Goal: Task Accomplishment & Management: Manage account settings

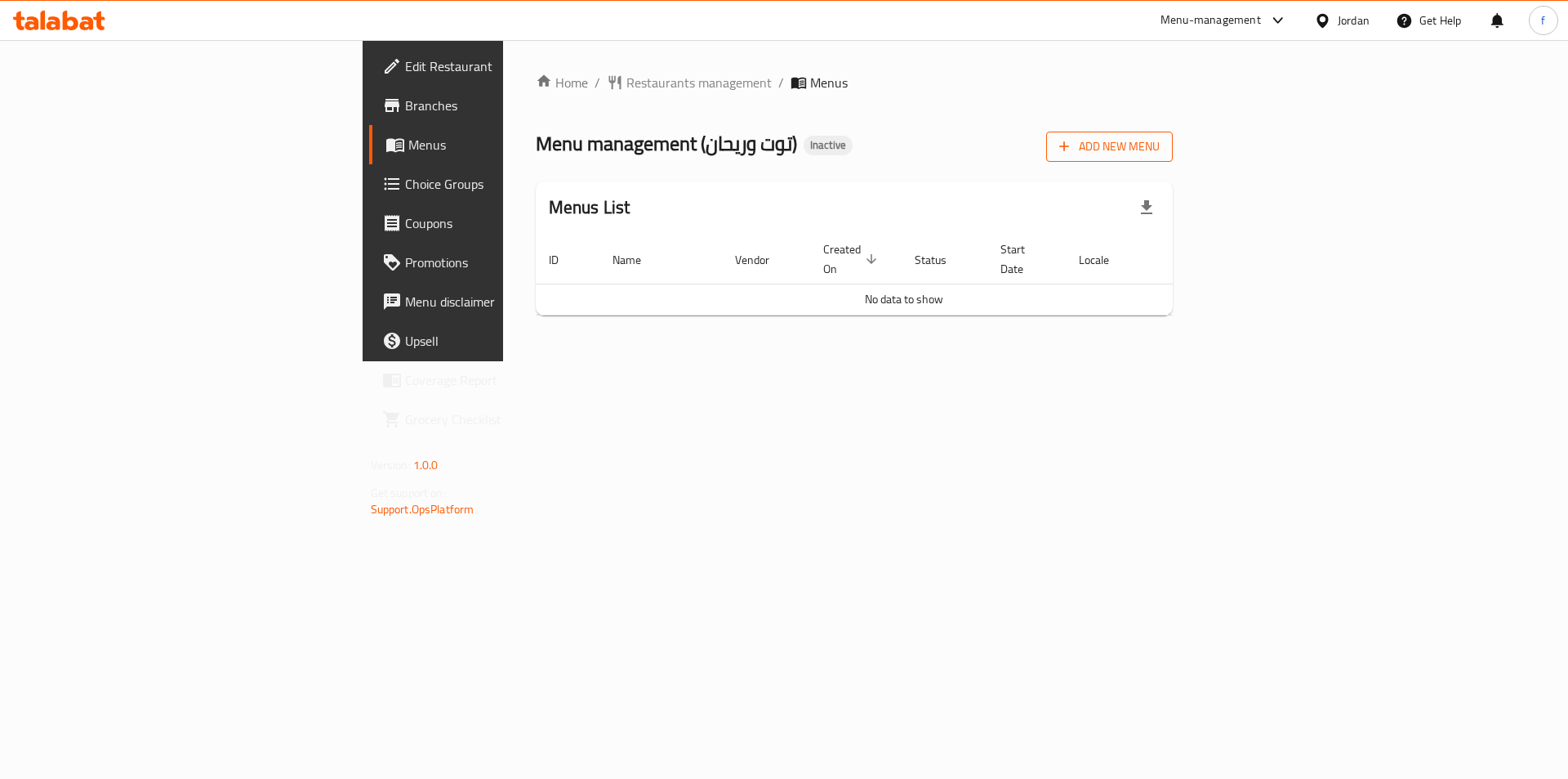
click at [1160, 151] on span "Add New Menu" at bounding box center [1109, 146] width 101 height 21
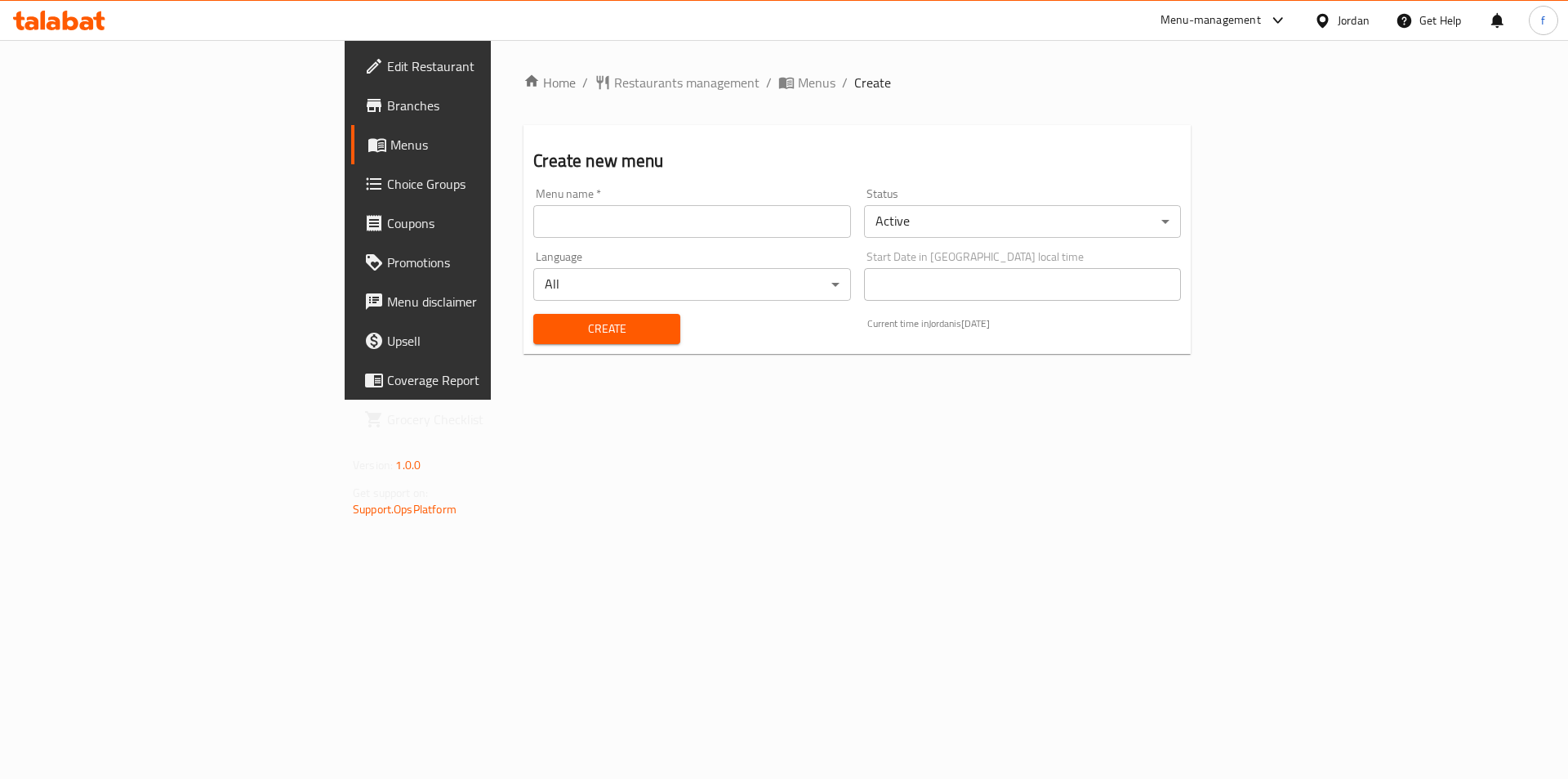
click at [534, 220] on input "text" at bounding box center [692, 221] width 317 height 33
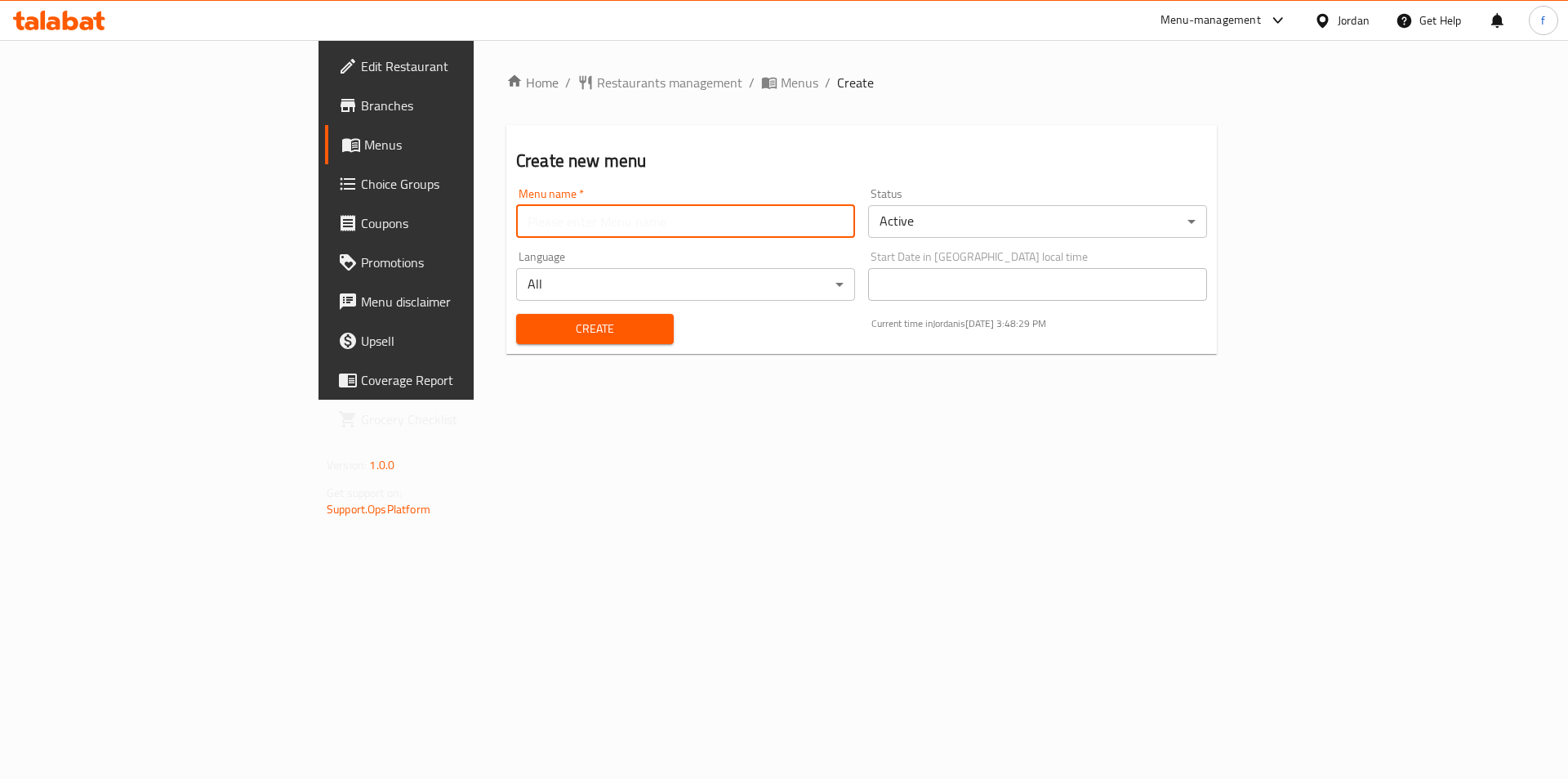
type input "menu"
click at [530, 336] on span "Create" at bounding box center [595, 329] width 131 height 21
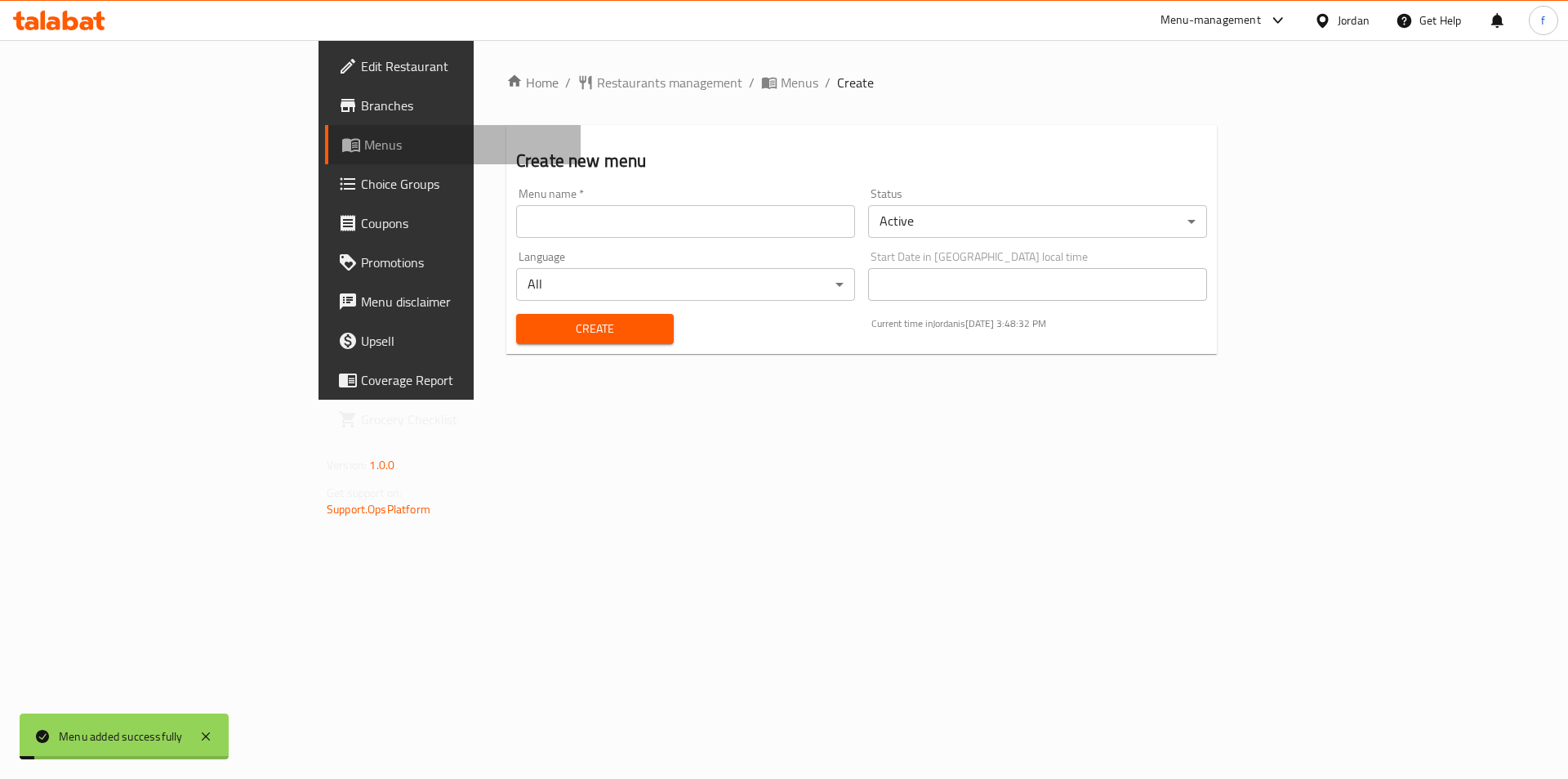
click at [364, 134] on span "Menus" at bounding box center [466, 144] width 203 height 20
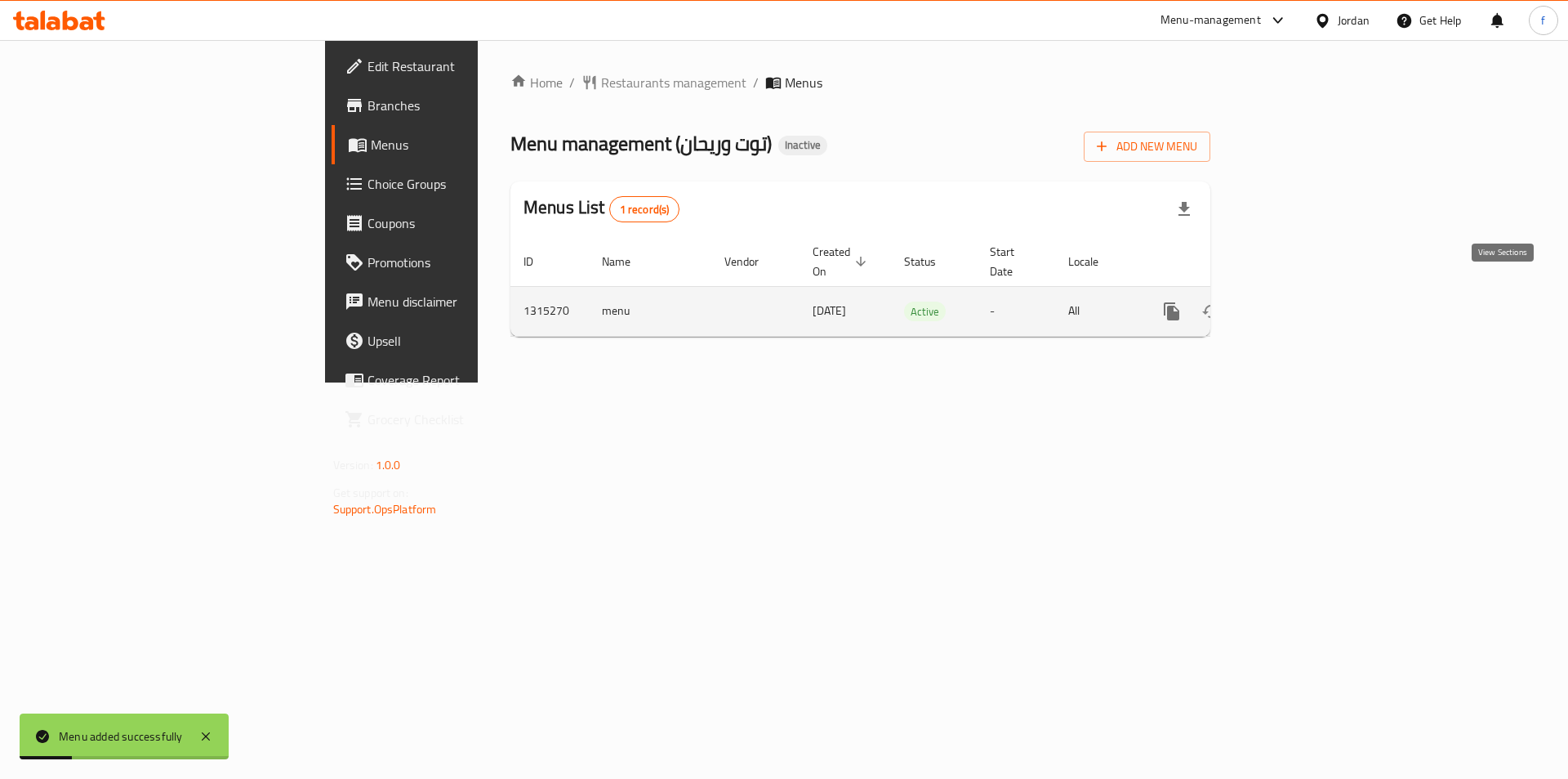
click at [1299, 302] on icon "enhanced table" at bounding box center [1289, 312] width 20 height 20
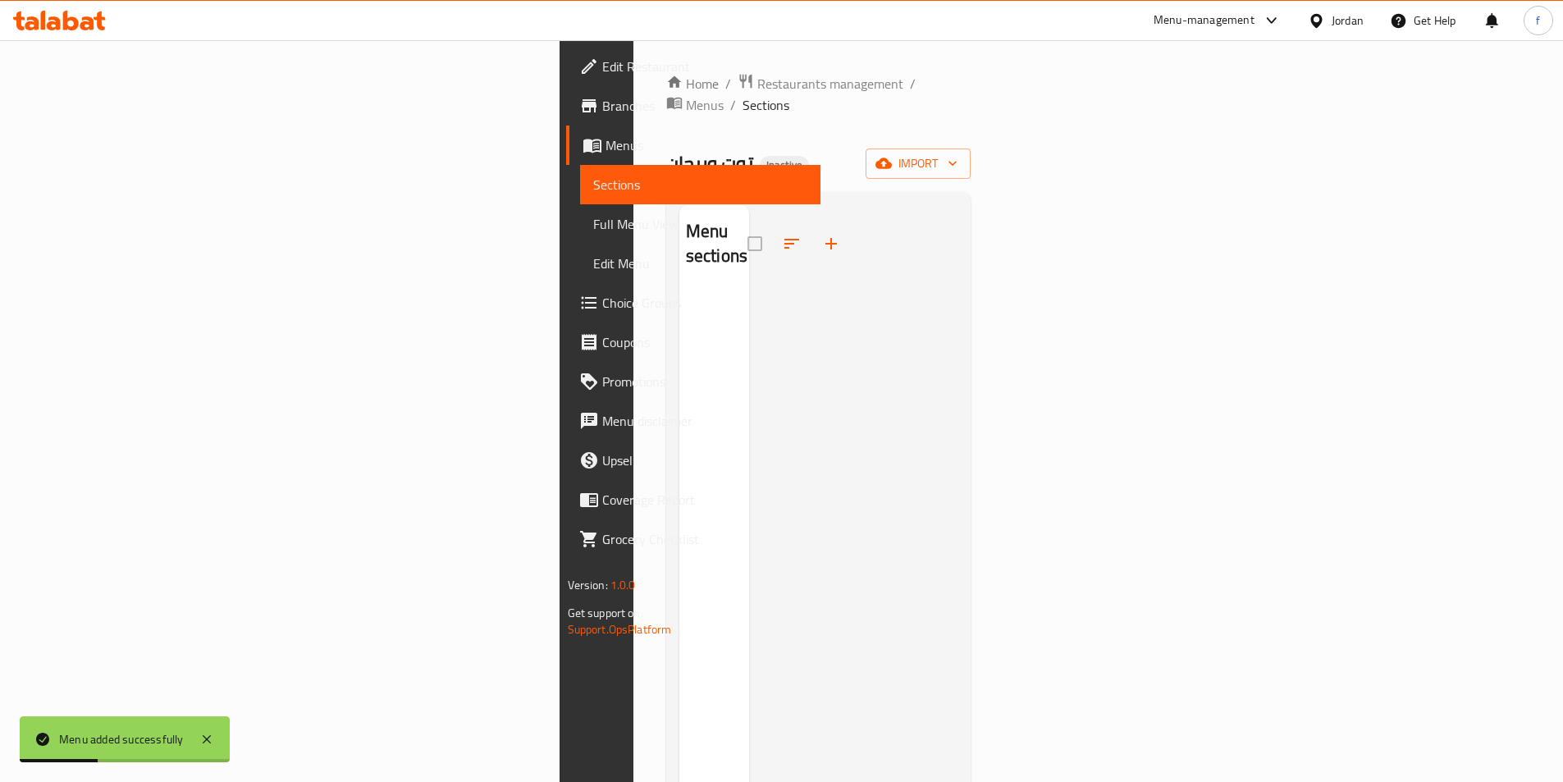
click at [971, 120] on div "Home / Restaurants management / Menus / Sections توت وريحان Inactive import Men…" at bounding box center [818, 536] width 305 height 927
click at [957, 153] on span "import" at bounding box center [917, 163] width 79 height 21
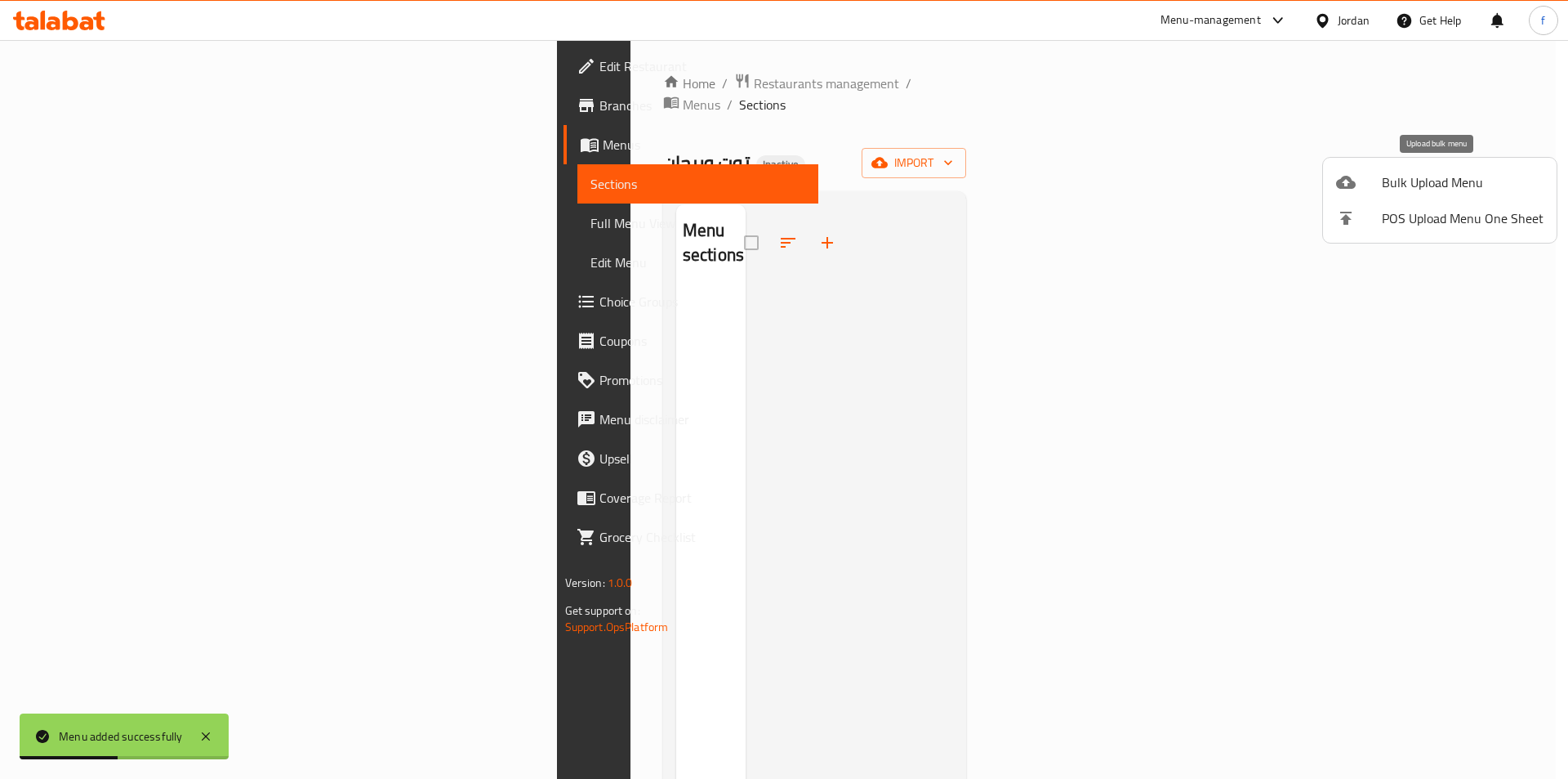
click at [1388, 188] on span "Bulk Upload Menu" at bounding box center [1462, 182] width 161 height 20
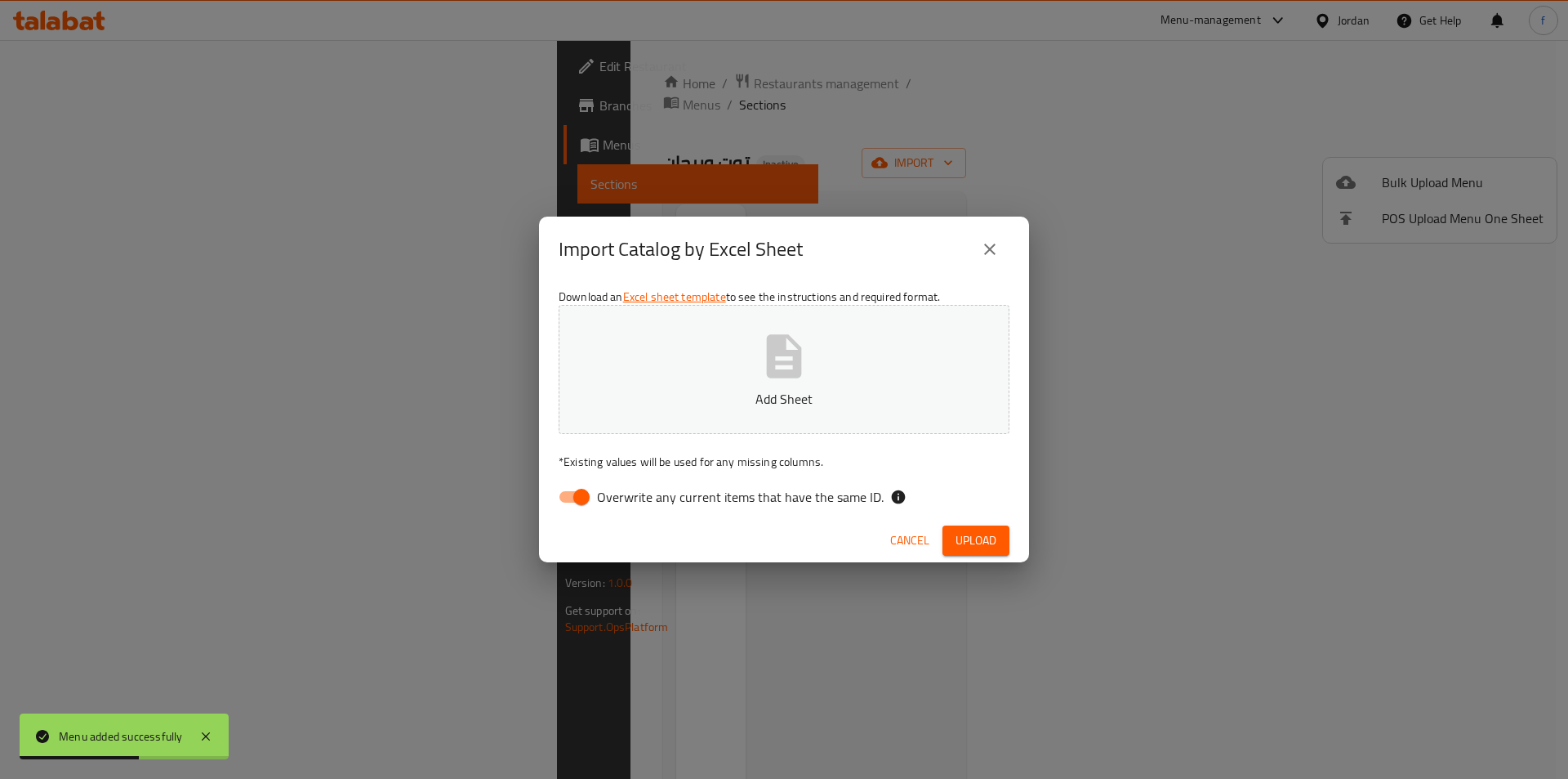
click at [558, 507] on input "Overwrite any current items that have the same ID." at bounding box center [581, 496] width 94 height 31
checkbox input "false"
click at [1014, 540] on div "Cancel Upload" at bounding box center [784, 540] width 490 height 43
click at [989, 540] on span "Upload" at bounding box center [976, 540] width 41 height 21
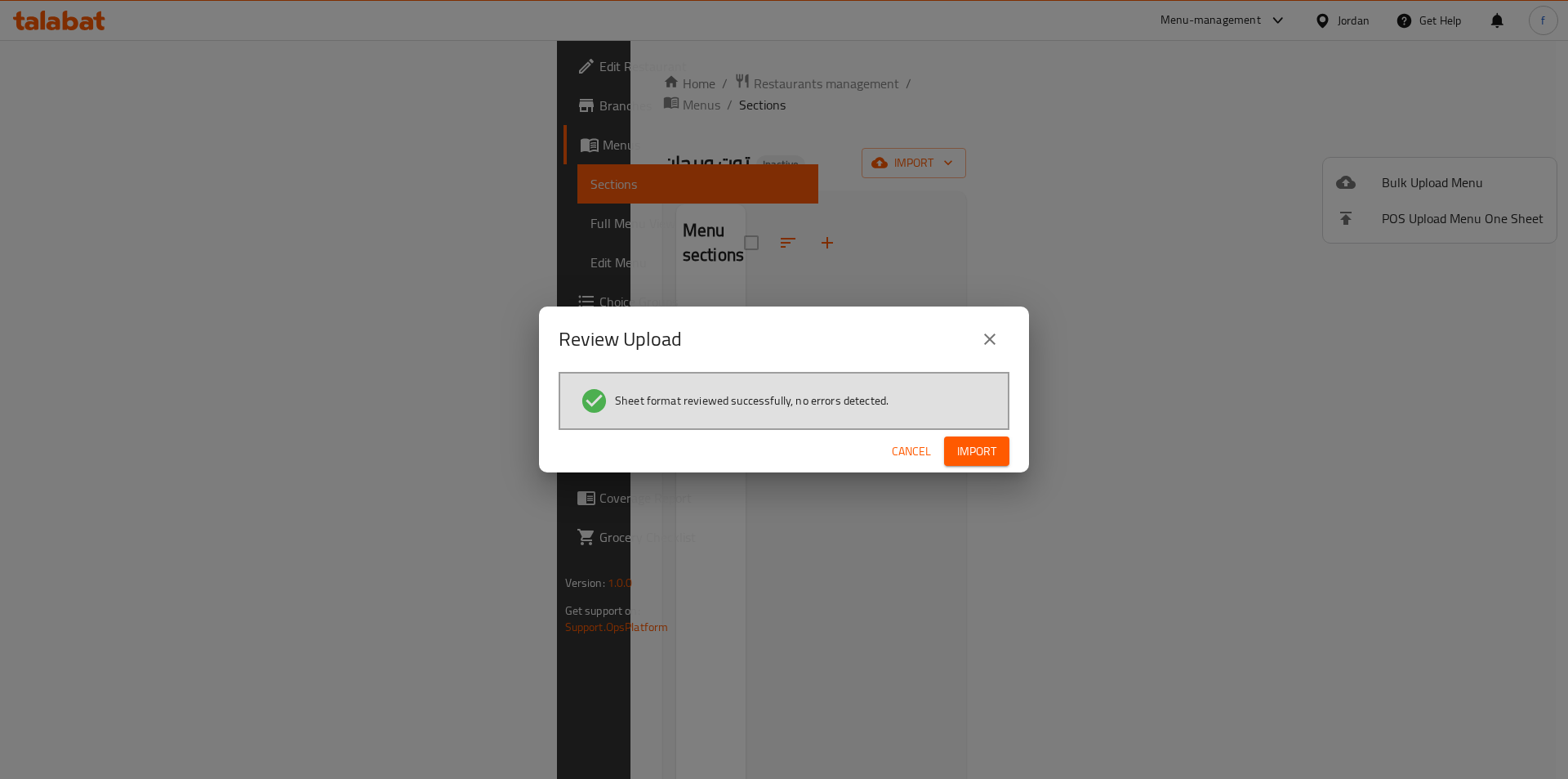
click at [980, 461] on span "Import" at bounding box center [976, 451] width 39 height 21
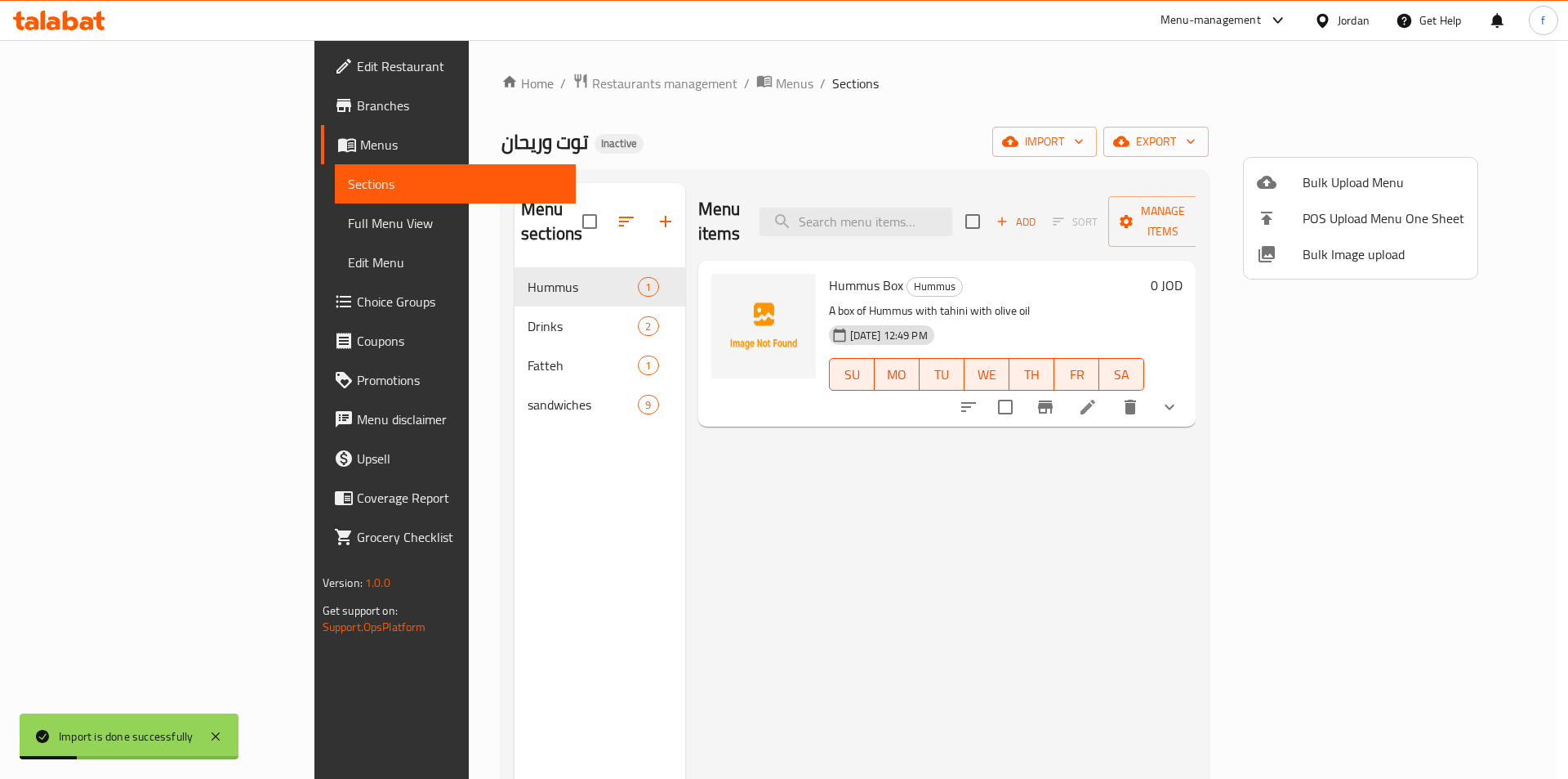
click at [102, 233] on div at bounding box center [784, 390] width 1568 height 779
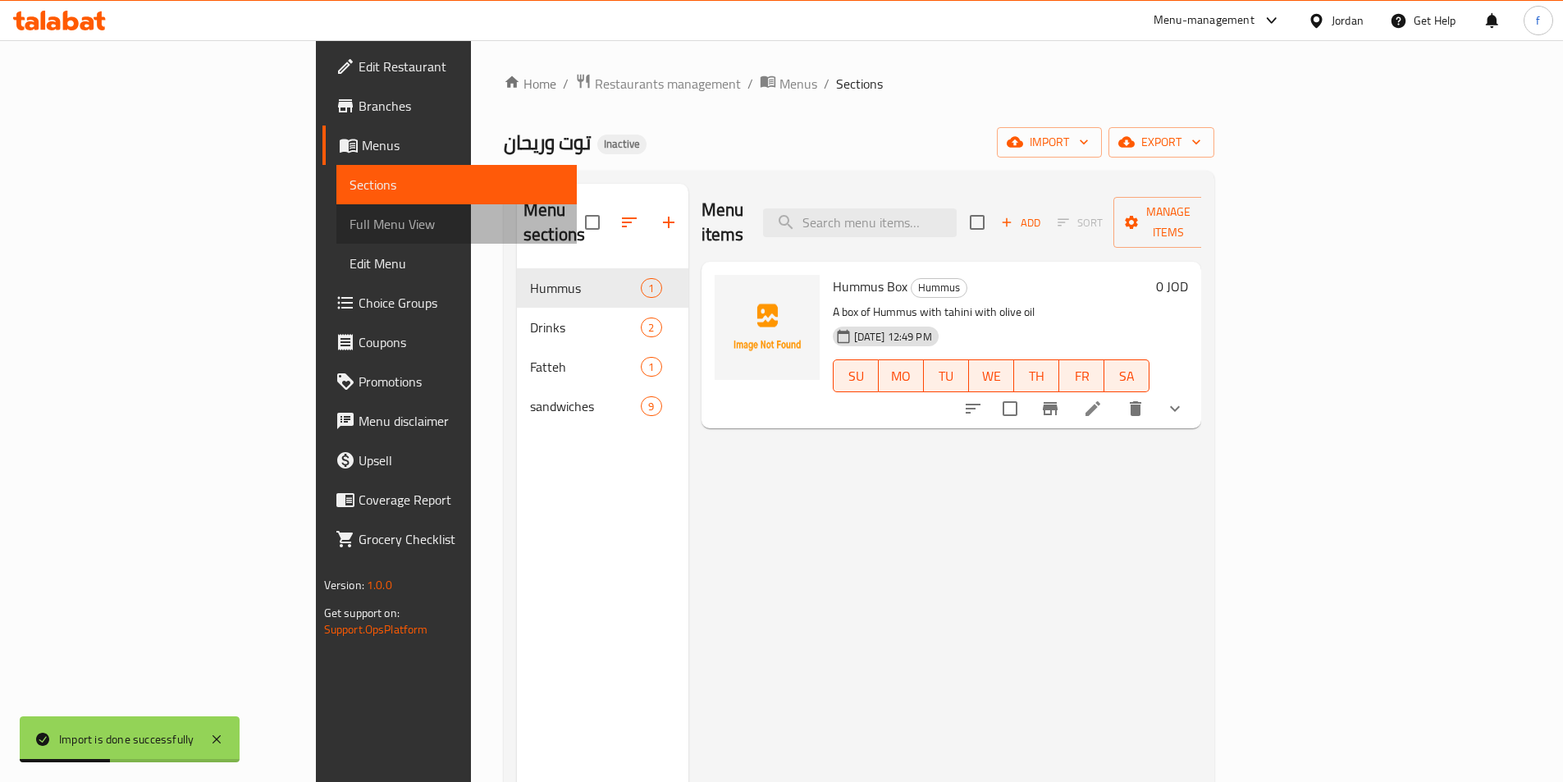
click at [349, 230] on span "Full Menu View" at bounding box center [456, 224] width 214 height 20
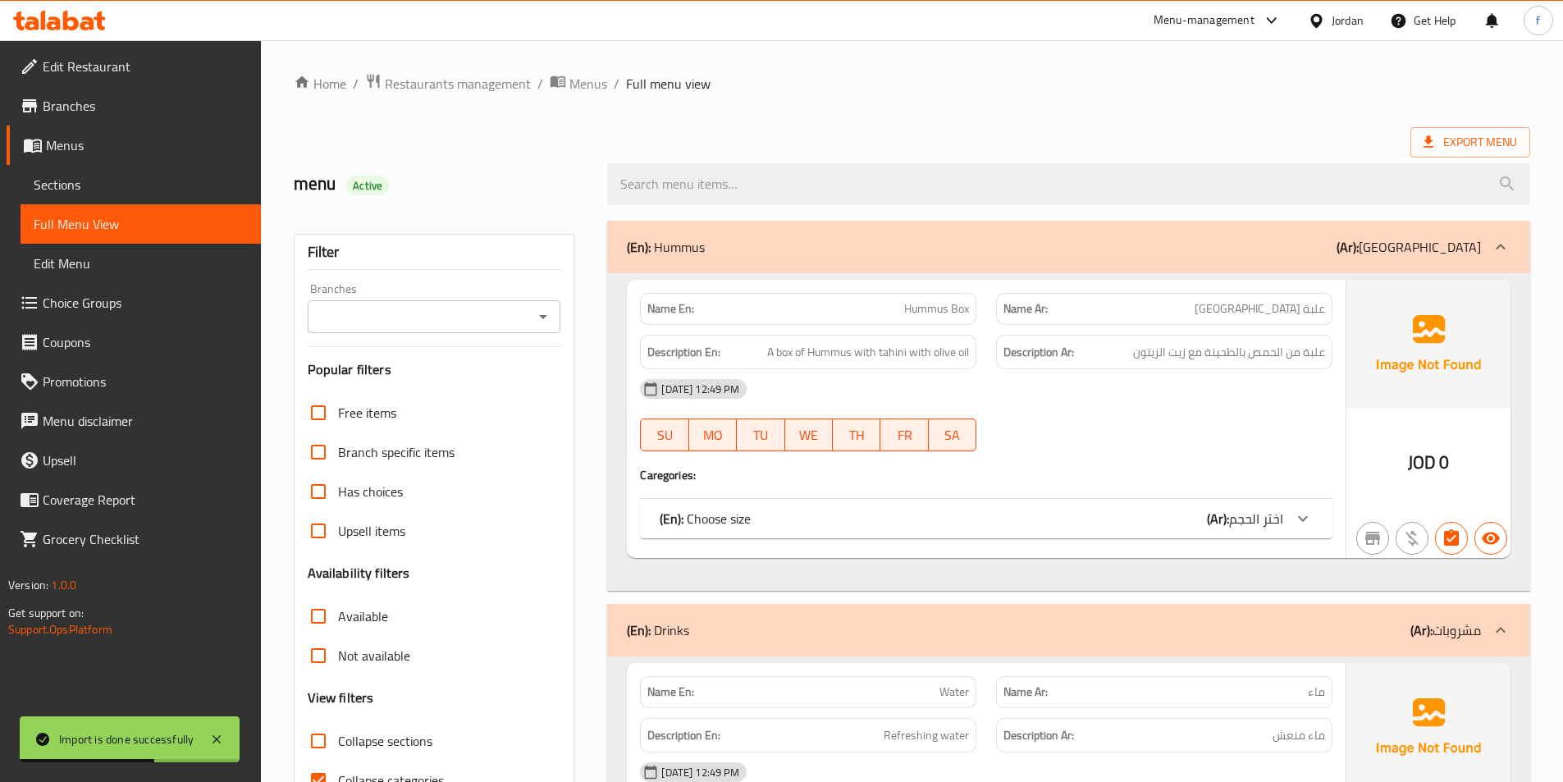
scroll to position [246, 0]
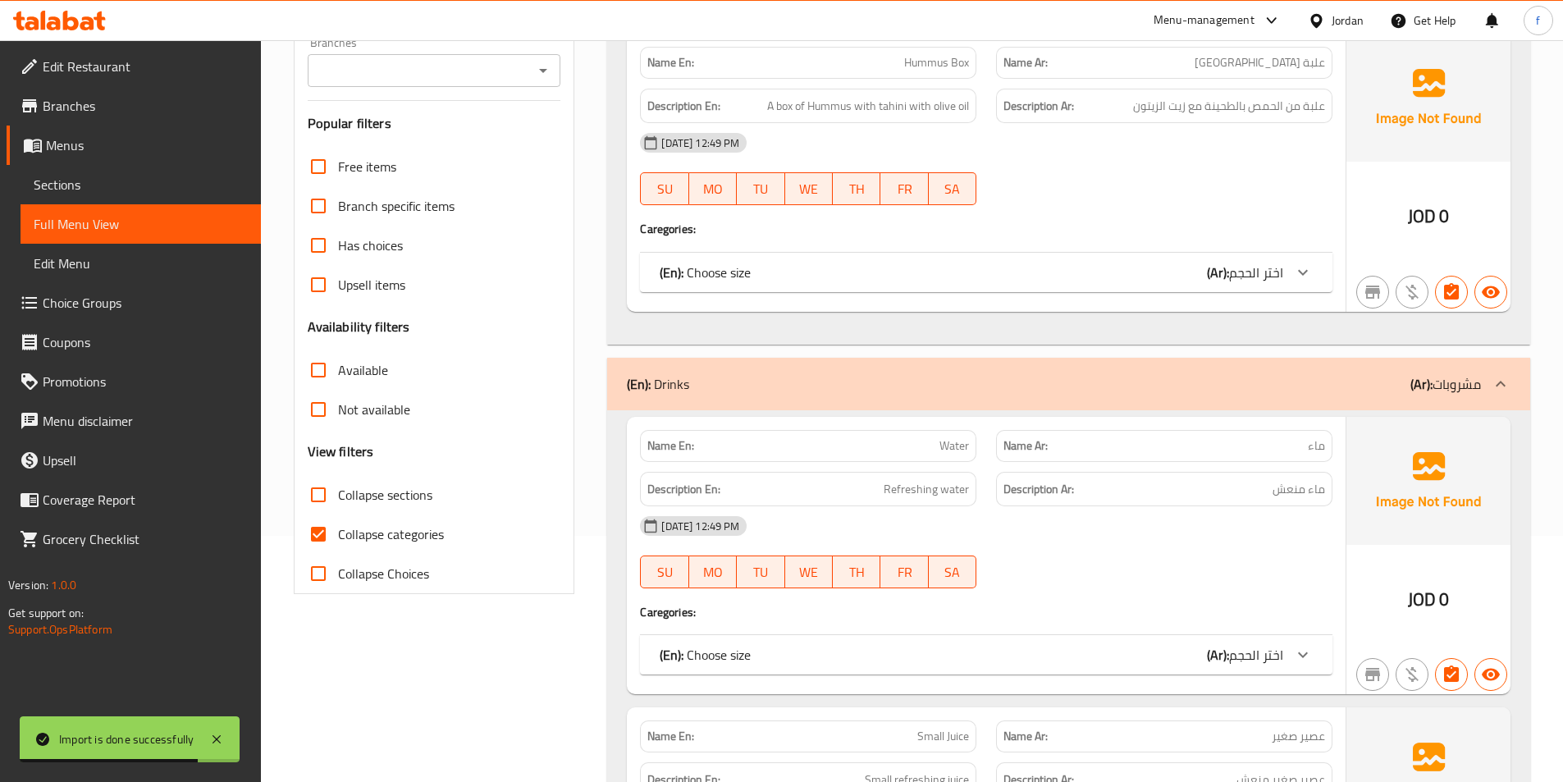
click at [326, 530] on input "Collapse categories" at bounding box center [318, 533] width 39 height 39
checkbox input "false"
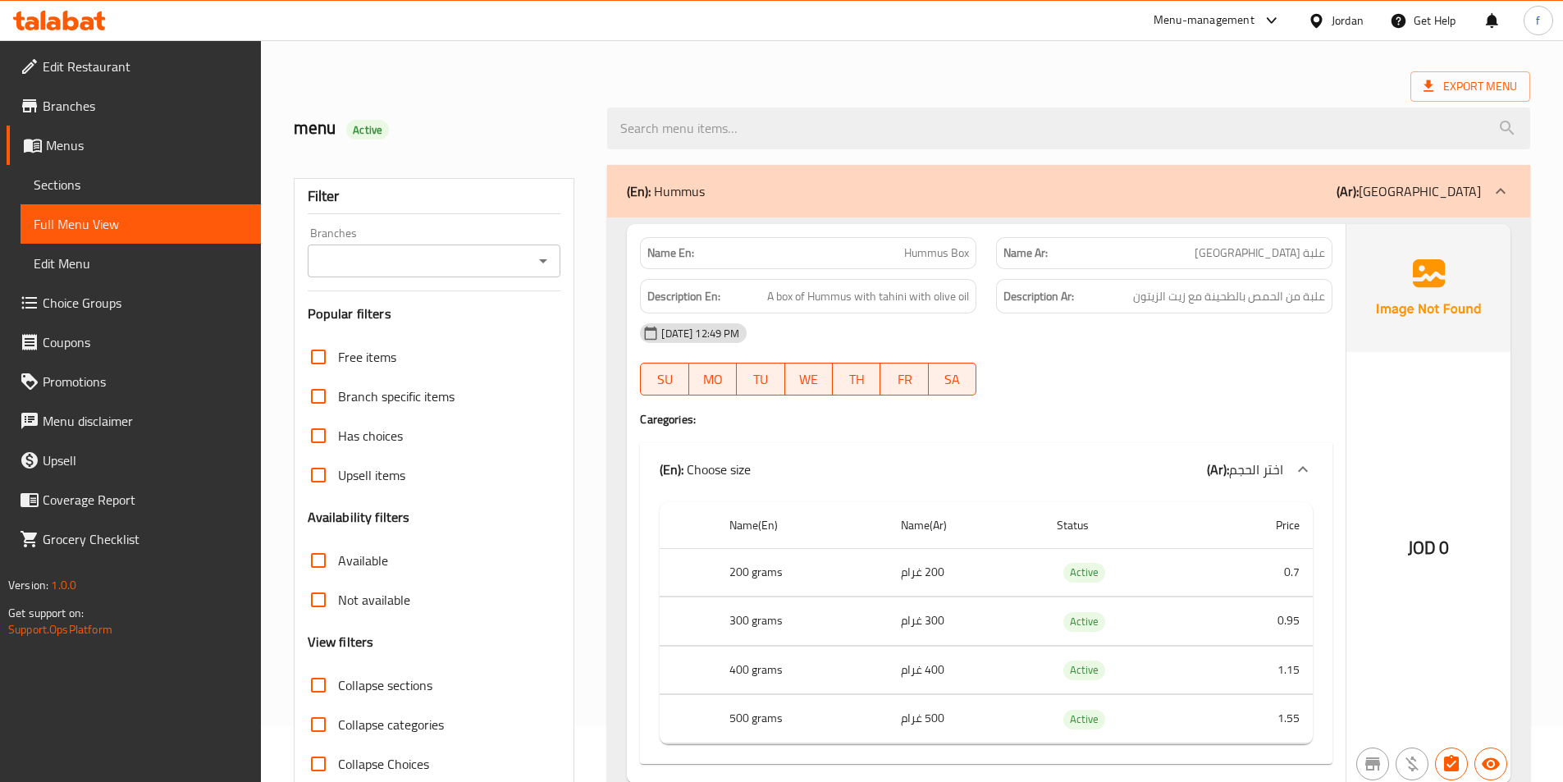
scroll to position [82, 0]
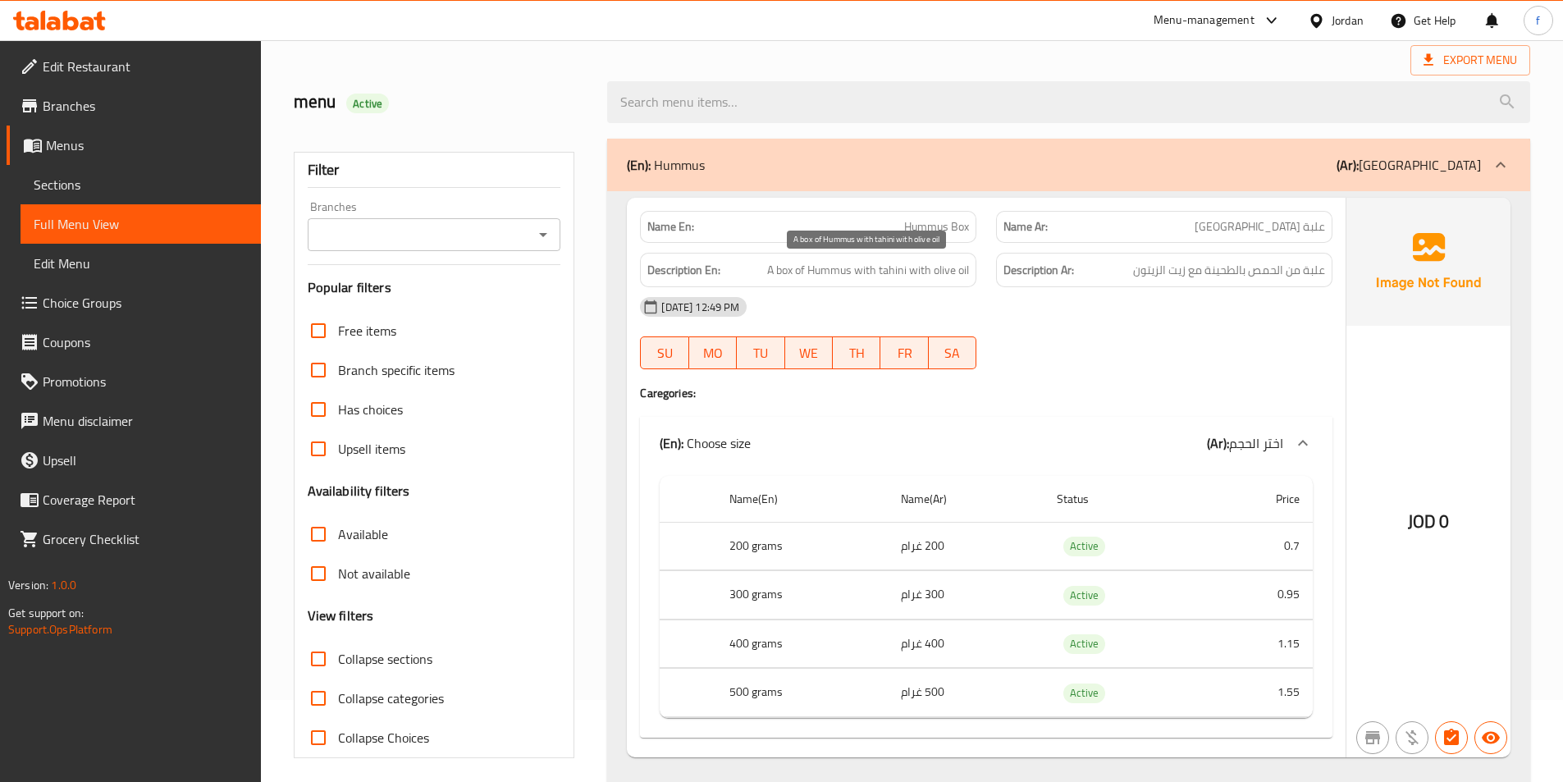
click at [782, 271] on span "A box of Hummus with tahini with olive oil" at bounding box center [868, 270] width 202 height 21
drag, startPoint x: 782, startPoint y: 271, endPoint x: 823, endPoint y: 271, distance: 41.0
click at [784, 271] on span "A box of Hummus with tahini with olive oil" at bounding box center [868, 270] width 202 height 21
click at [840, 272] on span "A box of Hummus with tahini with olive oil" at bounding box center [868, 270] width 202 height 21
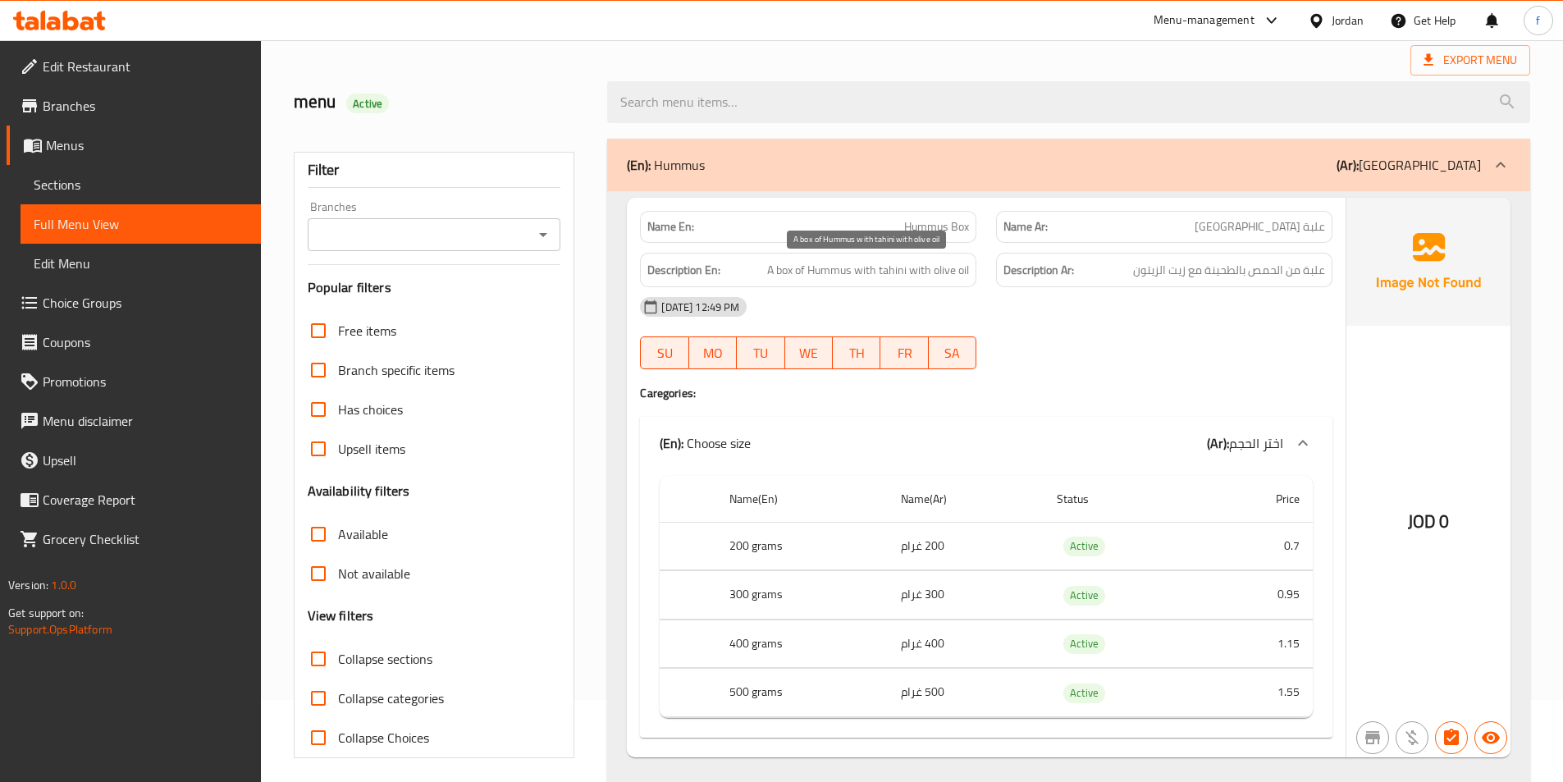
click at [884, 272] on span "A box of Hummus with tahini with olive oil" at bounding box center [868, 270] width 202 height 21
drag, startPoint x: 884, startPoint y: 272, endPoint x: 962, endPoint y: 275, distance: 78.0
click at [892, 272] on span "A box of Hummus with tahini with olive oil" at bounding box center [868, 270] width 202 height 21
click at [938, 269] on span "A box of Hummus with tahini with olive oil" at bounding box center [868, 270] width 202 height 21
drag, startPoint x: 938, startPoint y: 269, endPoint x: 961, endPoint y: 270, distance: 22.2
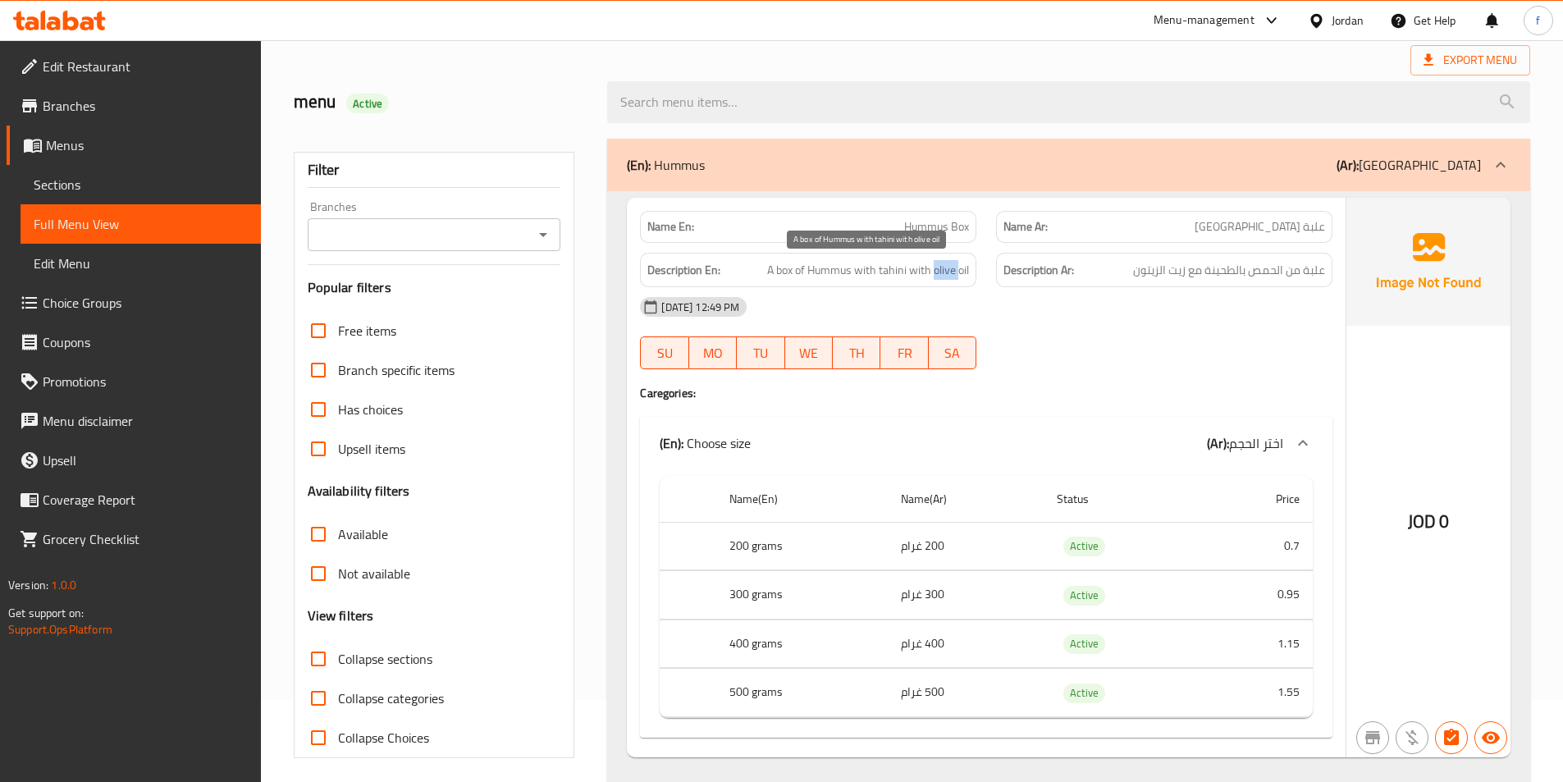
click at [939, 269] on span "A box of Hummus with tahini with olive oil" at bounding box center [868, 270] width 202 height 21
click at [970, 270] on div "Description En: A box of Hummus with tahini with olive oil" at bounding box center [808, 270] width 336 height 35
click at [965, 272] on span "A box of Hummus with tahini with olive oil" at bounding box center [868, 270] width 202 height 21
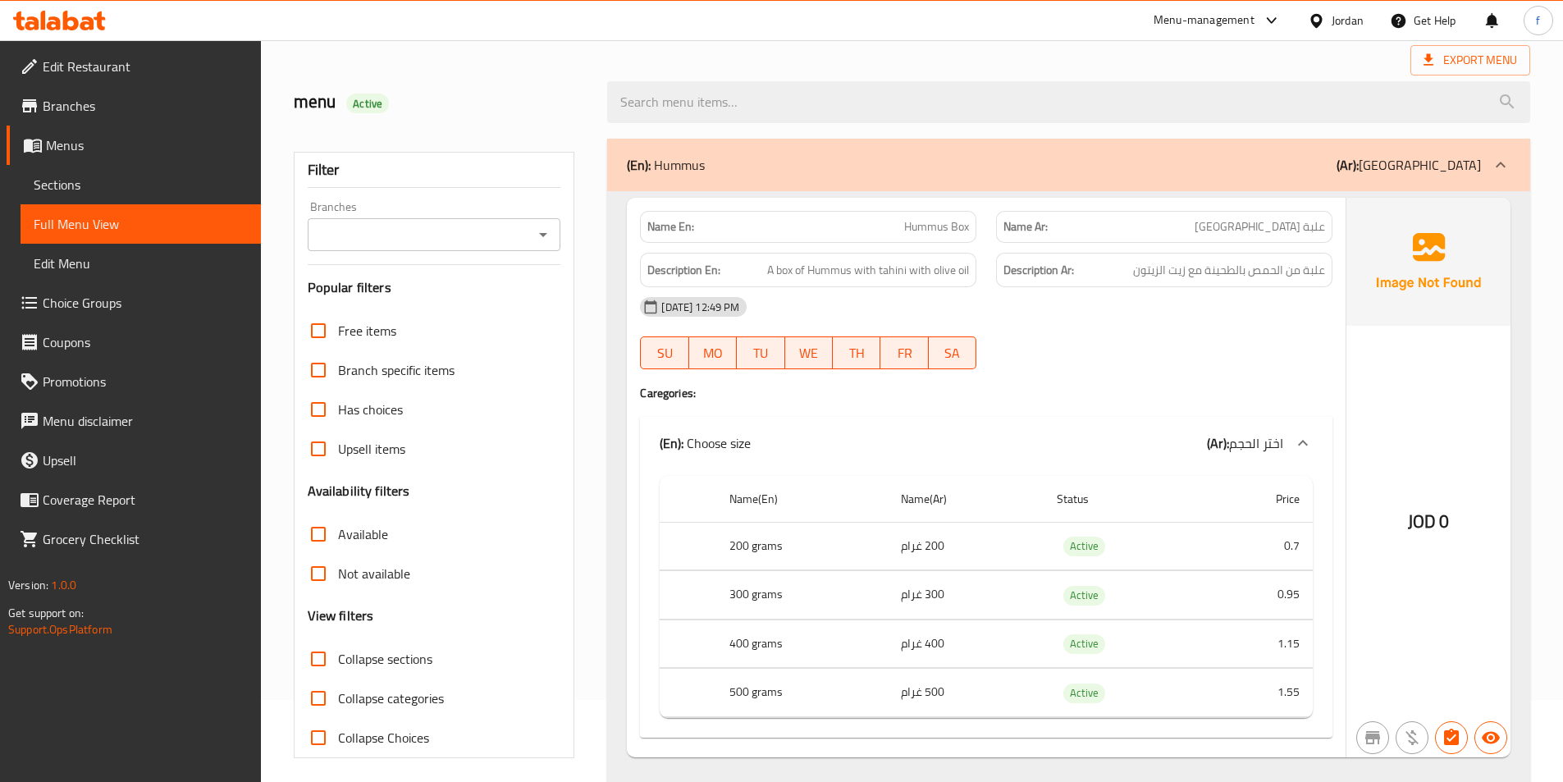
click at [947, 310] on div "[DATE] 12:49 PM" at bounding box center [986, 306] width 712 height 39
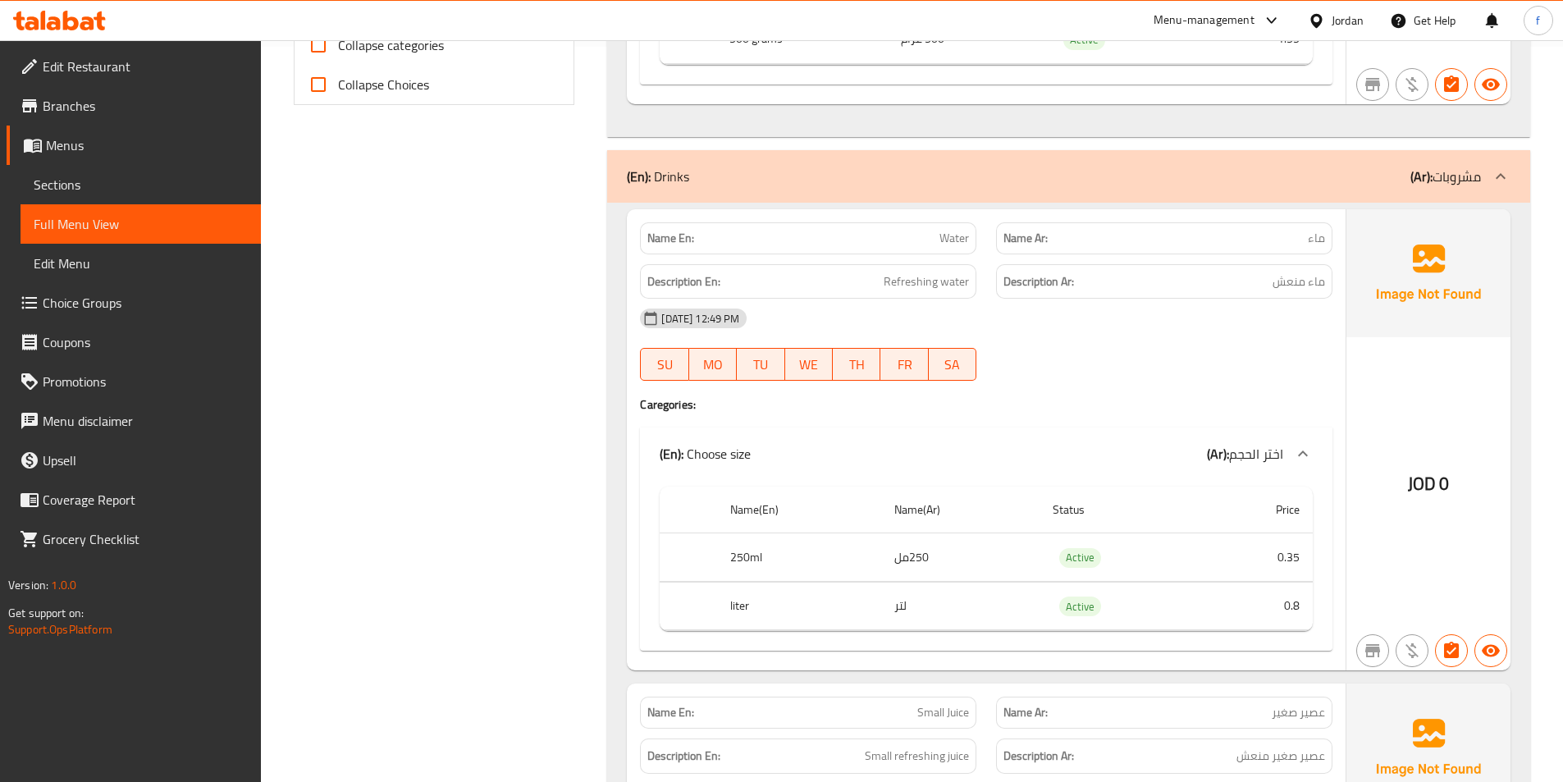
scroll to position [738, 0]
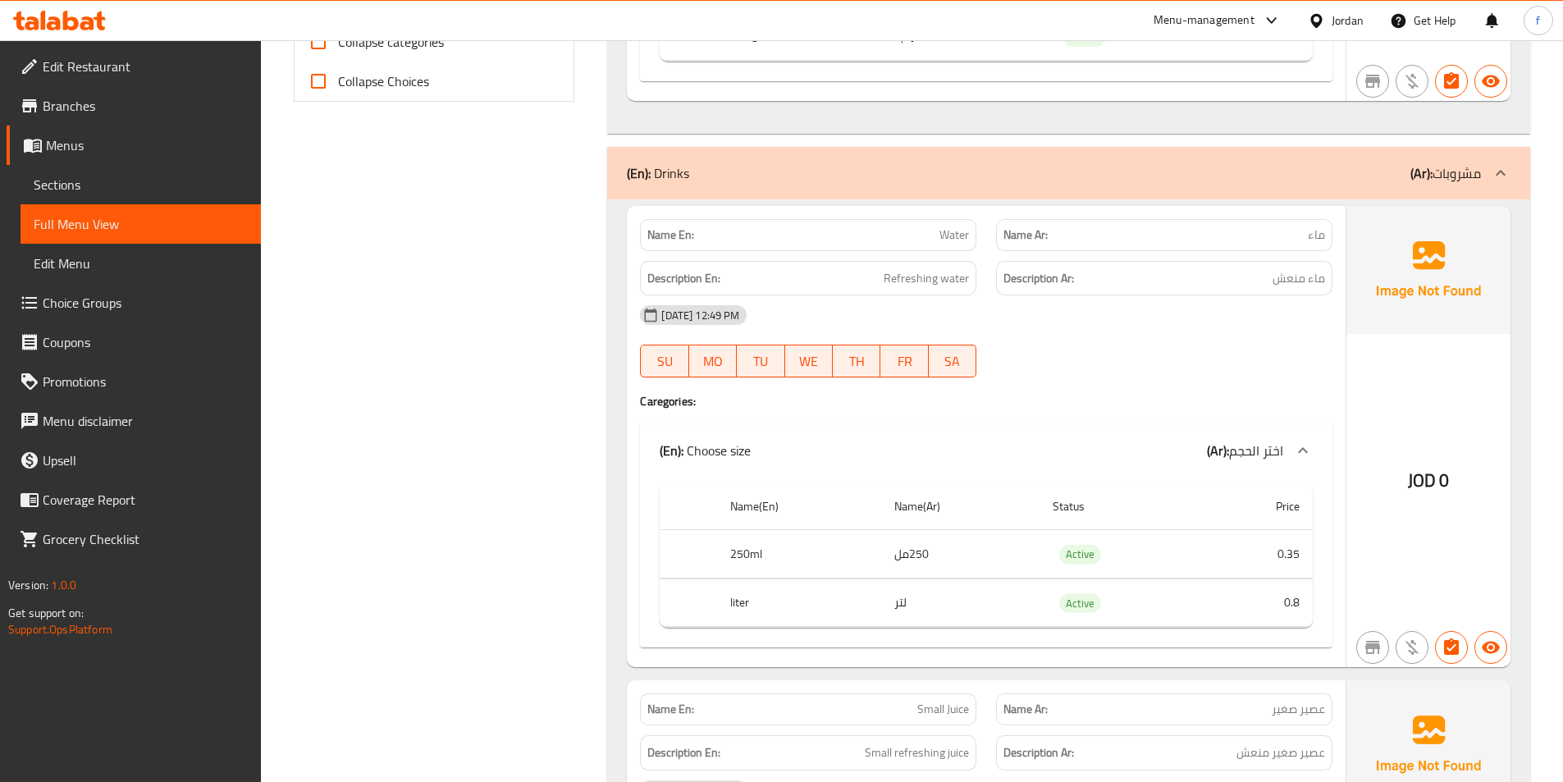
click at [943, 232] on span "Water" at bounding box center [954, 234] width 30 height 17
click at [895, 283] on span "Refreshing water" at bounding box center [925, 278] width 85 height 21
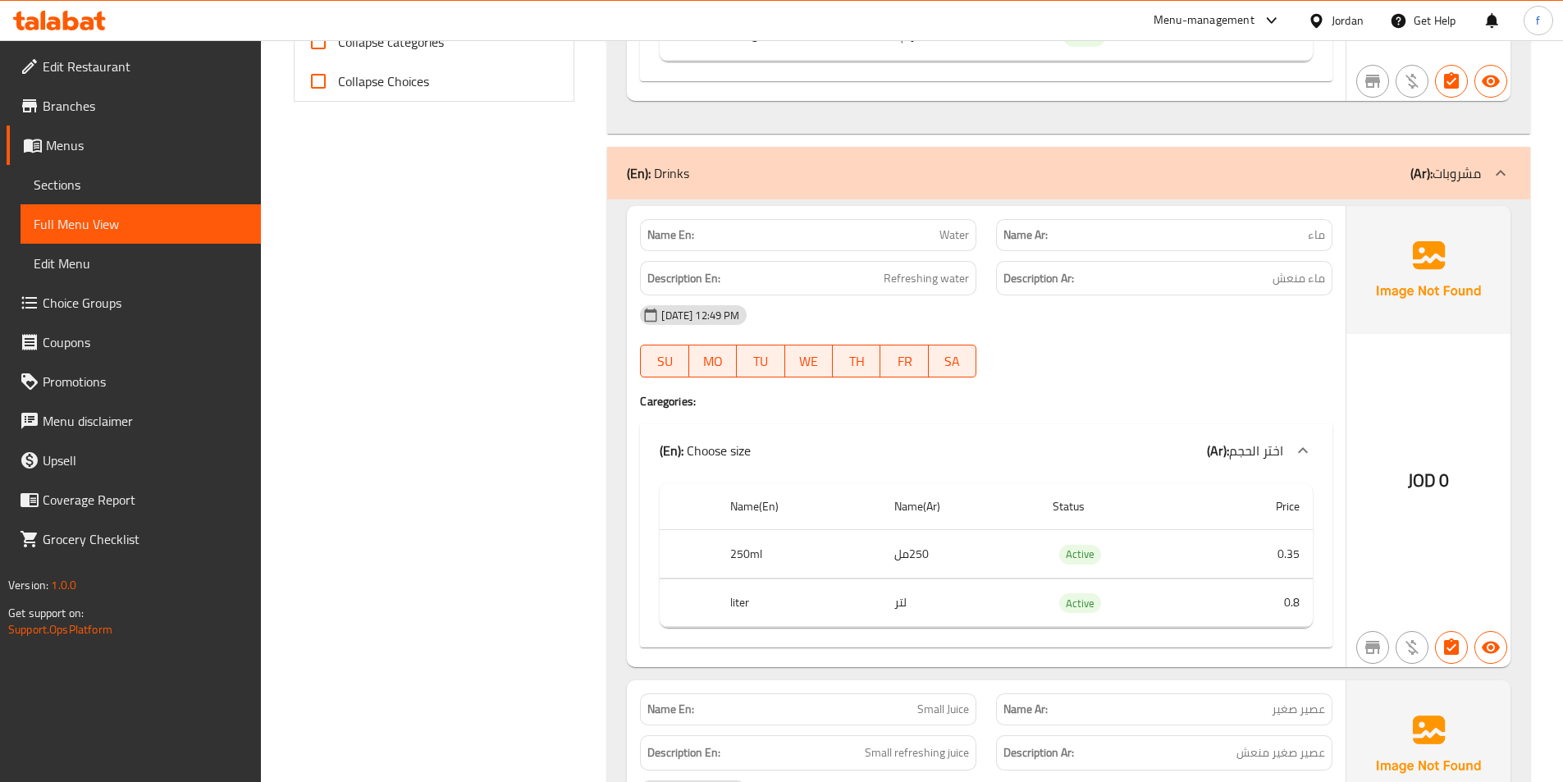
click at [737, 557] on th "250ml" at bounding box center [798, 554] width 163 height 48
click at [743, 600] on th "liter" at bounding box center [798, 602] width 163 height 48
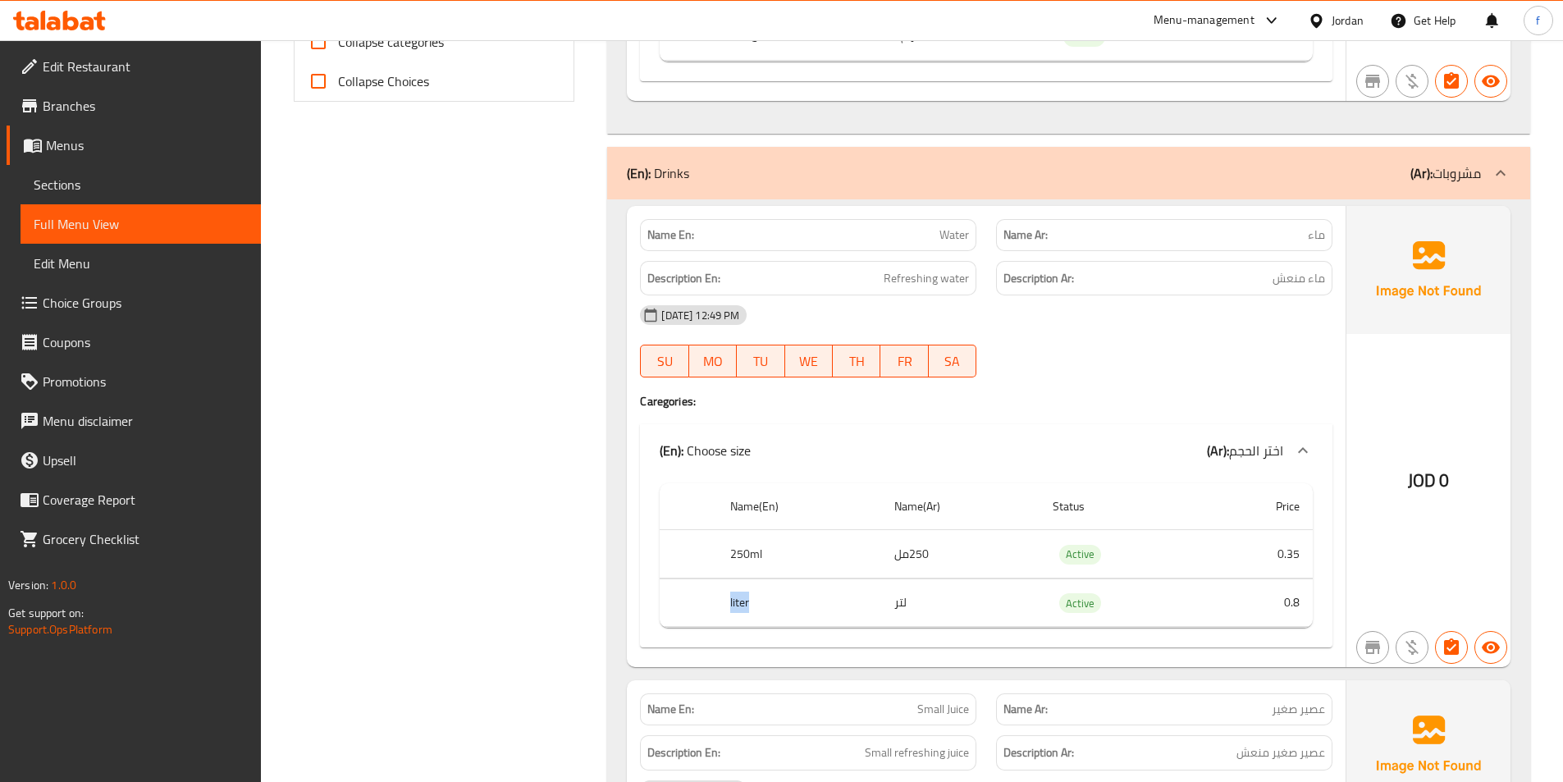
click at [743, 600] on th "liter" at bounding box center [798, 602] width 163 height 48
click at [961, 233] on span "Water" at bounding box center [954, 234] width 30 height 17
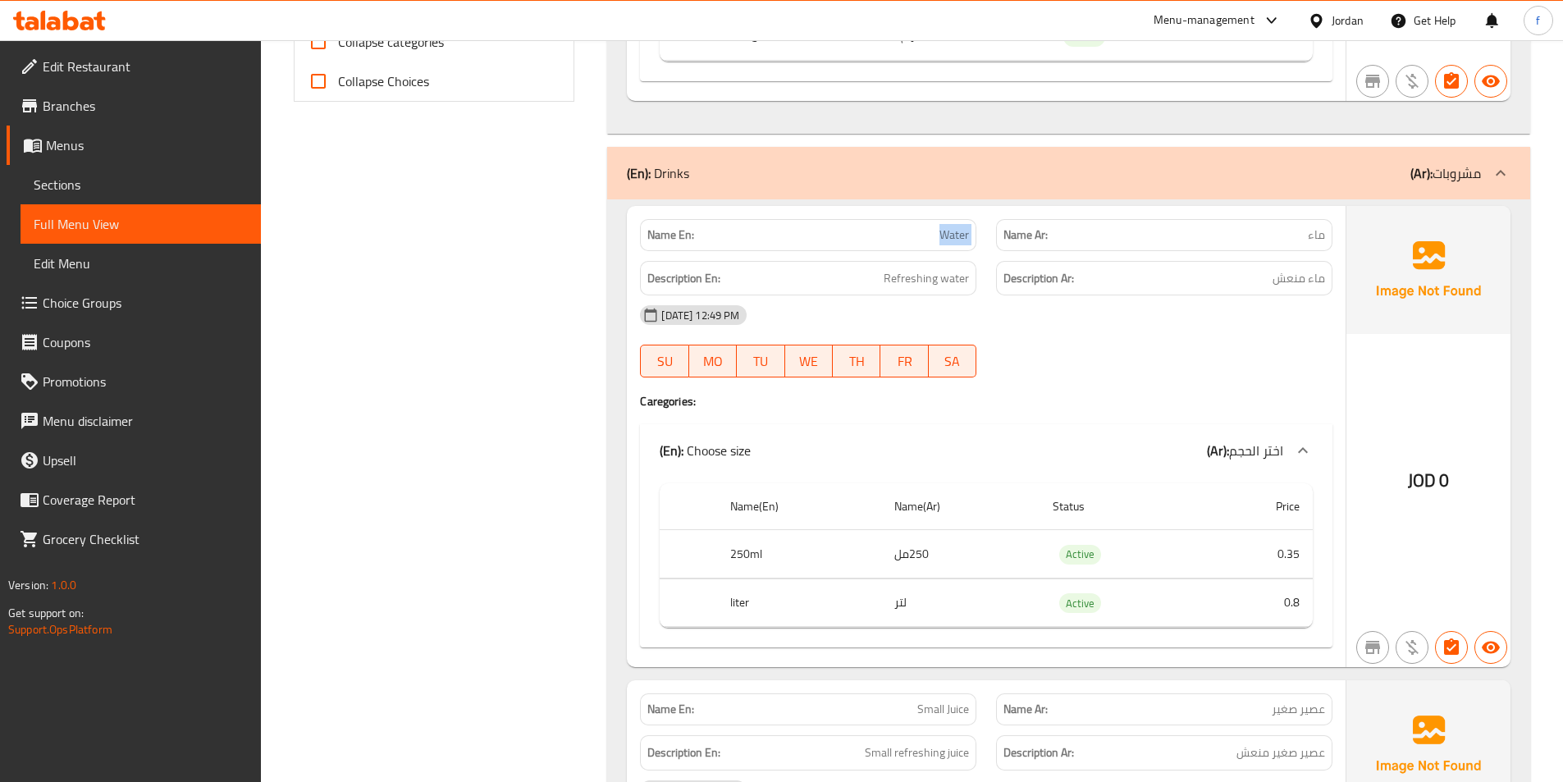
copy span "Water"
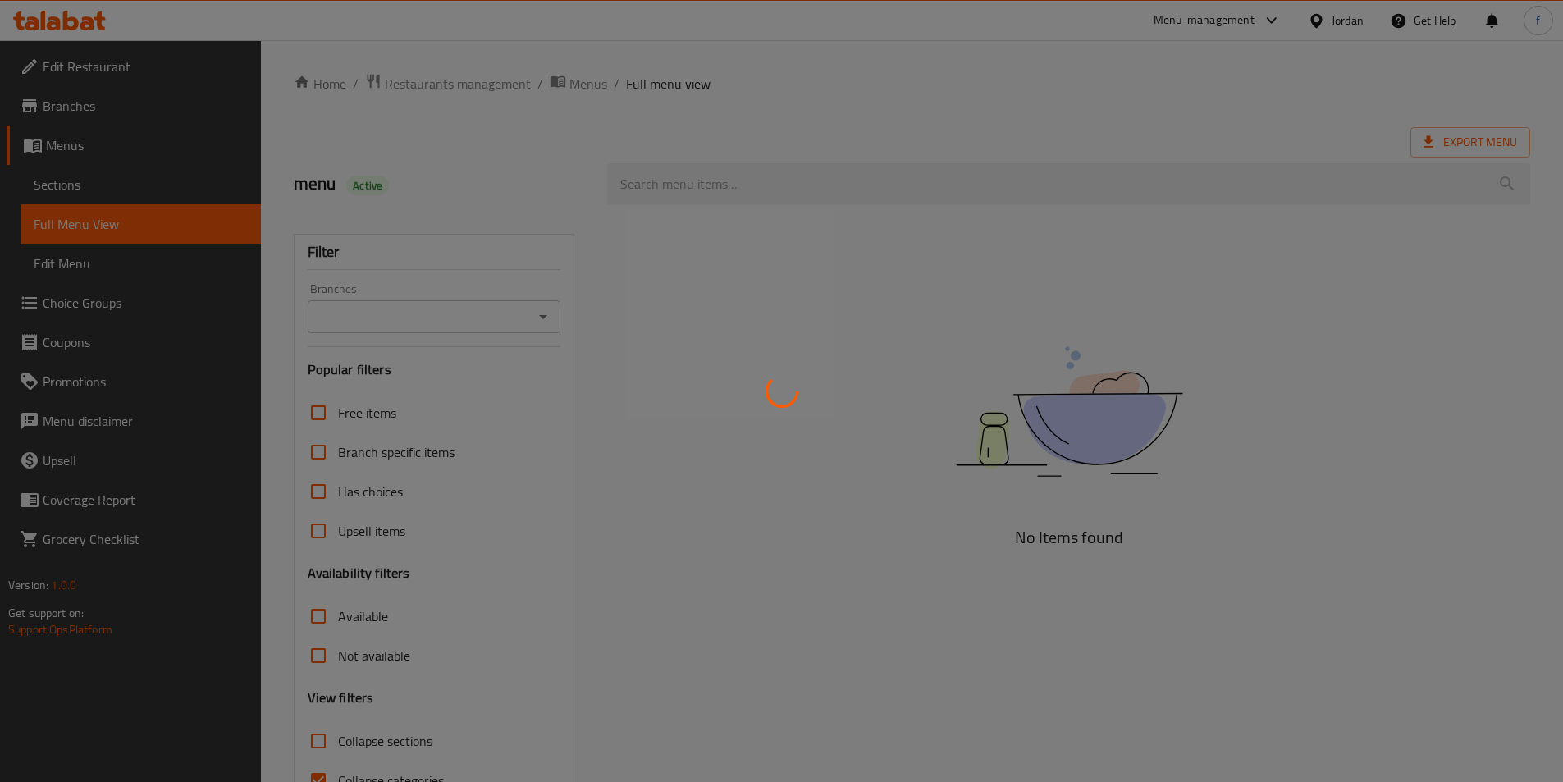
click at [1148, 354] on div at bounding box center [781, 391] width 1563 height 782
click at [636, 451] on div at bounding box center [781, 391] width 1563 height 782
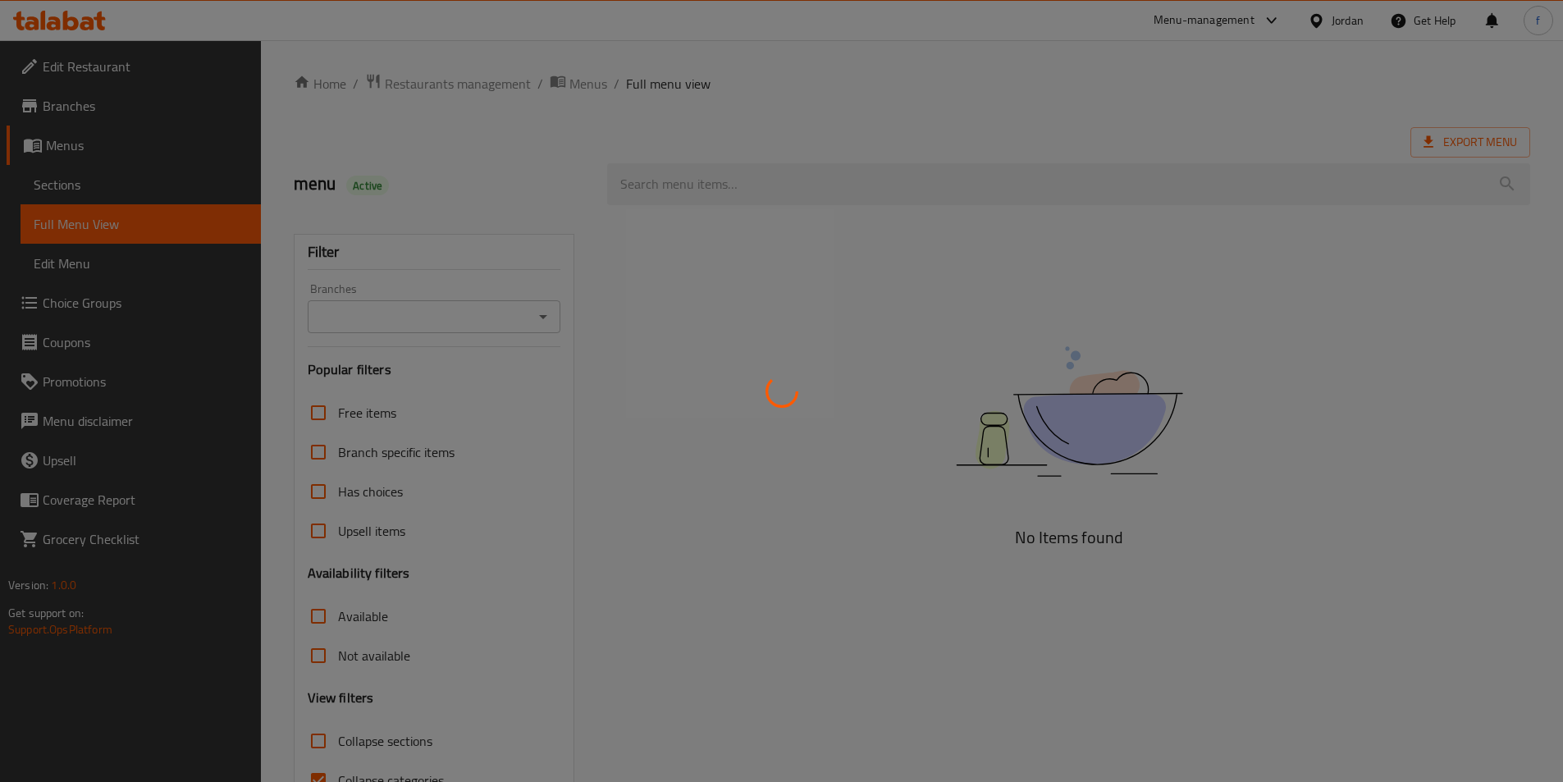
click at [636, 451] on div at bounding box center [781, 391] width 1563 height 782
drag, startPoint x: 636, startPoint y: 451, endPoint x: 637, endPoint y: 425, distance: 26.3
click at [636, 441] on div at bounding box center [781, 391] width 1563 height 782
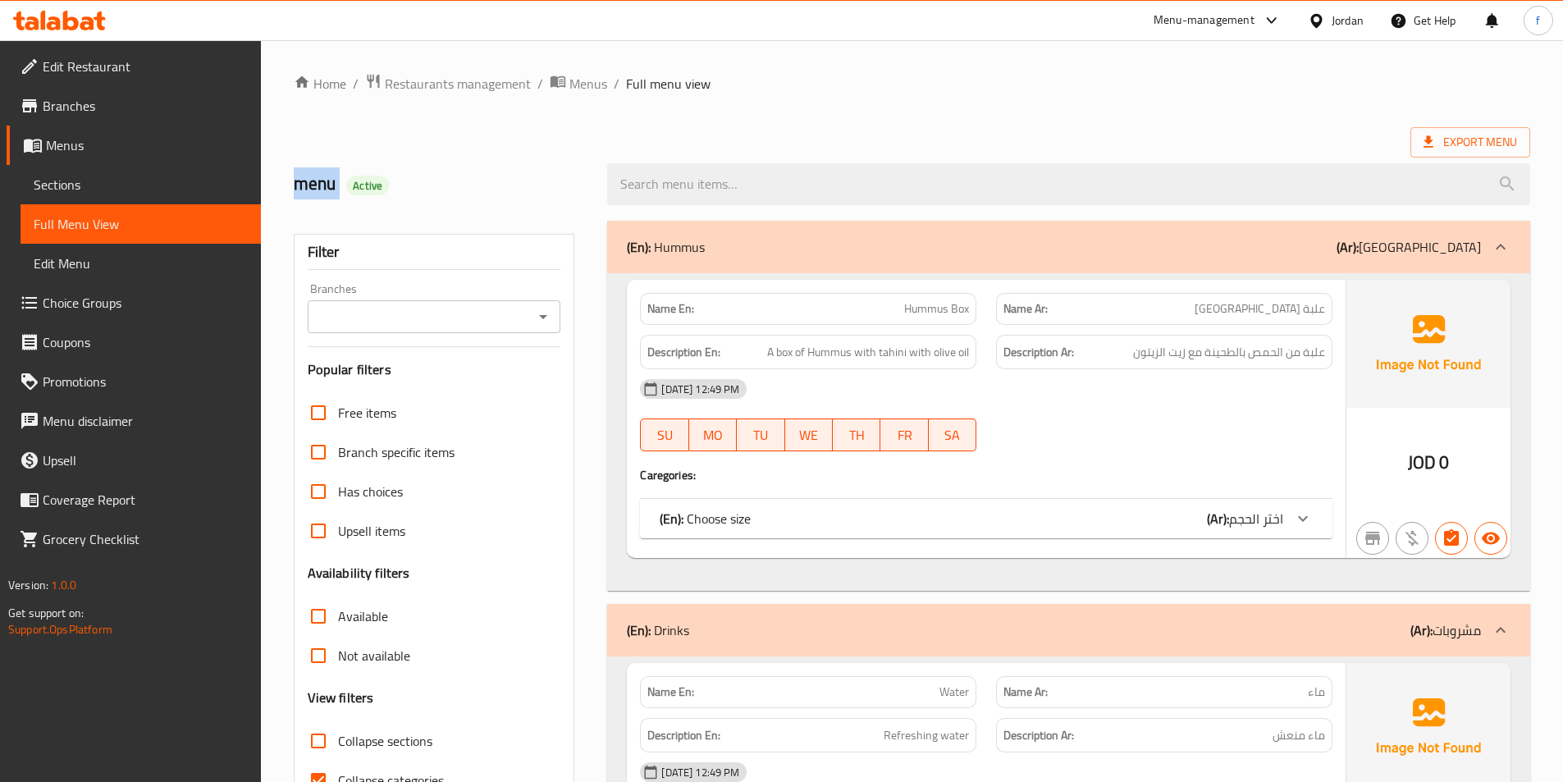
click at [146, 295] on span "Choice Groups" at bounding box center [145, 303] width 205 height 20
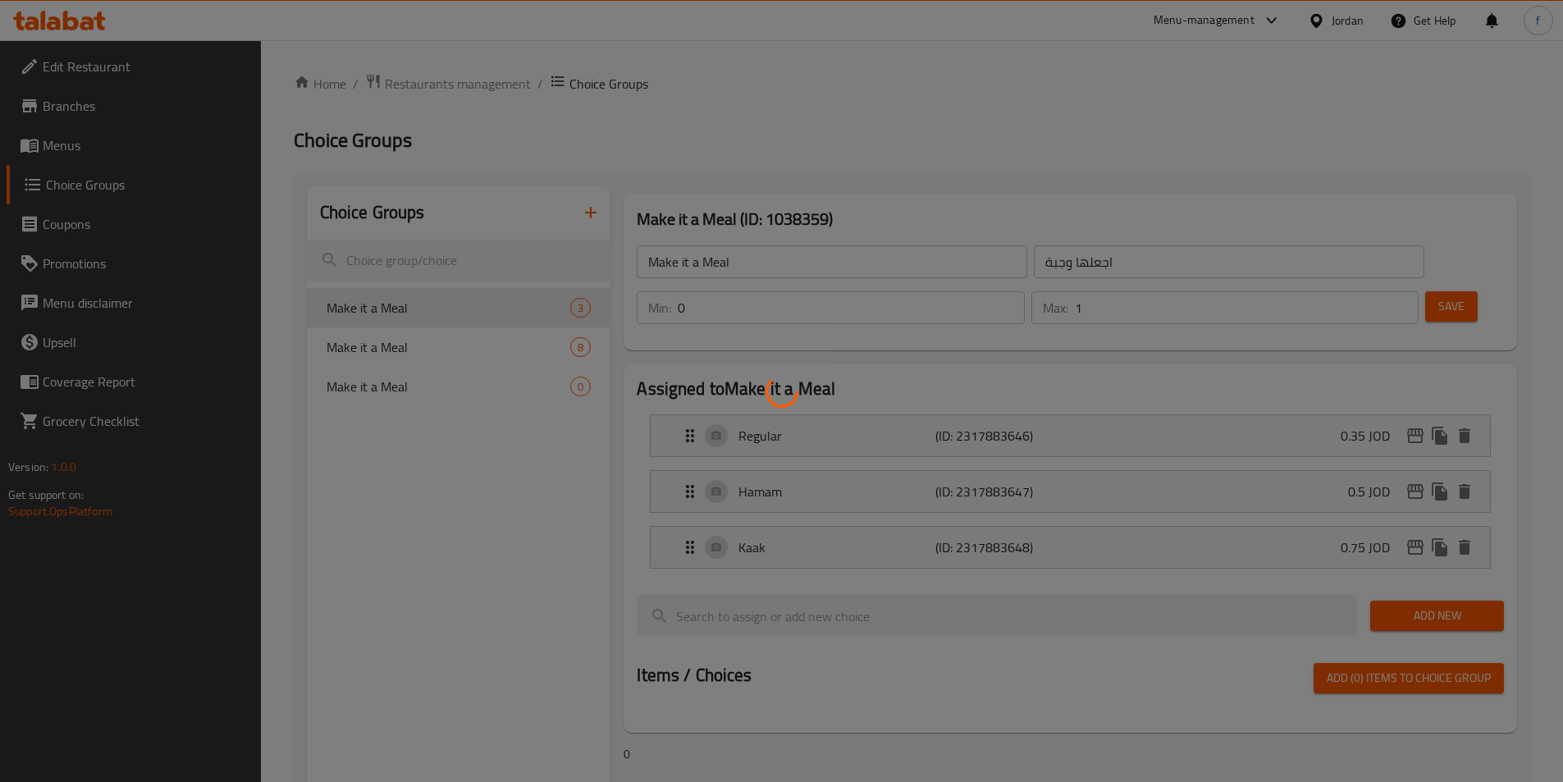
click at [609, 454] on div at bounding box center [781, 391] width 1563 height 782
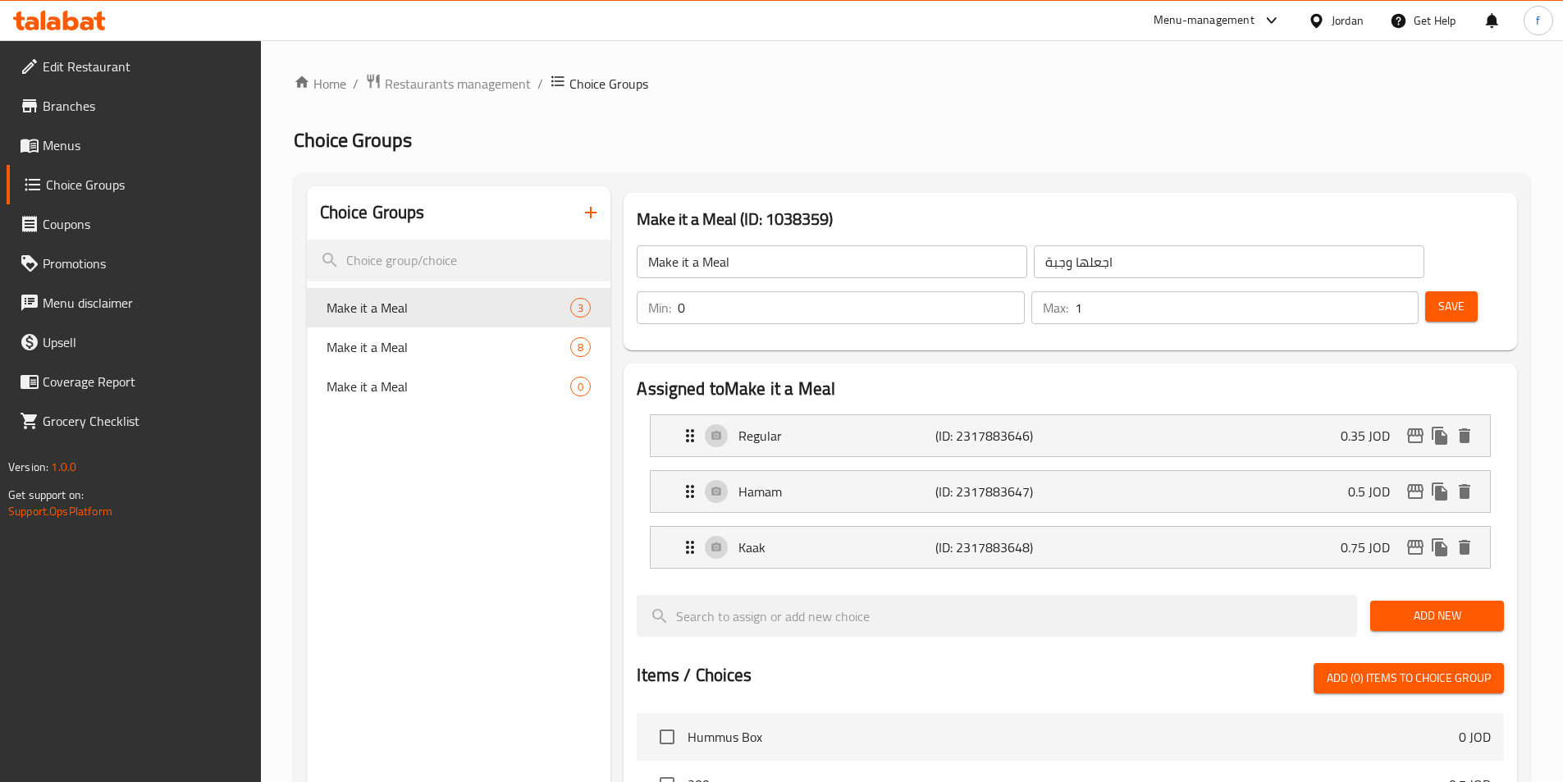
click at [80, 142] on span "Menus" at bounding box center [145, 145] width 205 height 20
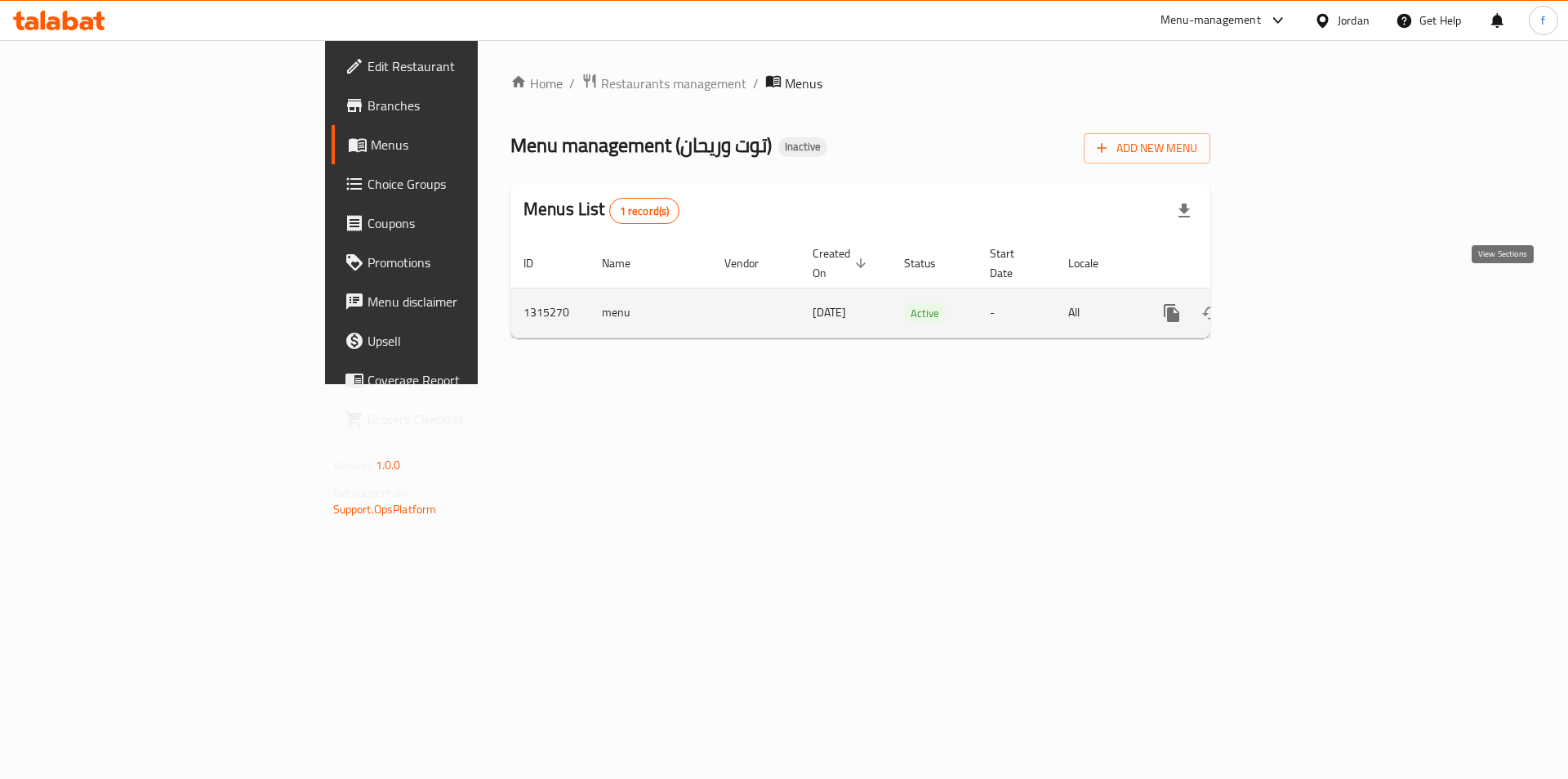
click at [1297, 306] on icon "enhanced table" at bounding box center [1289, 313] width 15 height 15
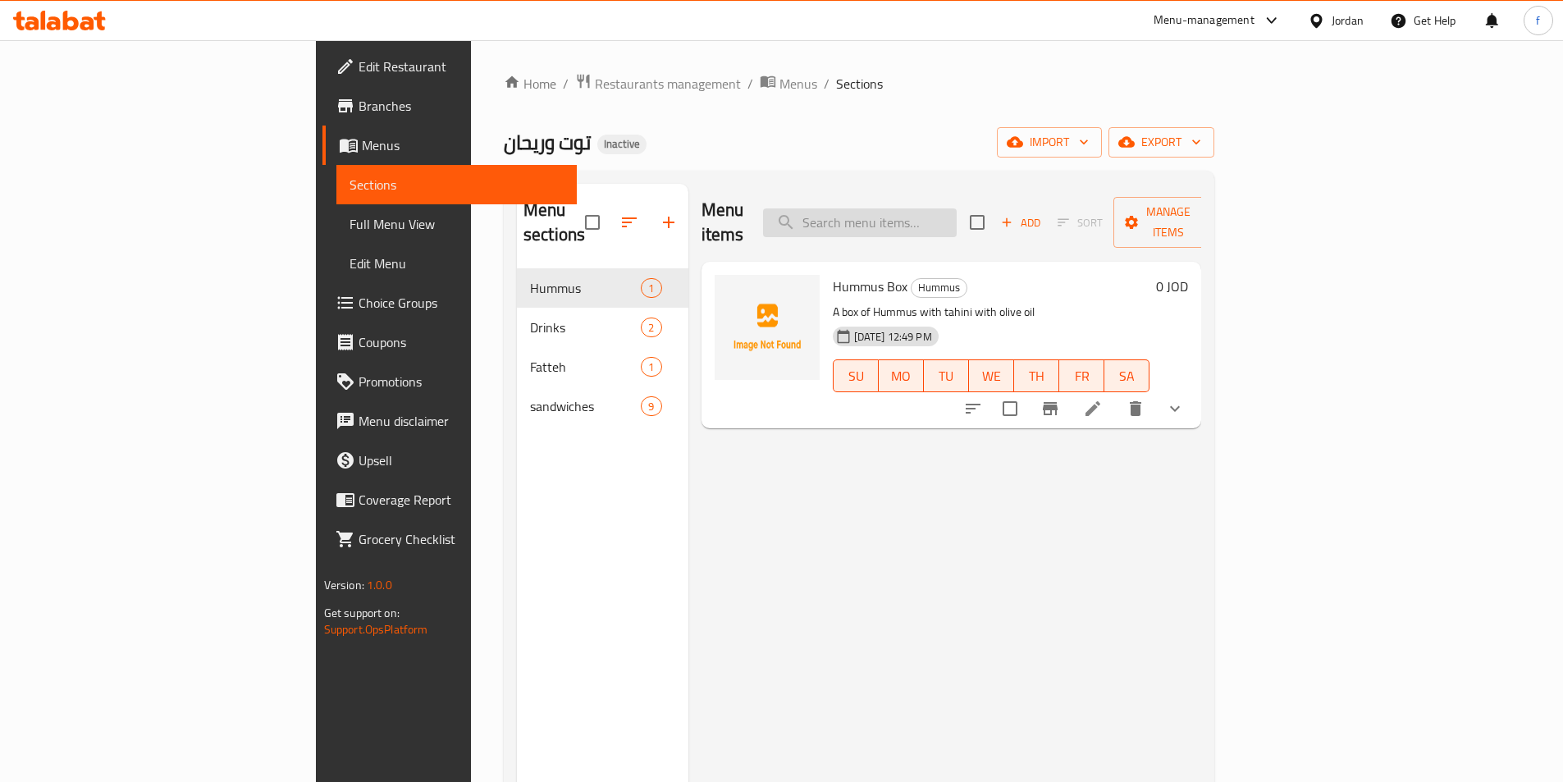
click at [956, 223] on input "search" at bounding box center [860, 222] width 194 height 29
paste input "Water"
type input "Water"
click at [1116, 394] on li at bounding box center [1093, 409] width 46 height 30
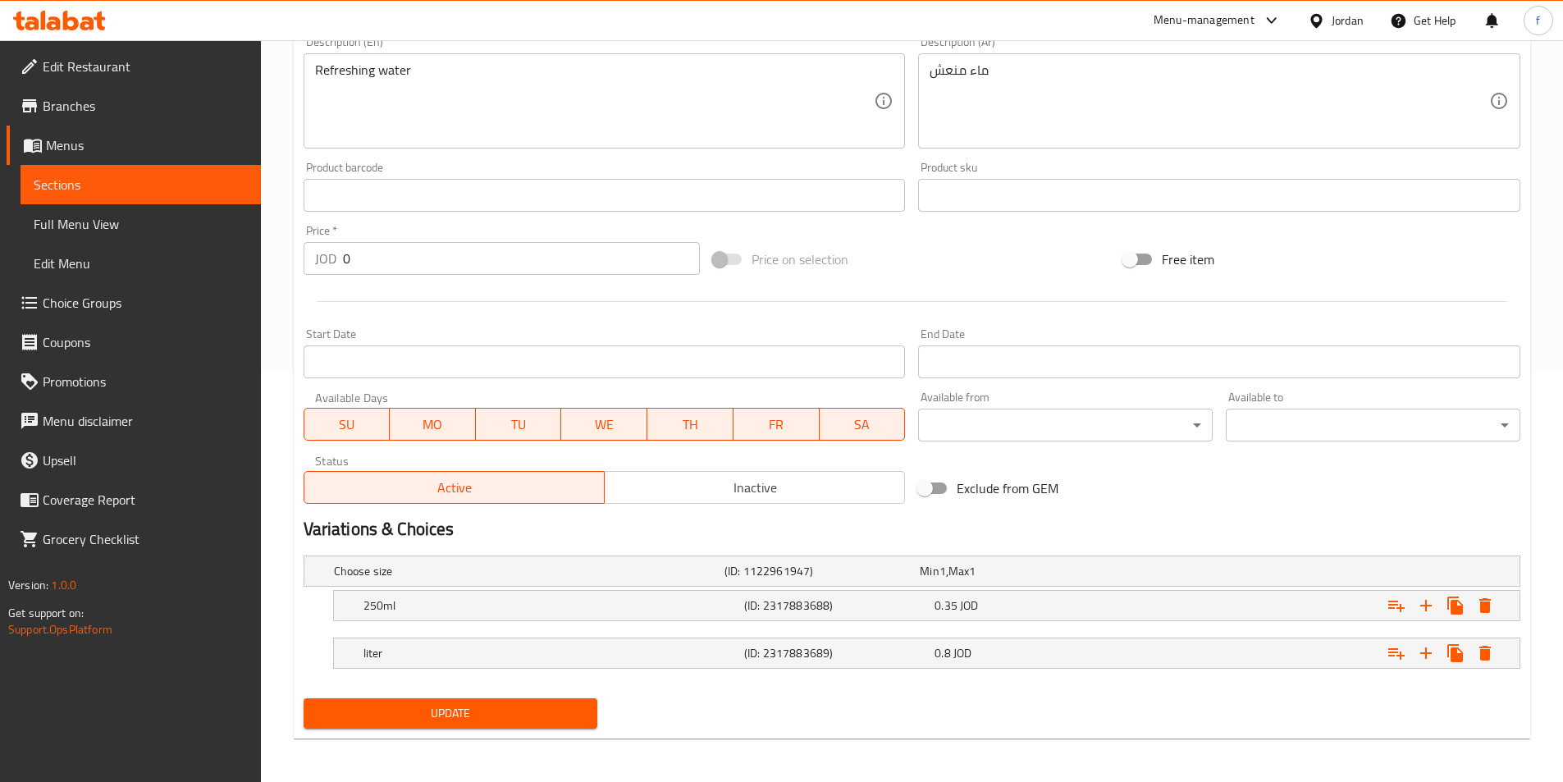
scroll to position [414, 0]
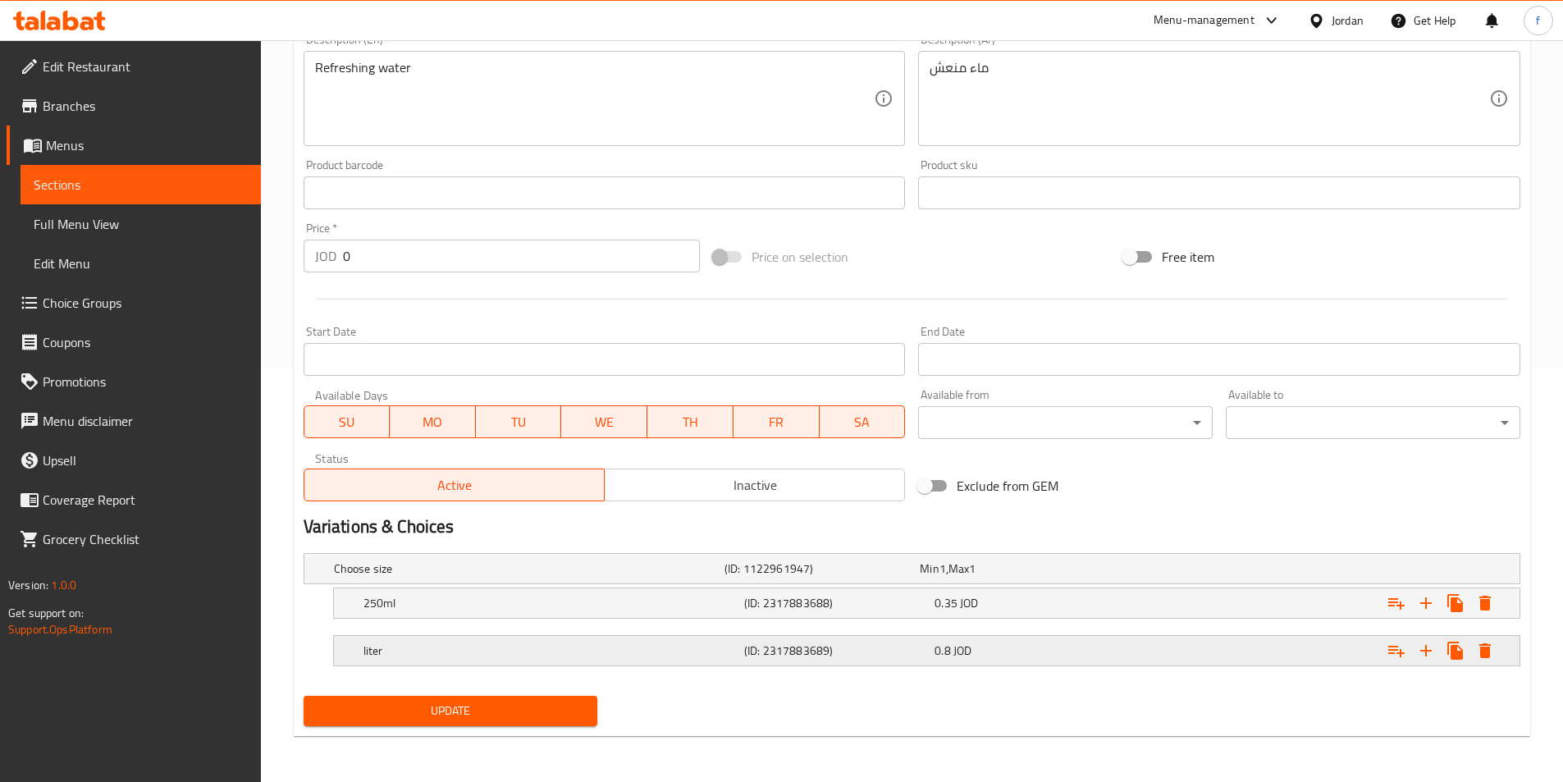
click at [689, 651] on h5 "liter" at bounding box center [550, 650] width 374 height 16
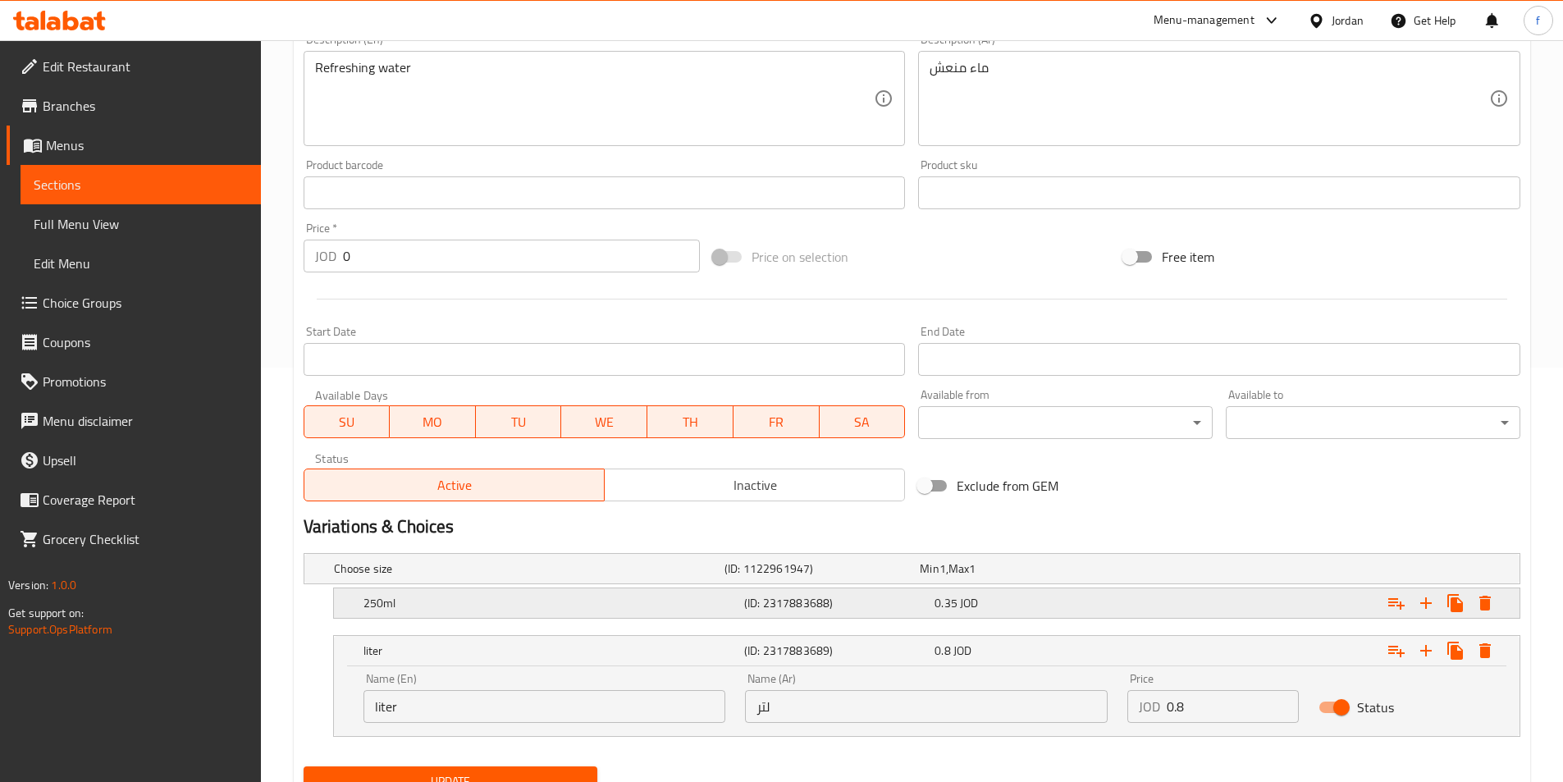
click at [718, 603] on h5 "250ml" at bounding box center [550, 603] width 374 height 16
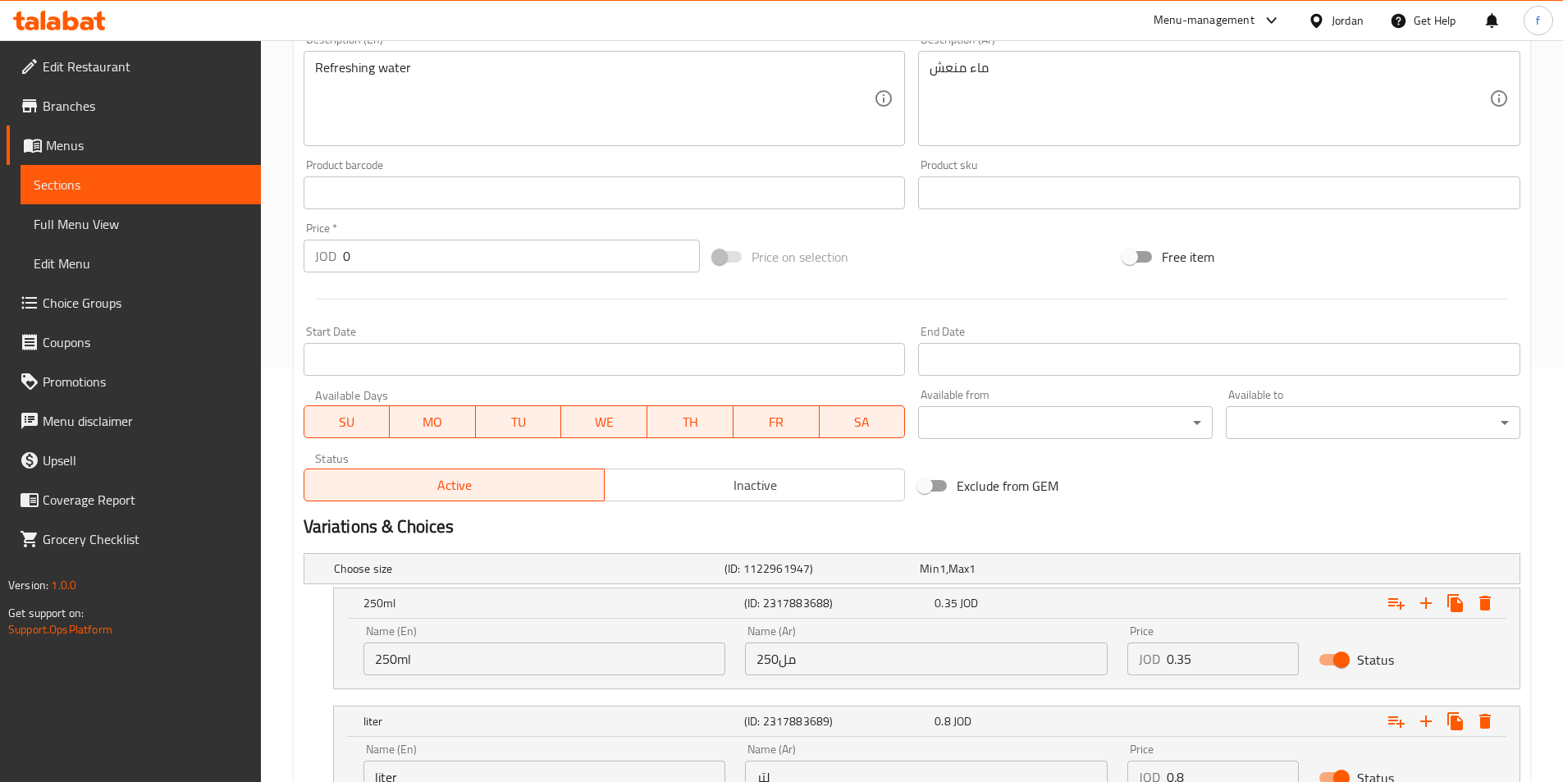
click at [768, 656] on input "250مل" at bounding box center [926, 658] width 363 height 33
click at [1161, 491] on div "Exclude from GEM" at bounding box center [1116, 485] width 410 height 44
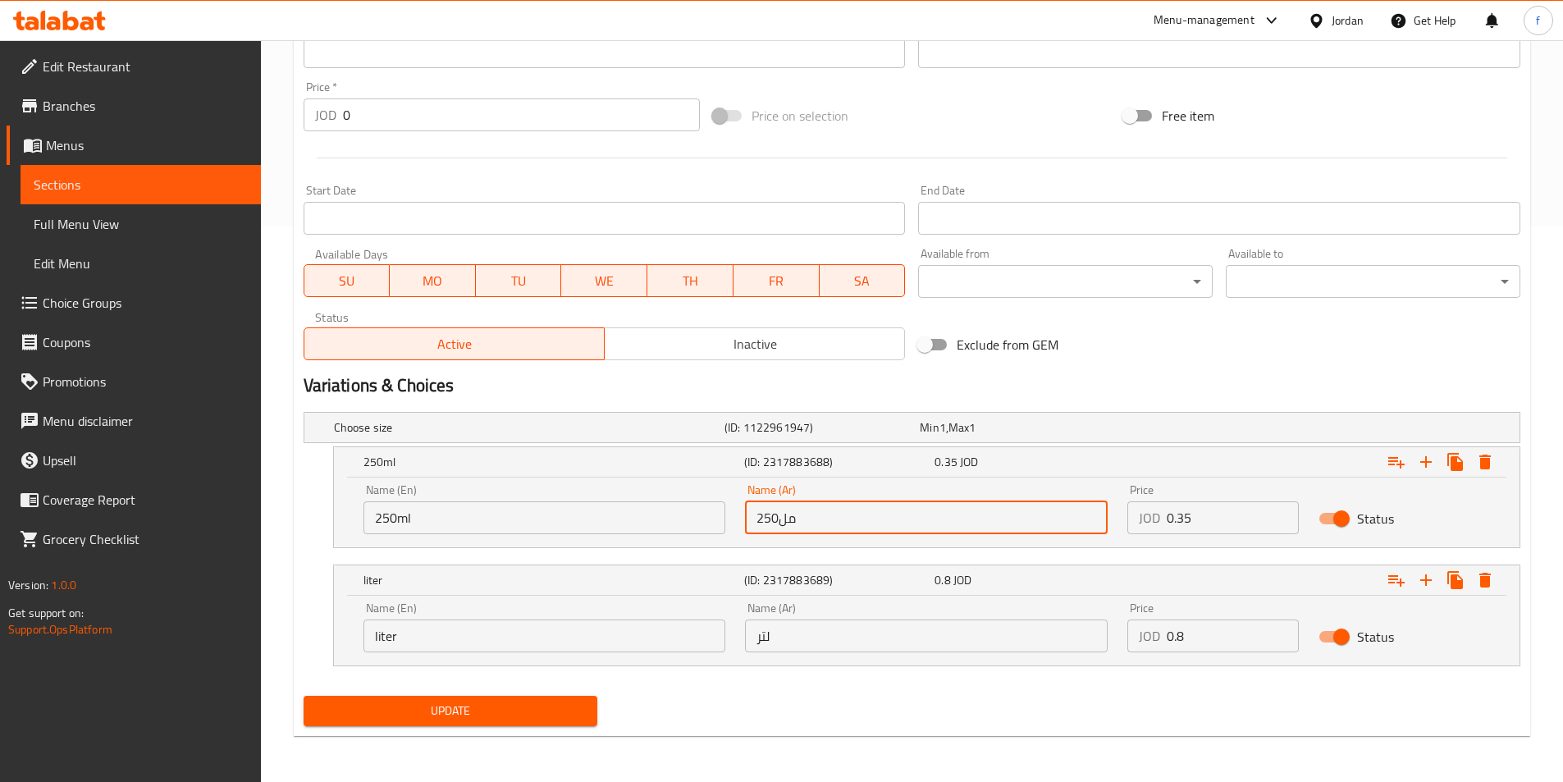
drag, startPoint x: 781, startPoint y: 512, endPoint x: 746, endPoint y: 508, distance: 34.7
click at [746, 508] on input "250مل" at bounding box center [926, 517] width 363 height 33
type input "330مل"
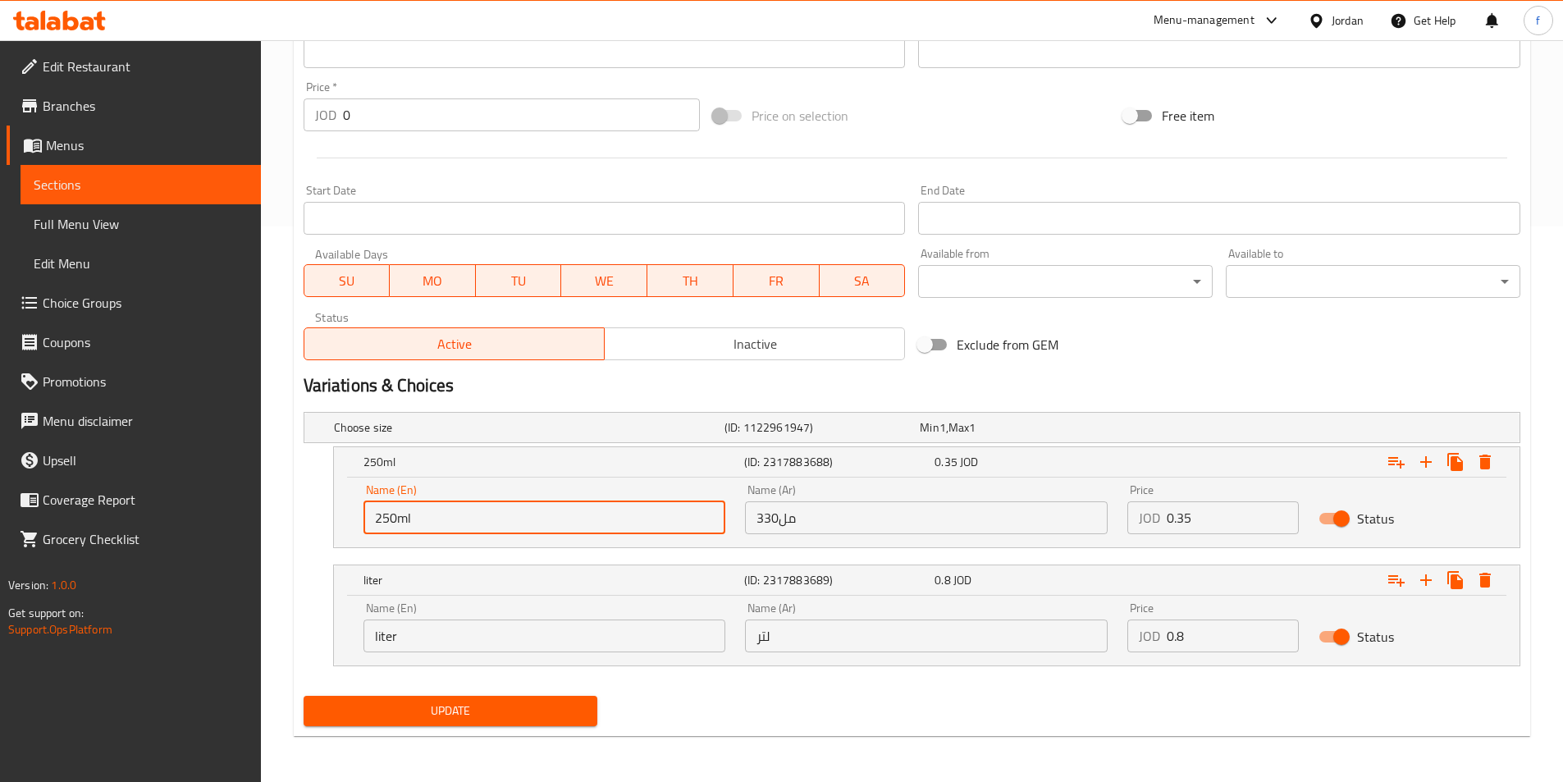
drag, startPoint x: 392, startPoint y: 515, endPoint x: 335, endPoint y: 515, distance: 57.4
click at [335, 515] on div "Name (En) 250ml Name (En) Name (Ar) 330مل Name (Ar) Price JOD 0.35 Price Status" at bounding box center [926, 512] width 1185 height 70
type input "330ml"
click at [410, 701] on span "Update" at bounding box center [451, 710] width 268 height 21
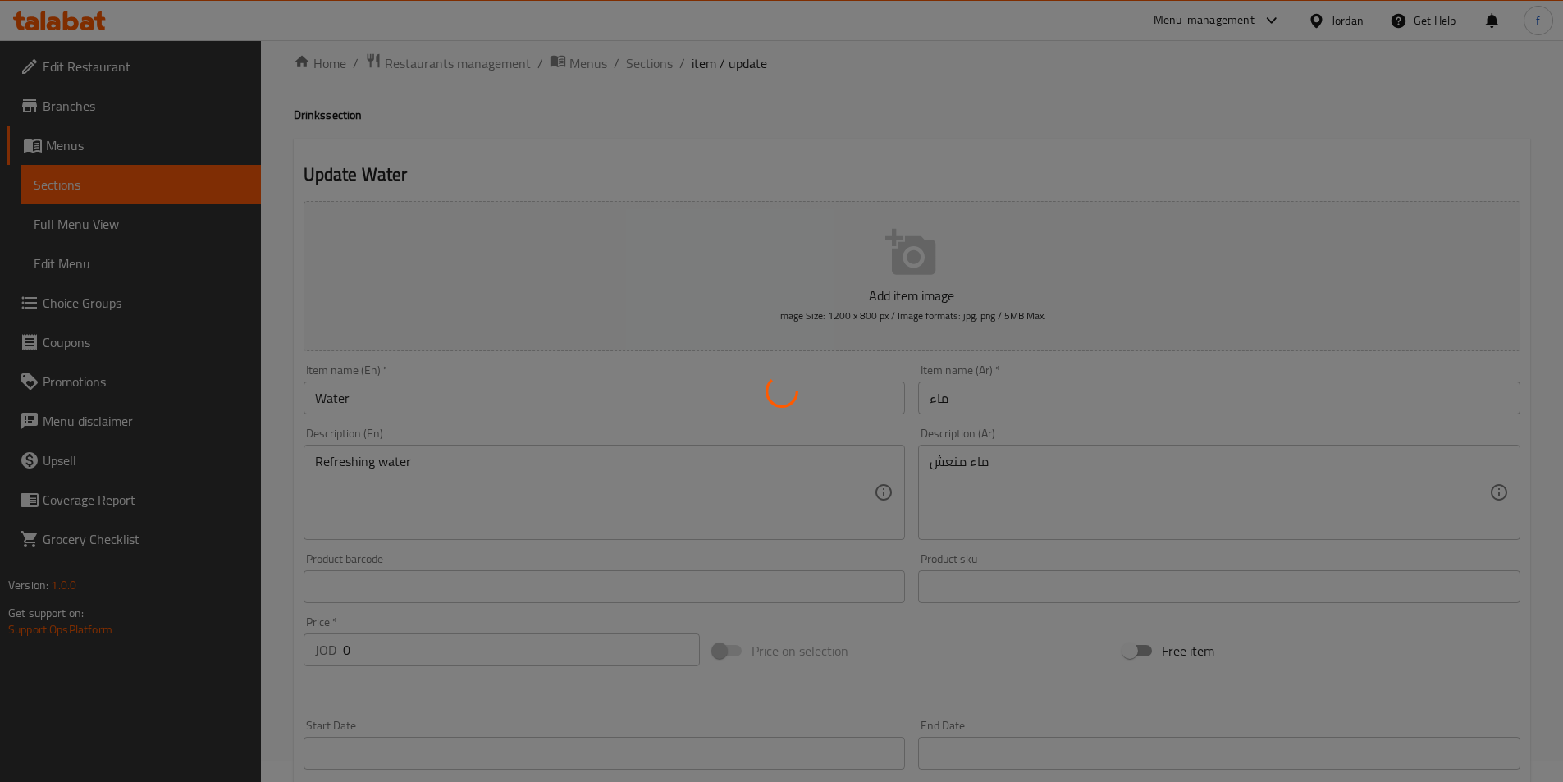
scroll to position [0, 0]
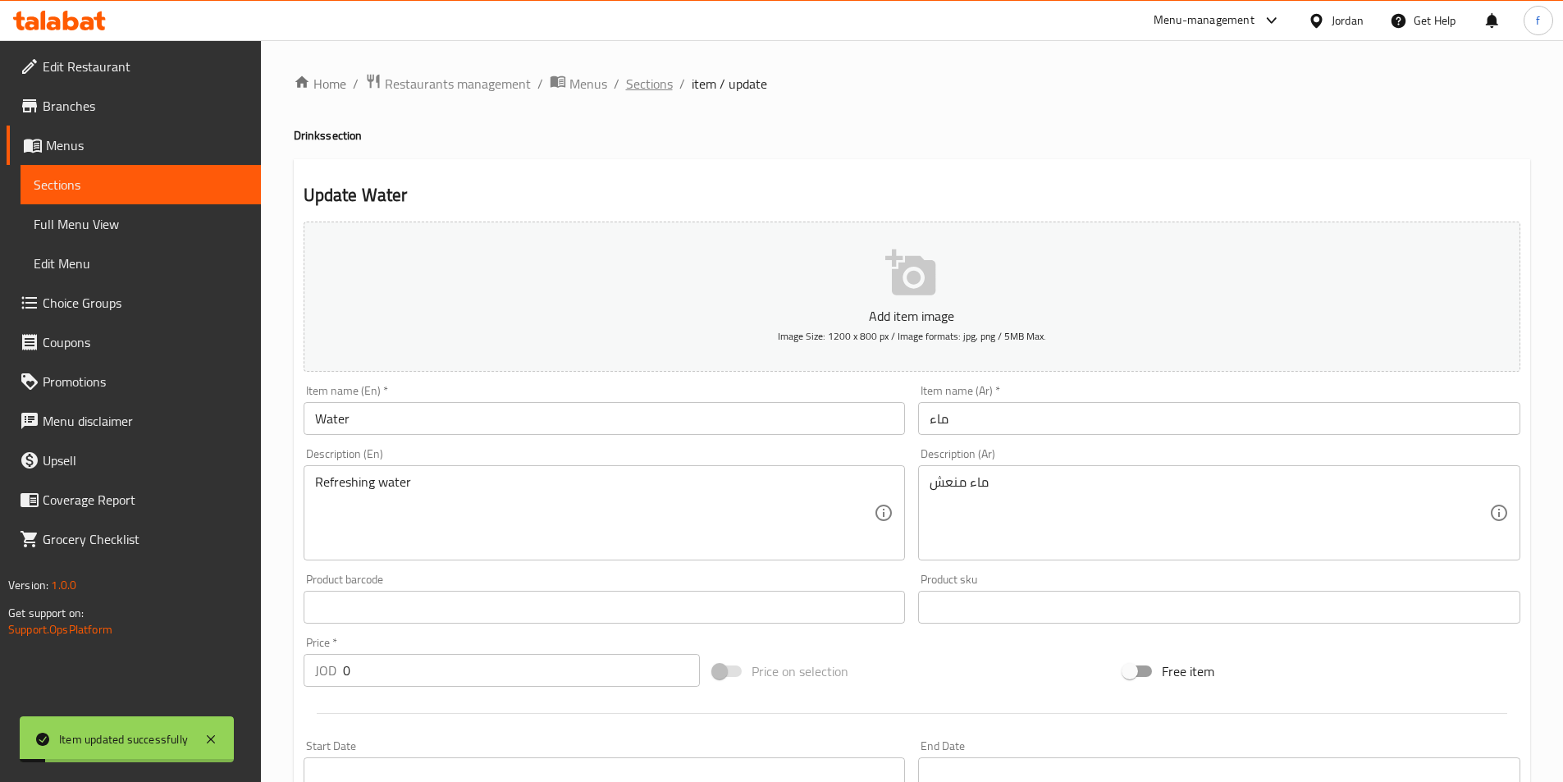
click at [628, 83] on span "Sections" at bounding box center [649, 84] width 47 height 20
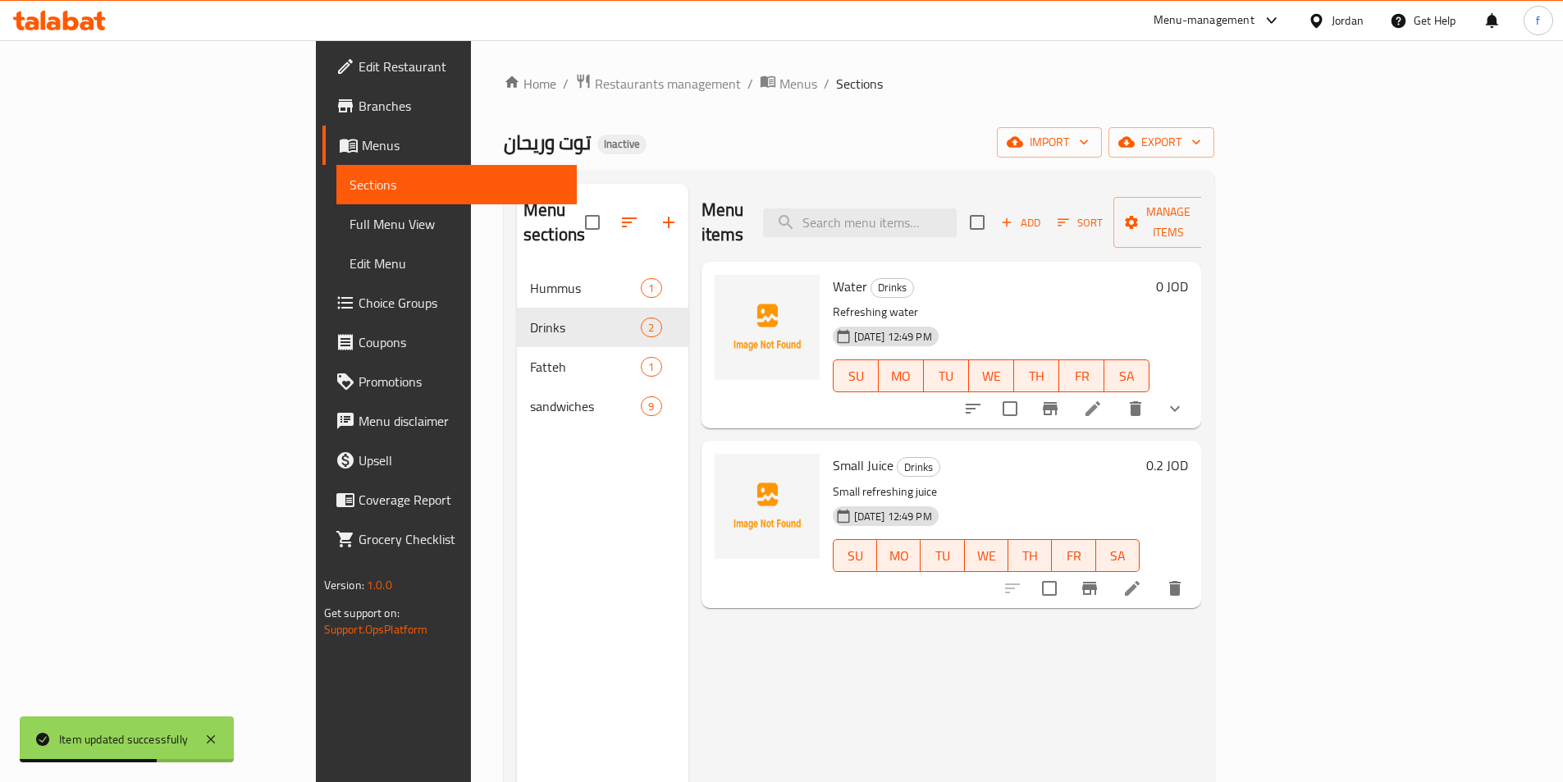
click at [1116, 394] on li at bounding box center [1093, 409] width 46 height 30
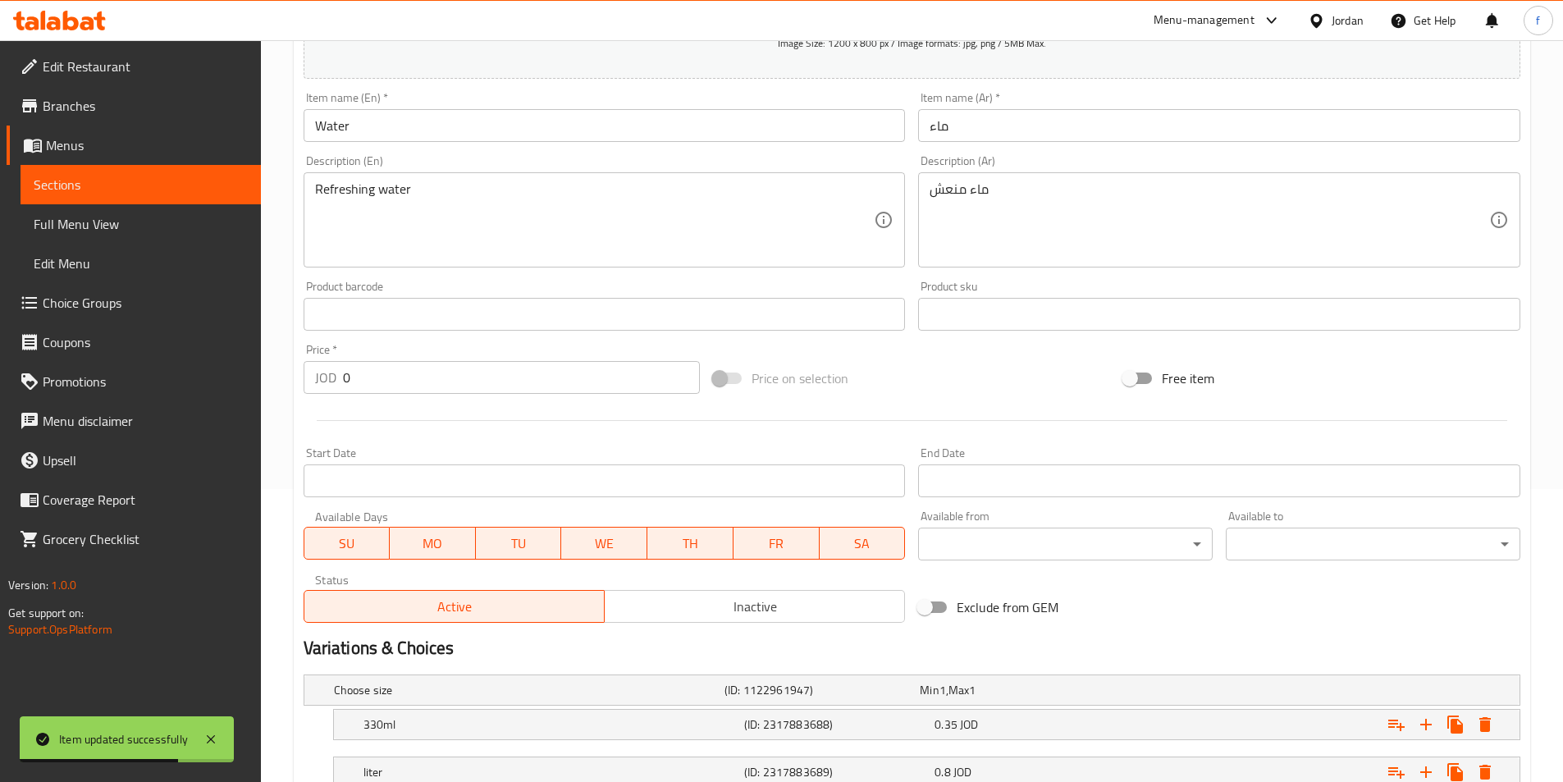
scroll to position [410, 0]
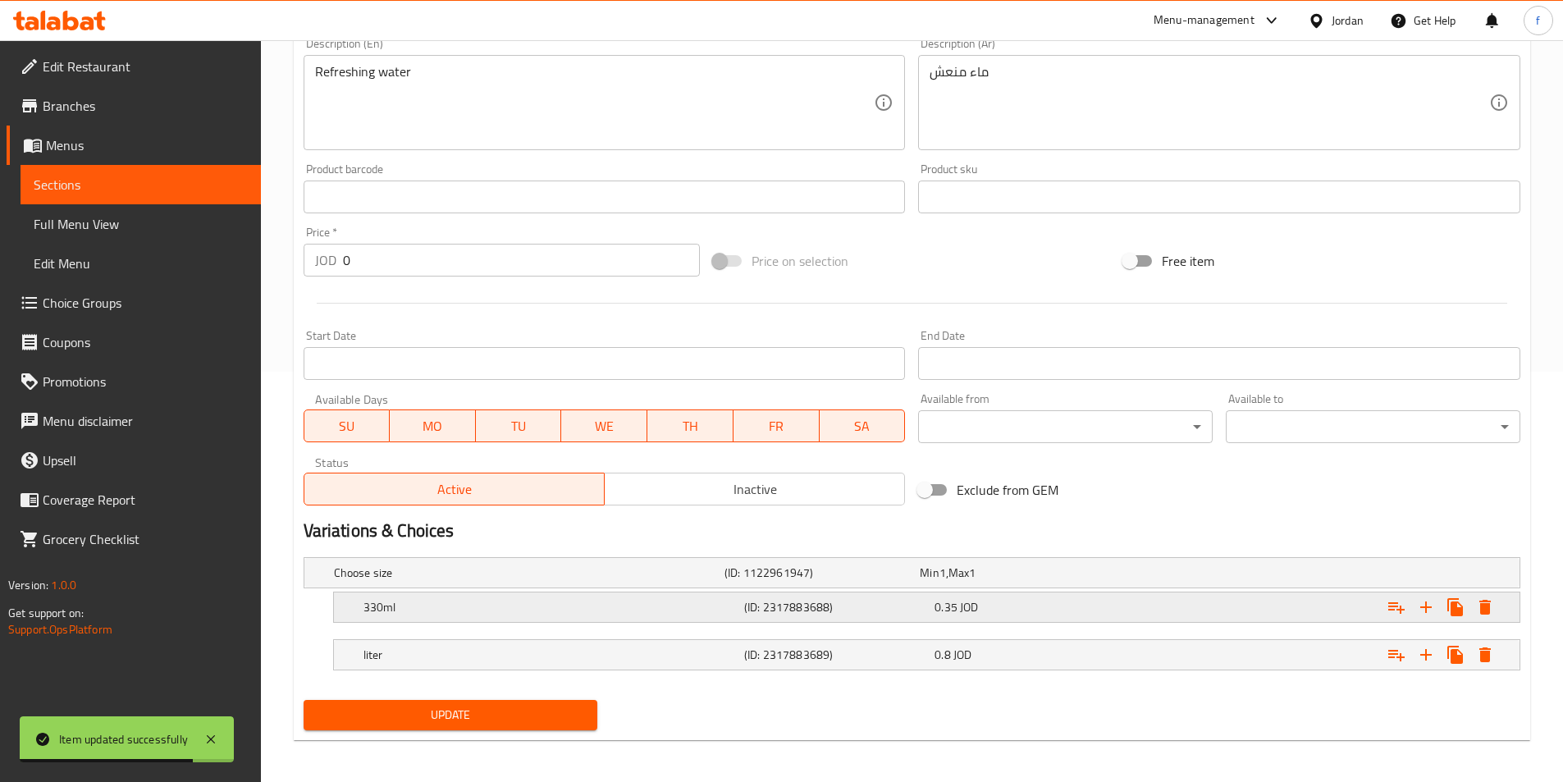
click at [760, 609] on h5 "(ID: 2317883688)" at bounding box center [836, 607] width 184 height 16
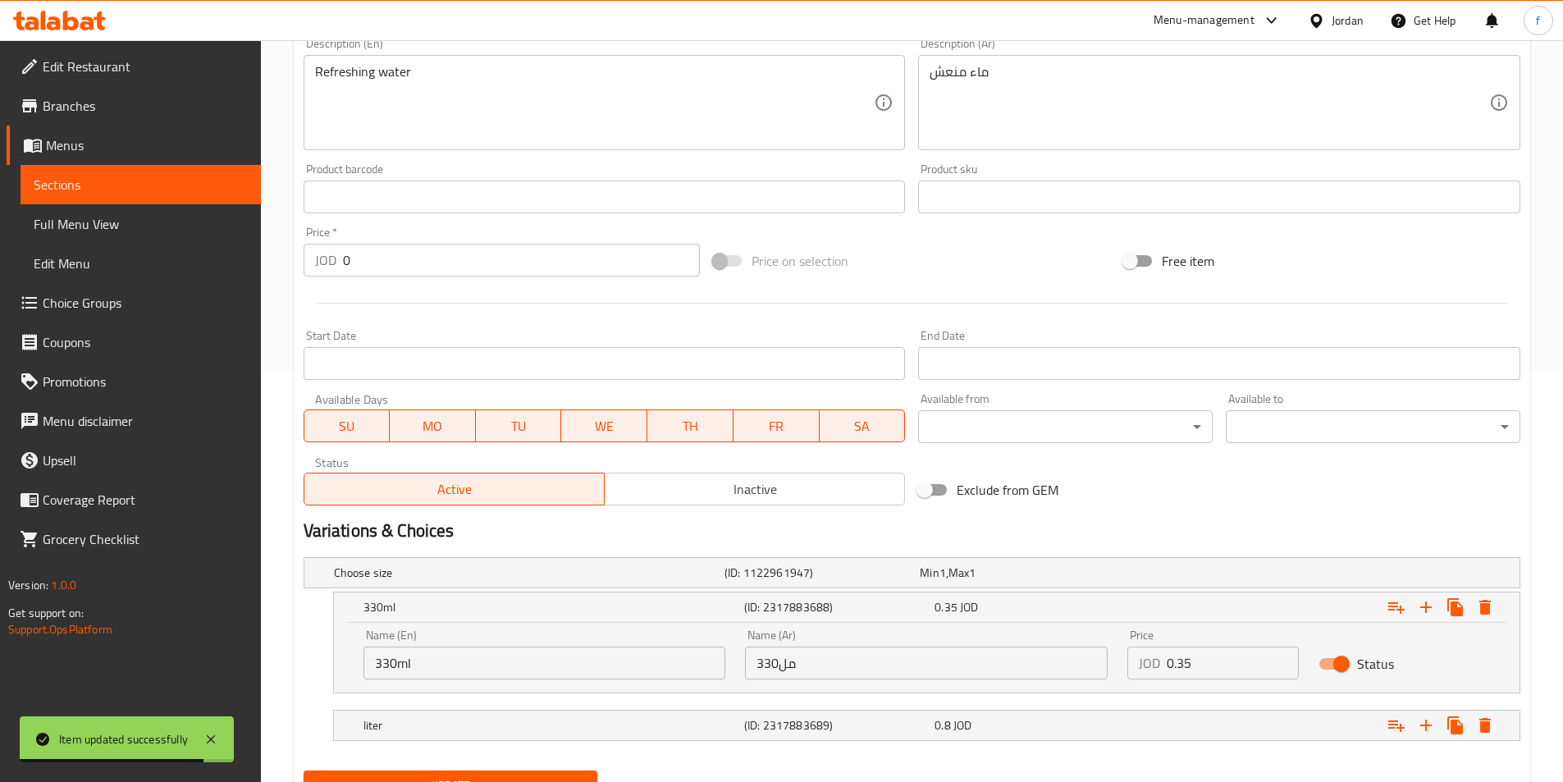
scroll to position [485, 0]
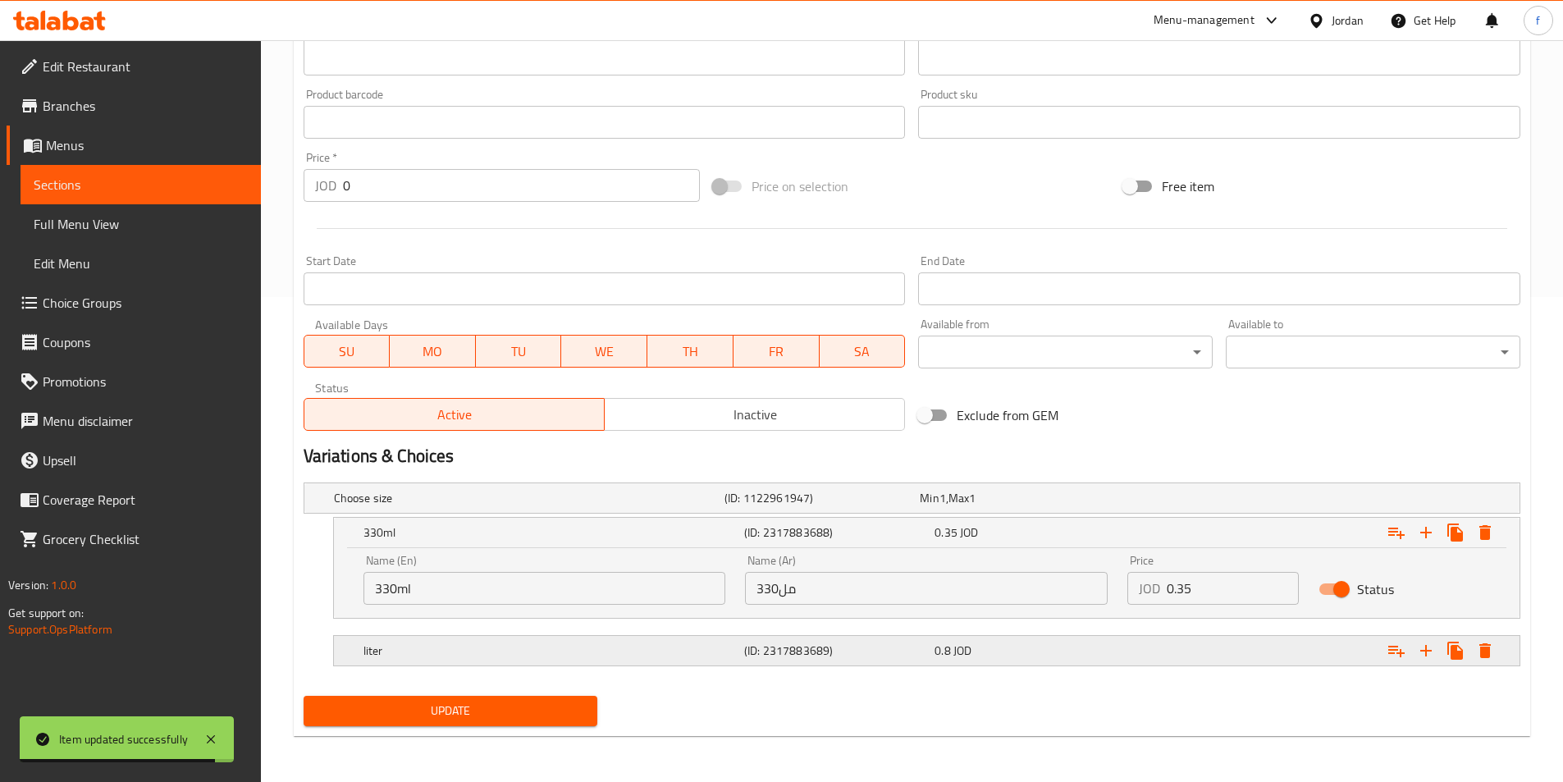
click at [895, 664] on div "liter (ID: 2317883689) 0.8 JOD" at bounding box center [931, 650] width 1143 height 36
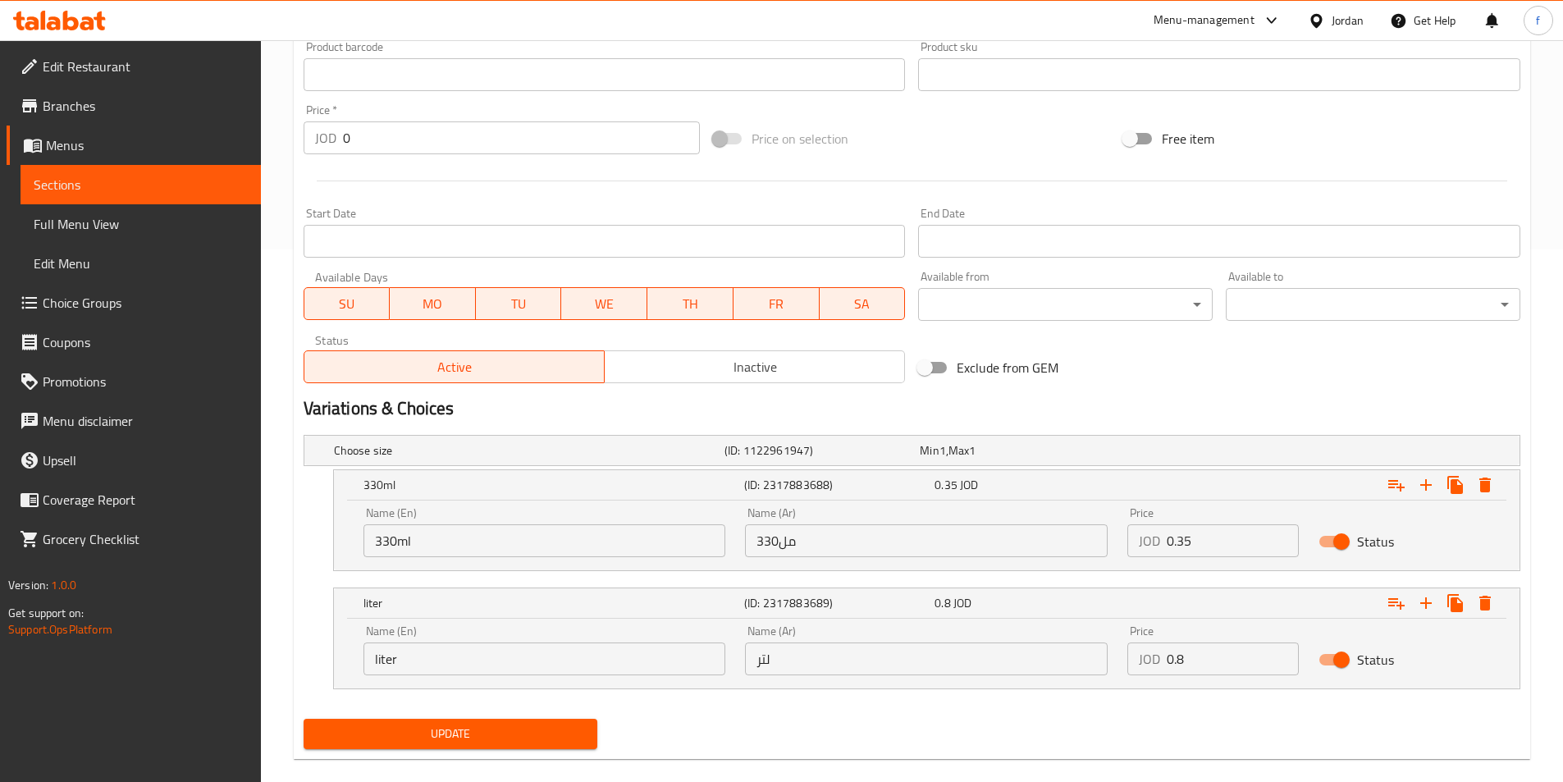
scroll to position [555, 0]
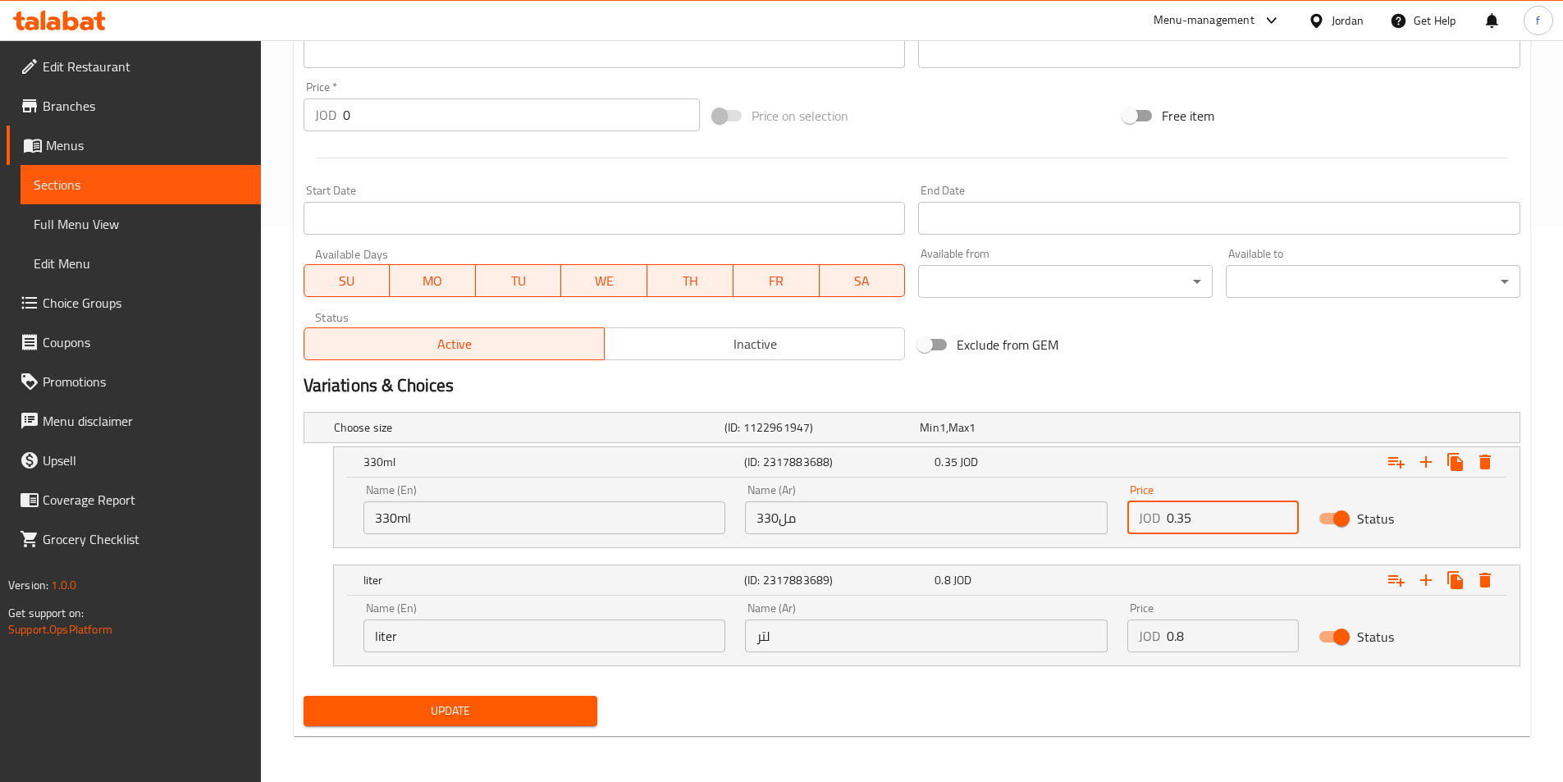
drag, startPoint x: 1202, startPoint y: 517, endPoint x: 1136, endPoint y: 519, distance: 66.5
click at [1136, 519] on div "JOD 0.35 Price" at bounding box center [1212, 517] width 171 height 33
type input "0.3"
click at [466, 645] on input "liter" at bounding box center [544, 635] width 363 height 33
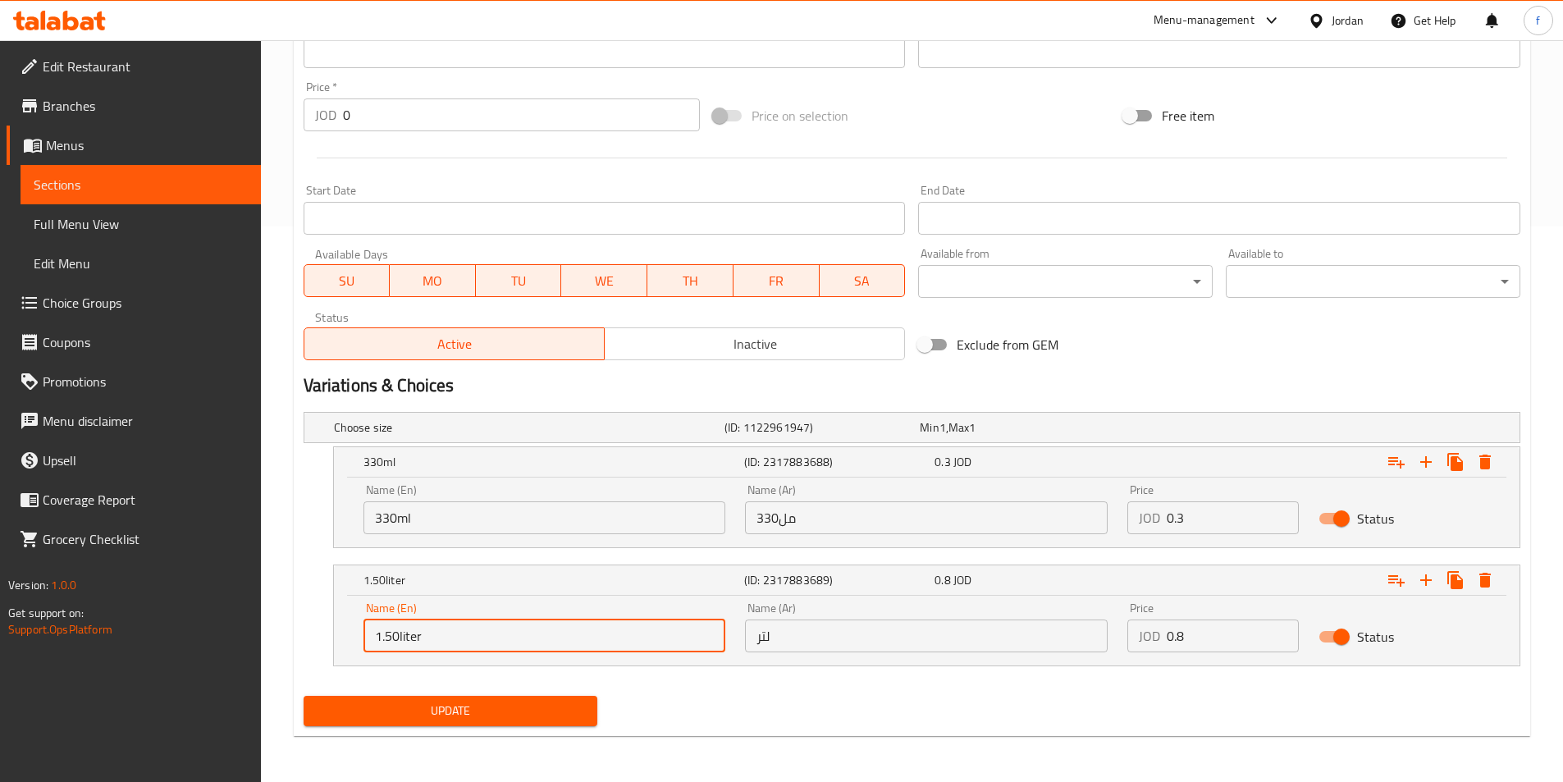
type input "1.50liter"
click at [947, 640] on input "لتر" at bounding box center [926, 635] width 363 height 33
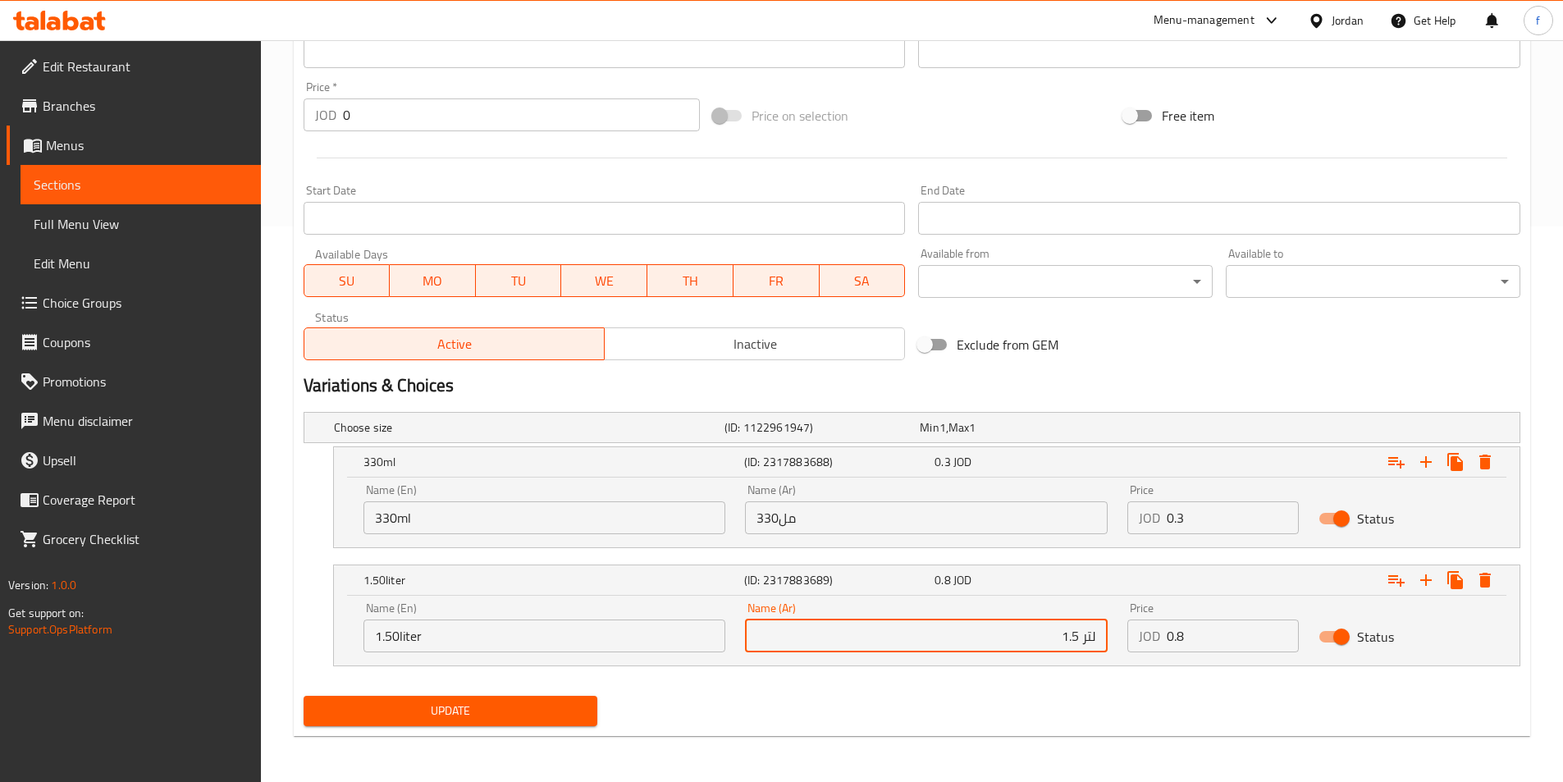
type input "لتر 1.5"
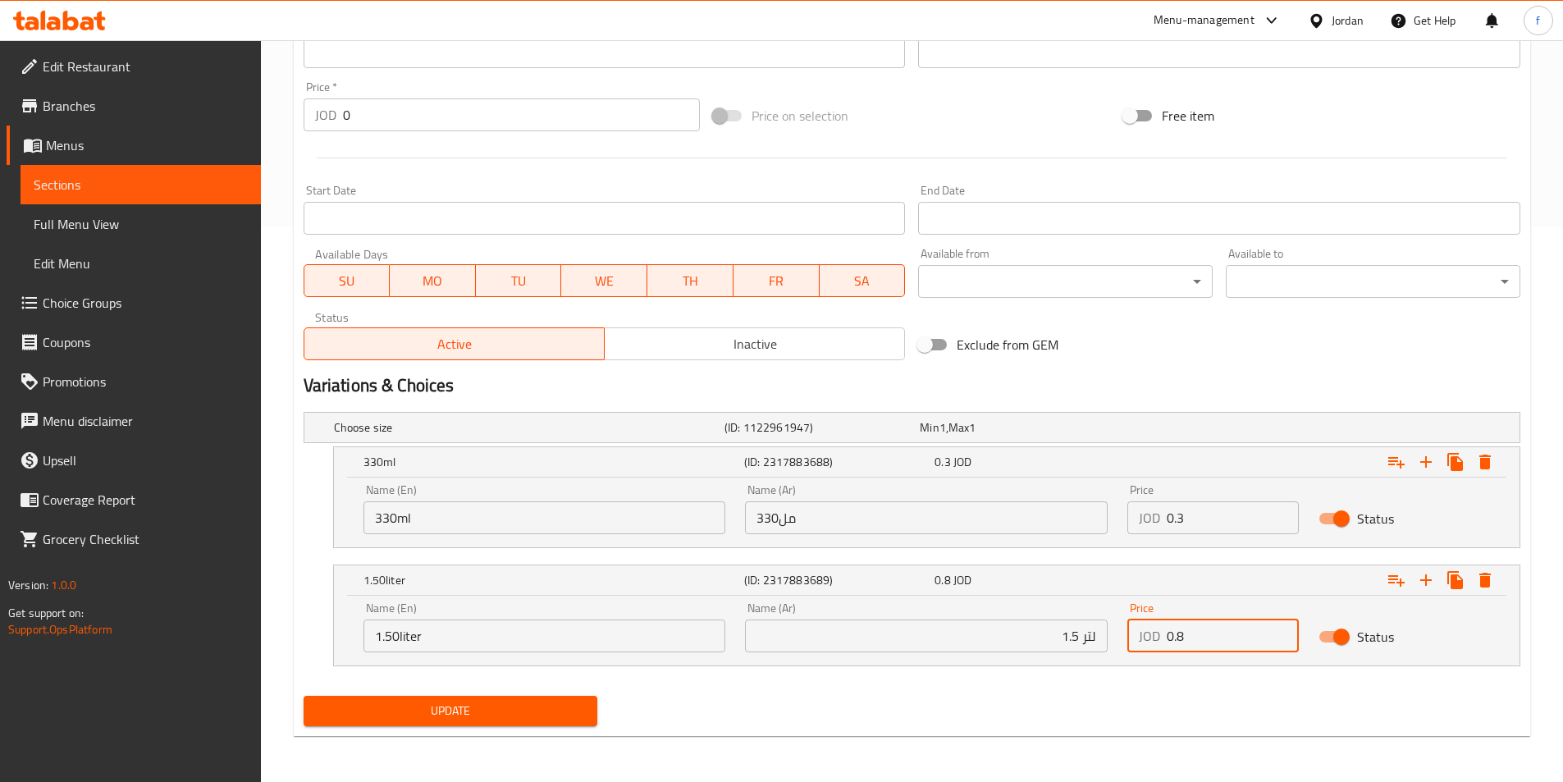
drag, startPoint x: 1213, startPoint y: 640, endPoint x: 1129, endPoint y: 643, distance: 84.5
click at [1129, 643] on div "JOD 0.8 Price" at bounding box center [1212, 635] width 171 height 33
type input "0.5"
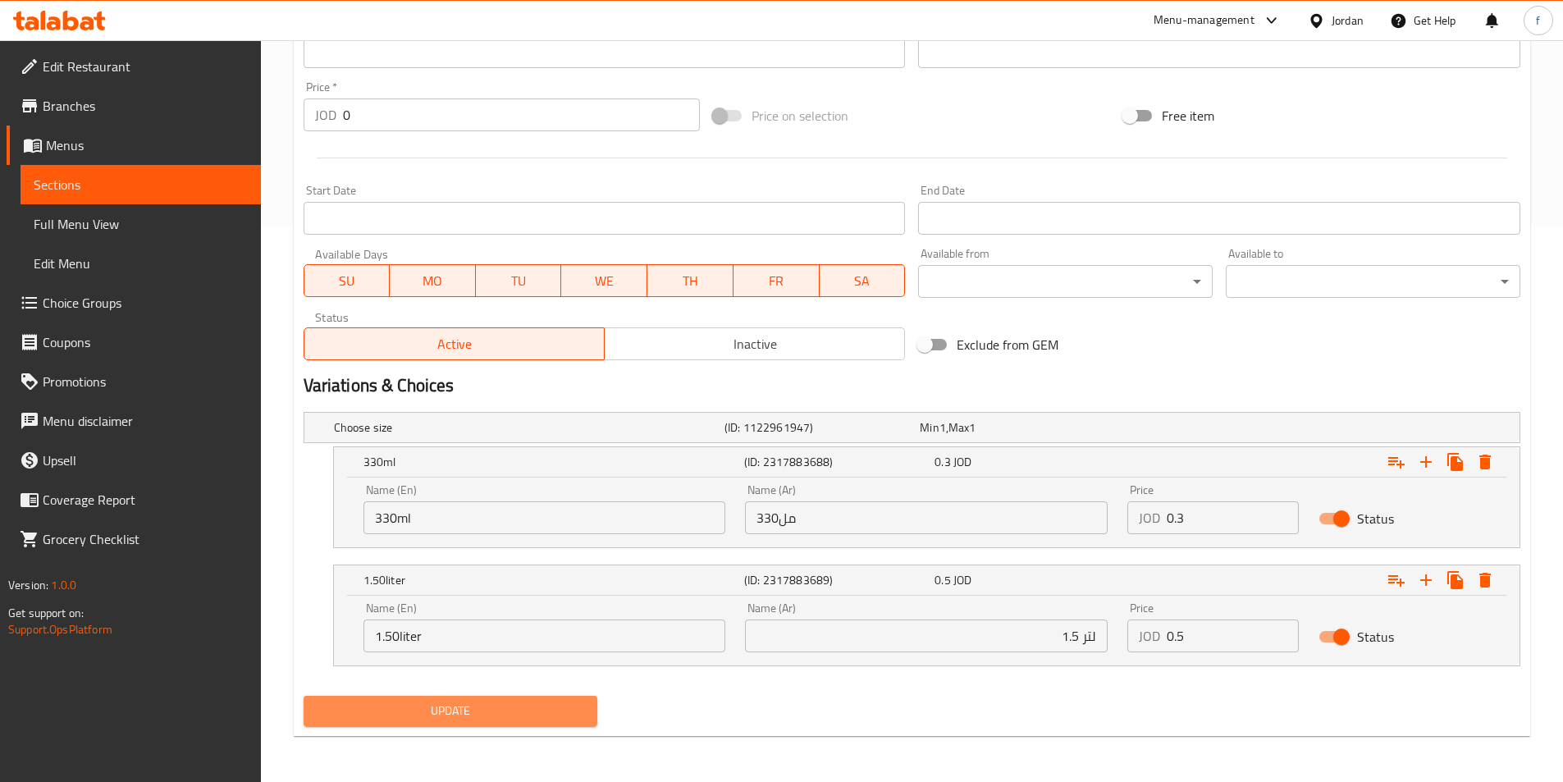
click at [504, 697] on button "Update" at bounding box center [450, 711] width 294 height 30
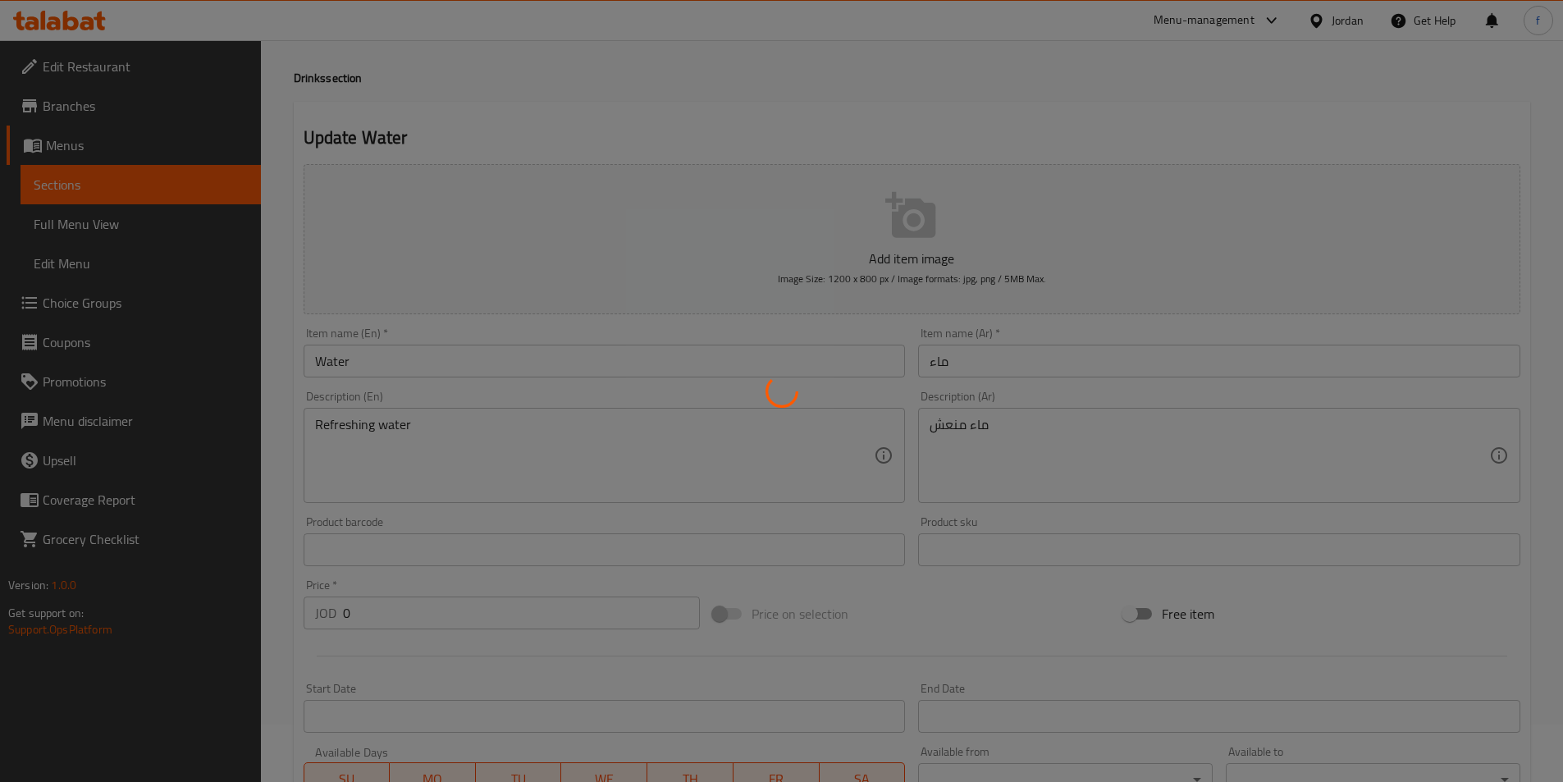
scroll to position [0, 0]
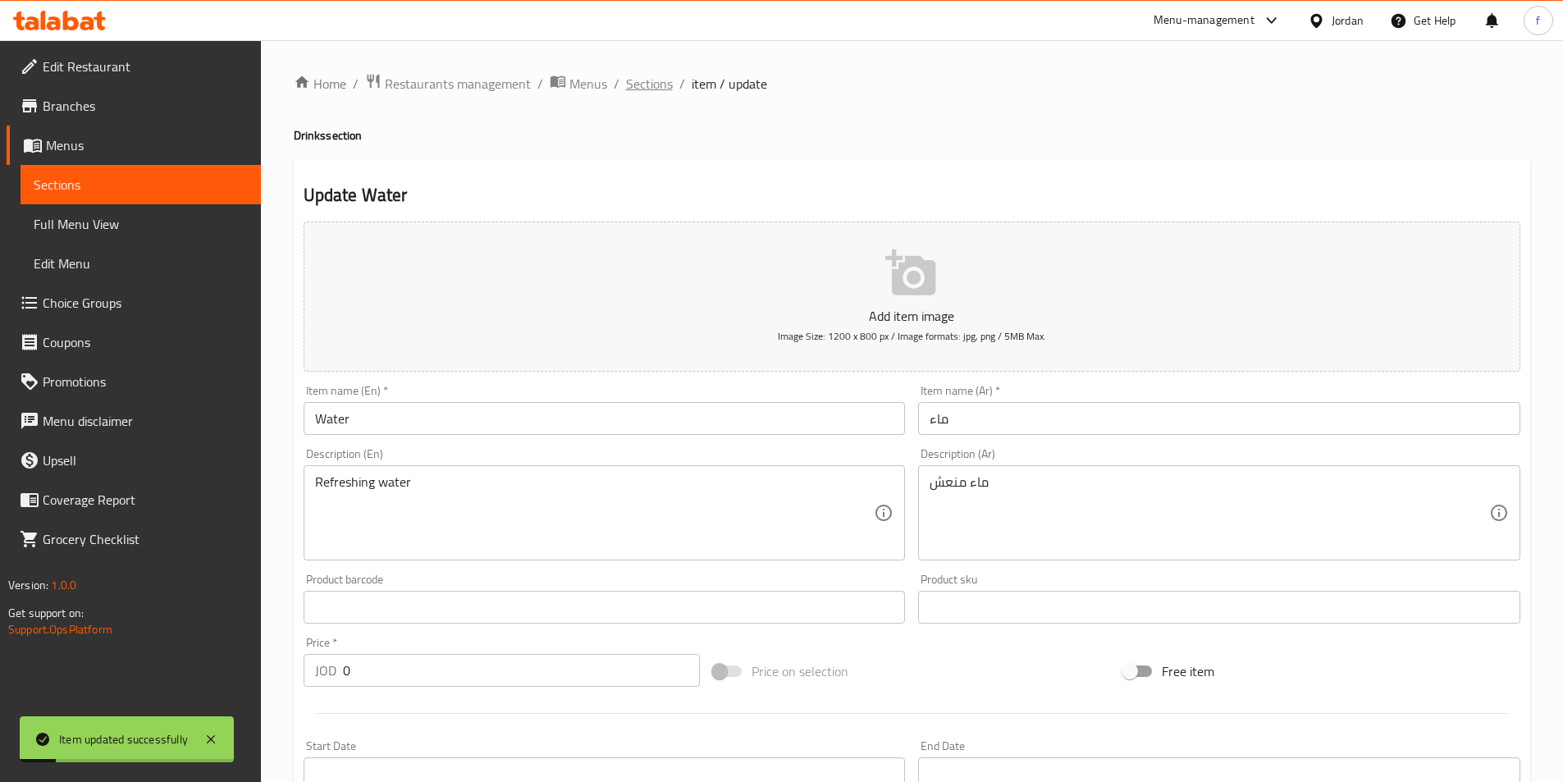
click at [642, 78] on span "Sections" at bounding box center [649, 84] width 47 height 20
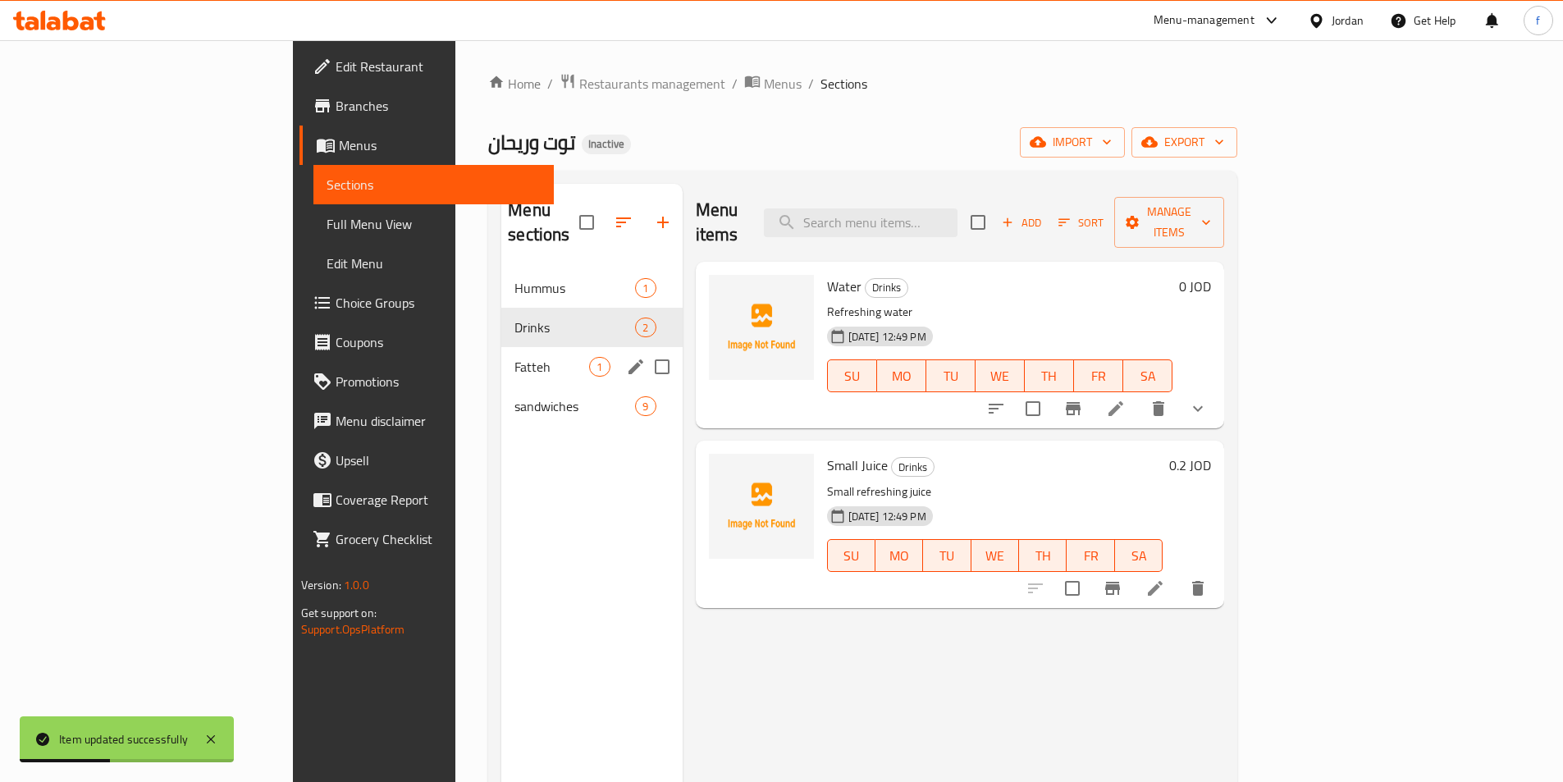
click at [514, 357] on span "Fatteh" at bounding box center [551, 367] width 75 height 20
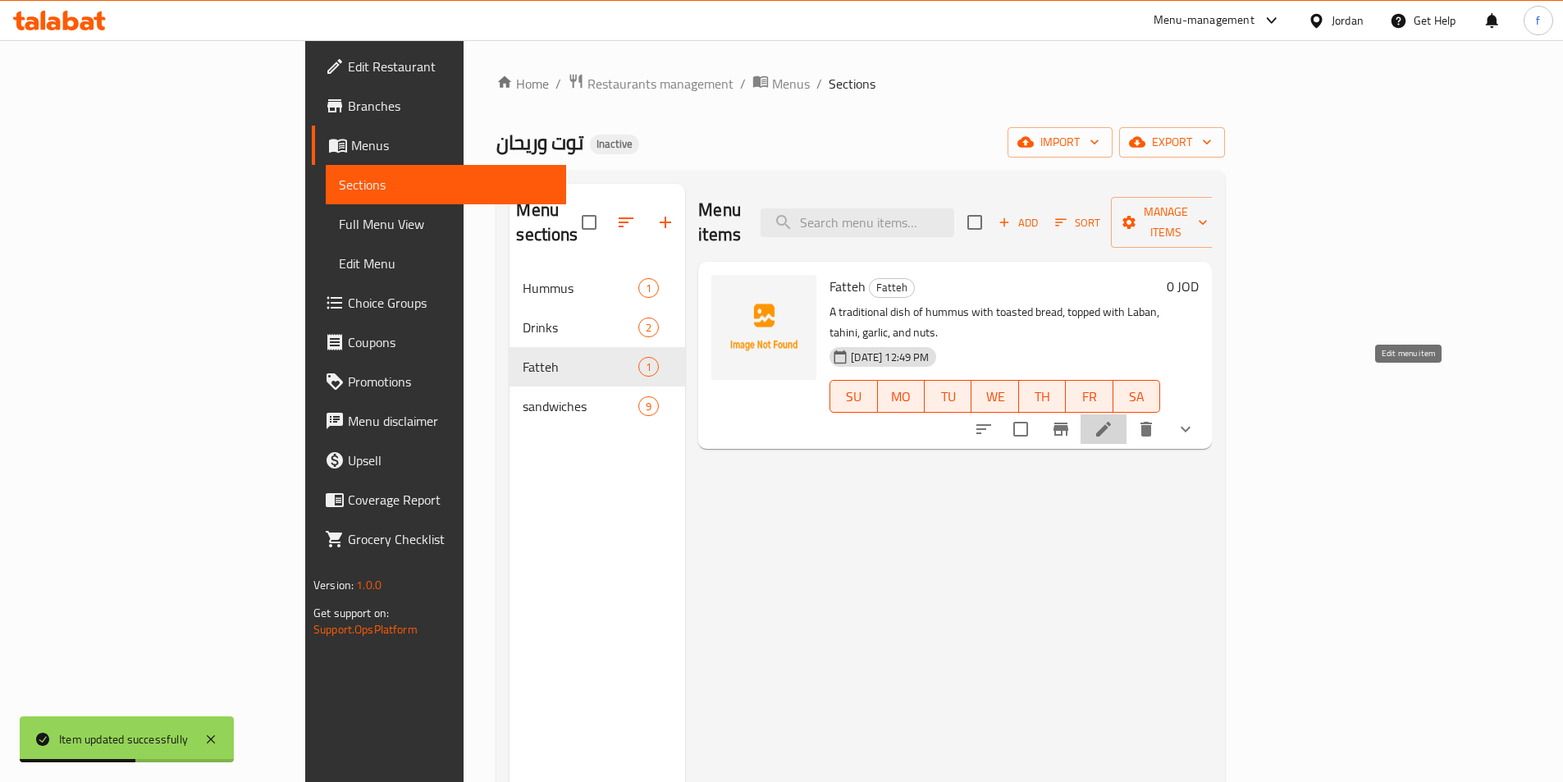
click at [1113, 419] on icon at bounding box center [1103, 429] width 20 height 20
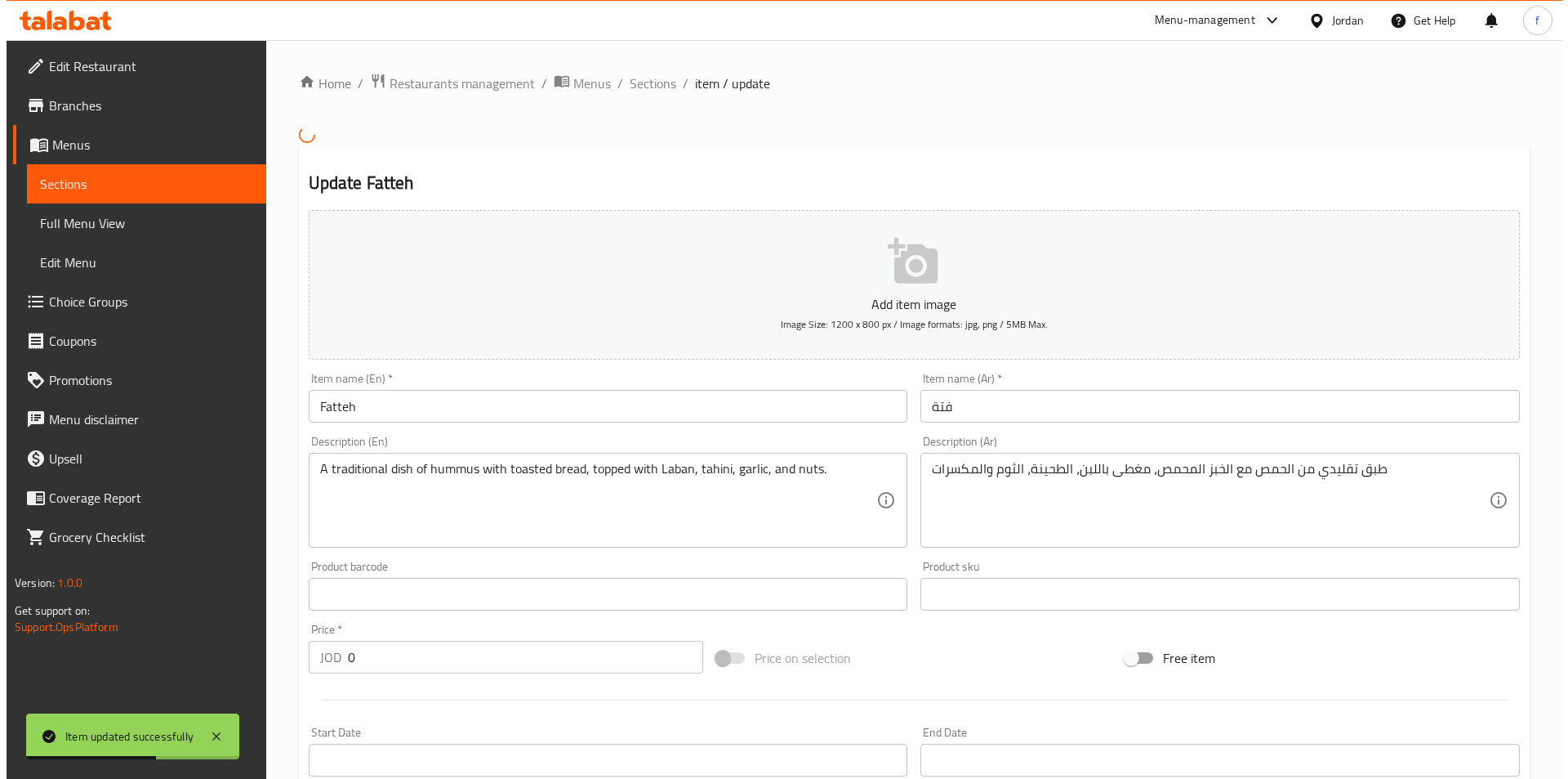
scroll to position [401, 0]
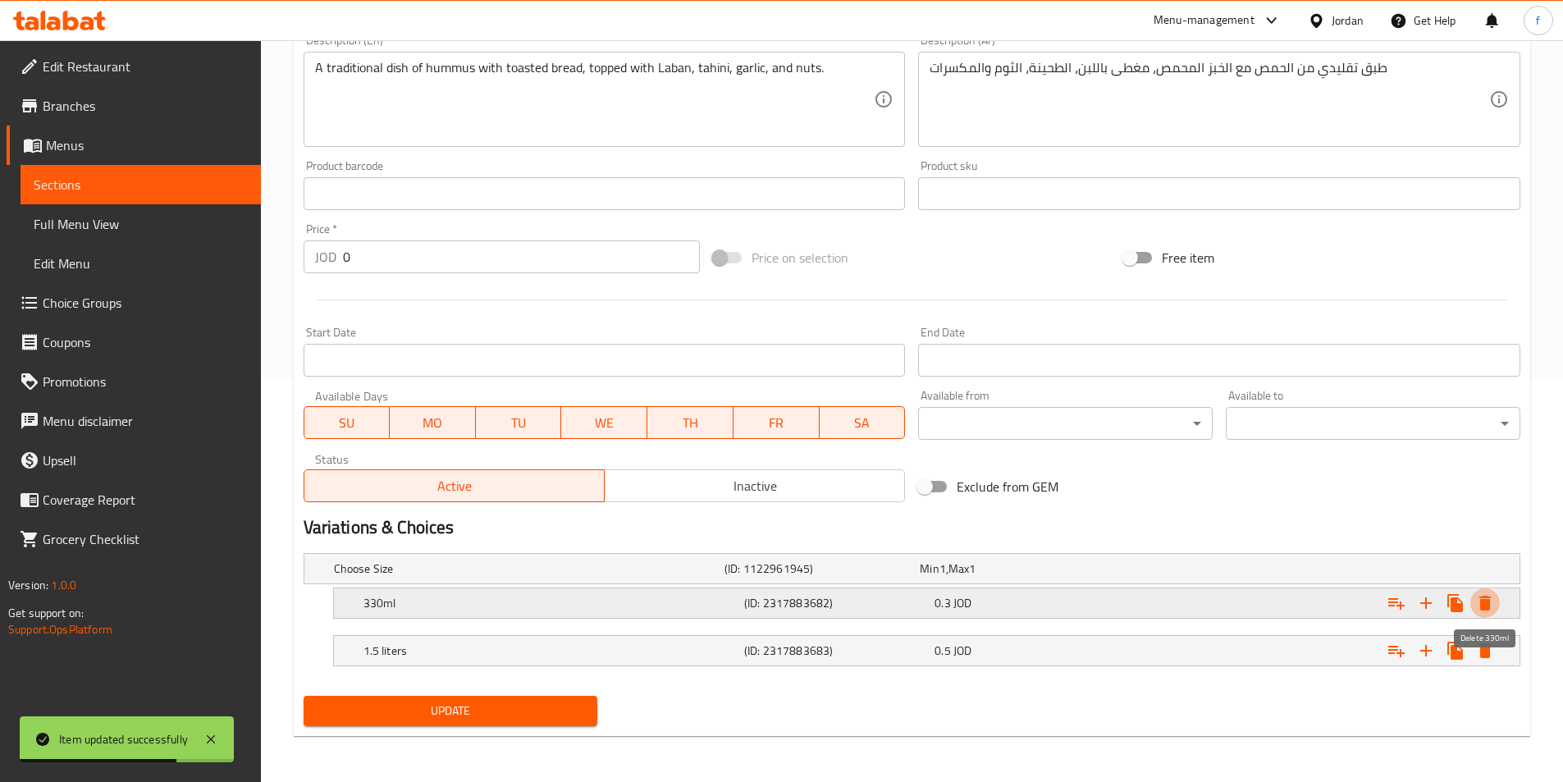
click at [1493, 603] on icon "Expand" at bounding box center [1485, 603] width 20 height 20
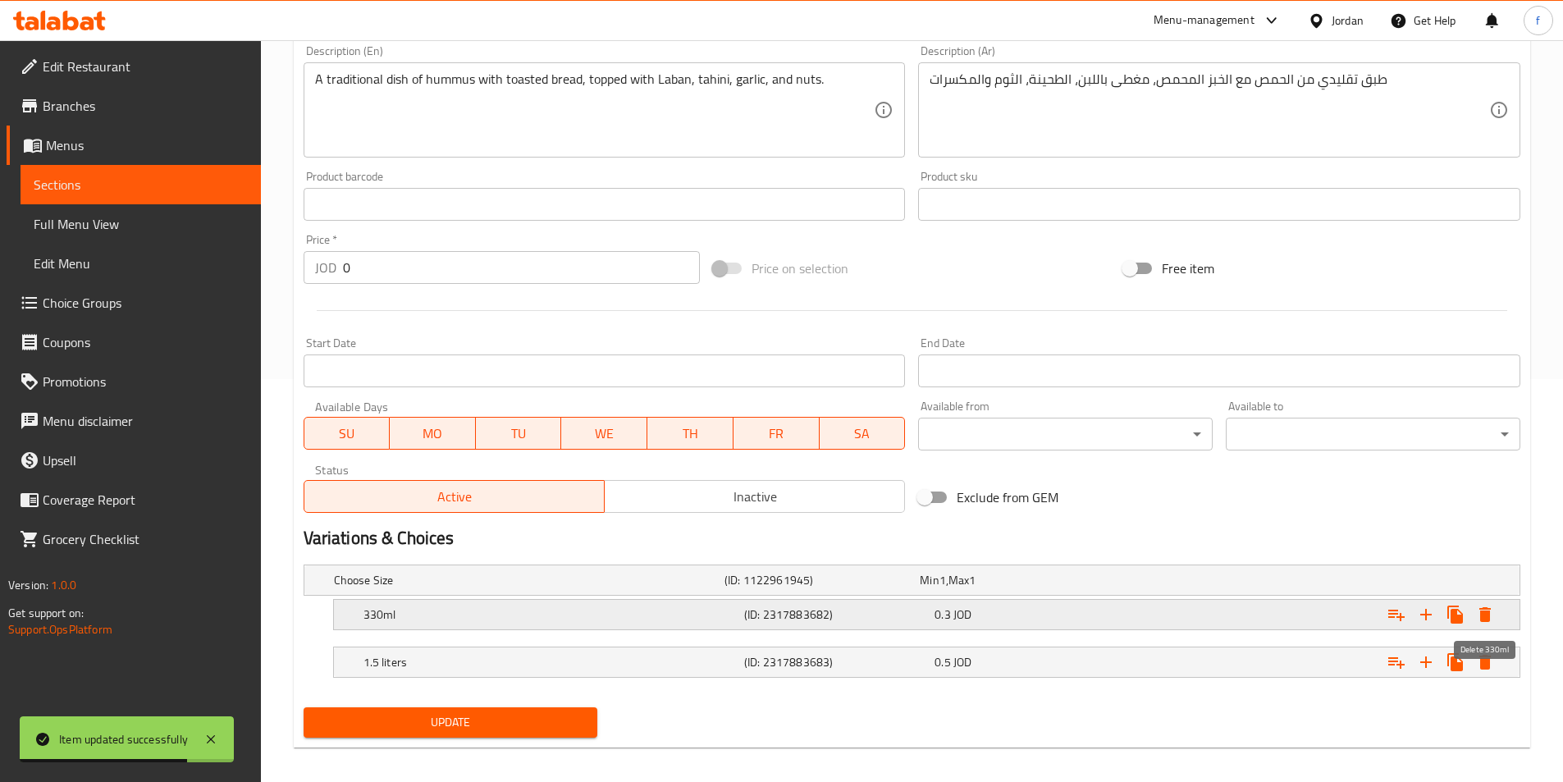
click at [1488, 605] on icon "Expand" at bounding box center [1485, 615] width 20 height 20
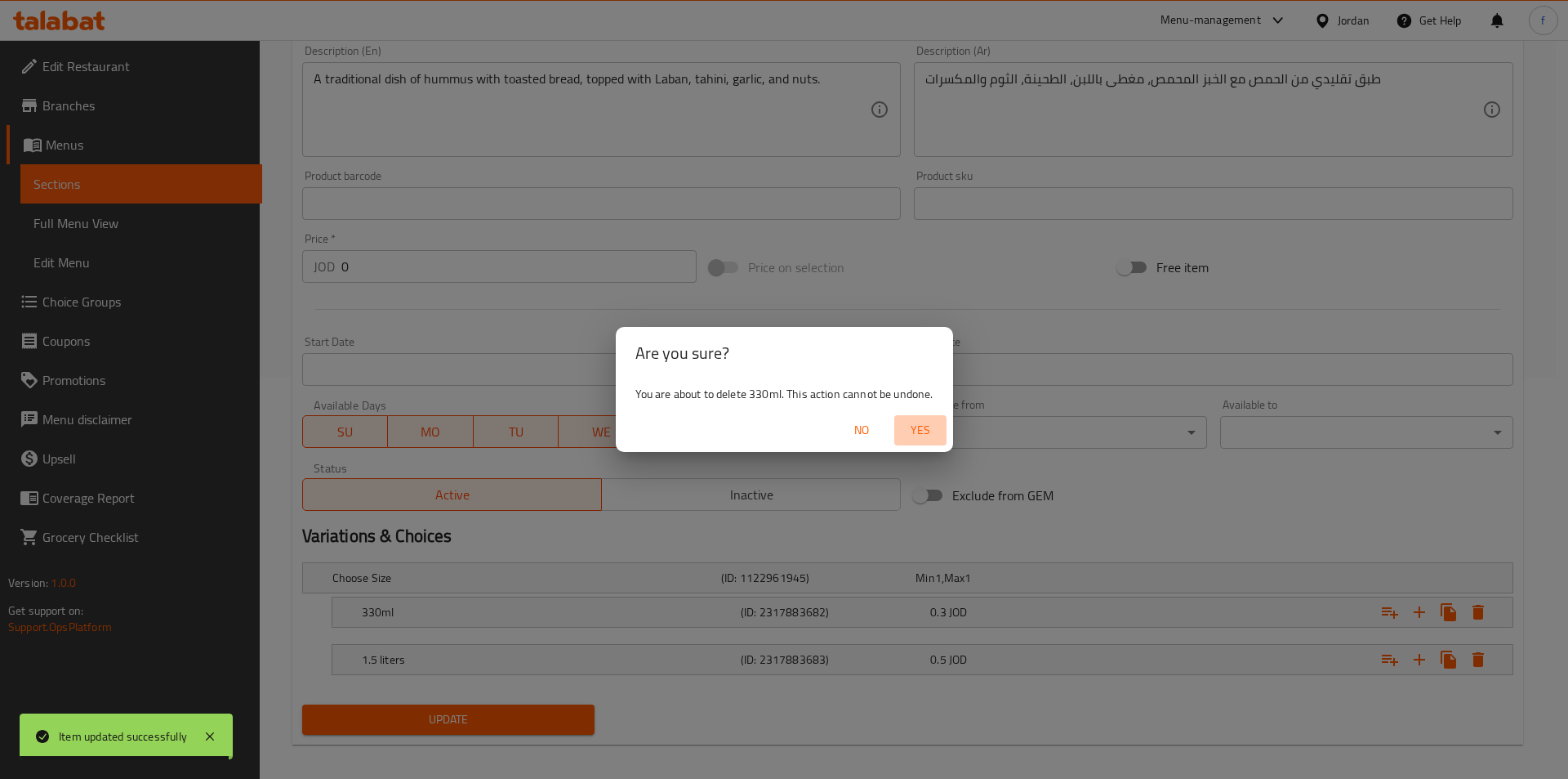
click at [925, 432] on span "Yes" at bounding box center [920, 430] width 39 height 21
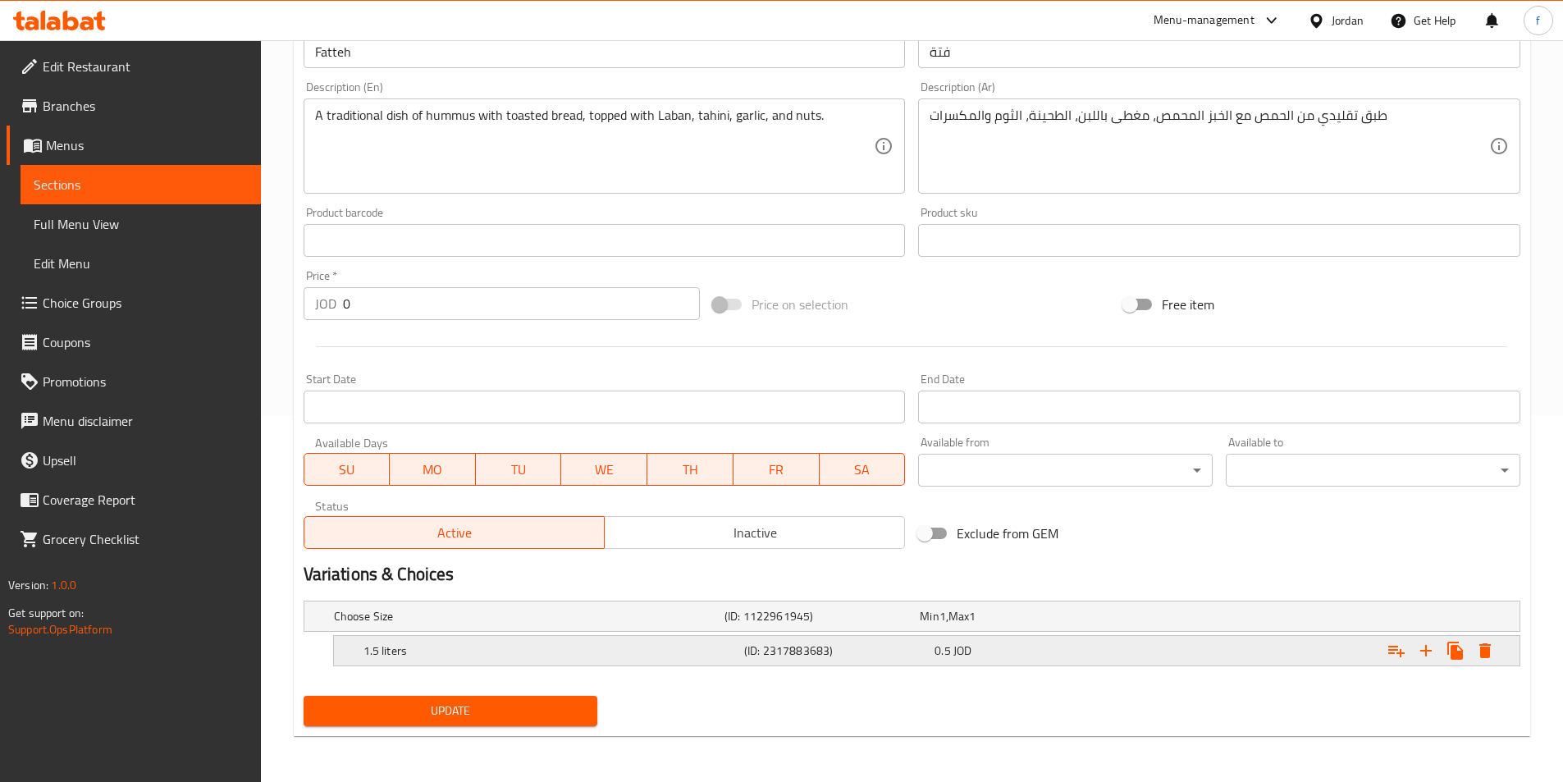
click at [1499, 644] on div "Expand" at bounding box center [1440, 651] width 118 height 30
click at [1484, 650] on icon "Expand" at bounding box center [1484, 650] width 11 height 15
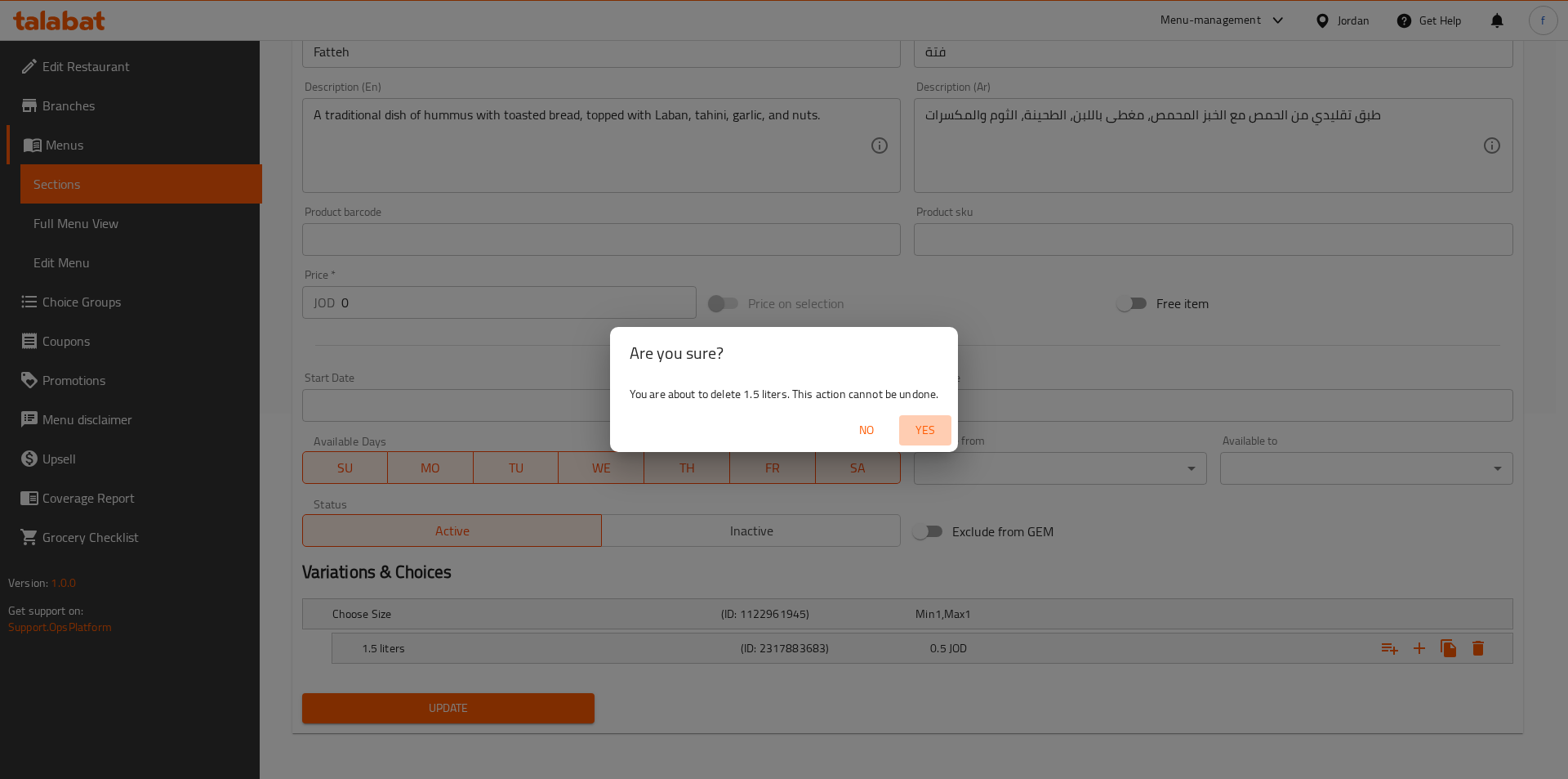
click at [933, 415] on button "Yes" at bounding box center [925, 430] width 52 height 30
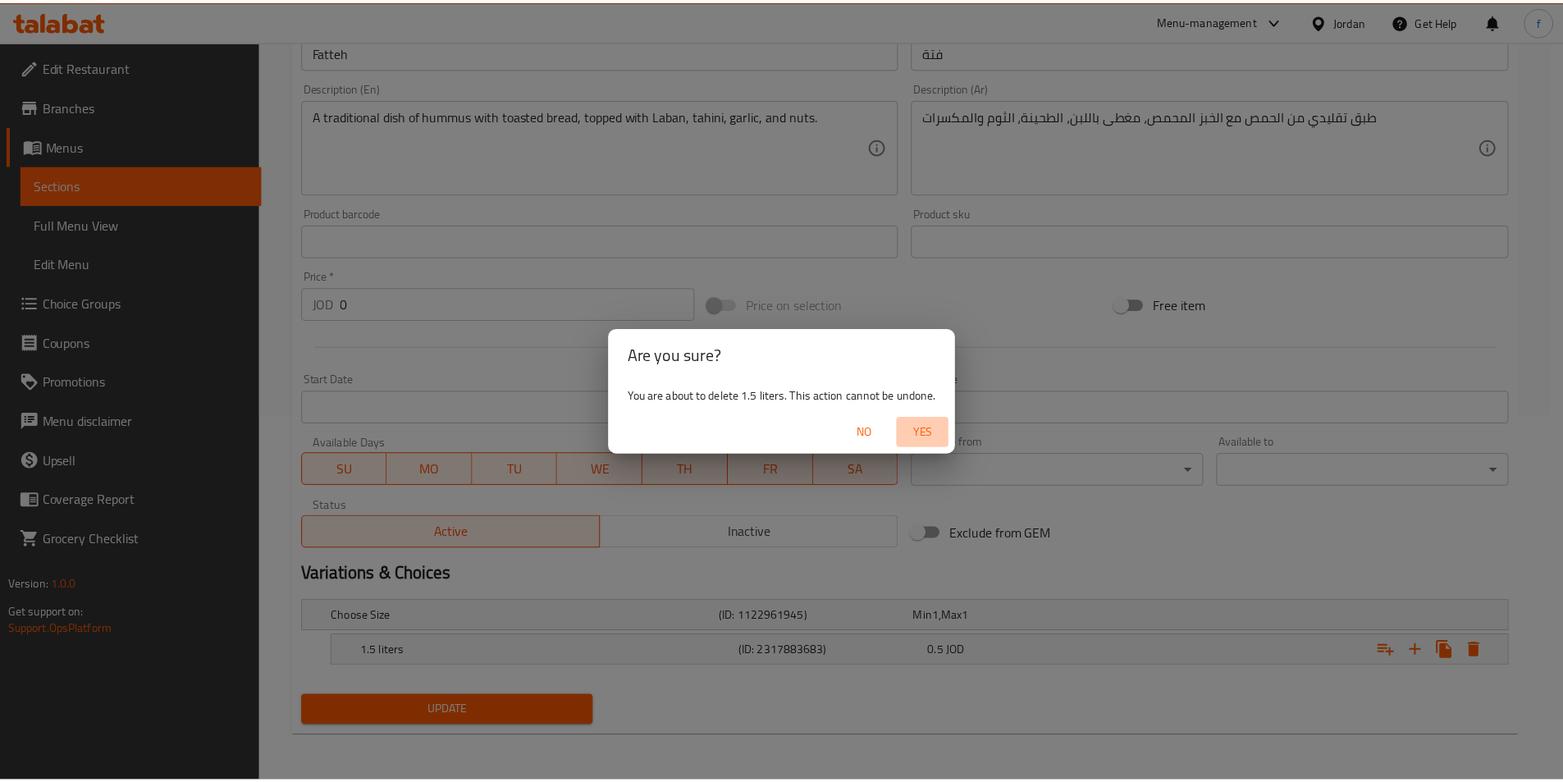
scroll to position [361, 0]
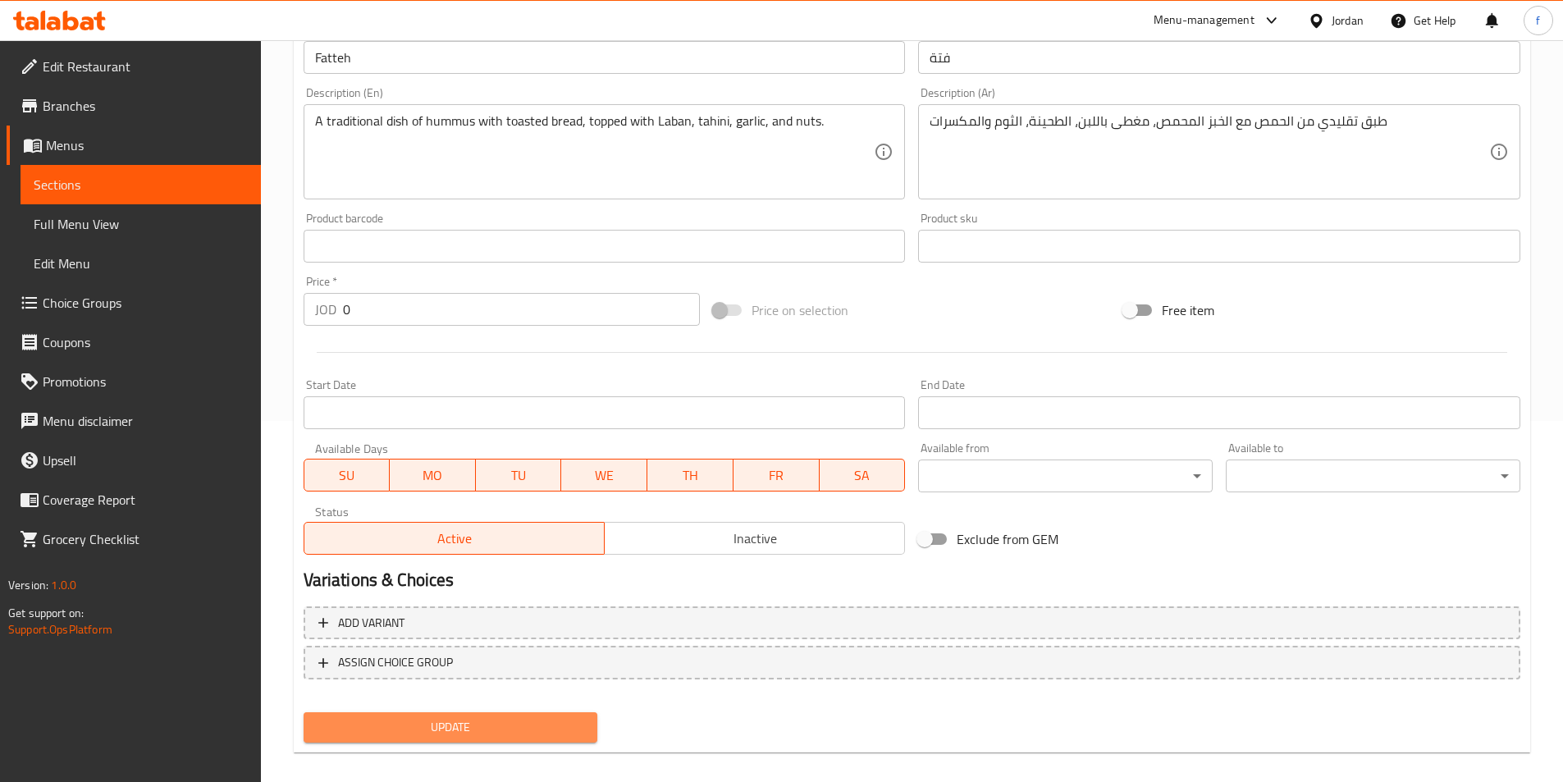
click at [500, 715] on button "Update" at bounding box center [450, 727] width 294 height 30
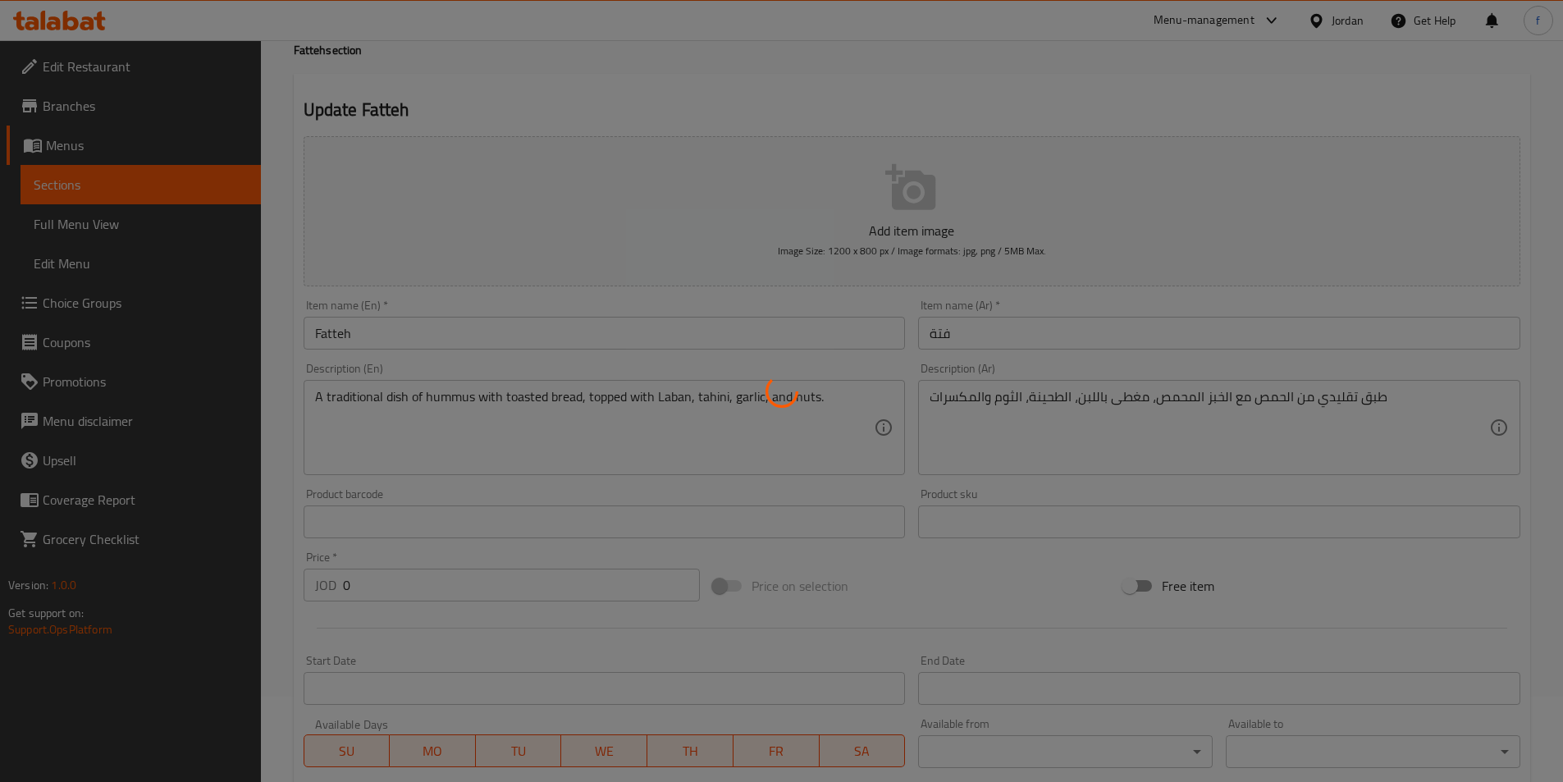
scroll to position [0, 0]
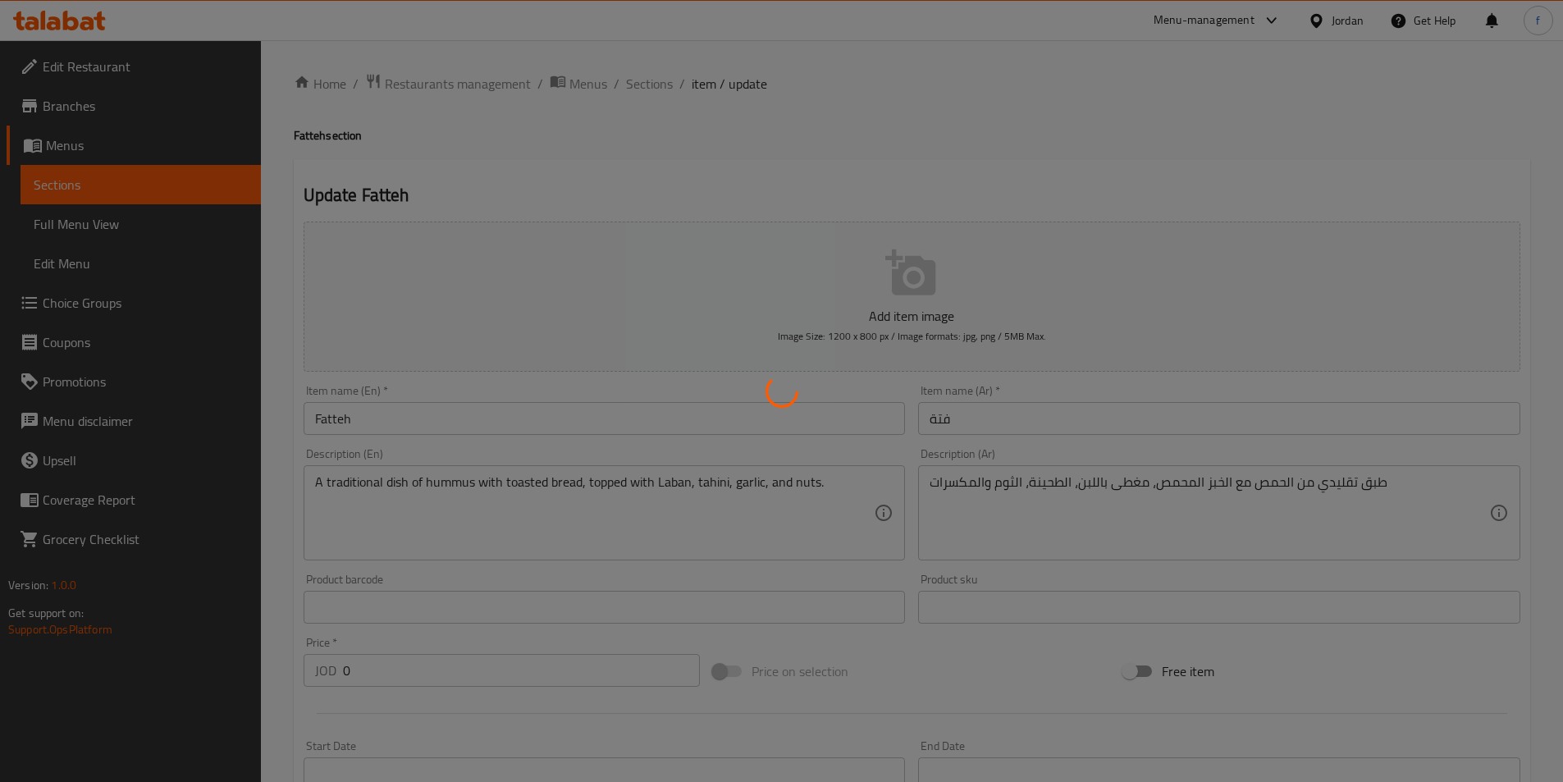
click at [97, 299] on div at bounding box center [781, 391] width 1563 height 782
click at [92, 307] on div at bounding box center [781, 391] width 1563 height 782
click at [767, 455] on div at bounding box center [781, 391] width 1563 height 782
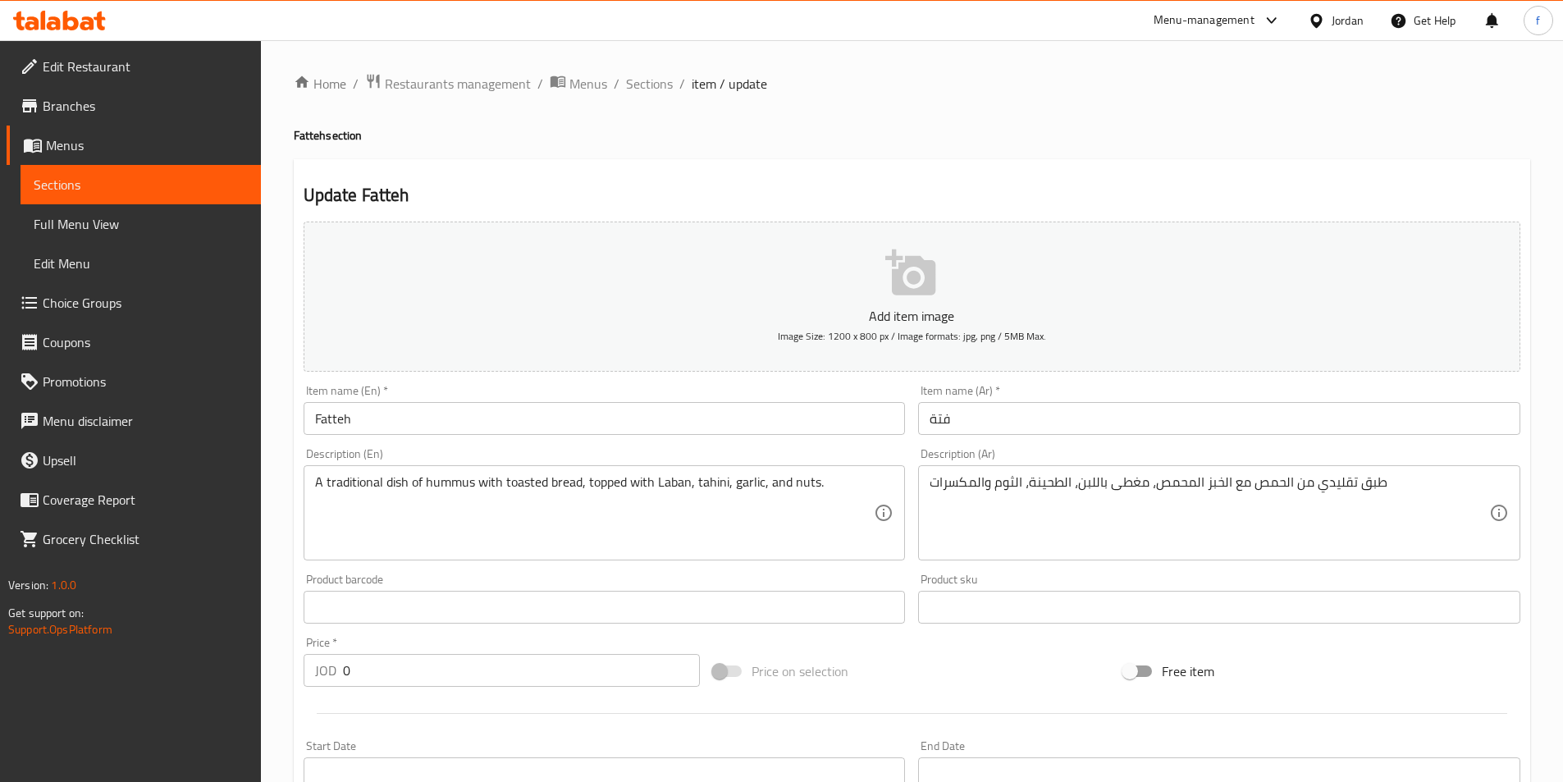
click at [1545, 530] on div "Home / Restaurants management / Menus / Sections / item / update Fatteh section…" at bounding box center [912, 599] width 1302 height 1119
click at [81, 300] on span "Choice Groups" at bounding box center [145, 303] width 205 height 20
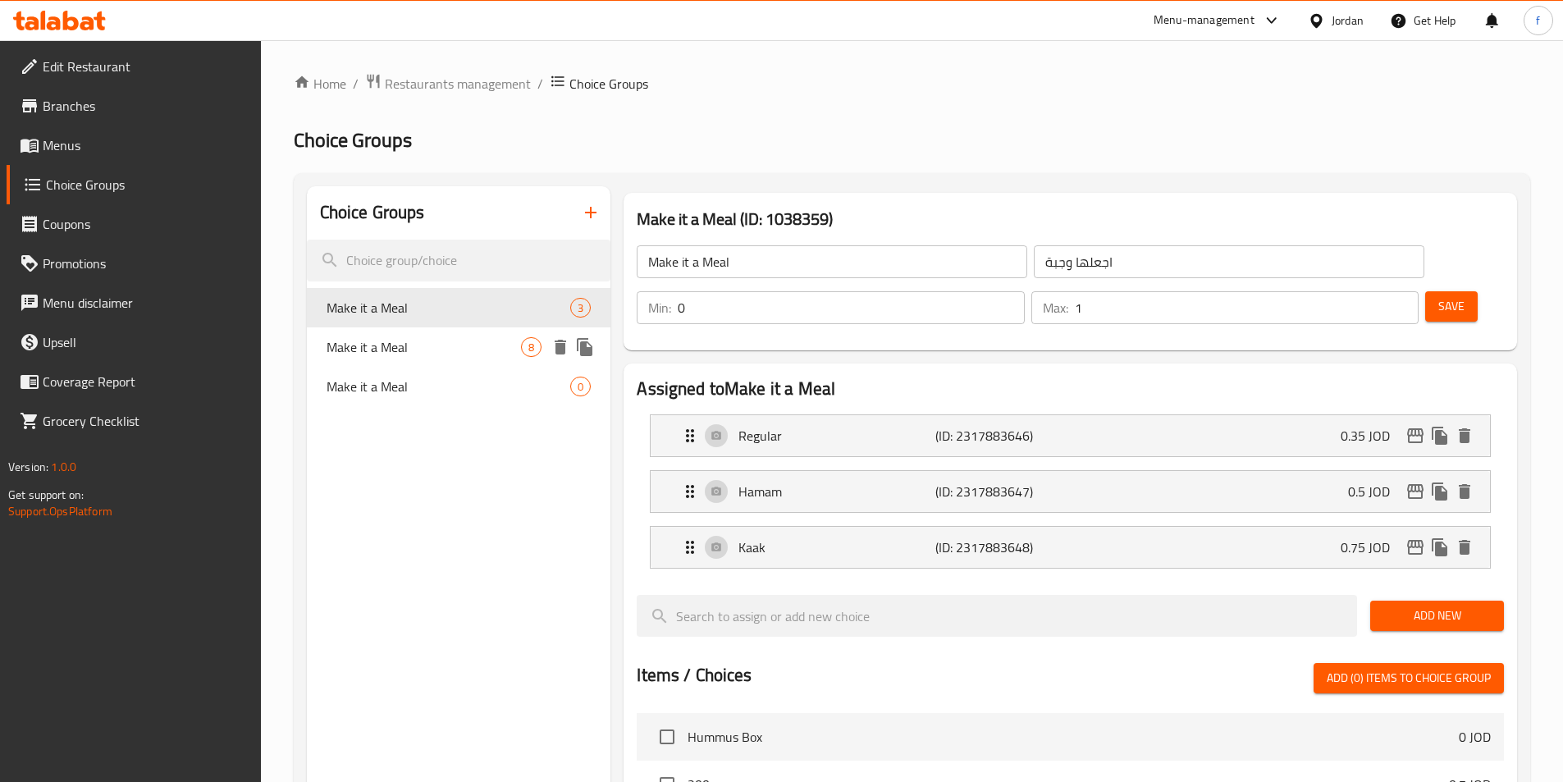
click at [349, 362] on div "Make it a Meal 8" at bounding box center [459, 346] width 304 height 39
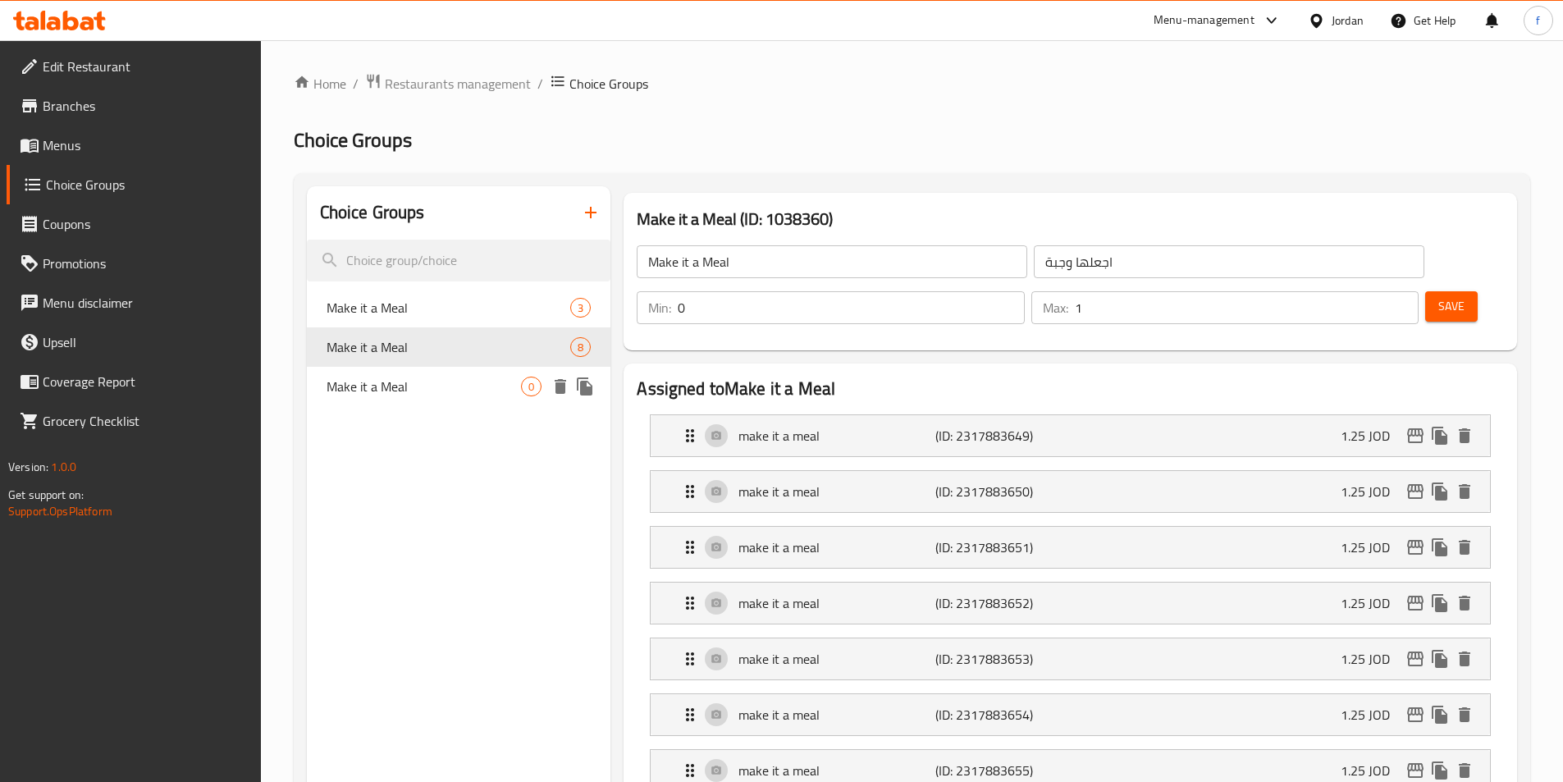
click at [374, 403] on div "Make it a Meal 0" at bounding box center [459, 386] width 304 height 39
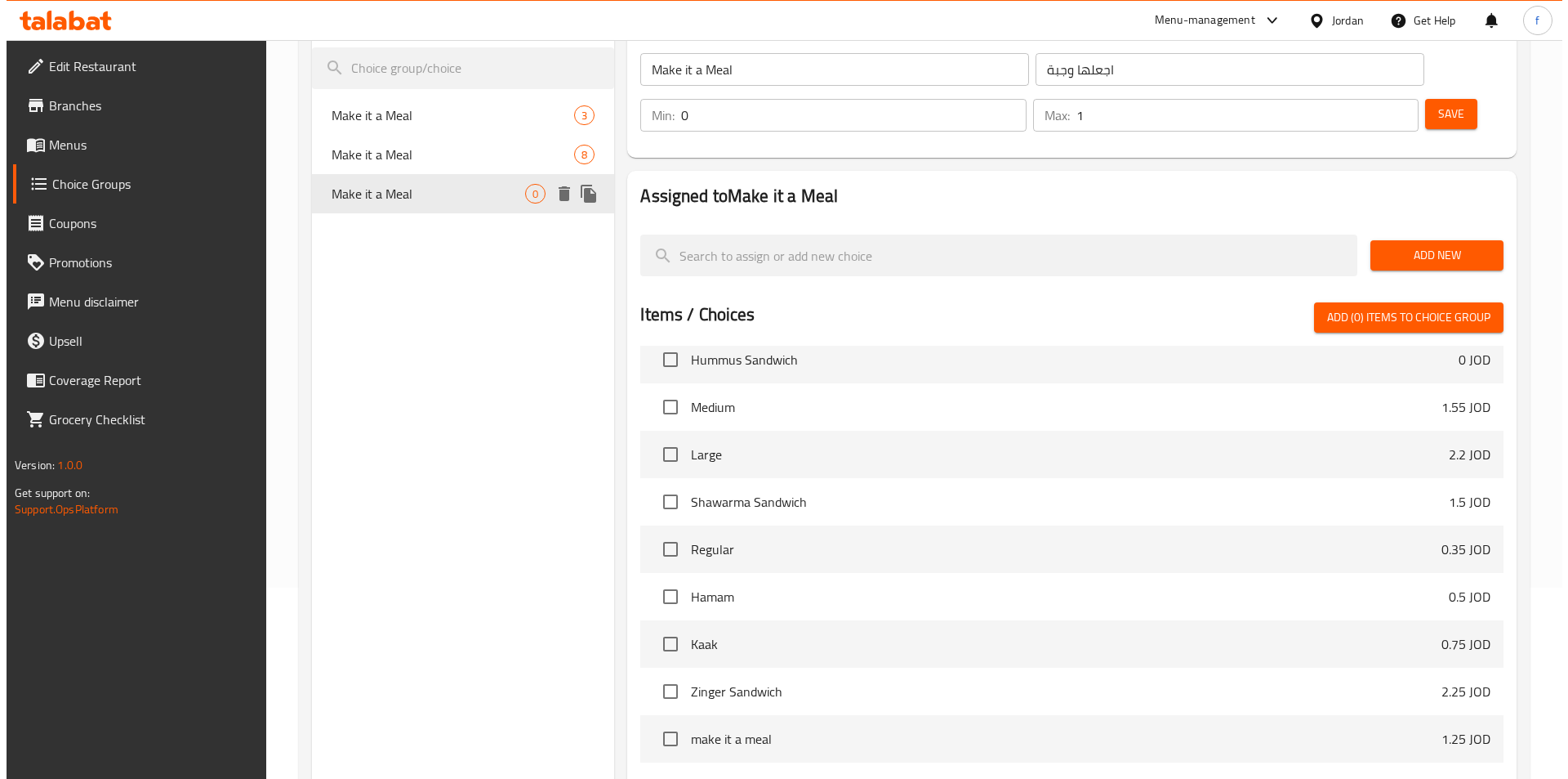
scroll to position [360, 0]
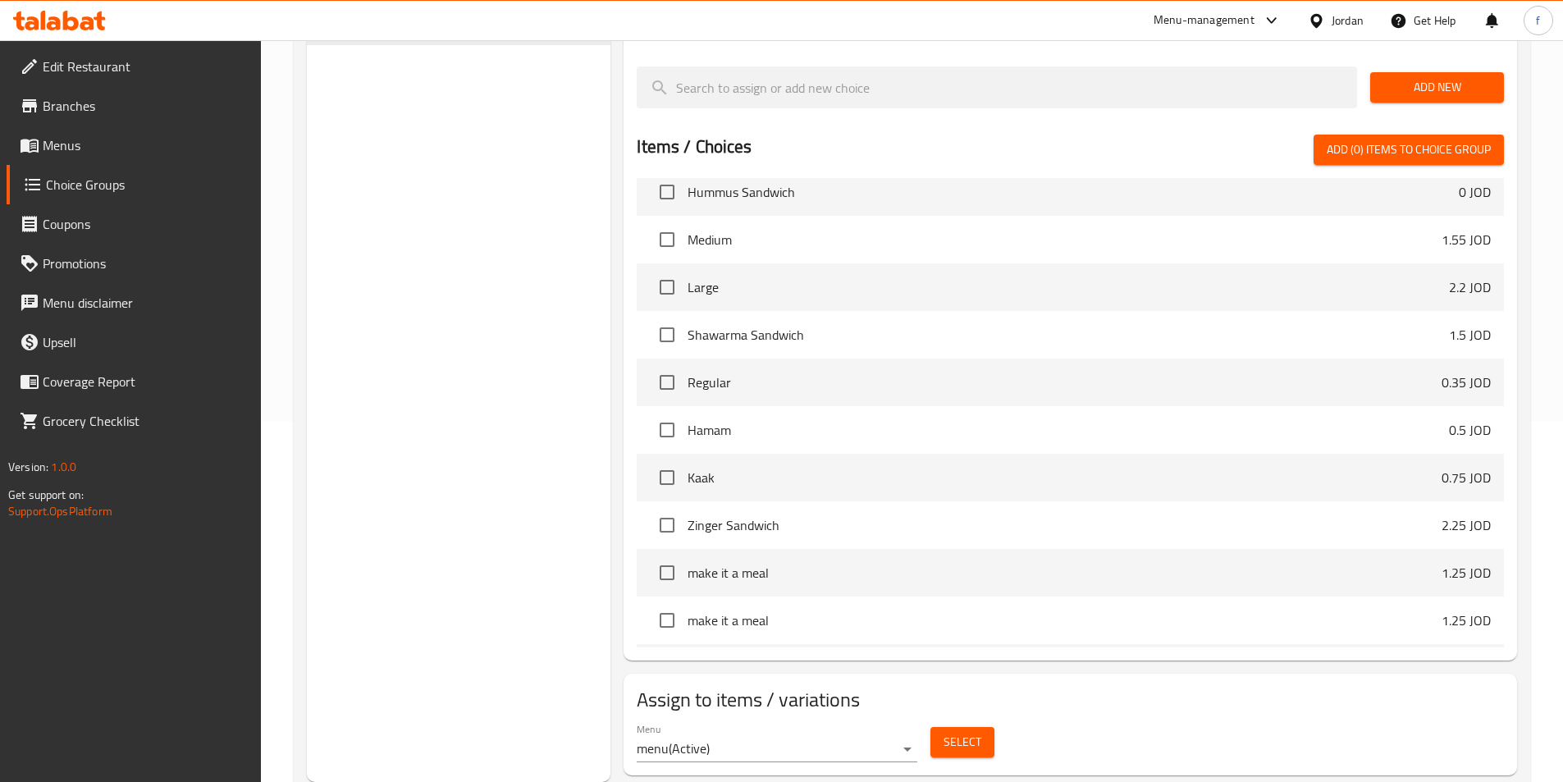
click at [950, 732] on span "Select" at bounding box center [962, 742] width 38 height 21
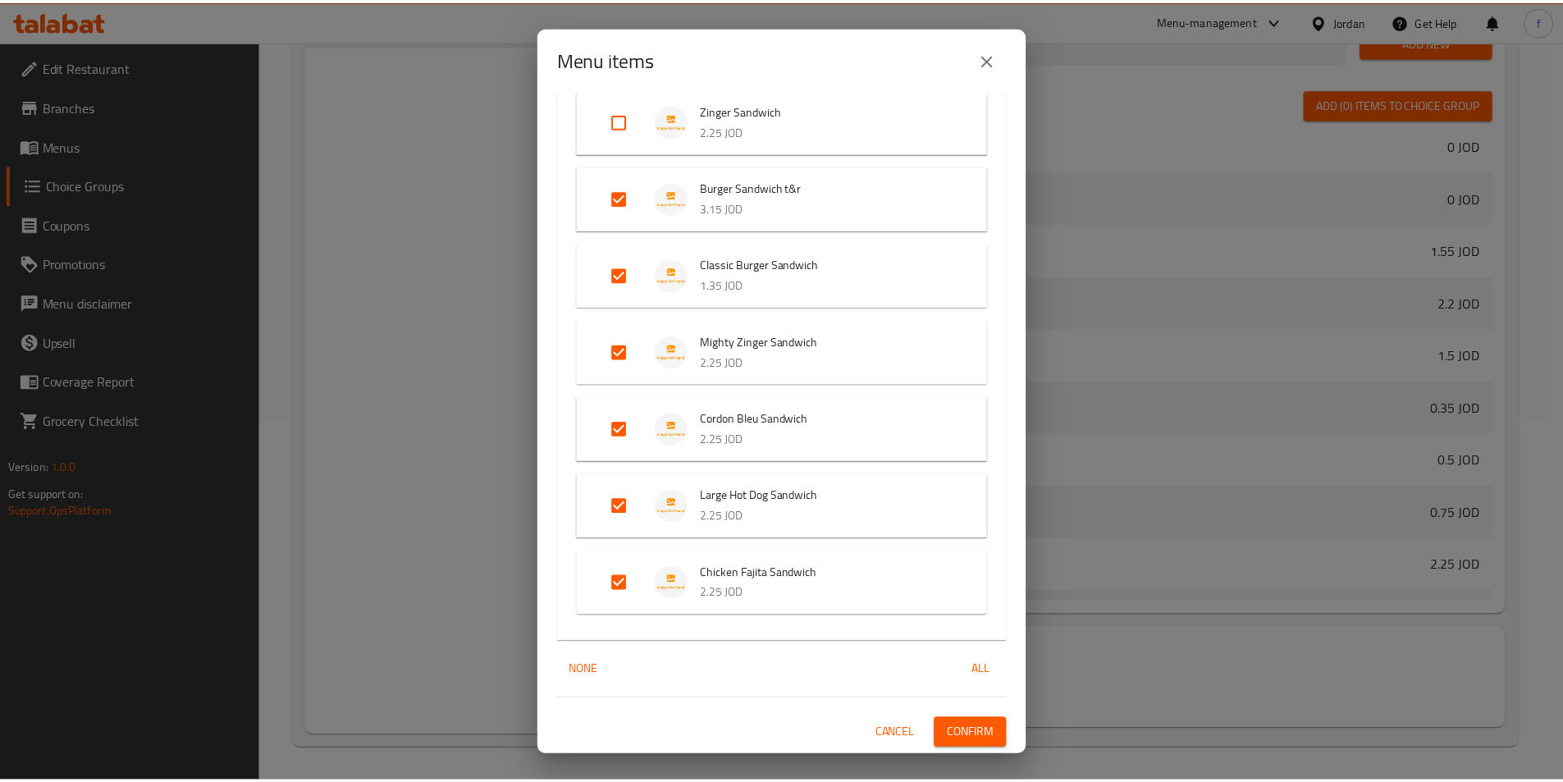
scroll to position [0, 0]
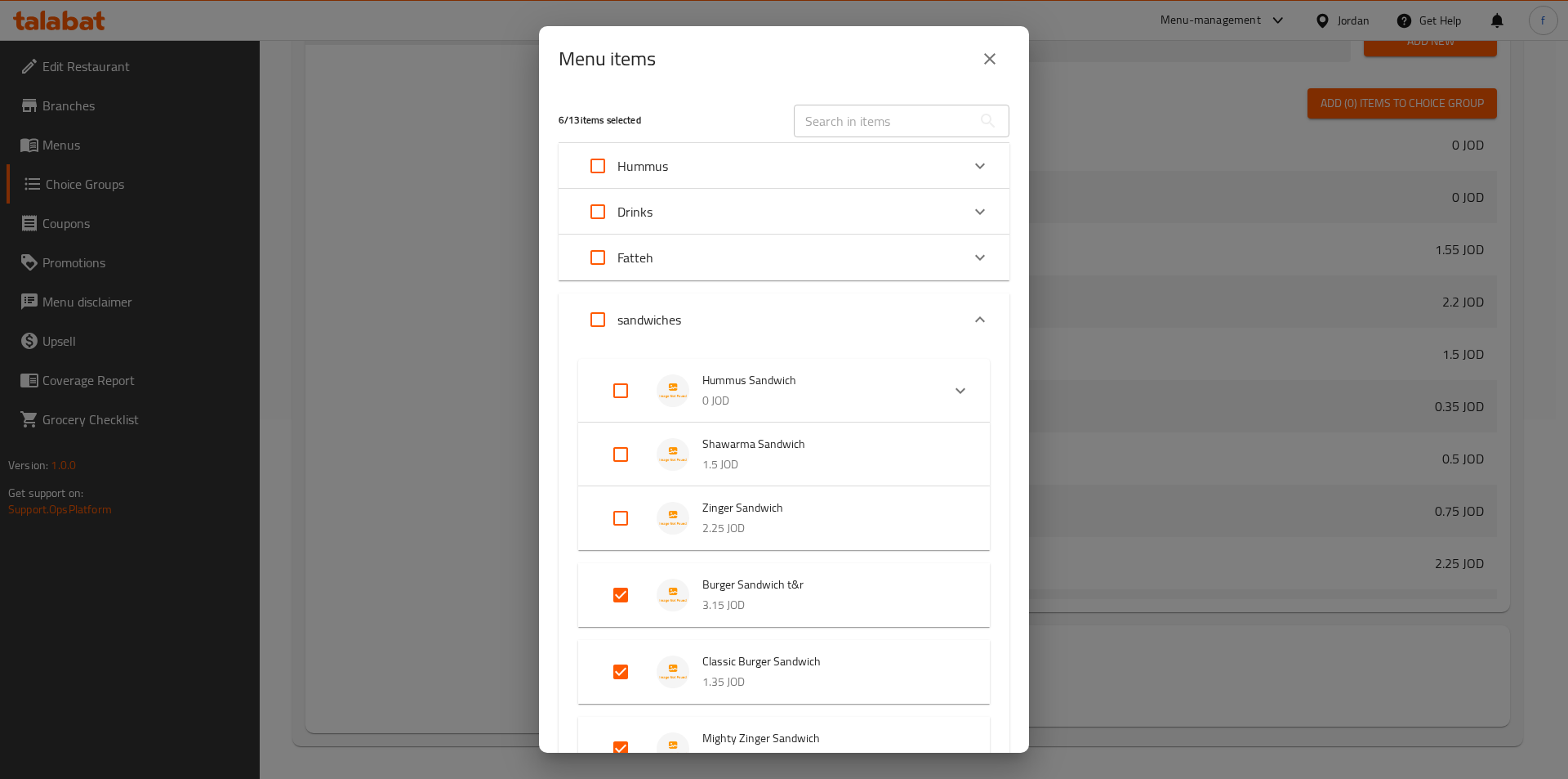
click at [982, 58] on icon "close" at bounding box center [990, 59] width 20 height 20
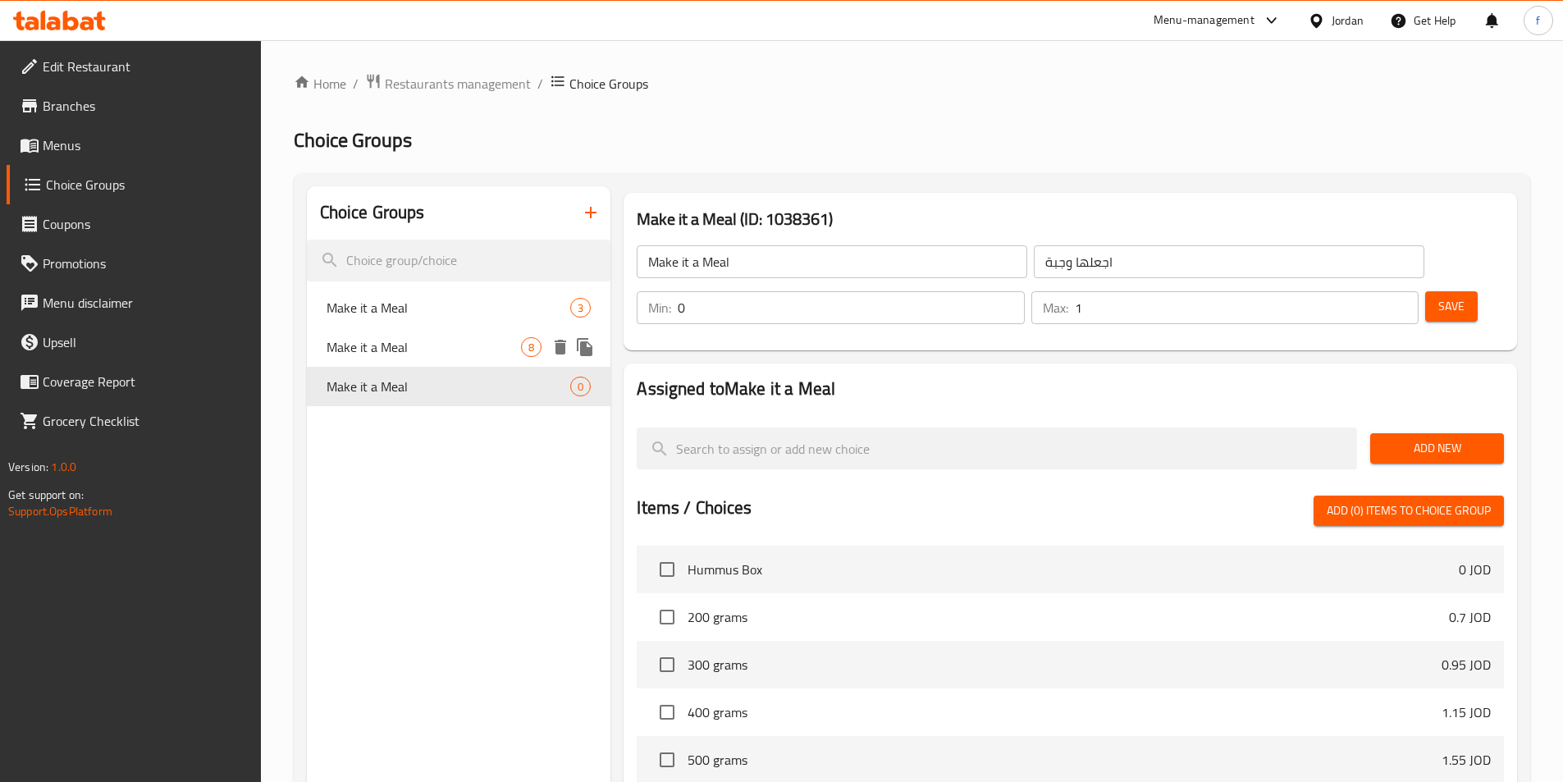
click at [373, 356] on span "Make it a Meal" at bounding box center [423, 347] width 195 height 20
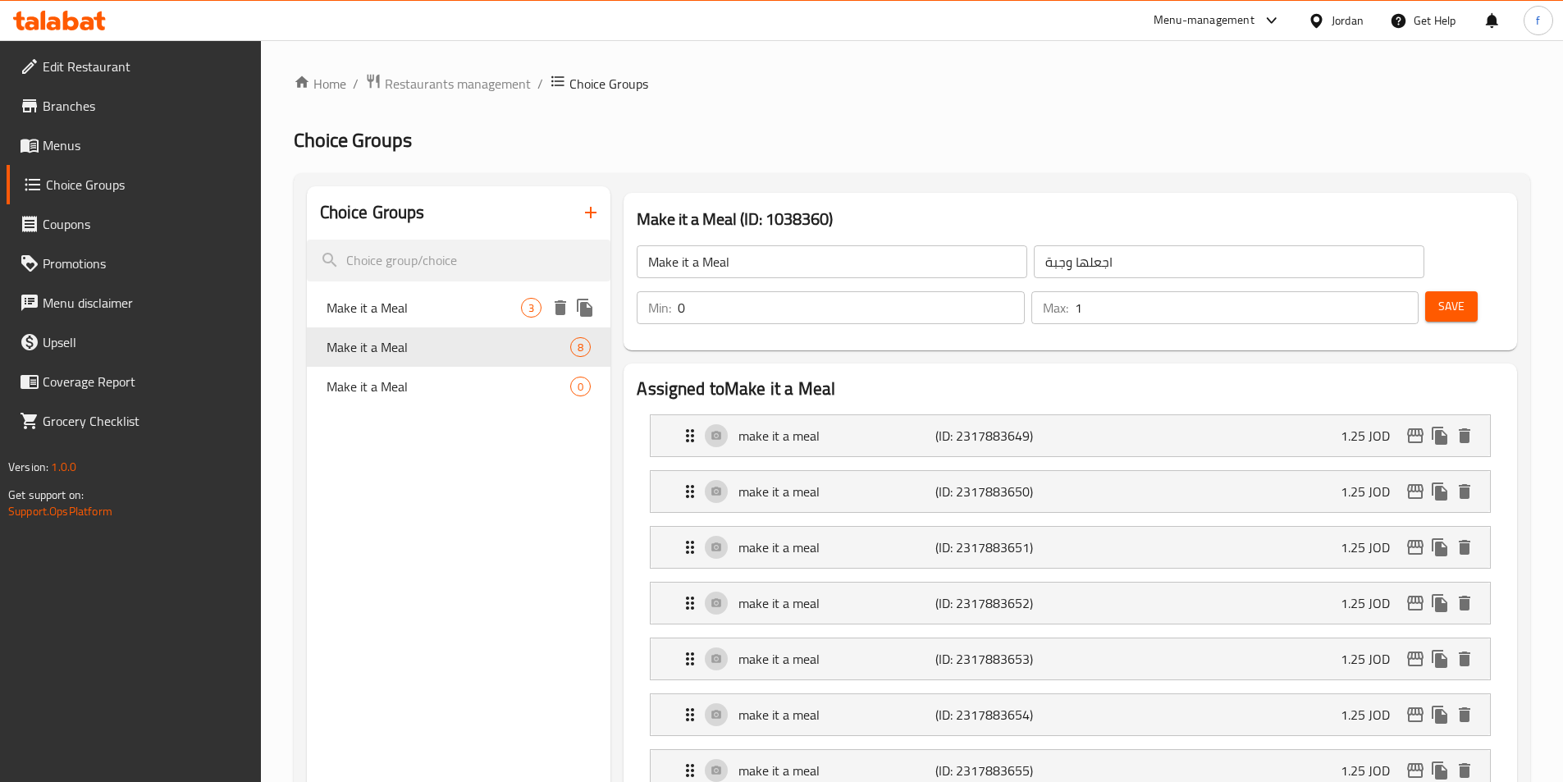
click at [393, 311] on span "Make it a Meal" at bounding box center [423, 308] width 195 height 20
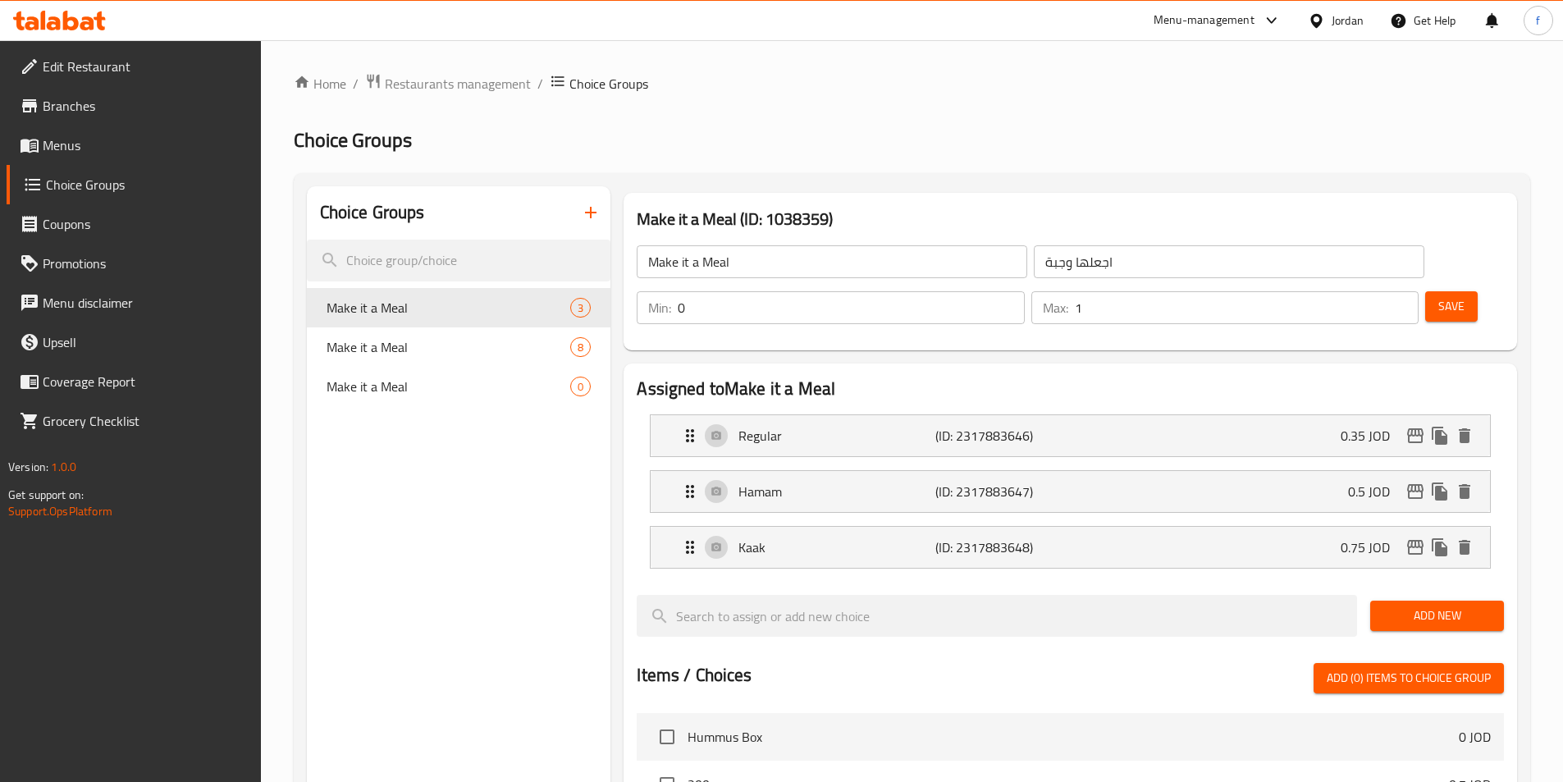
click at [62, 142] on span "Menus" at bounding box center [145, 145] width 205 height 20
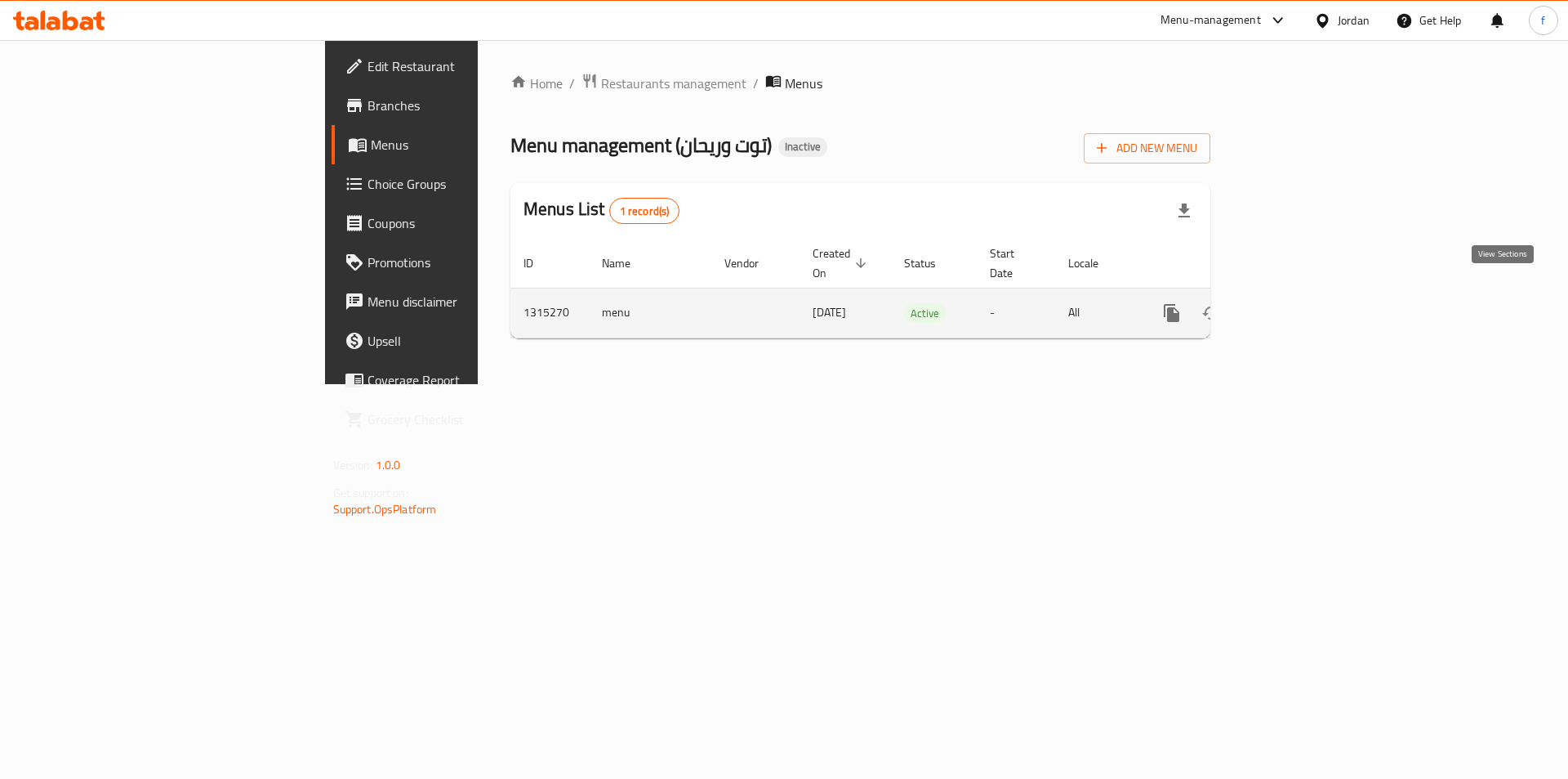
click at [1299, 303] on icon "enhanced table" at bounding box center [1289, 313] width 20 height 20
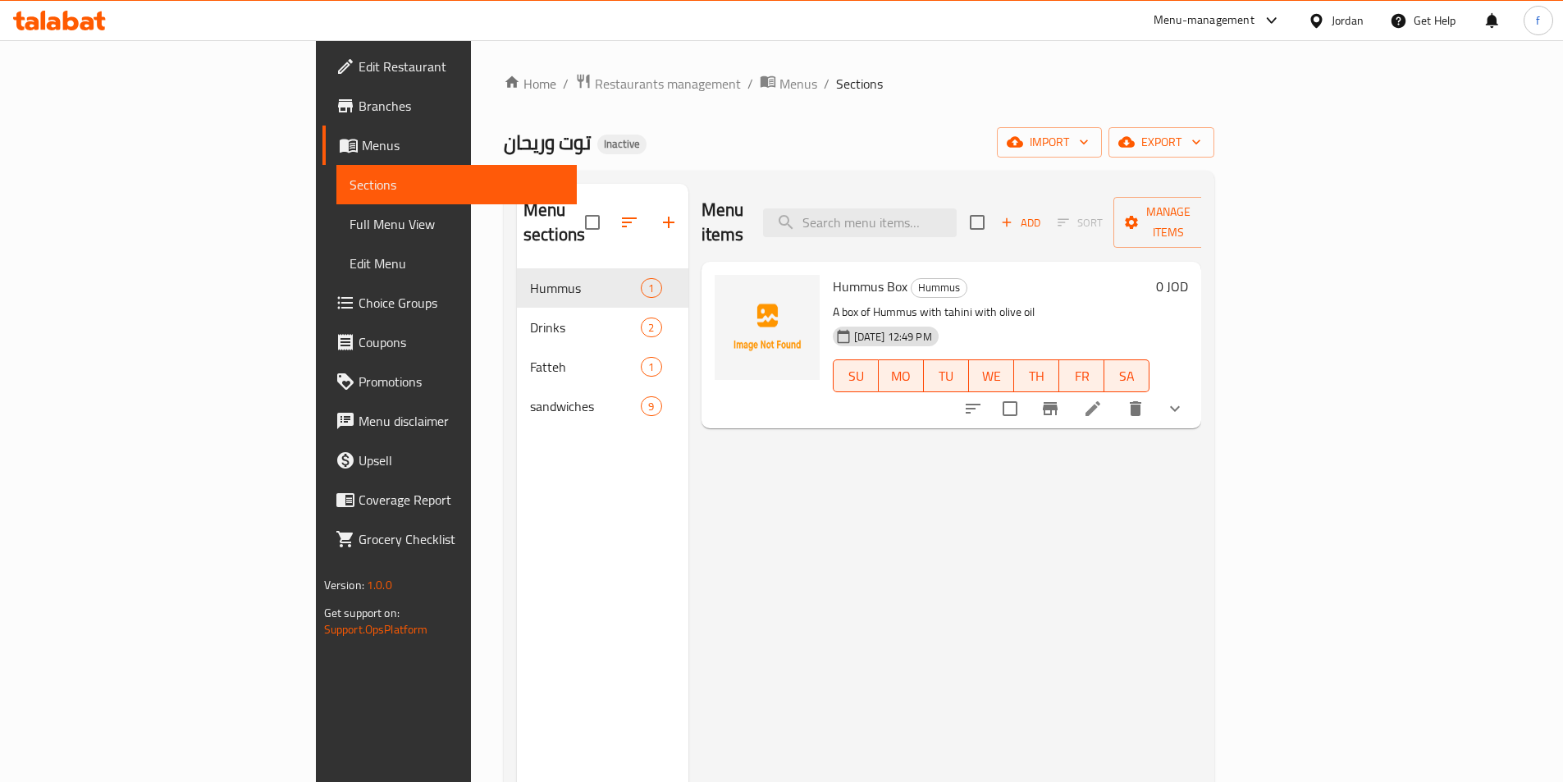
click at [981, 453] on div "Menu items Add Sort Manage items Hummus Box Hummus A box of Hummus with tahini …" at bounding box center [944, 575] width 513 height 782
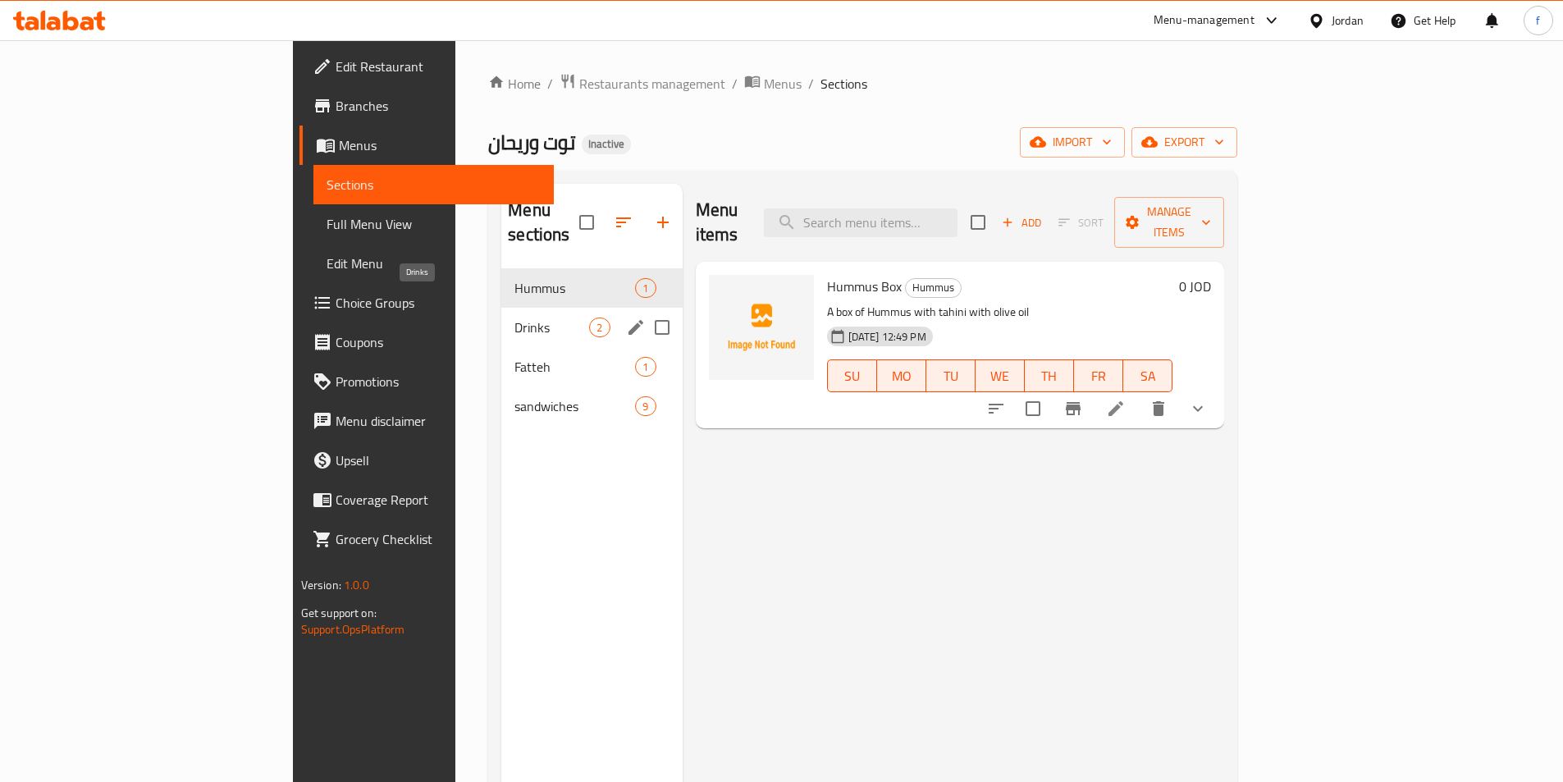
click at [514, 317] on span "Drinks" at bounding box center [551, 327] width 75 height 20
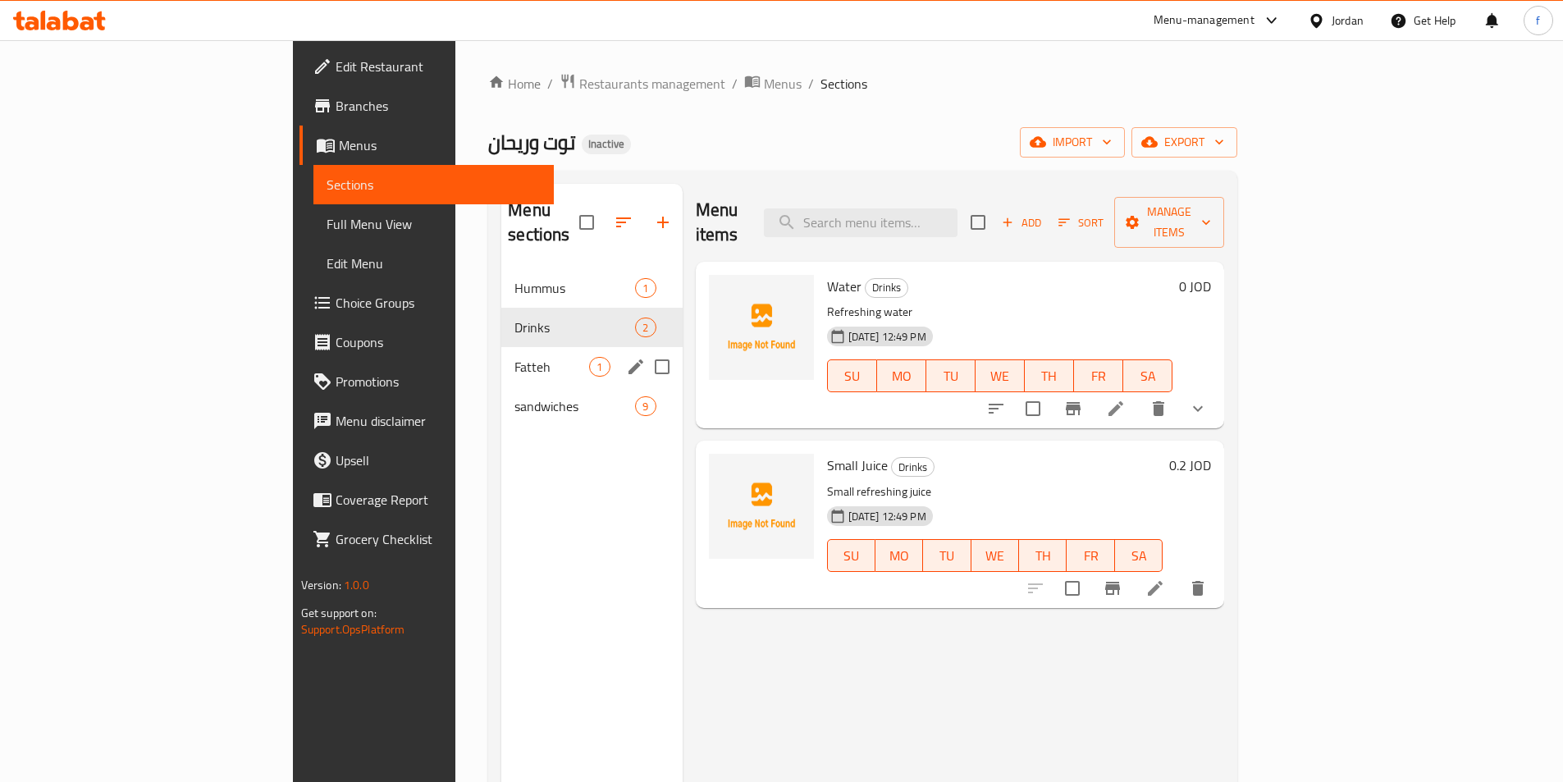
click at [501, 355] on div "Fatteh 1" at bounding box center [591, 366] width 180 height 39
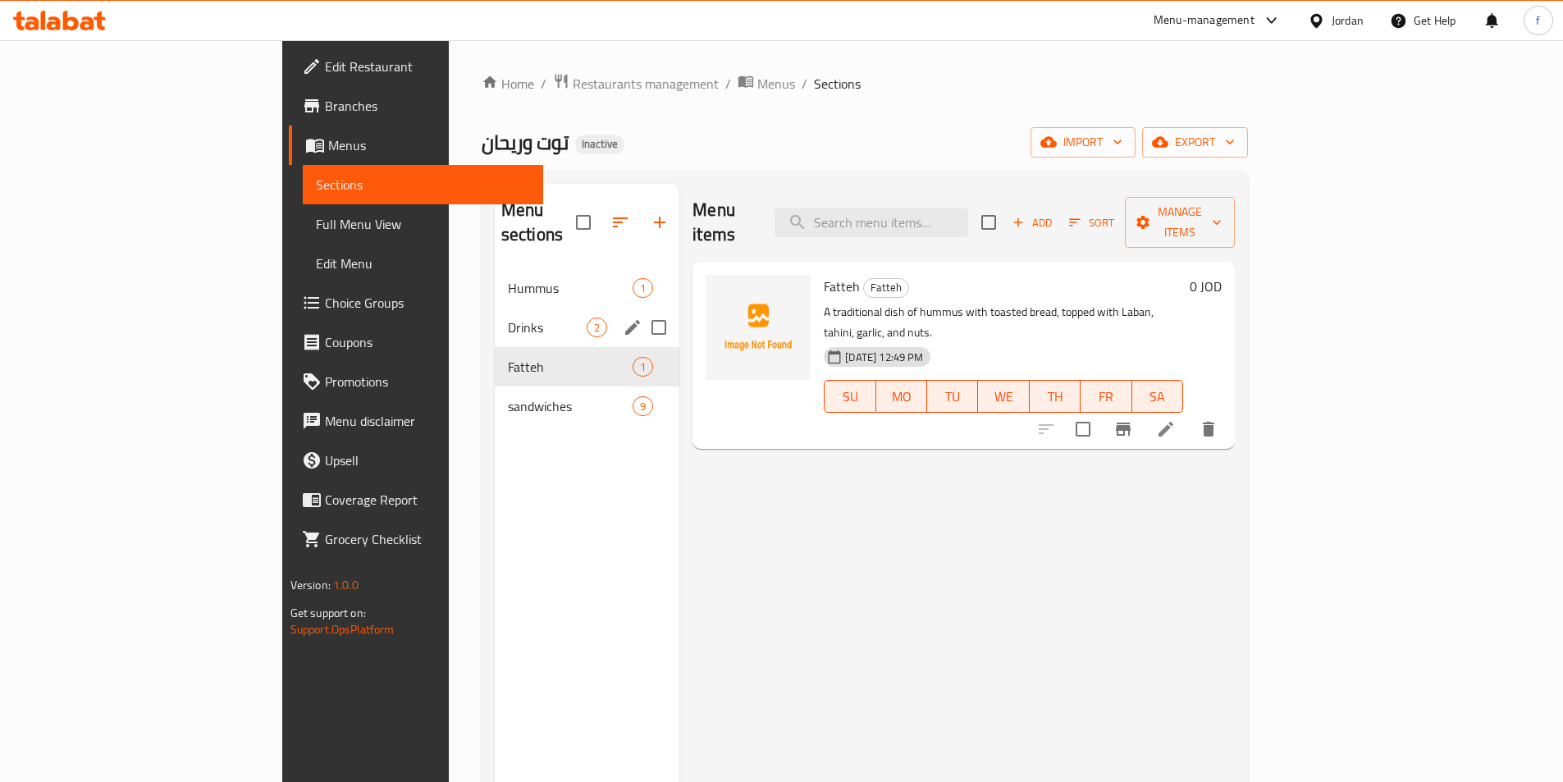
click at [495, 308] on div "Drinks 2" at bounding box center [587, 327] width 185 height 39
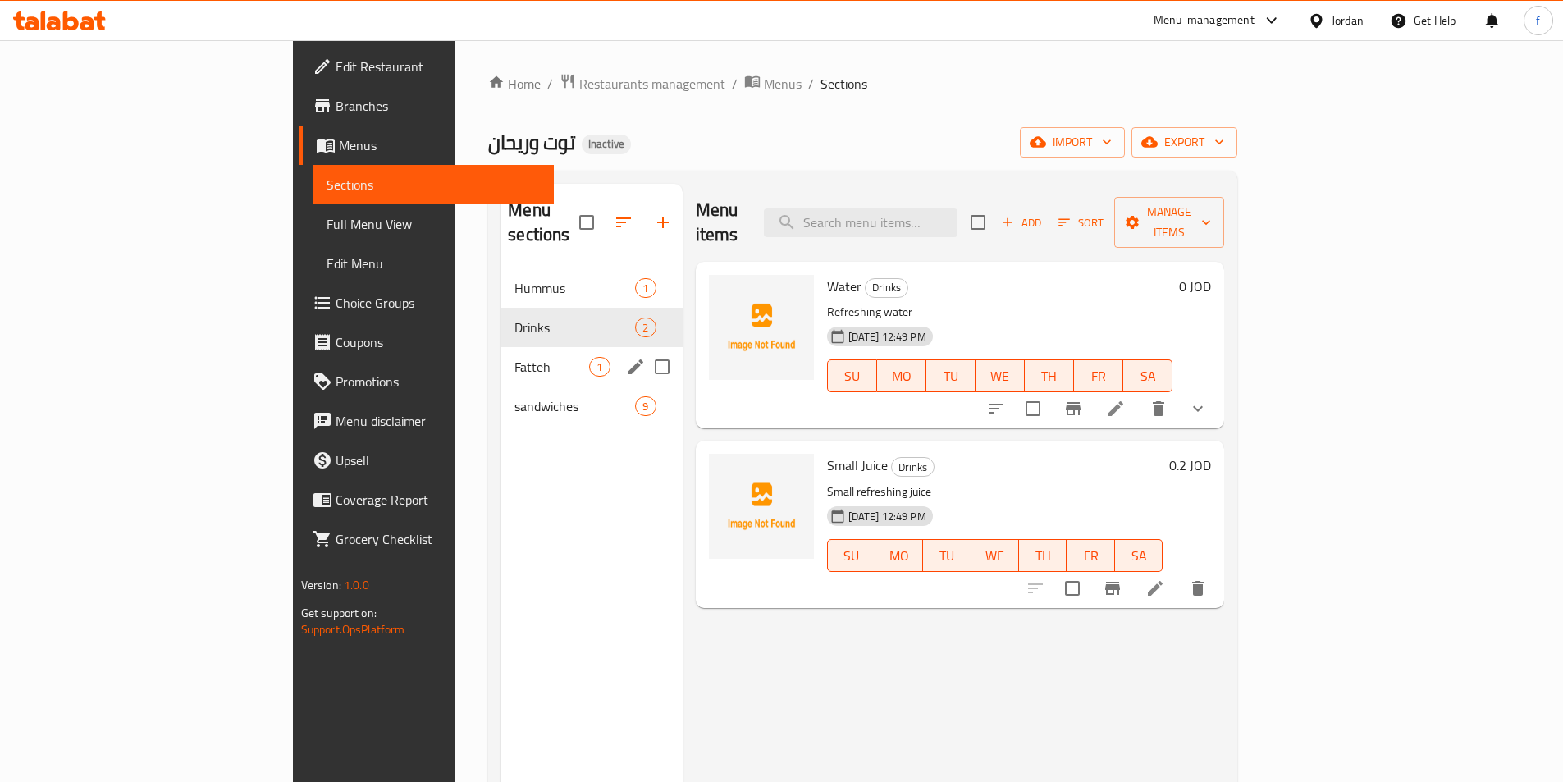
click at [501, 347] on div "Fatteh 1" at bounding box center [591, 366] width 180 height 39
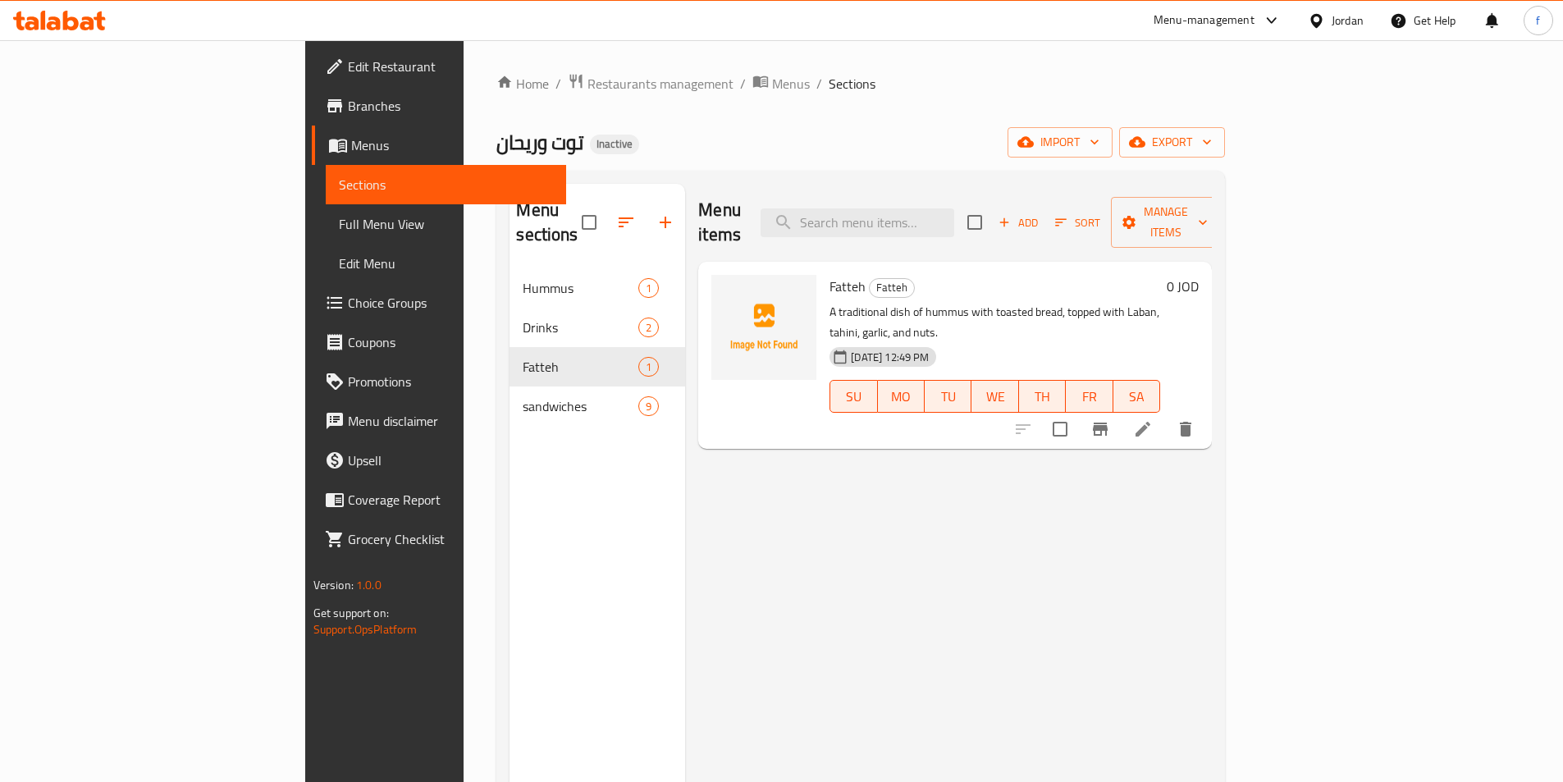
click at [1152, 419] on icon at bounding box center [1143, 429] width 20 height 20
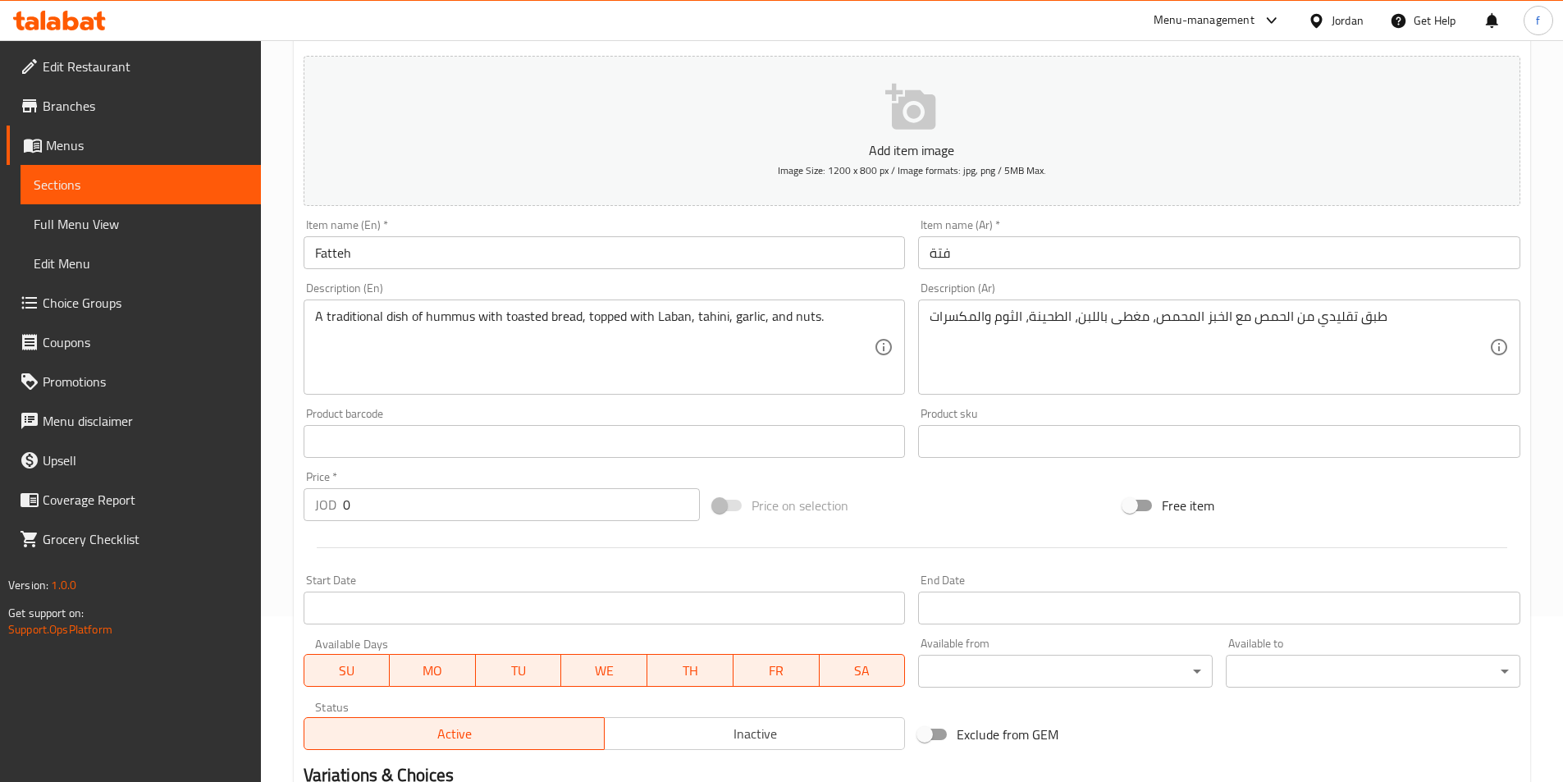
scroll to position [377, 0]
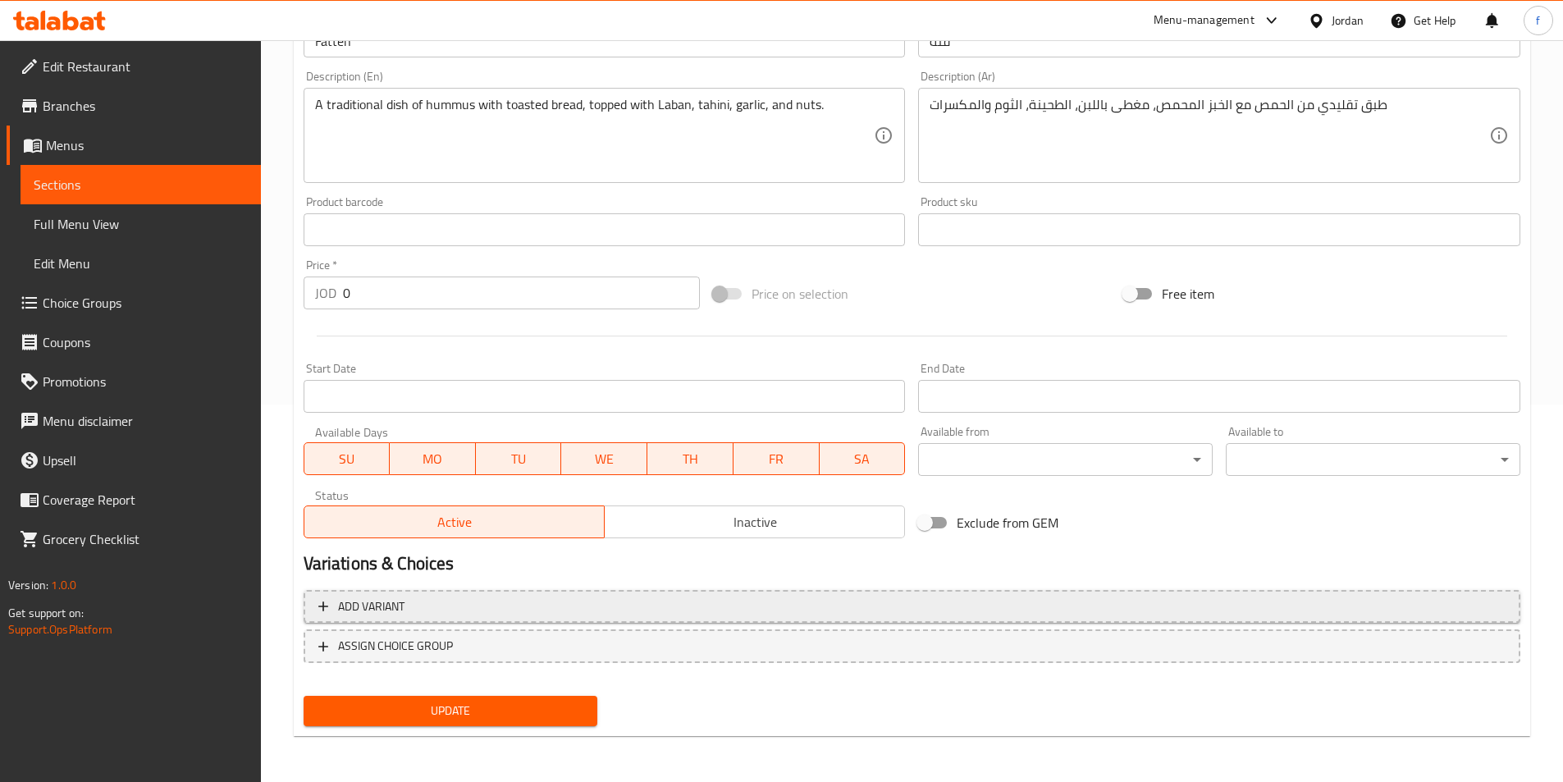
click at [513, 623] on button "Add variant" at bounding box center [911, 607] width 1216 height 34
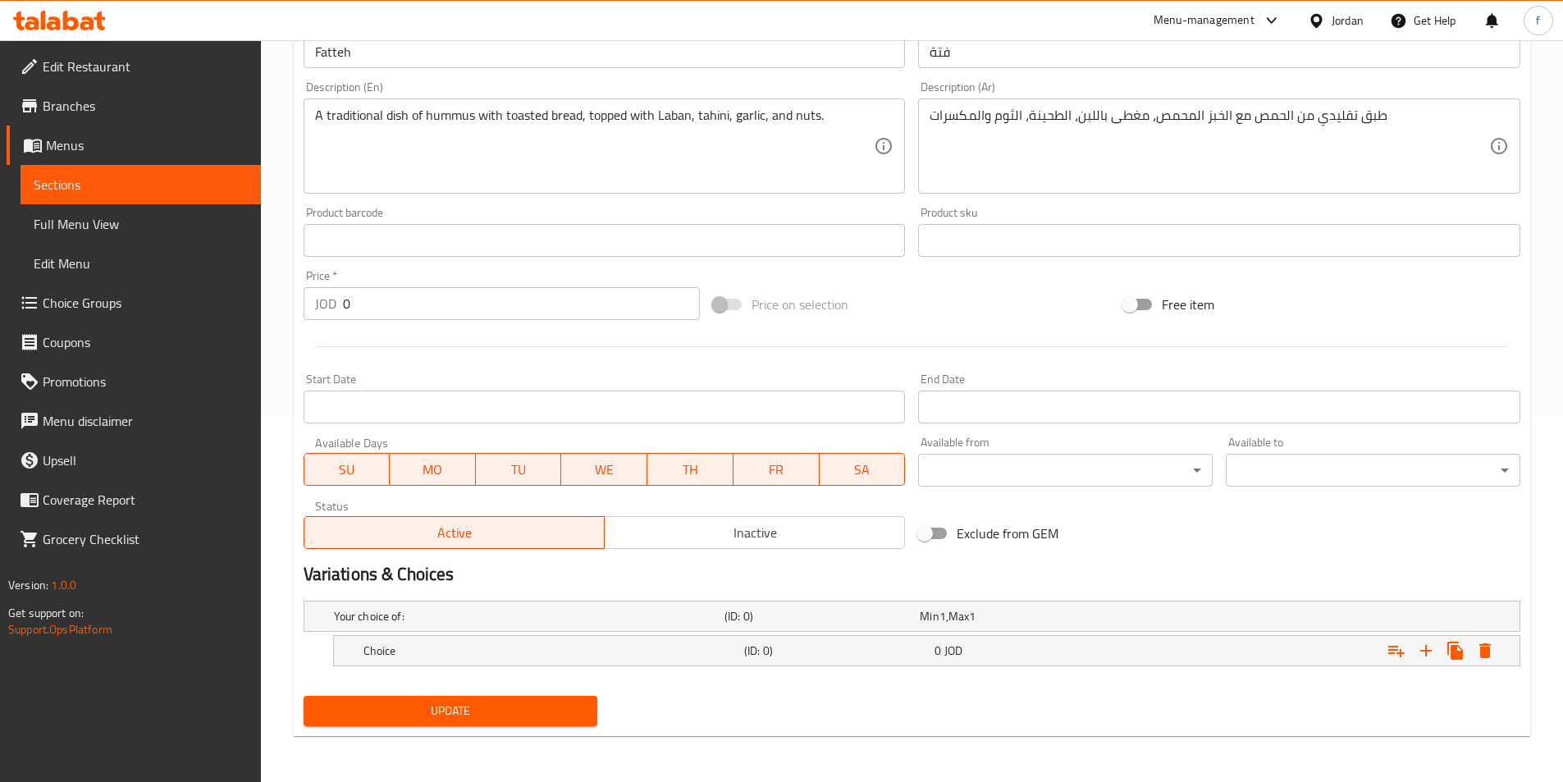
scroll to position [367, 0]
click at [1417, 649] on icon "Expand" at bounding box center [1426, 651] width 20 height 20
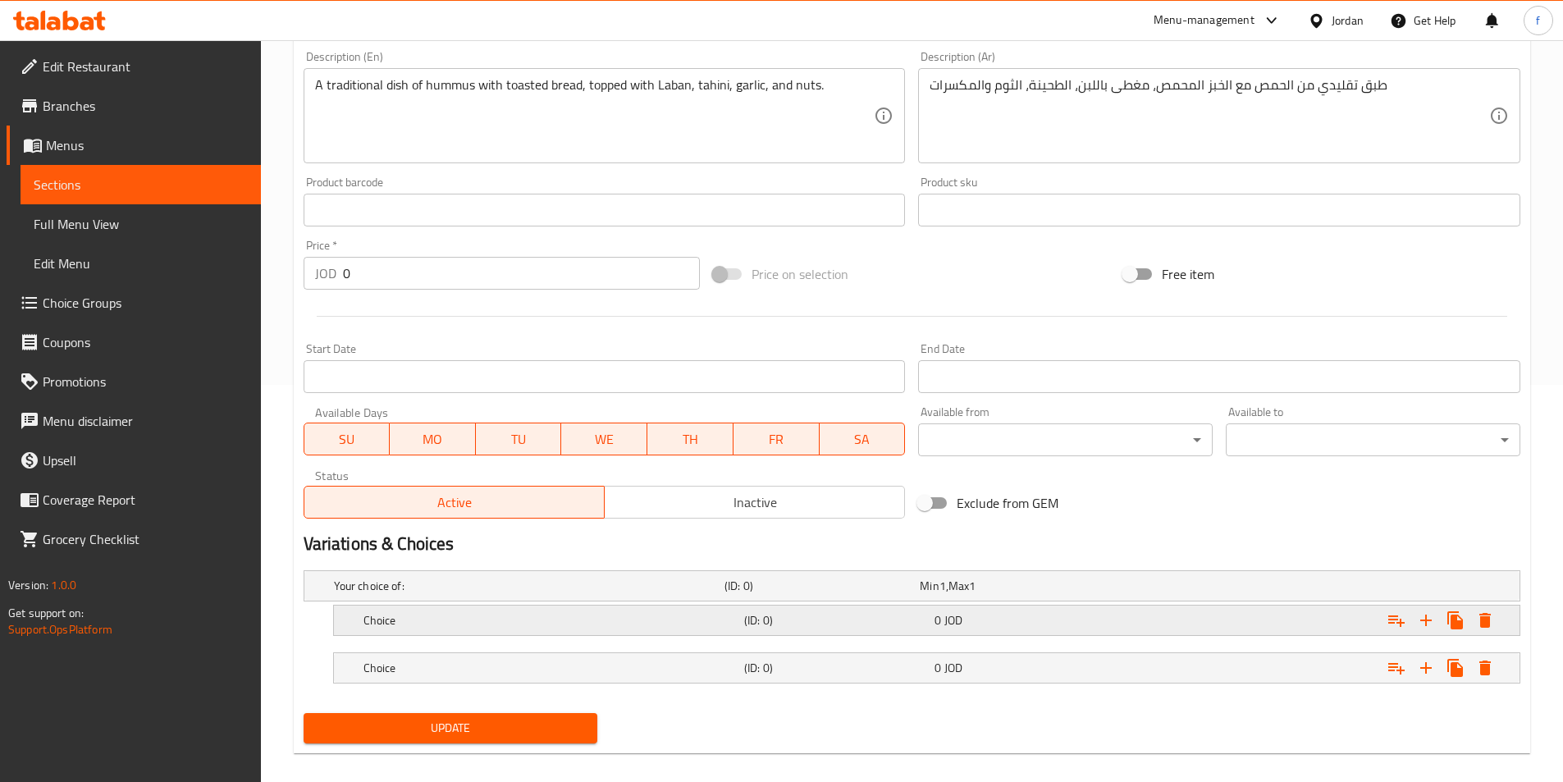
scroll to position [414, 0]
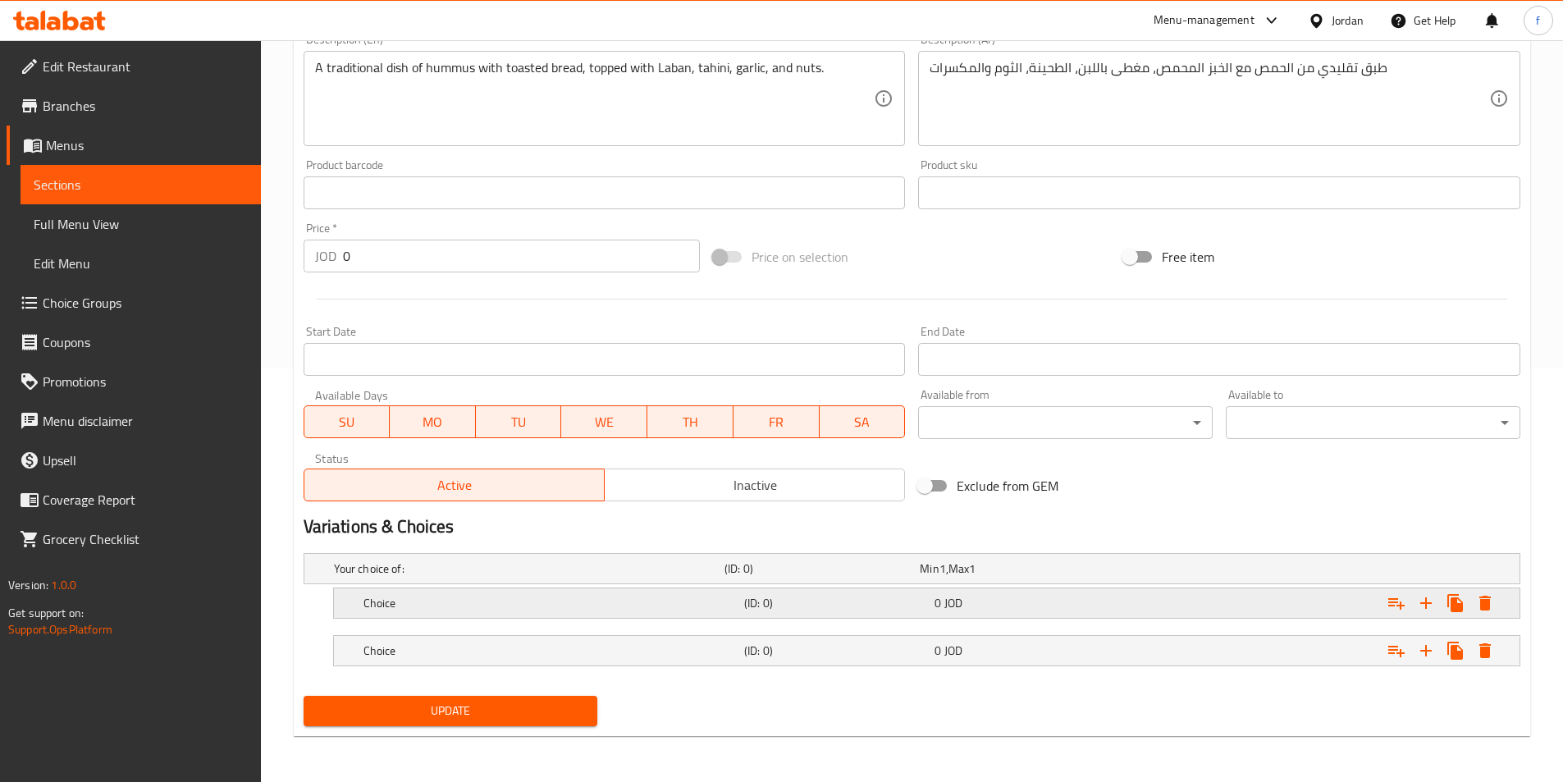
click at [757, 596] on h5 "(ID: 0)" at bounding box center [836, 603] width 184 height 16
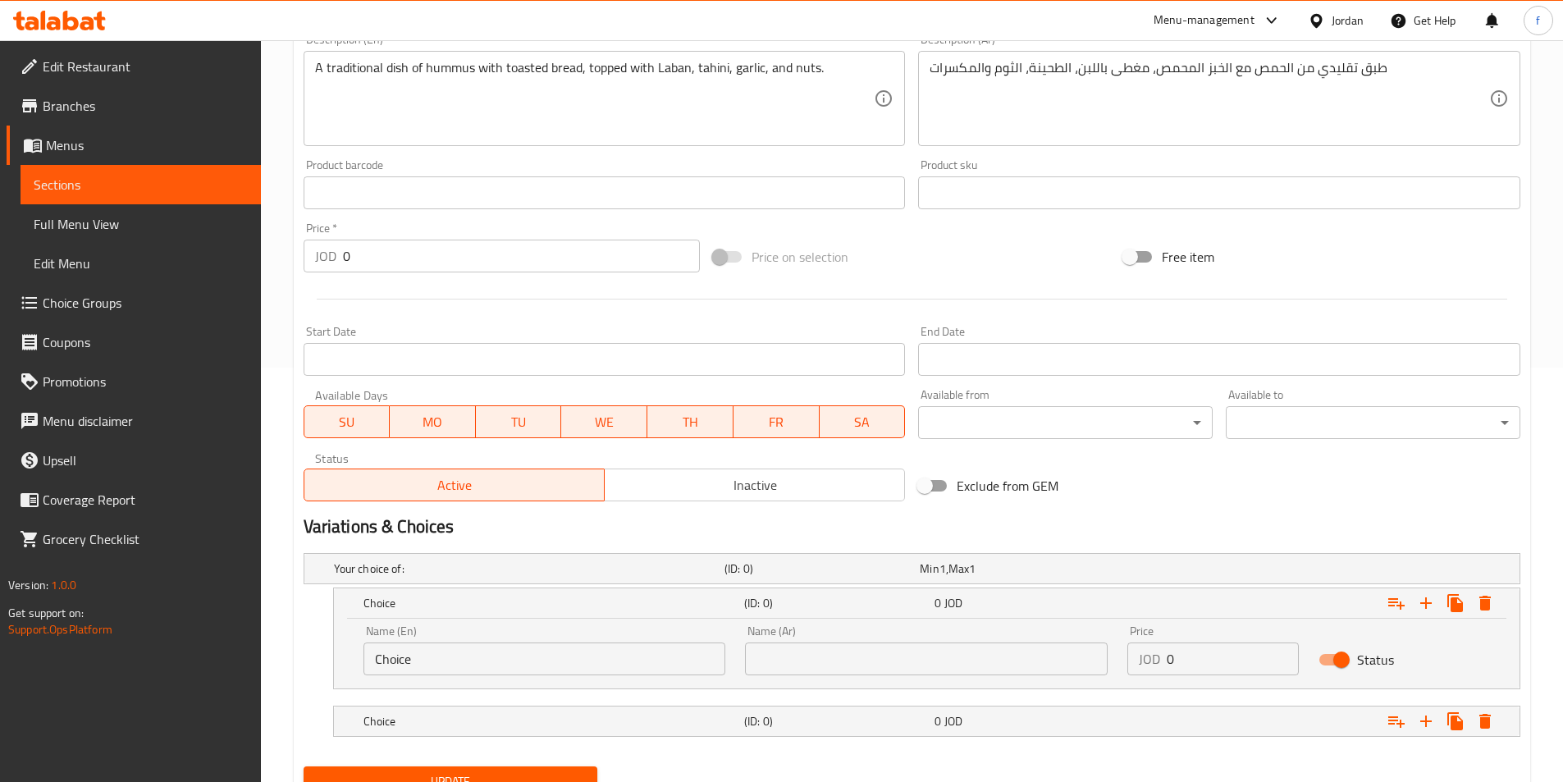
click at [732, 686] on div "Name (En) Choice Name (En) Name (Ar) Name (Ar) Price JOD 0 Price Status" at bounding box center [926, 653] width 1185 height 70
click at [867, 683] on div "Name (Ar) Name (Ar)" at bounding box center [926, 650] width 382 height 70
click at [867, 677] on div "Name (Ar) Name (Ar)" at bounding box center [926, 650] width 382 height 70
click at [871, 674] on input "text" at bounding box center [926, 658] width 363 height 33
paste input "كبير"
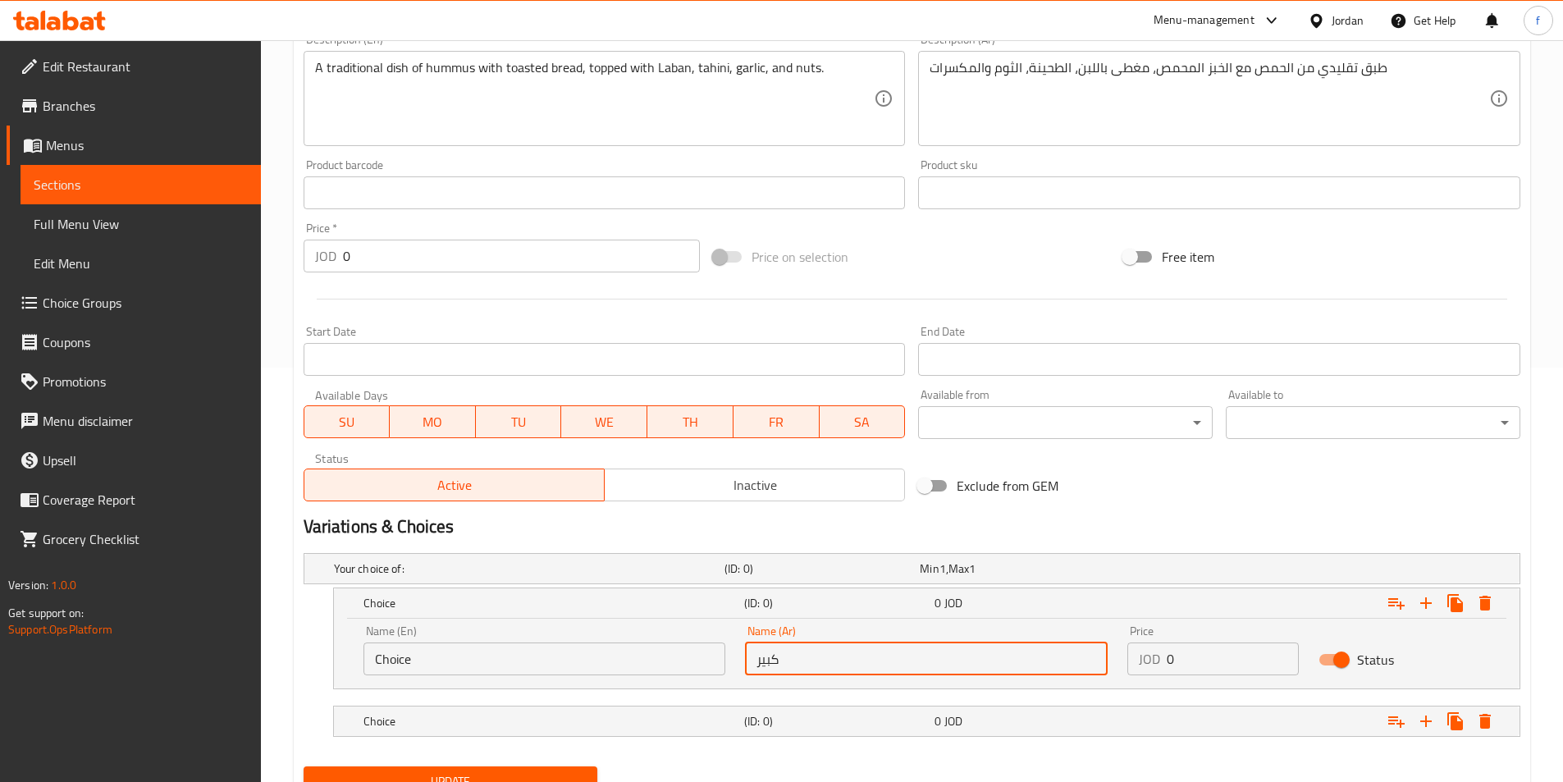
type input "كبير"
click at [918, 713] on h5 "(ID: 0)" at bounding box center [836, 721] width 184 height 16
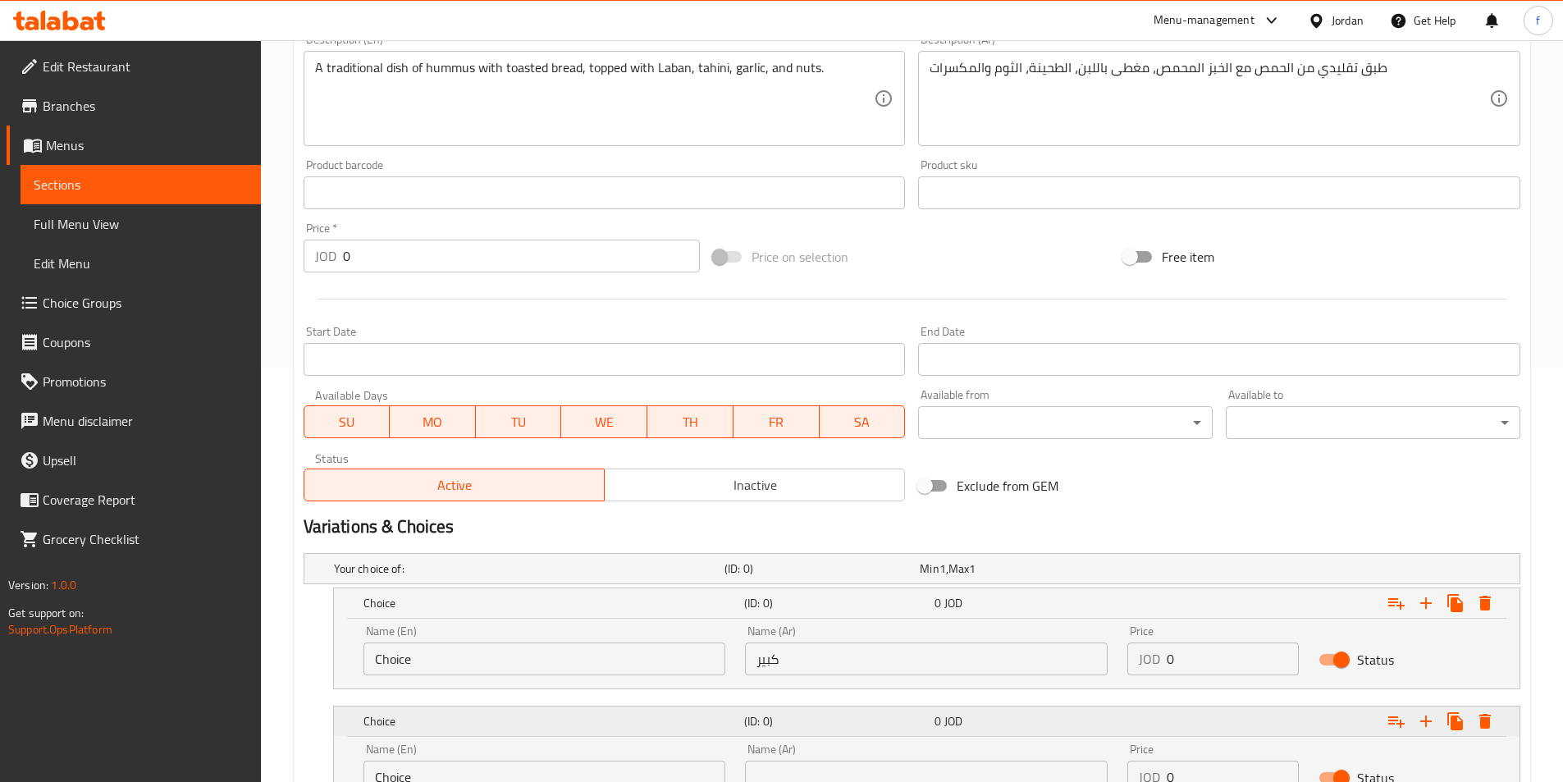
scroll to position [555, 0]
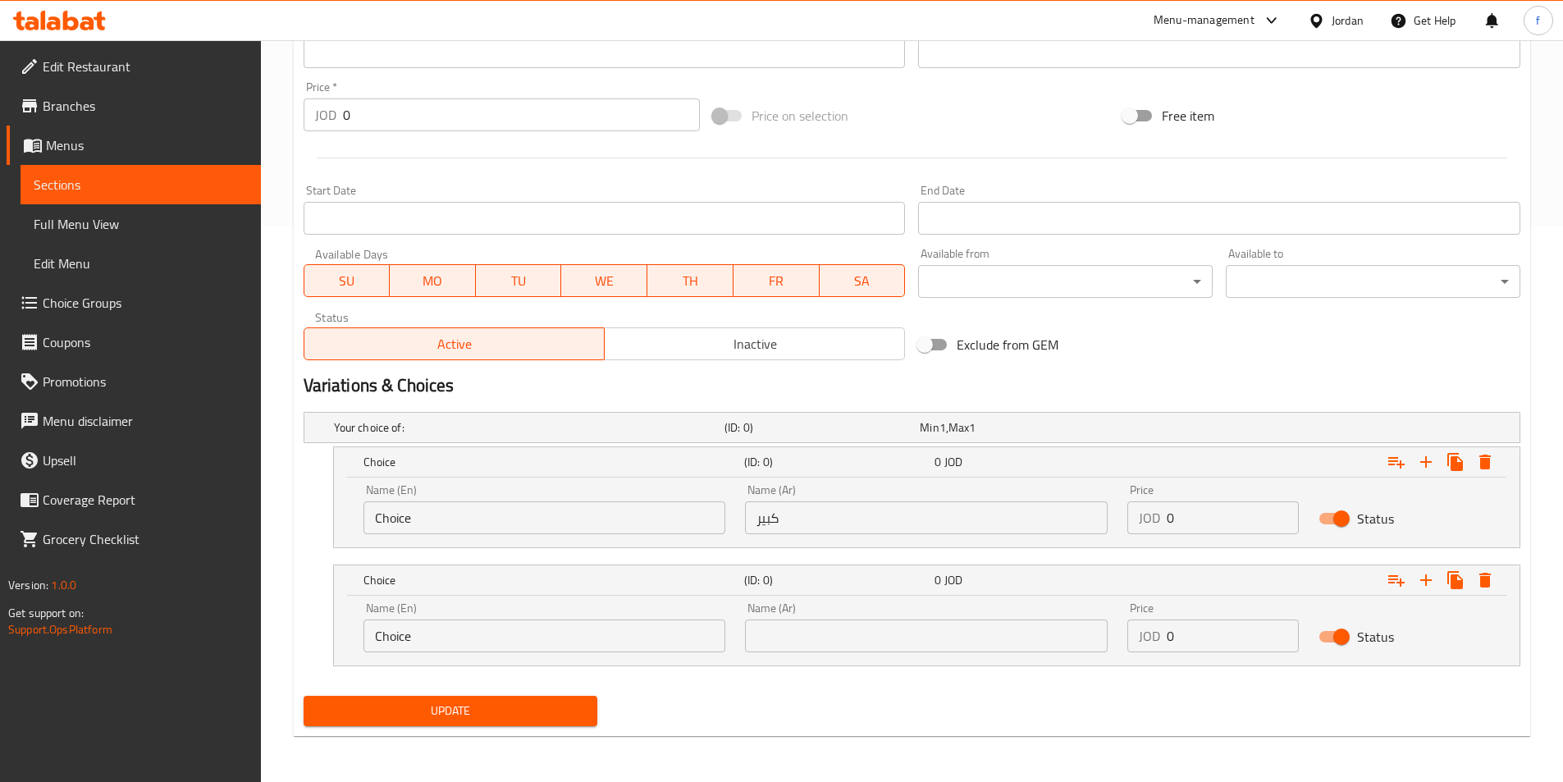
click at [881, 609] on div "Name (Ar) Name (Ar)" at bounding box center [926, 627] width 363 height 50
click at [868, 624] on input "text" at bounding box center [926, 635] width 363 height 33
paste input "وسط"
type input "وسط"
click at [436, 529] on input "Choice" at bounding box center [544, 517] width 363 height 33
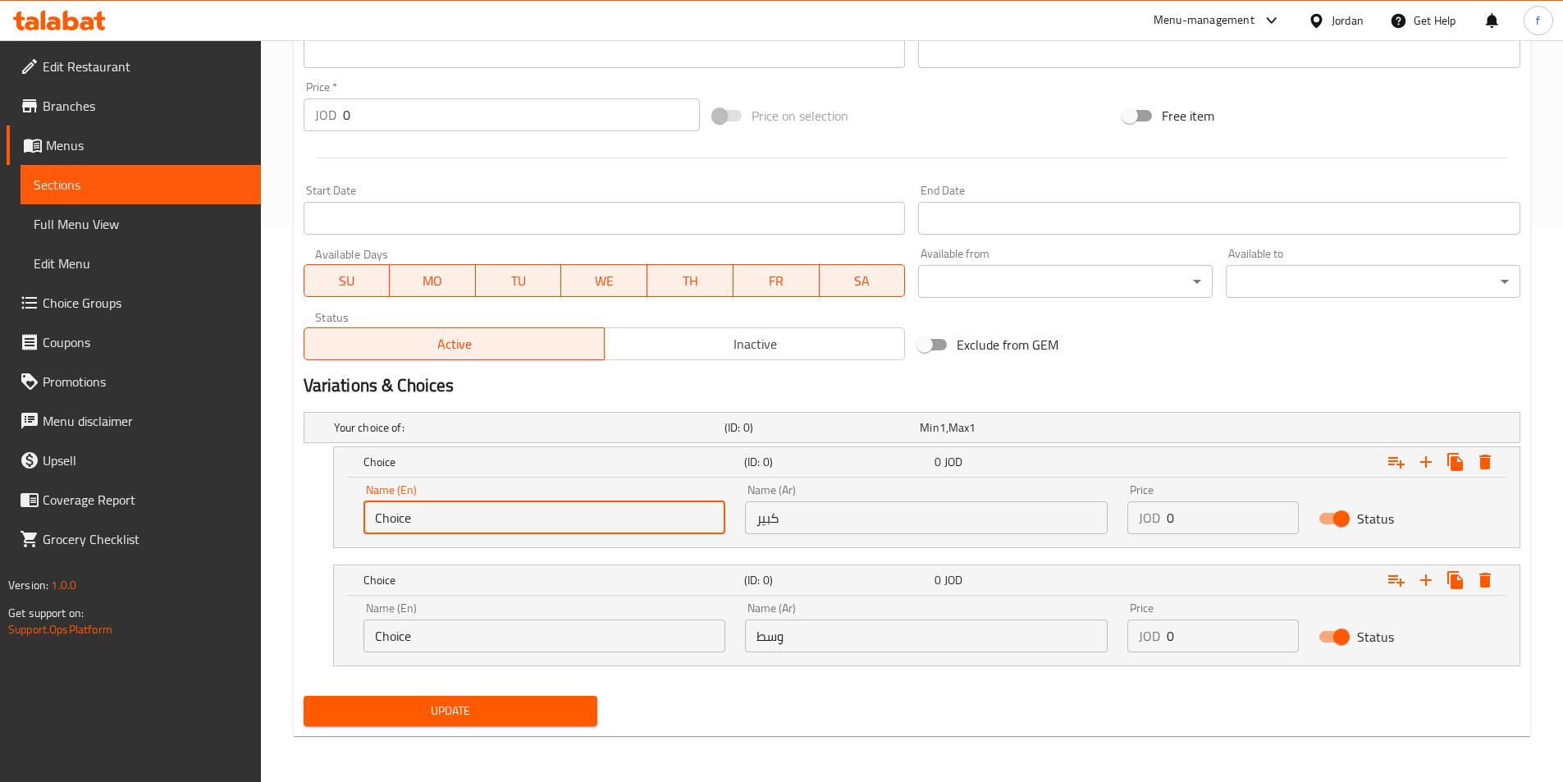
click at [436, 529] on input "Choice" at bounding box center [544, 517] width 363 height 33
type input "Large"
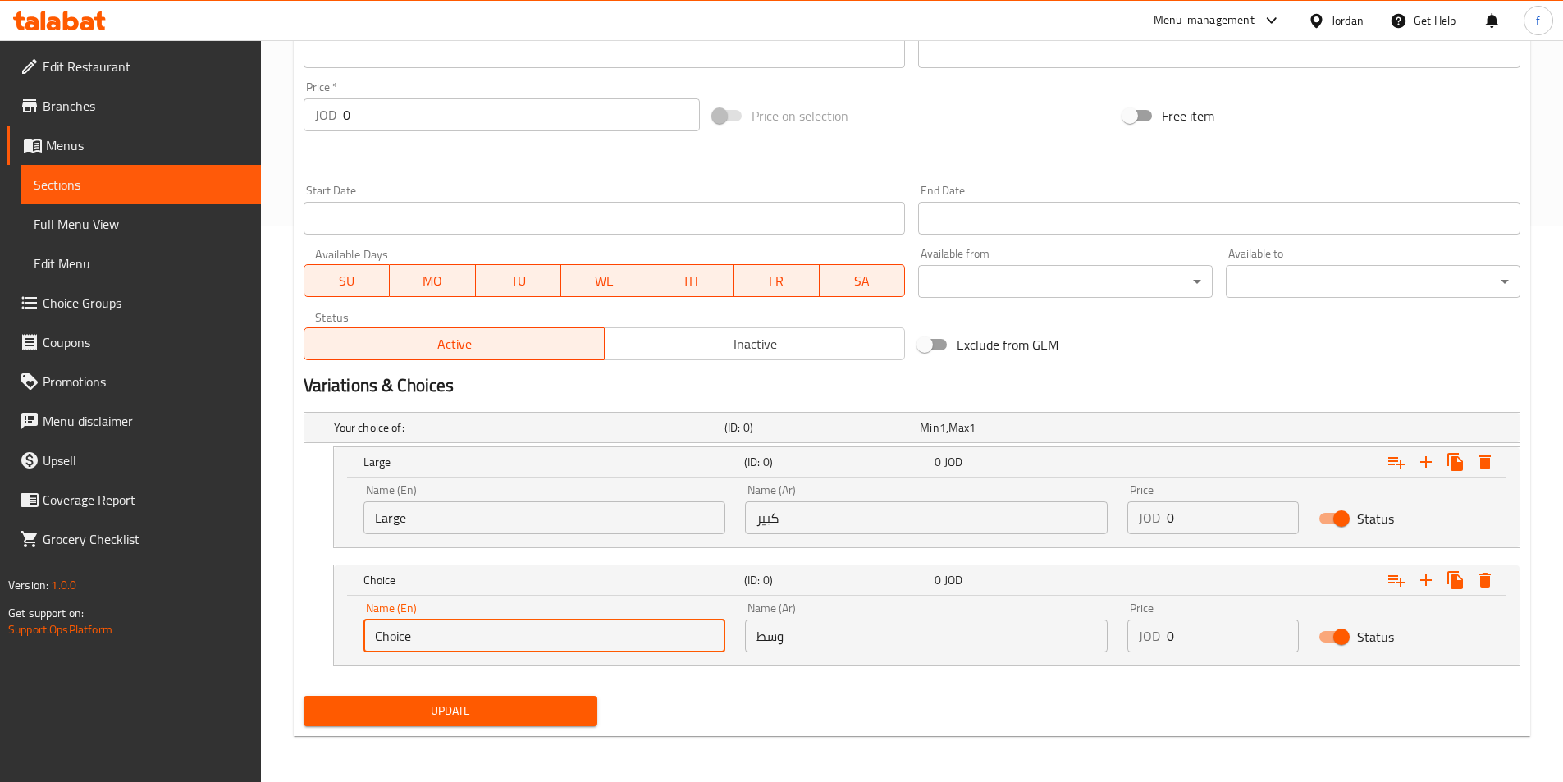
click at [402, 641] on input "Choice" at bounding box center [544, 635] width 363 height 33
type input "Medium"
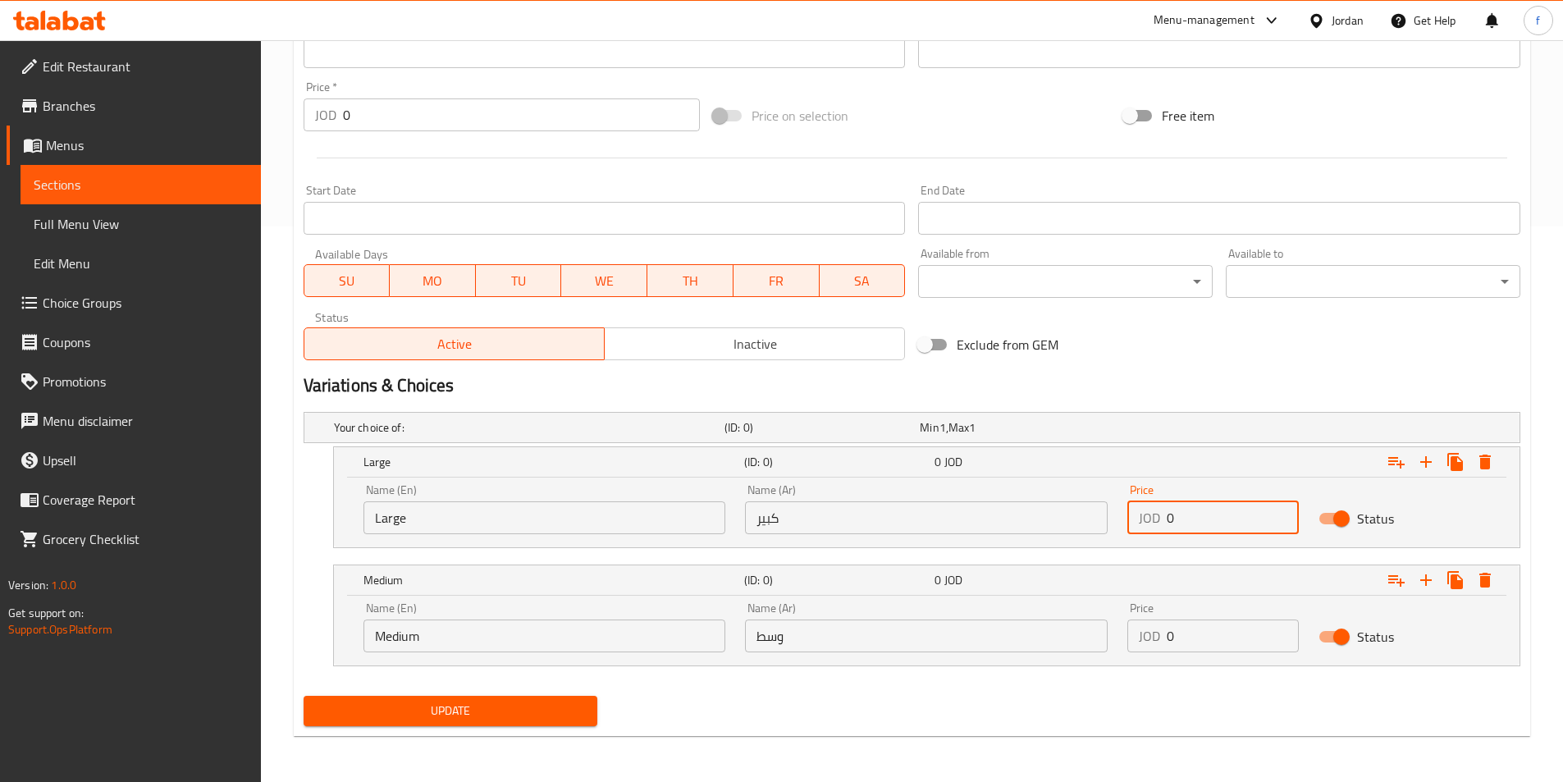
drag, startPoint x: 1191, startPoint y: 526, endPoint x: 1147, endPoint y: 533, distance: 44.9
click at [1147, 533] on div "JOD 0 Price" at bounding box center [1212, 517] width 171 height 33
type input "2.2"
drag, startPoint x: 1170, startPoint y: 649, endPoint x: 1152, endPoint y: 650, distance: 18.9
click at [1152, 650] on div "JOD 0 Price" at bounding box center [1212, 635] width 171 height 33
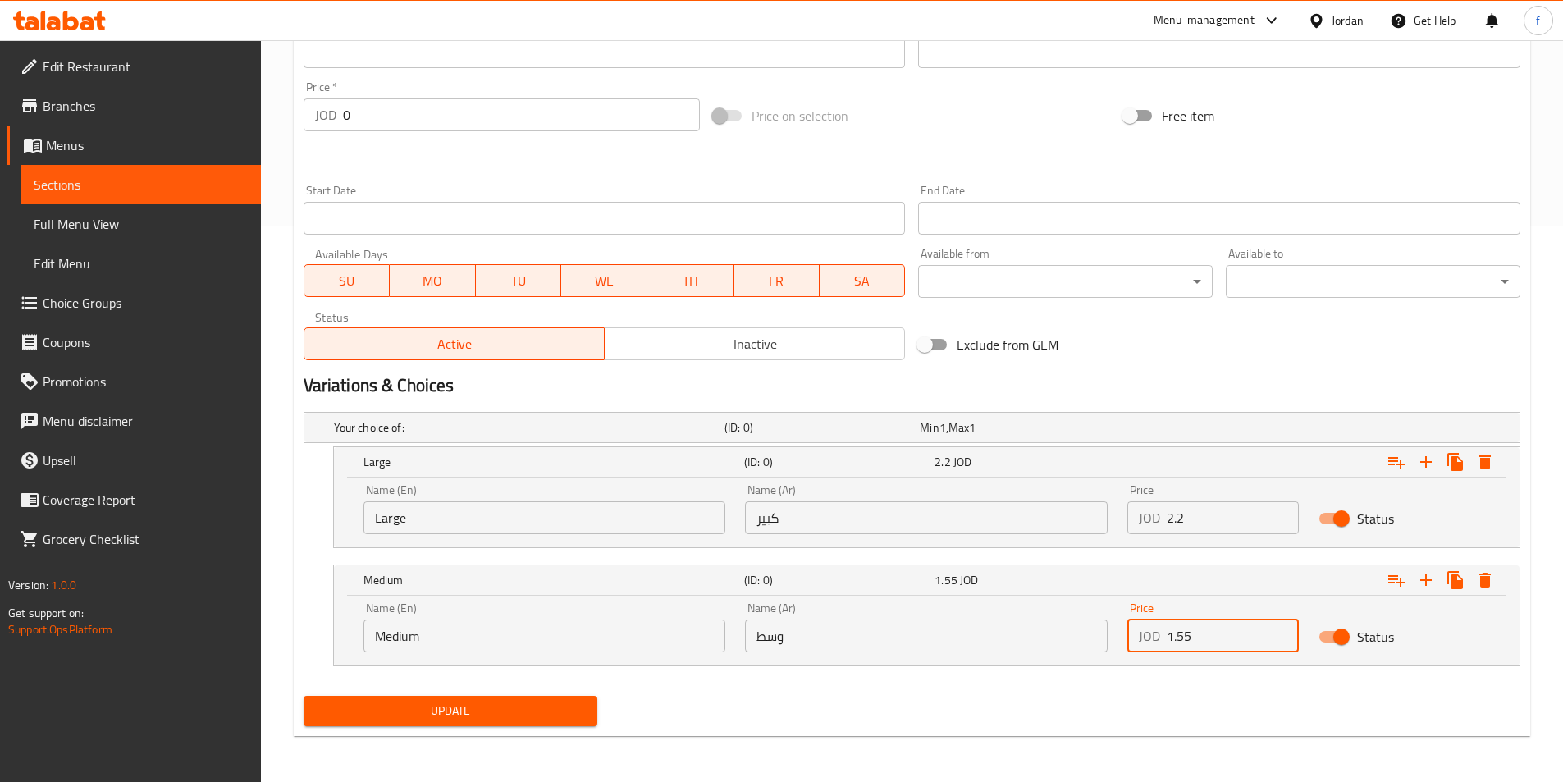
type input "1.55"
click at [522, 728] on div "Update" at bounding box center [451, 710] width 308 height 43
click at [522, 716] on span "Update" at bounding box center [451, 710] width 268 height 21
click at [432, 722] on button "Update" at bounding box center [450, 711] width 294 height 30
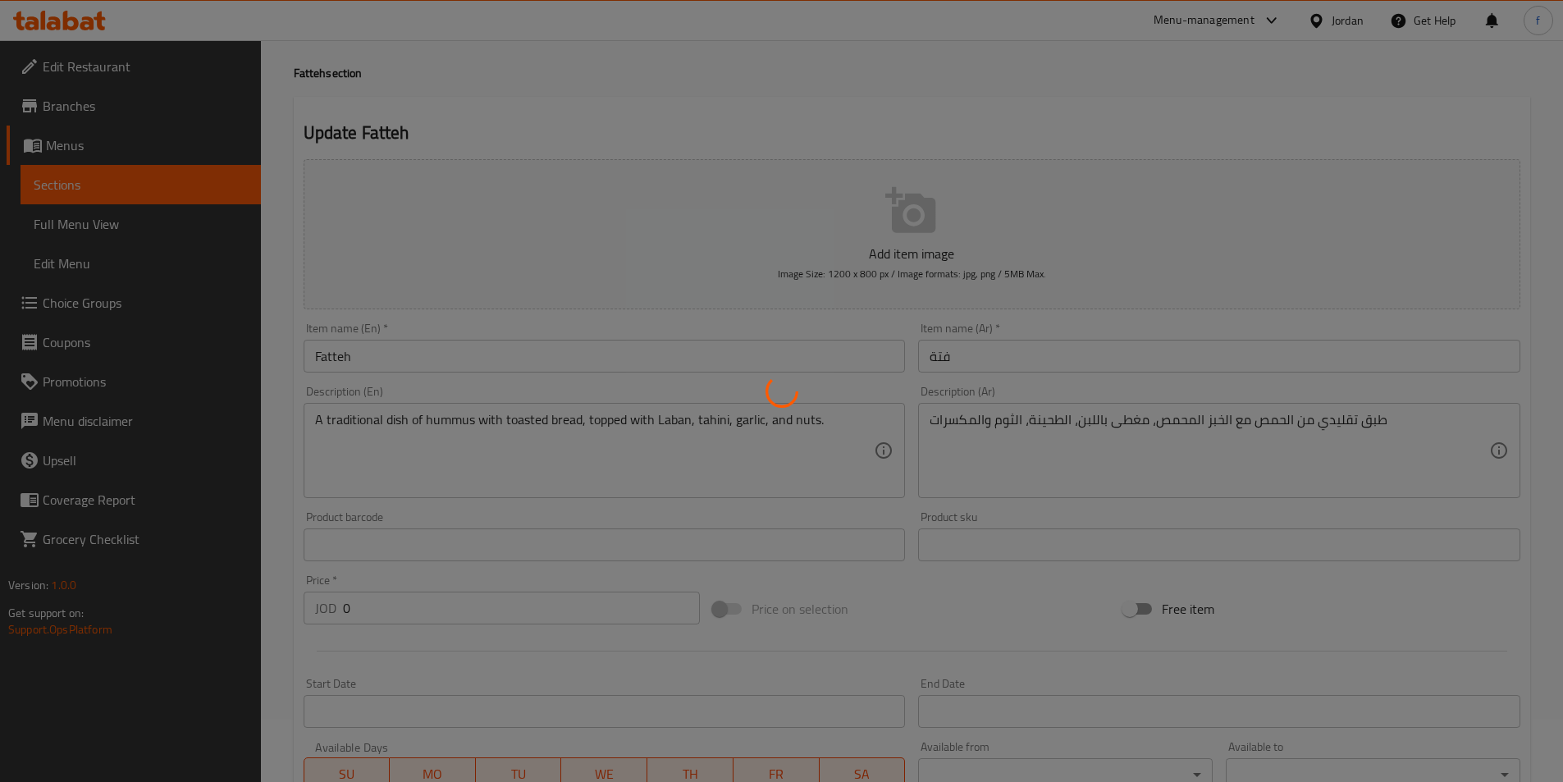
scroll to position [0, 0]
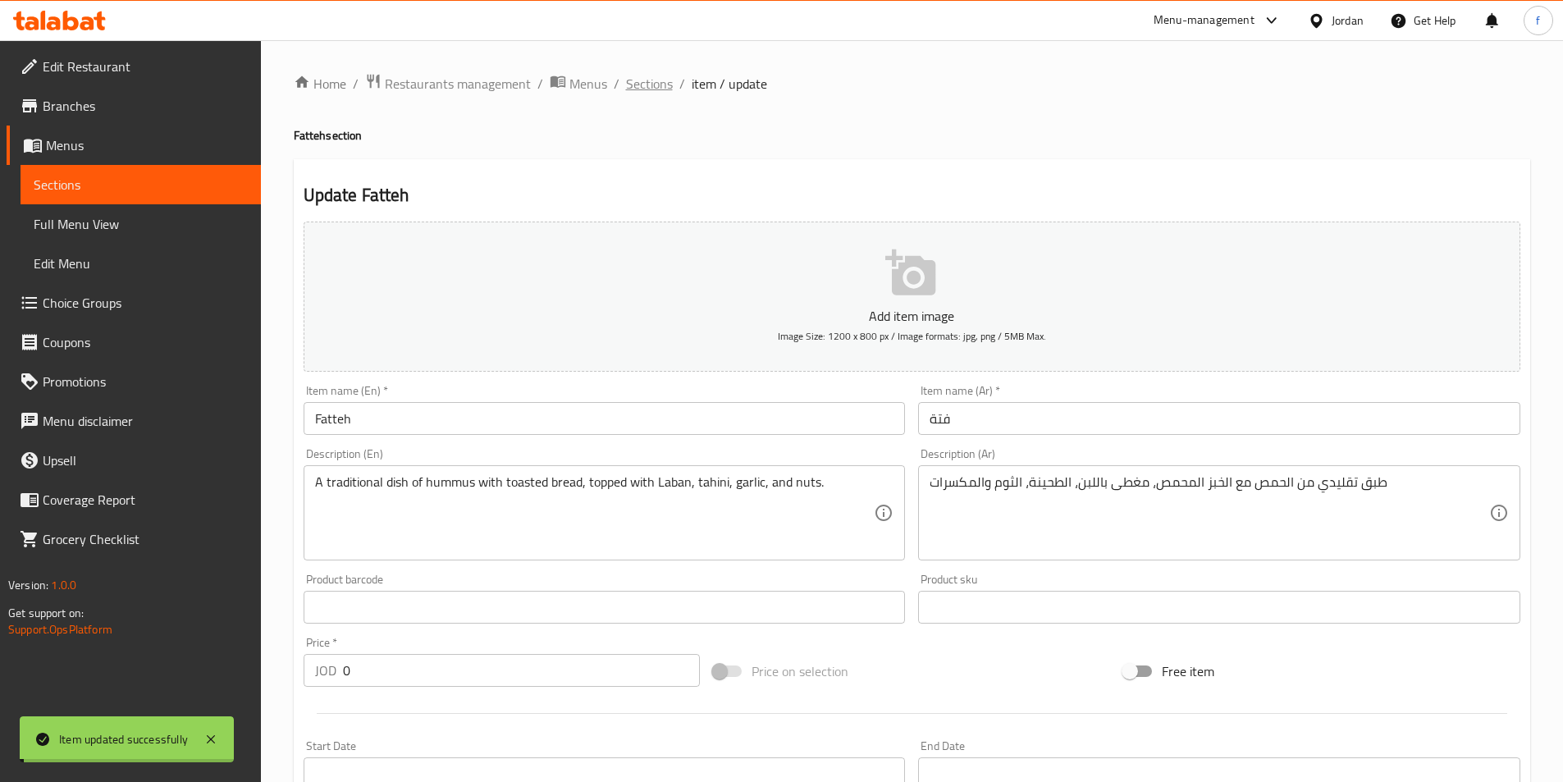
click at [648, 89] on span "Sections" at bounding box center [649, 84] width 47 height 20
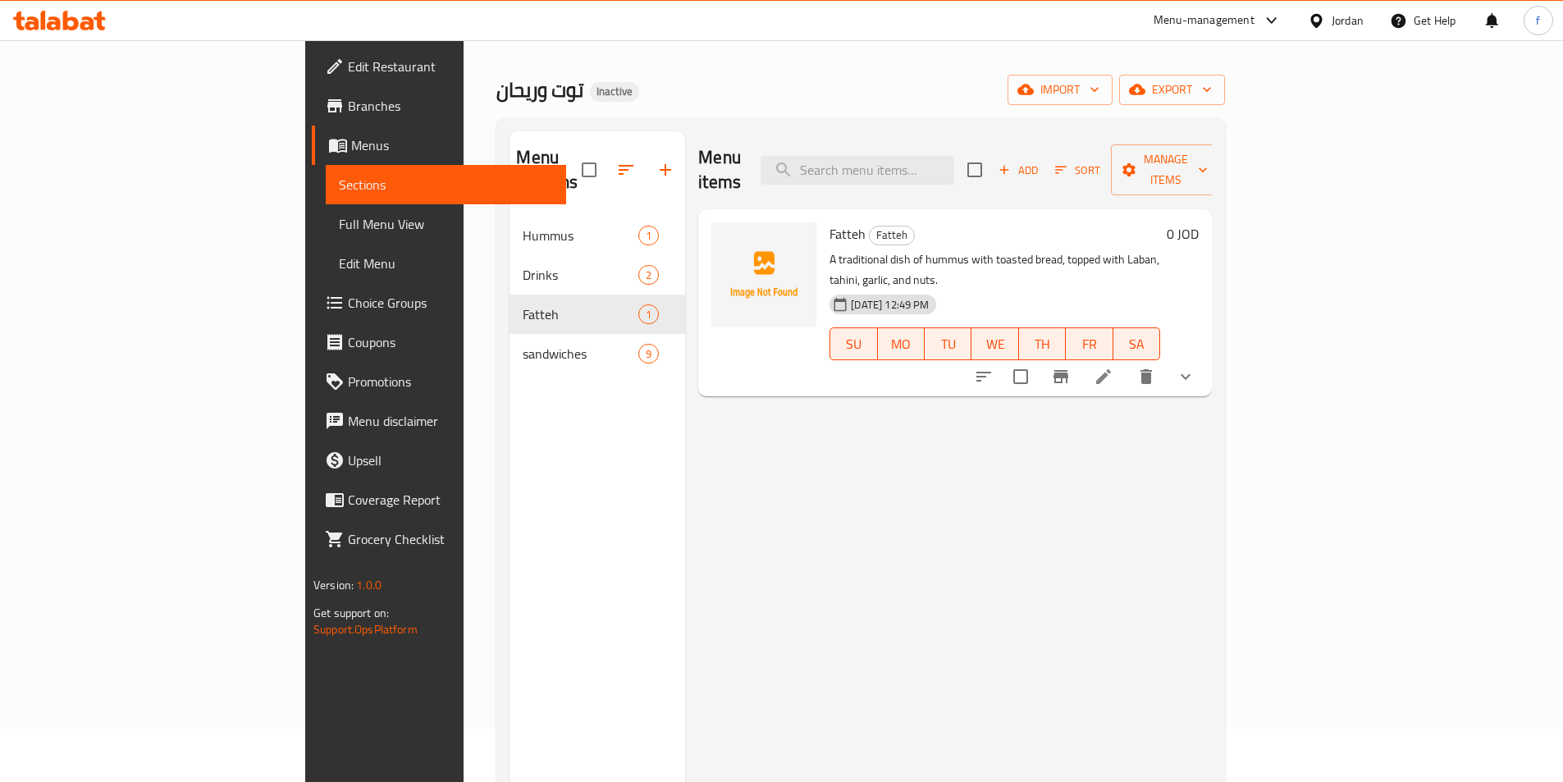
scroll to position [82, 0]
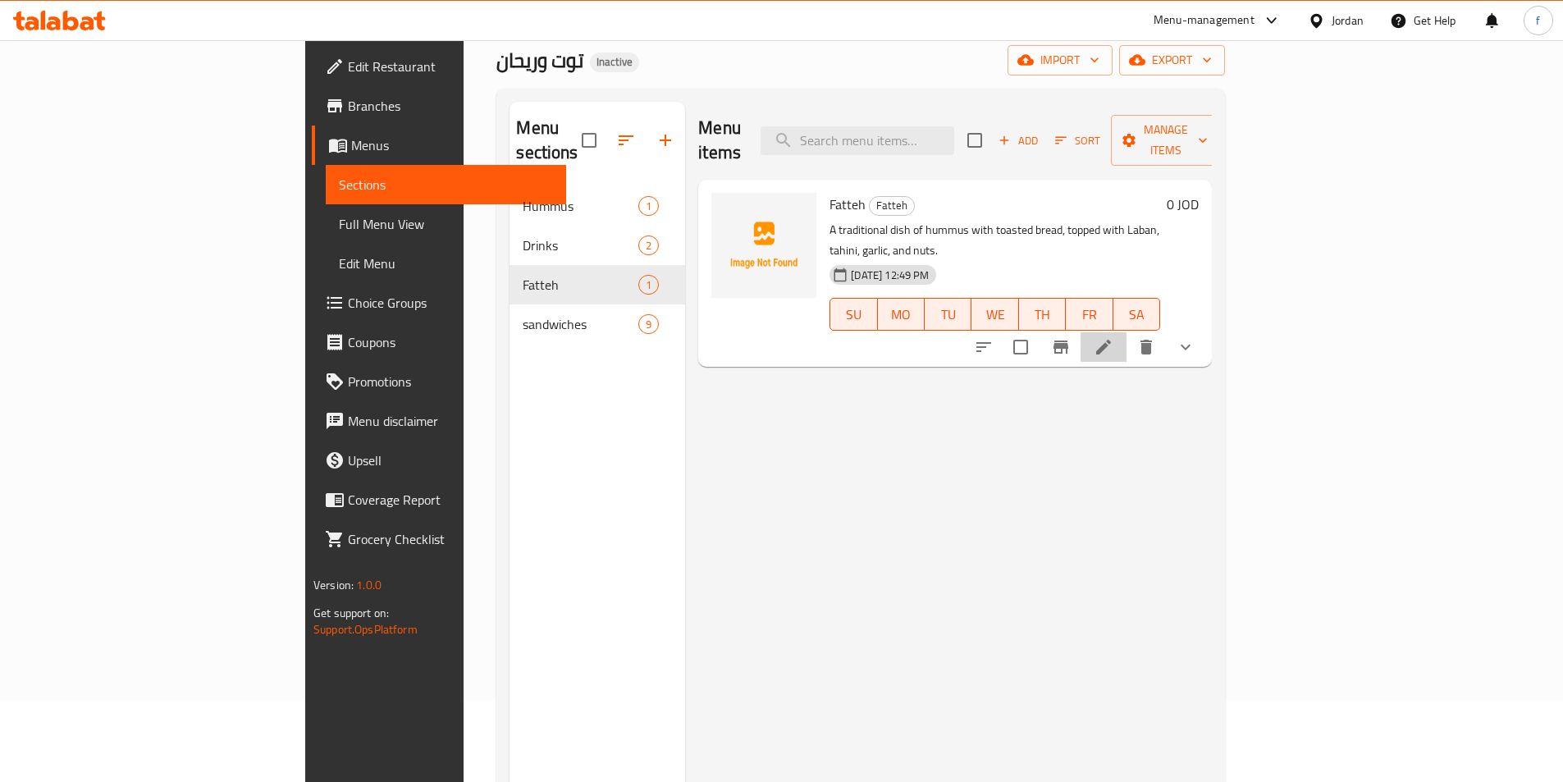
click at [1126, 332] on li at bounding box center [1103, 347] width 46 height 30
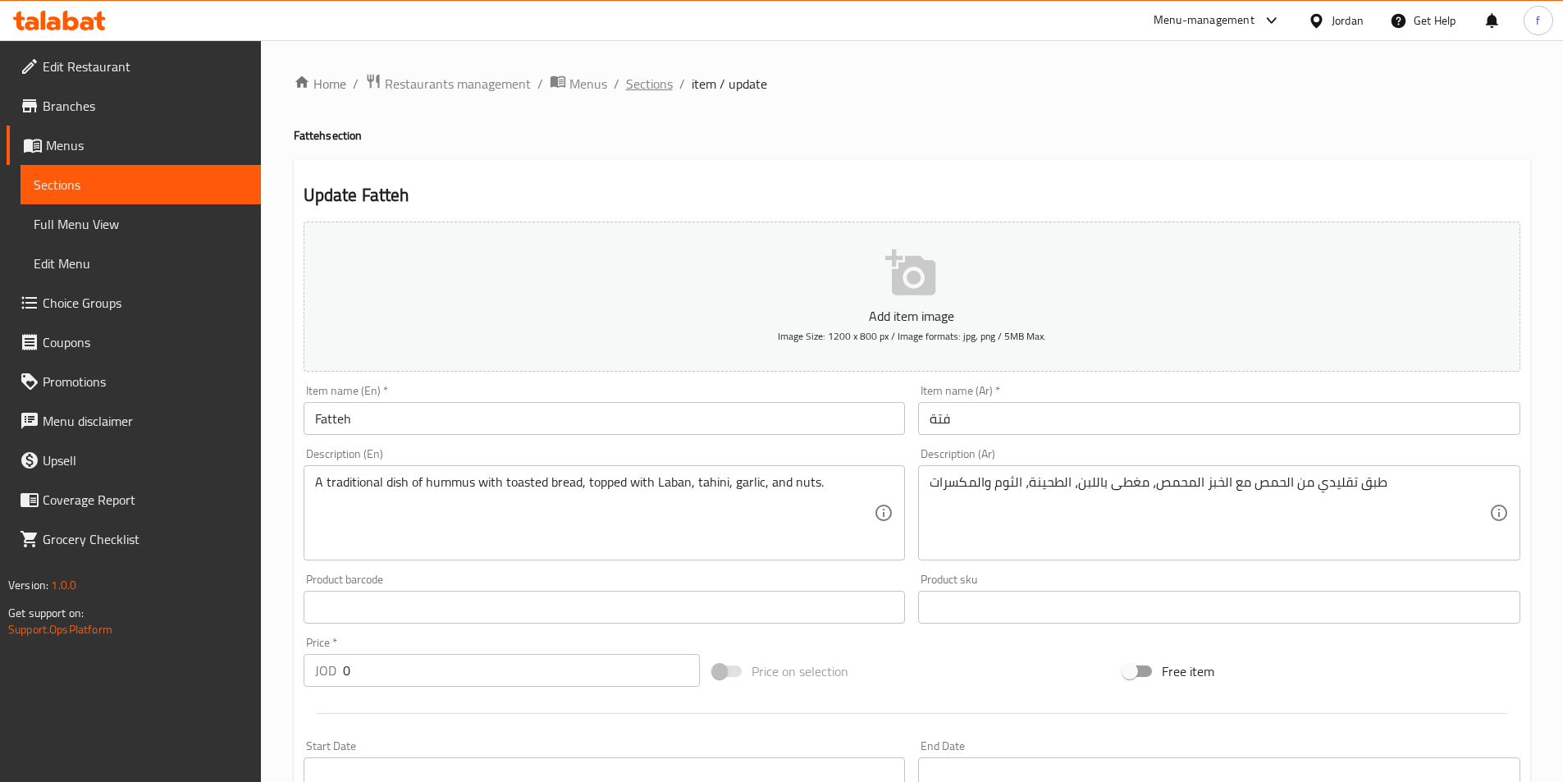
click at [663, 84] on span "Sections" at bounding box center [649, 84] width 47 height 20
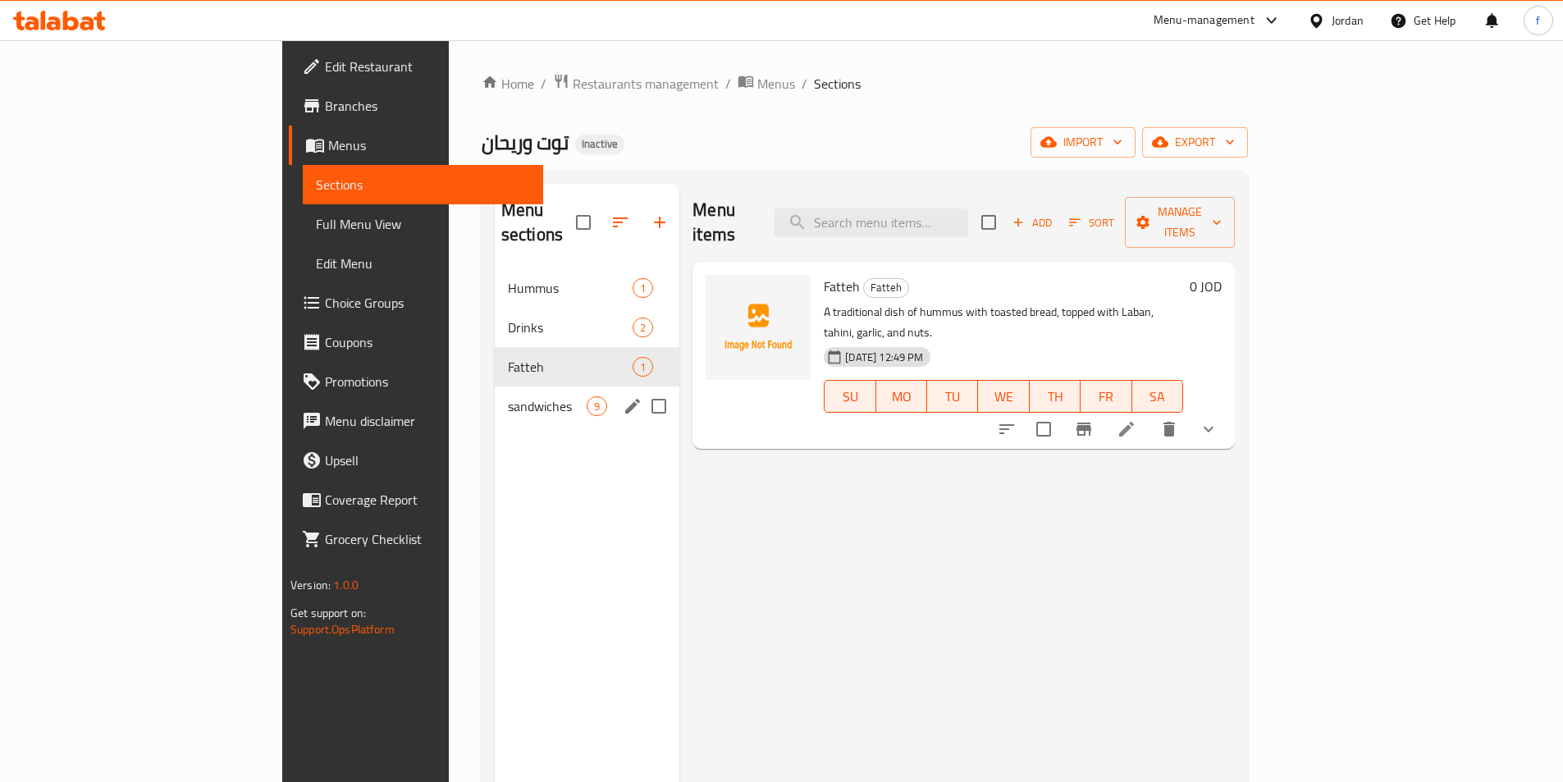
click at [495, 398] on div "sandwiches 9" at bounding box center [587, 405] width 185 height 39
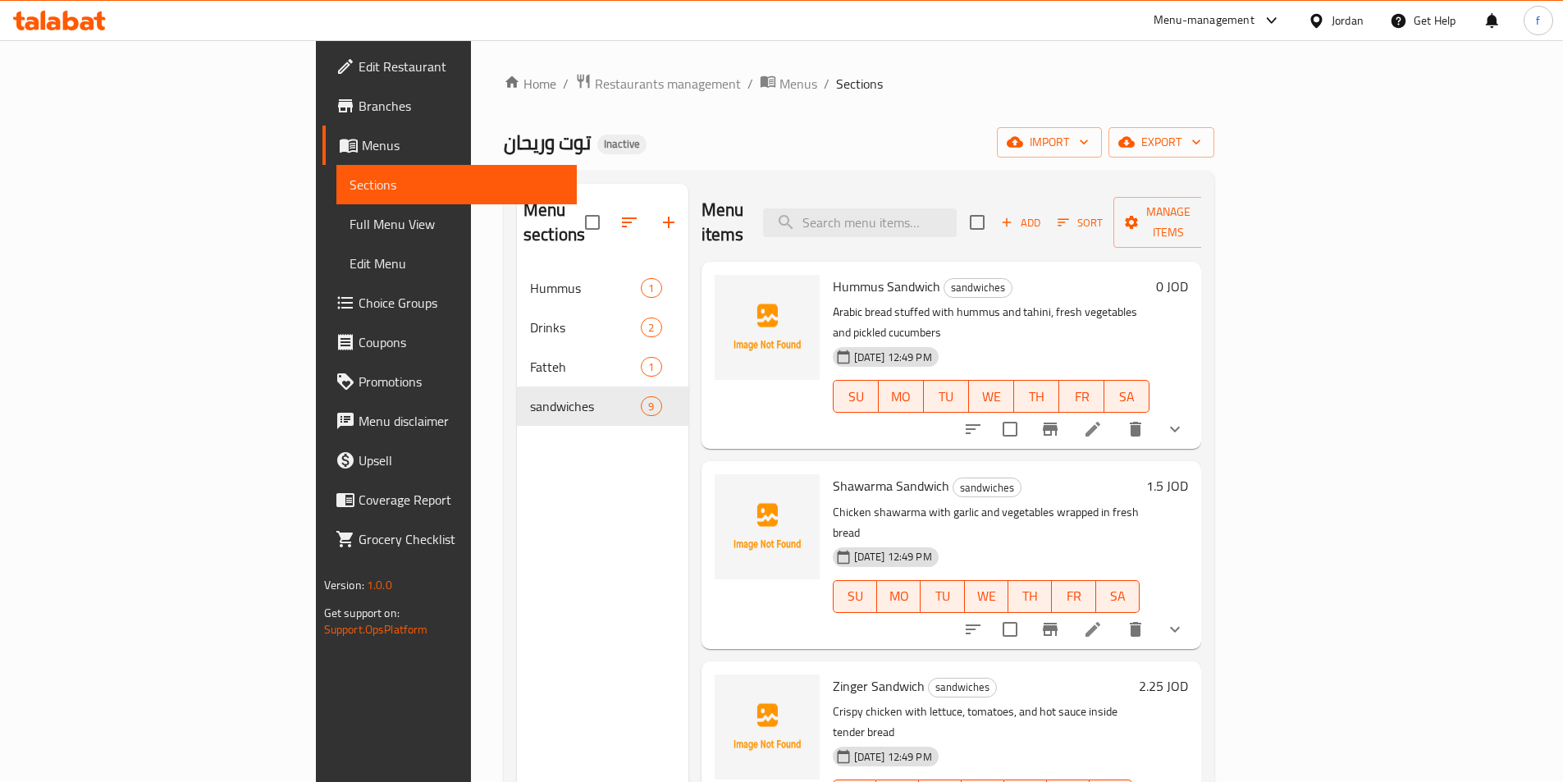
click at [349, 229] on span "Full Menu View" at bounding box center [456, 224] width 214 height 20
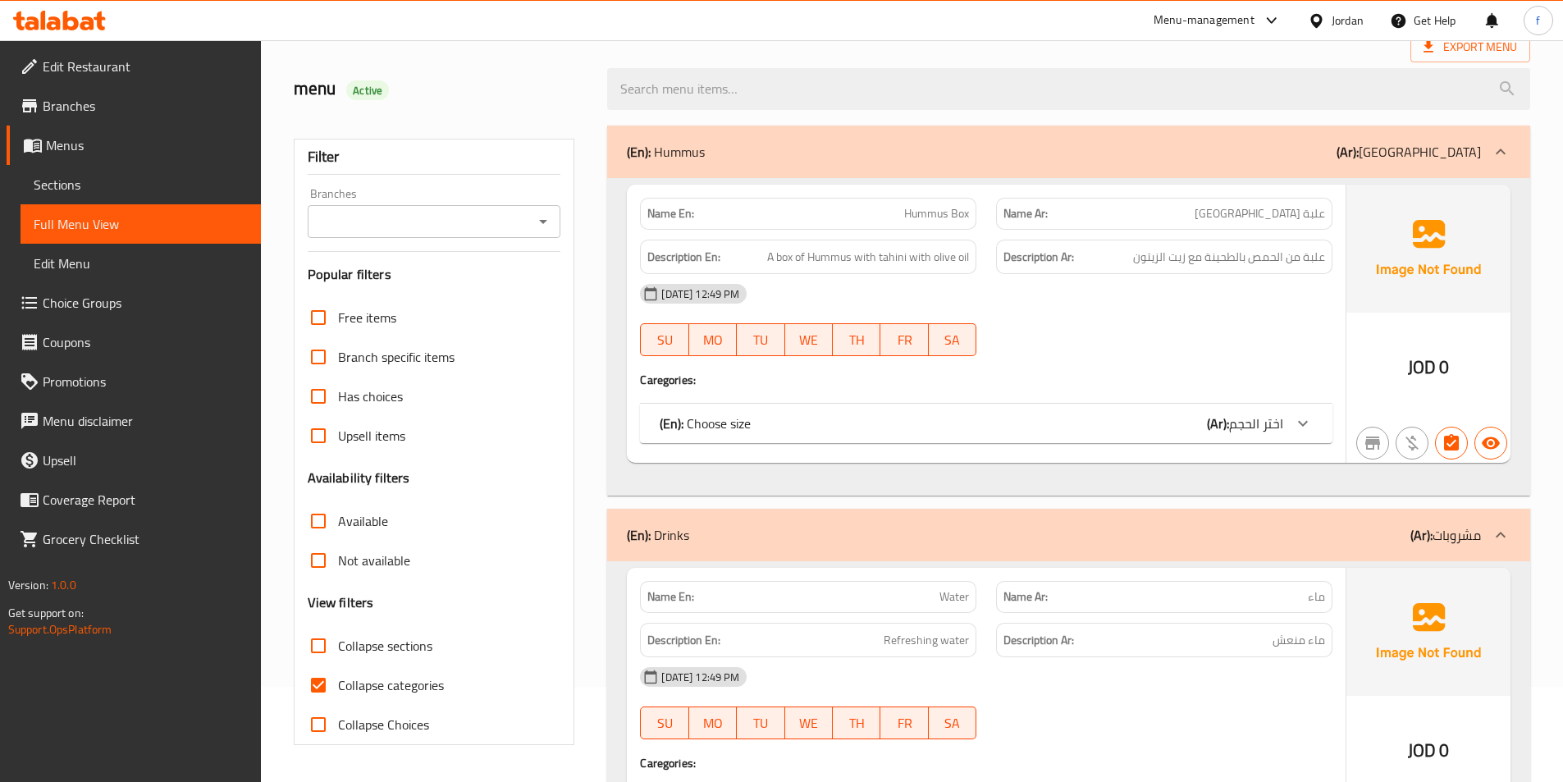
scroll to position [574, 0]
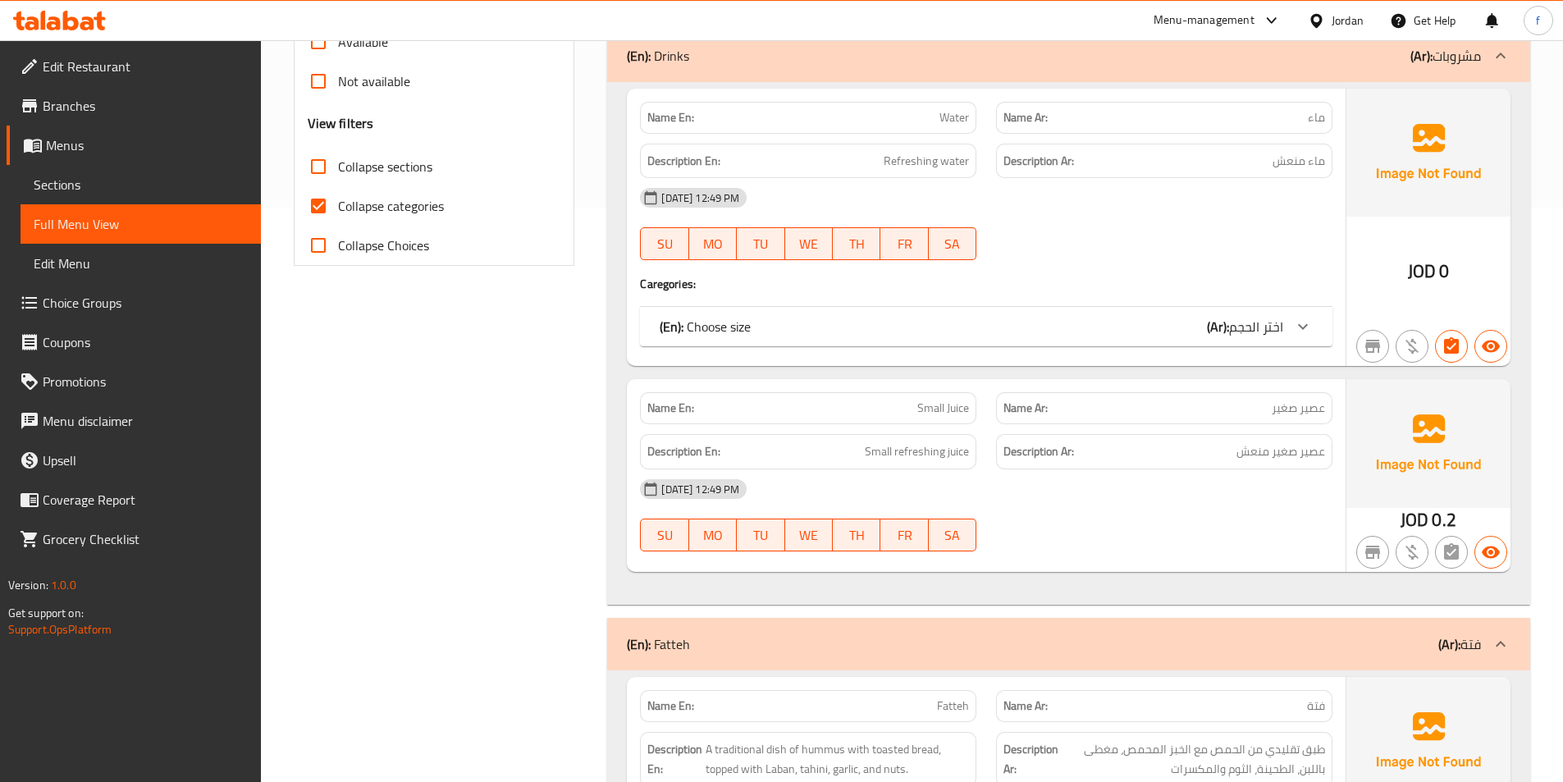
click at [418, 205] on span "Collapse categories" at bounding box center [391, 206] width 106 height 20
click at [338, 205] on input "Collapse categories" at bounding box center [318, 205] width 39 height 39
checkbox input "false"
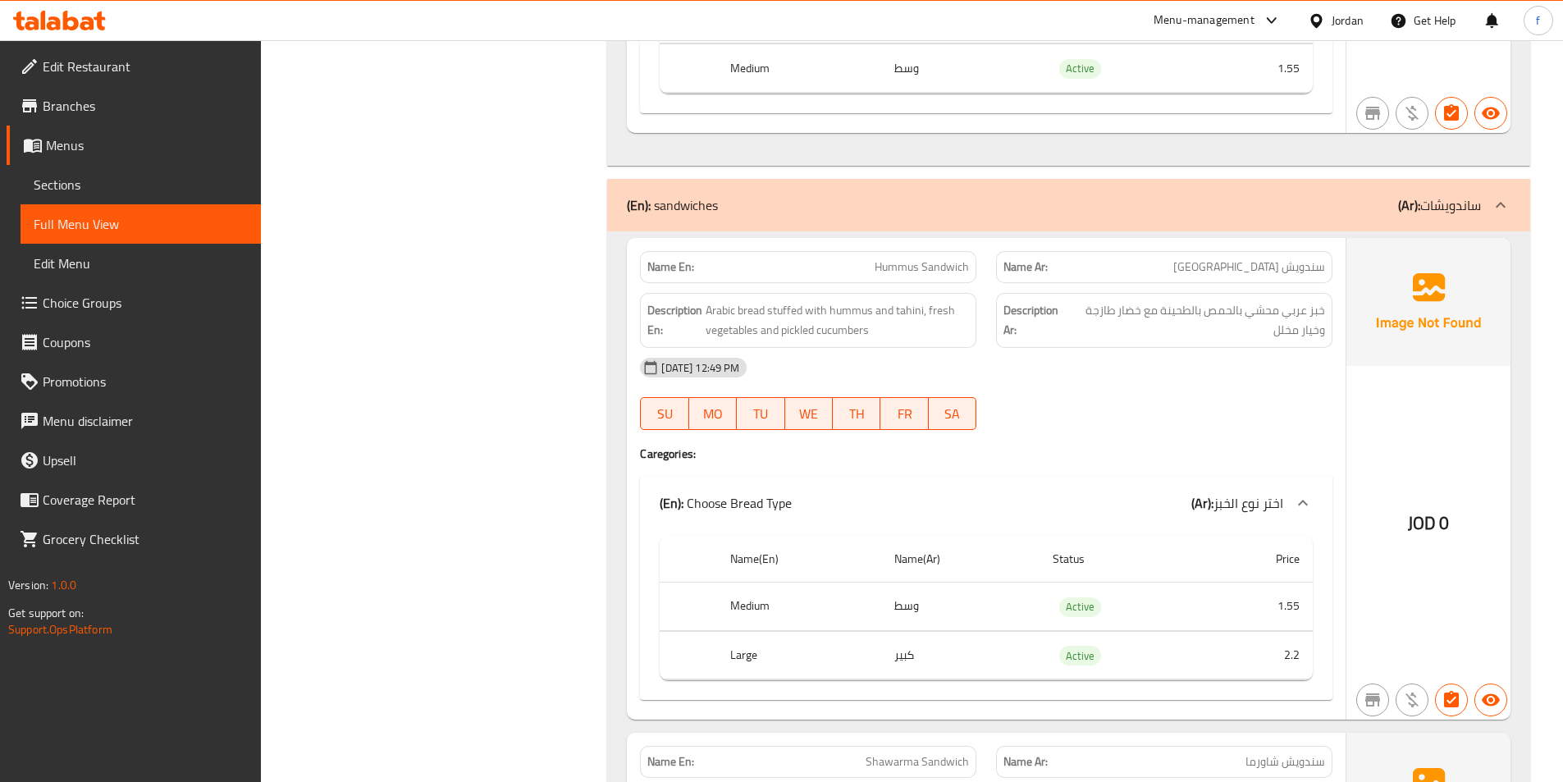
scroll to position [2051, 0]
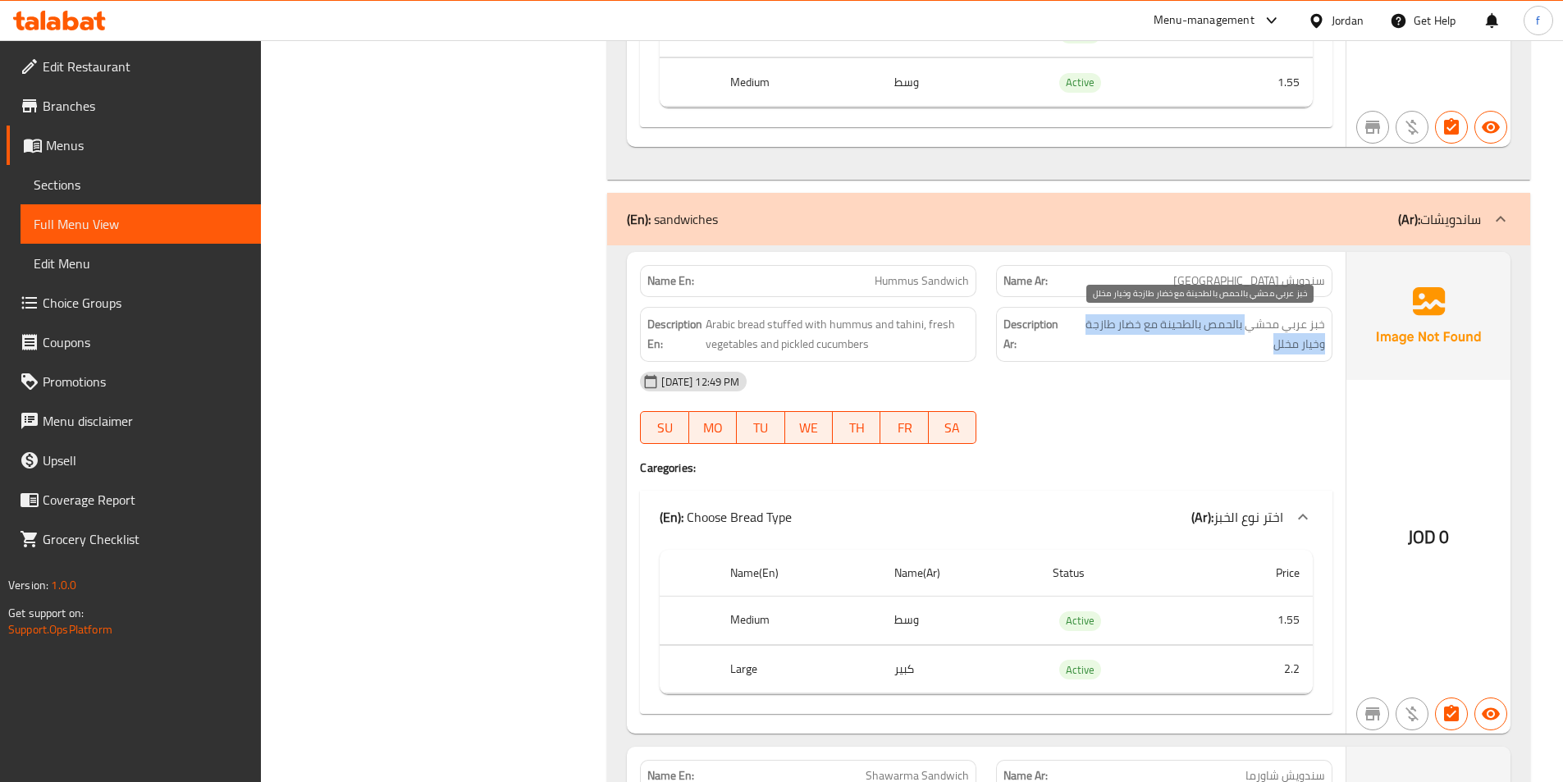
click at [1246, 335] on span "خبز عربي محشي بالحمص بالطحينة مع خضار طازجة وخيار مخلل" at bounding box center [1196, 334] width 257 height 40
click at [1249, 376] on div "[DATE] 12:49 PM" at bounding box center [986, 381] width 712 height 39
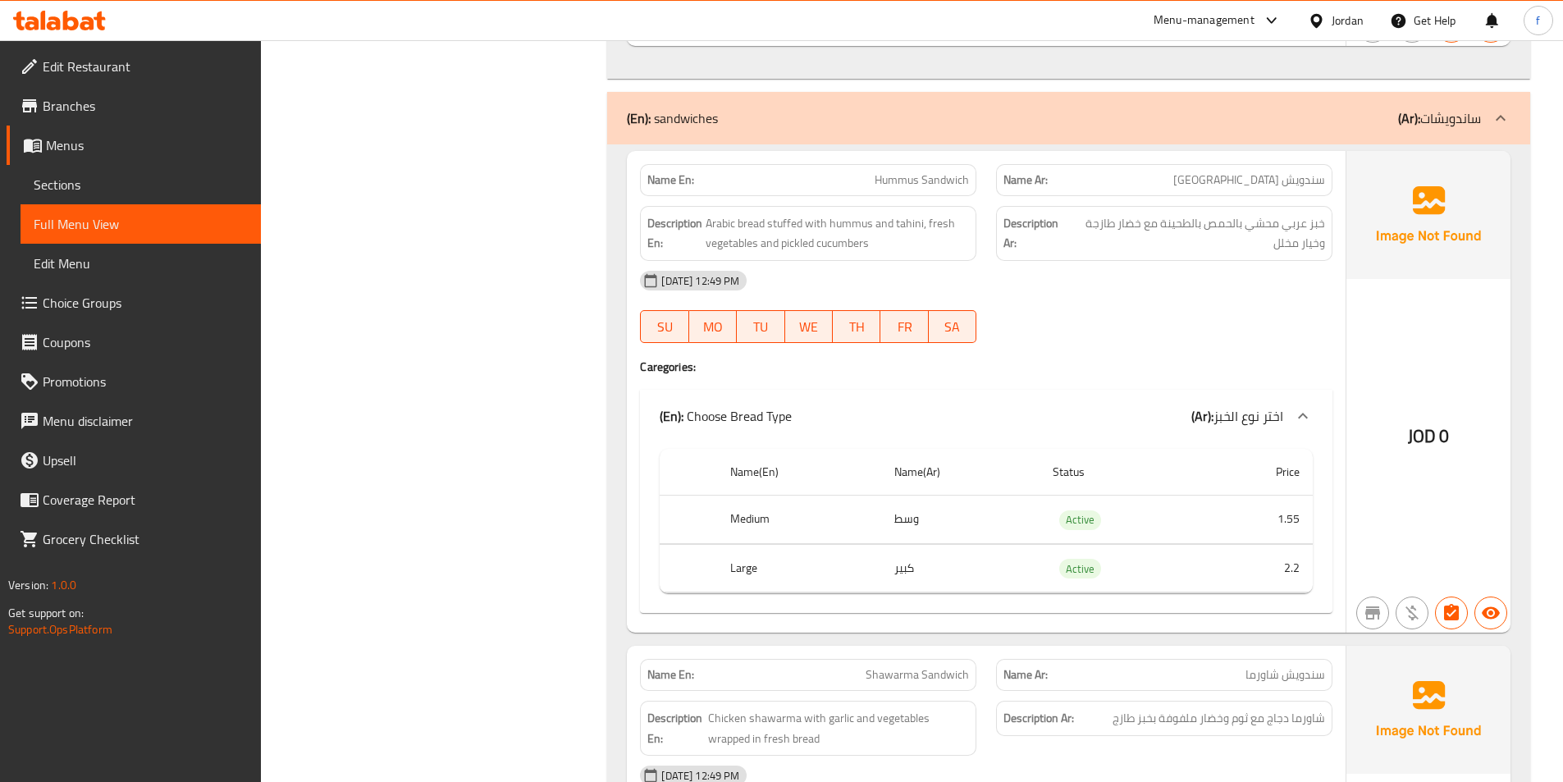
scroll to position [2297, 0]
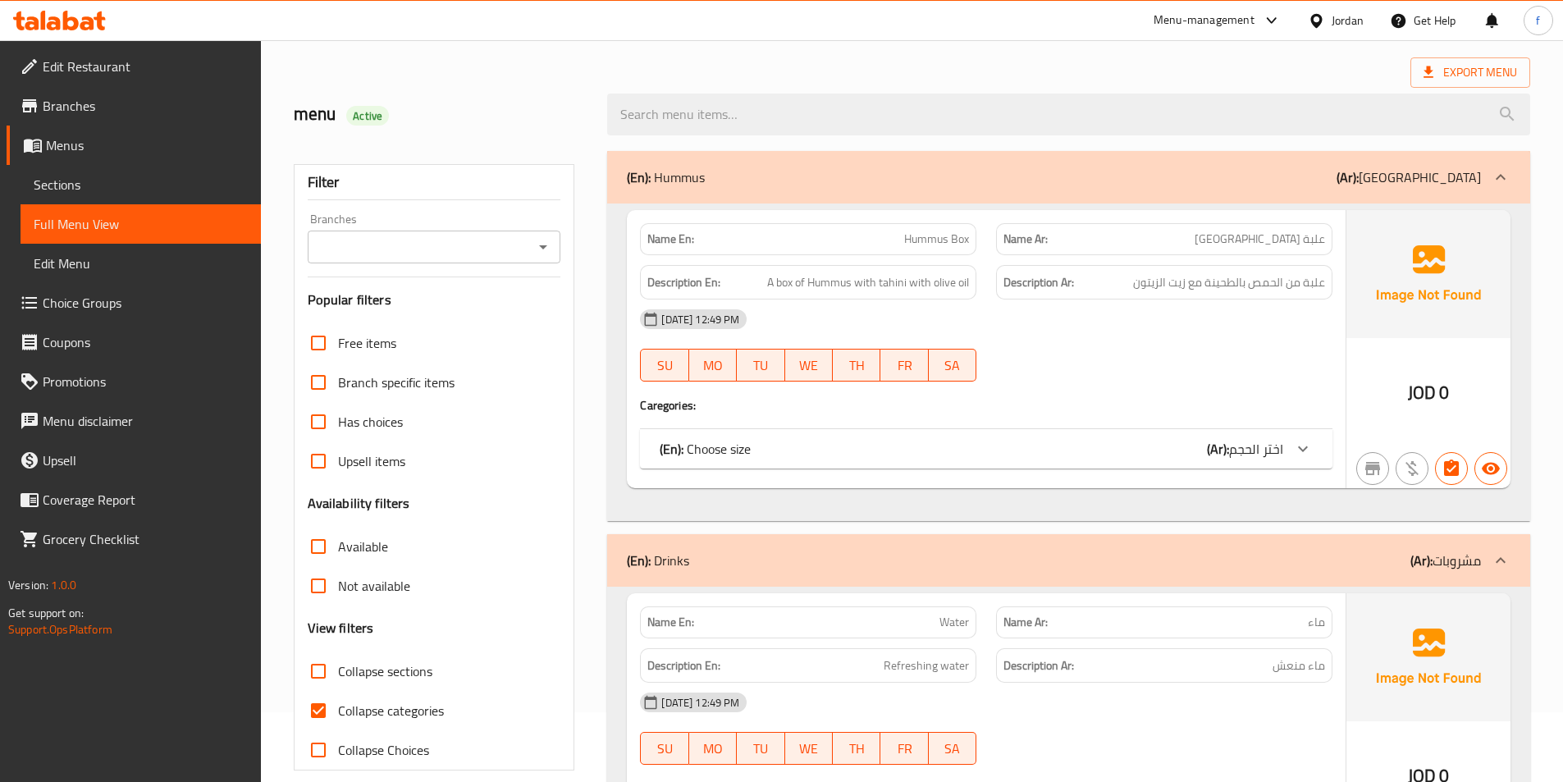
scroll to position [164, 0]
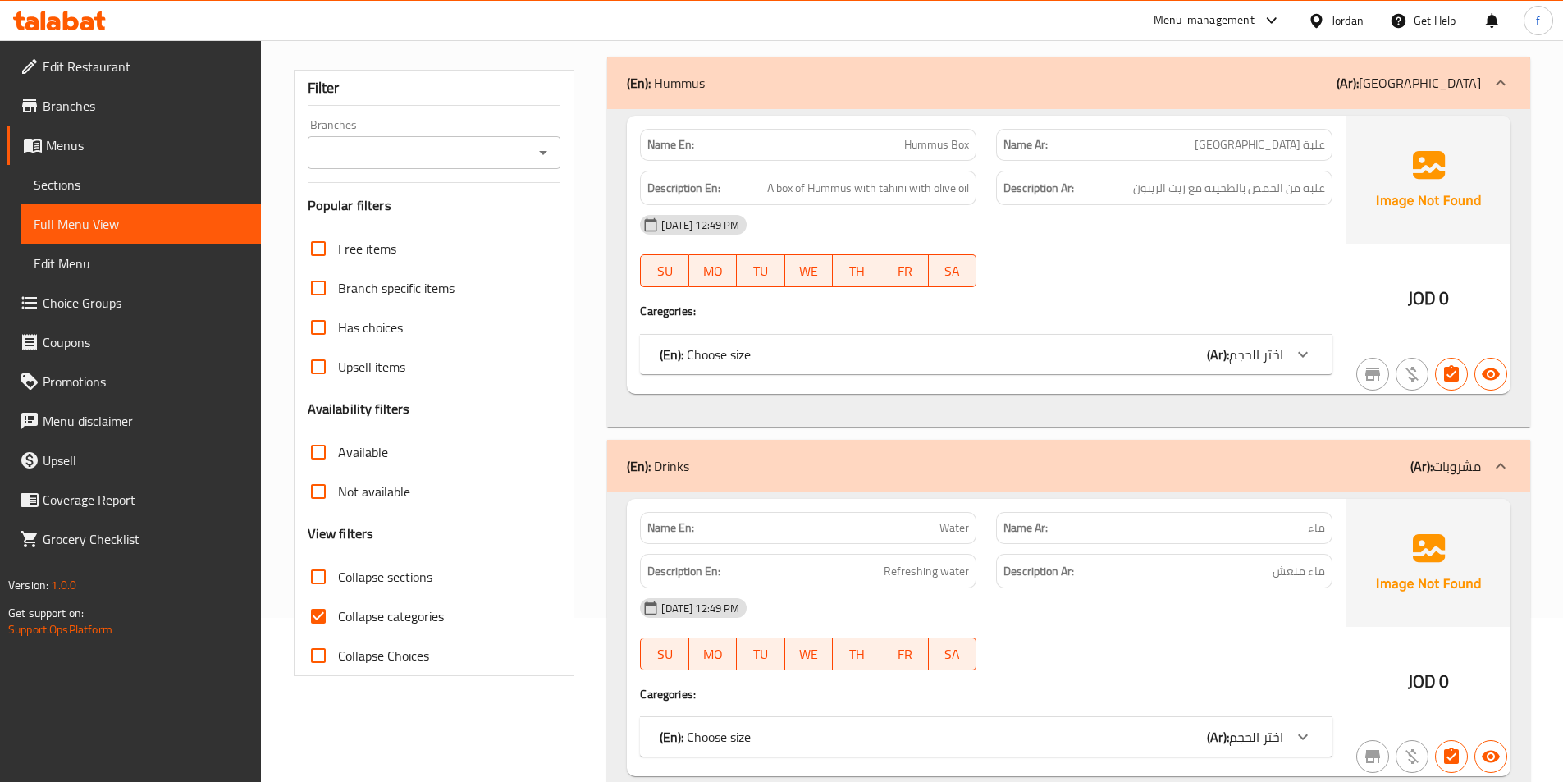
click at [384, 625] on span "Collapse categories" at bounding box center [391, 616] width 106 height 20
click at [338, 625] on input "Collapse categories" at bounding box center [318, 615] width 39 height 39
checkbox input "false"
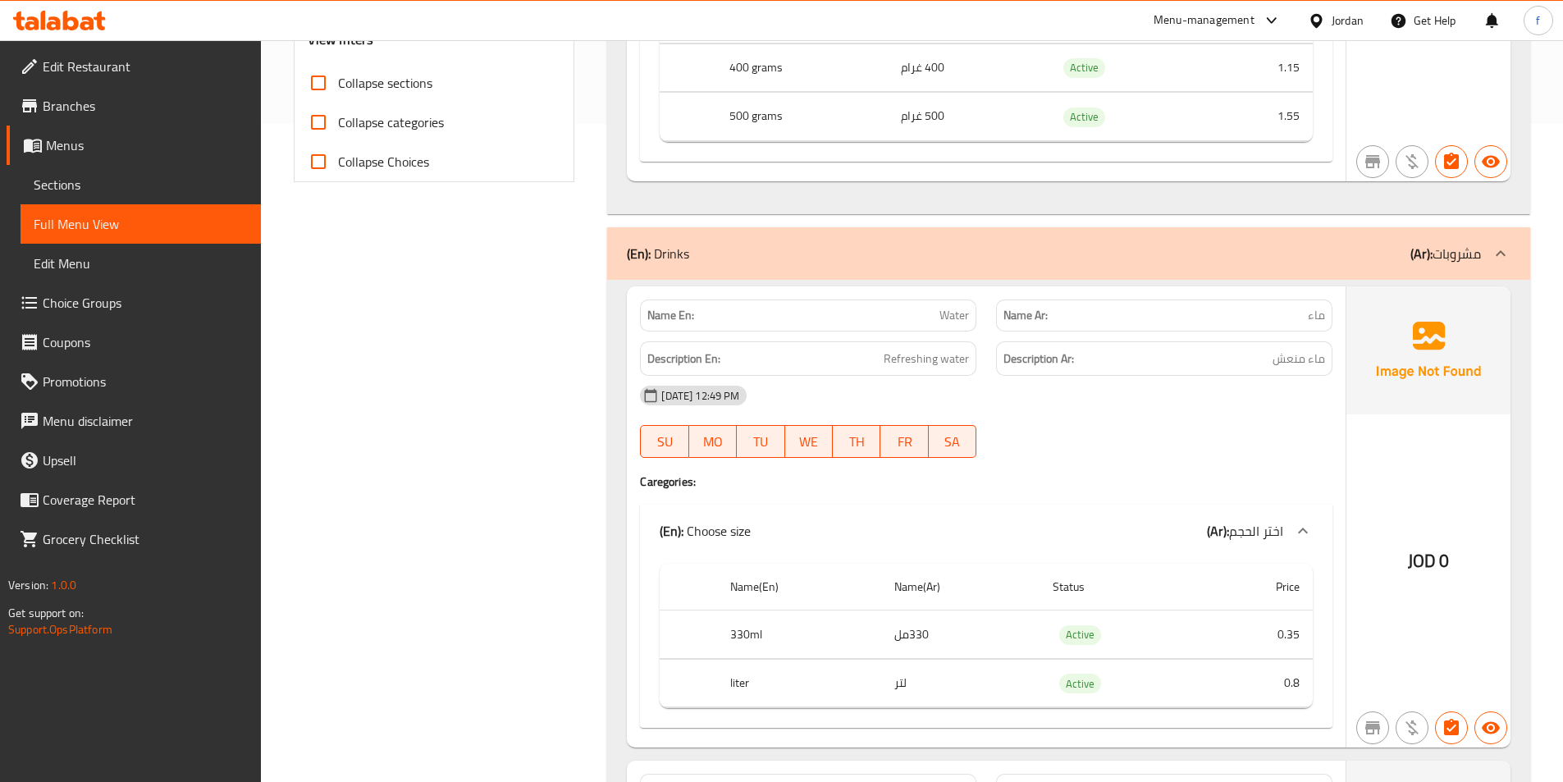
scroll to position [656, 0]
click at [910, 635] on td "330مل" at bounding box center [960, 636] width 158 height 48
click at [1266, 635] on td "0.35" at bounding box center [1257, 636] width 110 height 48
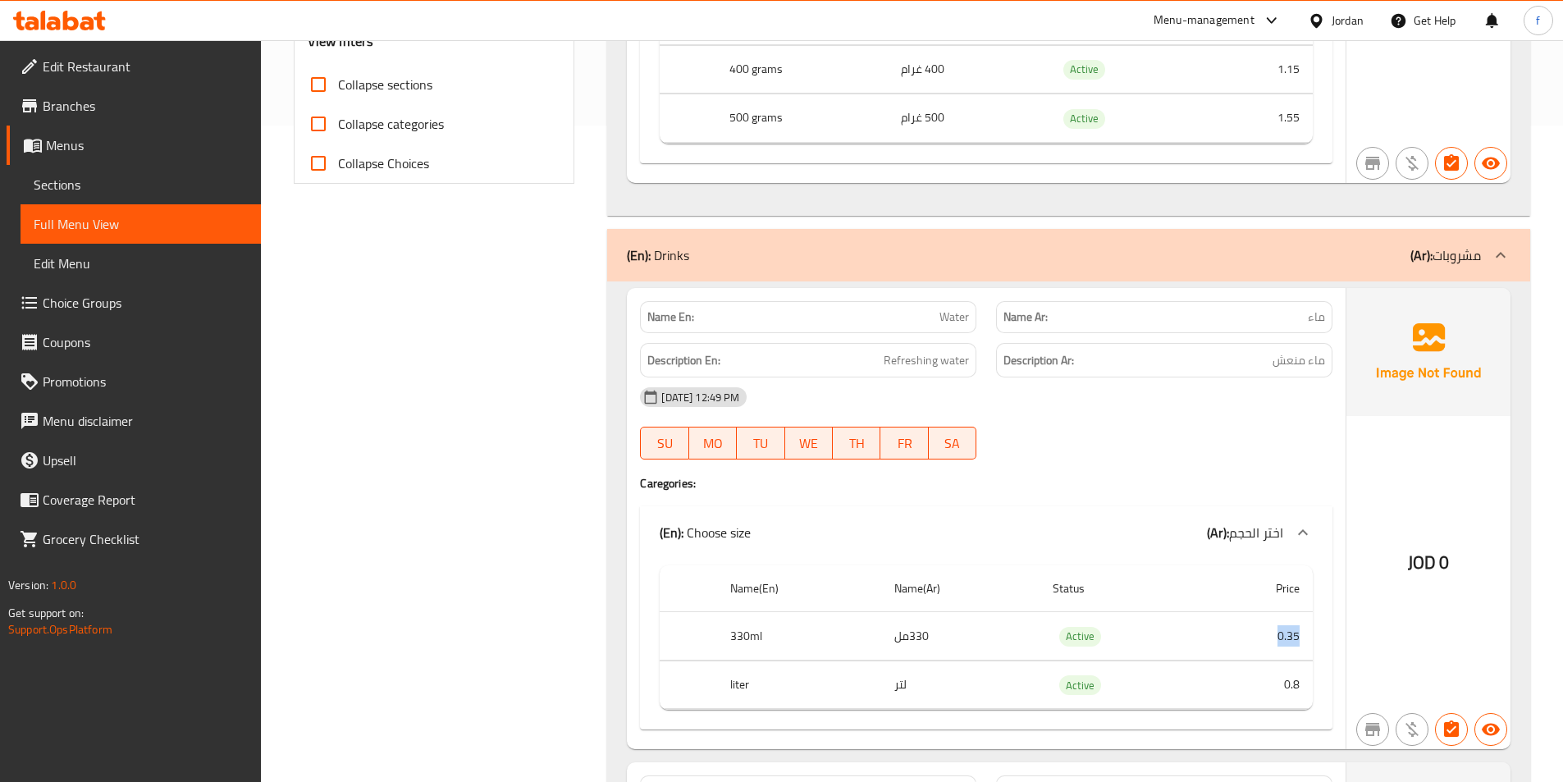
click at [1266, 635] on td "0.35" at bounding box center [1257, 636] width 110 height 48
click at [1287, 684] on td "0.8" at bounding box center [1257, 684] width 110 height 48
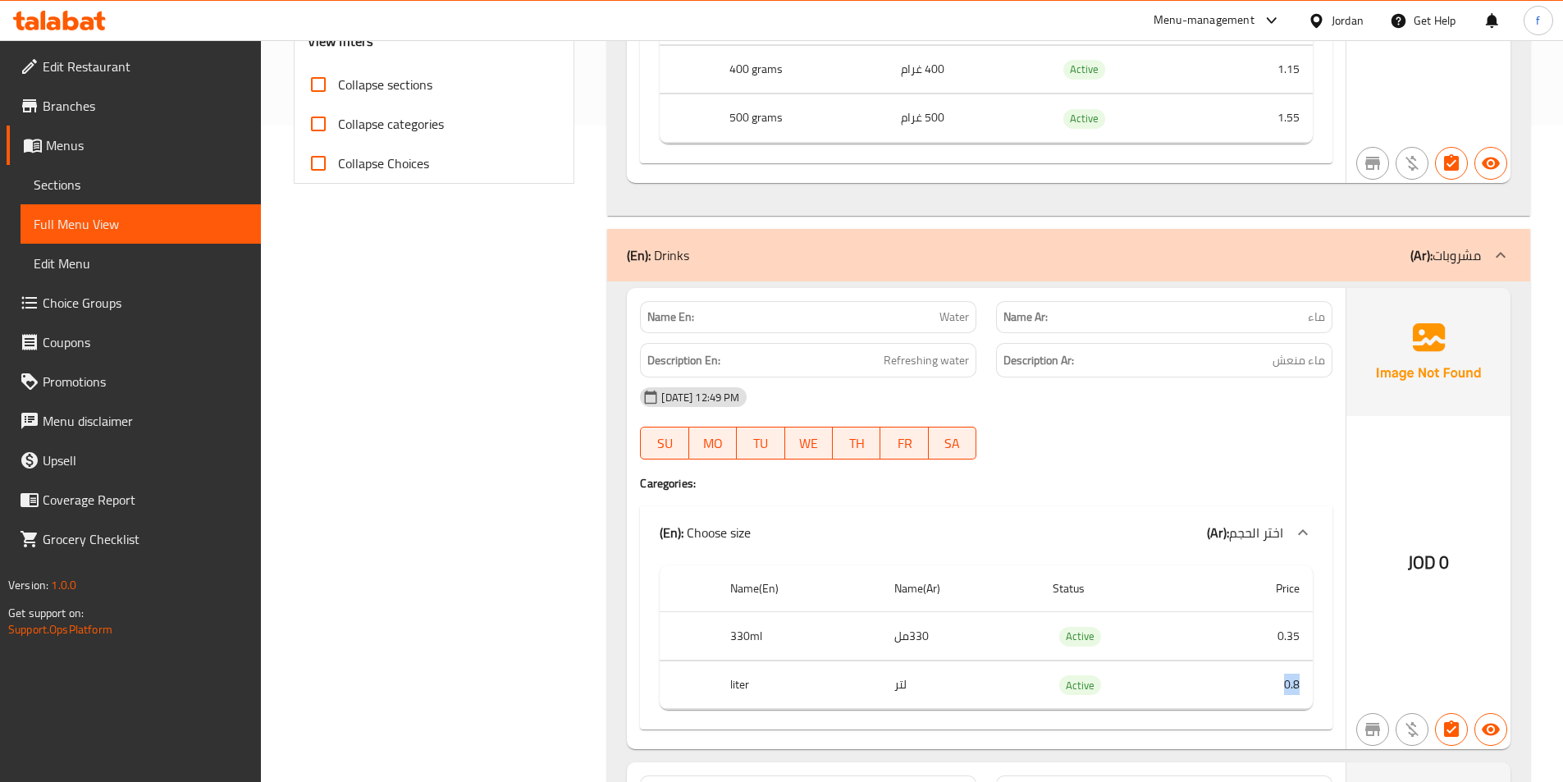
click at [1287, 684] on td "0.8" at bounding box center [1257, 684] width 110 height 48
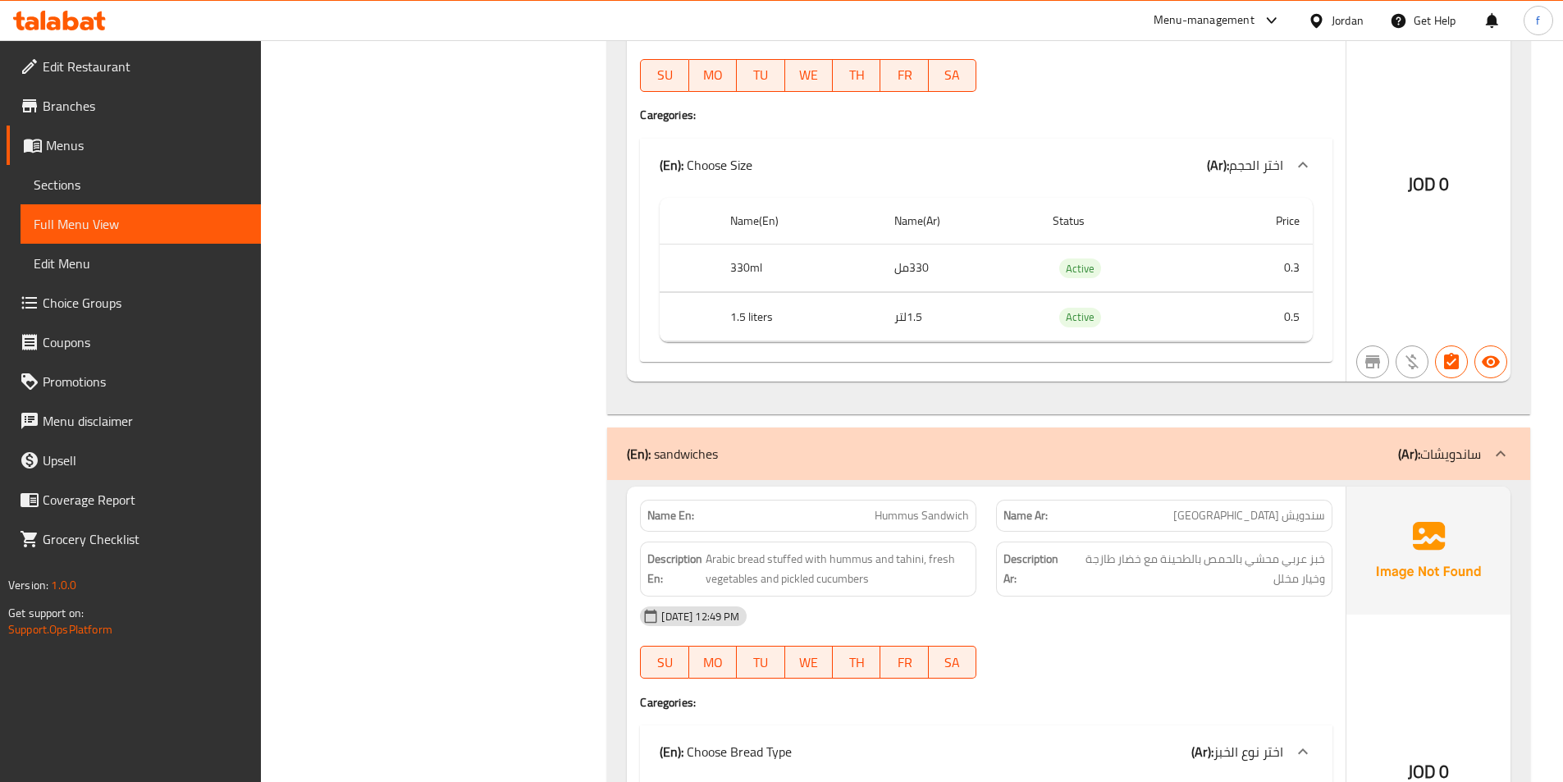
scroll to position [1558, 0]
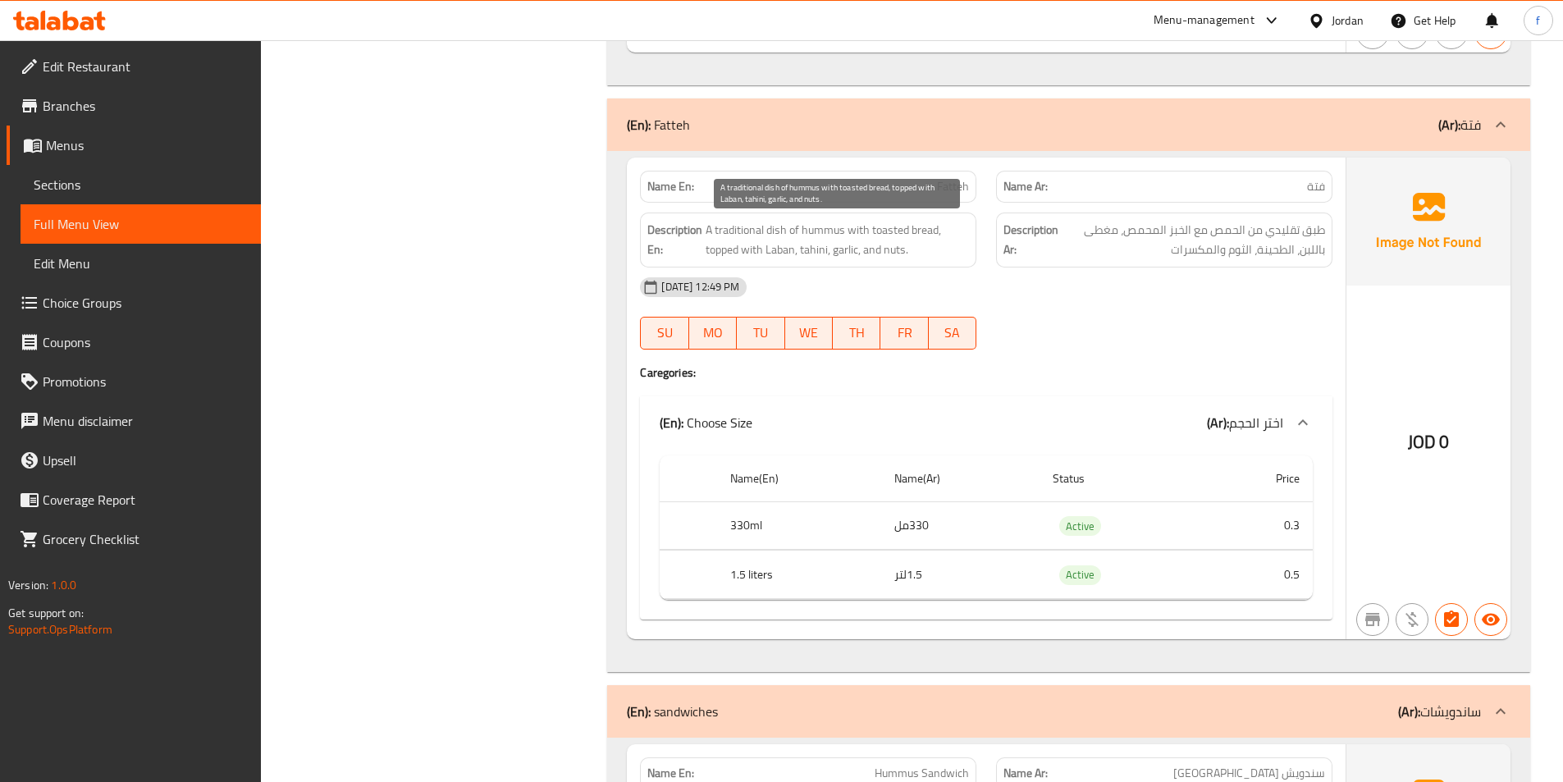
click at [760, 246] on span "A traditional dish of hummus with toasted bread, topped with Laban, tahini, gar…" at bounding box center [836, 240] width 263 height 40
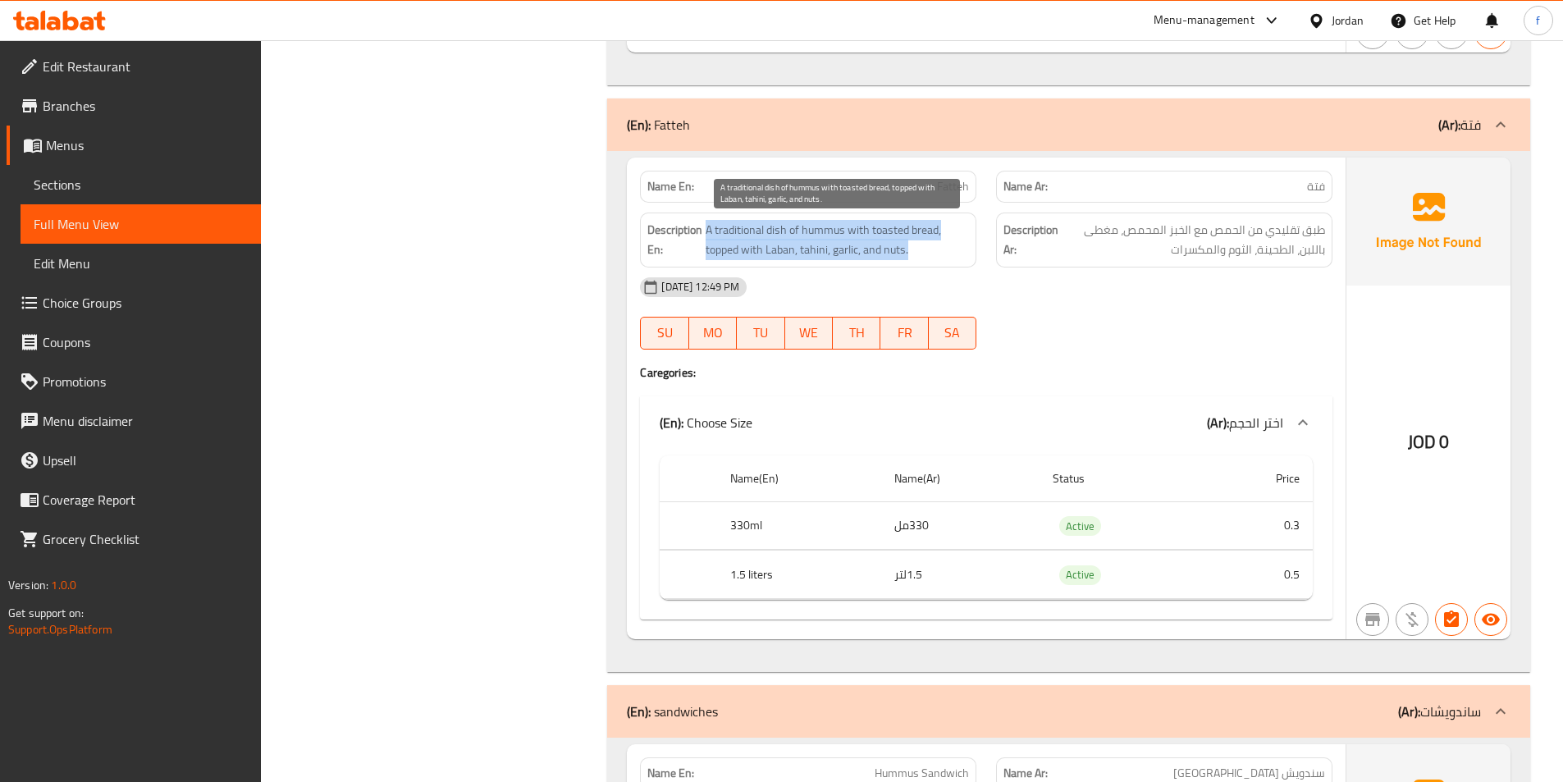
click at [760, 246] on span "A traditional dish of hummus with toasted bread, topped with Laban, tahini, gar…" at bounding box center [836, 240] width 263 height 40
click at [894, 249] on span "A traditional dish of hummus with toasted bread, topped with Laban, tahini, gar…" at bounding box center [836, 240] width 263 height 40
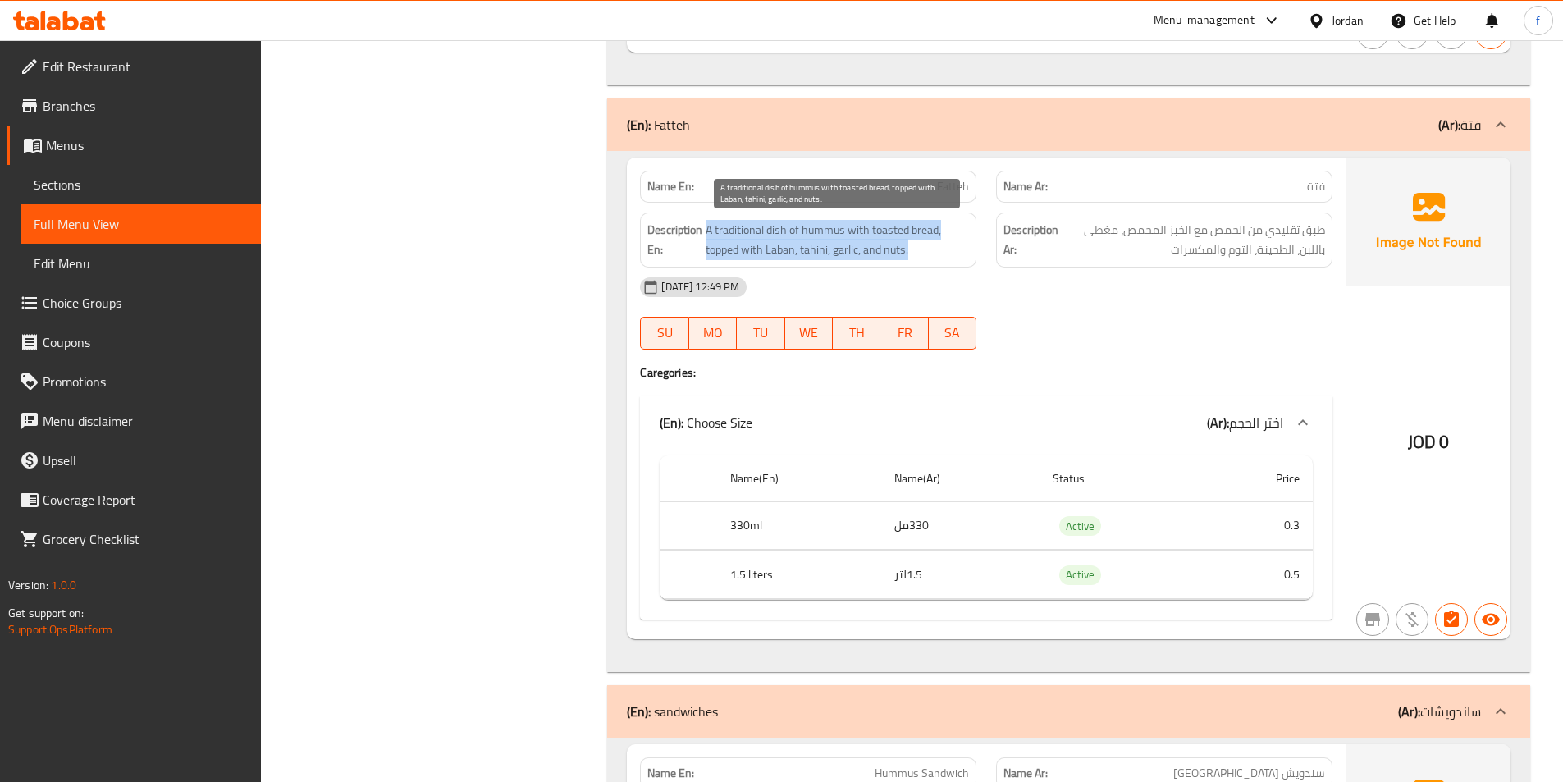
click at [906, 224] on span "A traditional dish of hummus with toasted bread, topped with Laban, tahini, gar…" at bounding box center [836, 240] width 263 height 40
click at [906, 230] on span "A traditional dish of hummus with toasted bread, topped with Laban, tahini, gar…" at bounding box center [836, 240] width 263 height 40
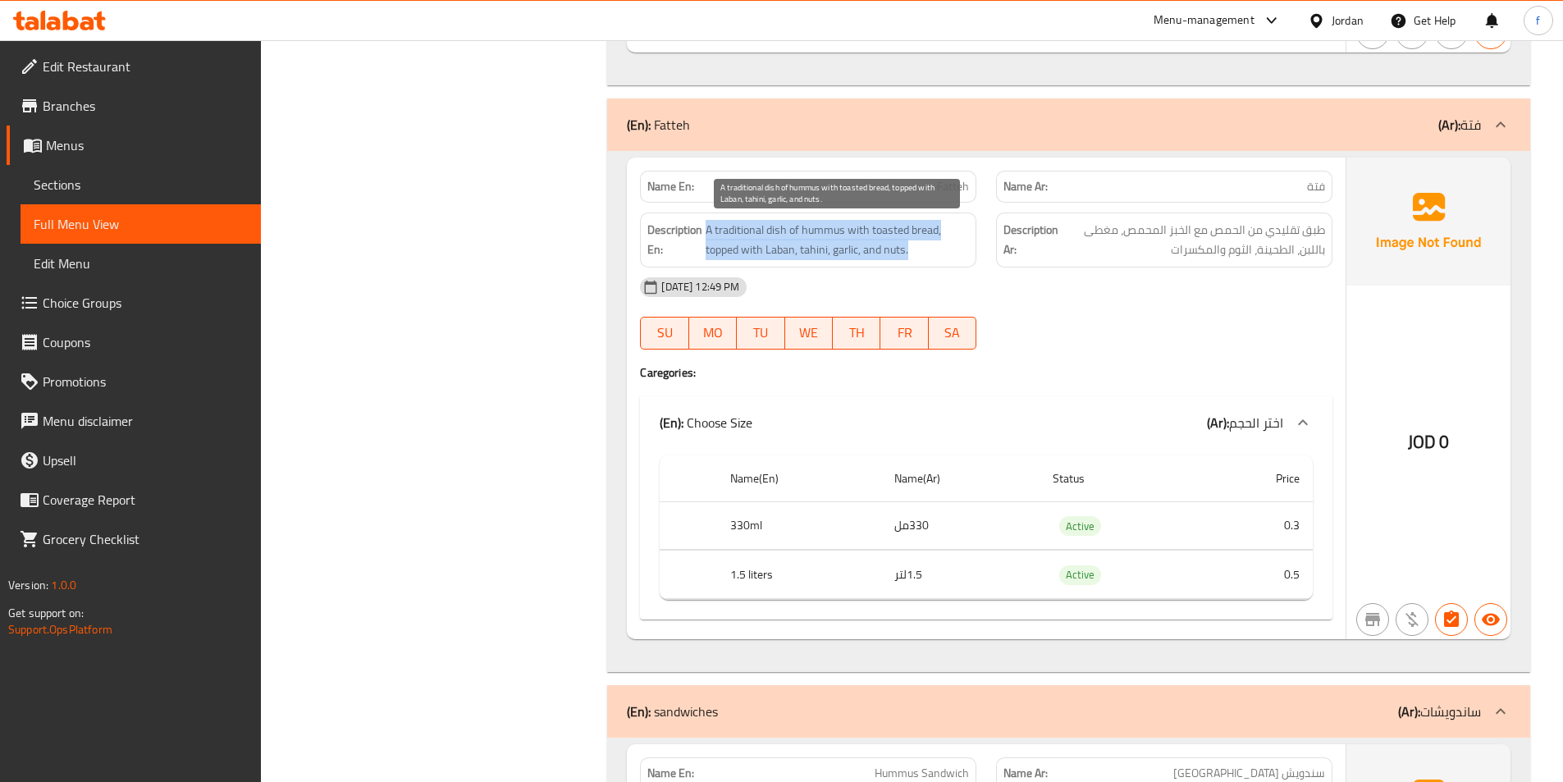
click at [900, 253] on span "A traditional dish of hummus with toasted bread, topped with Laban, tahini, gar…" at bounding box center [836, 240] width 263 height 40
click at [927, 253] on span "A traditional dish of hummus with toasted bread, topped with Laban, tahini, gar…" at bounding box center [836, 240] width 263 height 40
click at [909, 243] on span "A traditional dish of hummus with toasted bread, topped with Laban, tahini, gar…" at bounding box center [836, 240] width 263 height 40
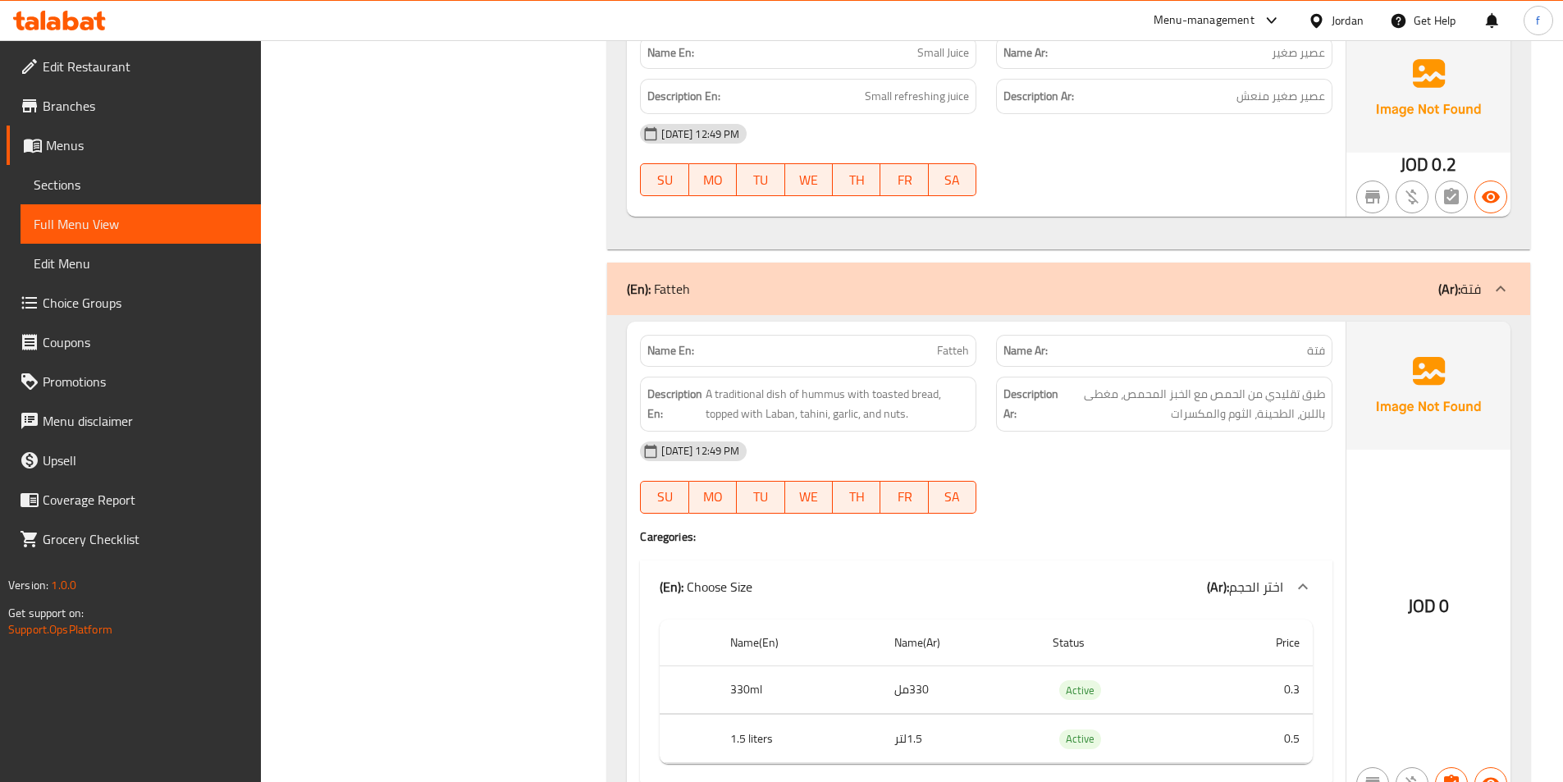
scroll to position [1312, 0]
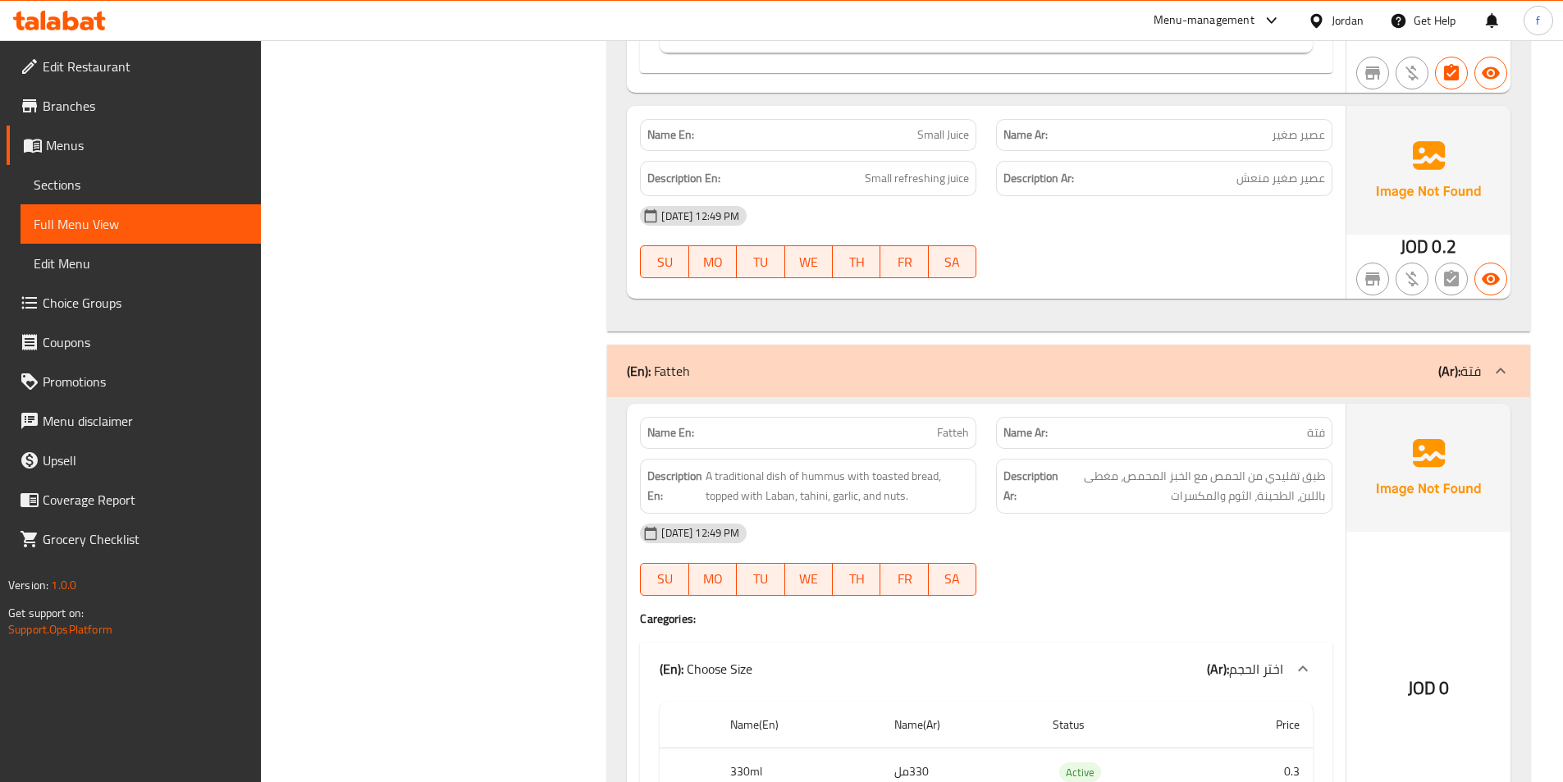
click at [947, 139] on span "Small Juice" at bounding box center [943, 134] width 52 height 17
drag, startPoint x: 947, startPoint y: 139, endPoint x: 947, endPoint y: 158, distance: 18.9
click at [947, 148] on div "Name En: Small Juice" at bounding box center [808, 135] width 336 height 32
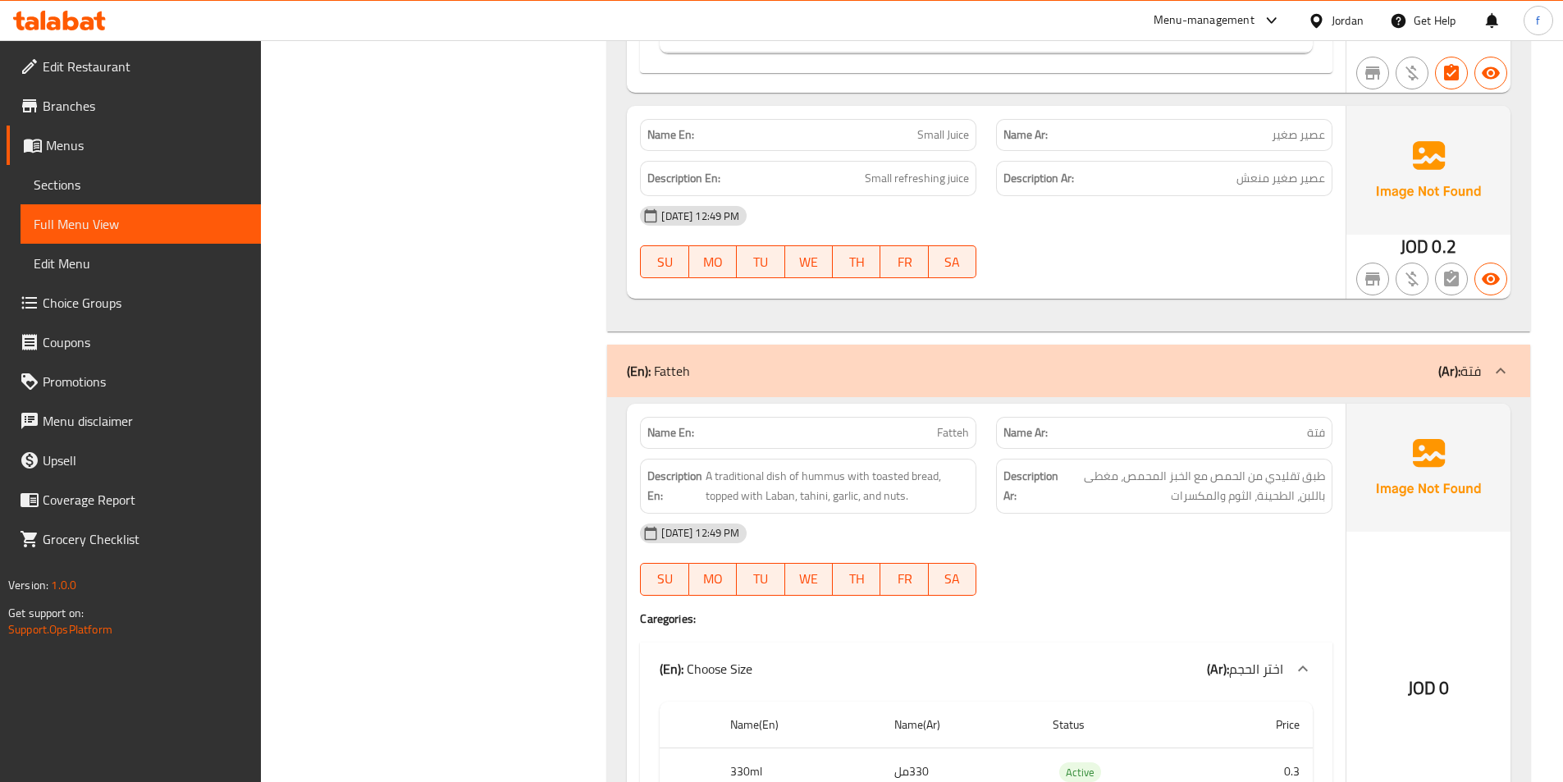
click at [947, 161] on div "Description En: Small refreshing juice" at bounding box center [808, 178] width 336 height 35
click at [949, 178] on span "Small refreshing juice" at bounding box center [917, 178] width 104 height 21
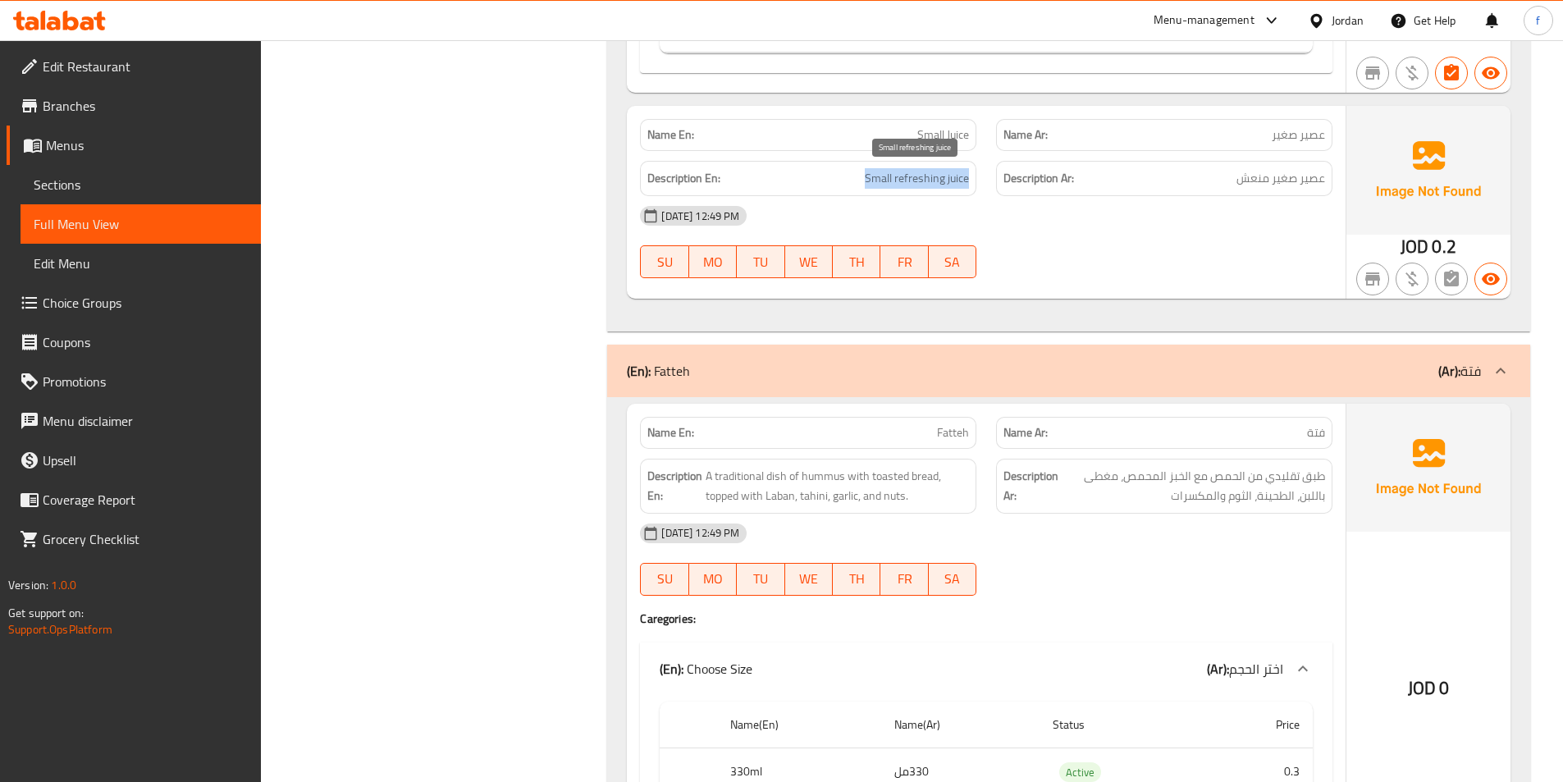
drag, startPoint x: 949, startPoint y: 178, endPoint x: 1170, endPoint y: 172, distance: 220.7
click at [978, 178] on div "Description En: Small refreshing juice" at bounding box center [808, 178] width 356 height 55
click at [1339, 145] on div "Name Ar: عصير صغير" at bounding box center [1164, 135] width 356 height 52
click at [1305, 173] on span "عصير صغير منعش" at bounding box center [1280, 178] width 89 height 21
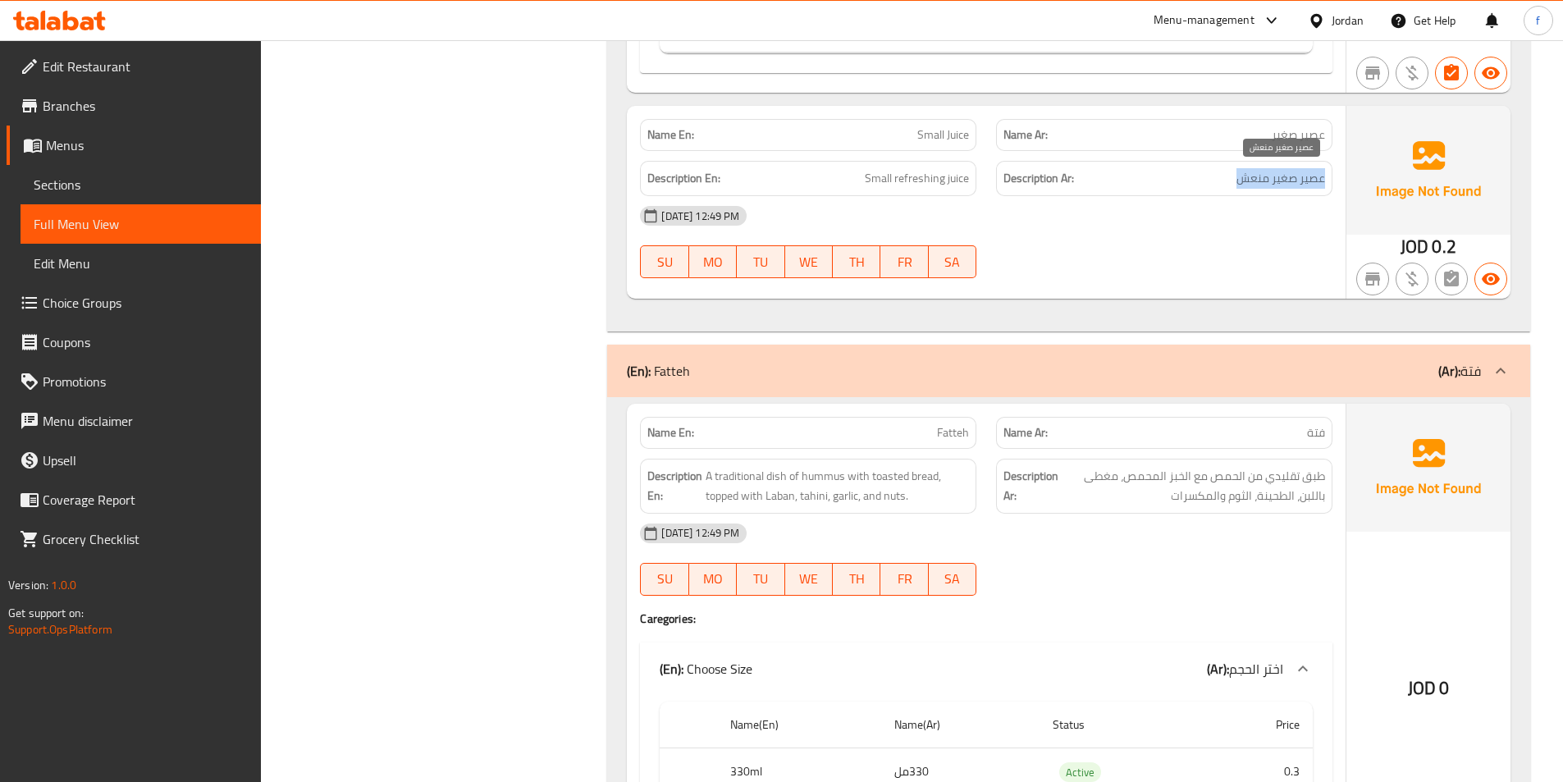
click at [1305, 173] on span "عصير صغير منعش" at bounding box center [1280, 178] width 89 height 21
click at [1262, 241] on div "30-09-2025 12:49 PM SU MO TU WE TH FR SA" at bounding box center [986, 242] width 712 height 92
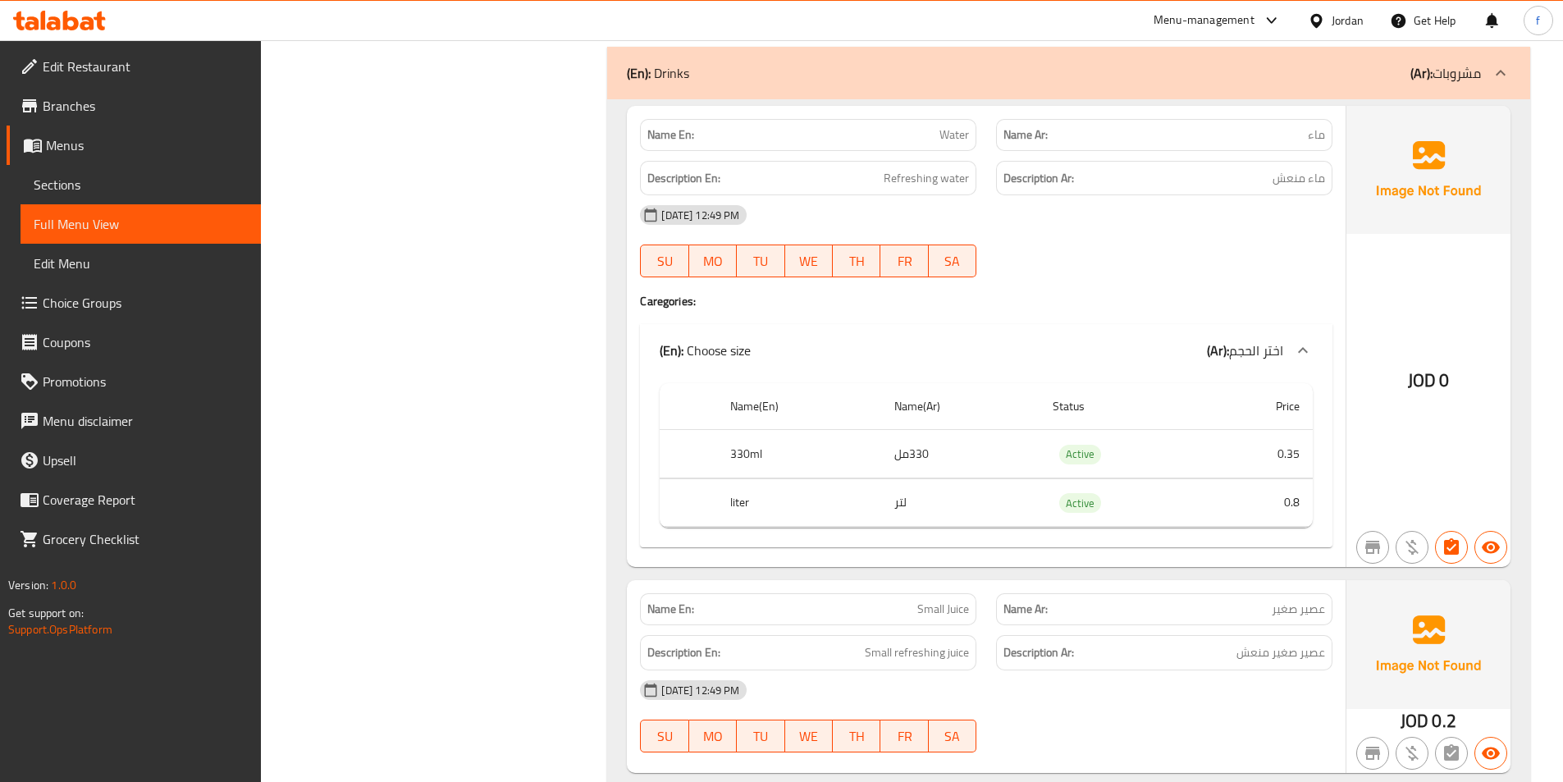
scroll to position [820, 0]
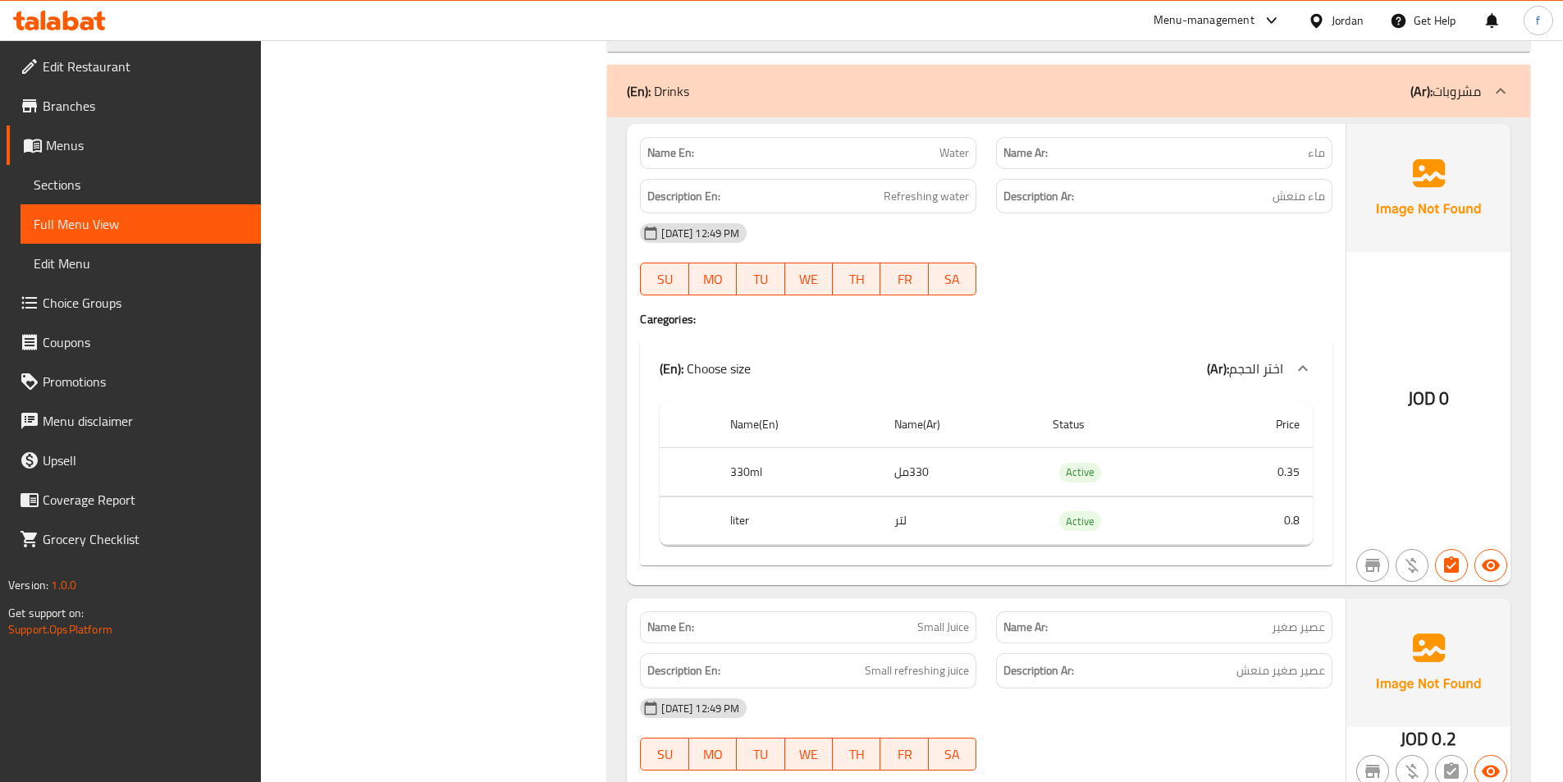
click at [1339, 160] on div "Name Ar: ماء" at bounding box center [1164, 153] width 356 height 52
click at [1307, 156] on span "ماء" at bounding box center [1315, 152] width 17 height 17
click at [1306, 181] on div "Description Ar: ماء منعش" at bounding box center [1164, 196] width 336 height 35
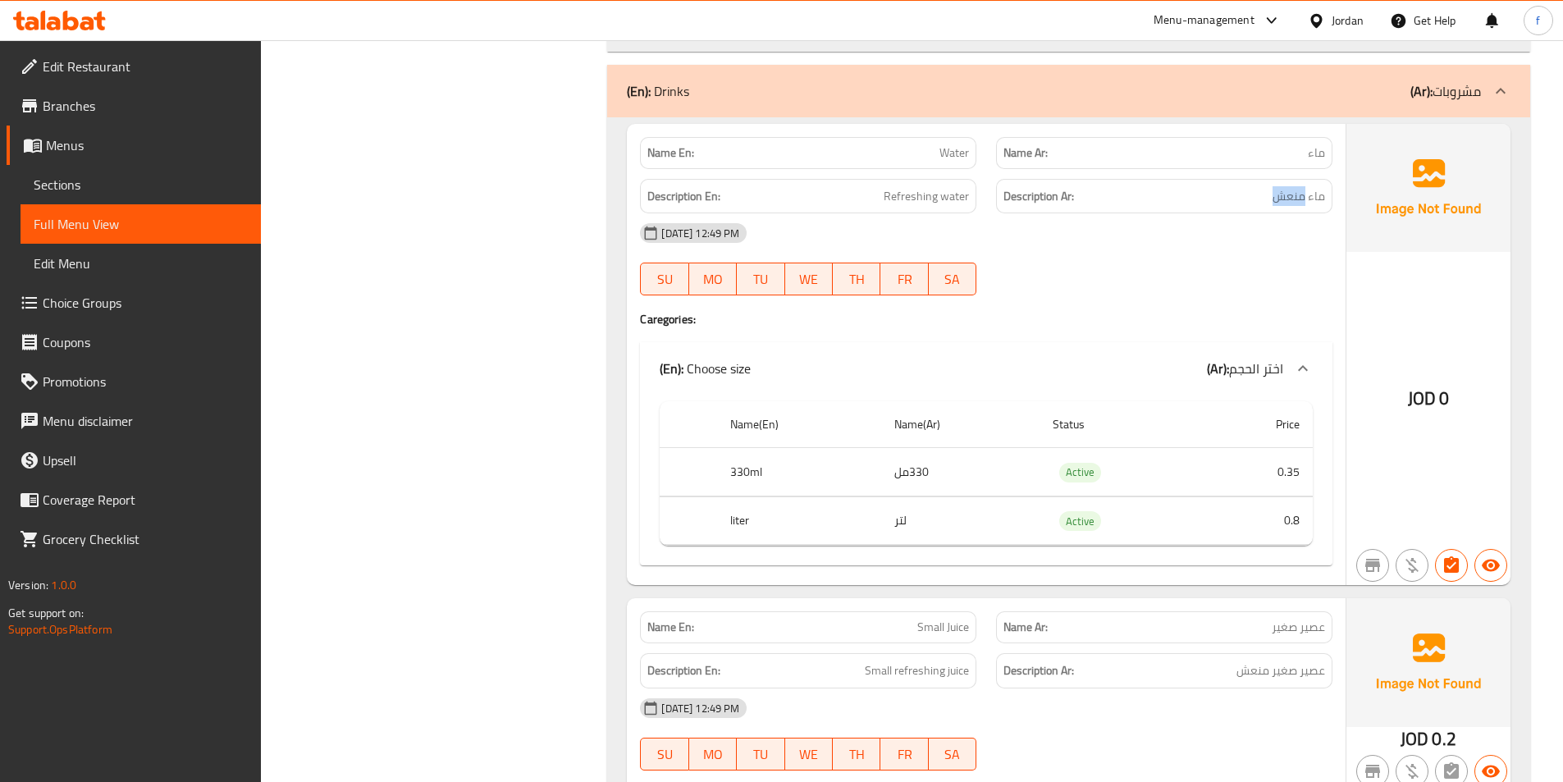
click at [1306, 181] on div "Description Ar: ماء منعش" at bounding box center [1164, 196] width 336 height 35
click at [1306, 195] on span "ماء منعش" at bounding box center [1298, 196] width 52 height 21
click at [939, 200] on span "Refreshing water" at bounding box center [925, 196] width 85 height 21
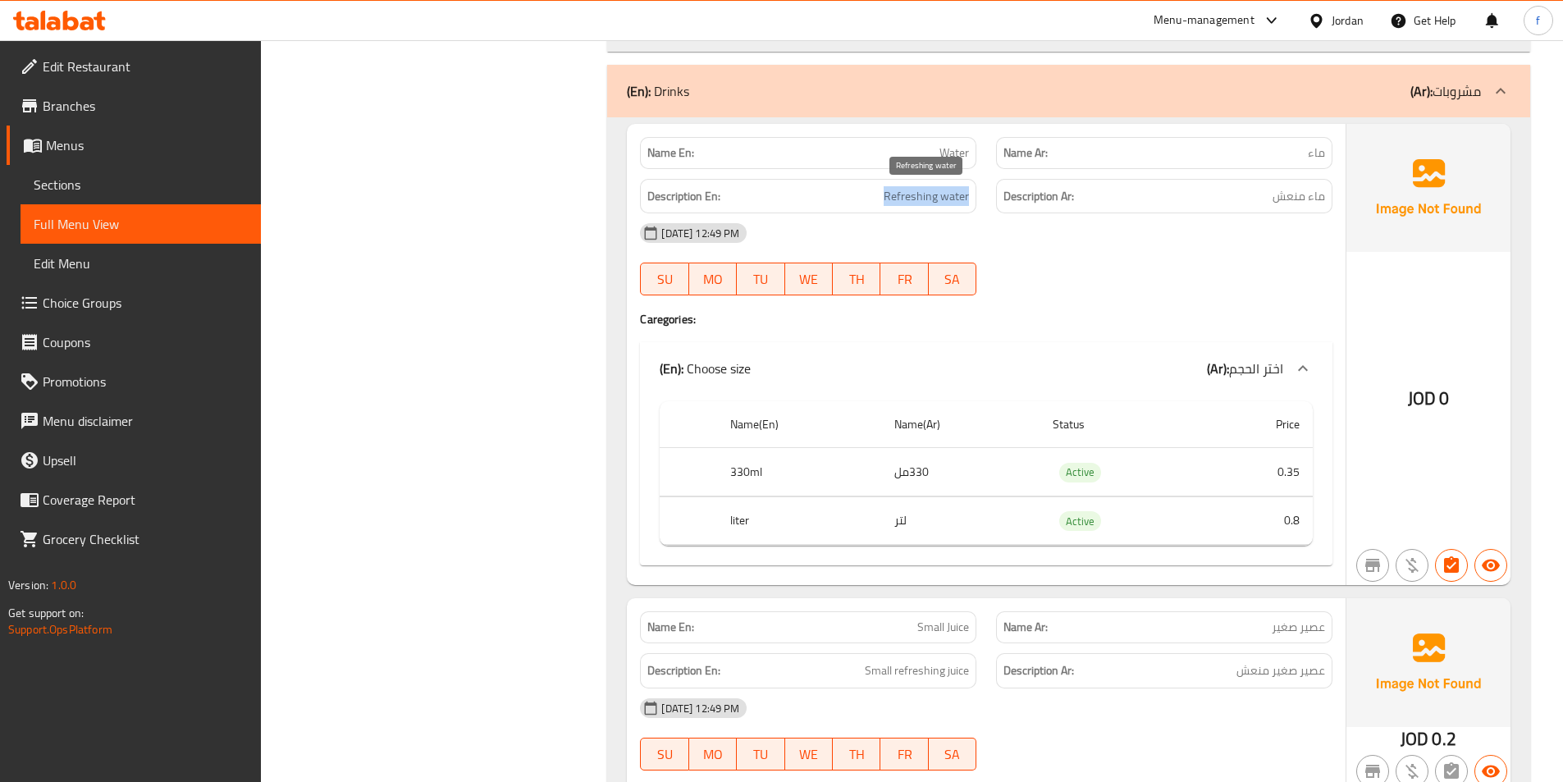
click at [939, 200] on span "Refreshing water" at bounding box center [925, 196] width 85 height 21
click at [975, 202] on div "Description En: Refreshing water" at bounding box center [808, 196] width 336 height 35
click at [956, 157] on span "Water" at bounding box center [954, 152] width 30 height 17
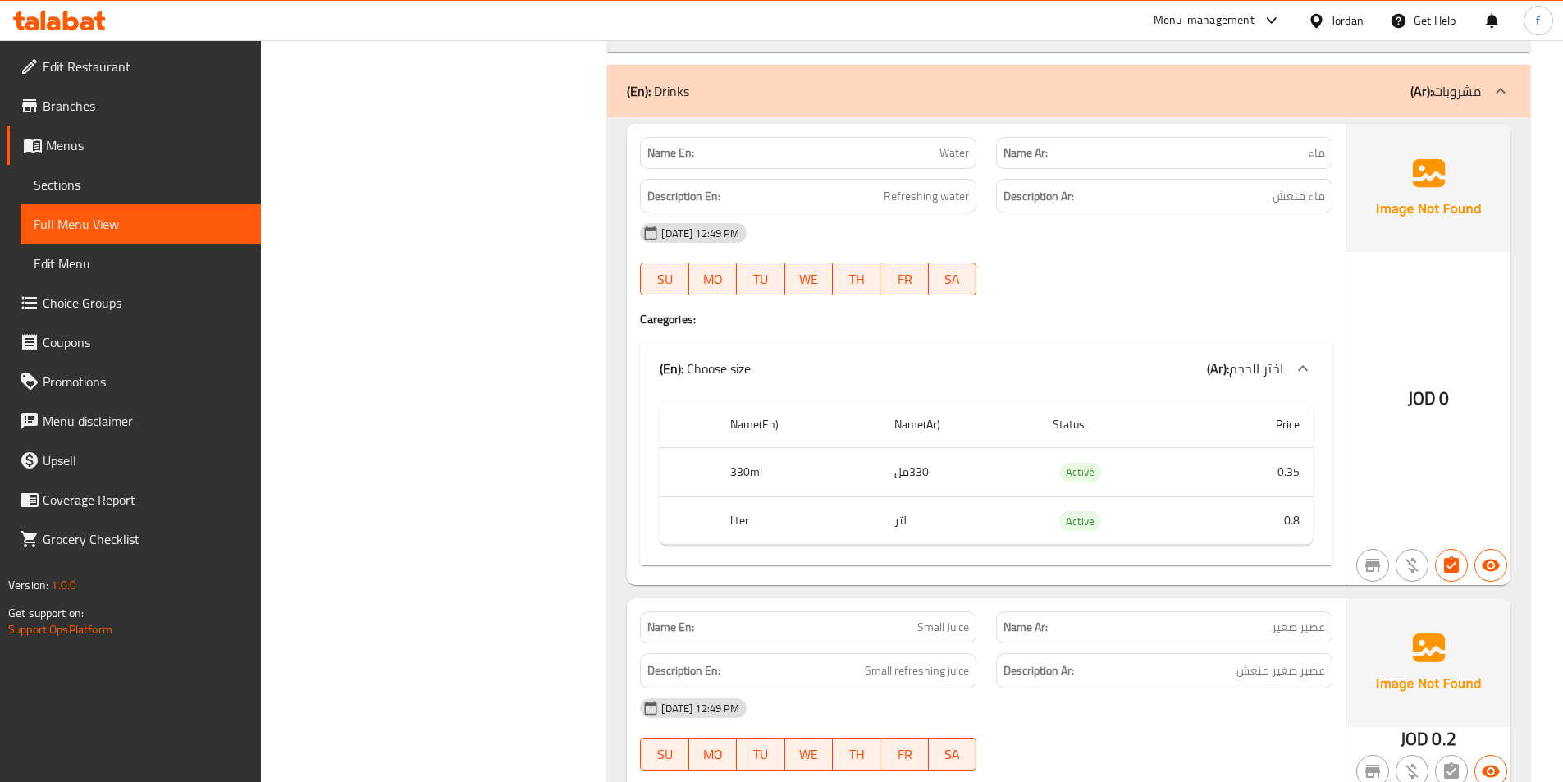
click at [1134, 246] on div "[DATE] 12:49 PM" at bounding box center [986, 232] width 712 height 39
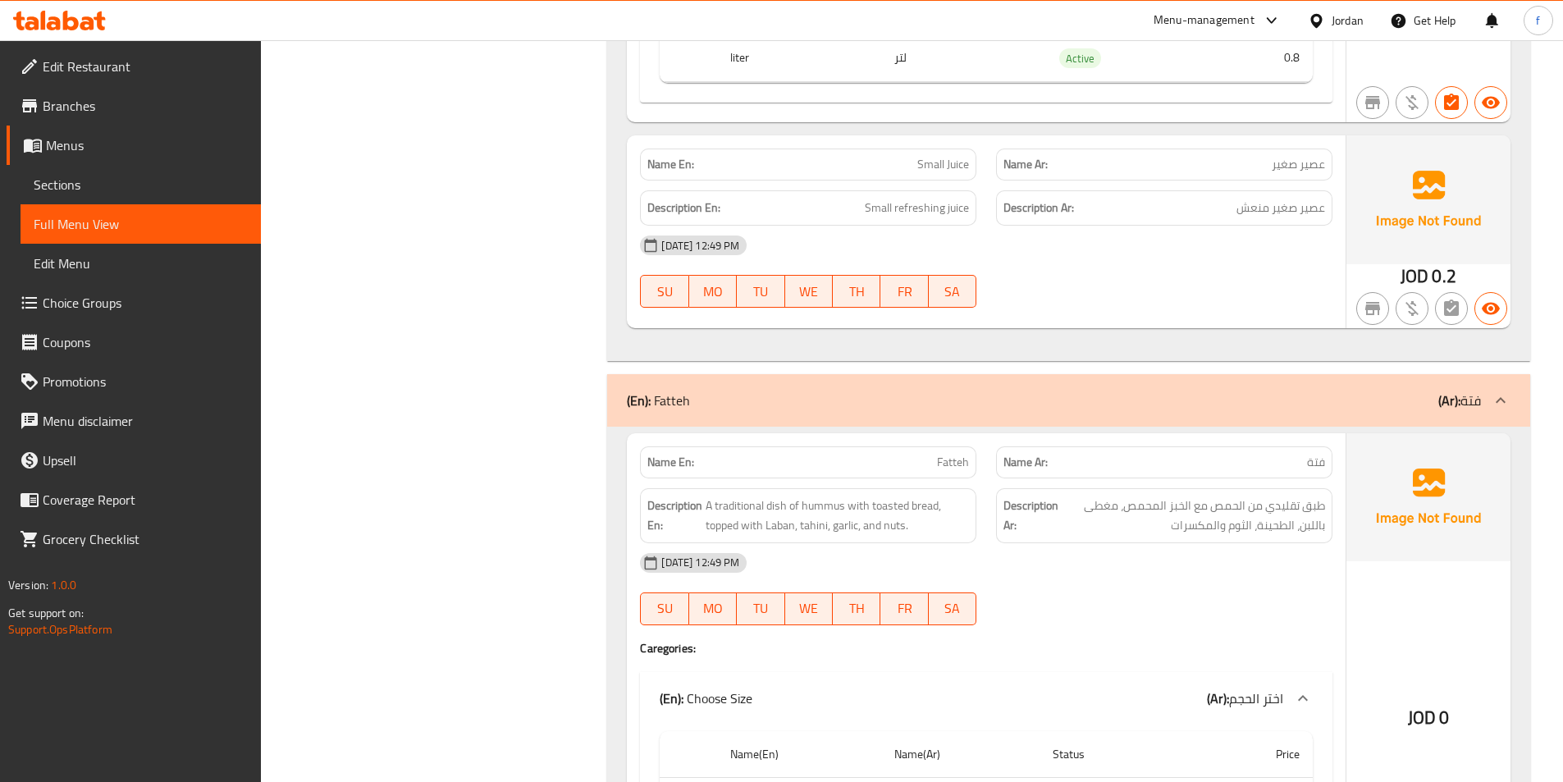
scroll to position [1312, 0]
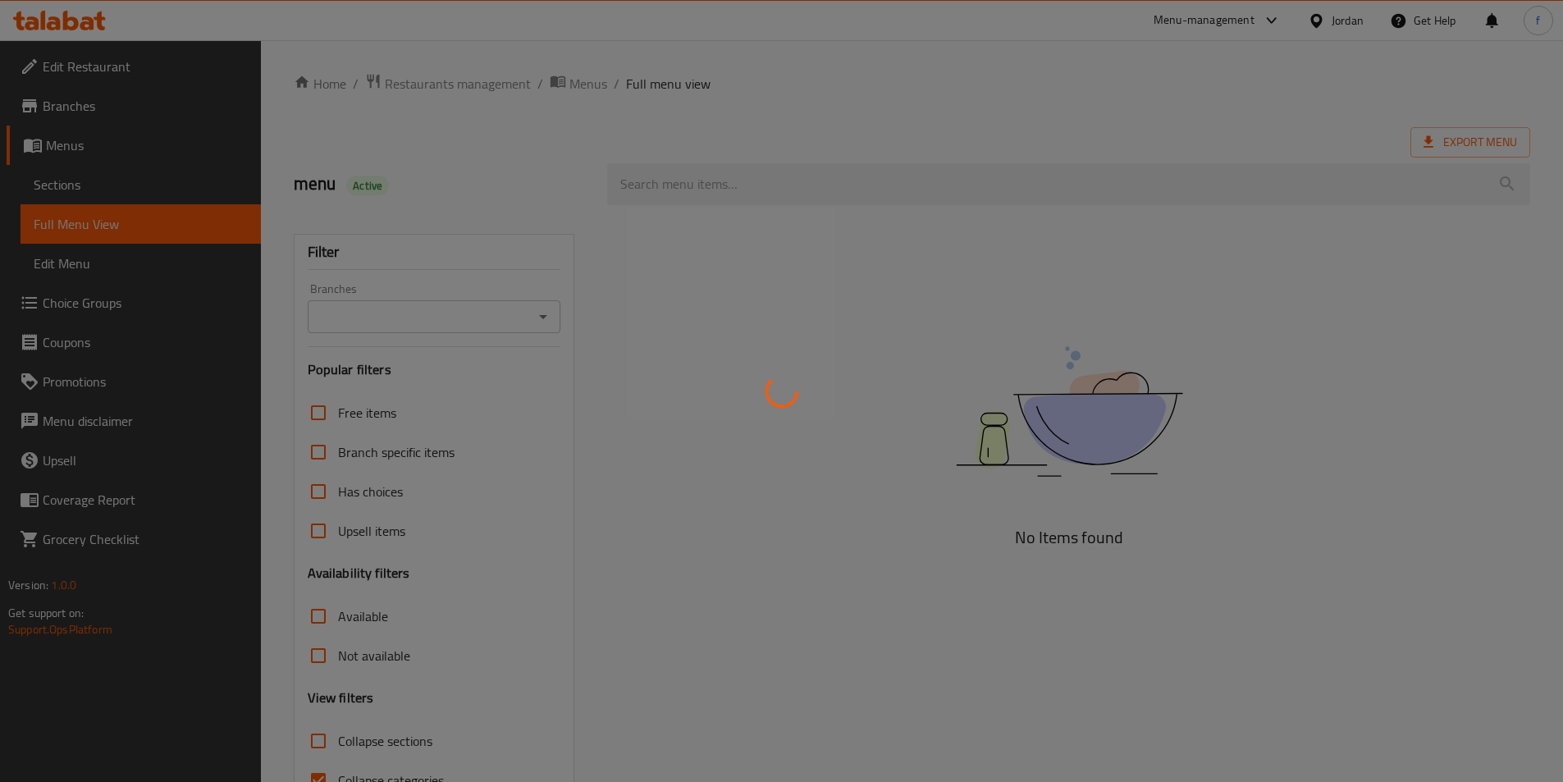
scroll to position [91, 0]
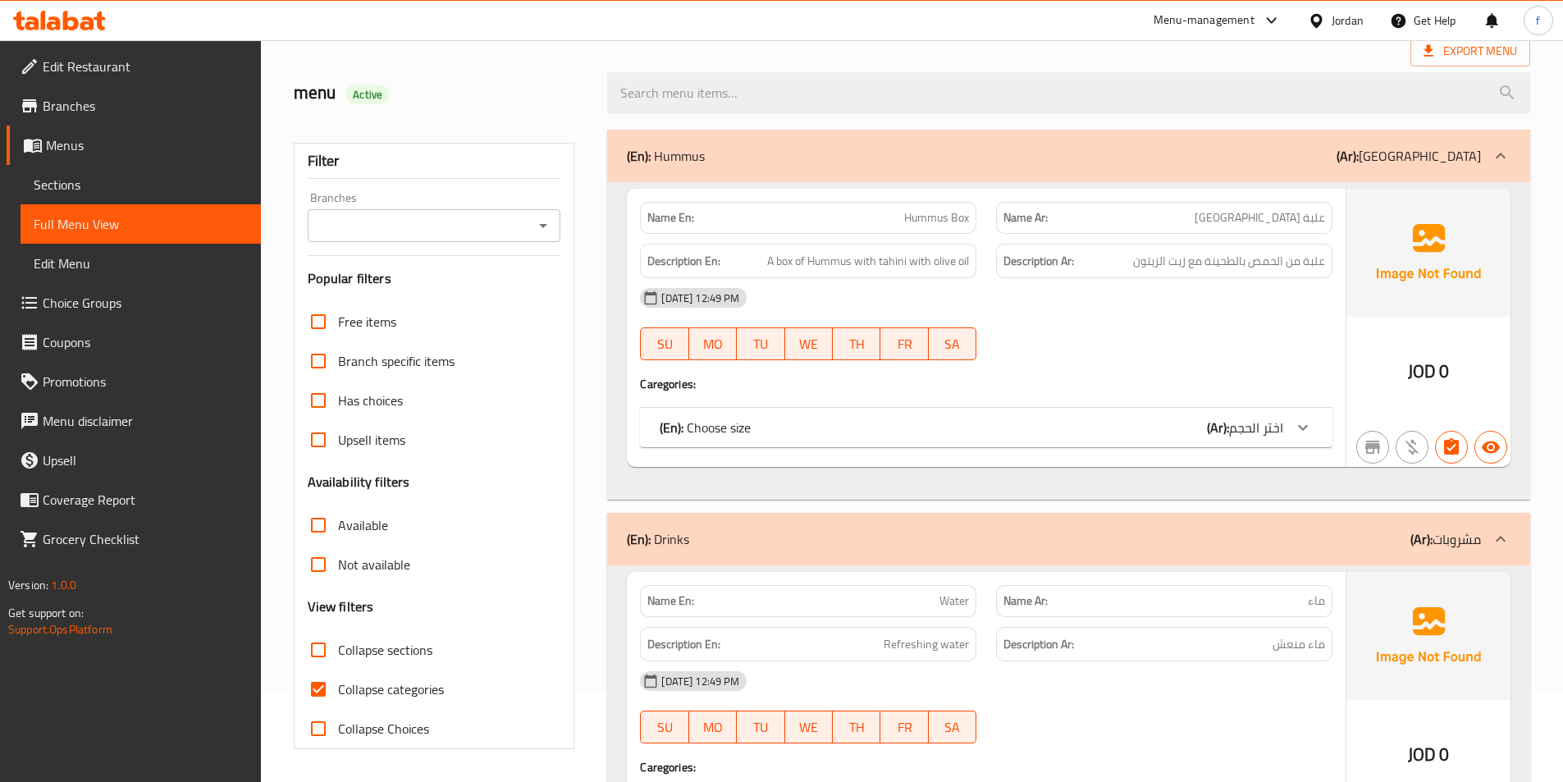
click at [318, 691] on input "Collapse categories" at bounding box center [318, 688] width 39 height 39
checkbox input "false"
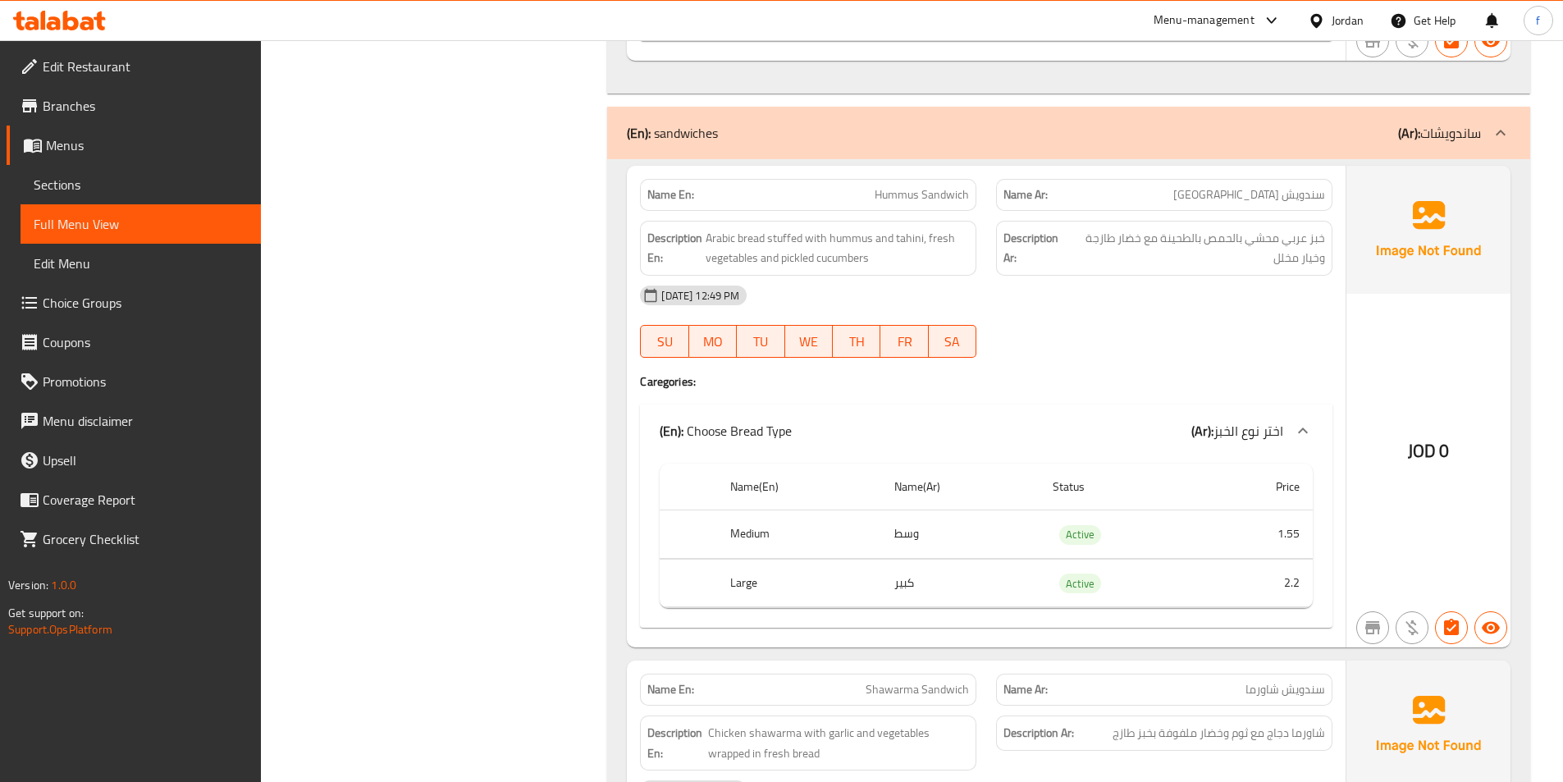
scroll to position [2224, 0]
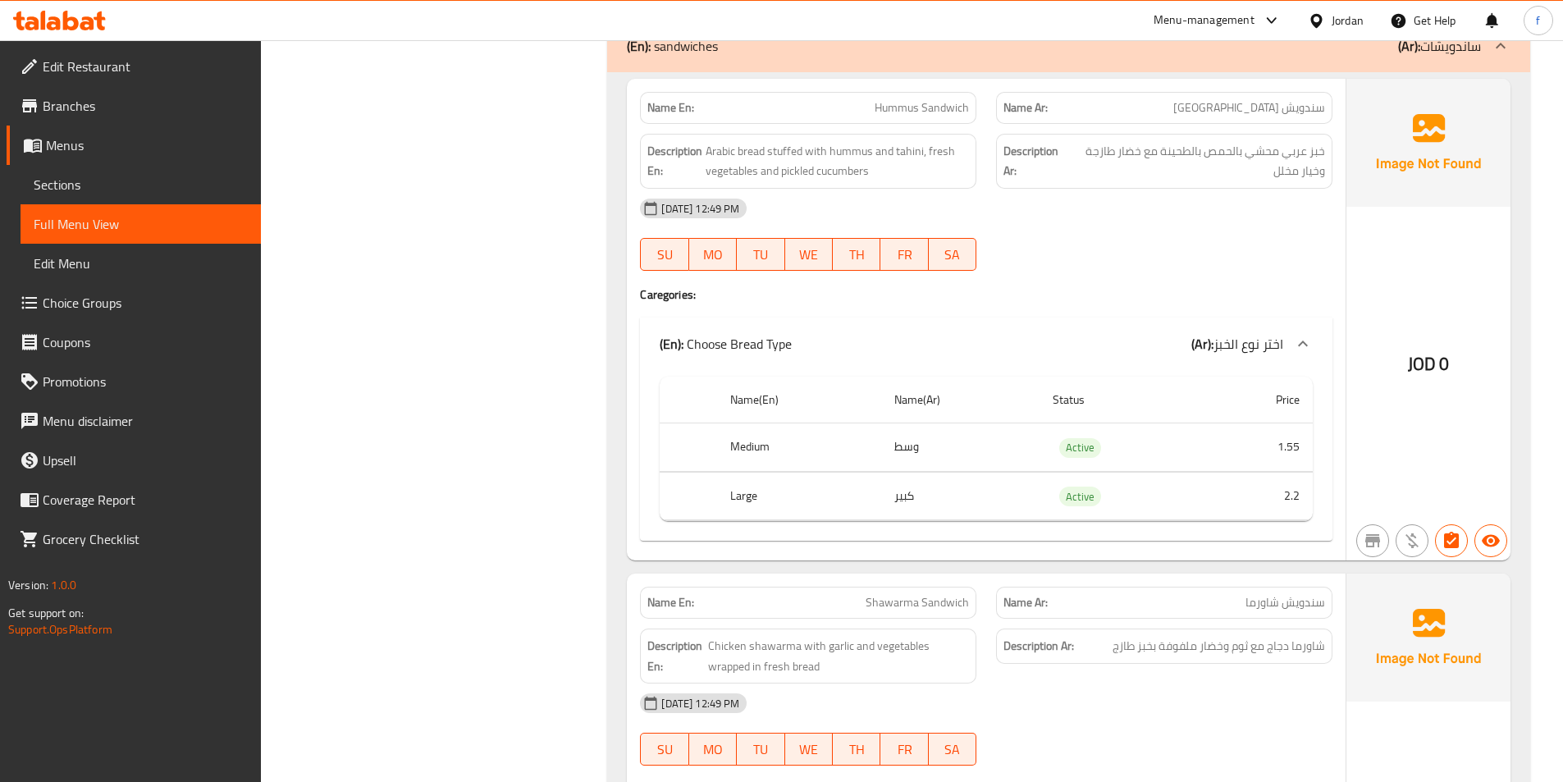
click at [759, 349] on p "(En): Choose Bread Type" at bounding box center [725, 344] width 132 height 20
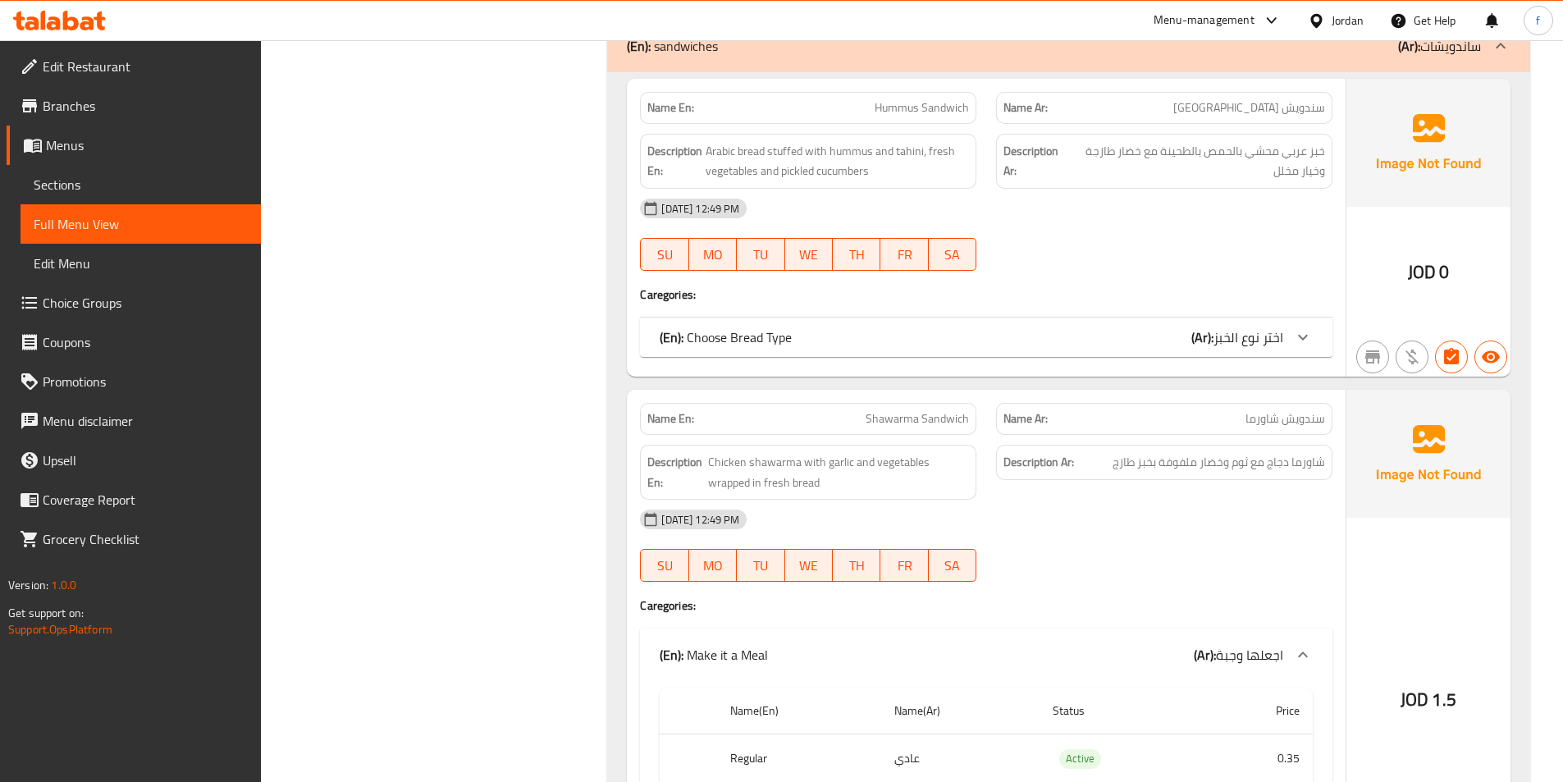
click at [759, 347] on p "(En): Choose Bread Type" at bounding box center [725, 337] width 132 height 20
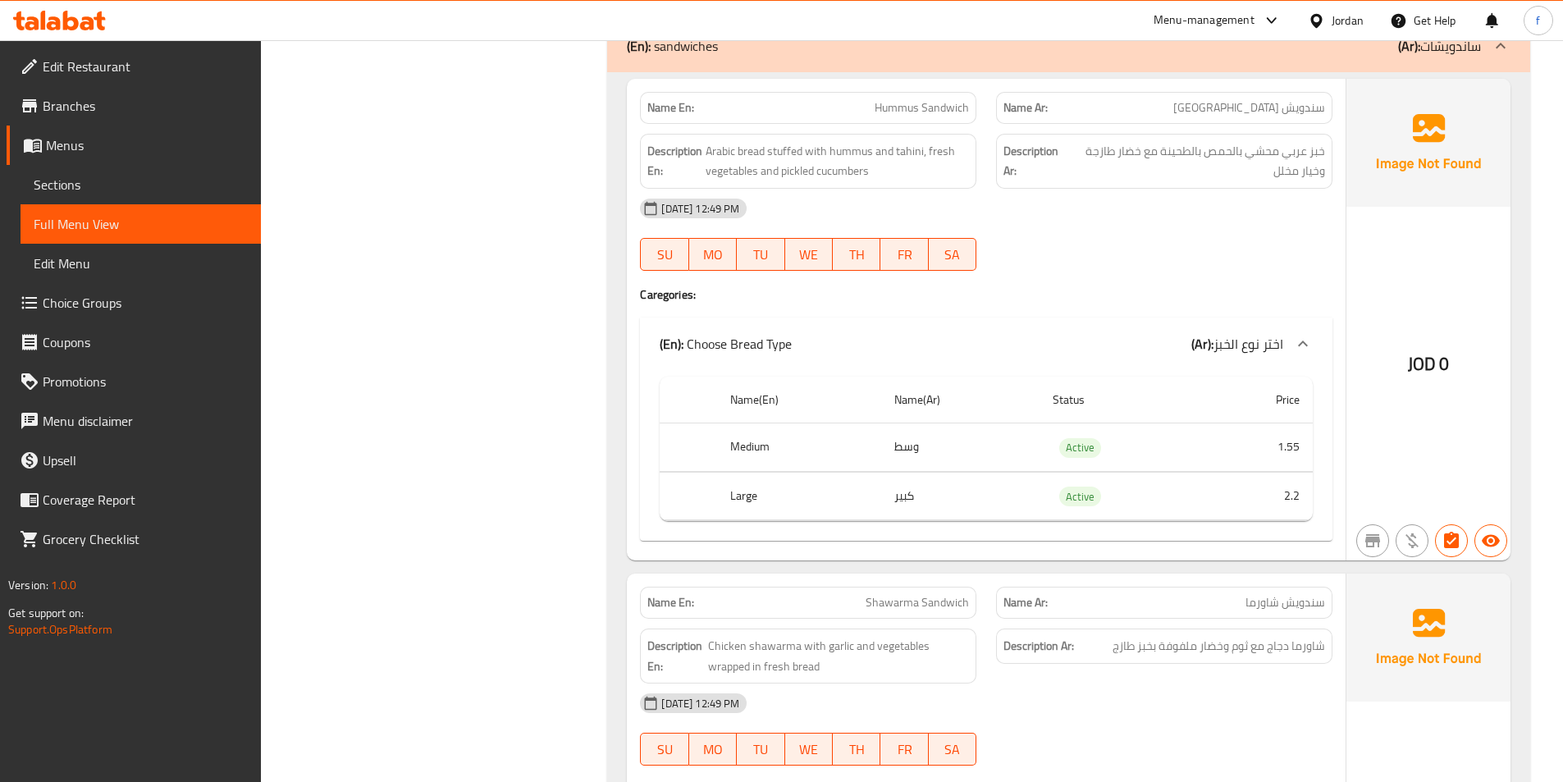
click at [759, 349] on p "(En): Choose Bread Type" at bounding box center [725, 344] width 132 height 20
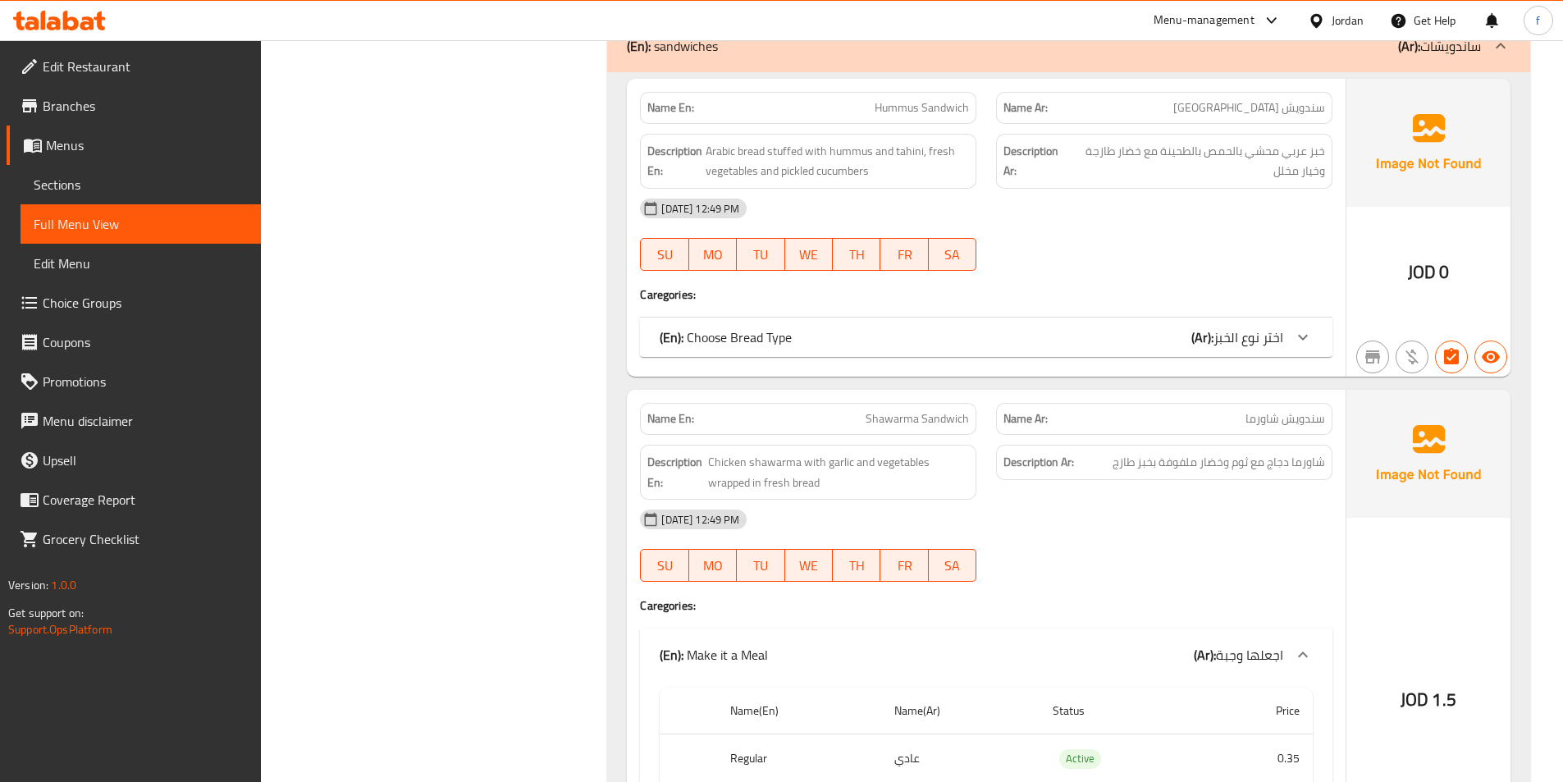
click at [759, 347] on p "(En): Choose Bread Type" at bounding box center [725, 337] width 132 height 20
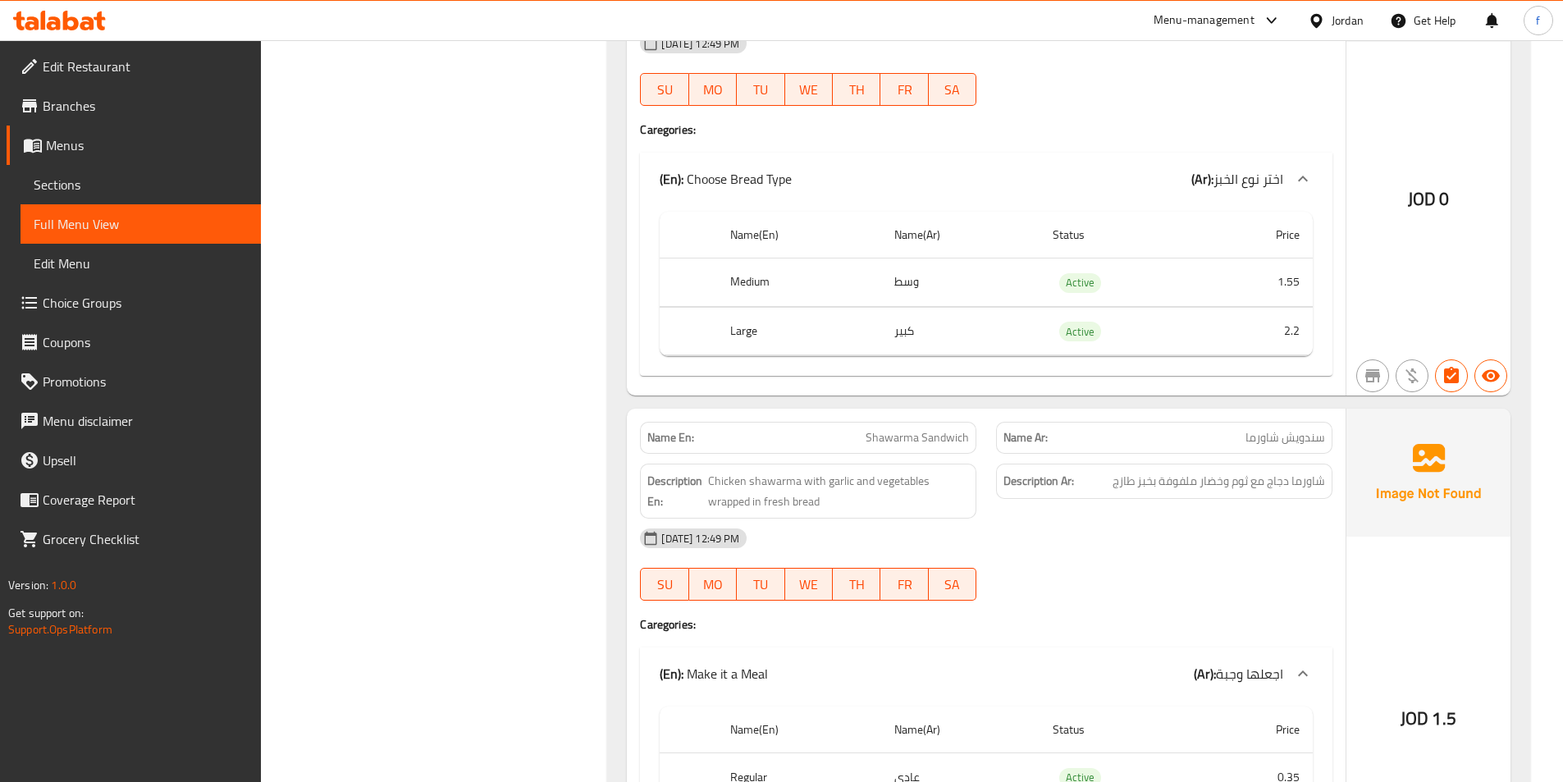
scroll to position [2388, 0]
click at [119, 102] on span "Branches" at bounding box center [145, 106] width 205 height 20
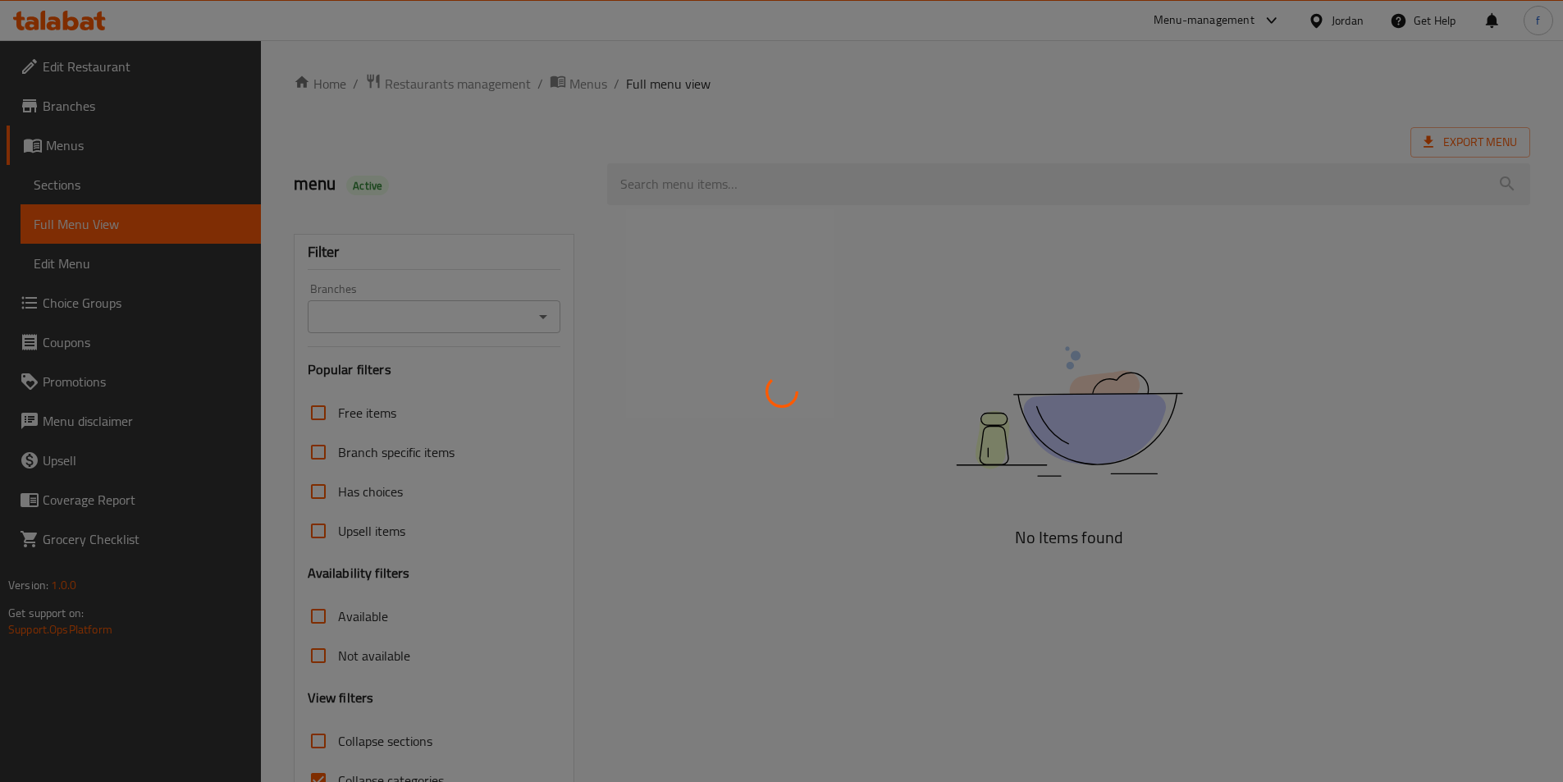
click at [80, 303] on div at bounding box center [781, 391] width 1563 height 782
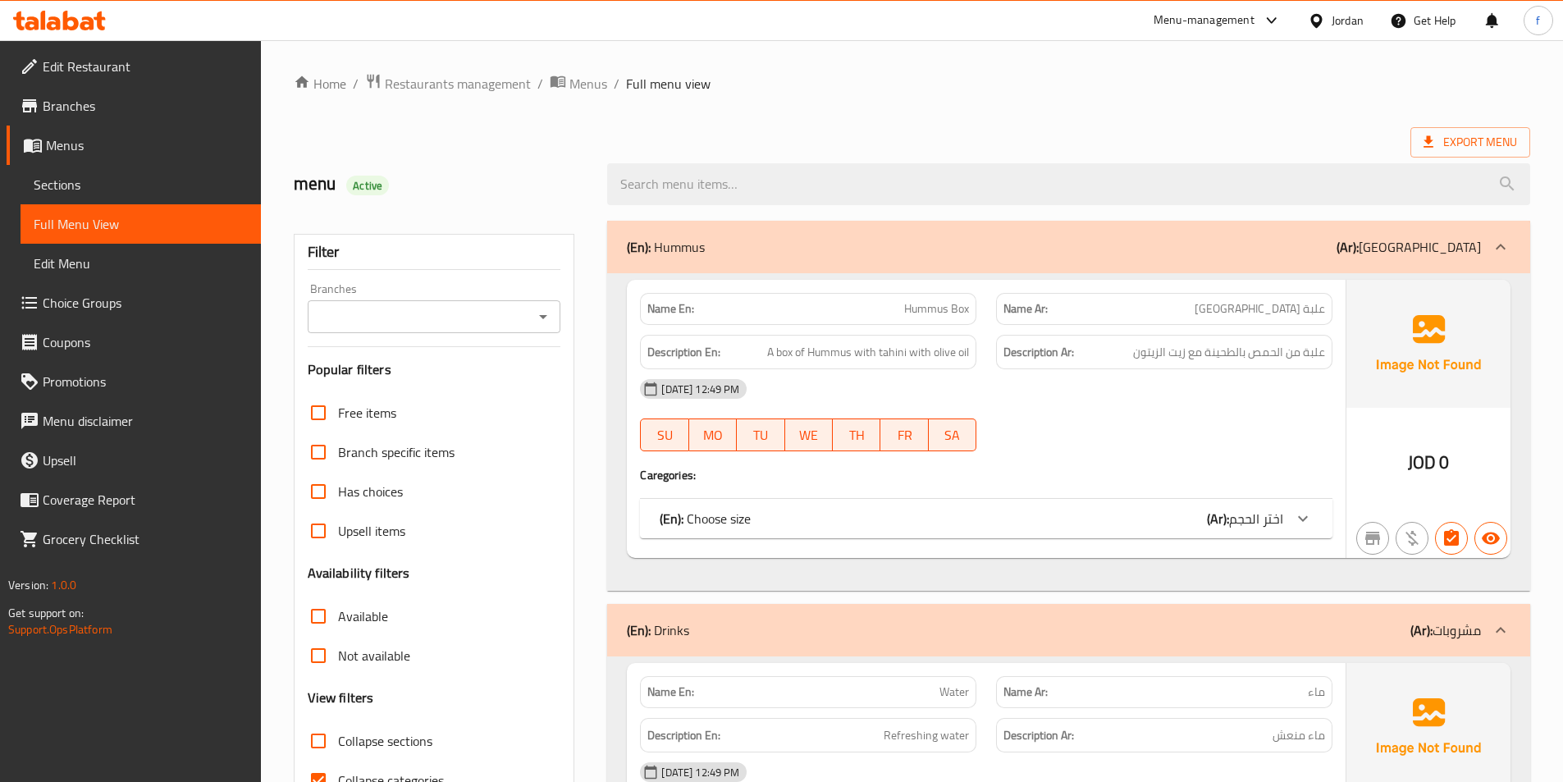
click at [103, 303] on span "Choice Groups" at bounding box center [145, 303] width 205 height 20
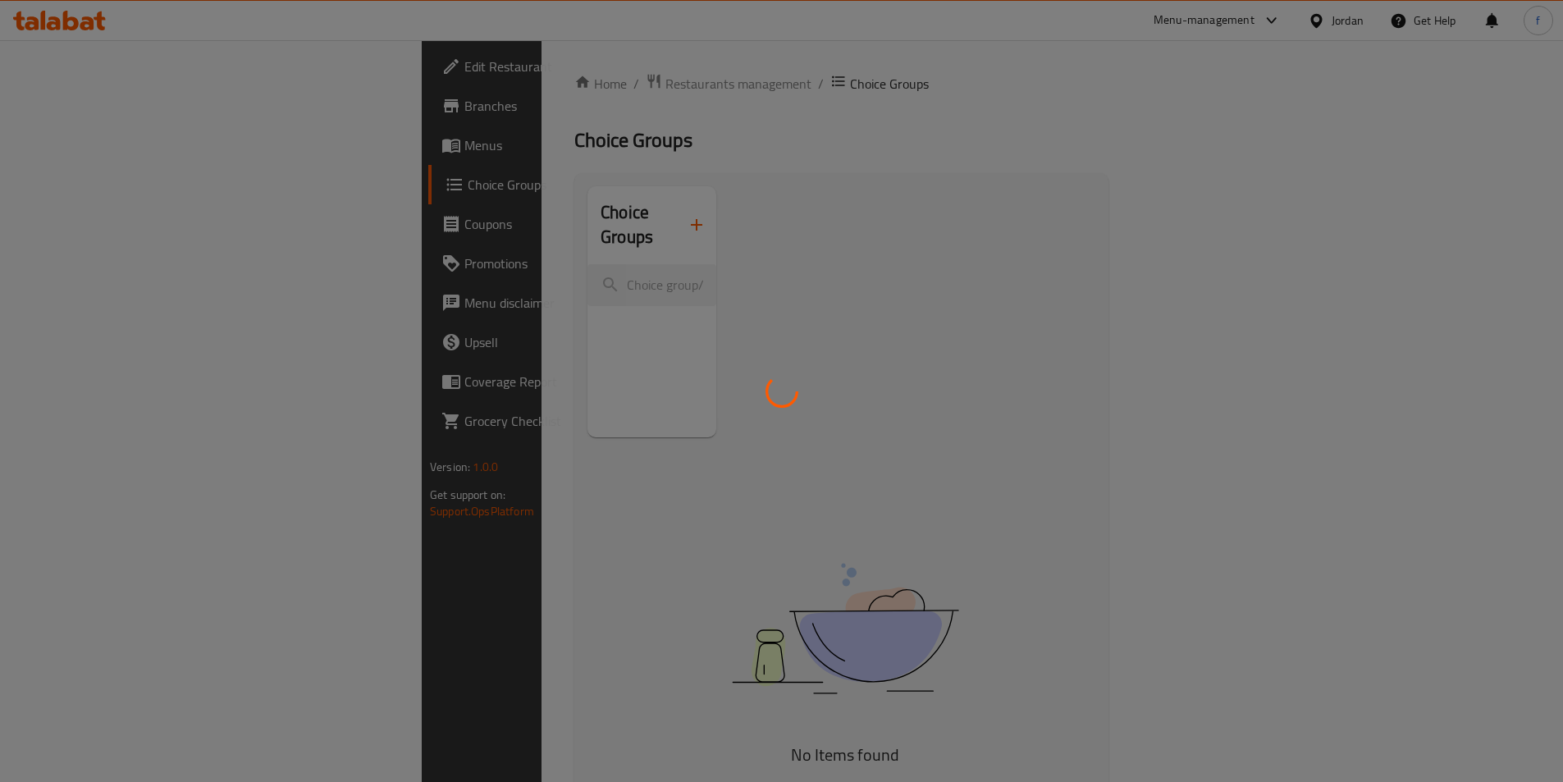
click at [383, 248] on div at bounding box center [781, 391] width 1563 height 782
click at [372, 248] on div at bounding box center [781, 391] width 1563 height 782
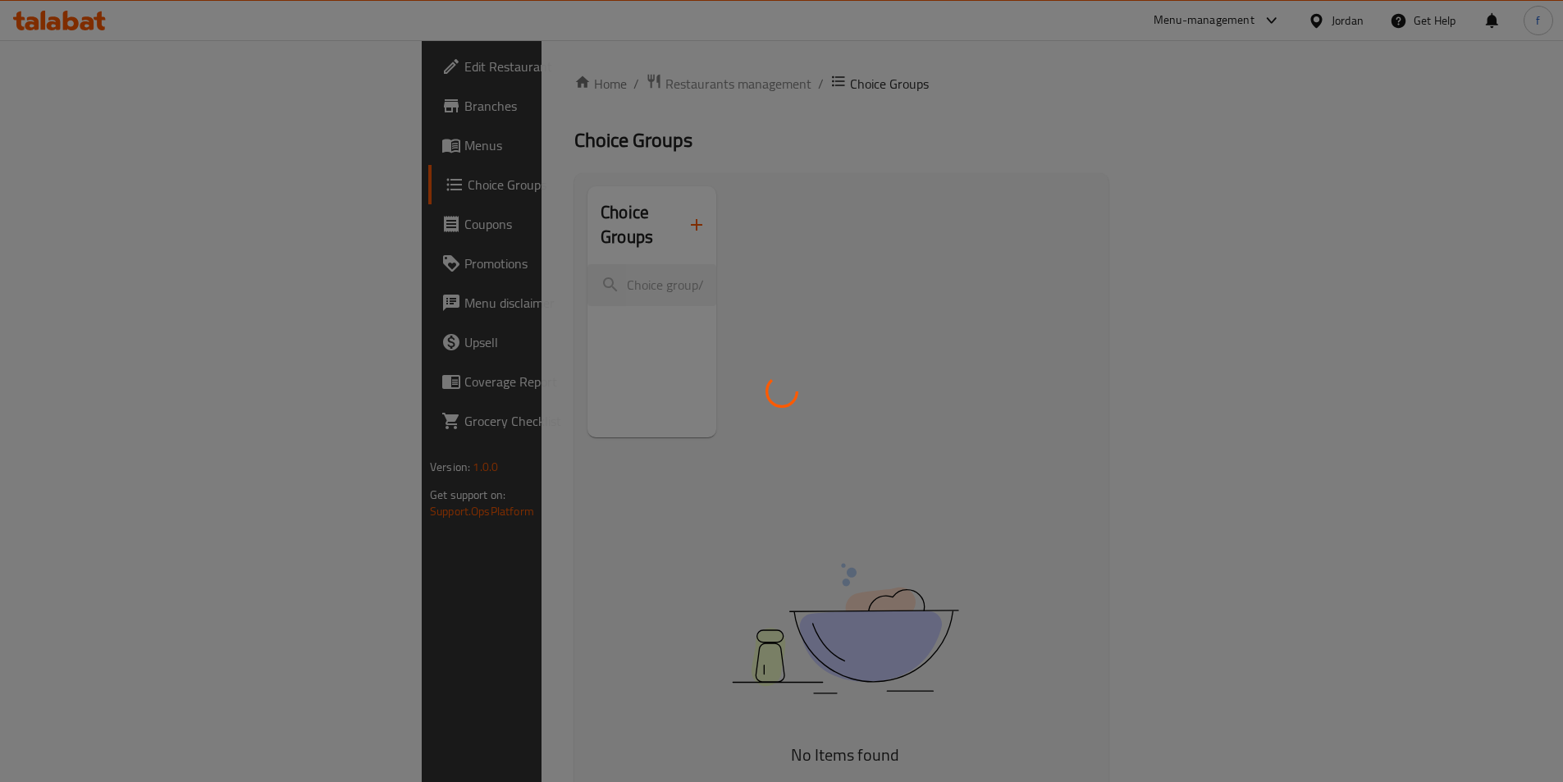
click at [372, 248] on div at bounding box center [781, 391] width 1563 height 782
click at [615, 267] on div at bounding box center [781, 391] width 1563 height 782
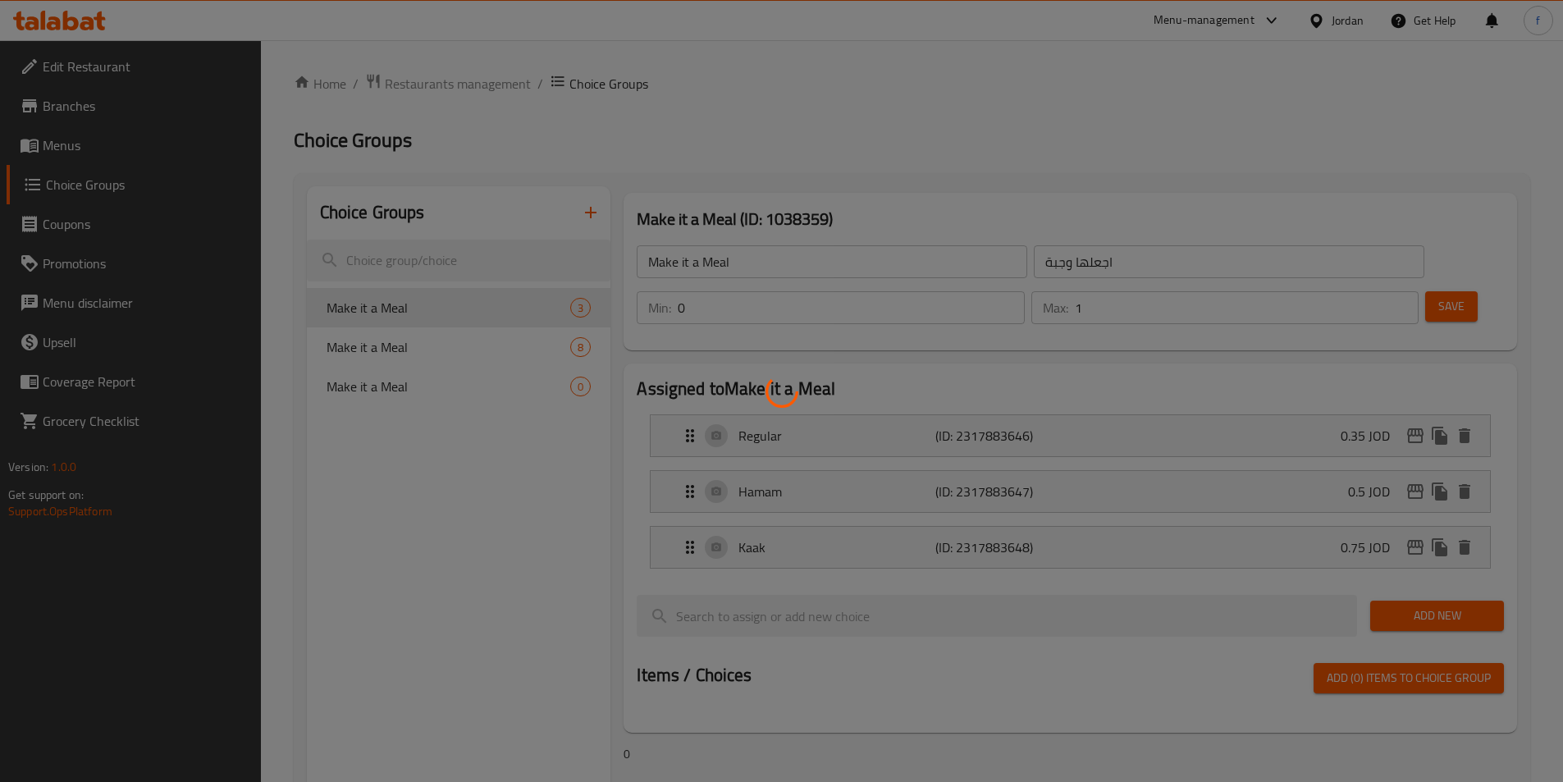
click at [615, 267] on div at bounding box center [781, 391] width 1563 height 782
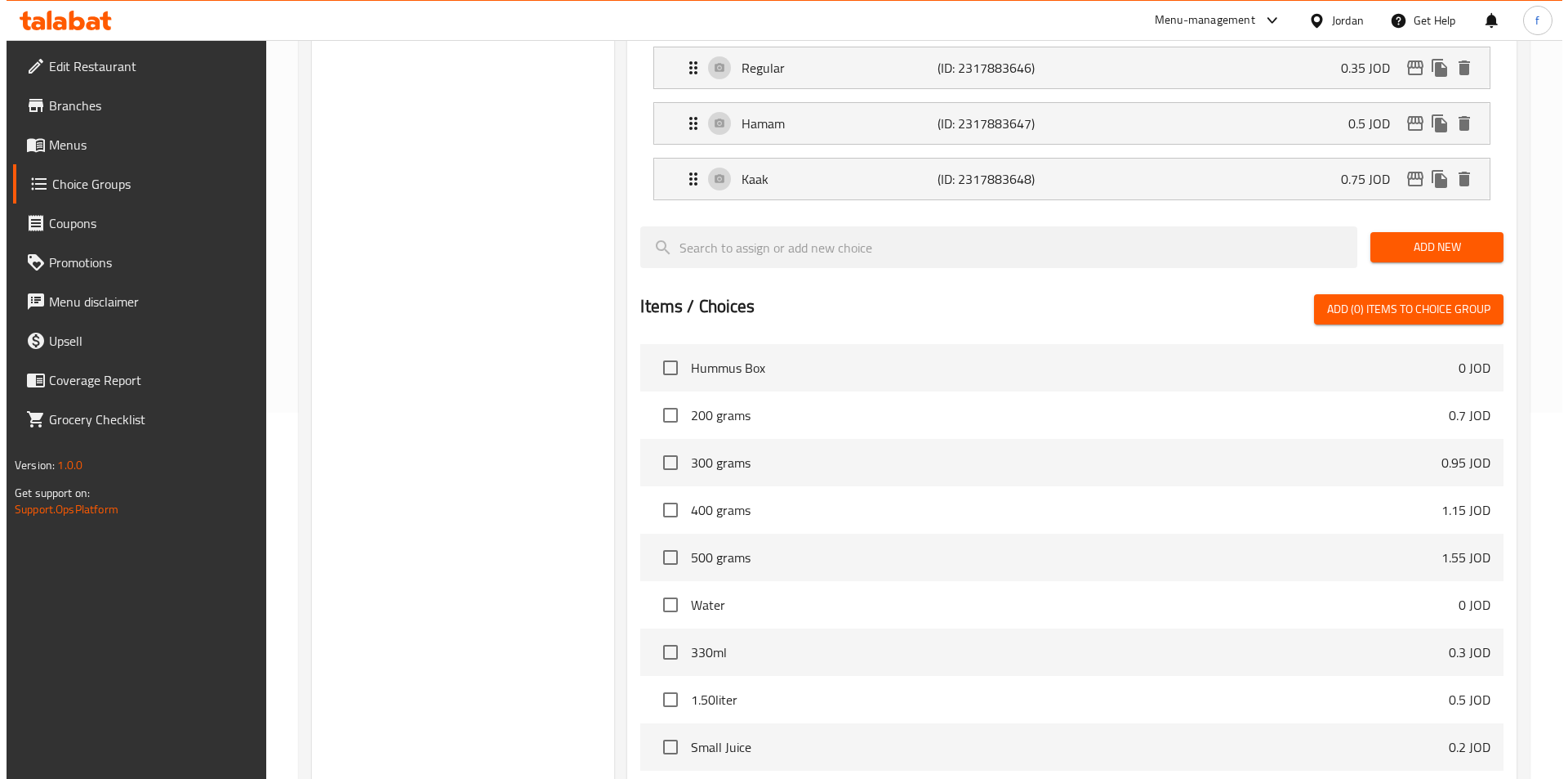
scroll to position [526, 0]
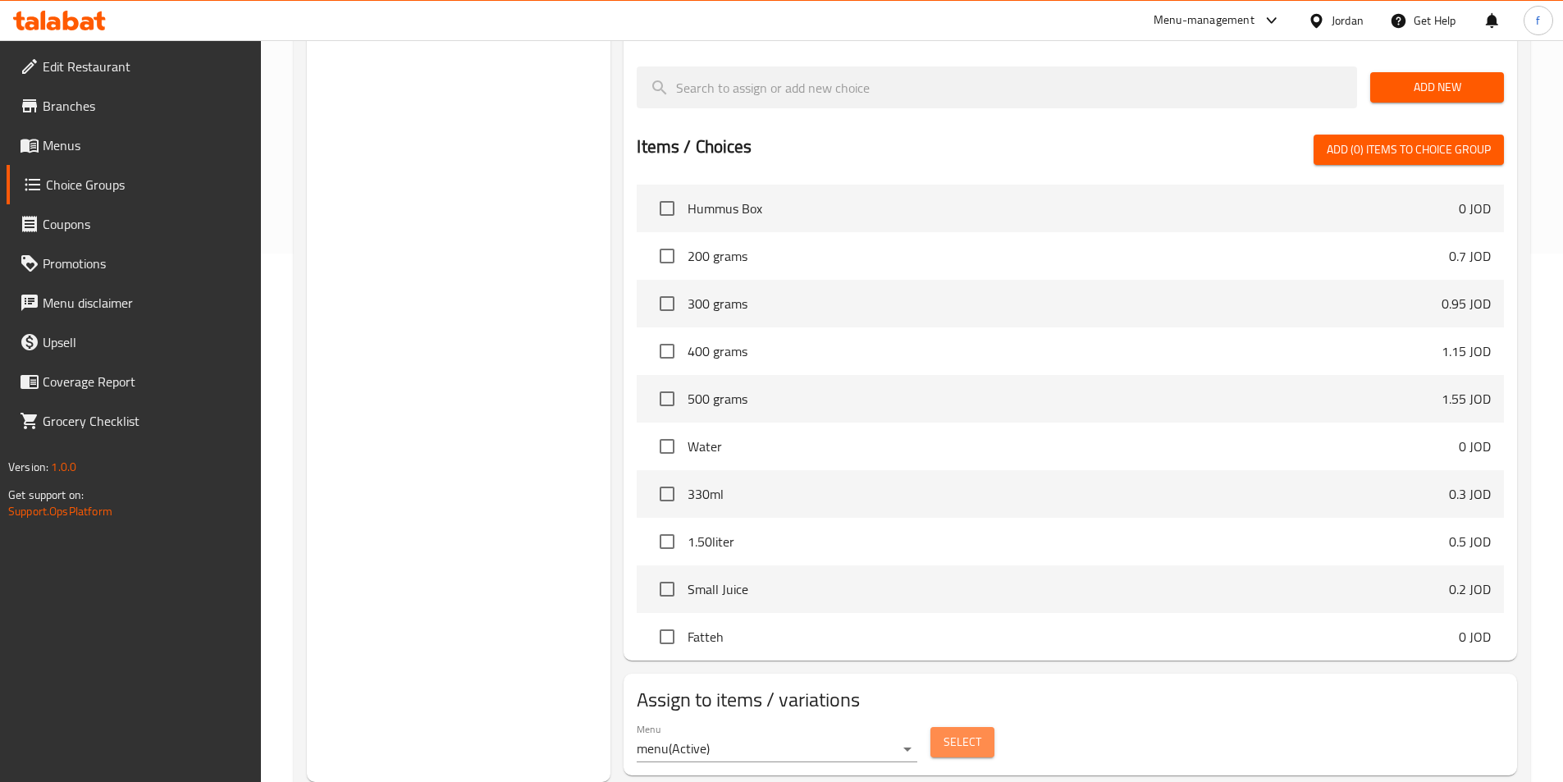
click at [976, 732] on span "Select" at bounding box center [962, 742] width 38 height 21
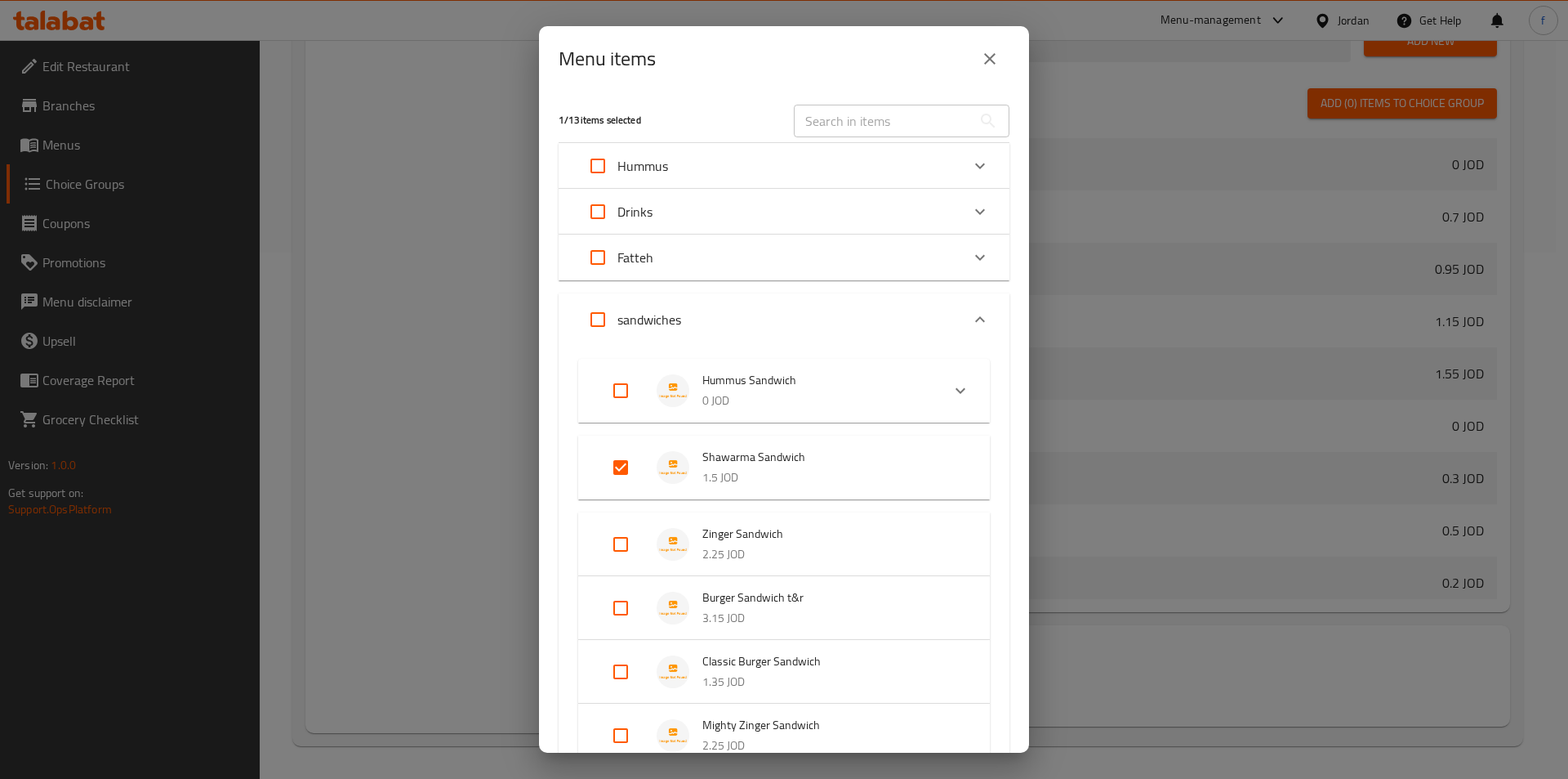
click at [611, 463] on input "Expand" at bounding box center [620, 466] width 39 height 39
checkbox input "false"
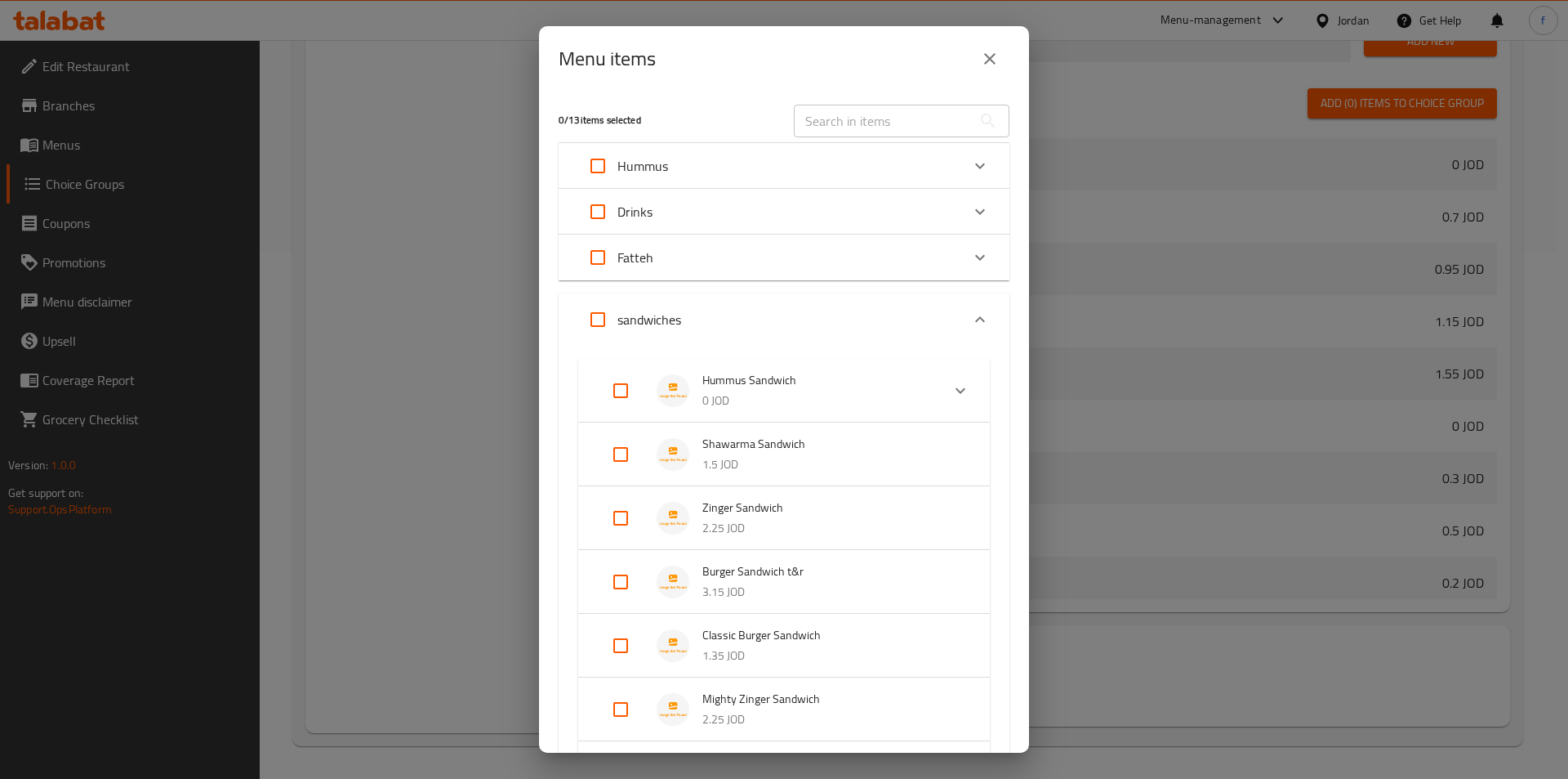
drag, startPoint x: 624, startPoint y: 395, endPoint x: 609, endPoint y: 393, distance: 15.1
click at [624, 396] on input "Expand" at bounding box center [620, 390] width 39 height 39
checkbox input "true"
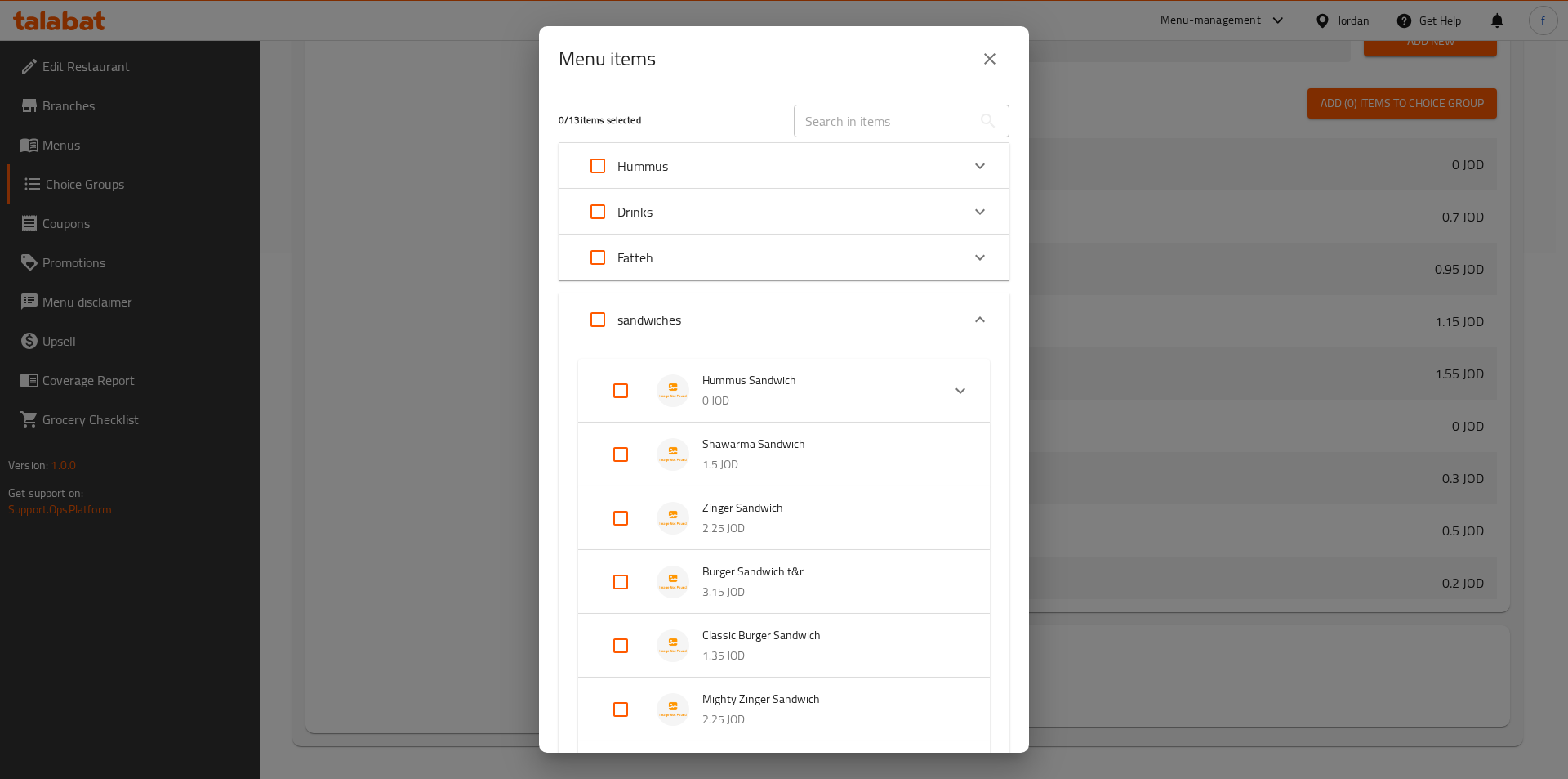
checkbox input "true"
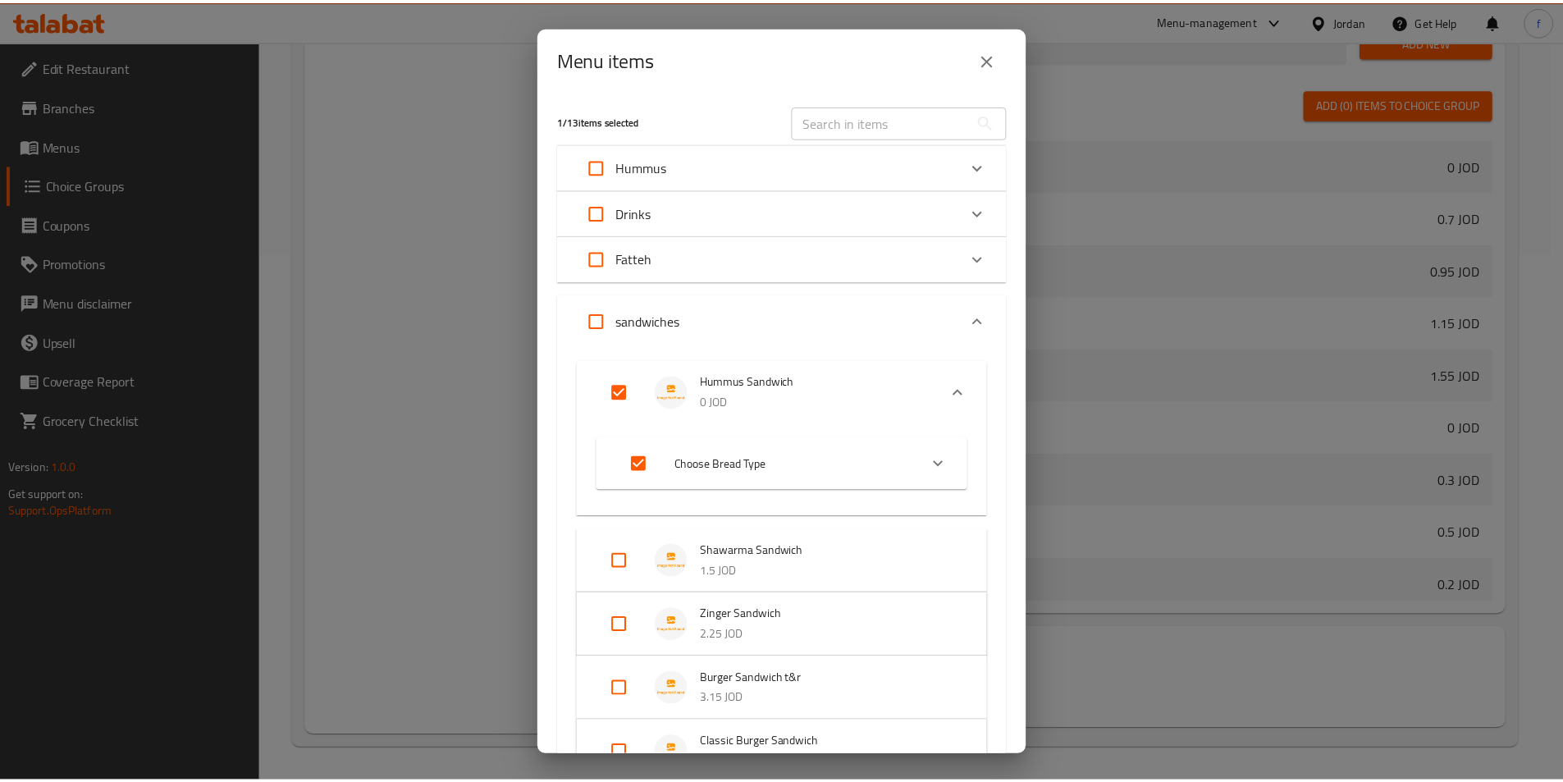
scroll to position [426, 0]
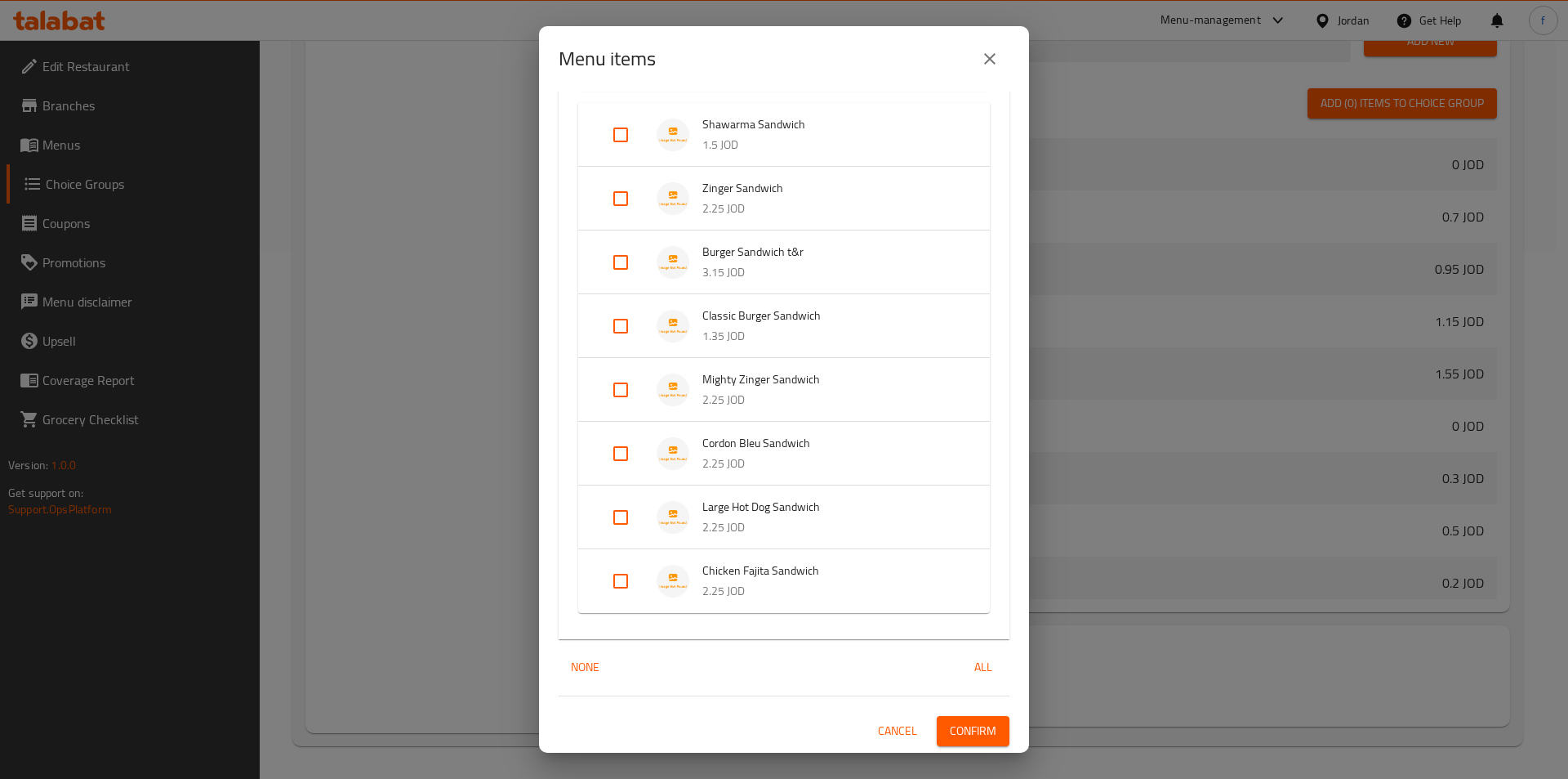
click at [953, 727] on span "Confirm" at bounding box center [973, 730] width 47 height 21
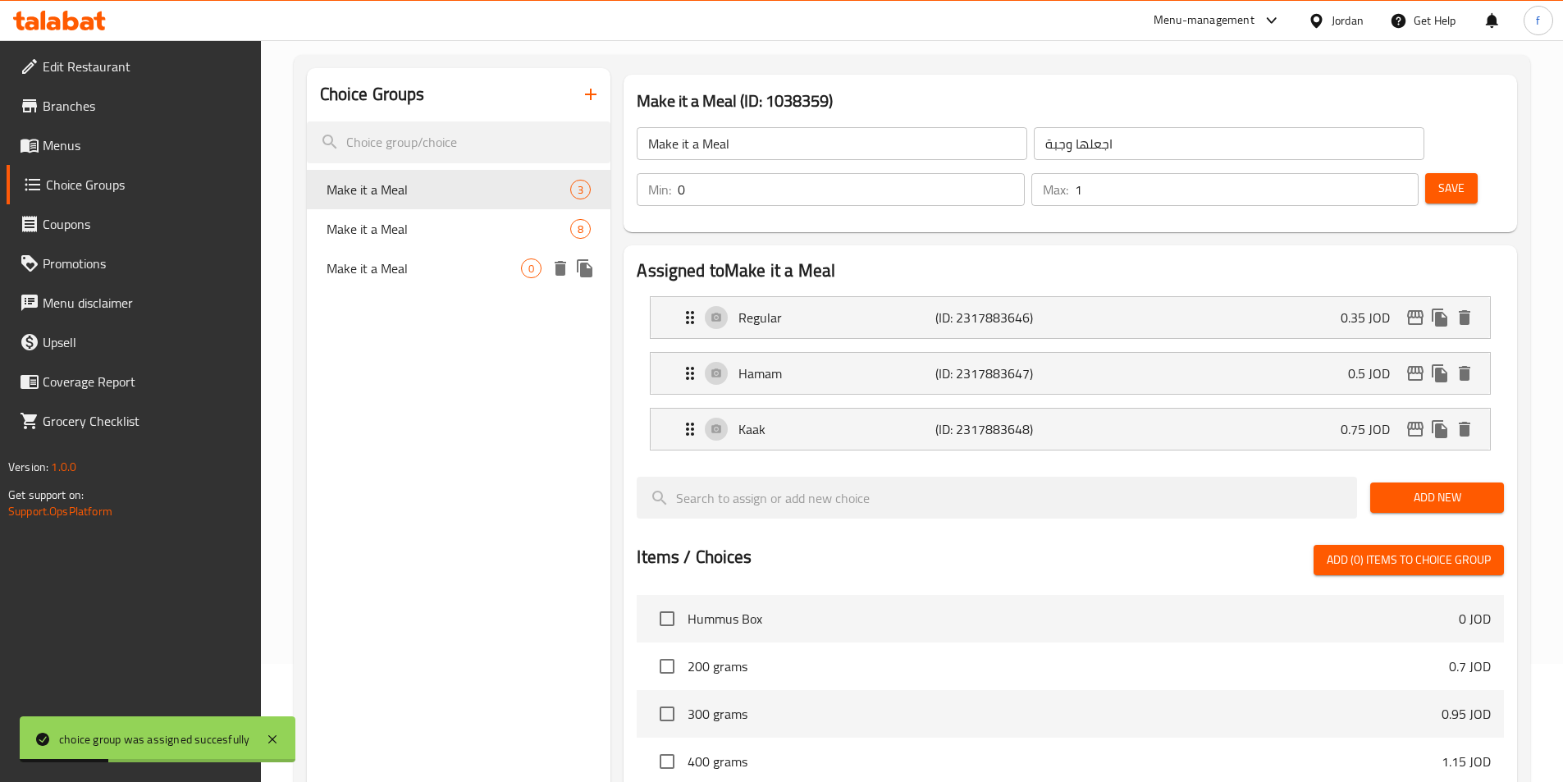
click at [476, 264] on span "Make it a Meal" at bounding box center [423, 268] width 195 height 20
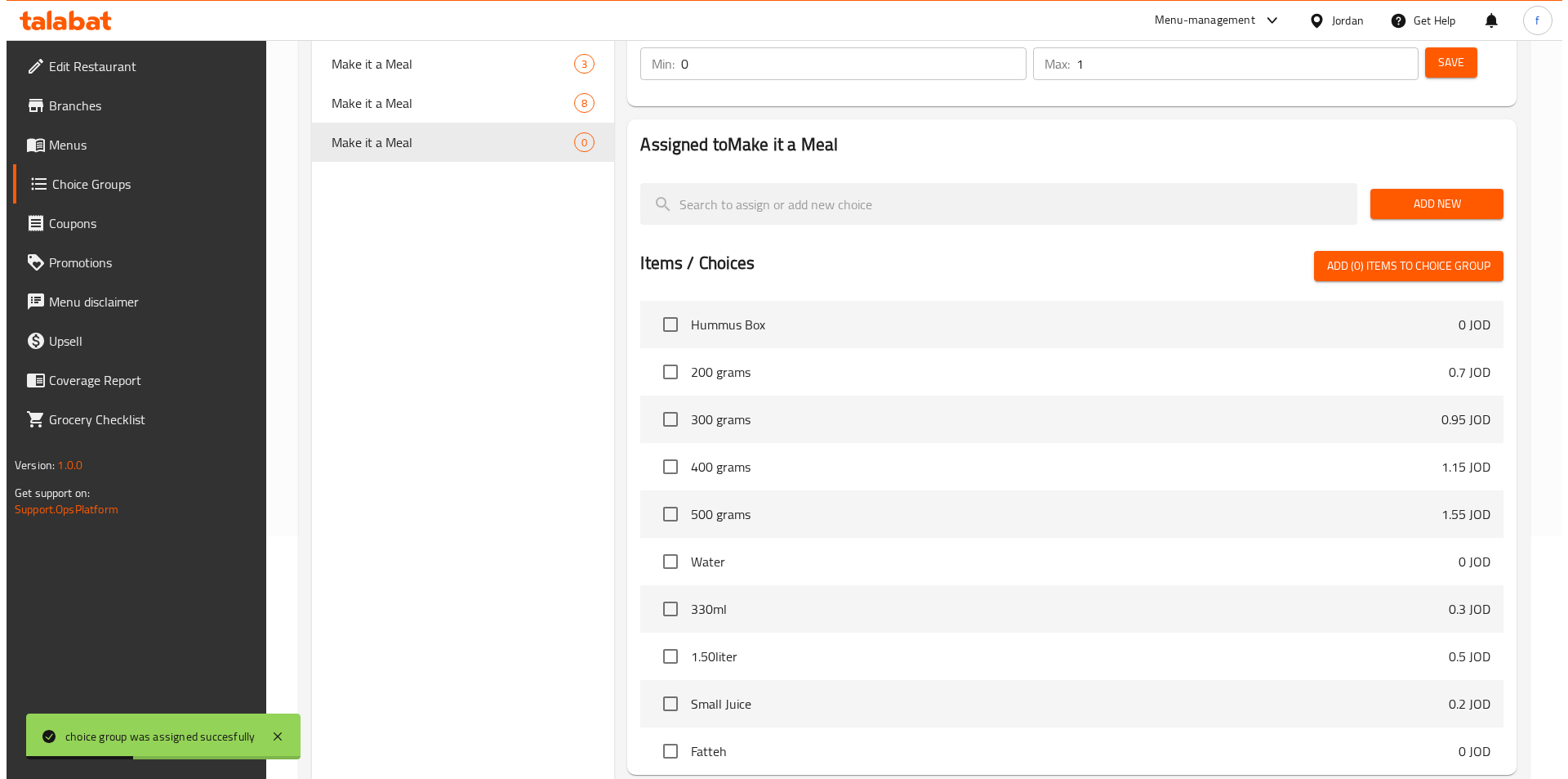
scroll to position [360, 0]
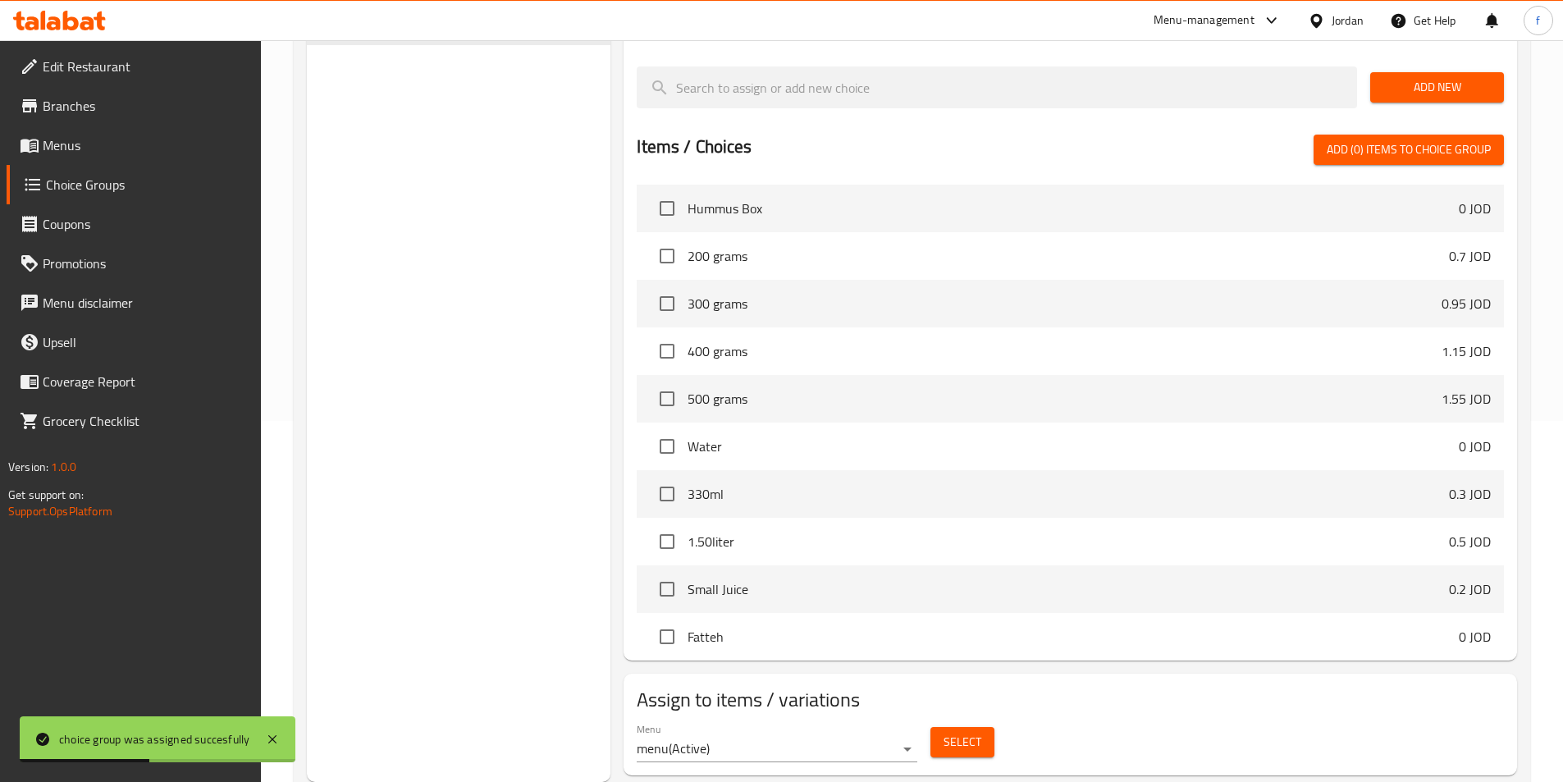
click at [958, 720] on div "Select" at bounding box center [962, 741] width 77 height 43
click at [974, 732] on span "Select" at bounding box center [962, 742] width 38 height 21
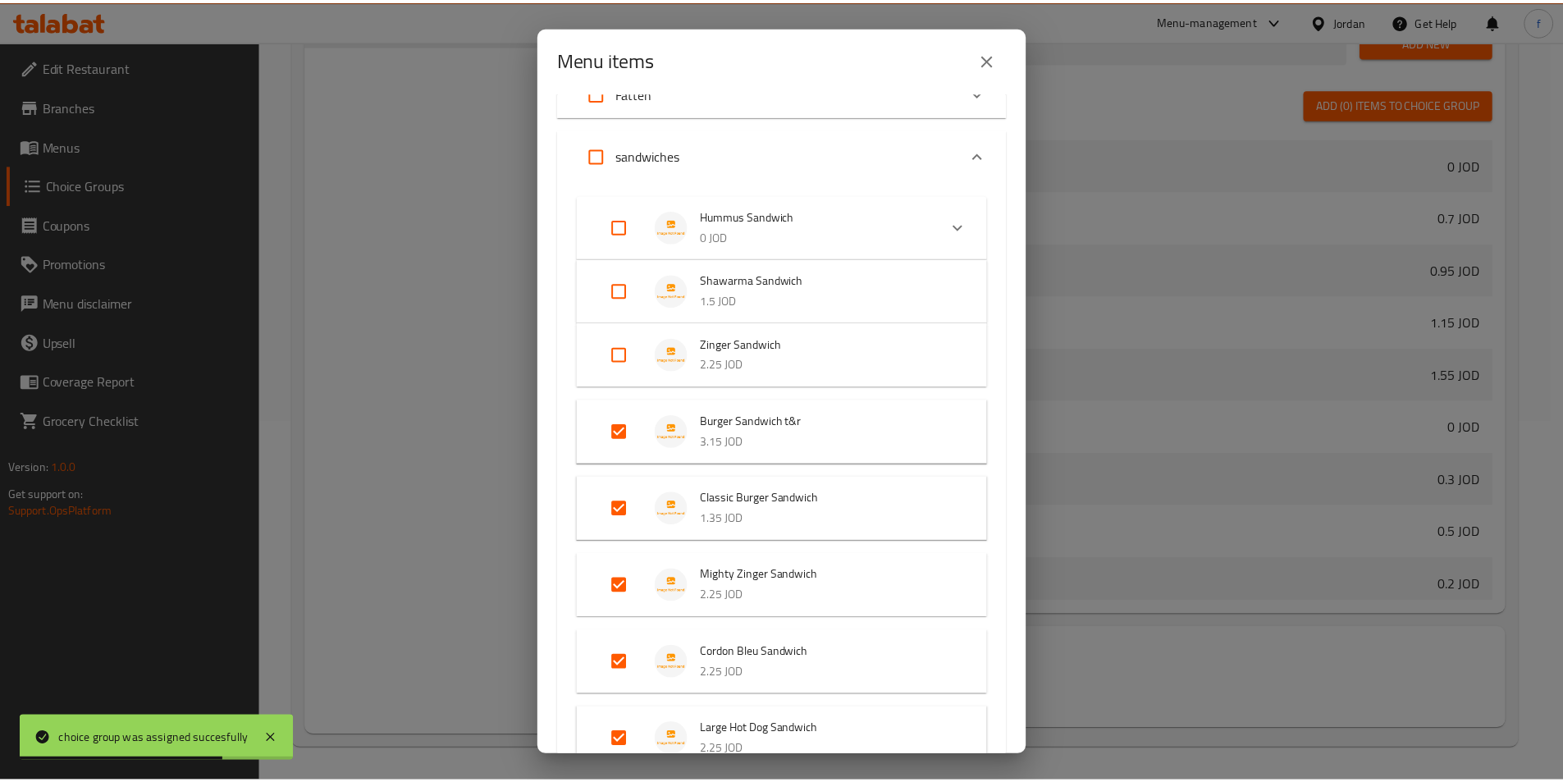
scroll to position [246, 0]
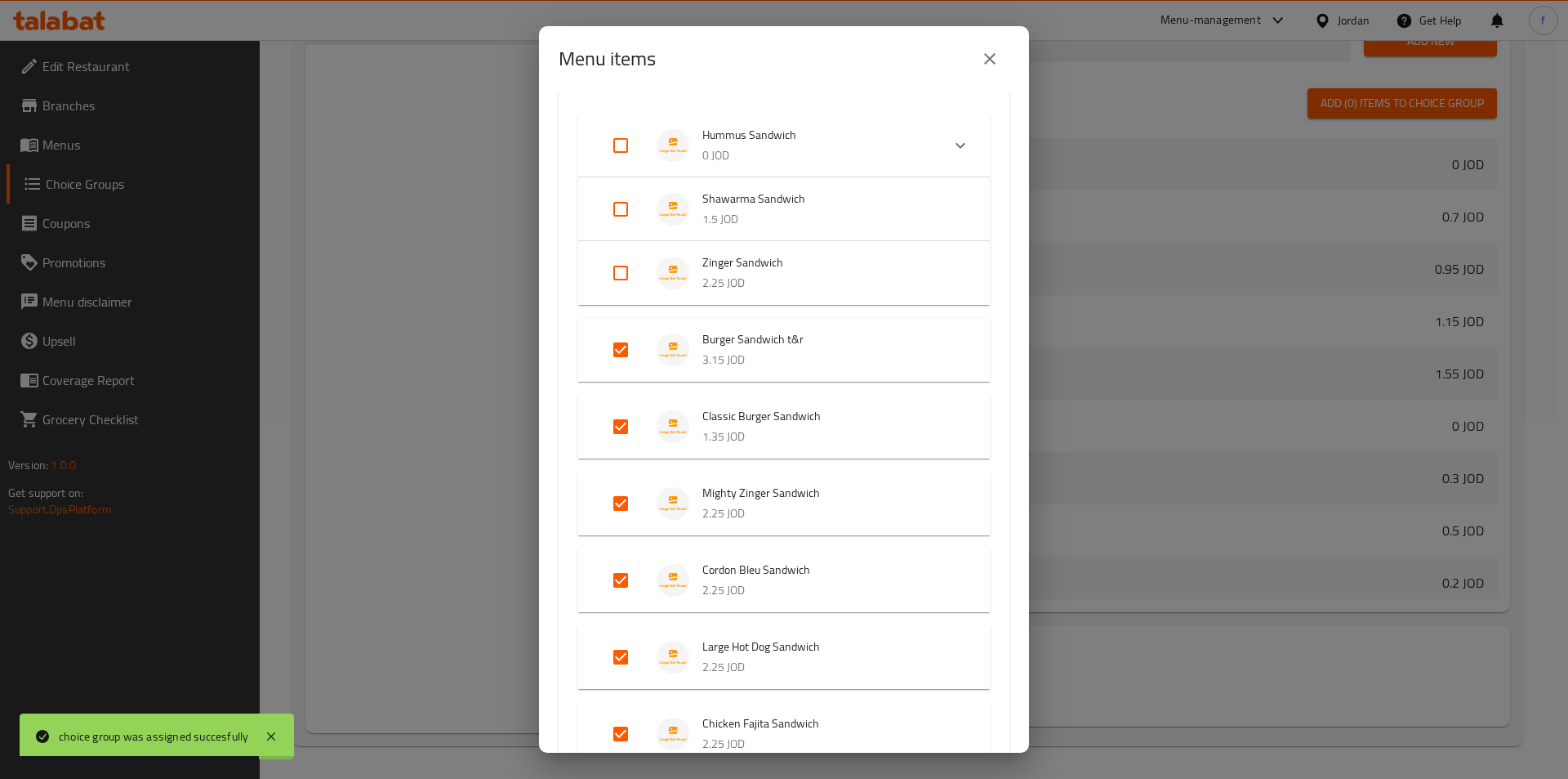
click at [993, 49] on icon "close" at bounding box center [990, 59] width 20 height 20
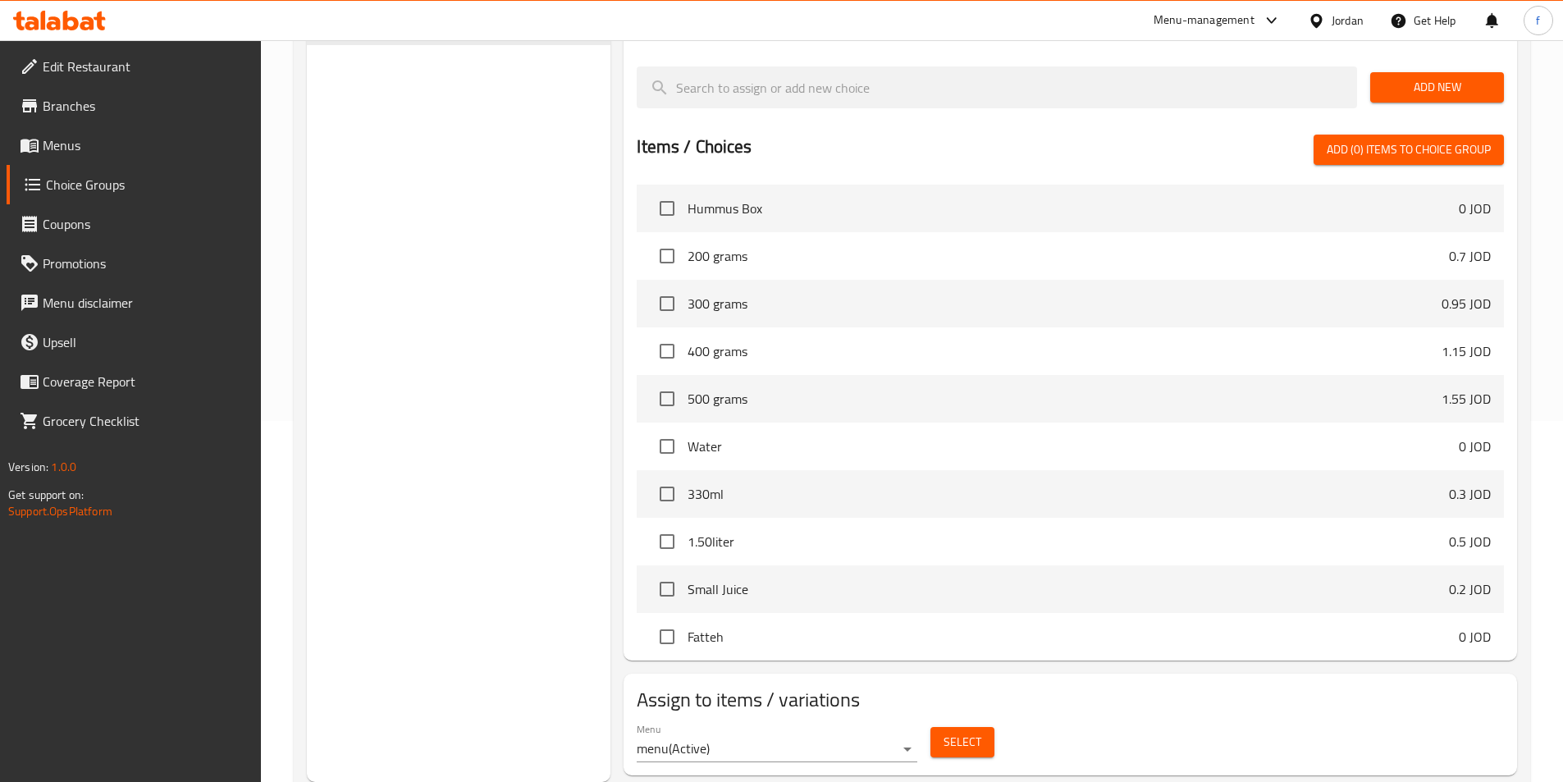
click at [80, 149] on span "Menus" at bounding box center [145, 145] width 205 height 20
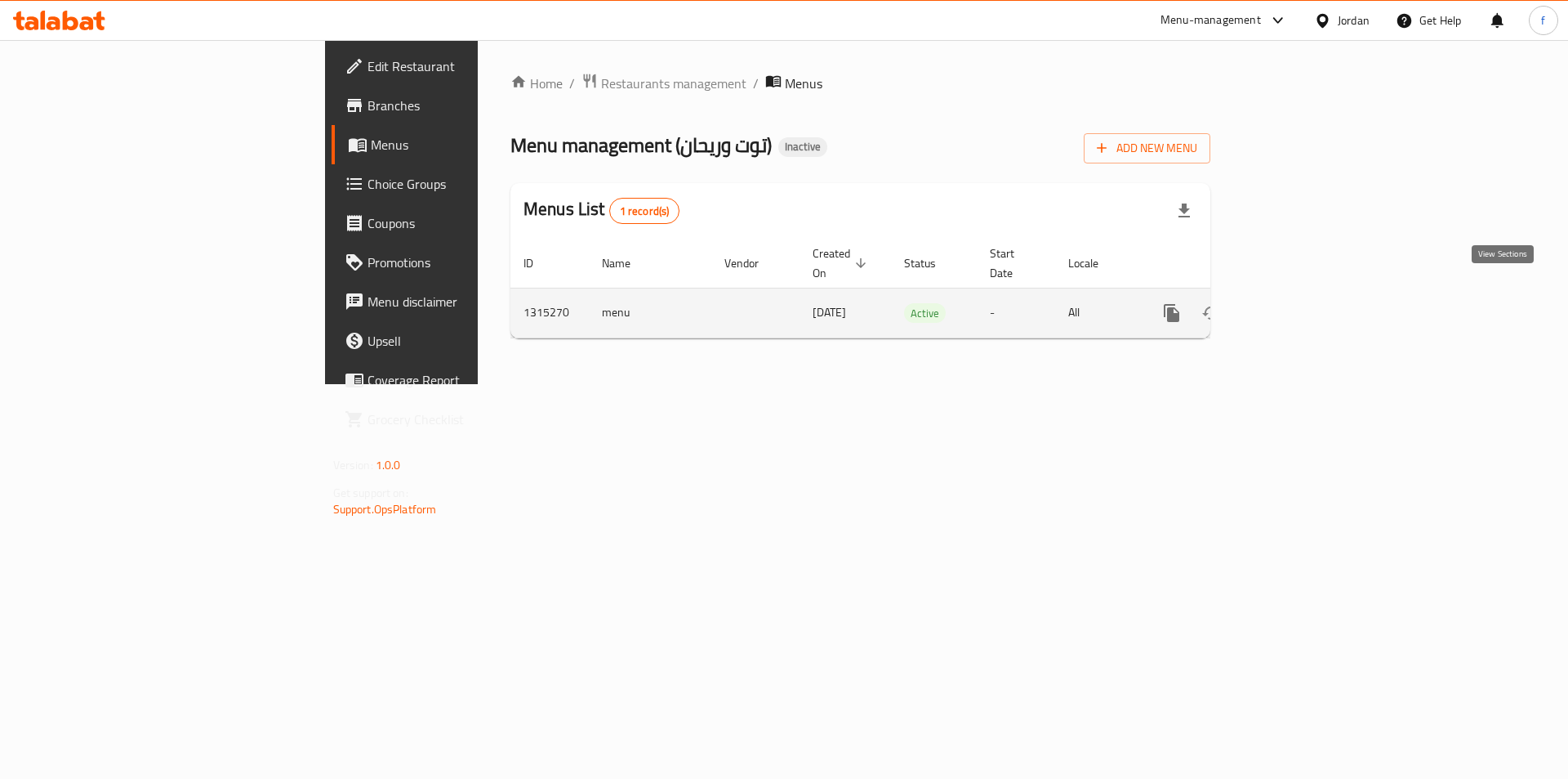
click at [1299, 303] on icon "enhanced table" at bounding box center [1289, 313] width 20 height 20
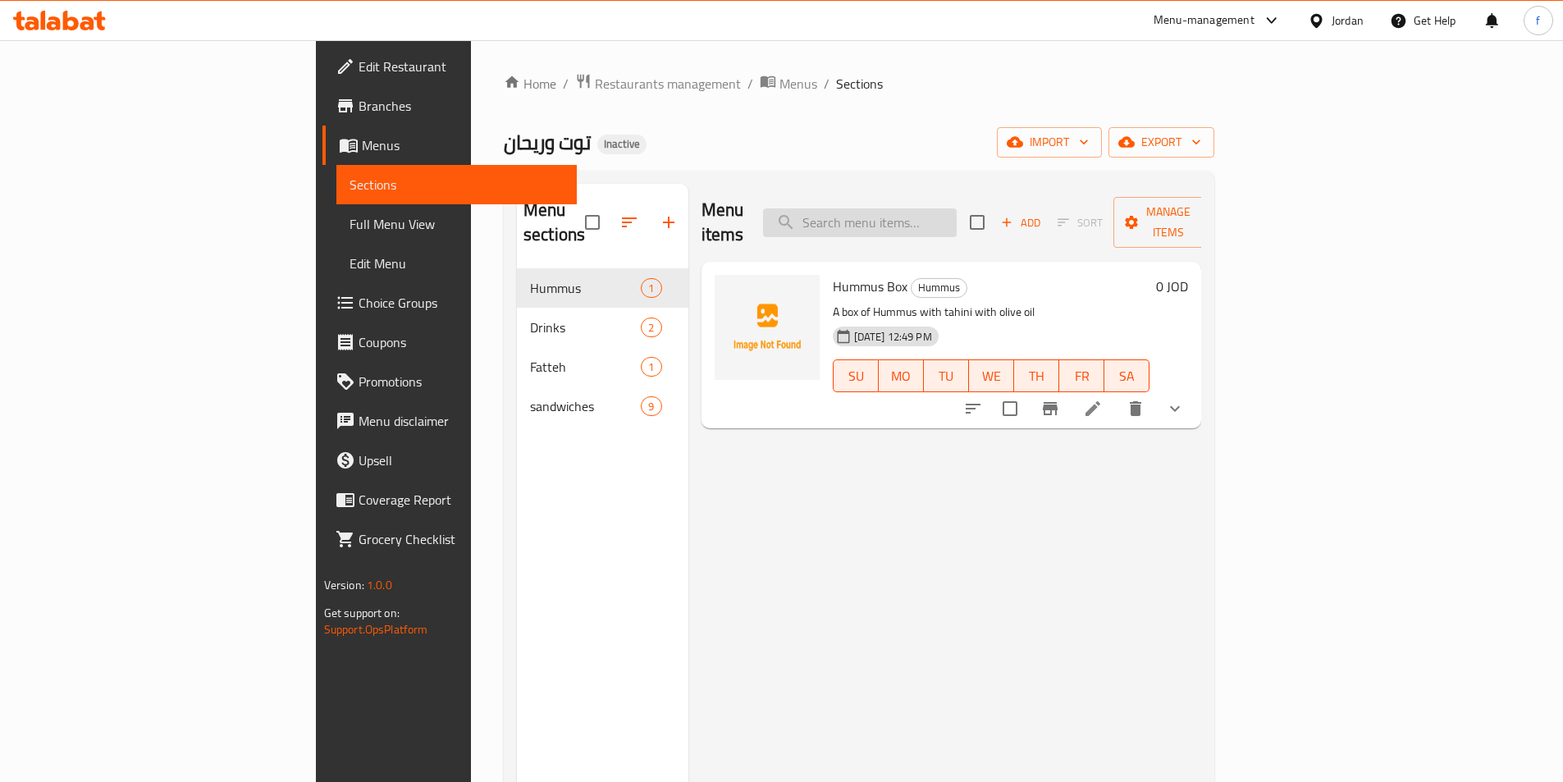
click at [938, 224] on input "search" at bounding box center [860, 222] width 194 height 29
paste input "Hummus Sandwich"
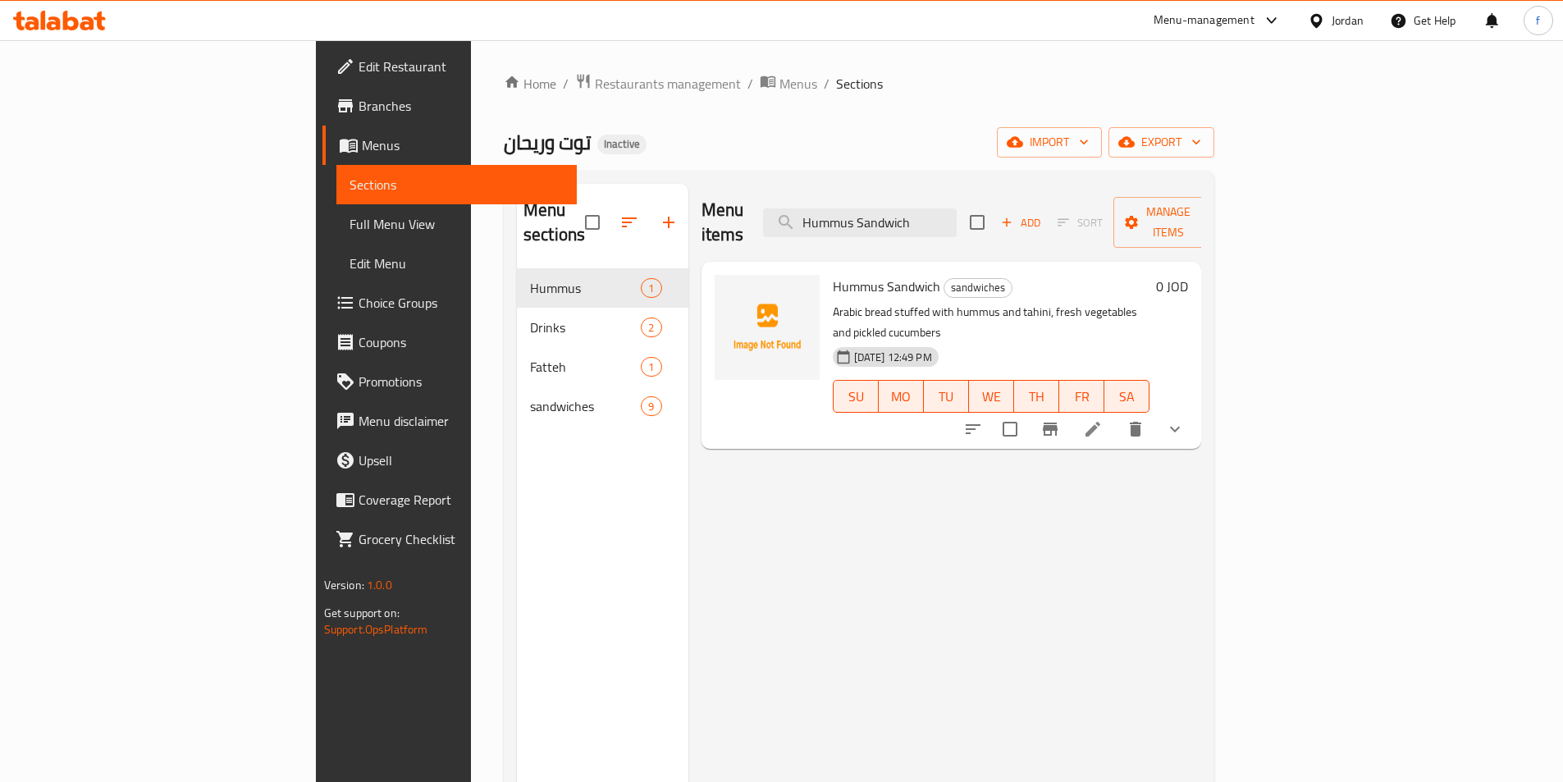
type input "Hummus Sandwich"
click at [1116, 414] on li at bounding box center [1093, 429] width 46 height 30
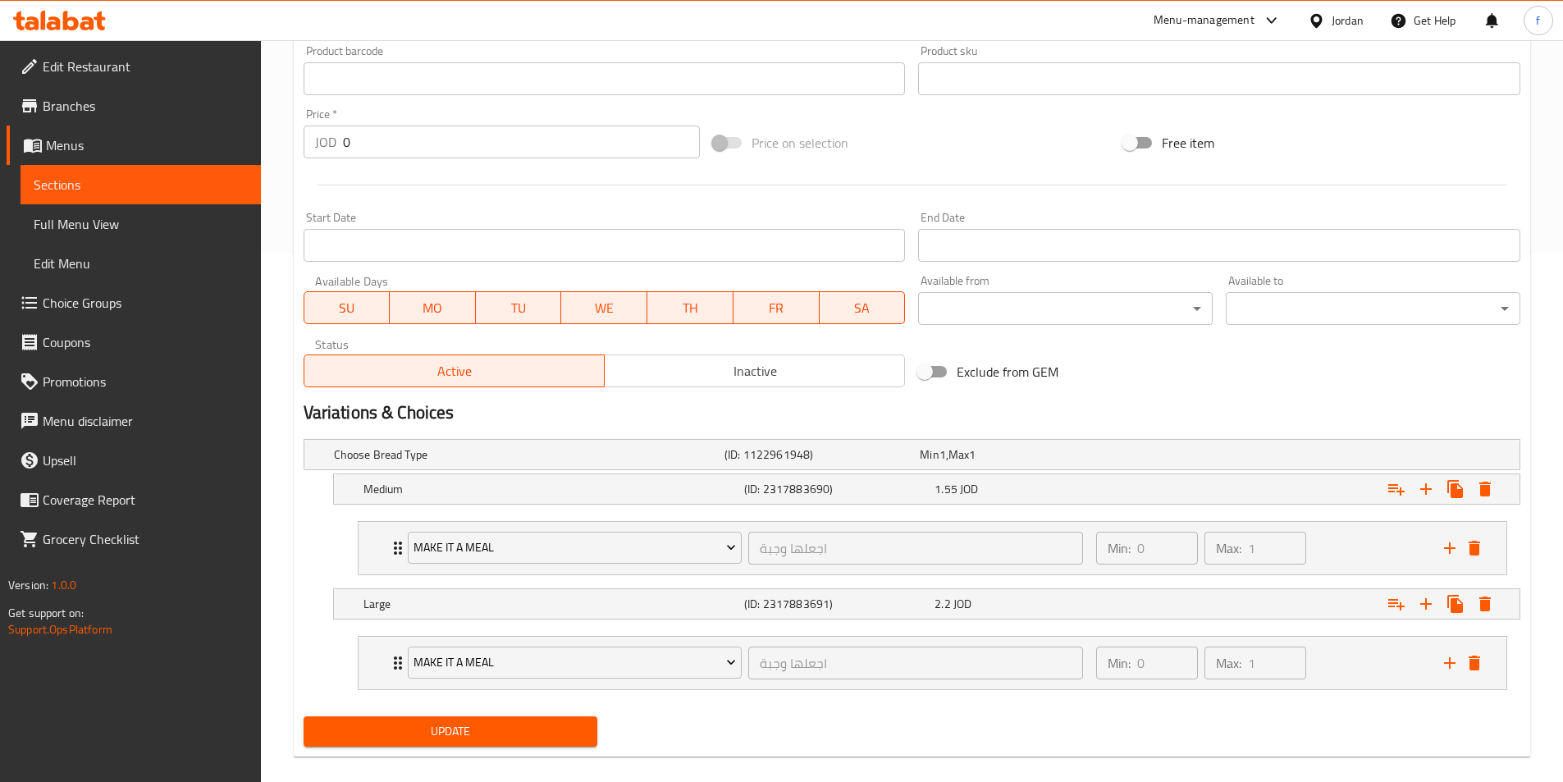
scroll to position [549, 0]
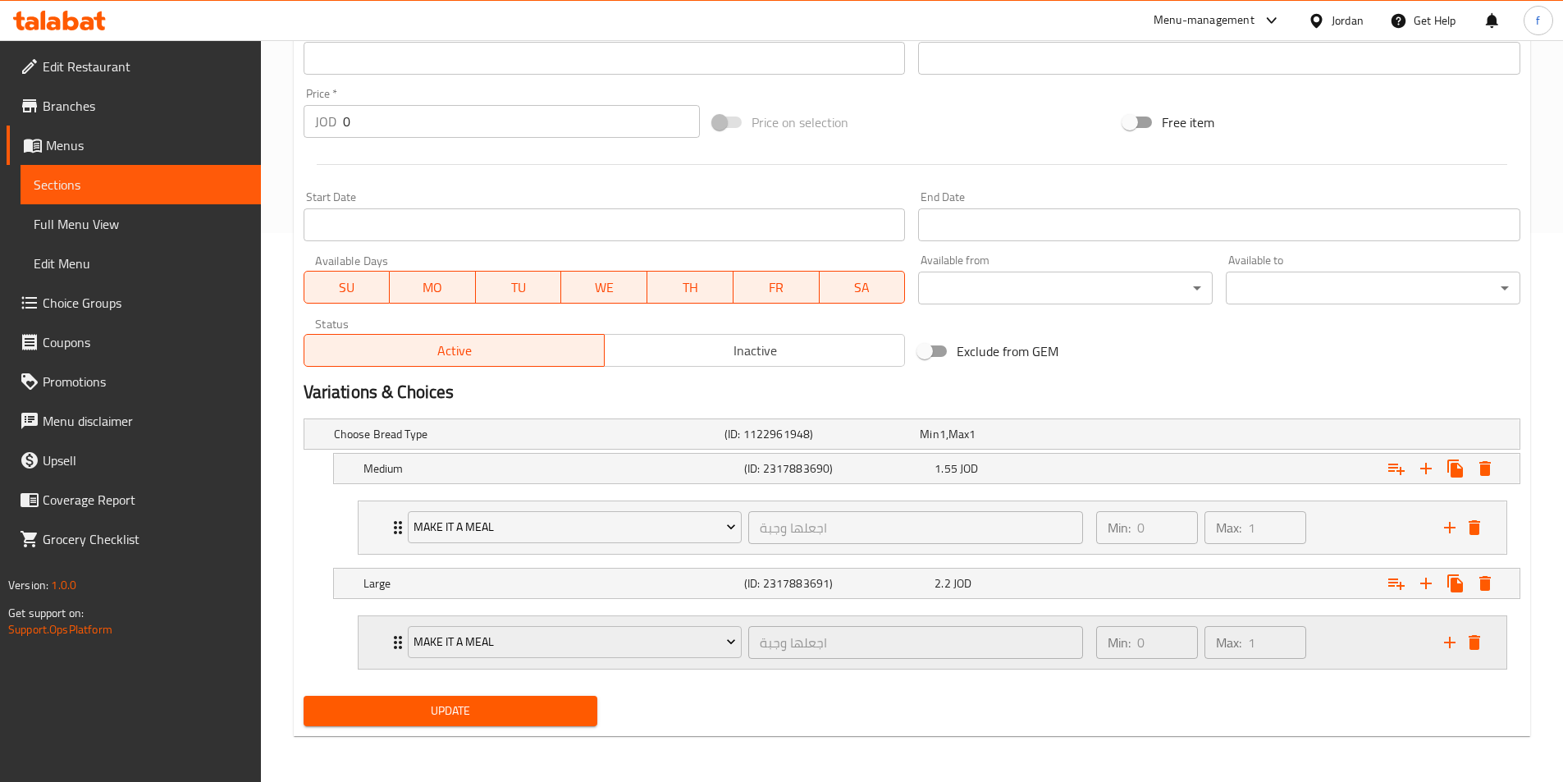
click at [377, 651] on div "Make it a Meal اجعلها وجبة ​ Min: 0 ​ Max: 1 ​" at bounding box center [932, 642] width 1148 height 52
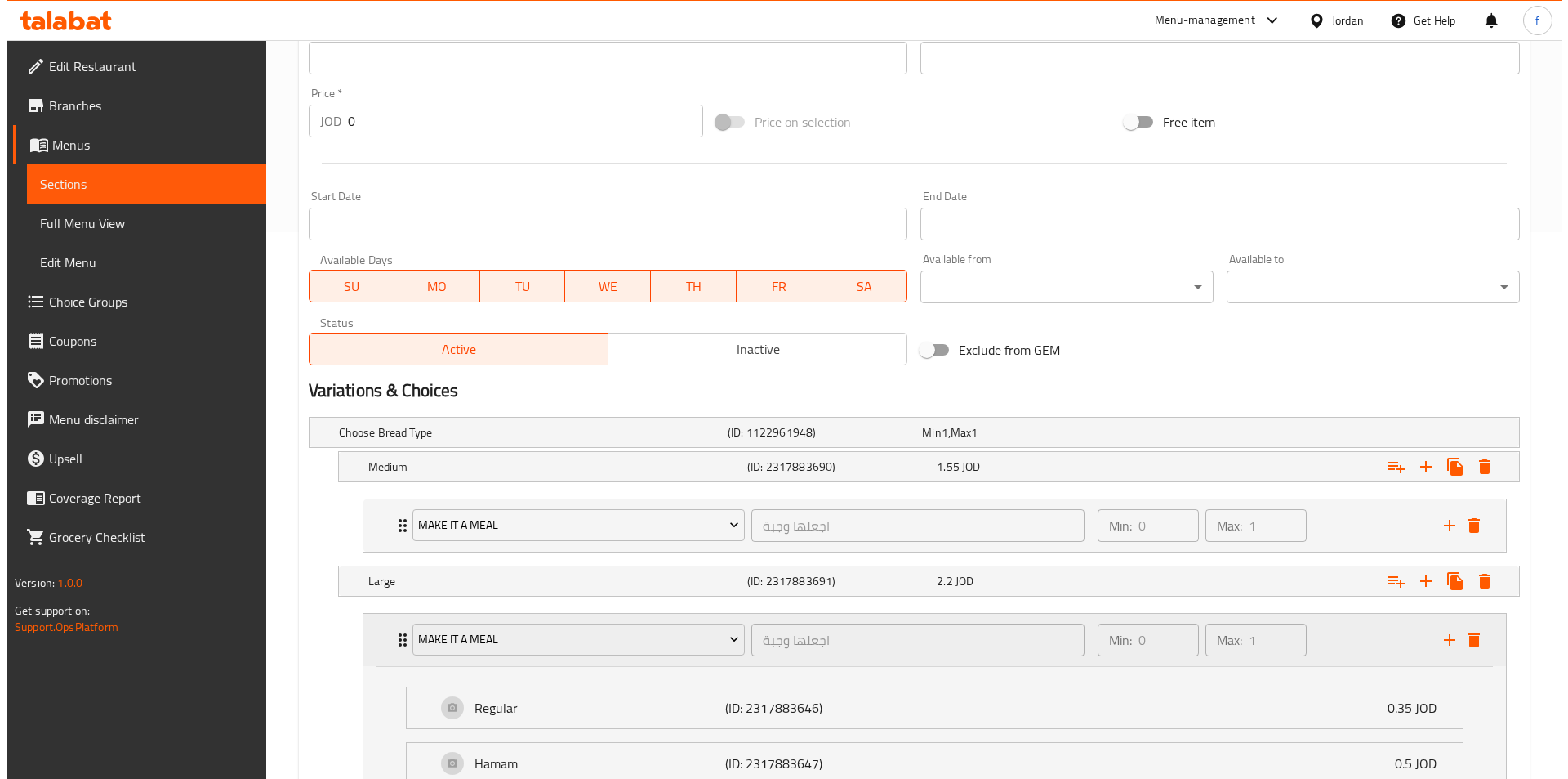
scroll to position [747, 0]
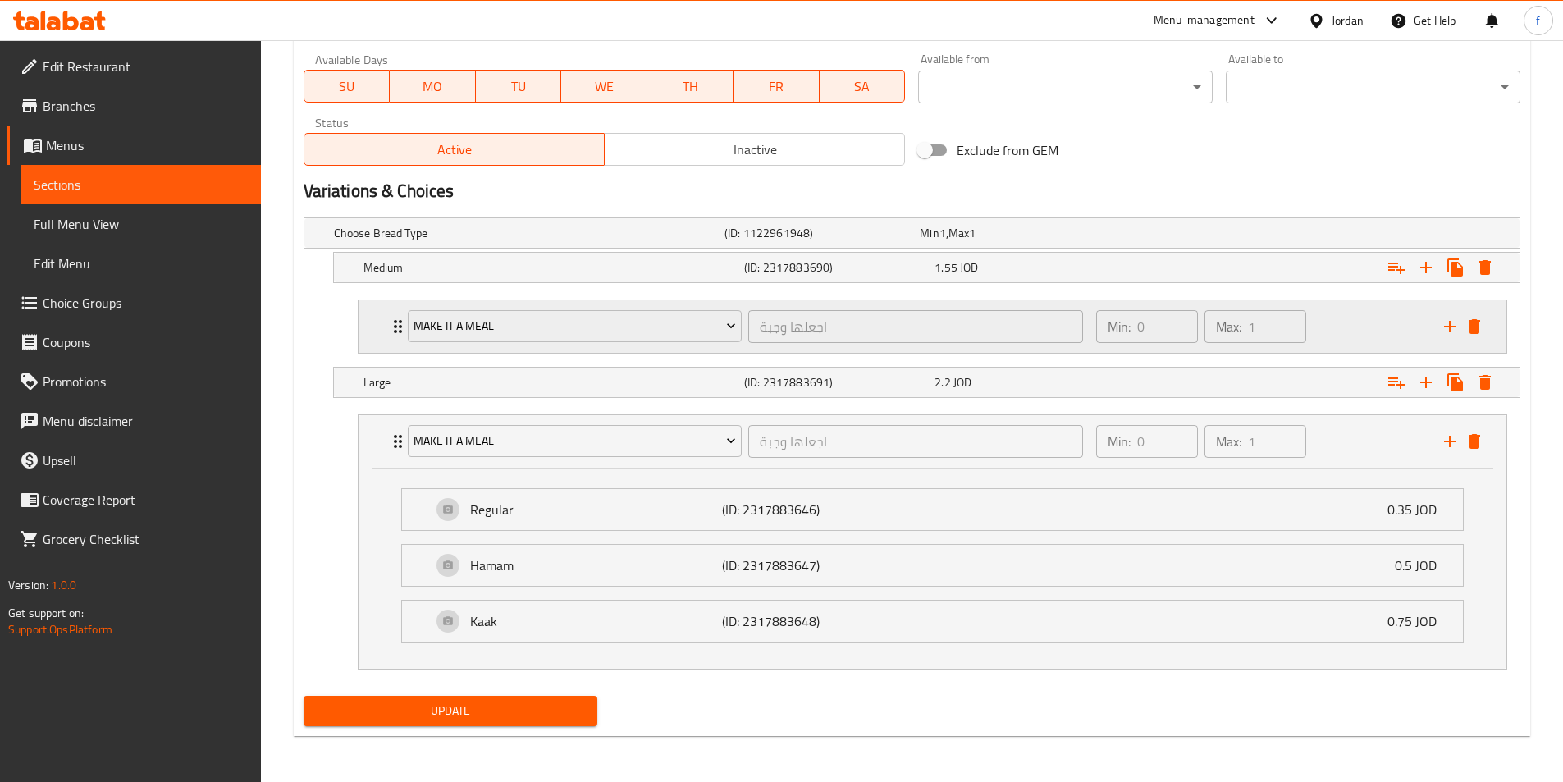
click at [367, 340] on div "Make it a Meal اجعلها وجبة ​ Min: 0 ​ Max: 1 ​" at bounding box center [932, 326] width 1148 height 52
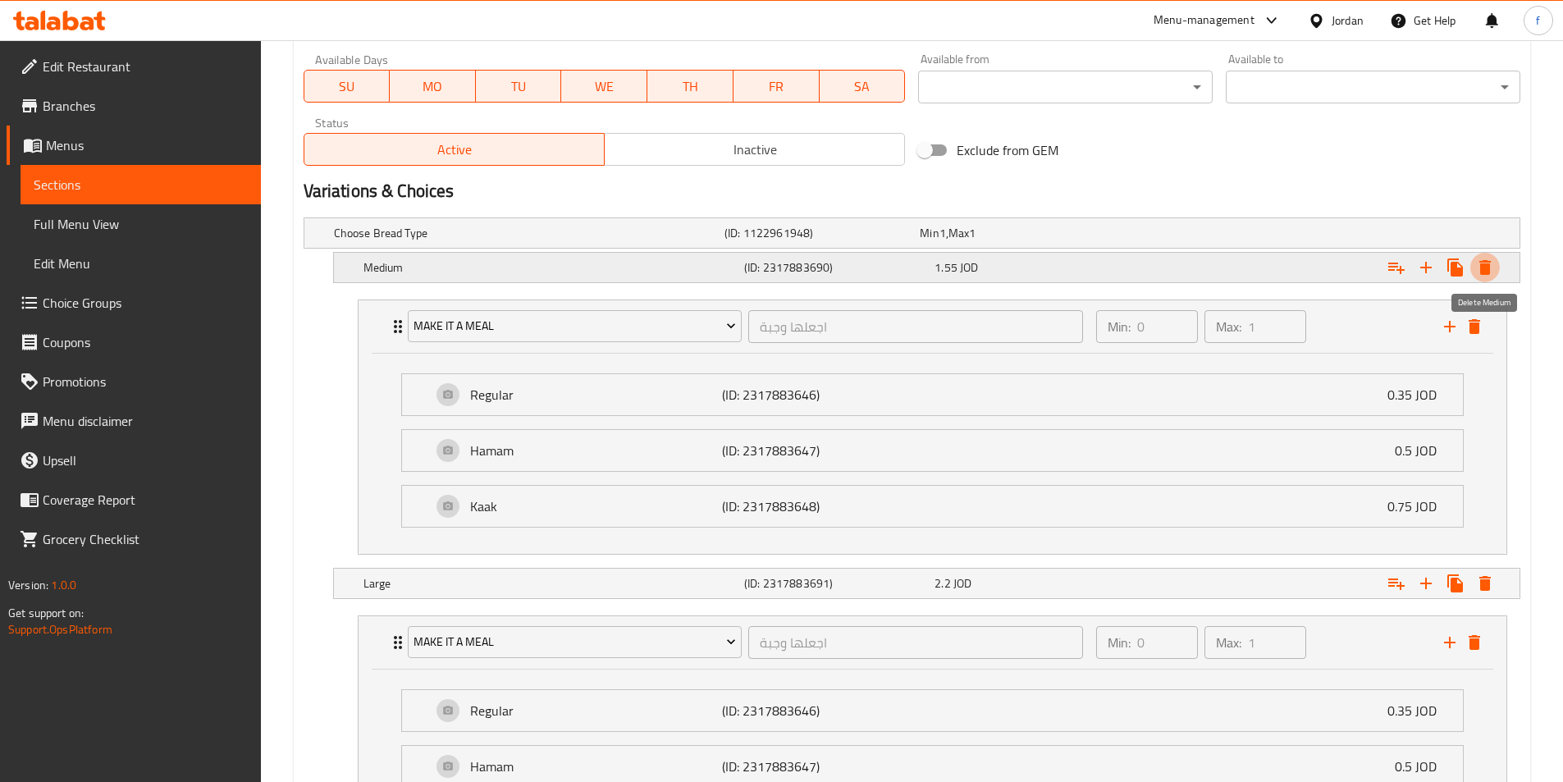
click at [1484, 263] on icon "Expand" at bounding box center [1484, 267] width 11 height 15
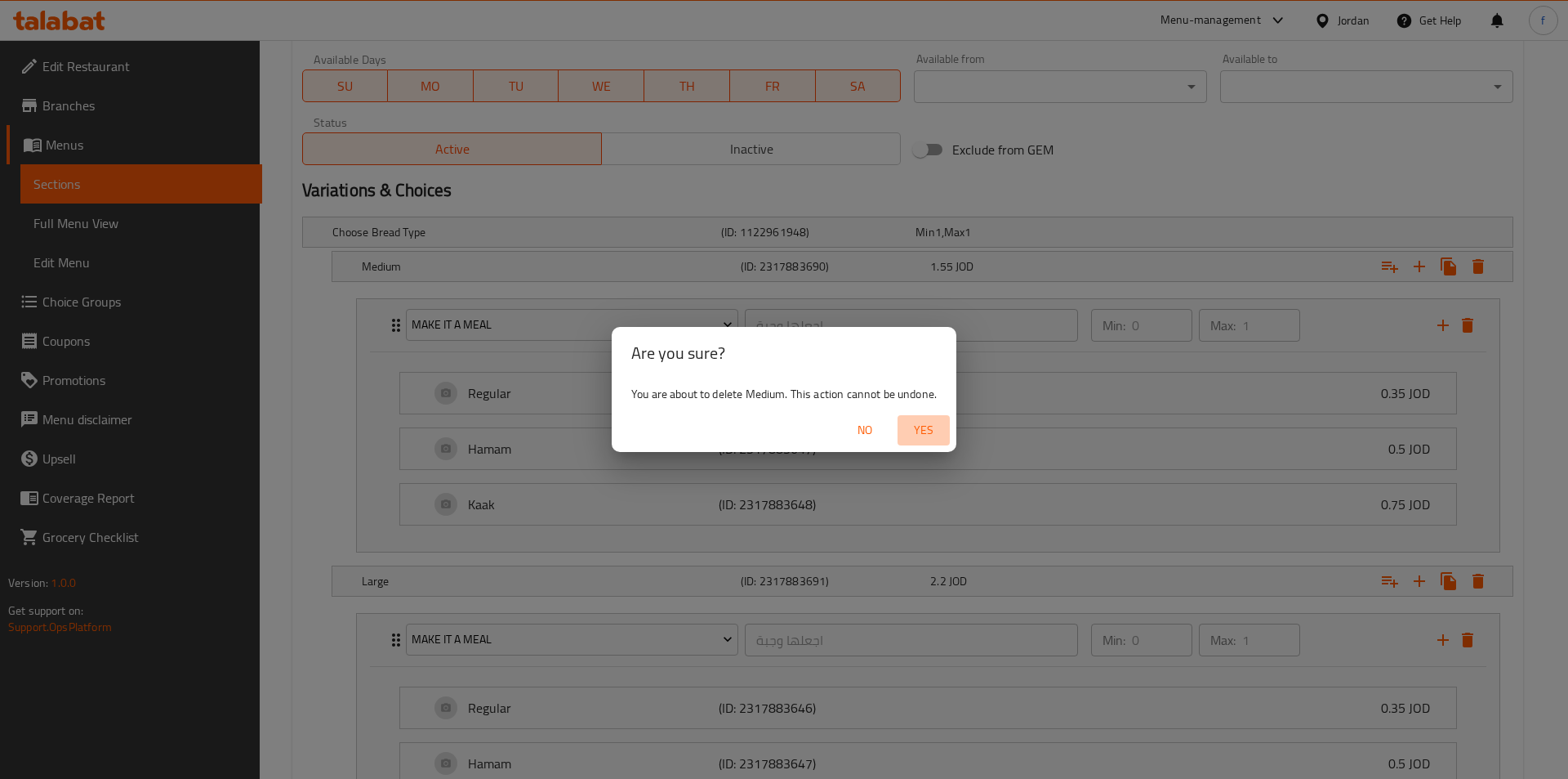
click at [934, 426] on span "Yes" at bounding box center [923, 430] width 39 height 21
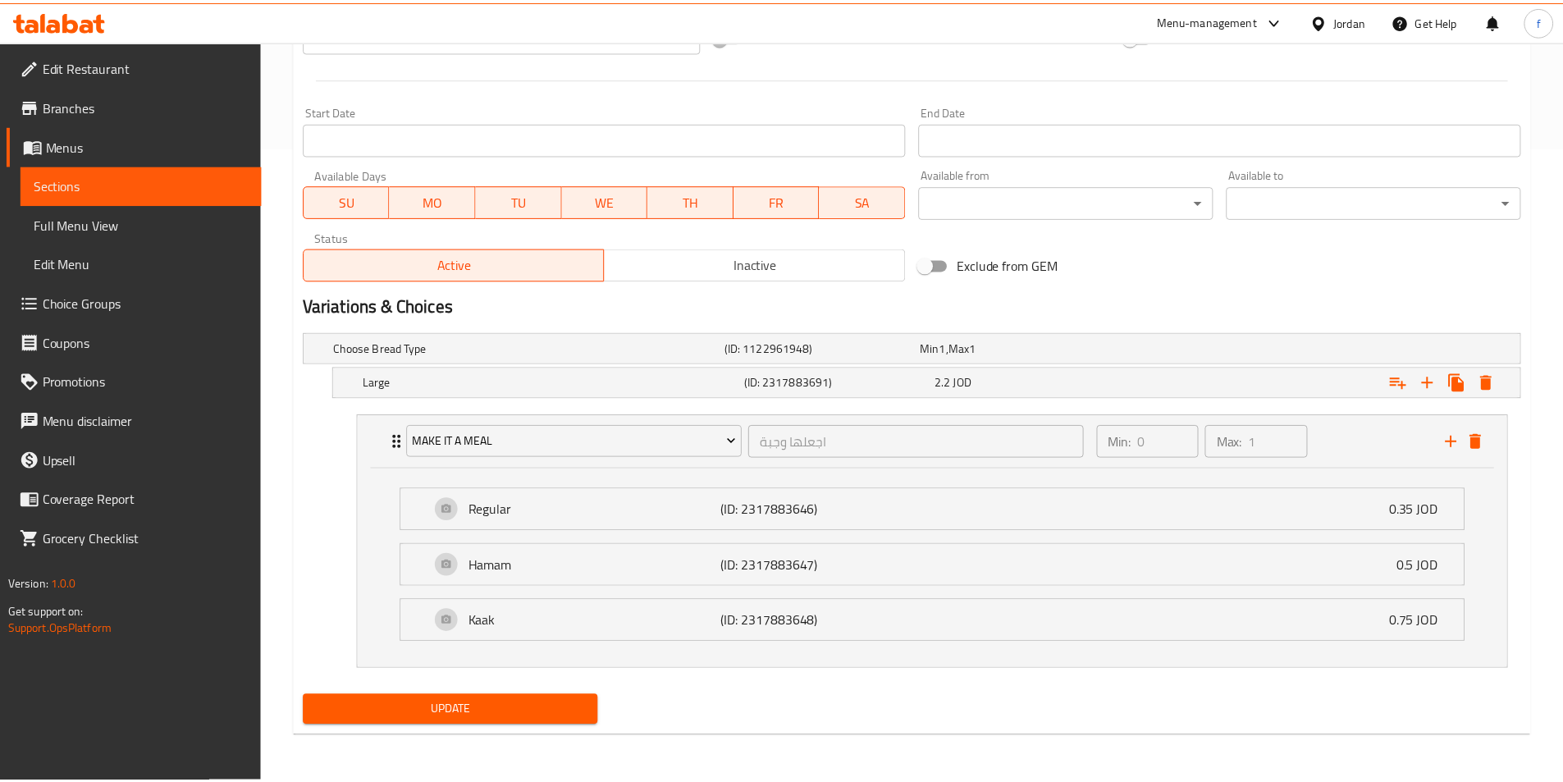
scroll to position [635, 0]
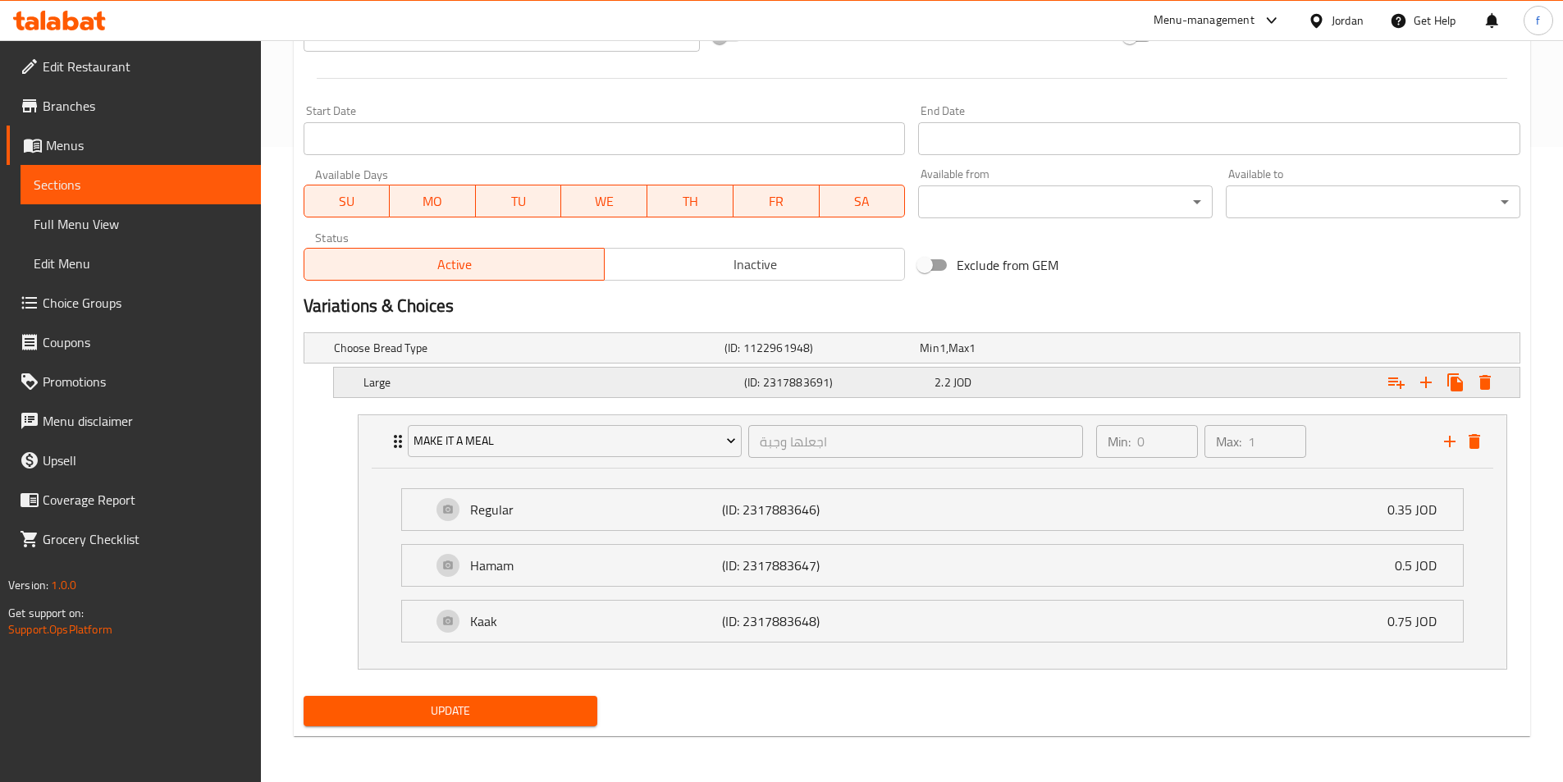
click at [823, 389] on h5 "(ID: 2317883691)" at bounding box center [836, 382] width 184 height 16
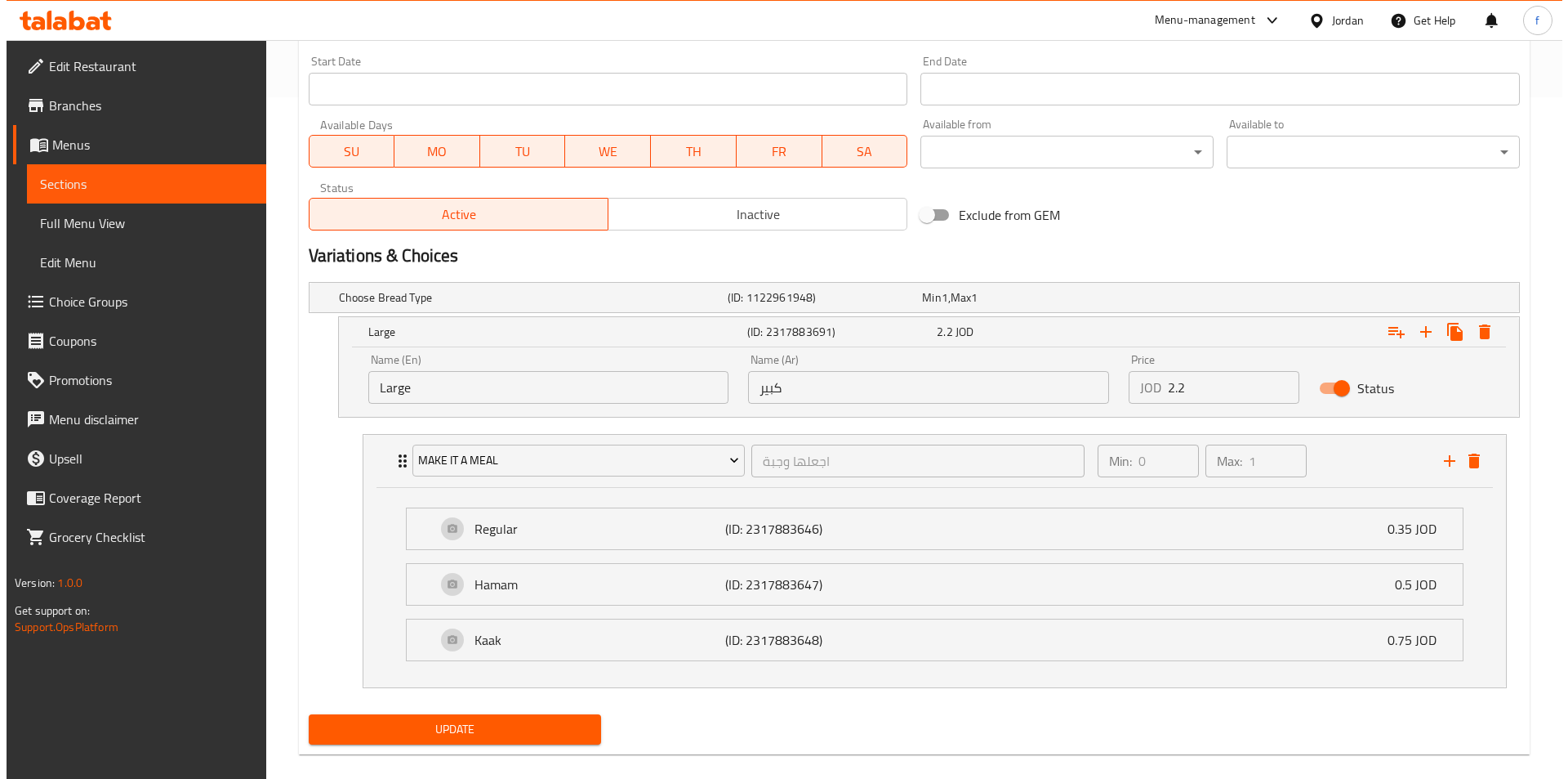
scroll to position [702, 0]
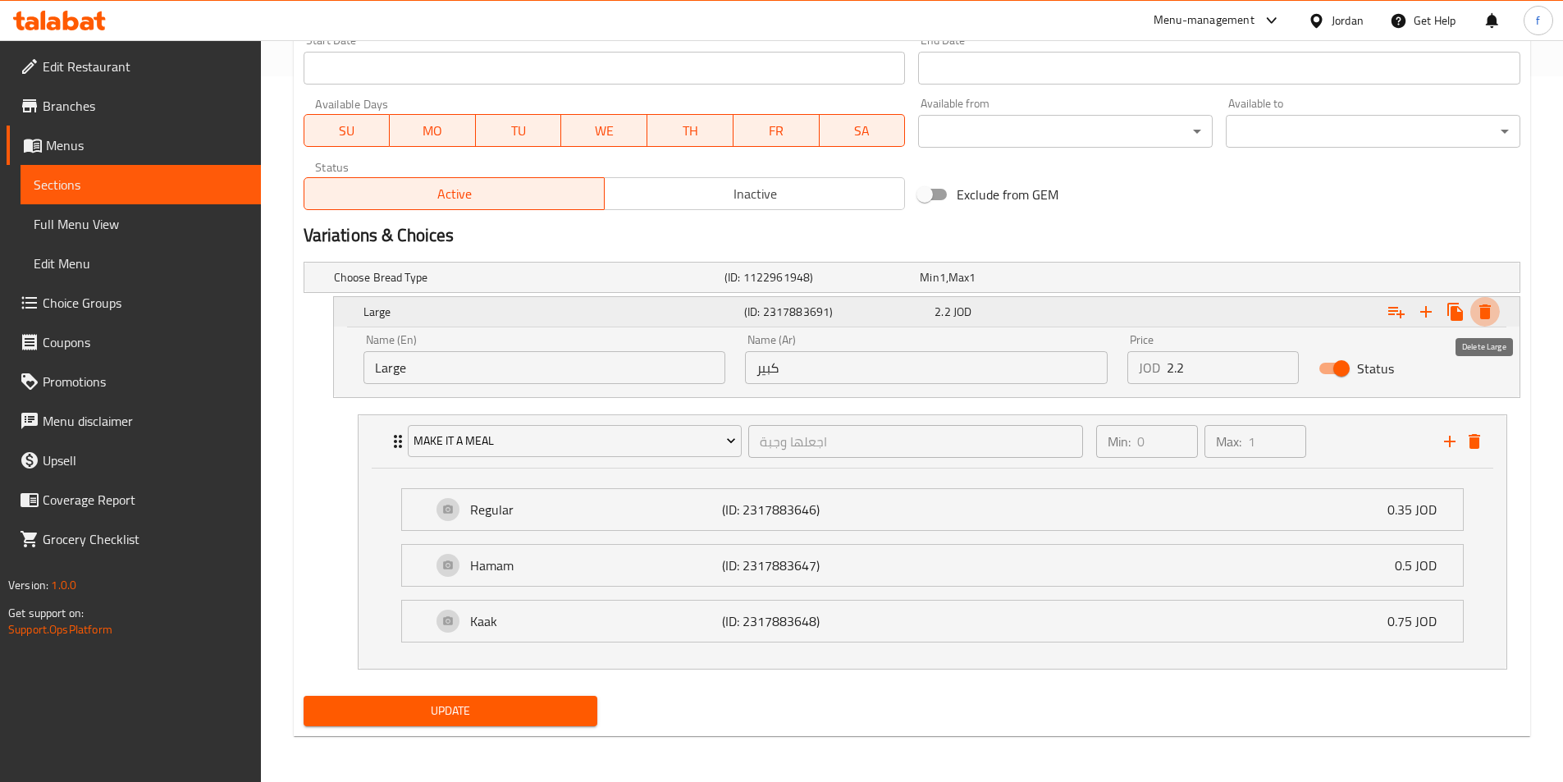
click at [1485, 309] on icon "Expand" at bounding box center [1484, 311] width 11 height 15
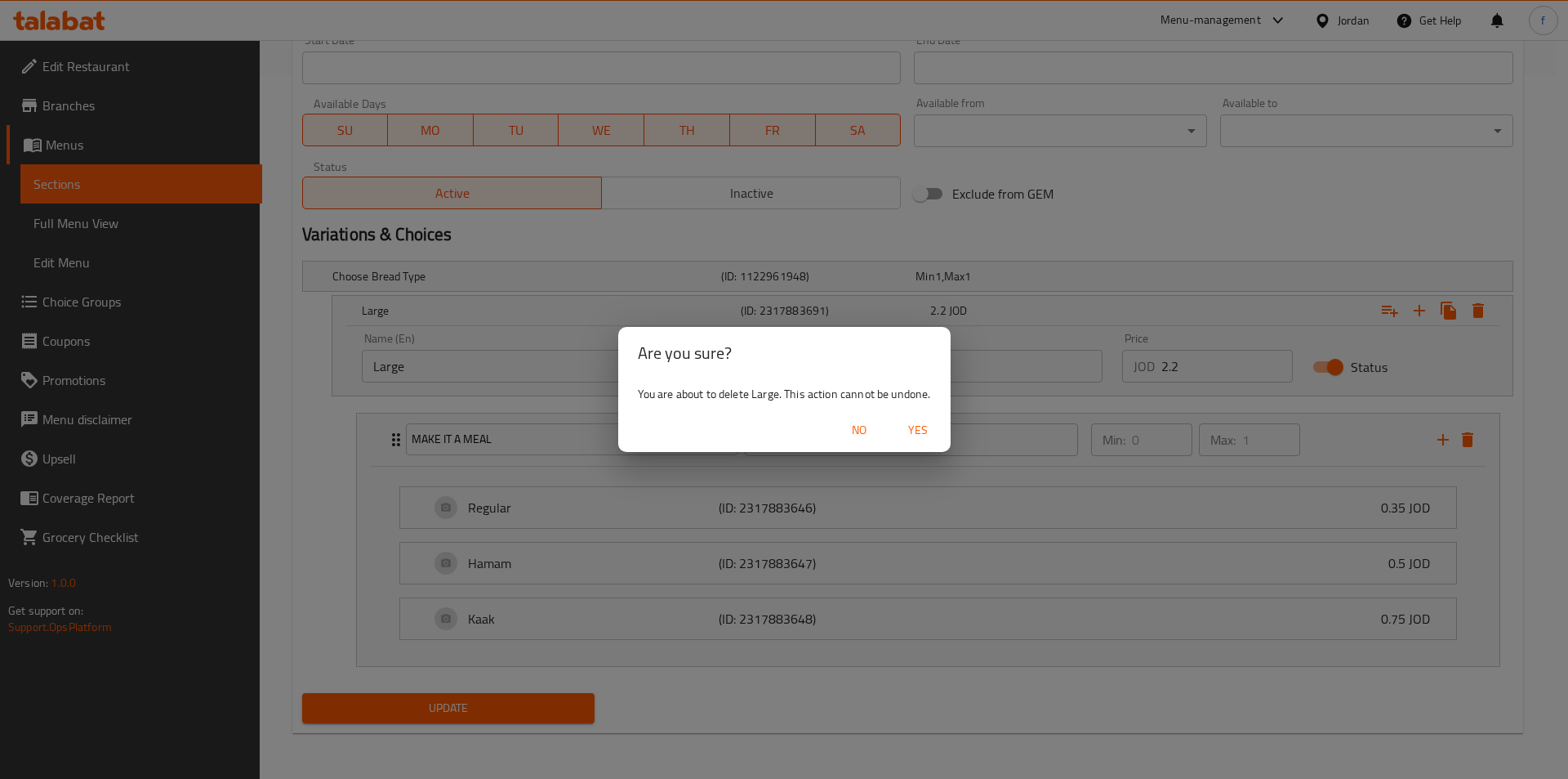
click at [933, 438] on span "Yes" at bounding box center [917, 430] width 39 height 21
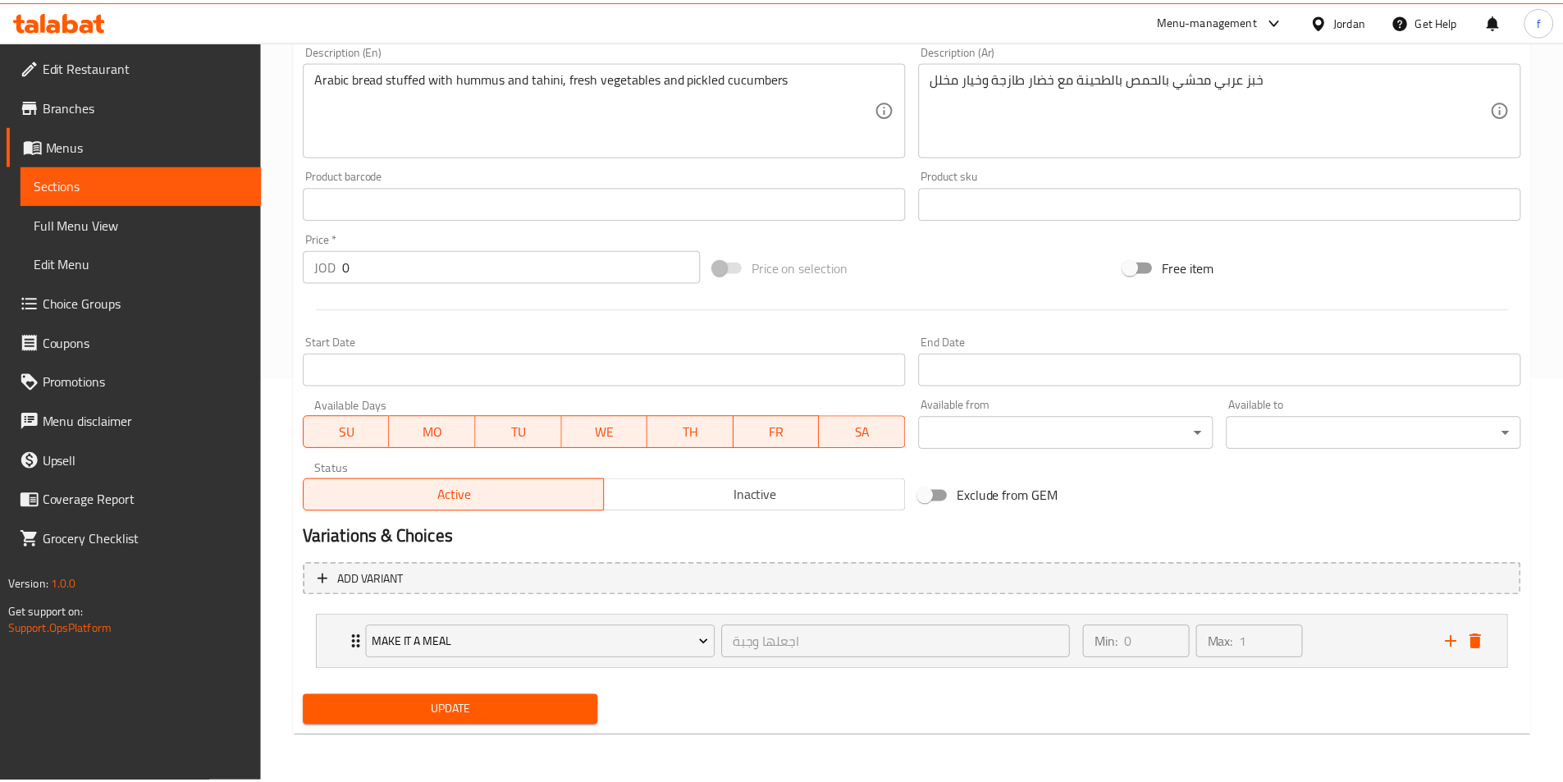
scroll to position [404, 0]
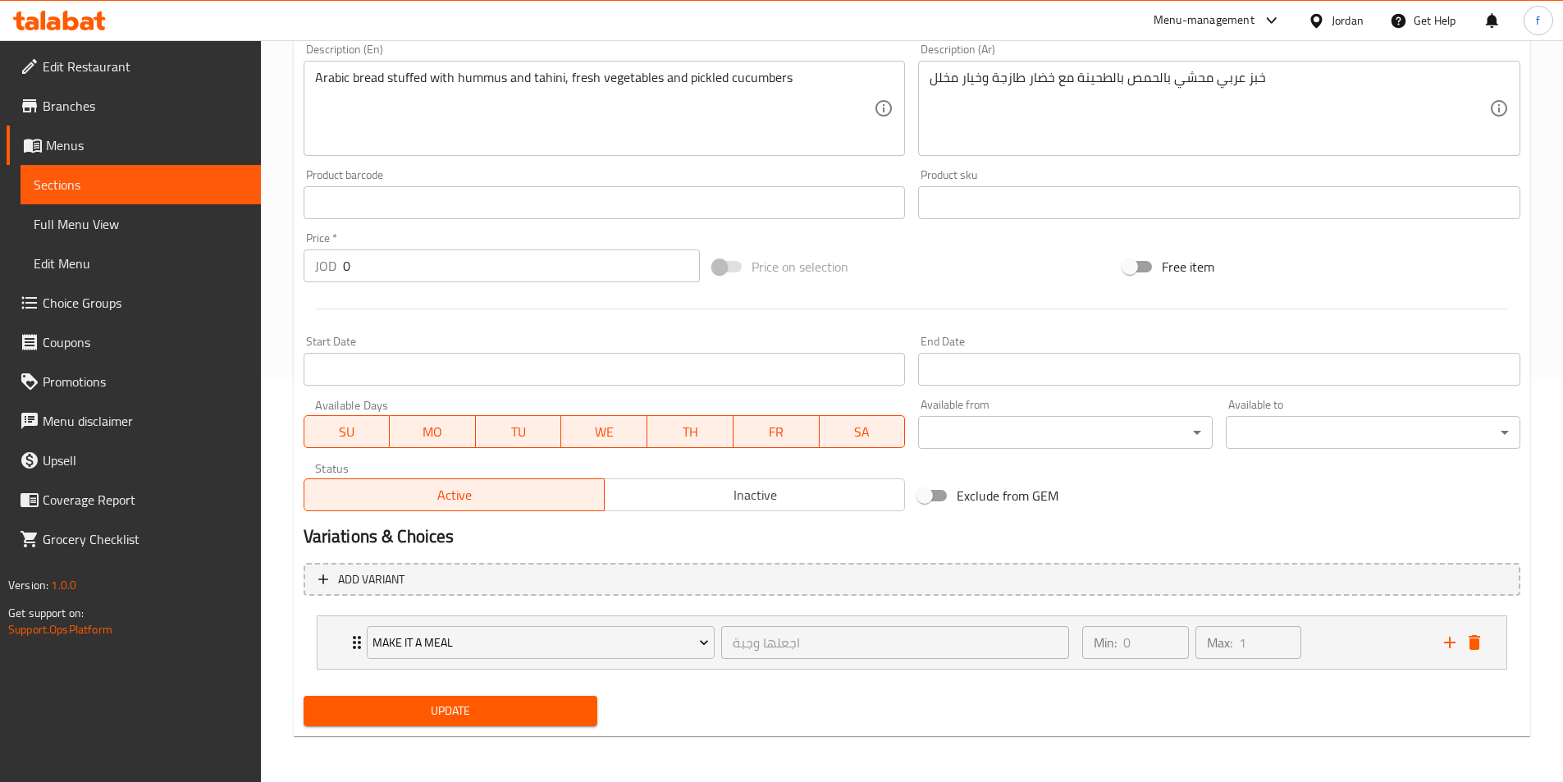
click at [454, 716] on span "Update" at bounding box center [451, 710] width 268 height 21
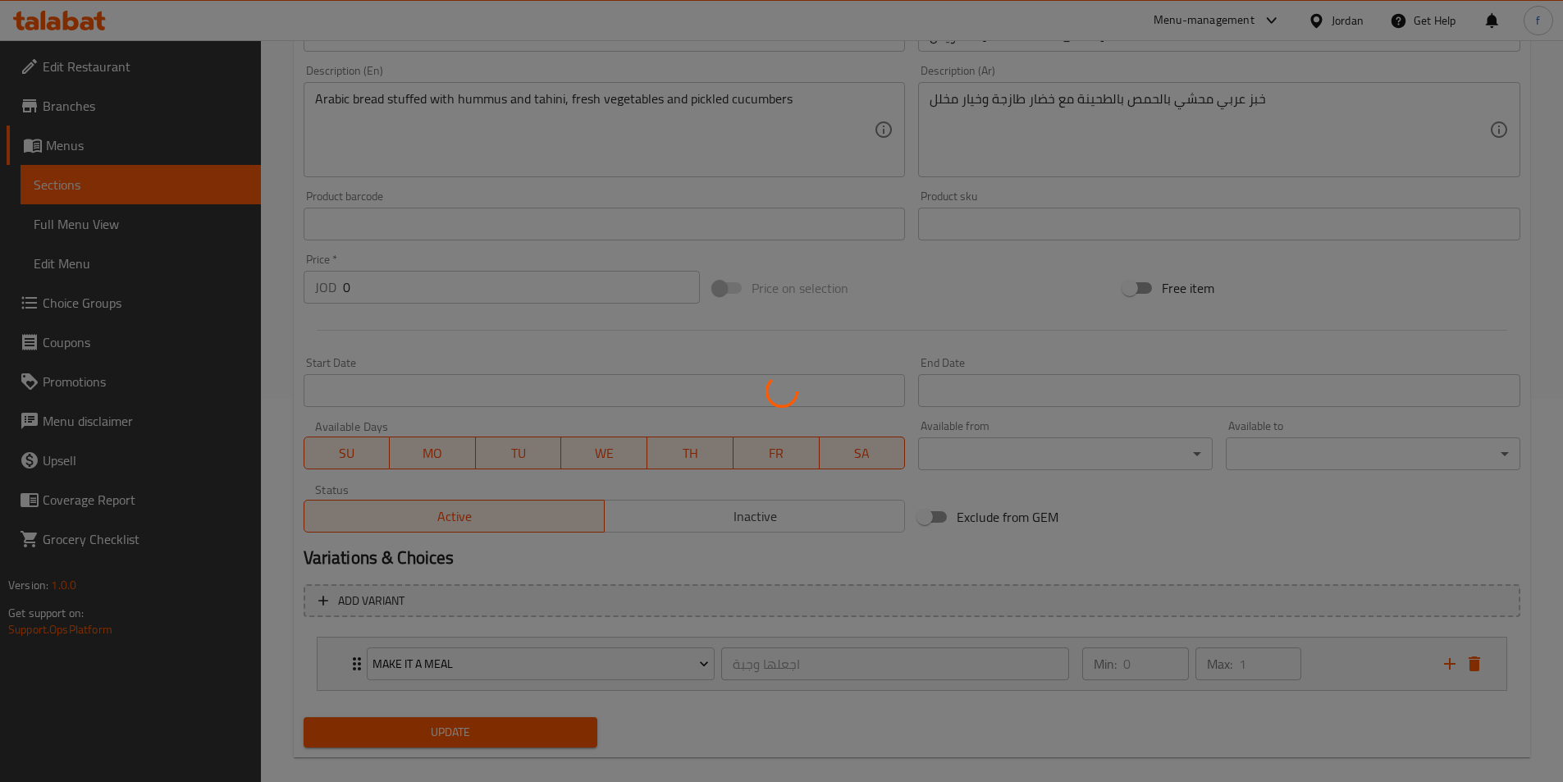
scroll to position [0, 0]
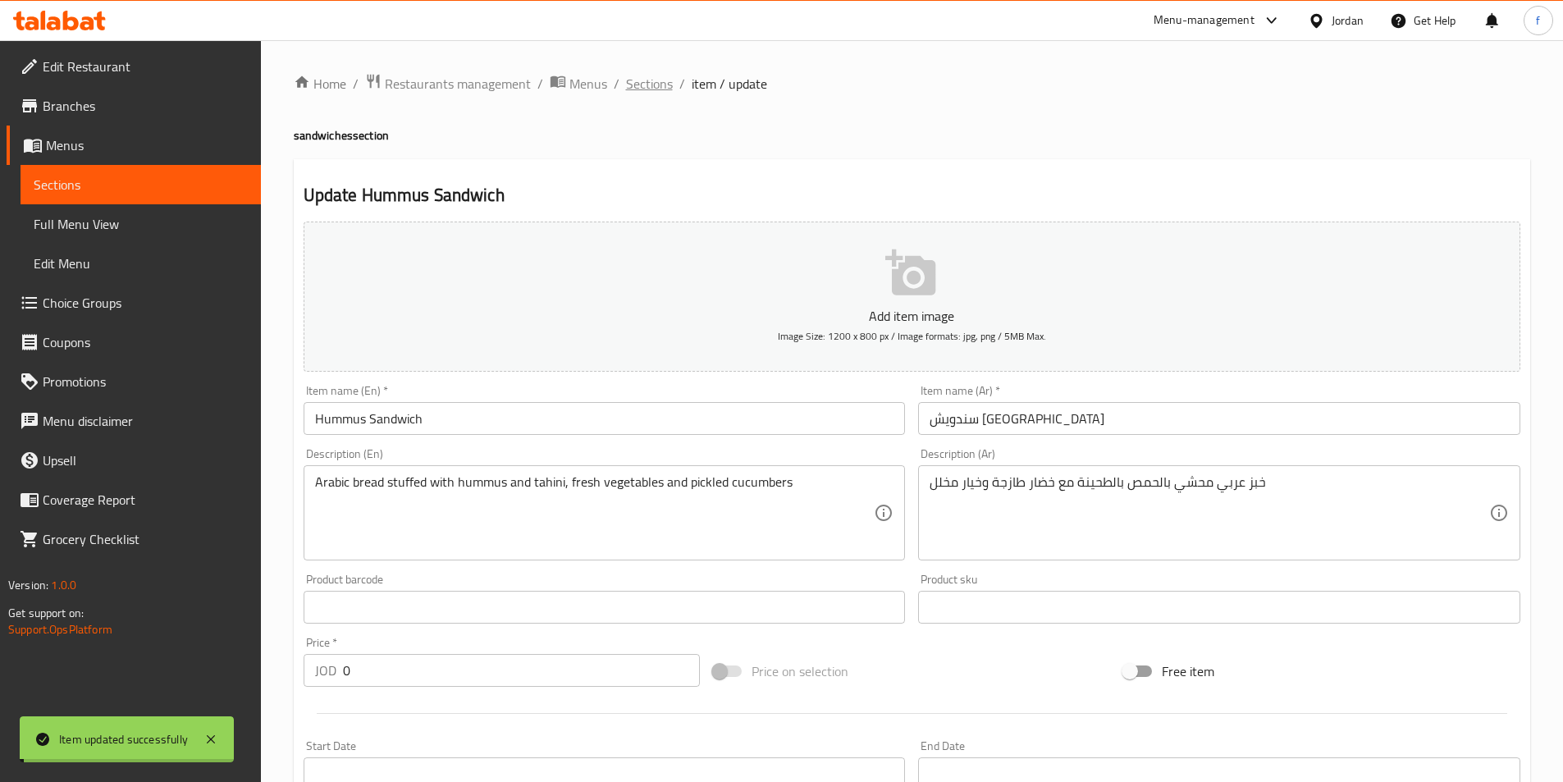
click at [660, 86] on span "Sections" at bounding box center [649, 84] width 47 height 20
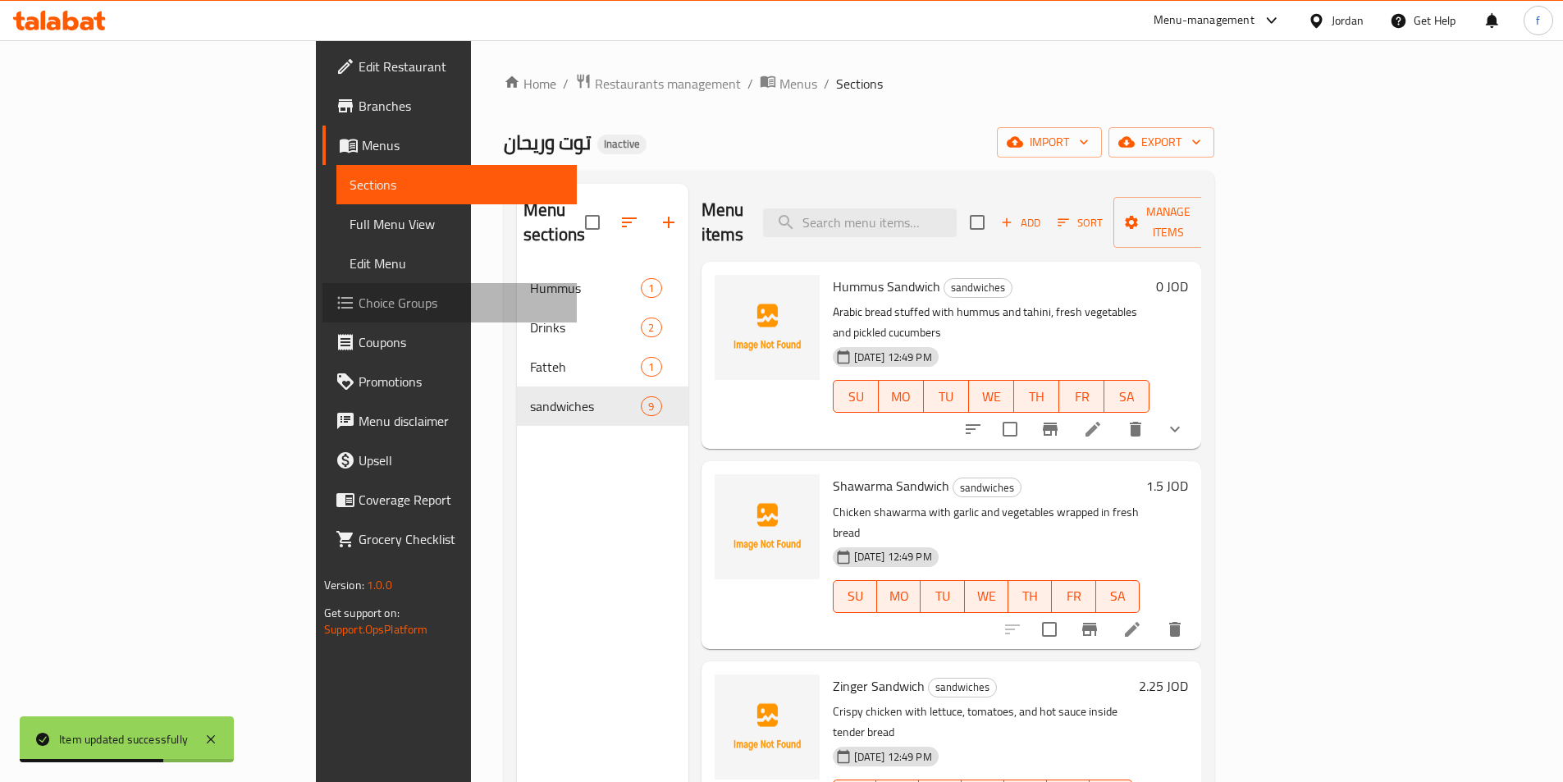
click at [358, 299] on span "Choice Groups" at bounding box center [460, 303] width 205 height 20
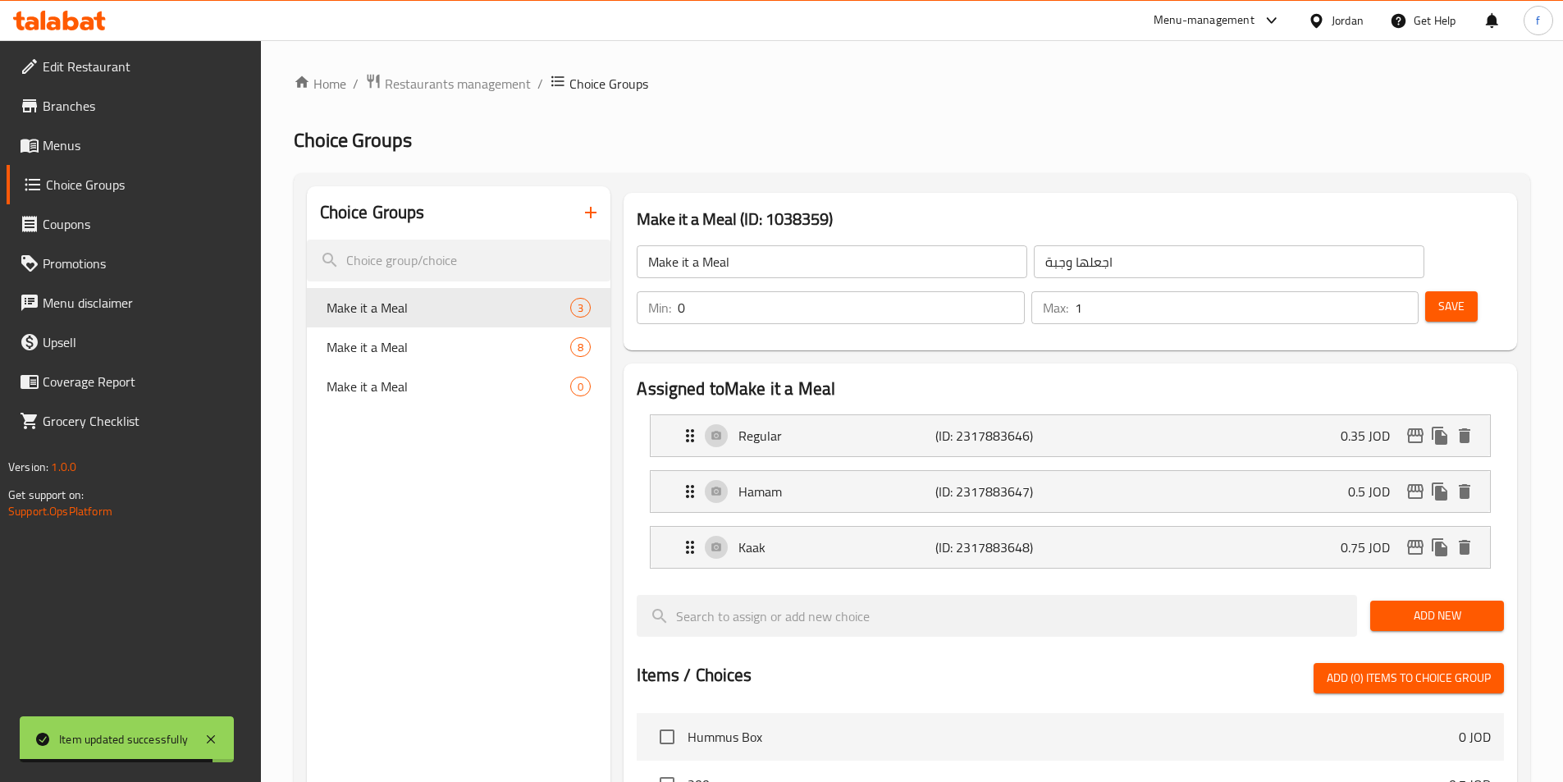
click at [436, 449] on div "Choice Groups Make it a Meal 3 Make it a Meal 8 Make it a Meal 0" at bounding box center [459, 748] width 304 height 1124
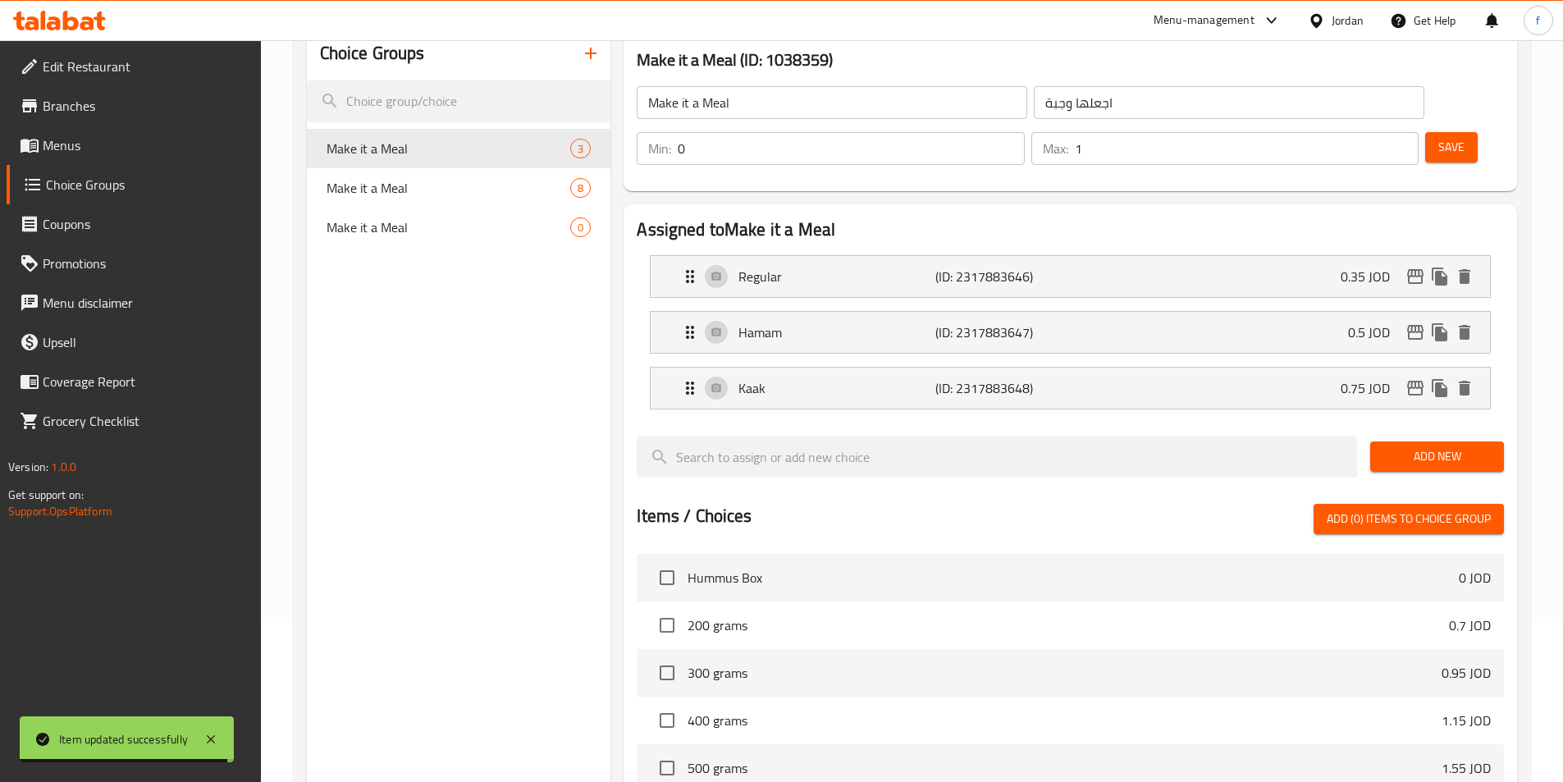
scroll to position [164, 0]
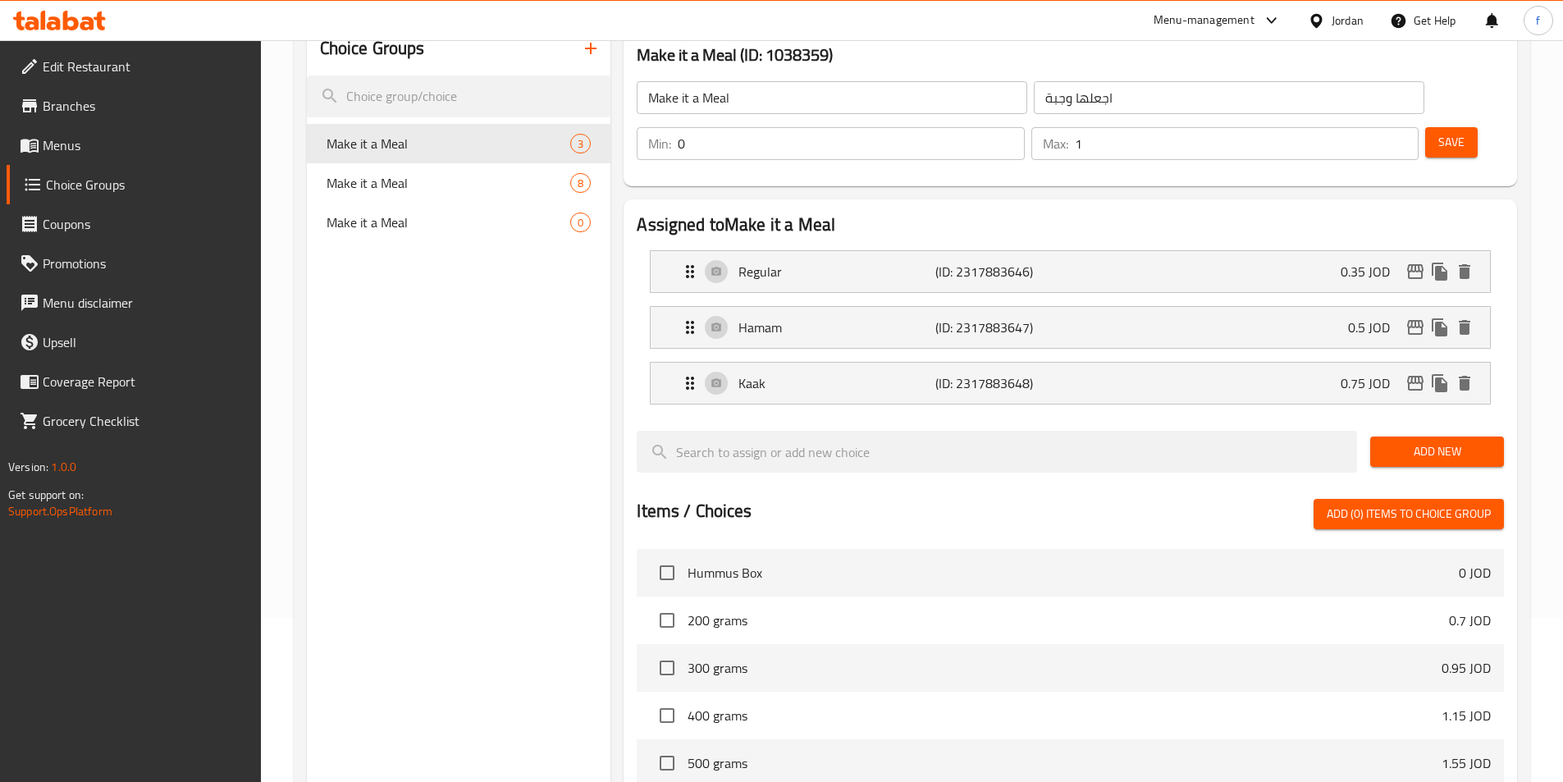
click at [441, 399] on div "Choice Groups Make it a Meal 3 Make it a Meal 8 Make it a Meal 0" at bounding box center [459, 584] width 304 height 1124
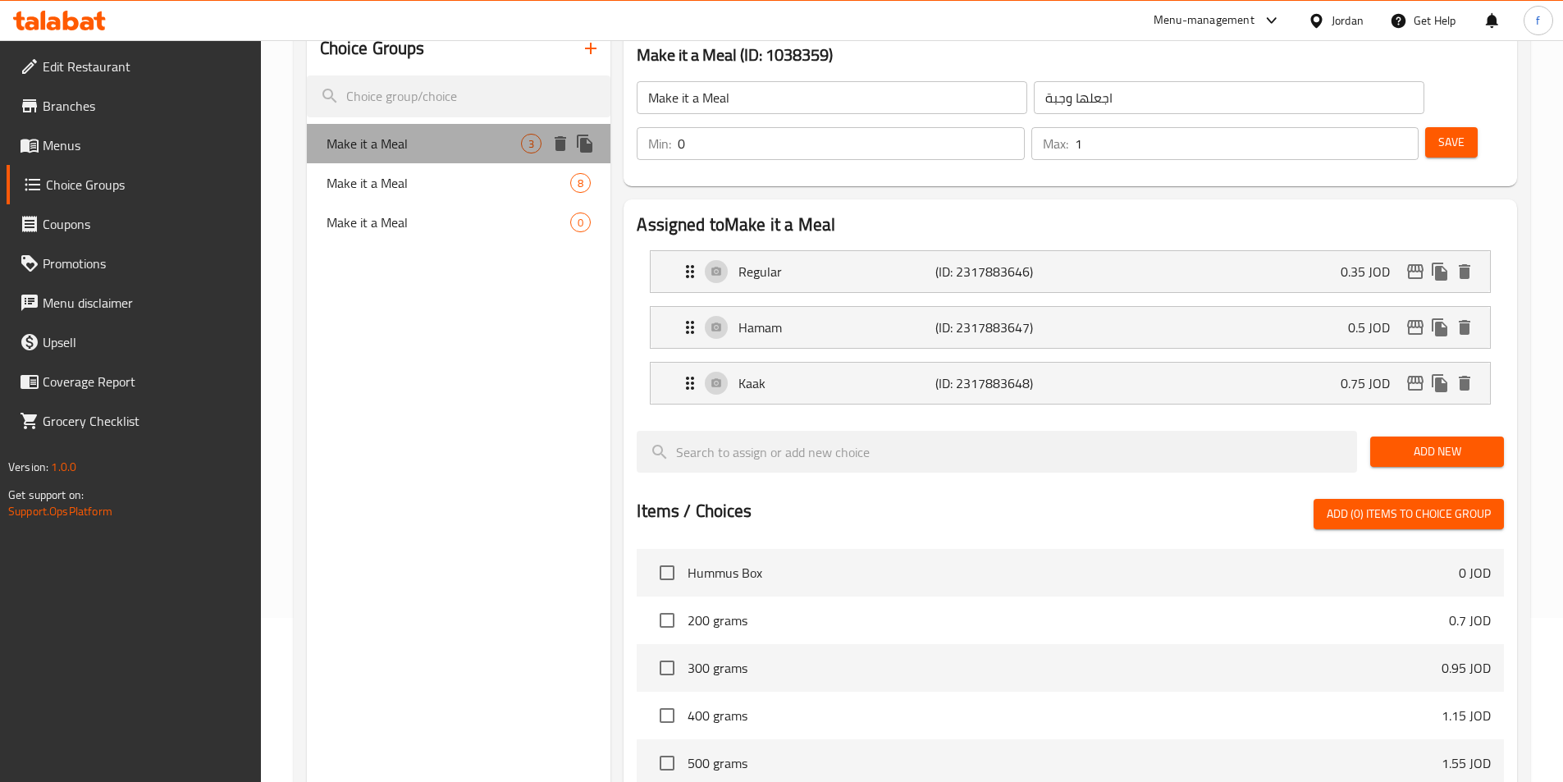
click at [462, 153] on div "Make it a Meal 3" at bounding box center [459, 143] width 304 height 39
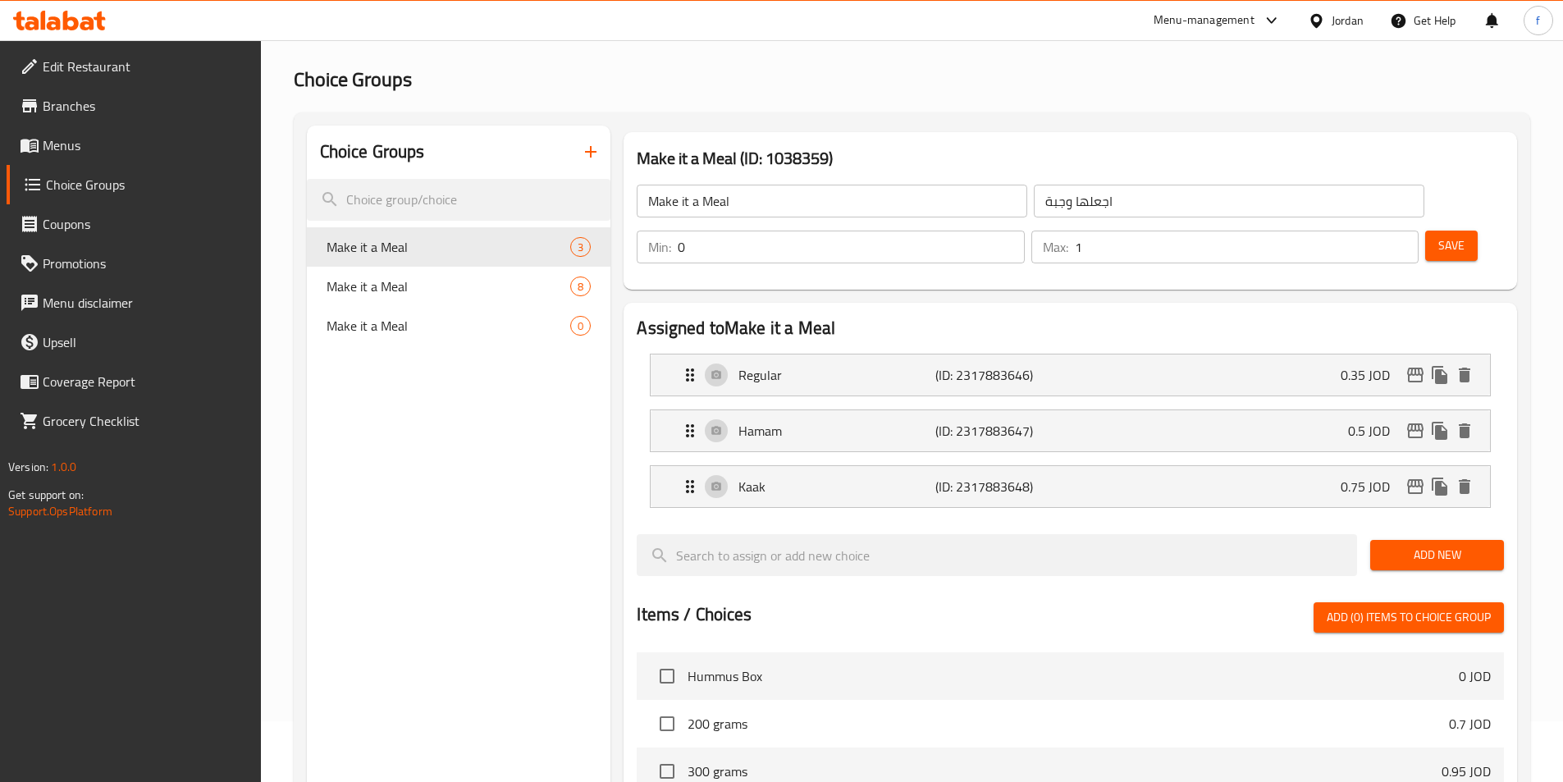
scroll to position [0, 0]
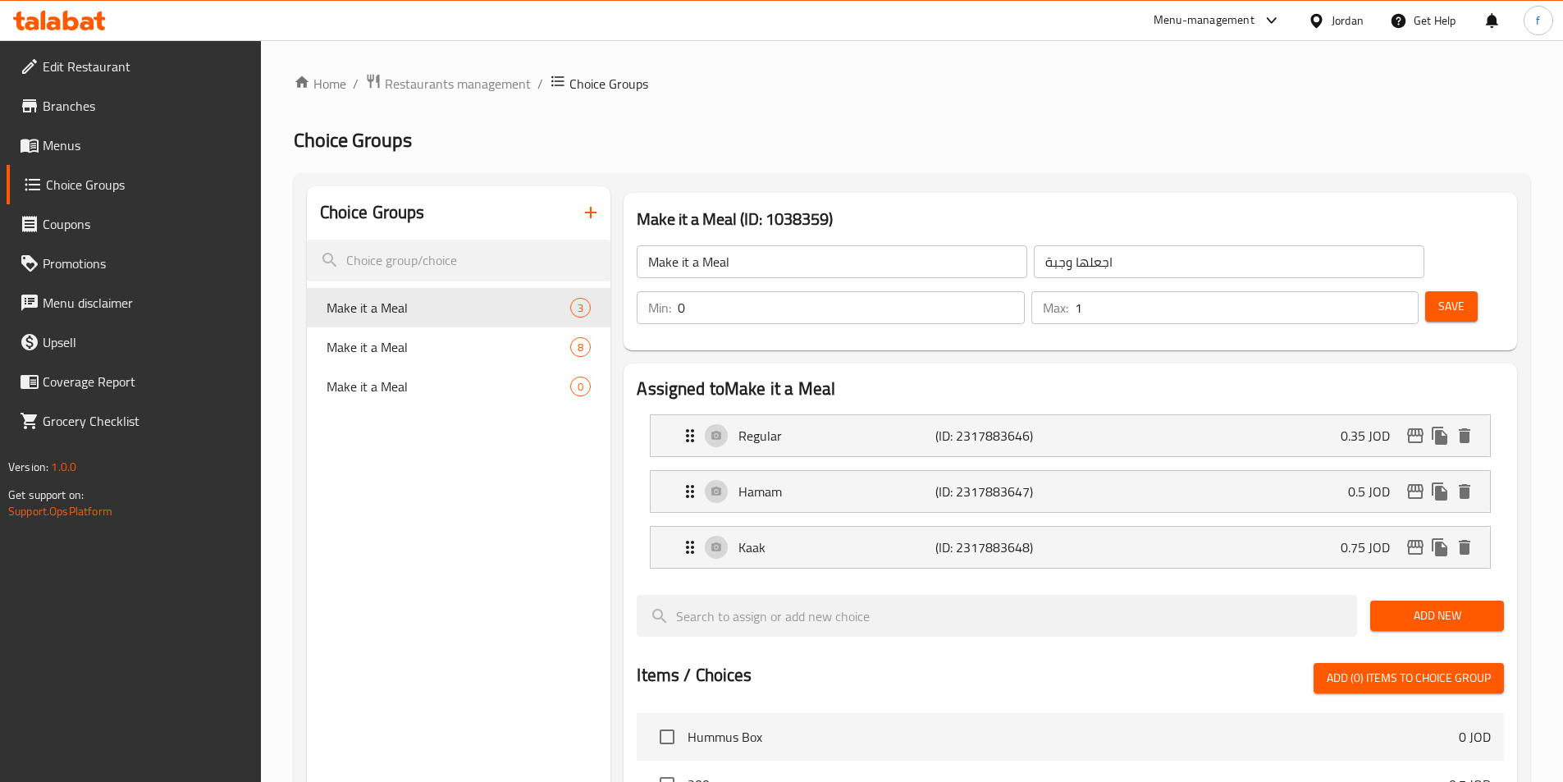
click at [720, 264] on input "Make it a Meal" at bounding box center [832, 261] width 390 height 33
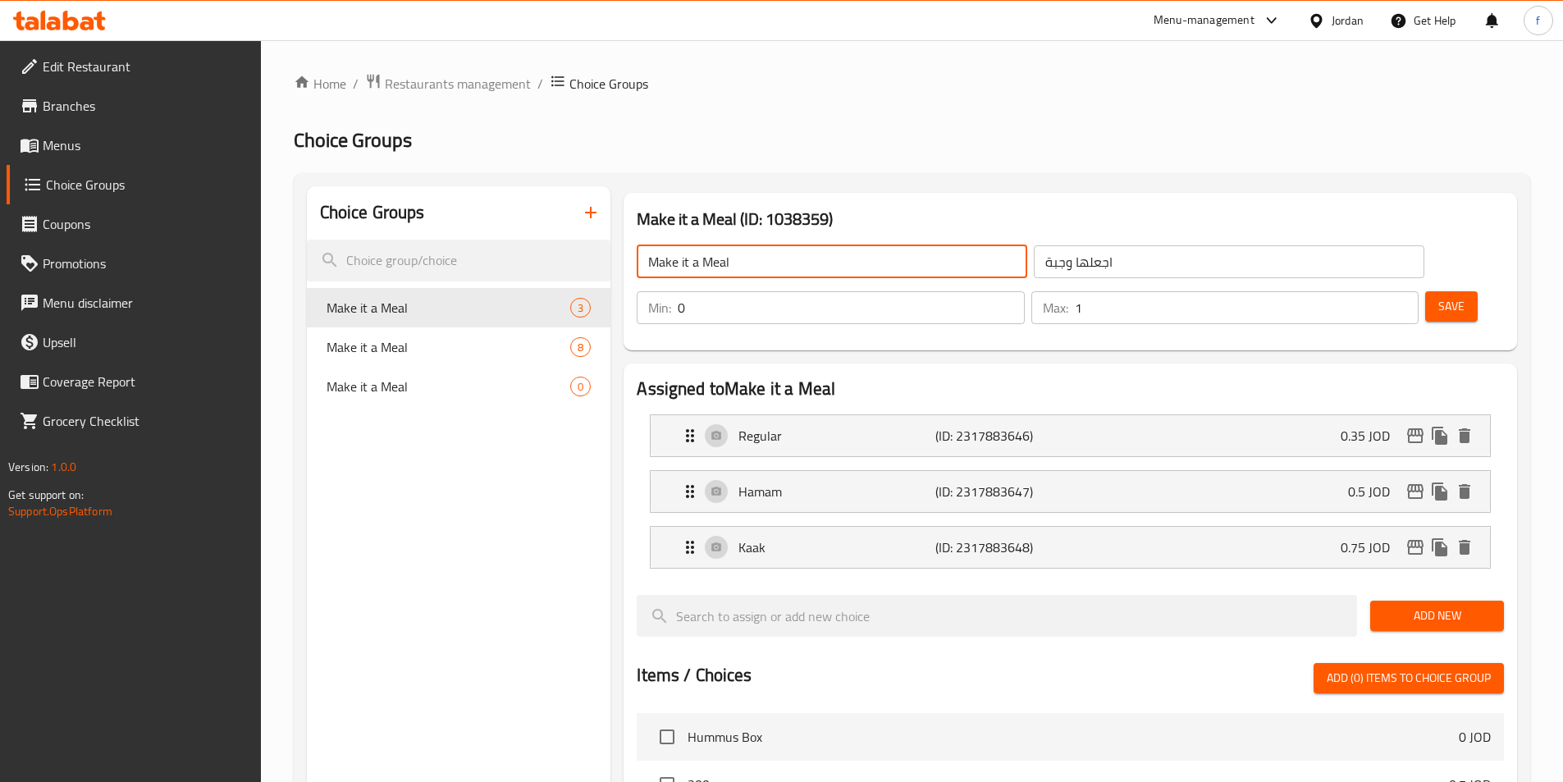
click at [720, 264] on input "Make it a Meal" at bounding box center [832, 261] width 390 height 33
click at [697, 264] on input "Make it a Meal" at bounding box center [832, 261] width 390 height 33
paste input "Choose Bread Type"
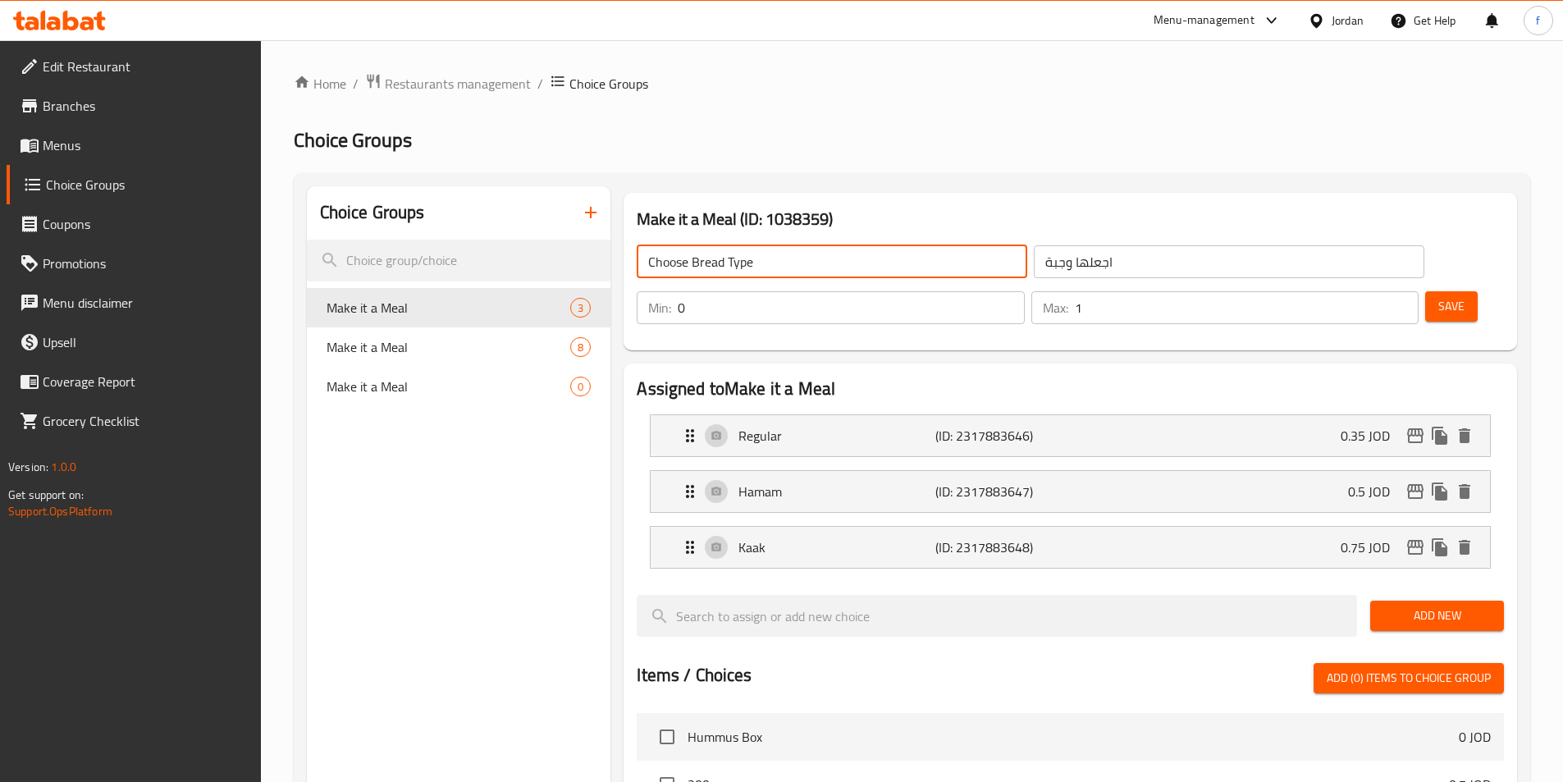
type input "Choose Bread Type"
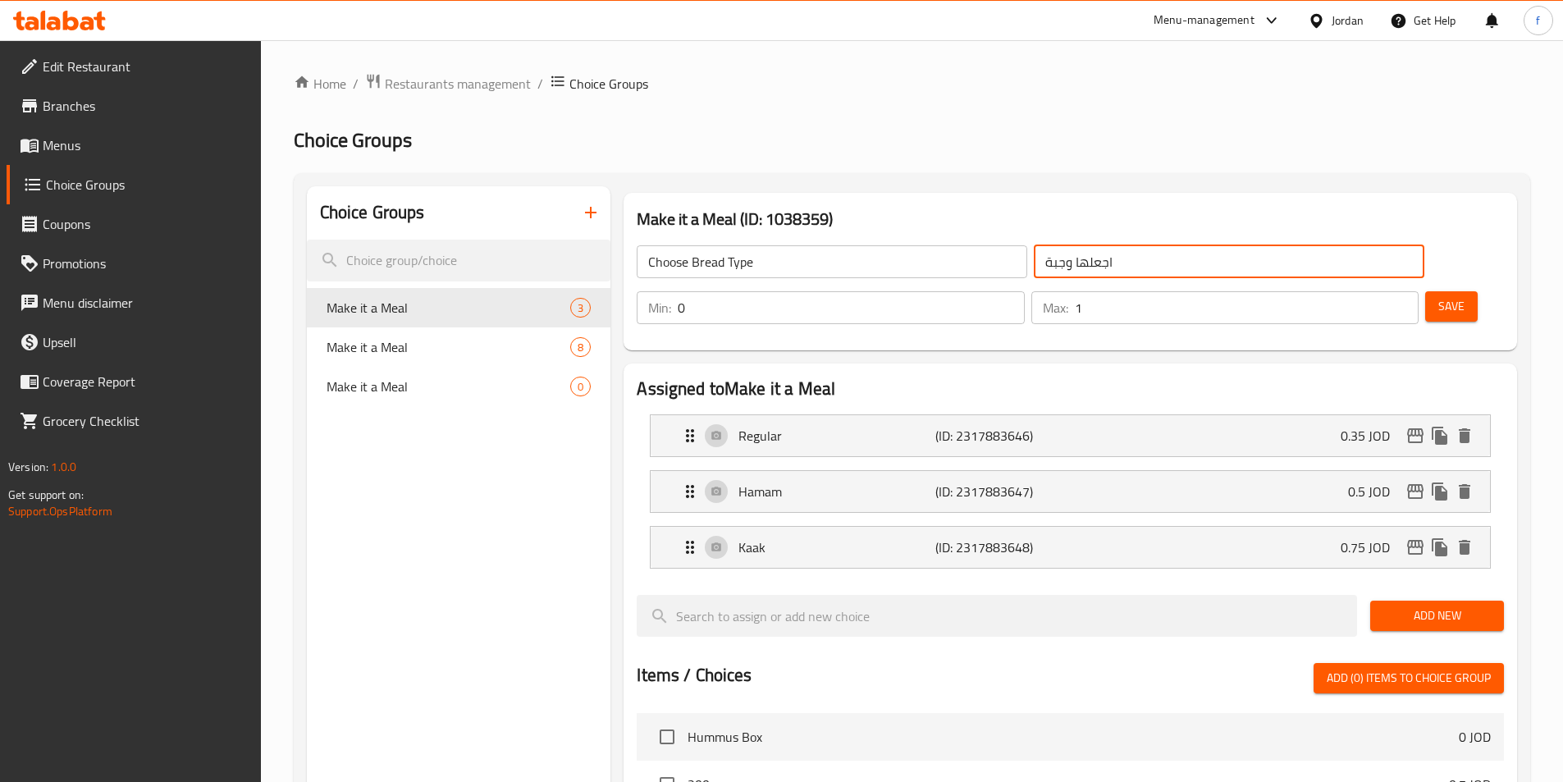
click at [1034, 258] on input "اجعلها وجبة" at bounding box center [1229, 261] width 390 height 33
paste input "تر نوع الخبز"
type input "اختر نوع الخبز"
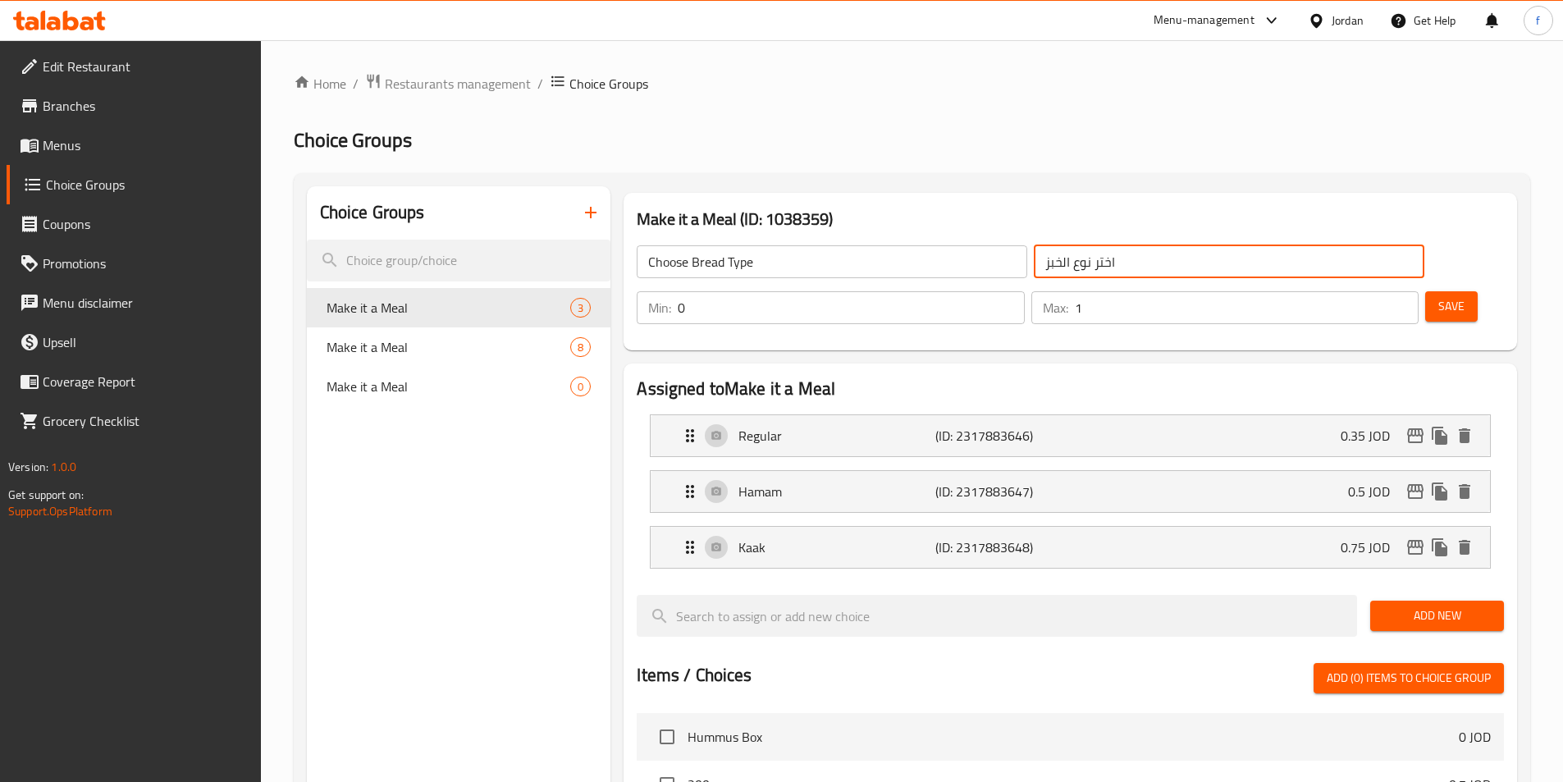
click at [1055, 212] on h3 "Make it a Meal (ID: 1038359)" at bounding box center [1070, 219] width 867 height 26
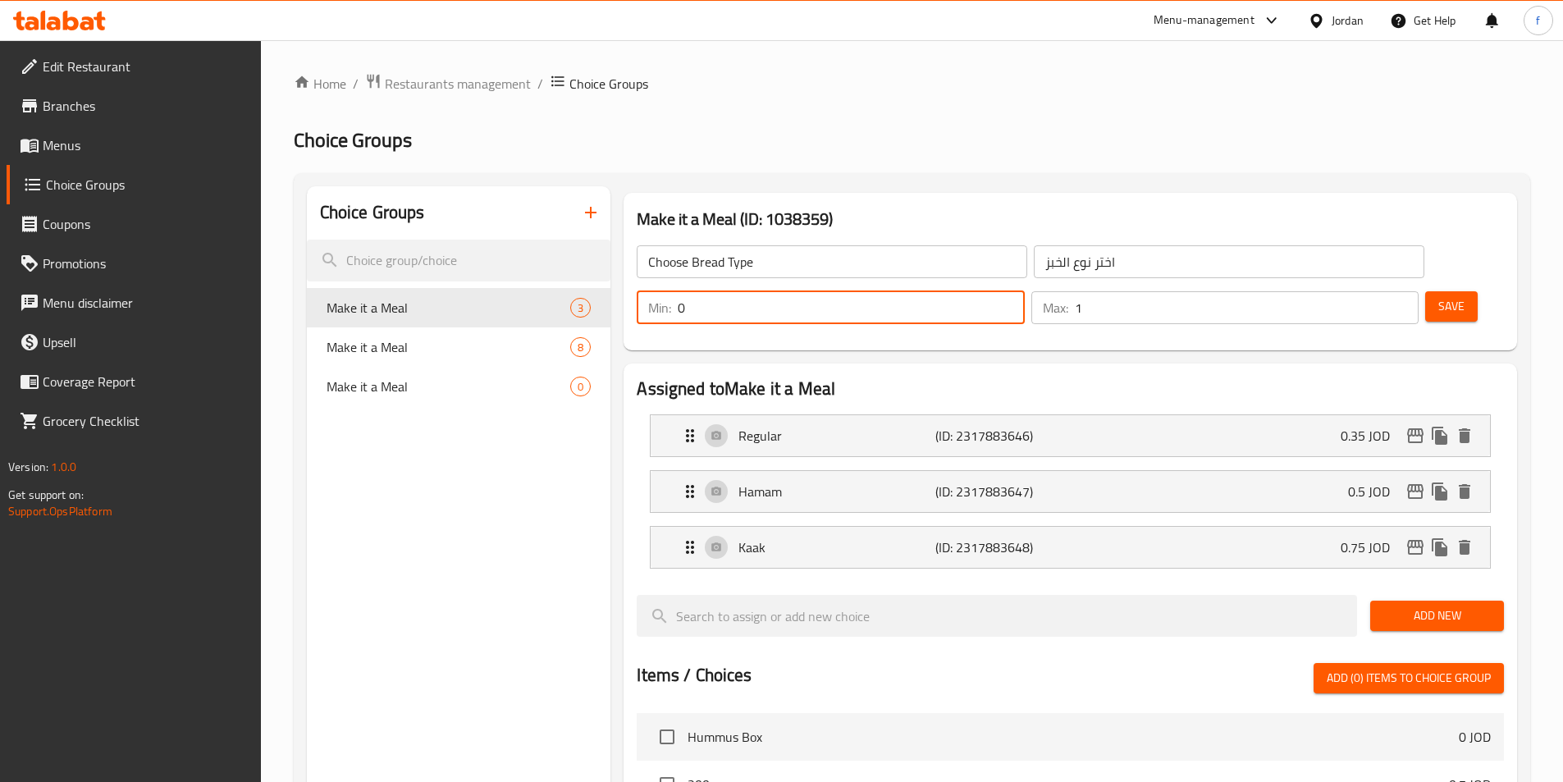
drag, startPoint x: 1257, startPoint y: 264, endPoint x: 1268, endPoint y: 263, distance: 10.7
click at [1024, 291] on div "Min: 0 ​" at bounding box center [830, 307] width 387 height 33
type input "1"
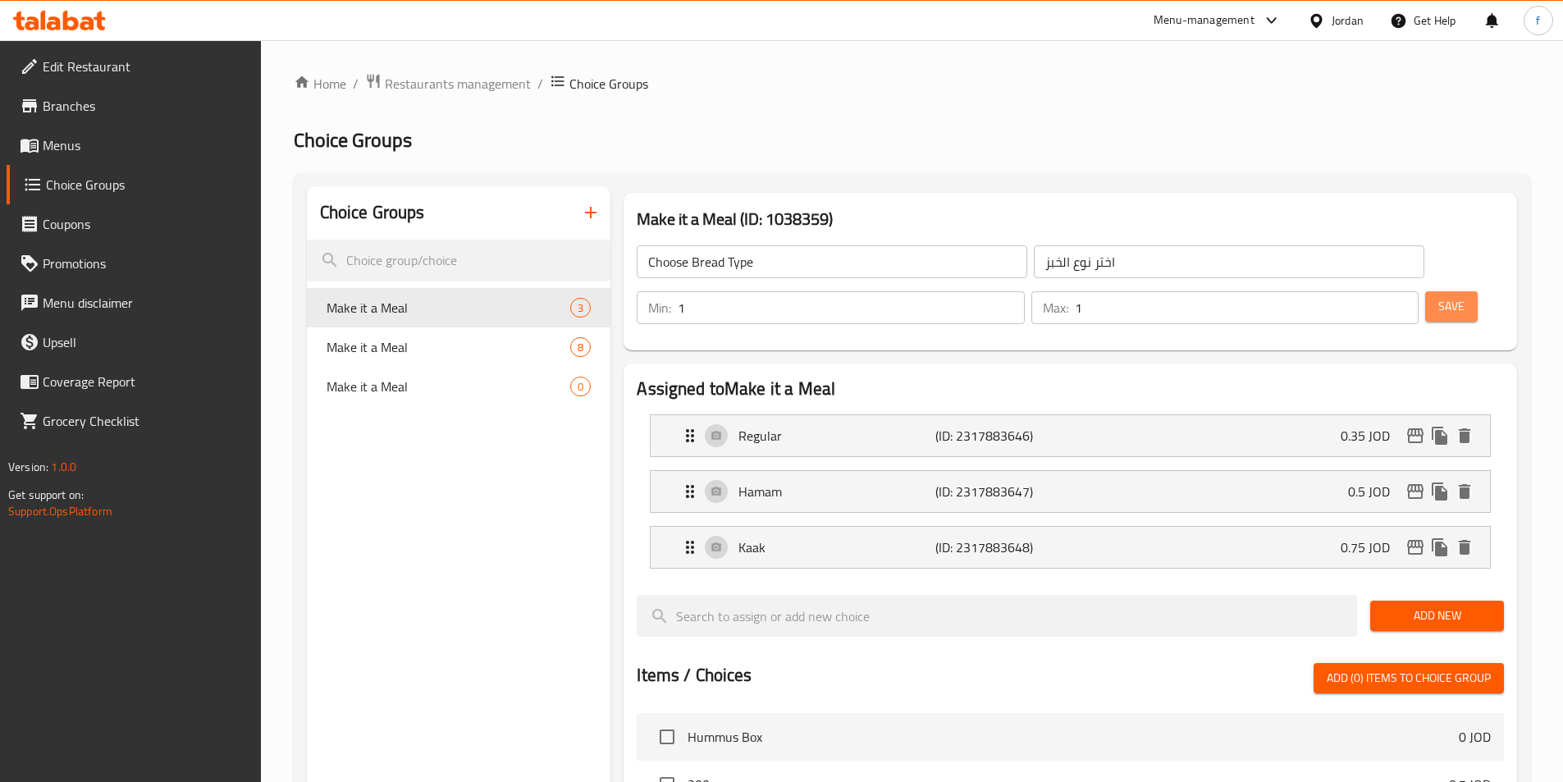
click at [1438, 296] on span "Save" at bounding box center [1451, 306] width 26 height 21
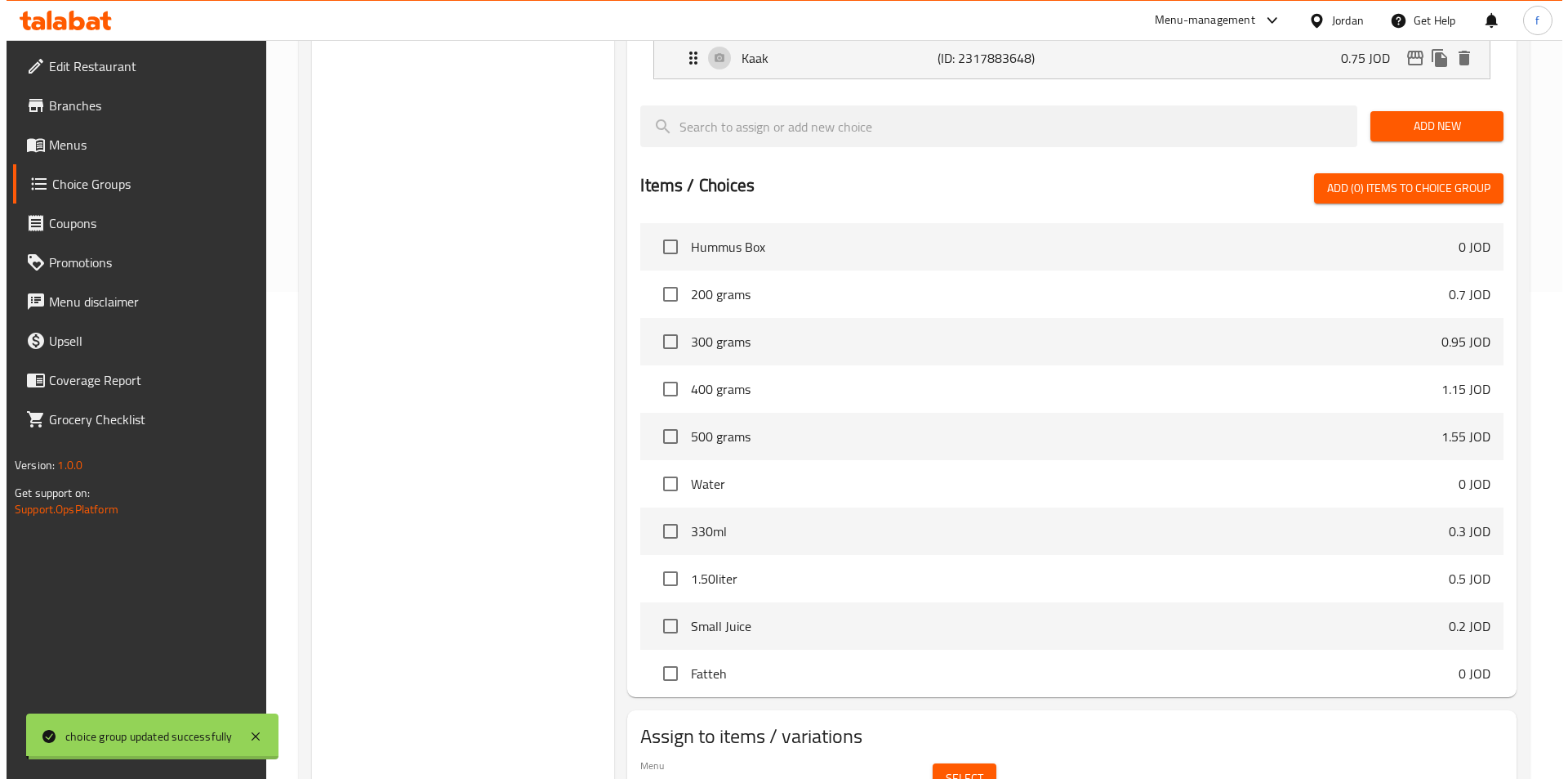
scroll to position [490, 0]
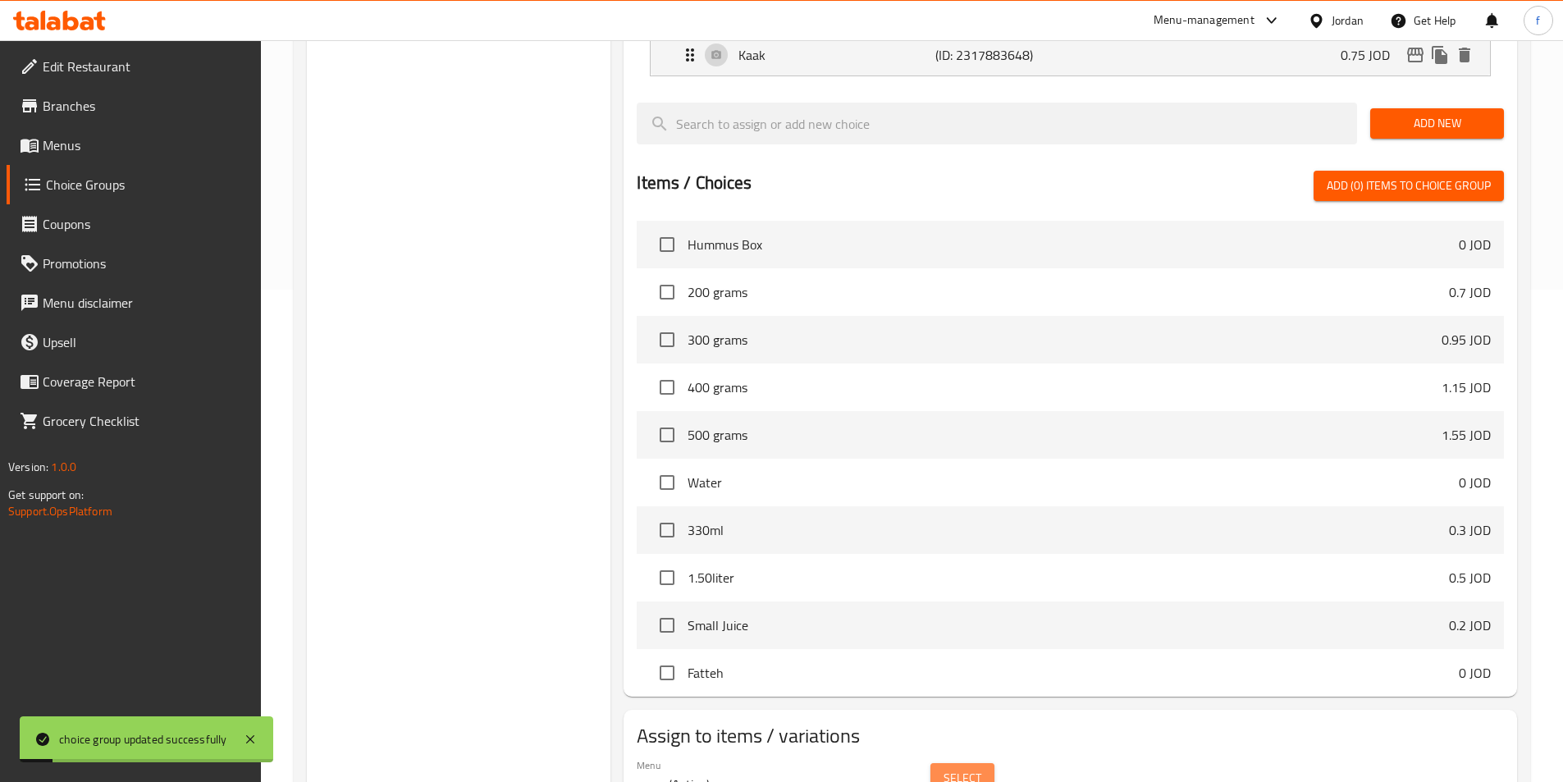
click at [979, 768] on span "Select" at bounding box center [962, 778] width 38 height 21
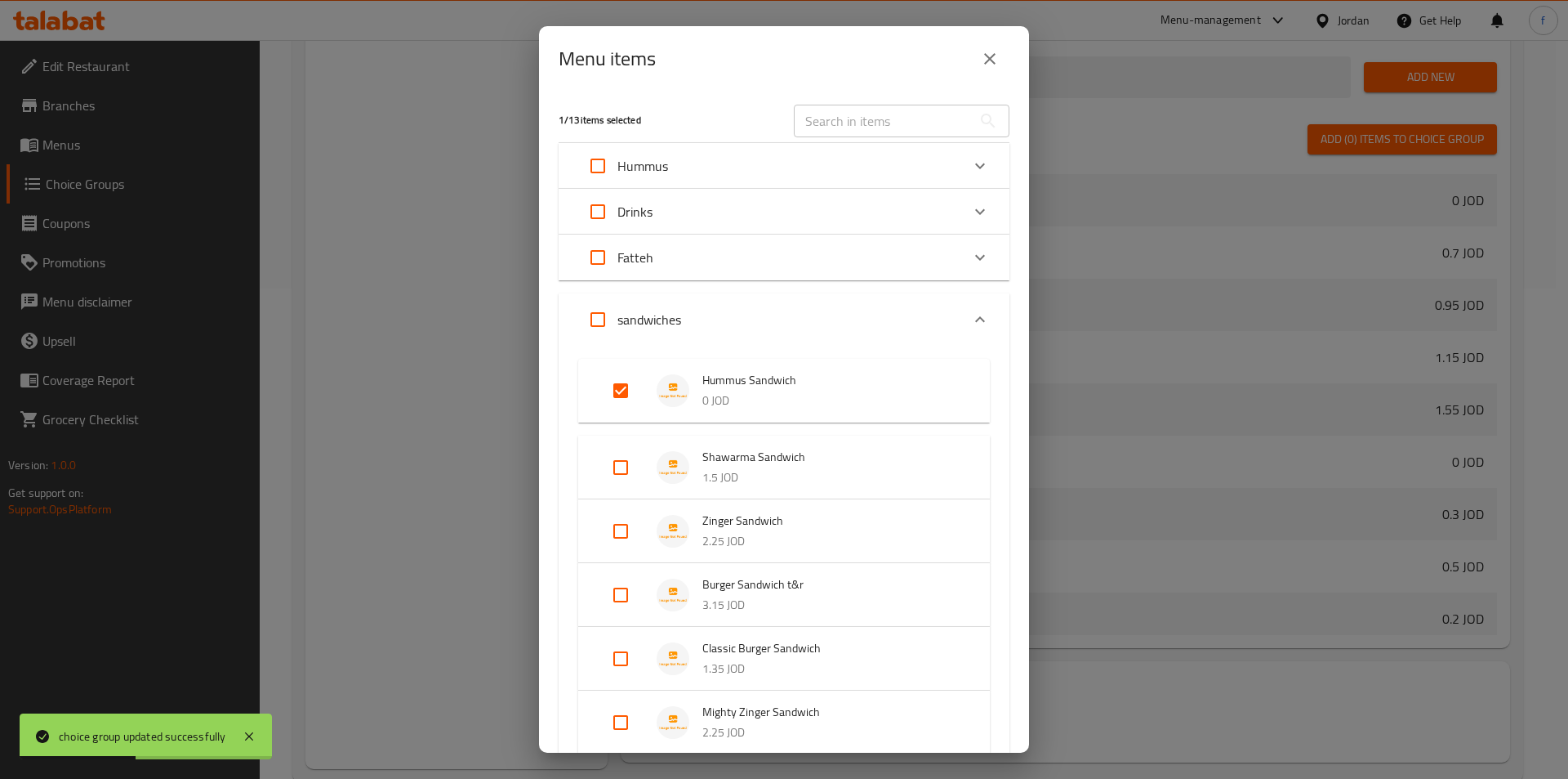
click at [633, 389] on input "Expand" at bounding box center [620, 390] width 39 height 39
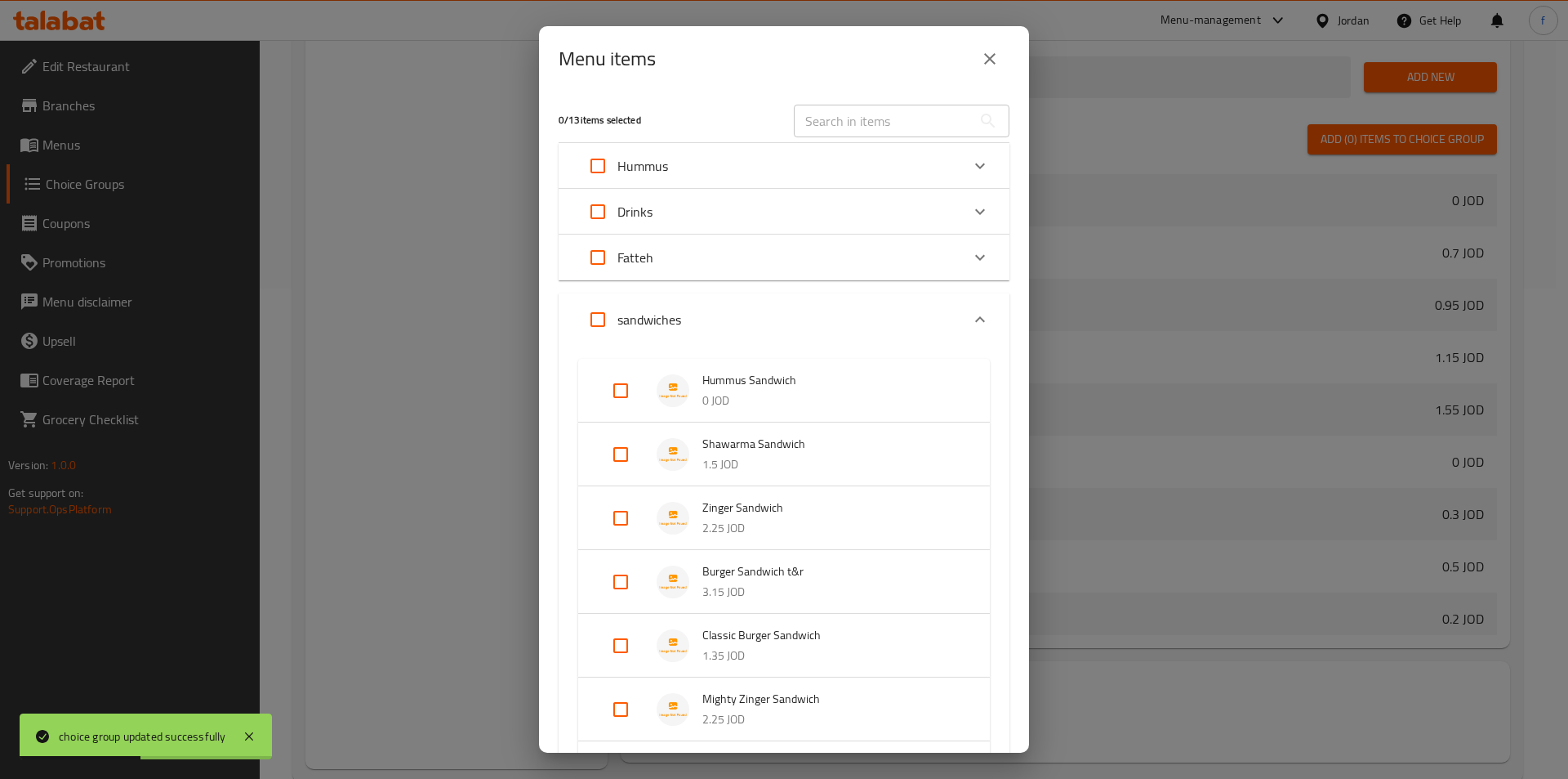
click at [633, 389] on input "Expand" at bounding box center [620, 390] width 39 height 39
checkbox input "true"
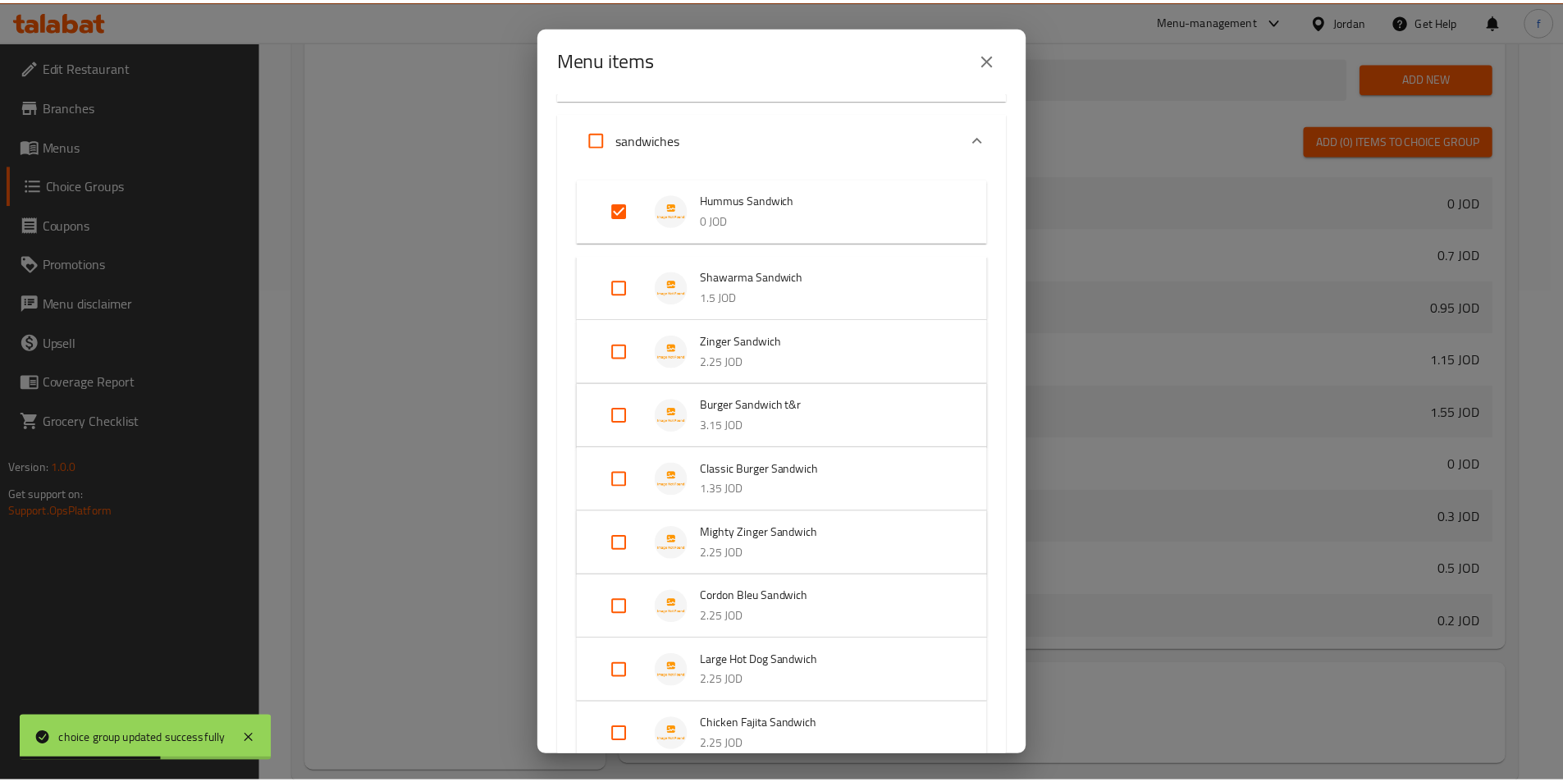
scroll to position [334, 0]
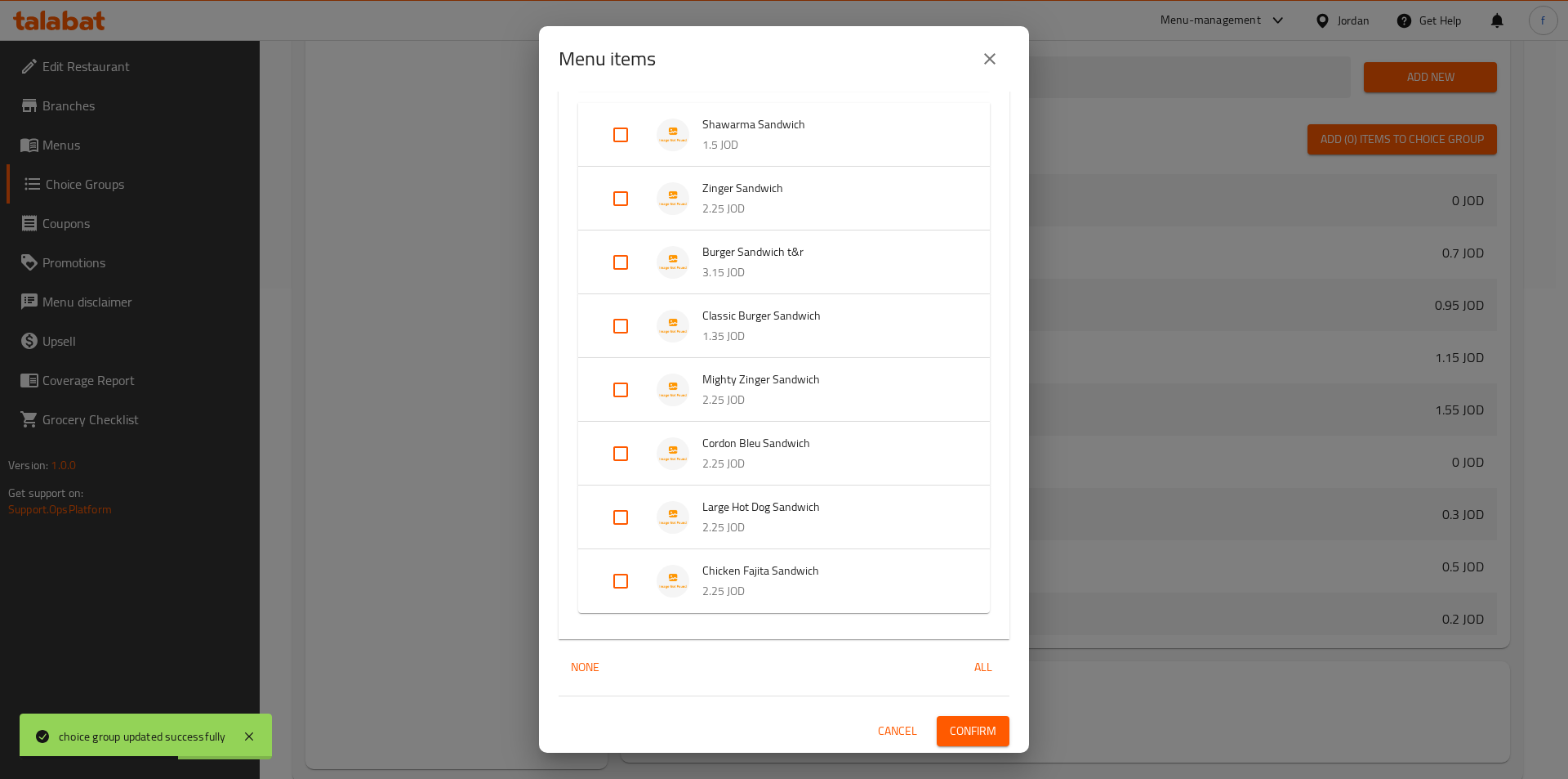
click at [950, 738] on span "Confirm" at bounding box center [973, 730] width 47 height 21
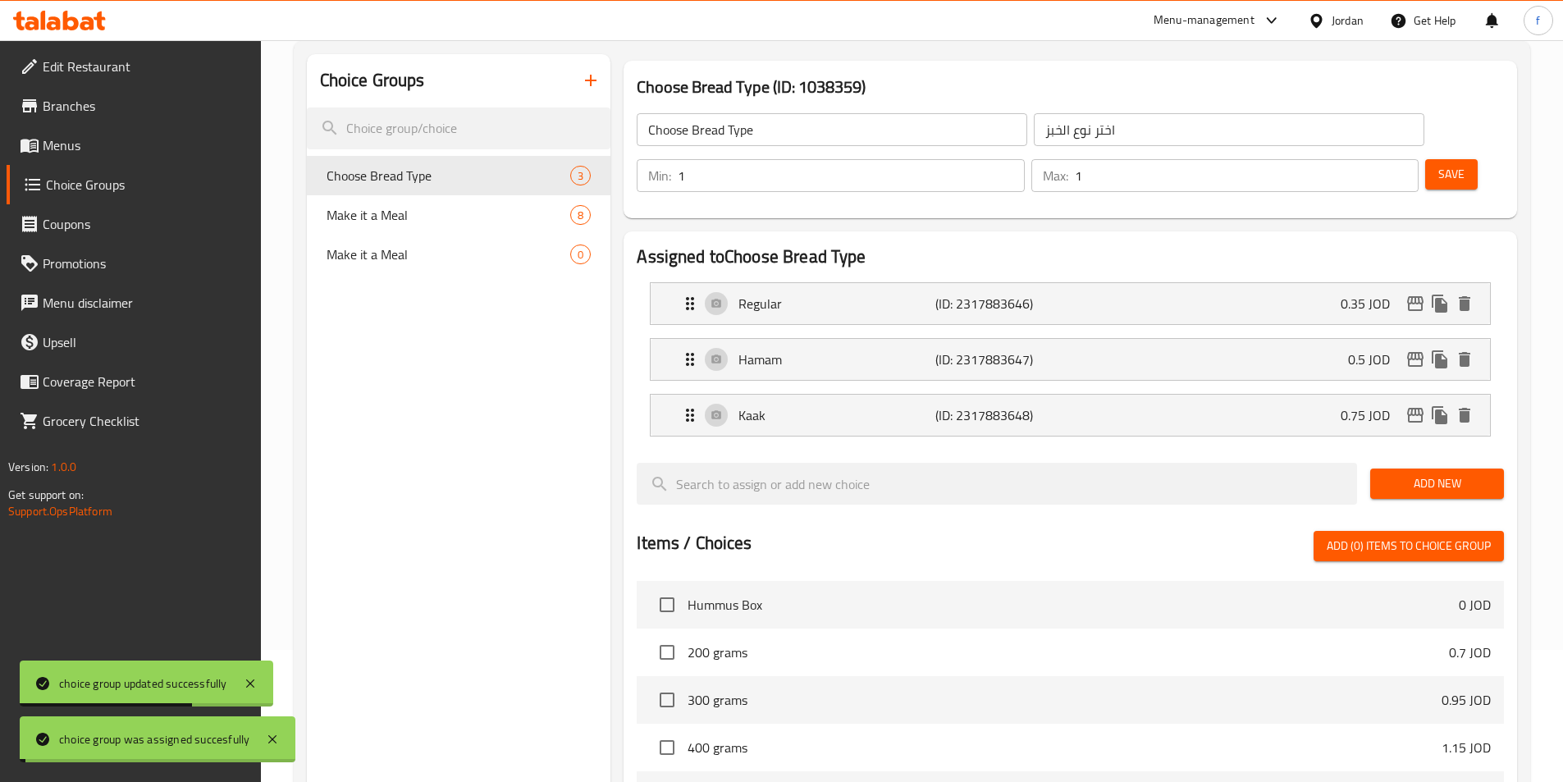
scroll to position [0, 0]
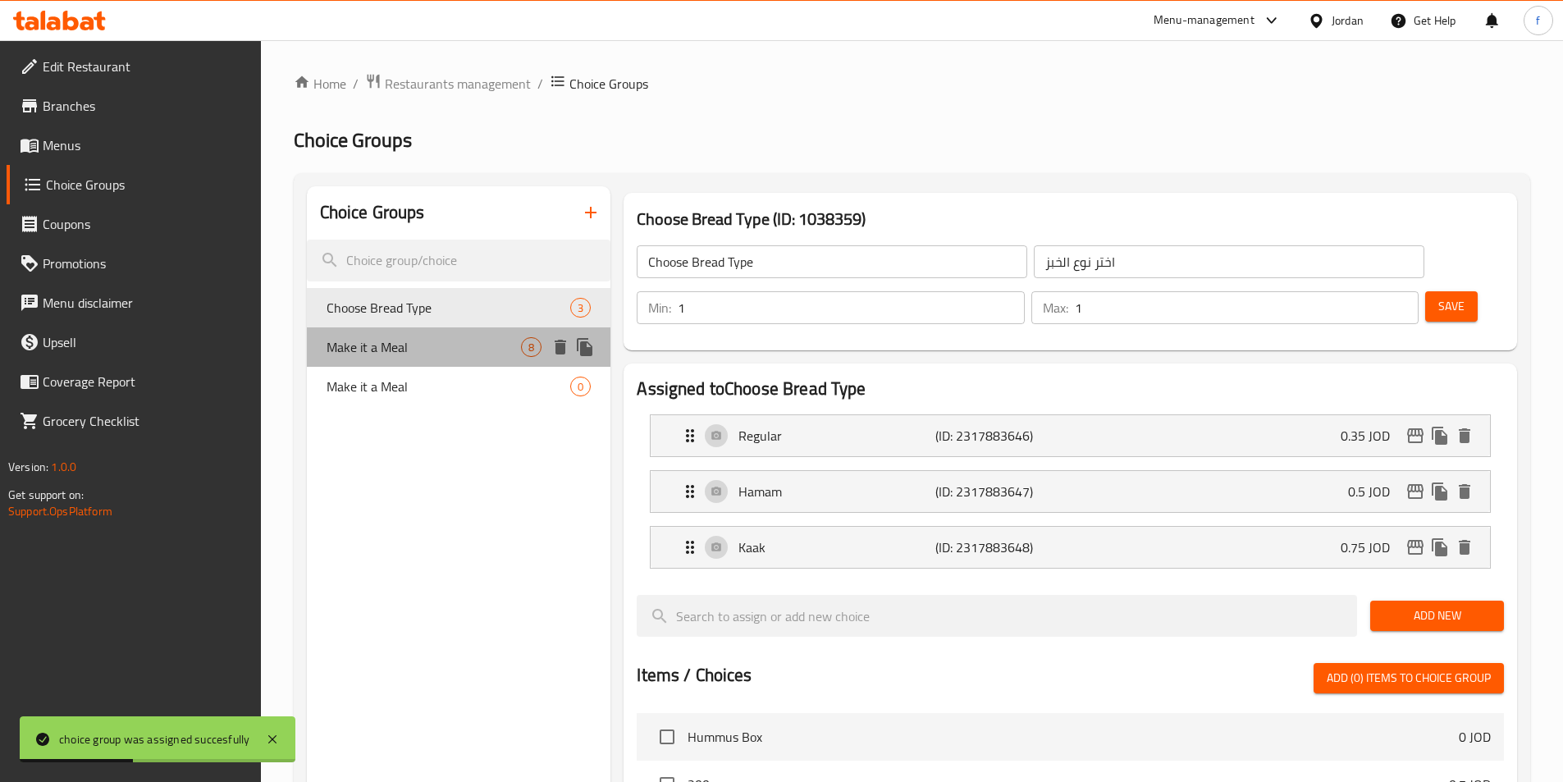
click at [445, 351] on span "Make it a Meal" at bounding box center [423, 347] width 195 height 20
type input "Make it a Meal"
type input "اجعلها وجبة"
type input "0"
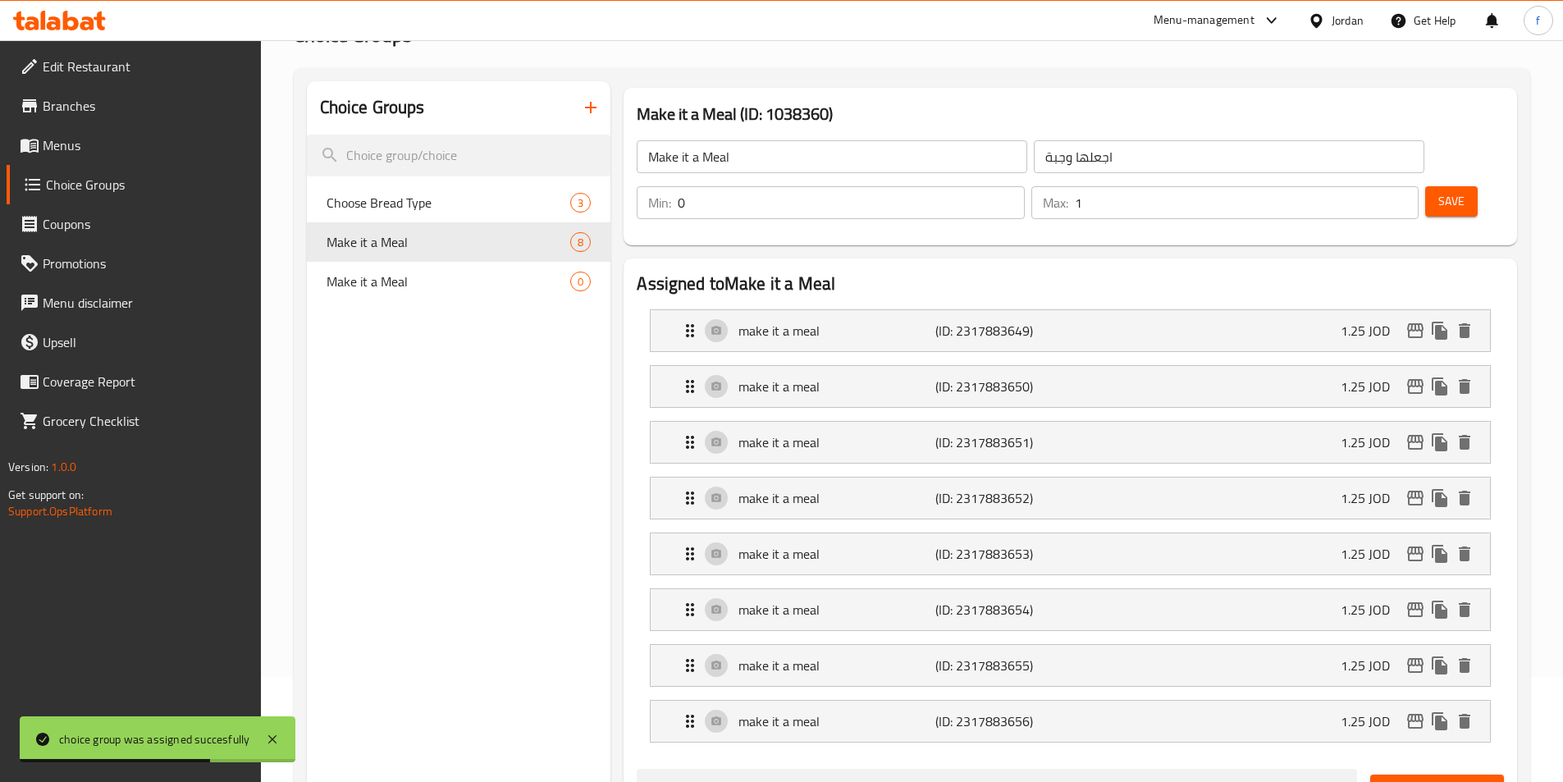
scroll to position [82, 0]
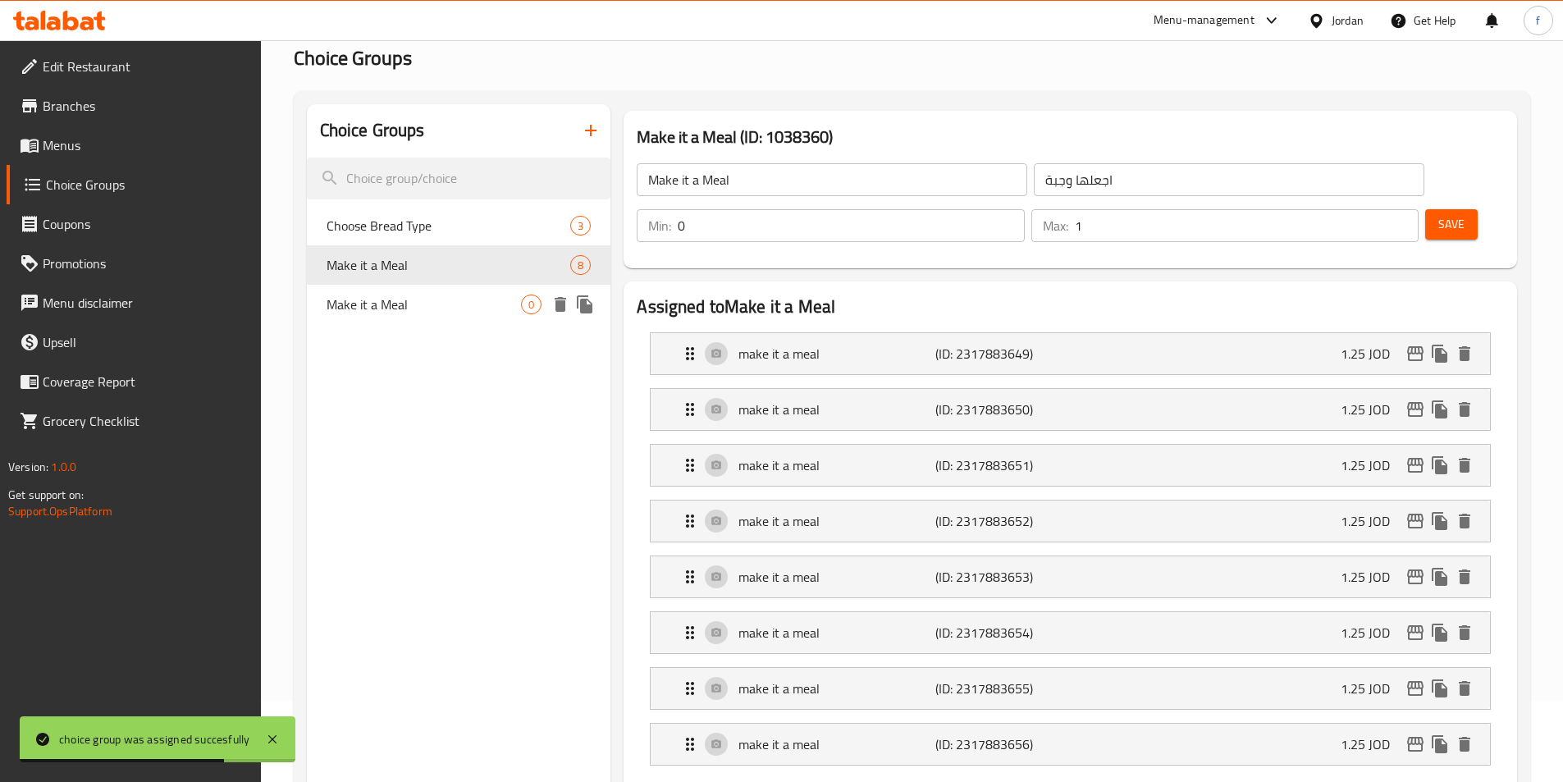
click at [453, 308] on span "Make it a Meal" at bounding box center [423, 304] width 195 height 20
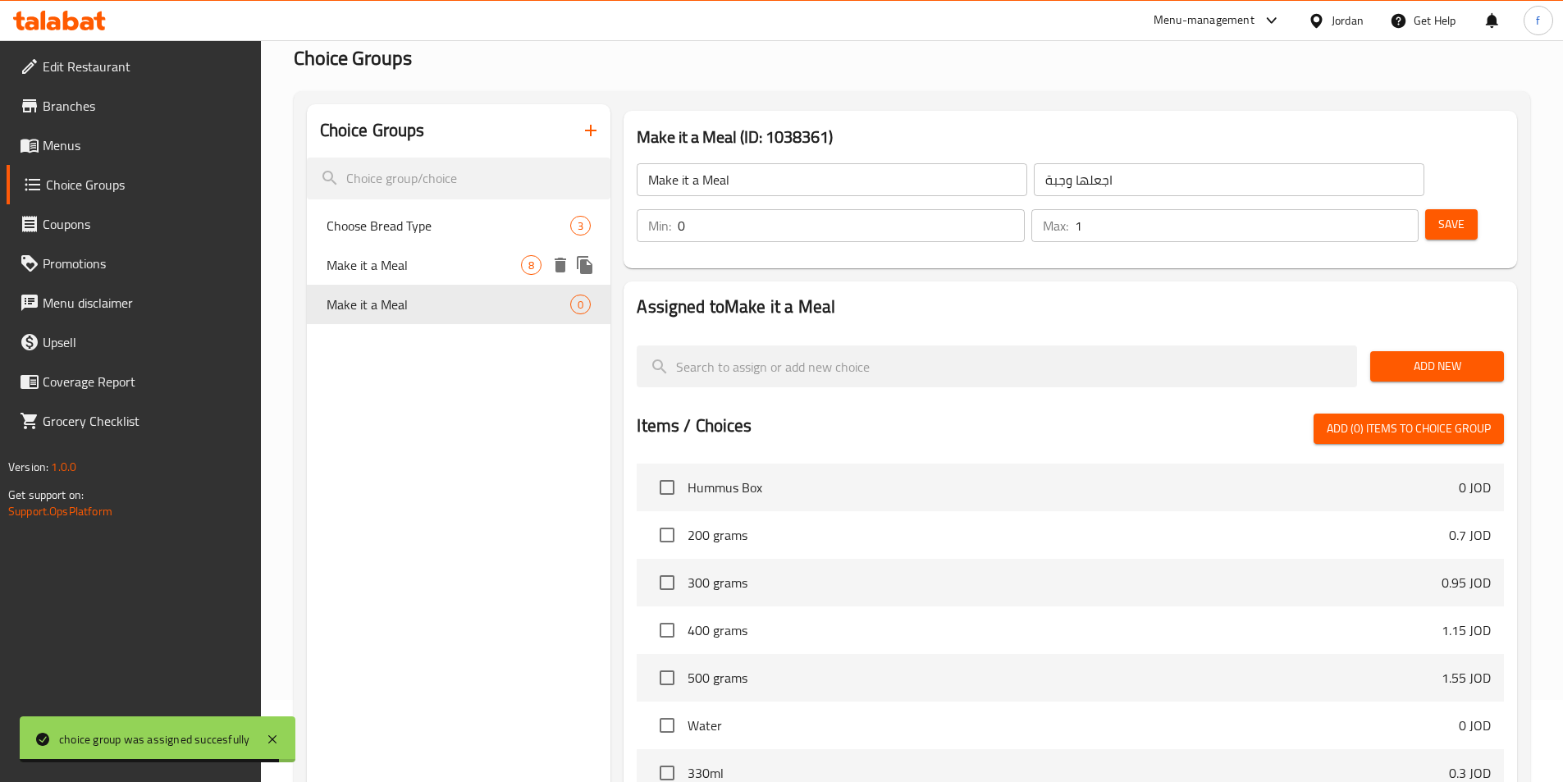
click at [492, 258] on span "Make it a Meal" at bounding box center [423, 265] width 195 height 20
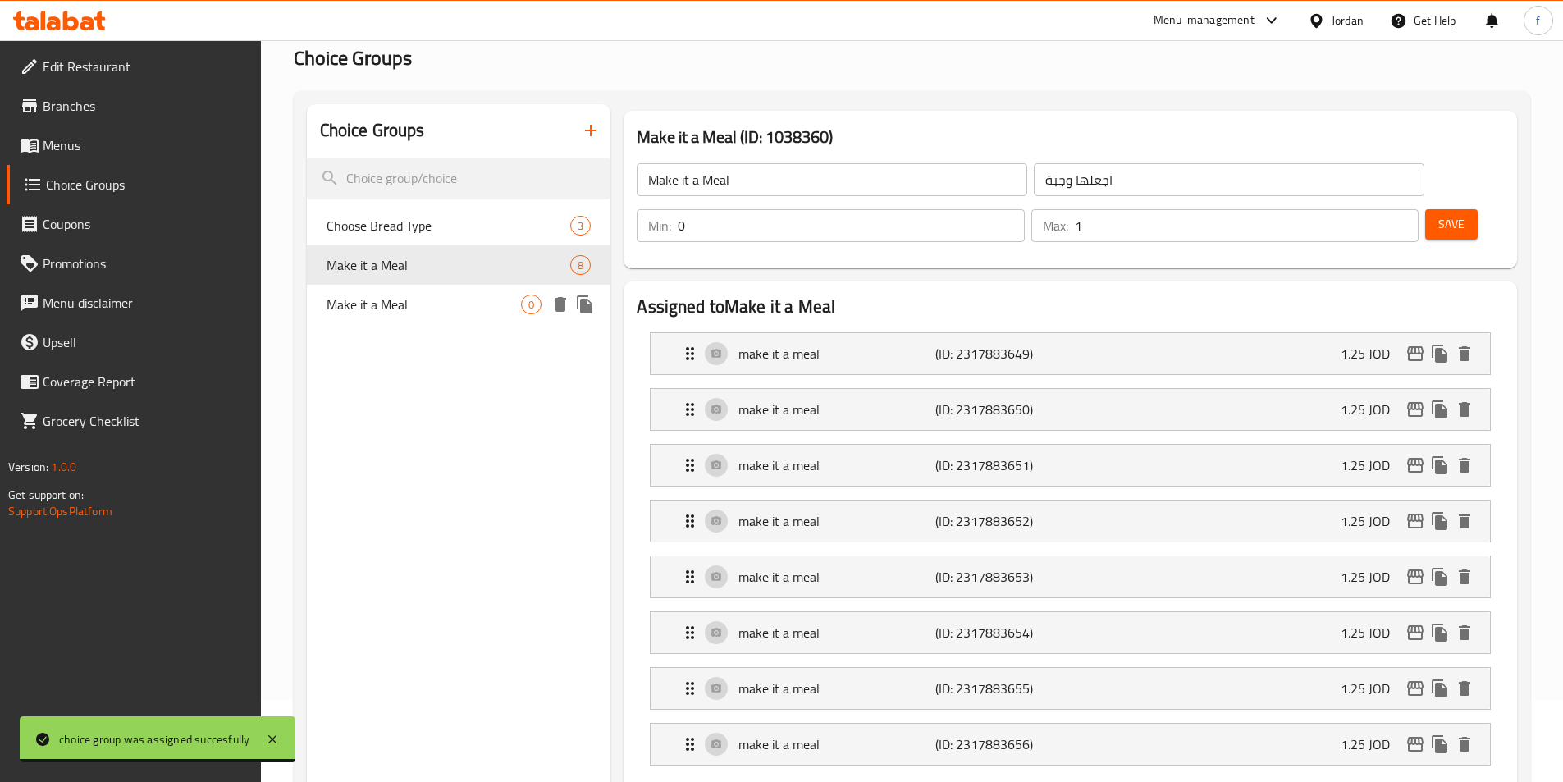
click at [559, 311] on icon "delete" at bounding box center [559, 304] width 11 height 15
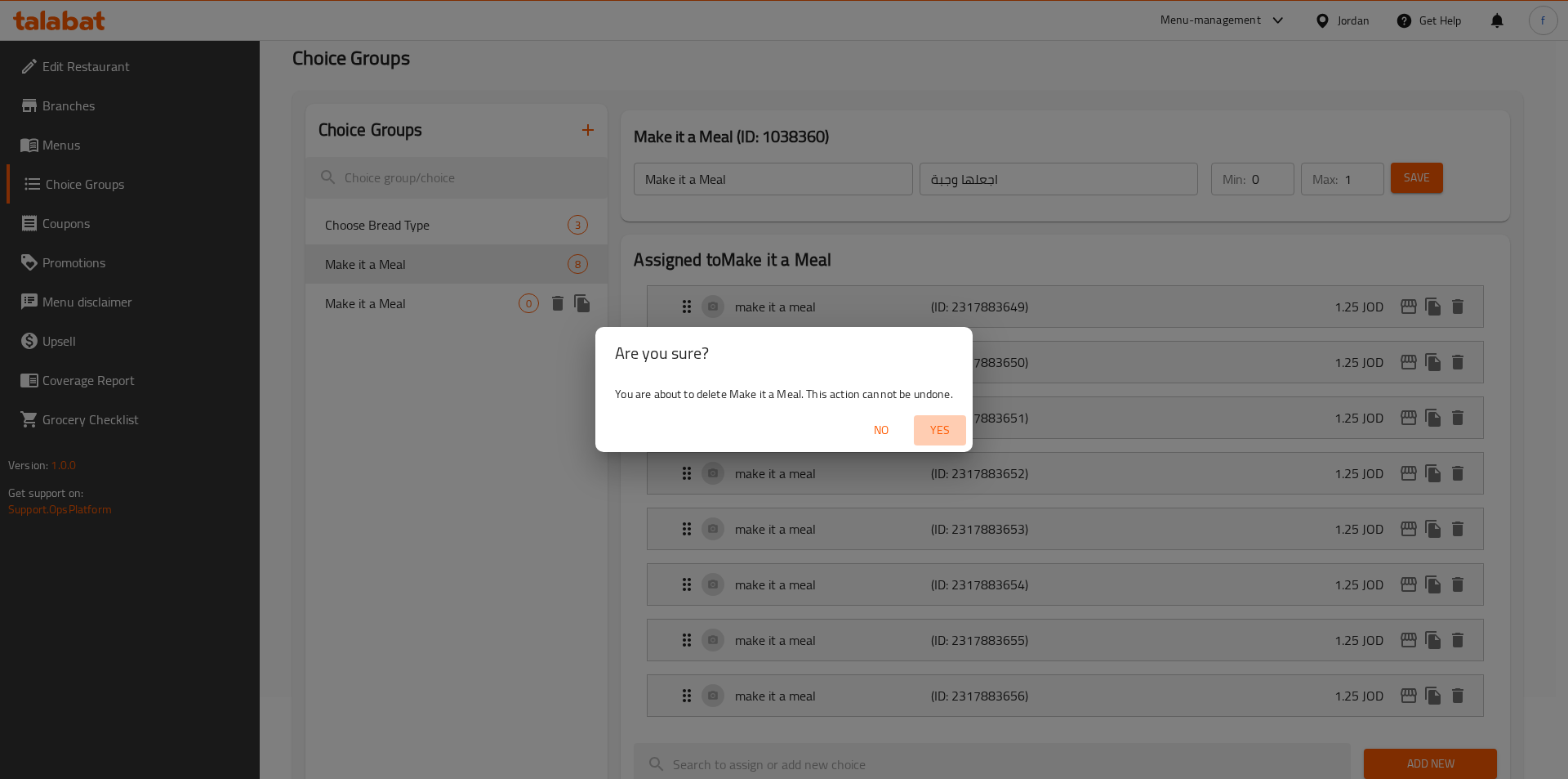
click at [938, 433] on span "Yes" at bounding box center [939, 430] width 39 height 21
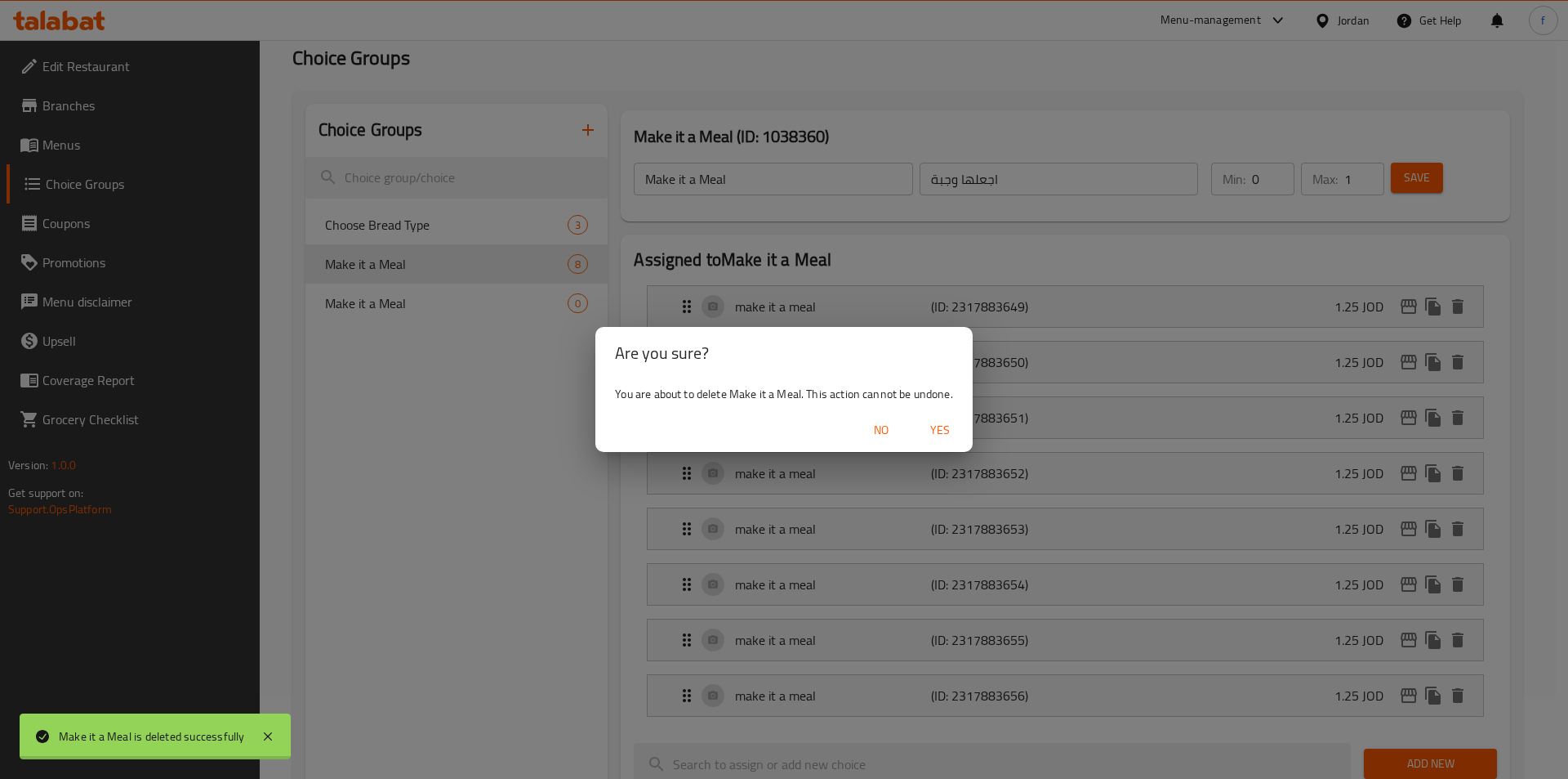
click at [432, 267] on div at bounding box center [784, 390] width 1568 height 779
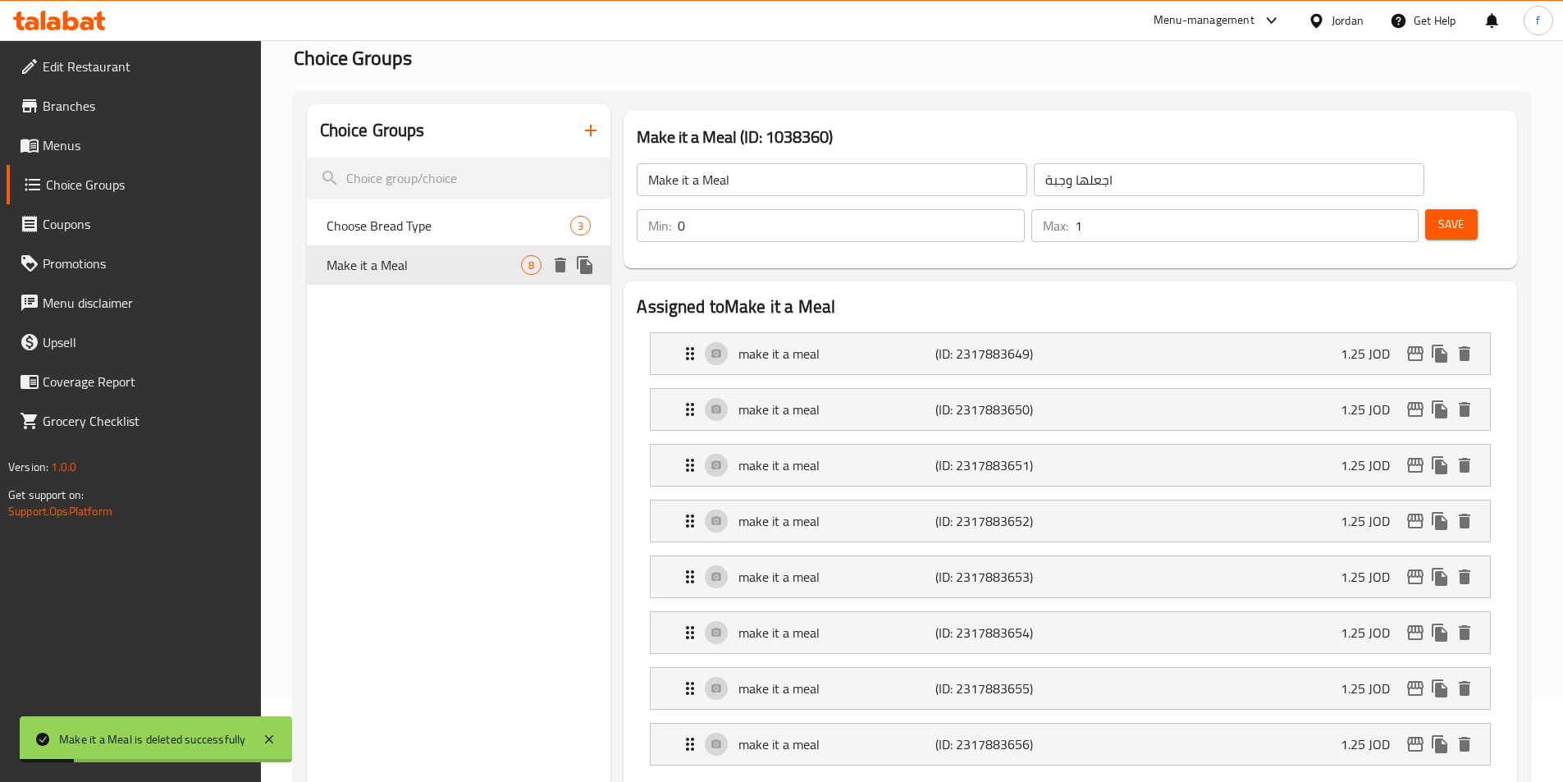
click at [401, 274] on span "Make it a Meal" at bounding box center [423, 265] width 195 height 20
click at [1467, 346] on icon "delete" at bounding box center [1463, 353] width 11 height 15
click at [1467, 402] on icon "delete" at bounding box center [1463, 409] width 11 height 15
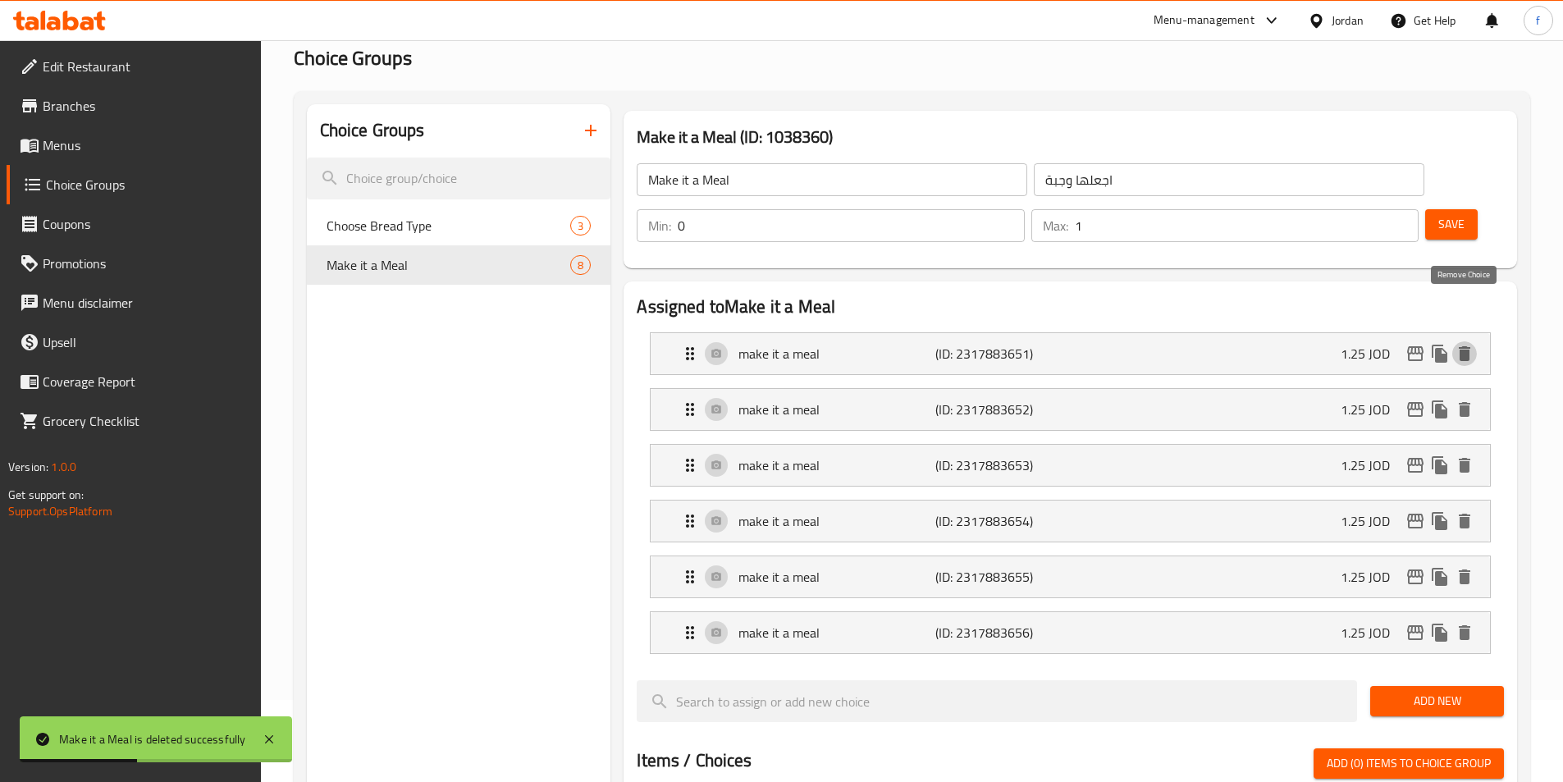
click at [1467, 346] on icon "delete" at bounding box center [1463, 353] width 11 height 15
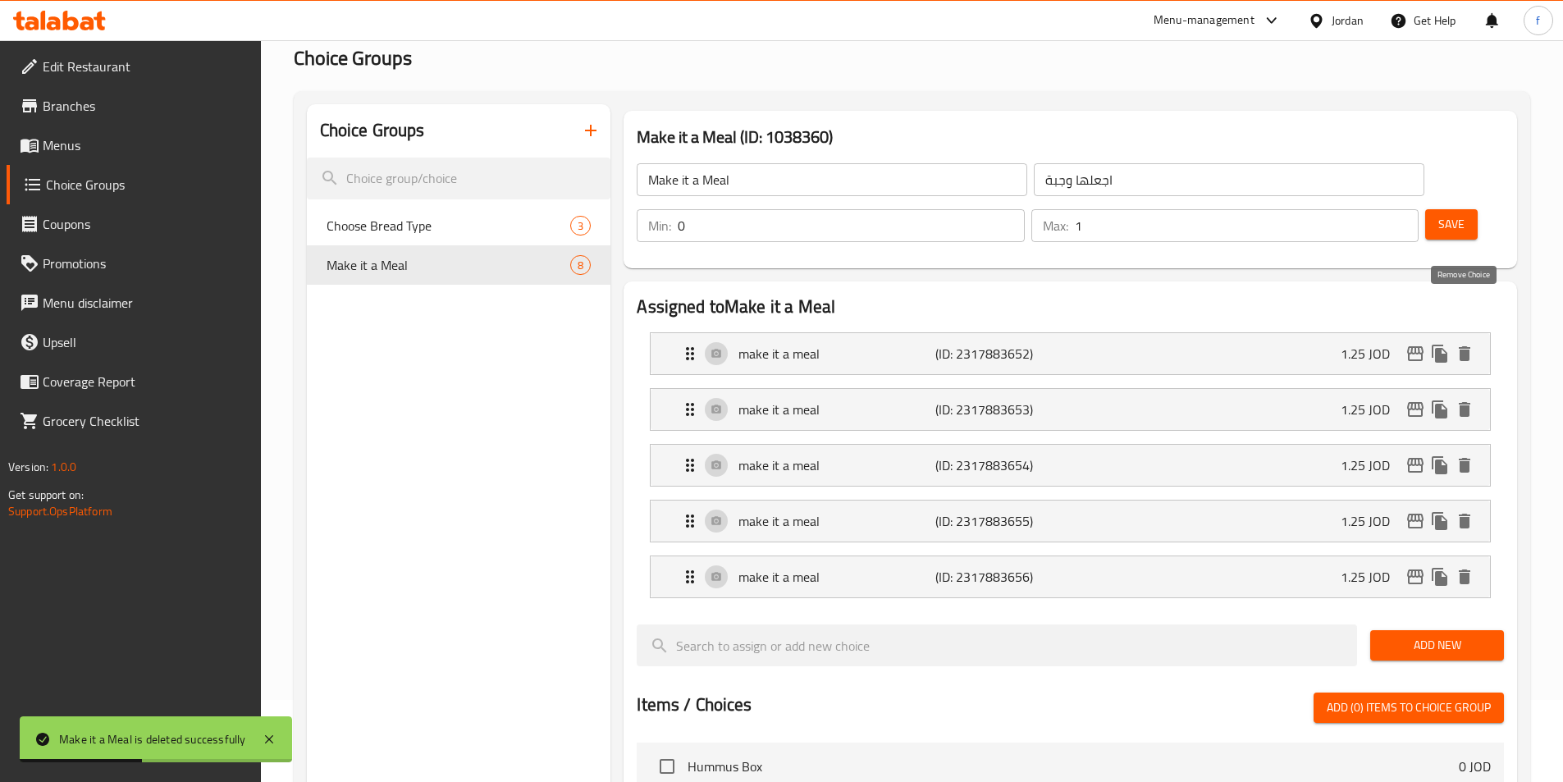
click at [1467, 346] on icon "delete" at bounding box center [1463, 353] width 11 height 15
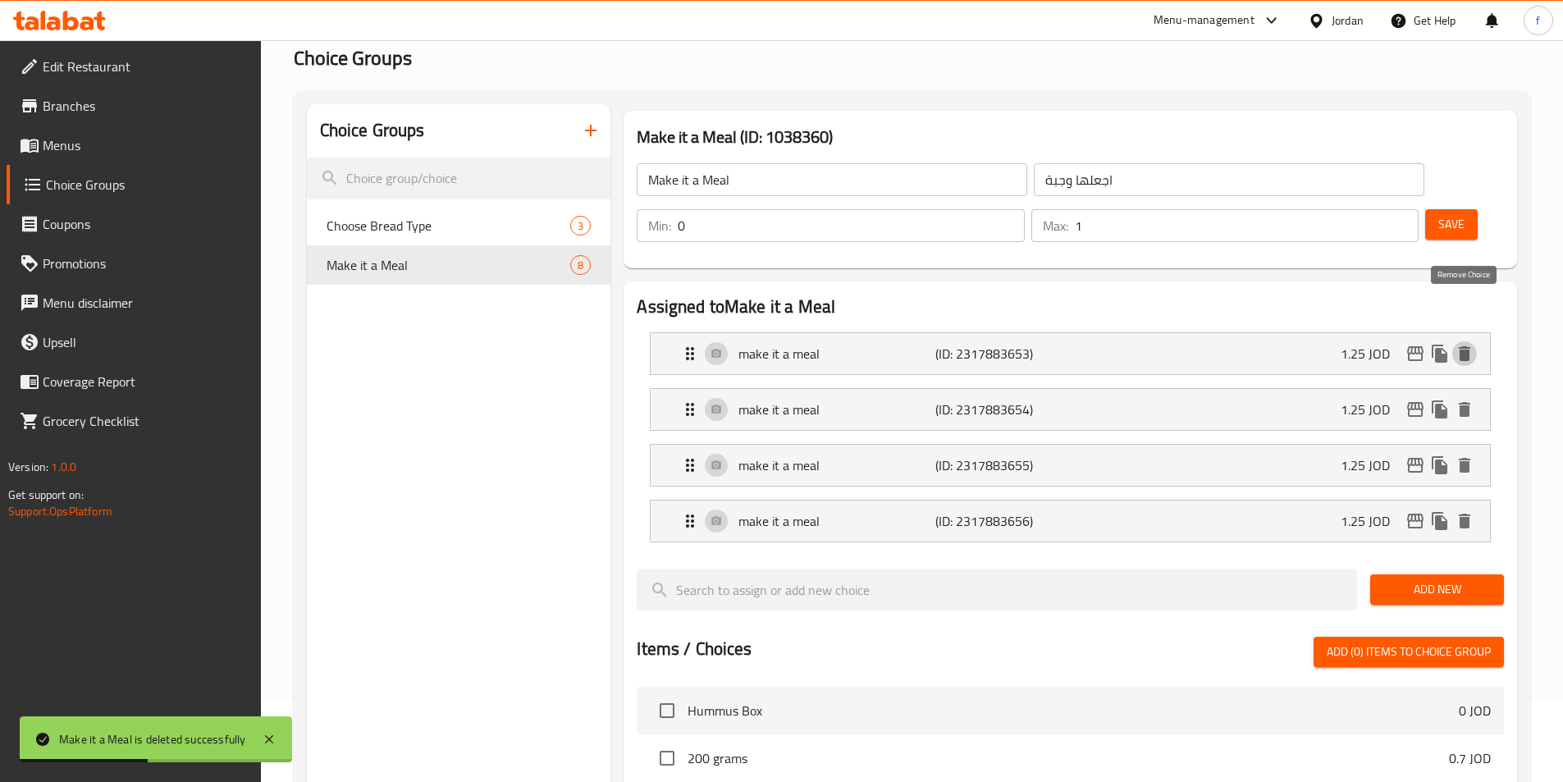
click at [1467, 346] on icon "delete" at bounding box center [1463, 353] width 11 height 15
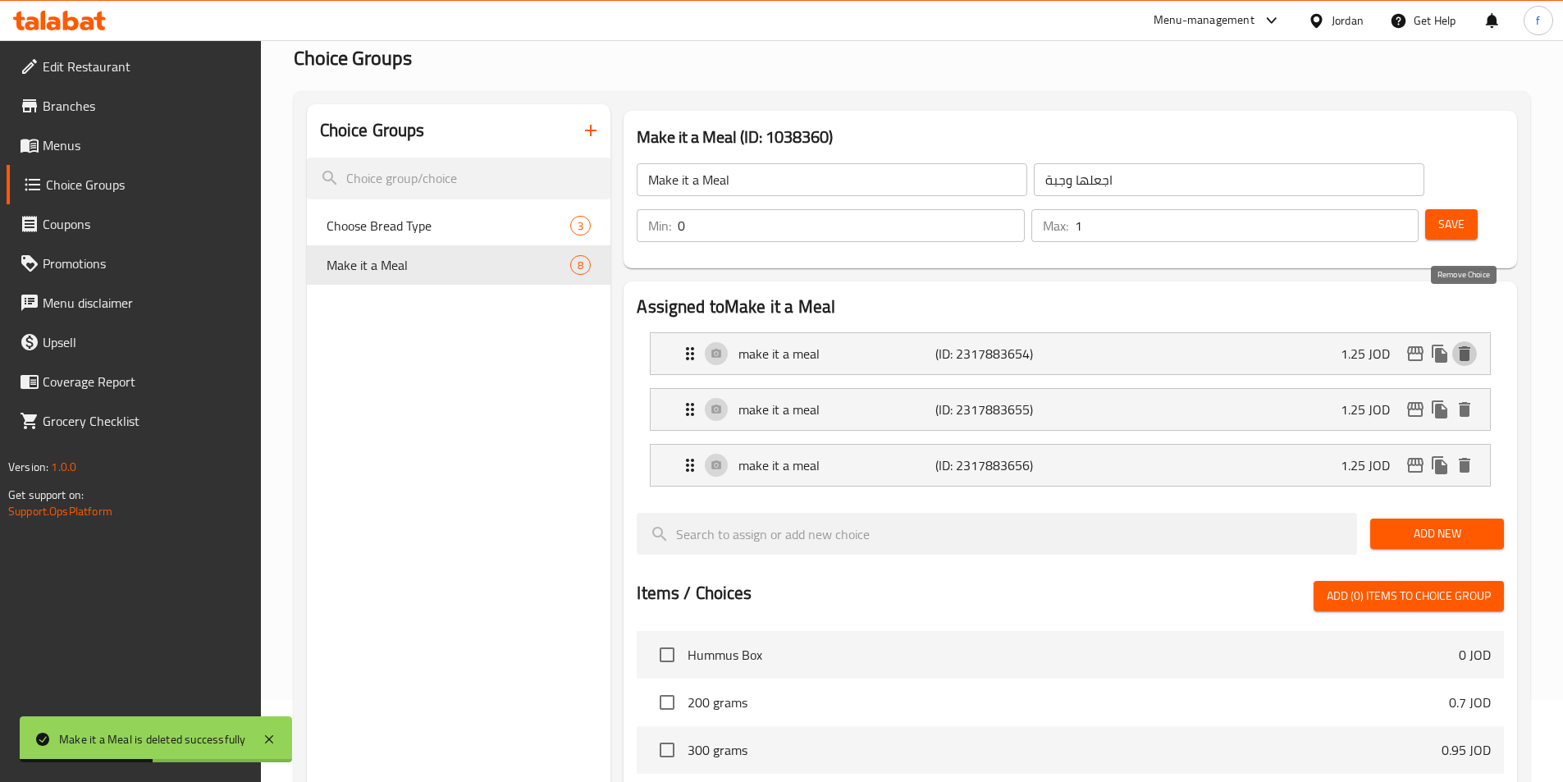
click at [1467, 346] on icon "delete" at bounding box center [1463, 353] width 11 height 15
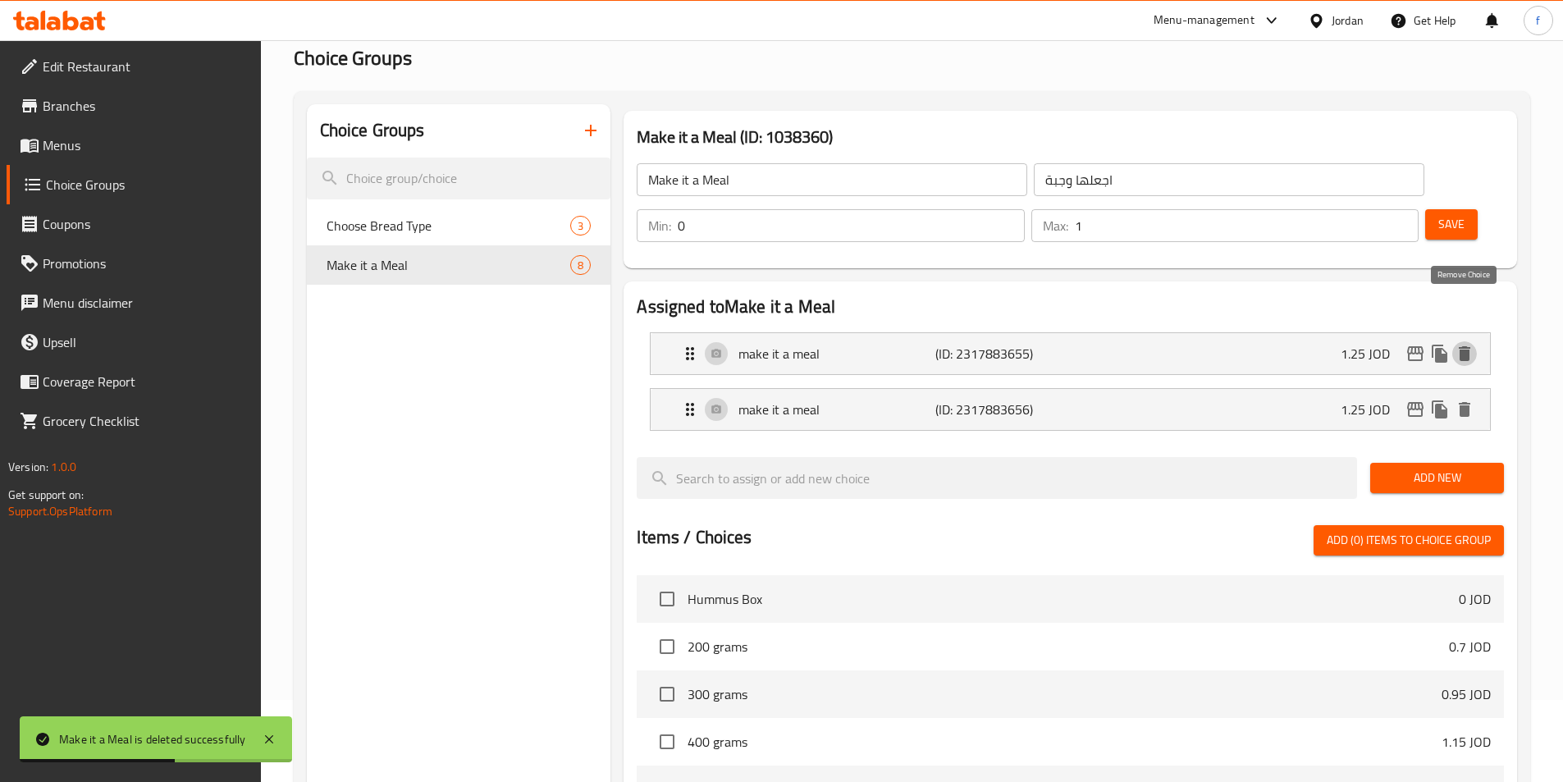
click at [1467, 346] on icon "delete" at bounding box center [1463, 353] width 11 height 15
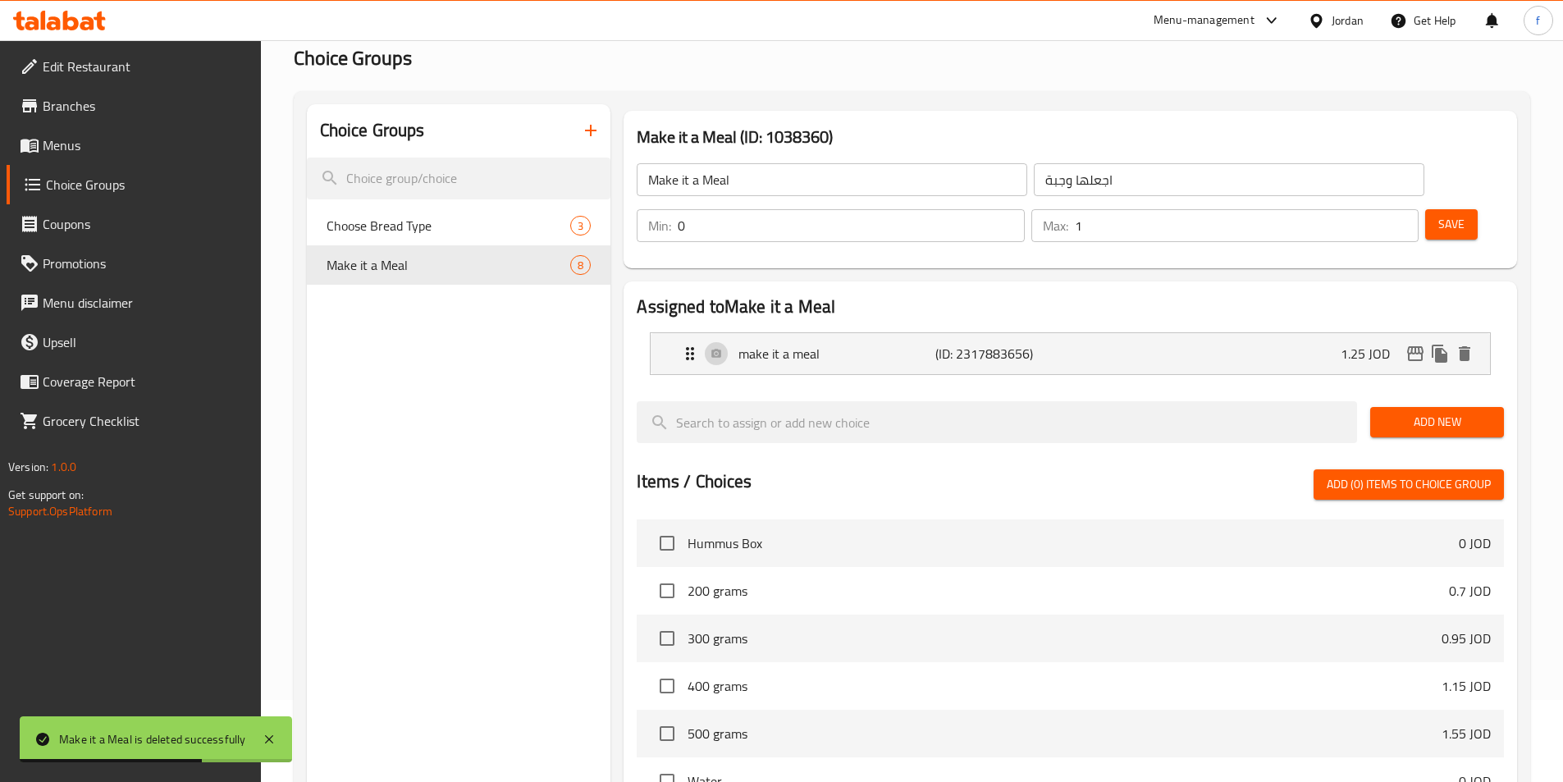
click at [1438, 214] on span "Save" at bounding box center [1451, 224] width 26 height 21
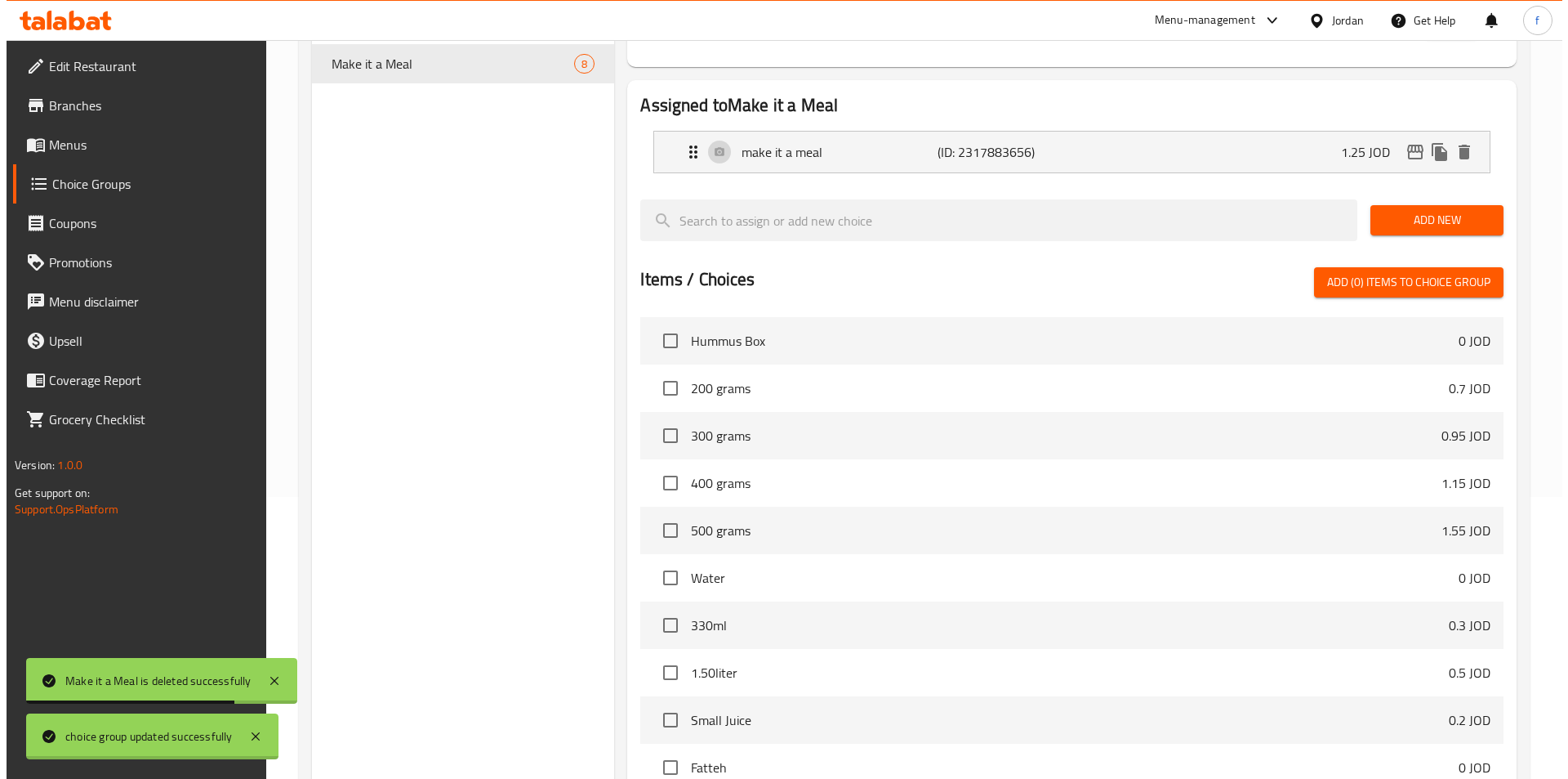
scroll to position [415, 0]
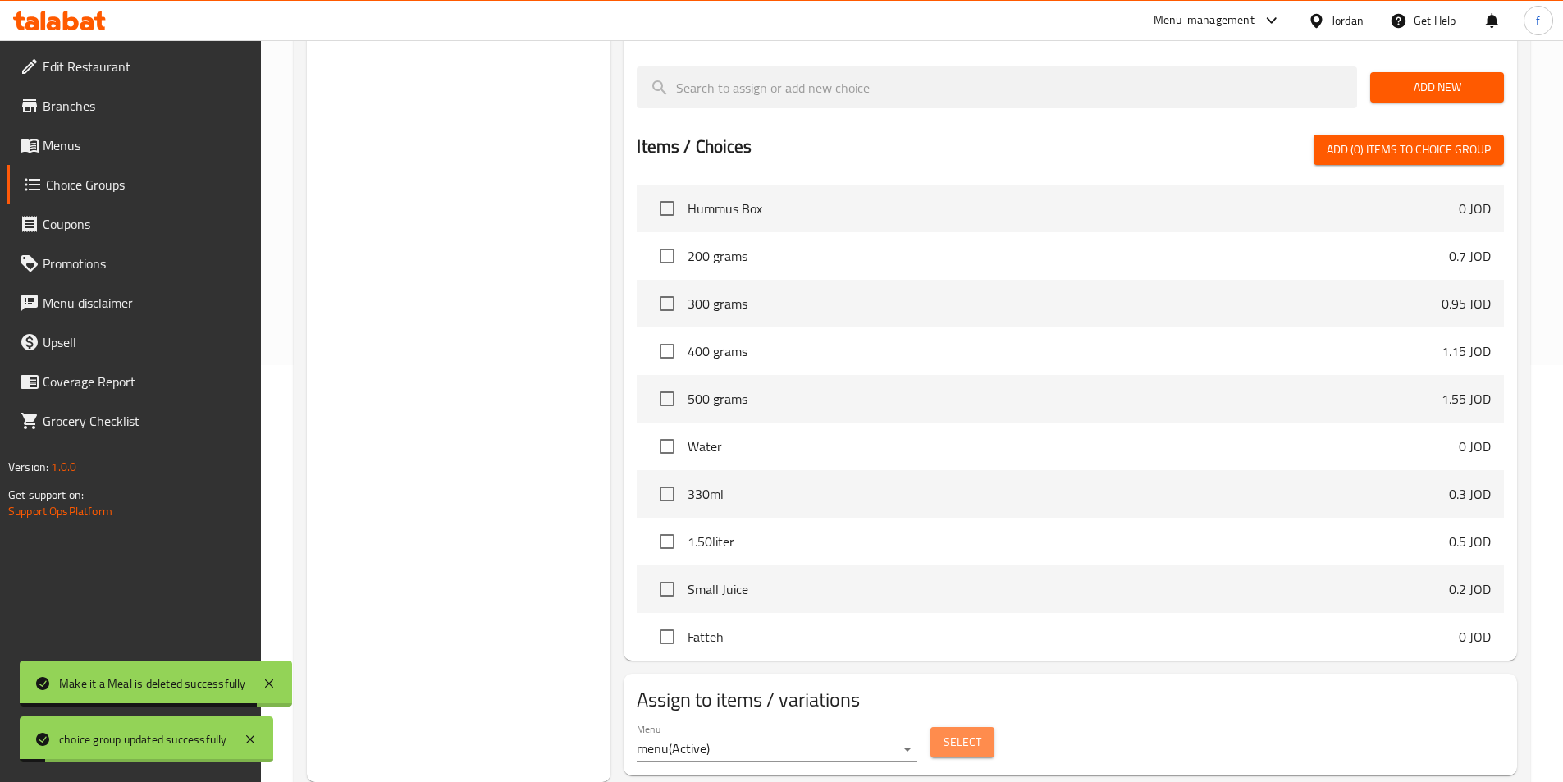
click at [967, 732] on span "Select" at bounding box center [962, 742] width 38 height 21
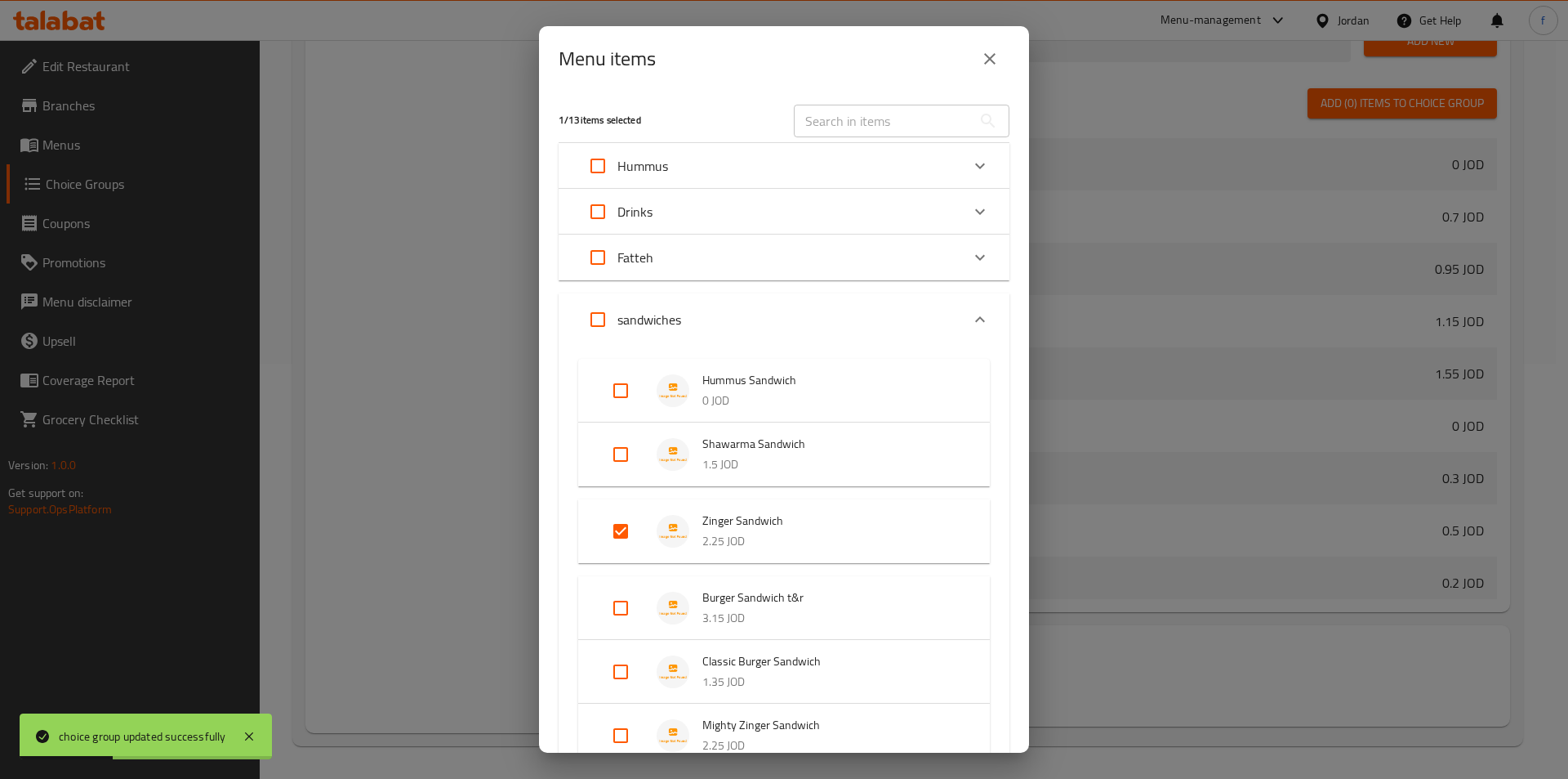
click at [623, 452] on input "Expand" at bounding box center [620, 453] width 39 height 39
checkbox input "true"
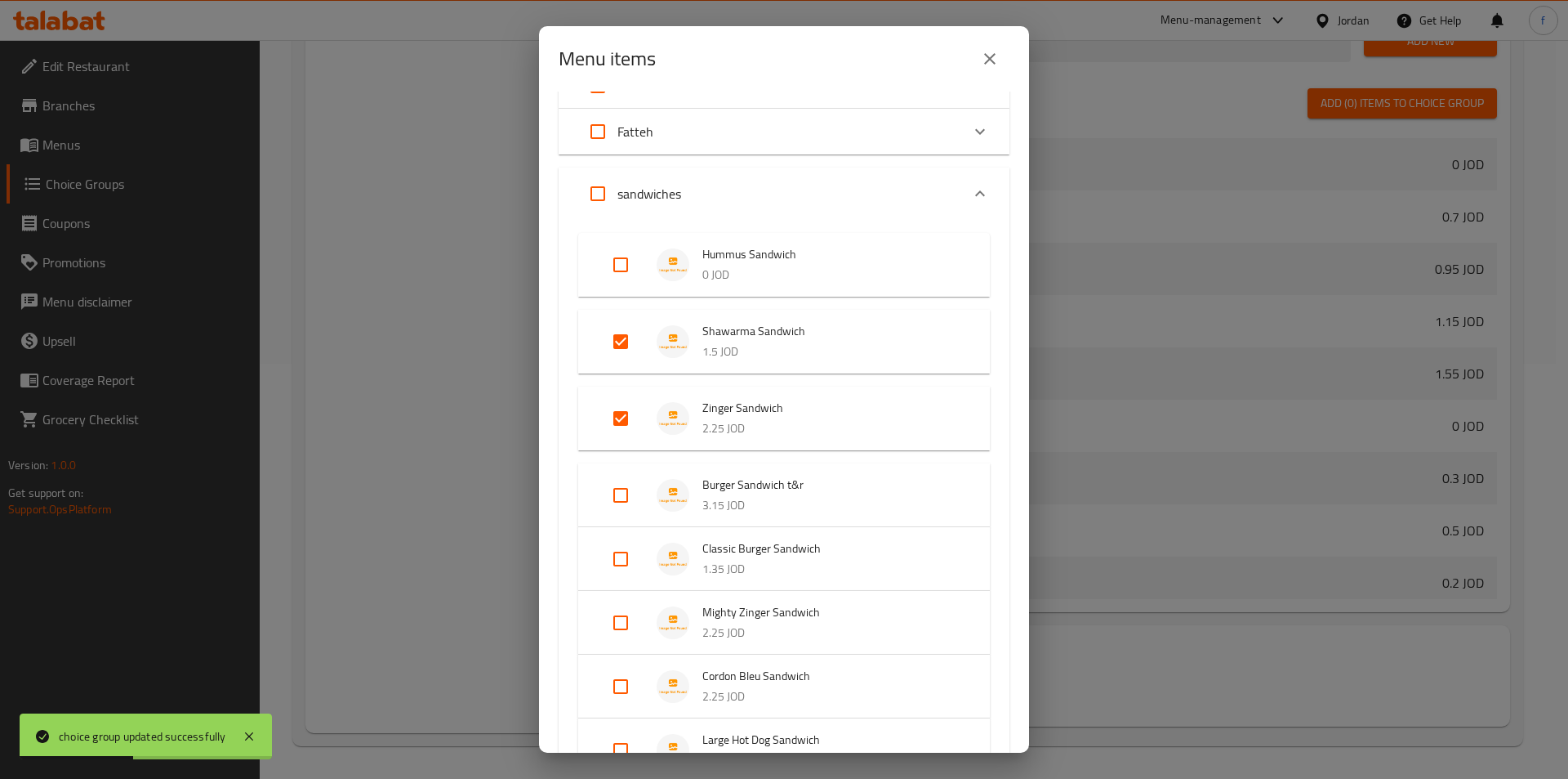
scroll to position [163, 0]
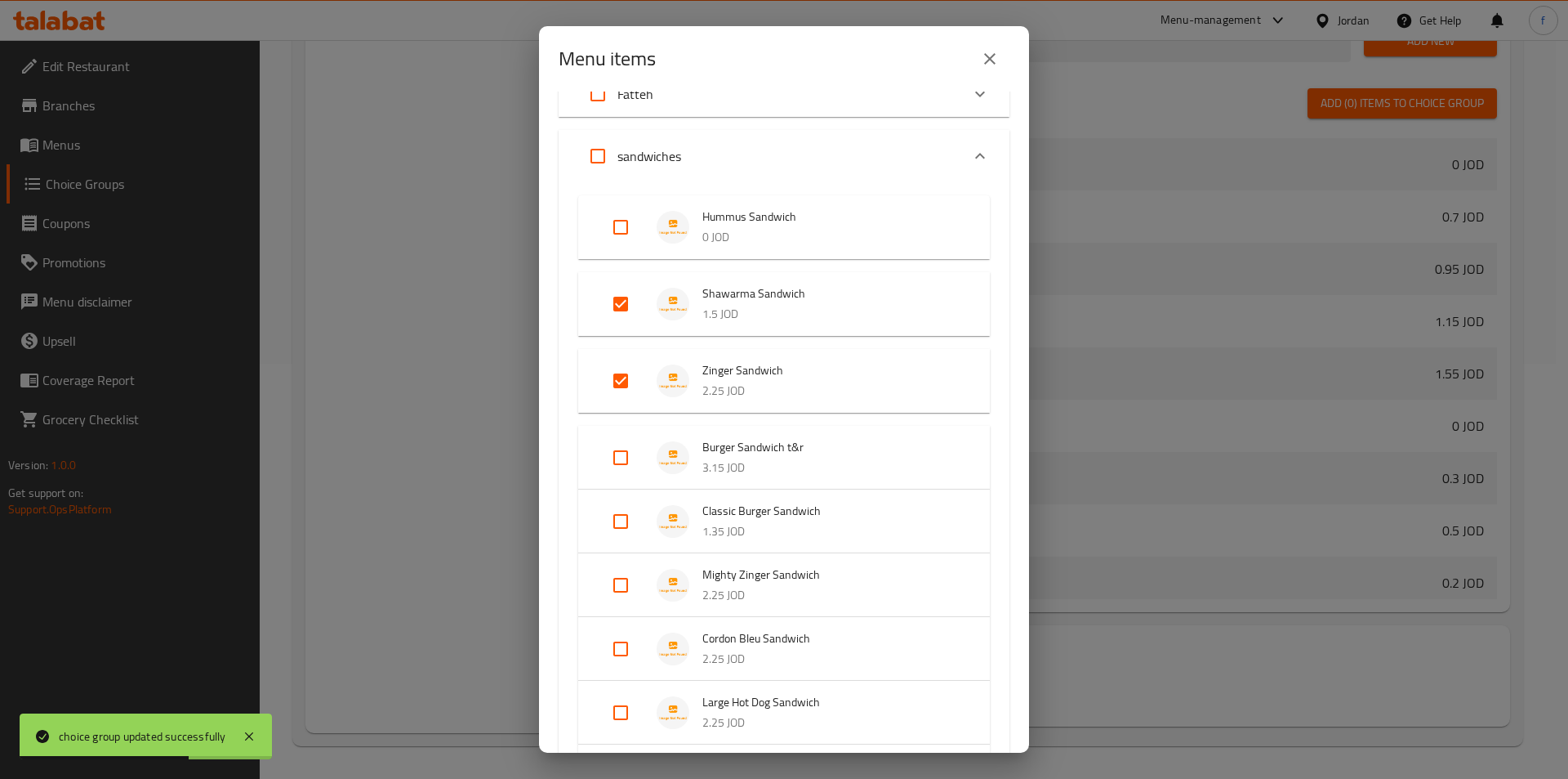
click at [624, 457] on input "Expand" at bounding box center [620, 457] width 39 height 39
checkbox input "true"
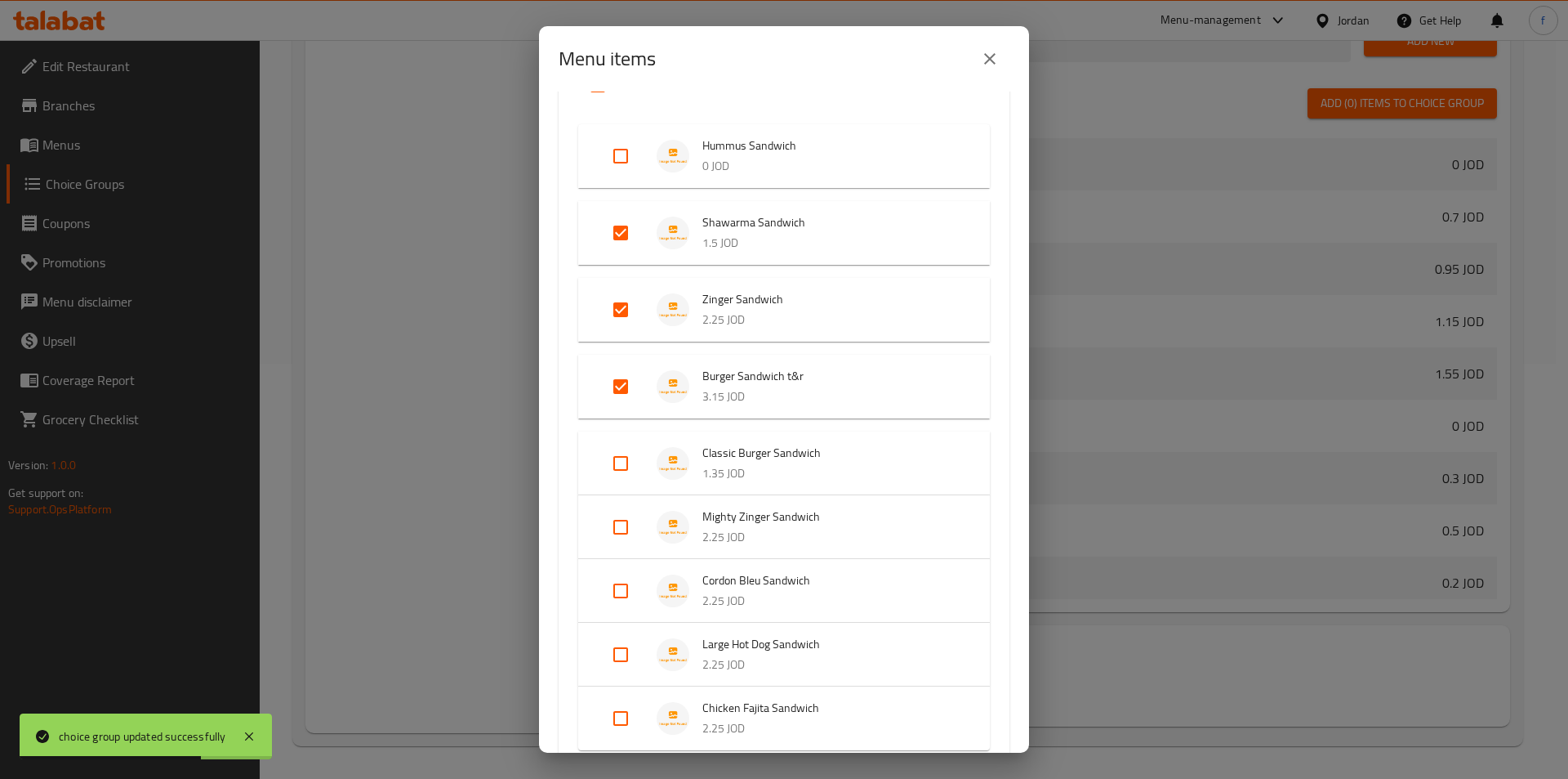
scroll to position [327, 0]
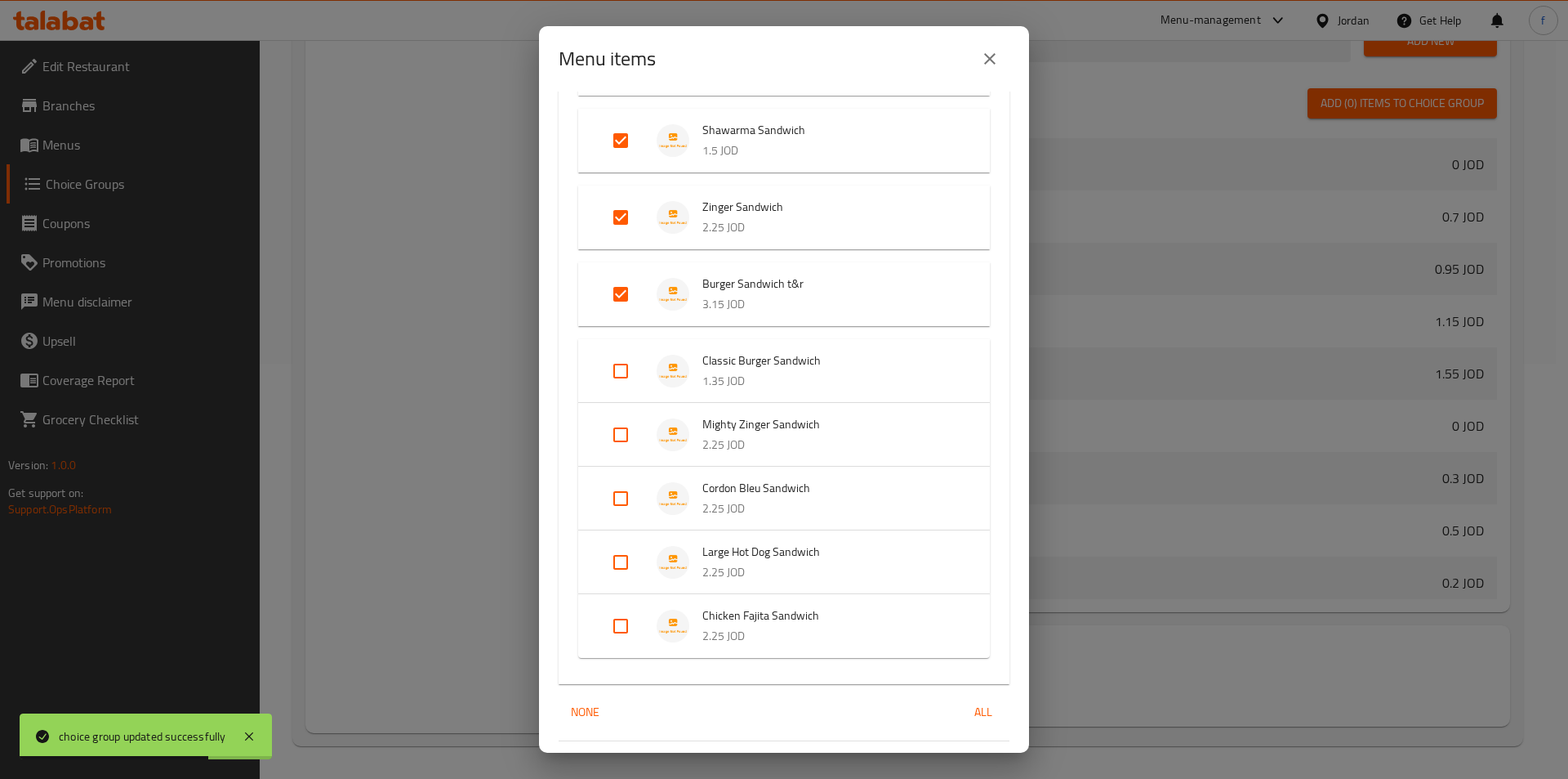
click at [626, 426] on input "Expand" at bounding box center [620, 434] width 39 height 39
checkbox input "true"
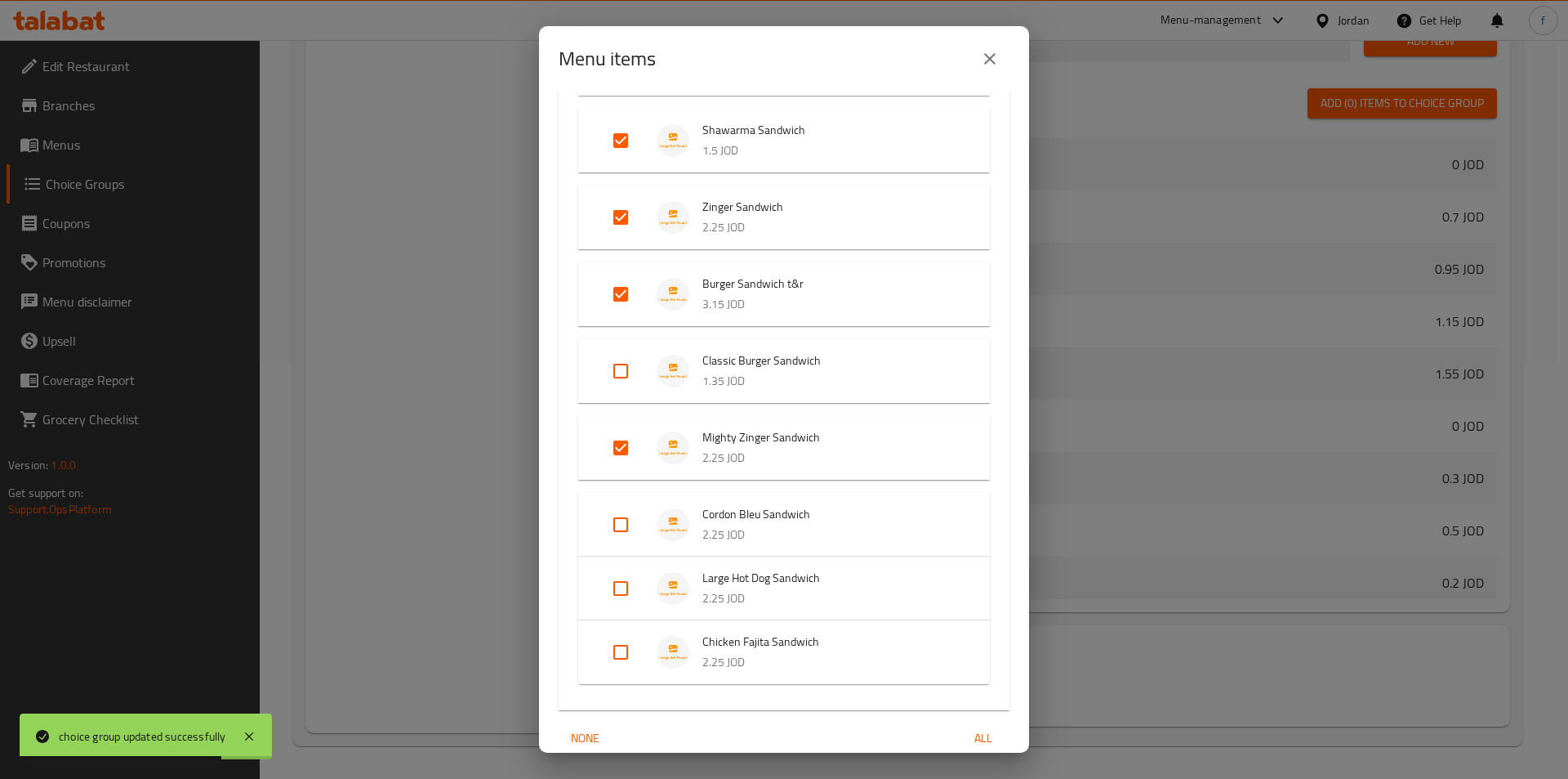
click at [632, 363] on input "Expand" at bounding box center [620, 371] width 39 height 39
checkbox input "true"
click at [613, 523] on input "Expand" at bounding box center [620, 524] width 39 height 39
checkbox input "true"
click at [620, 605] on input "Expand" at bounding box center [620, 601] width 39 height 39
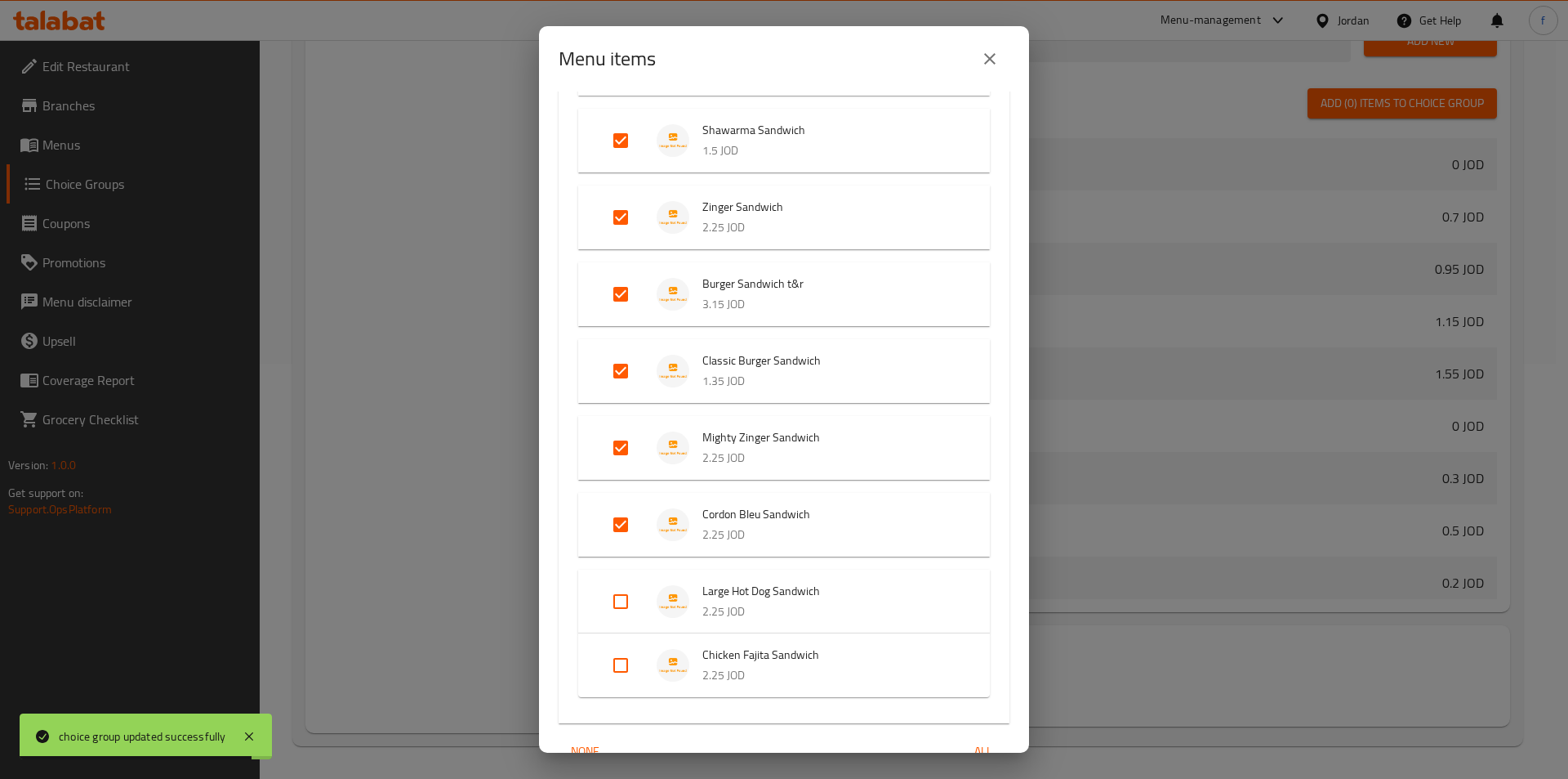
checkbox input "true"
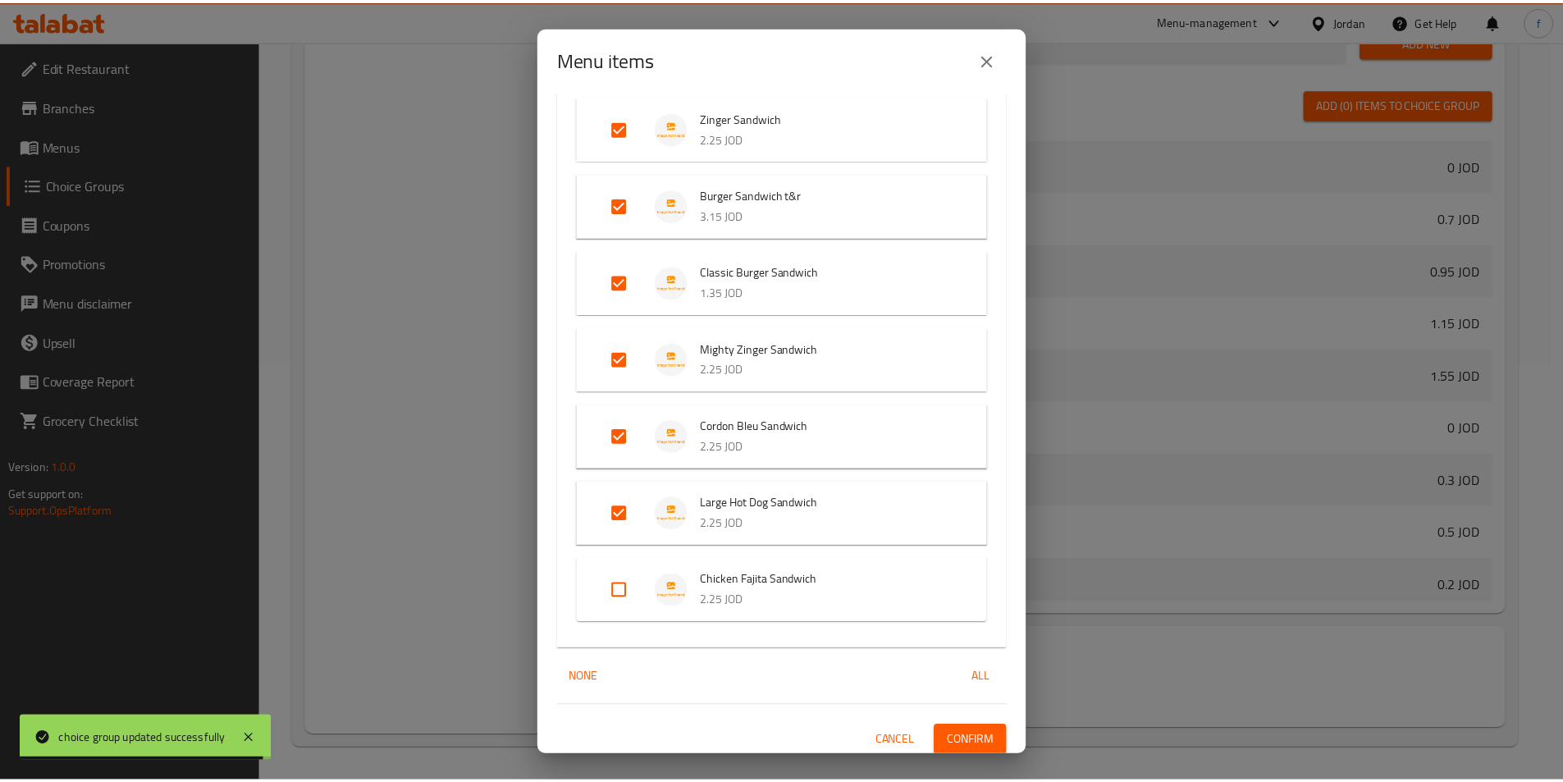
scroll to position [426, 0]
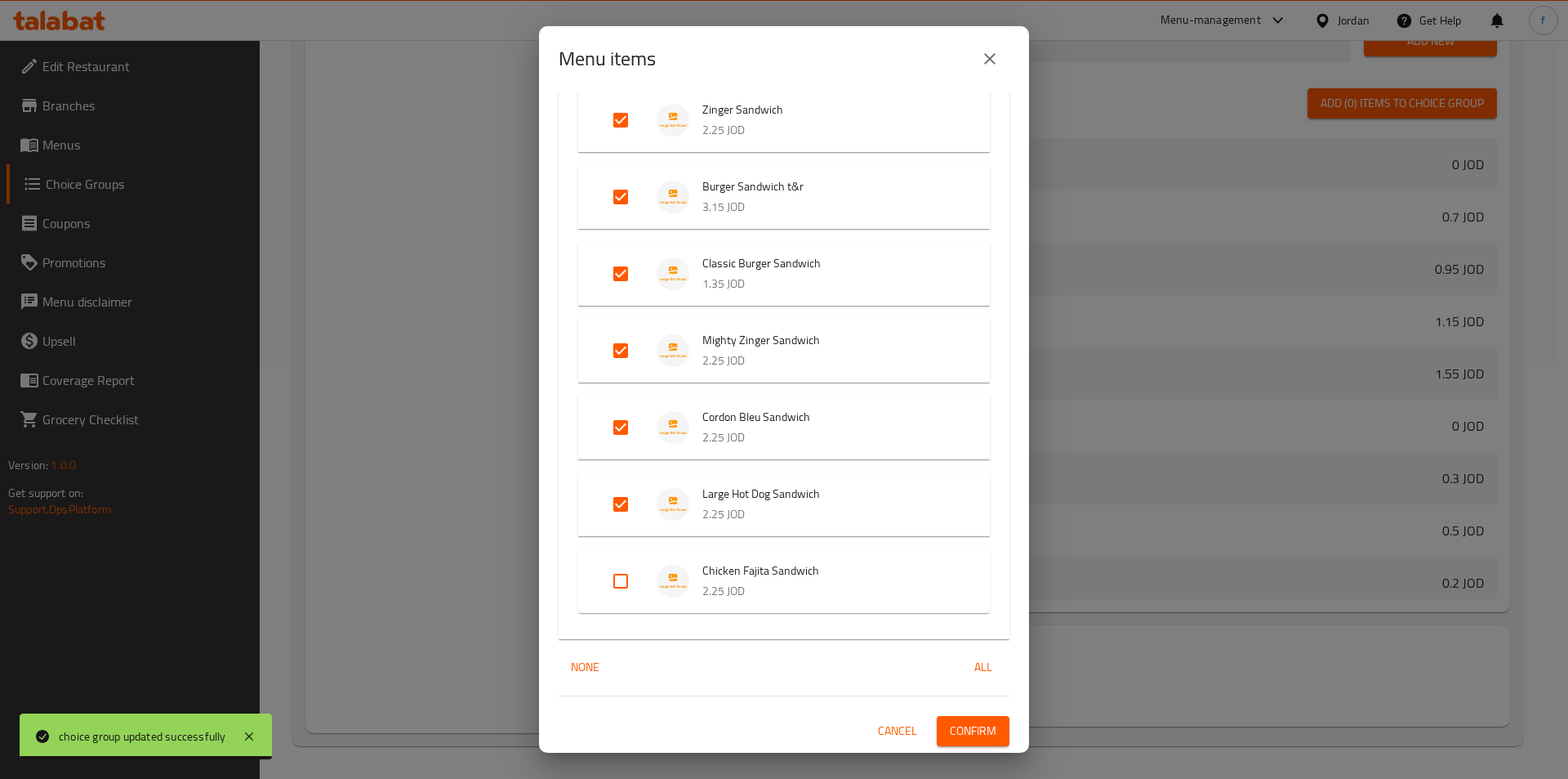
click at [615, 585] on input "Expand" at bounding box center [620, 581] width 39 height 39
checkbox input "true"
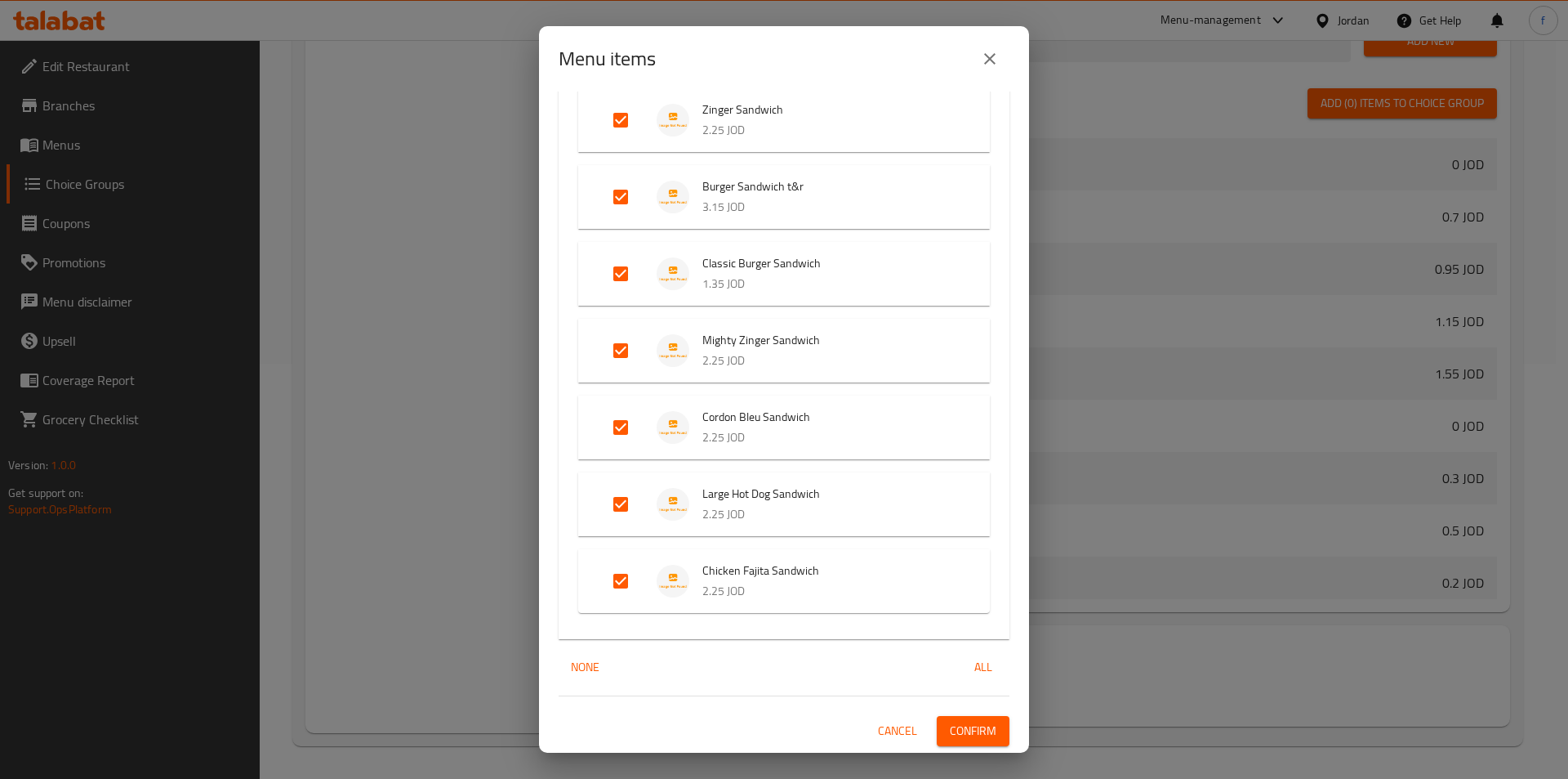
click at [950, 739] on span "Confirm" at bounding box center [973, 730] width 47 height 21
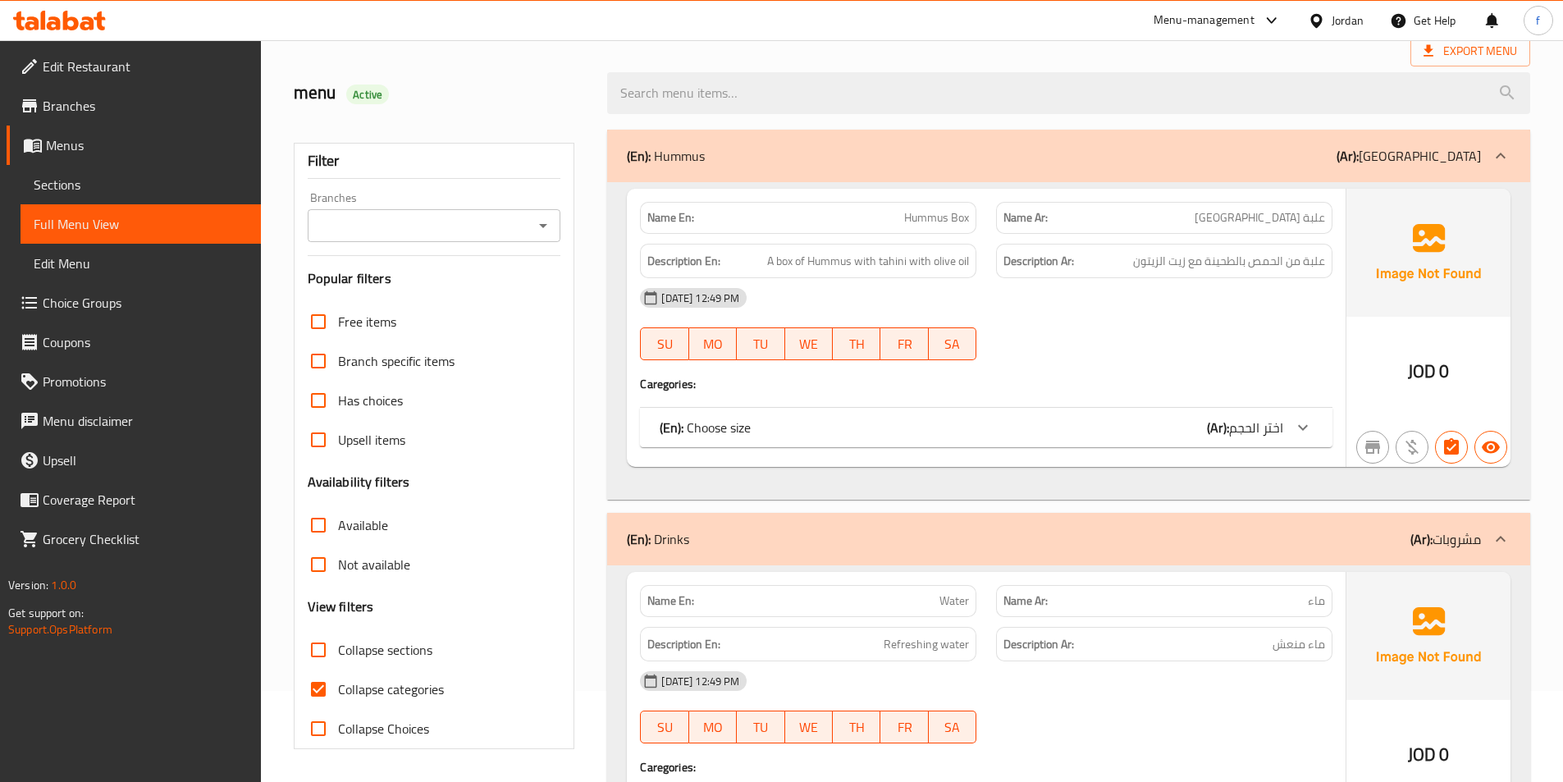
scroll to position [501, 0]
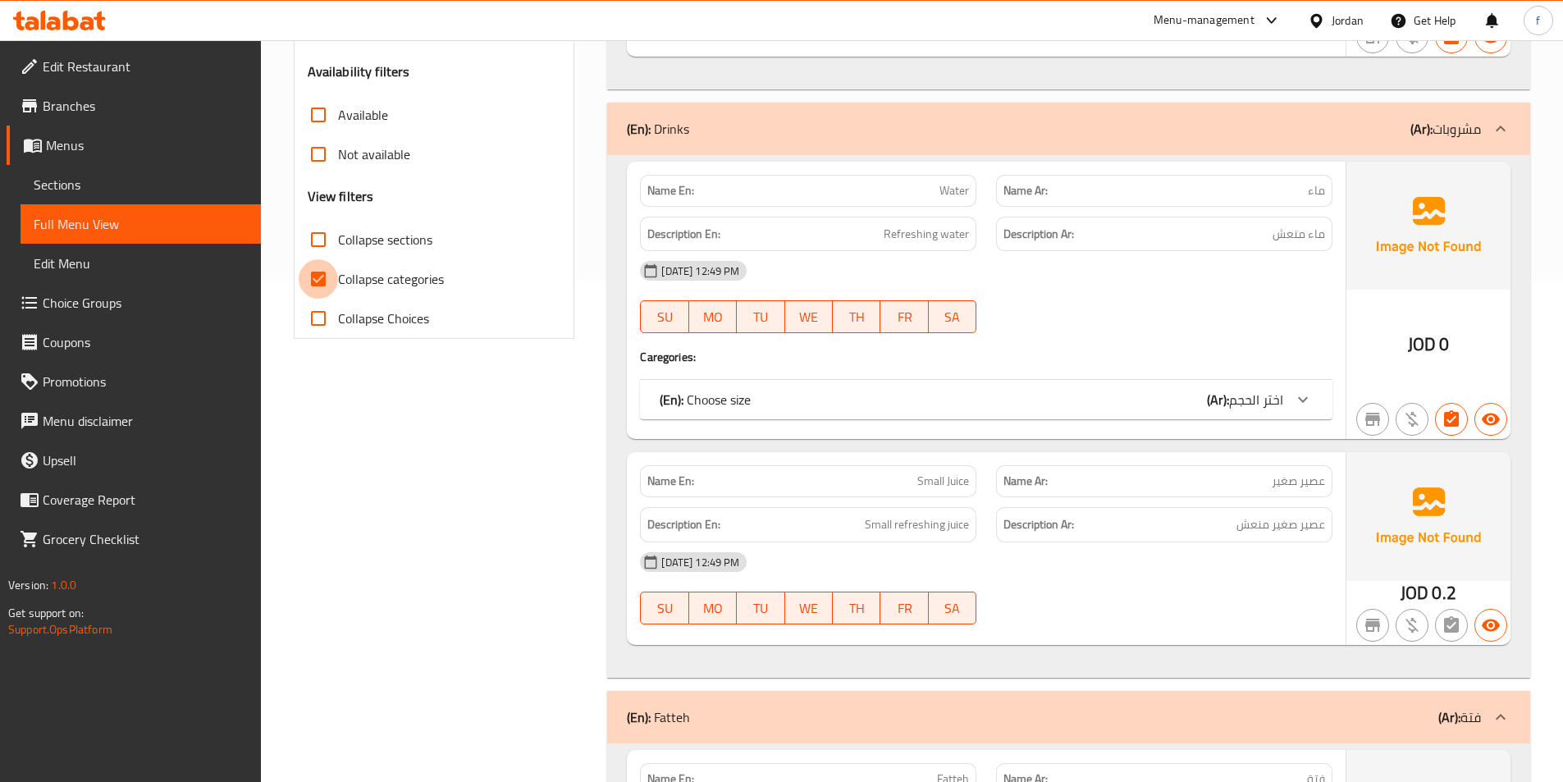
click at [311, 284] on input "Collapse categories" at bounding box center [318, 278] width 39 height 39
checkbox input "false"
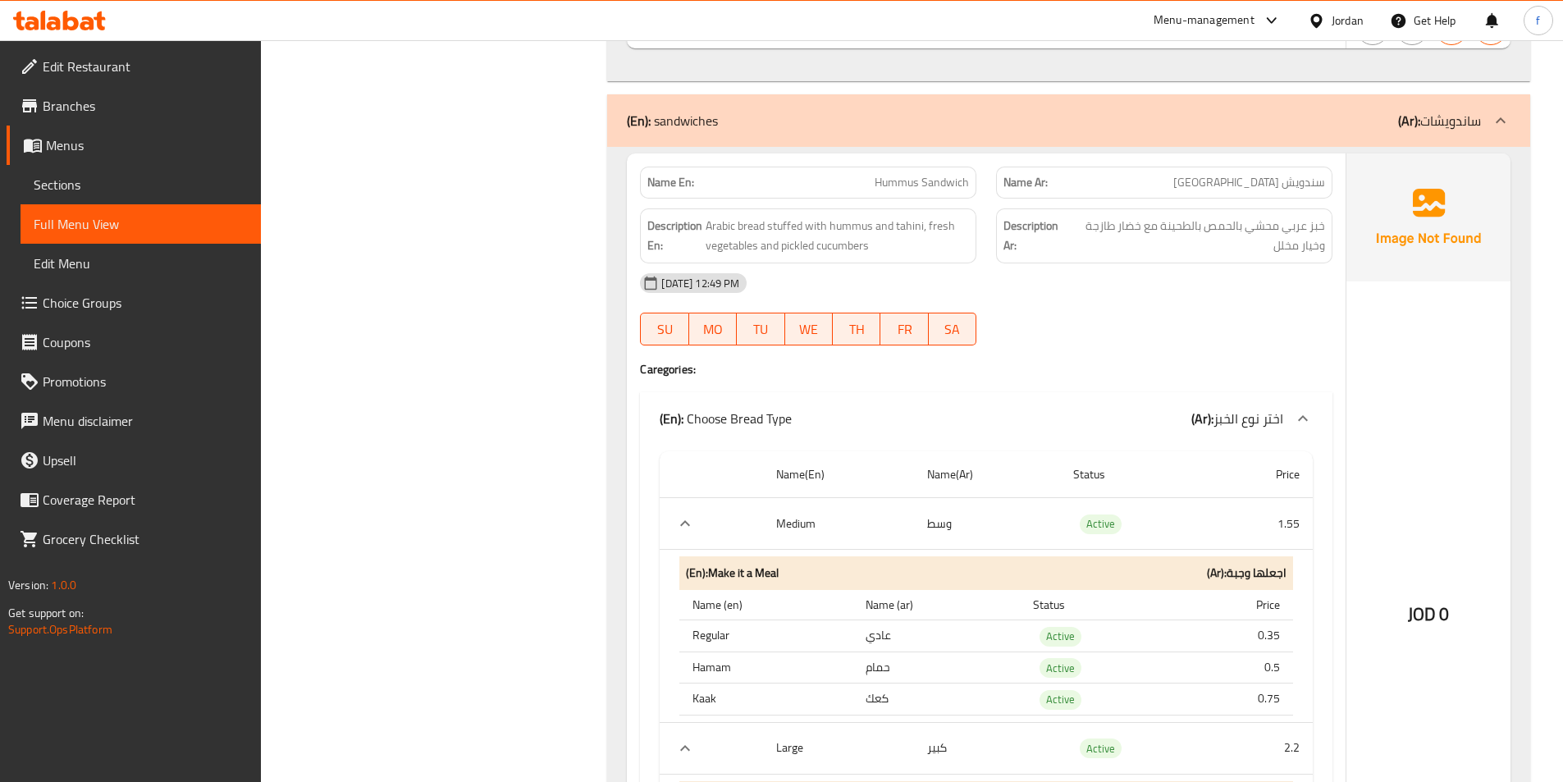
scroll to position [2142, 0]
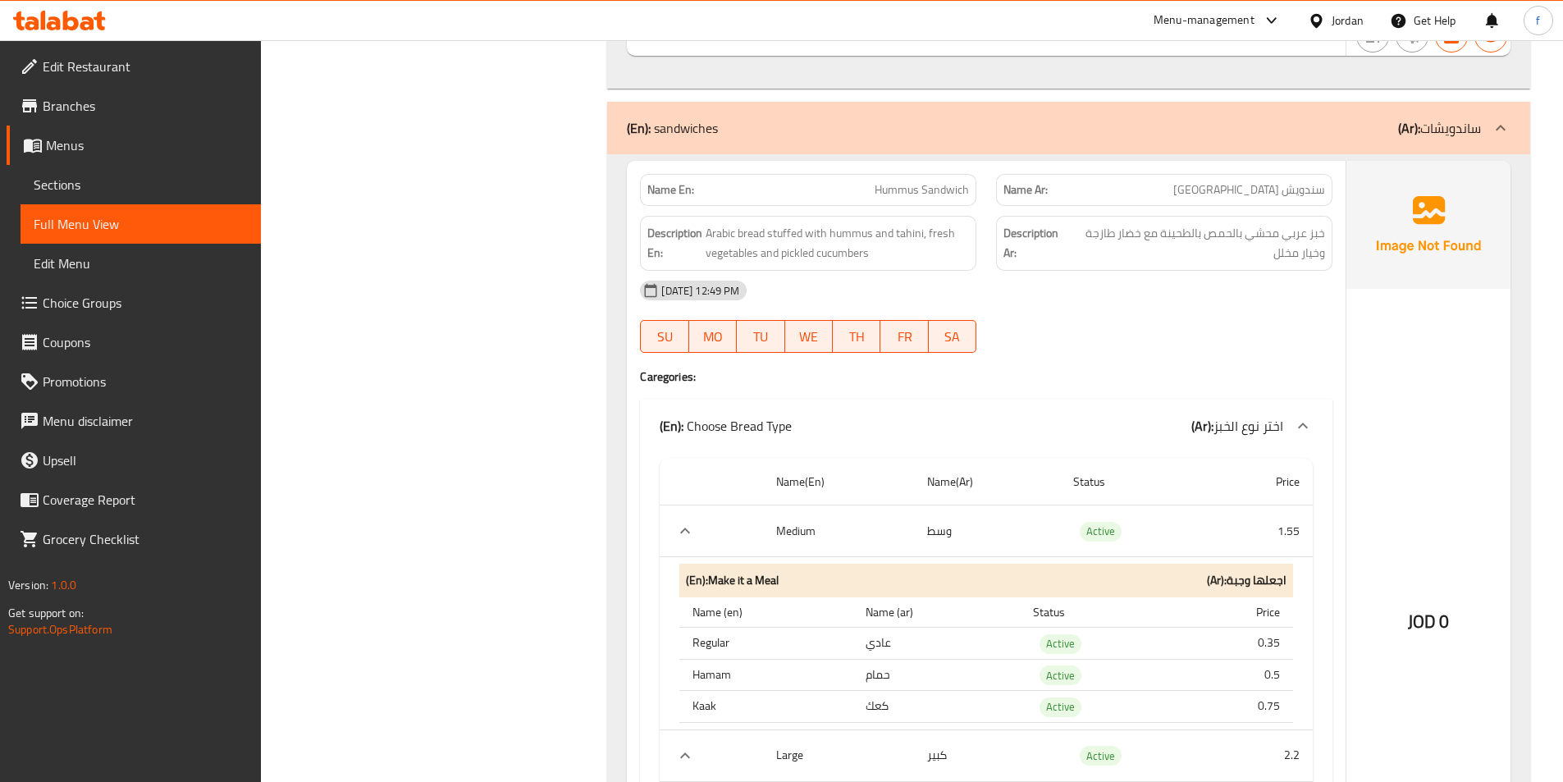
click at [918, 183] on span "Hummus Sandwich" at bounding box center [921, 189] width 94 height 17
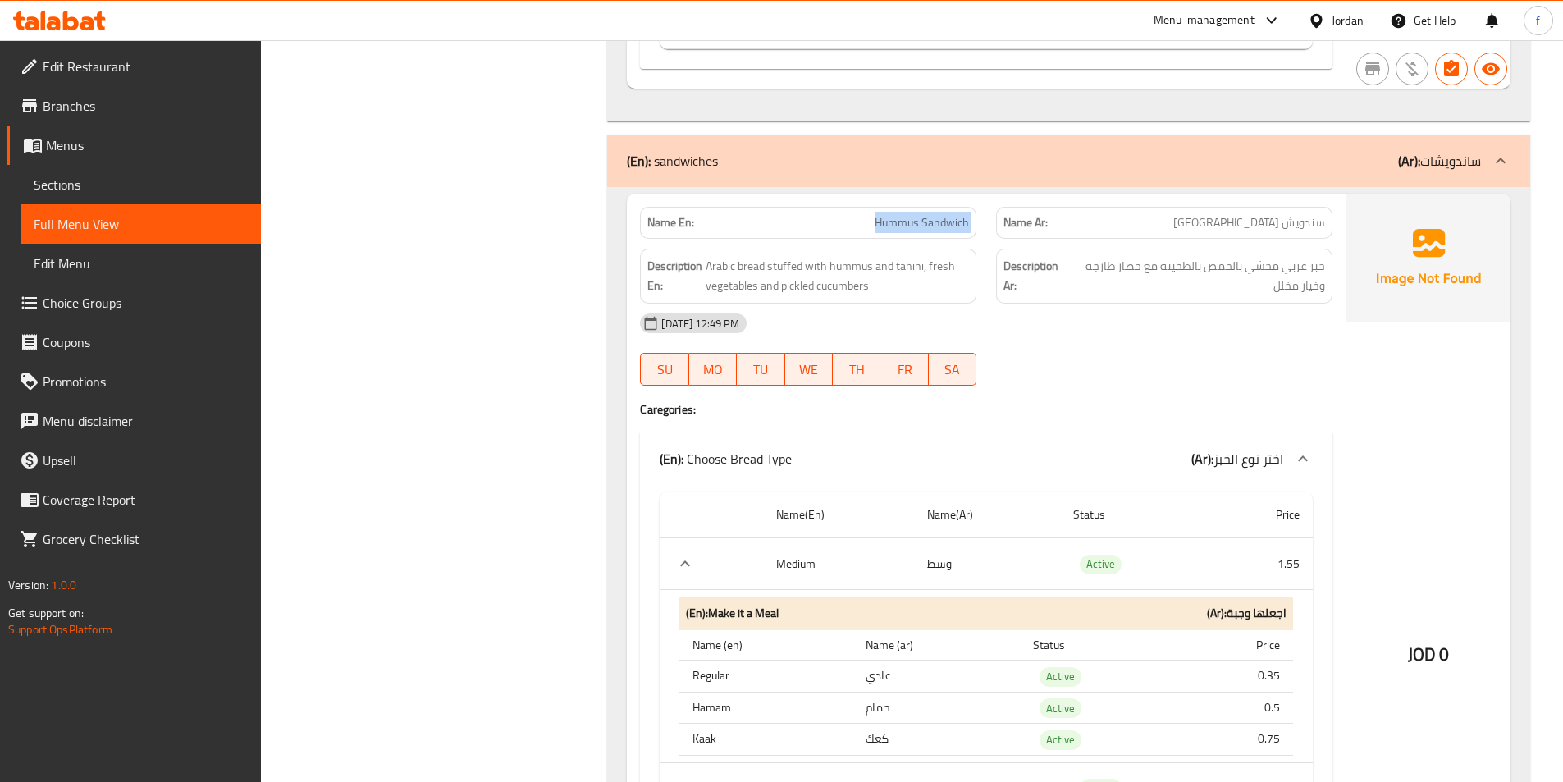
scroll to position [1978, 0]
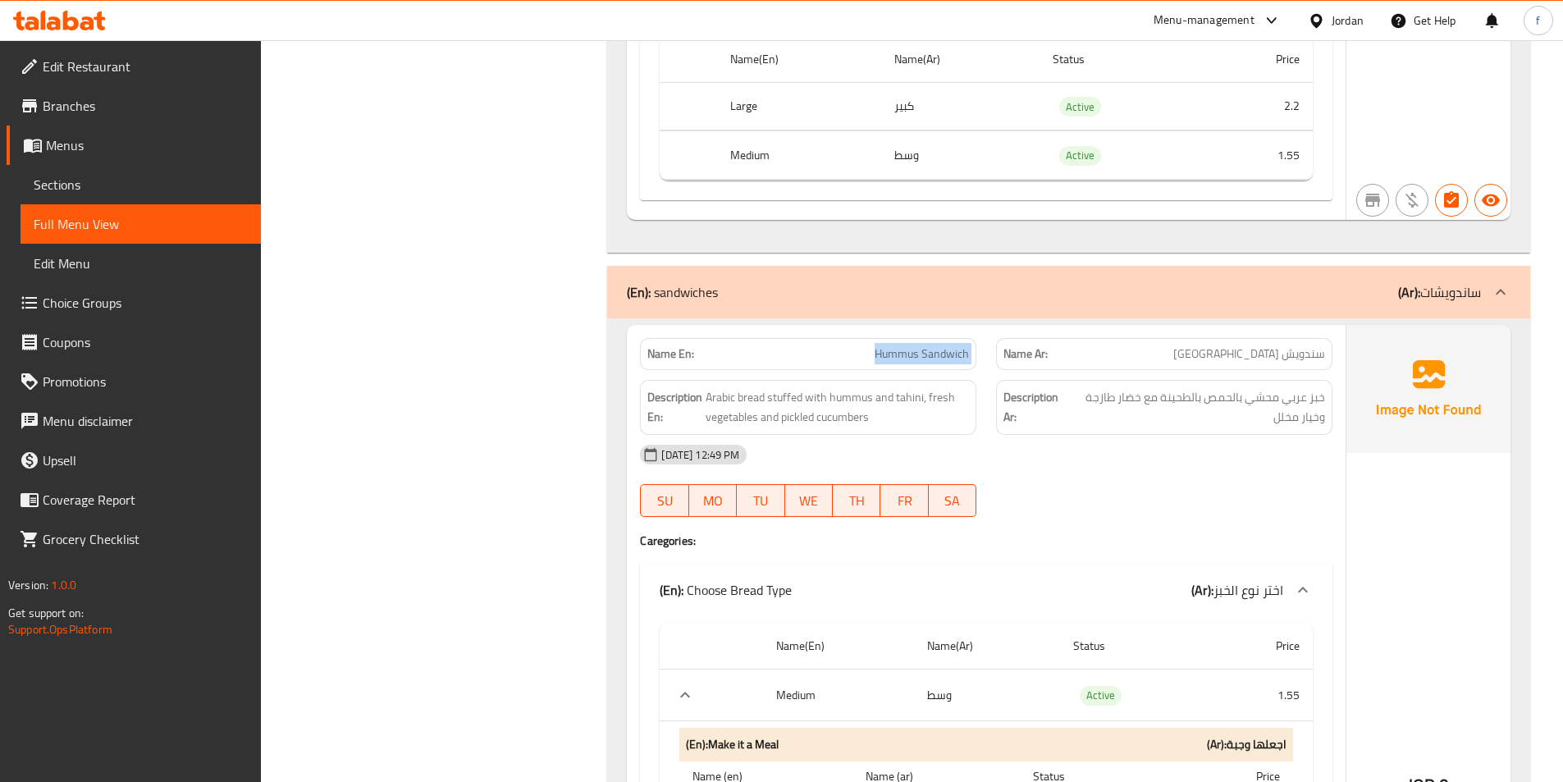
click at [957, 358] on span "Hummus Sandwich" at bounding box center [921, 353] width 94 height 17
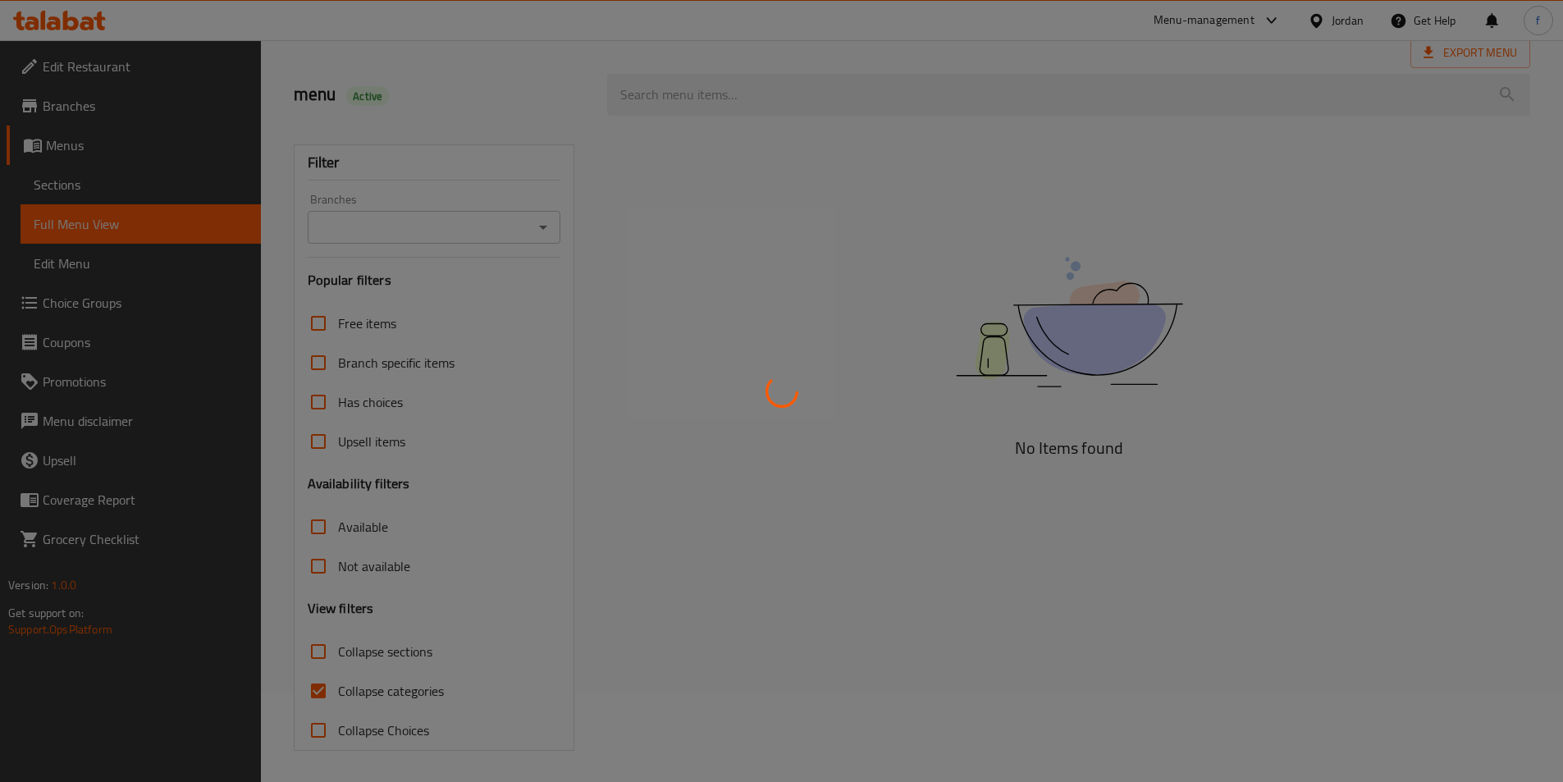
scroll to position [91, 0]
click at [324, 695] on div at bounding box center [781, 391] width 1563 height 782
click at [397, 687] on div at bounding box center [781, 391] width 1563 height 782
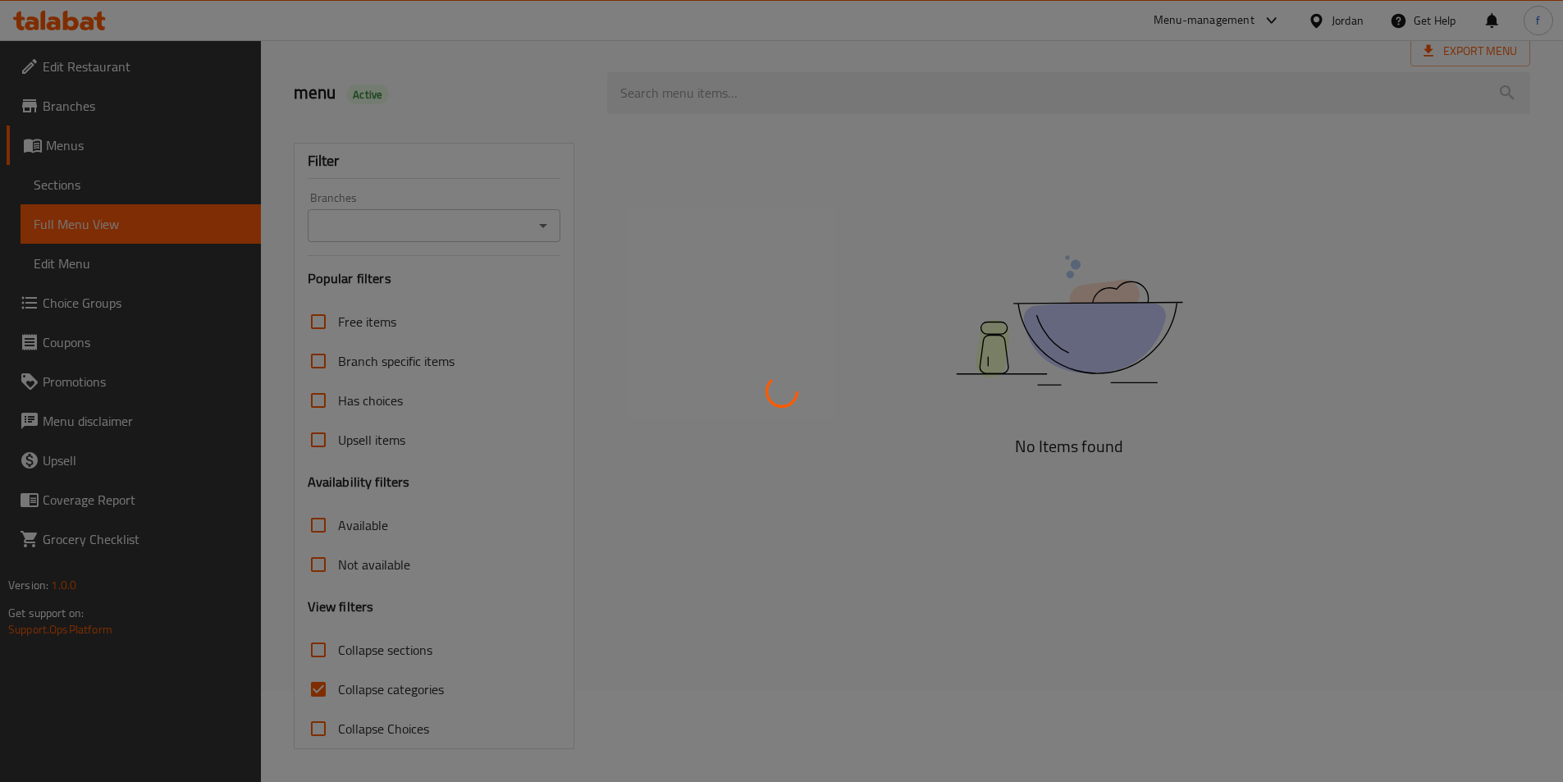
click at [489, 708] on div at bounding box center [781, 391] width 1563 height 782
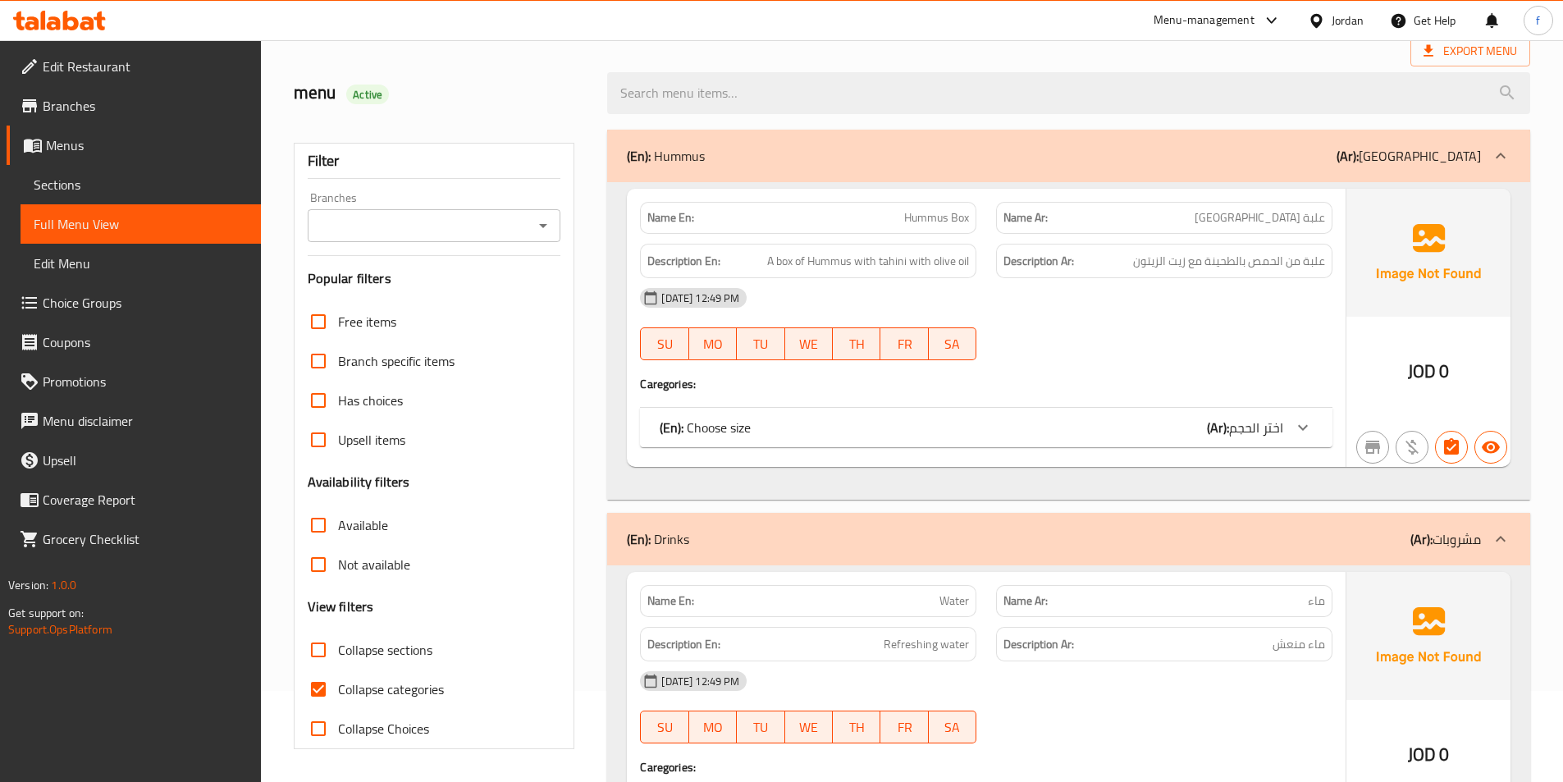
click at [384, 699] on span "Collapse categories" at bounding box center [391, 689] width 106 height 20
click at [338, 700] on input "Collapse categories" at bounding box center [318, 688] width 39 height 39
checkbox input "false"
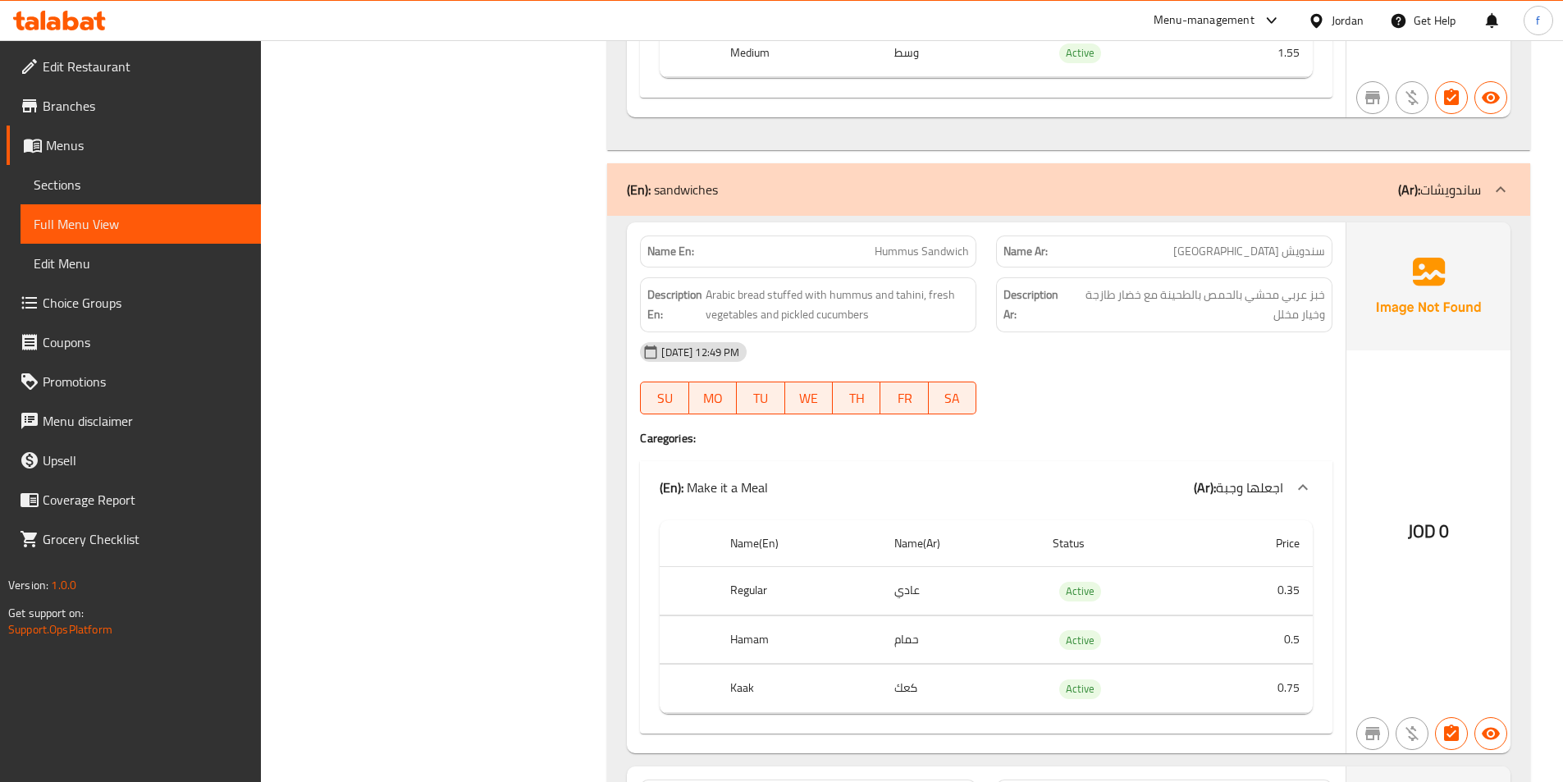
scroll to position [2060, 0]
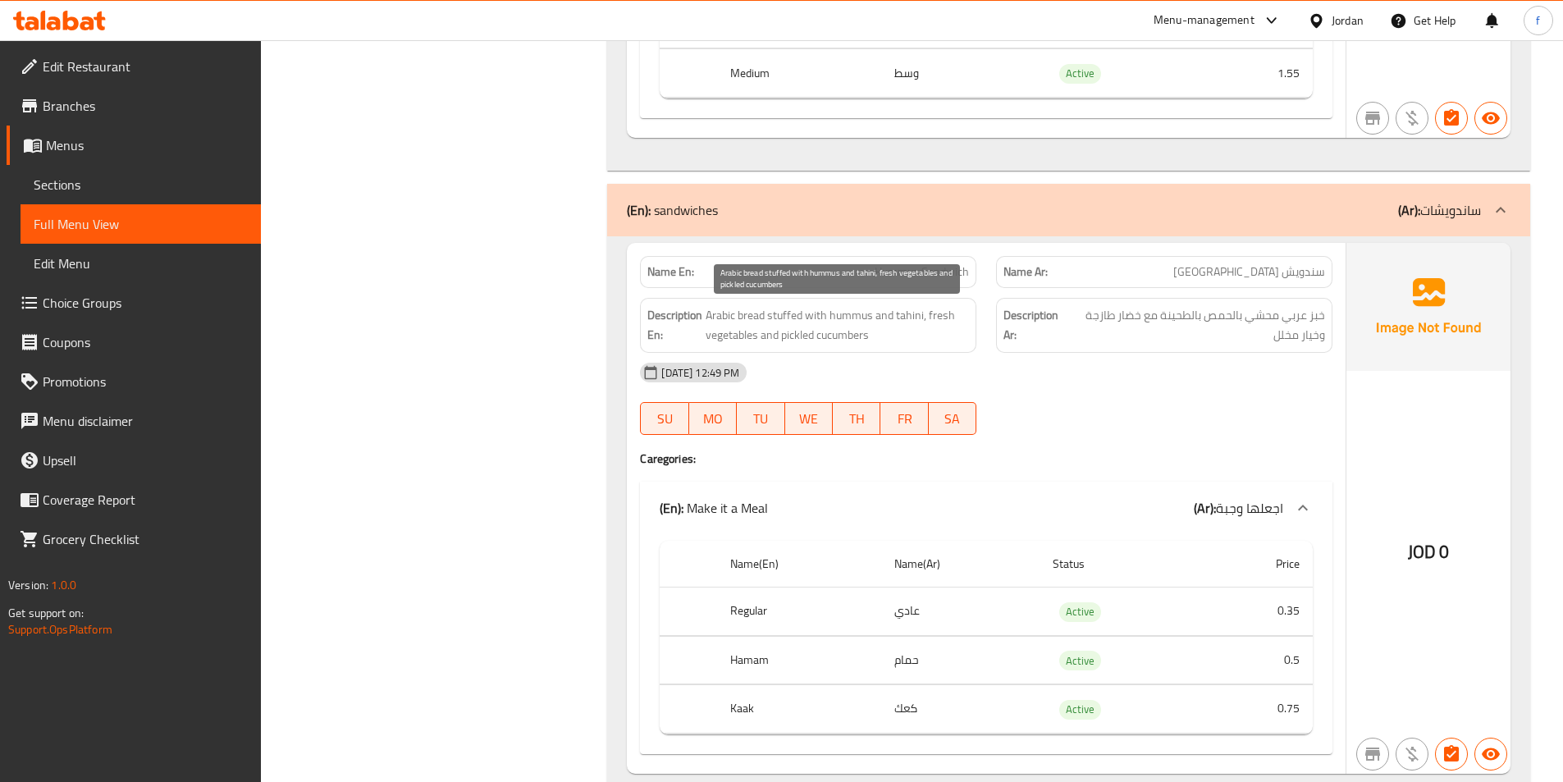
click at [729, 318] on span "Arabic bread stuffed with hummus and tahini, fresh vegetables and pickled cucum…" at bounding box center [836, 325] width 263 height 40
click at [738, 315] on span "Arabic bread stuffed with hummus and tahini, fresh vegetables and pickled cucum…" at bounding box center [836, 325] width 263 height 40
click at [739, 315] on span "Arabic bread stuffed with hummus and tahini, fresh vegetables and pickled cucum…" at bounding box center [836, 325] width 263 height 40
click at [796, 314] on span "Arabic bread stuffed with hummus and tahini, fresh vegetables and pickled cucum…" at bounding box center [836, 325] width 263 height 40
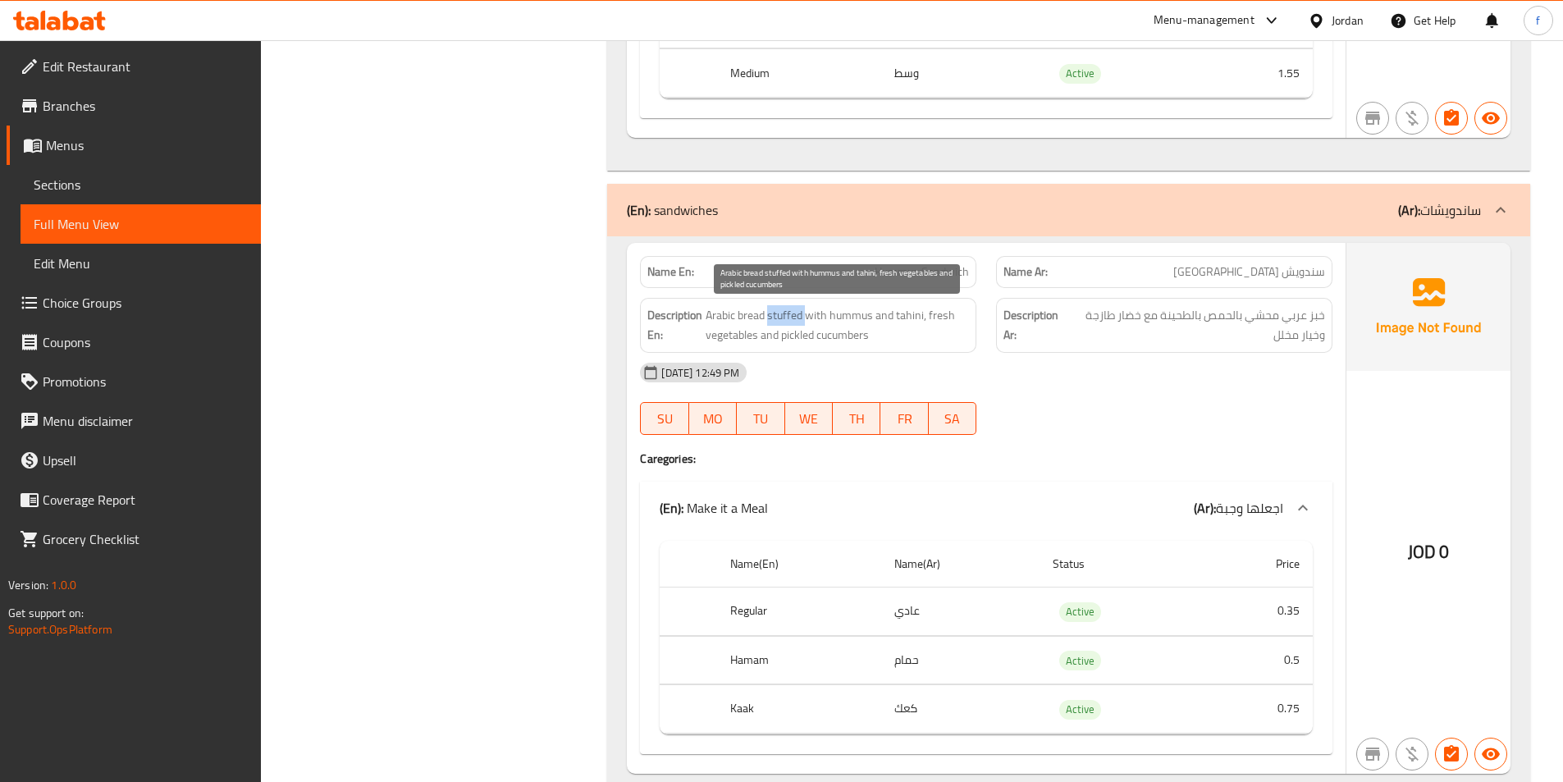
click at [796, 314] on span "Arabic bread stuffed with hummus and tahini, fresh vegetables and pickled cucum…" at bounding box center [836, 325] width 263 height 40
click at [860, 312] on span "Arabic bread stuffed with hummus and tahini, fresh vegetables and pickled cucum…" at bounding box center [836, 325] width 263 height 40
click at [888, 312] on span "Arabic bread stuffed with hummus and tahini, fresh vegetables and pickled cucum…" at bounding box center [836, 325] width 263 height 40
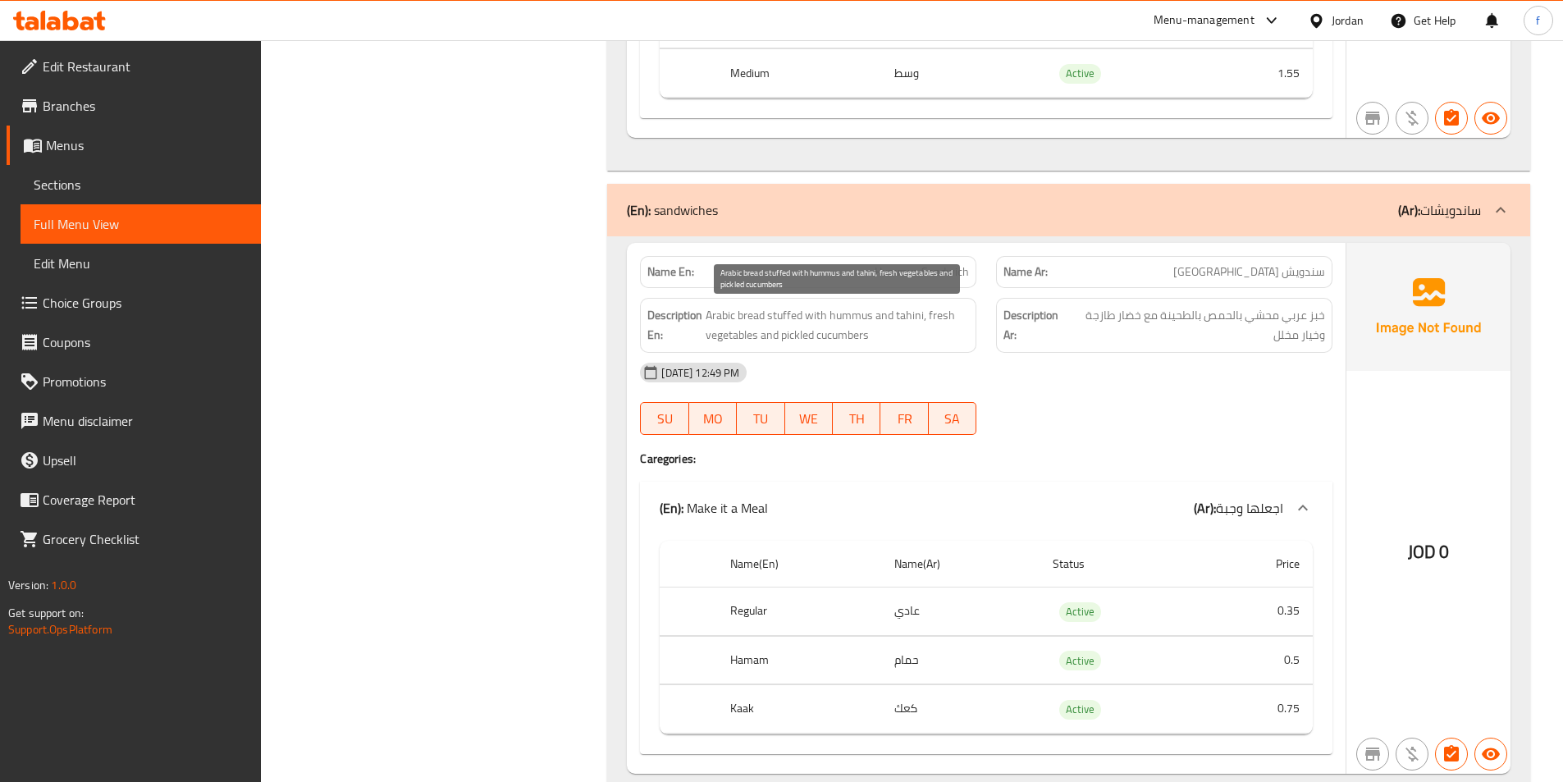
click at [921, 311] on span "Arabic bread stuffed with hummus and tahini, fresh vegetables and pickled cucum…" at bounding box center [836, 325] width 263 height 40
click at [936, 311] on span "Arabic bread stuffed with hummus and tahini, fresh vegetables and pickled cucum…" at bounding box center [836, 325] width 263 height 40
click at [735, 335] on span "Arabic bread stuffed with hummus and tahini, fresh vegetables and pickled cucum…" at bounding box center [836, 325] width 263 height 40
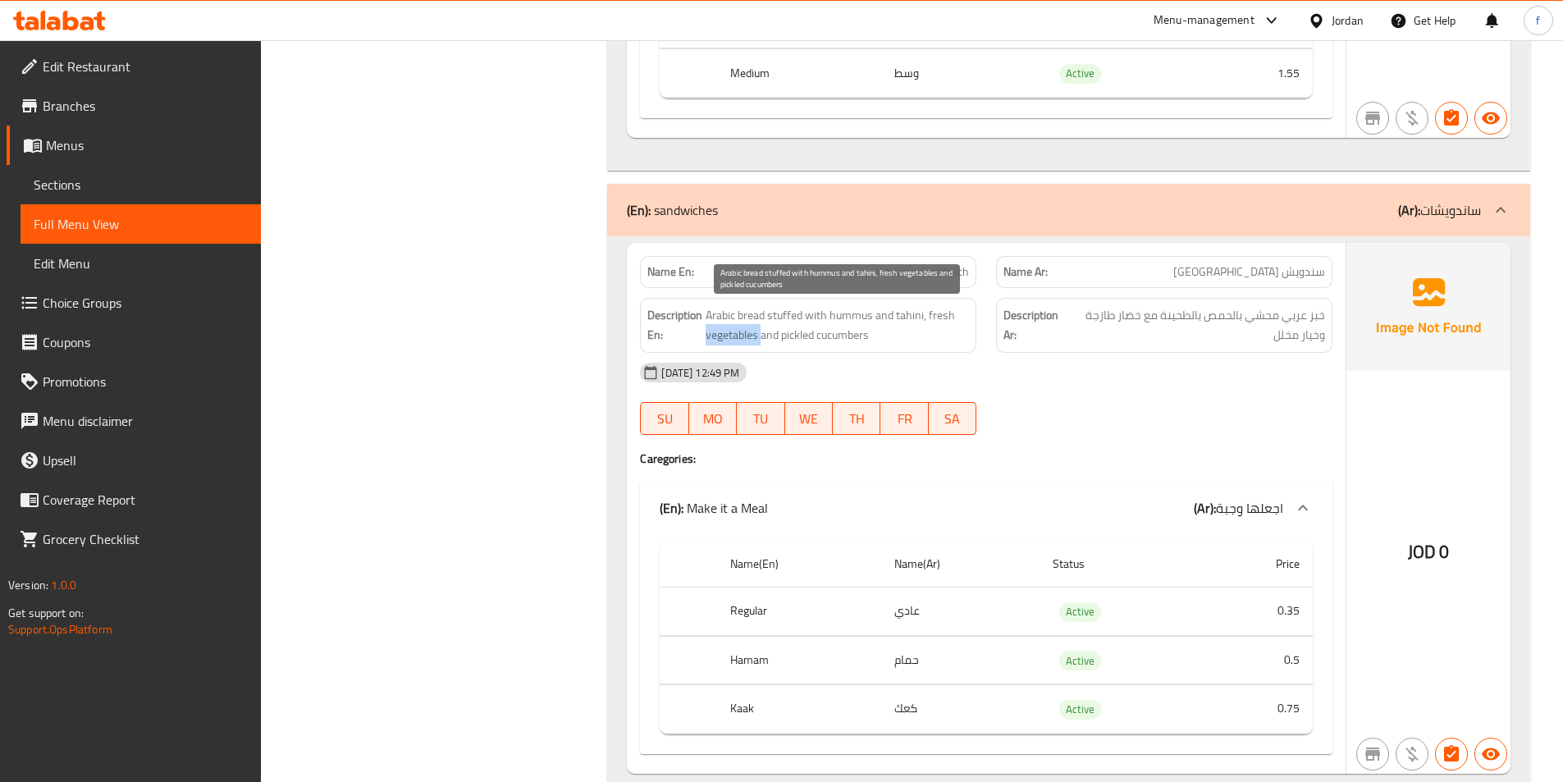
drag, startPoint x: 735, startPoint y: 335, endPoint x: 864, endPoint y: 334, distance: 128.8
click at [737, 335] on span "Arabic bread stuffed with hummus and tahini, fresh vegetables and pickled cucum…" at bounding box center [836, 325] width 263 height 40
drag, startPoint x: 866, startPoint y: 334, endPoint x: 723, endPoint y: 338, distance: 142.8
click at [723, 338] on span "Arabic bread stuffed with hummus and tahini, fresh vegetables and pickled cucum…" at bounding box center [836, 325] width 263 height 40
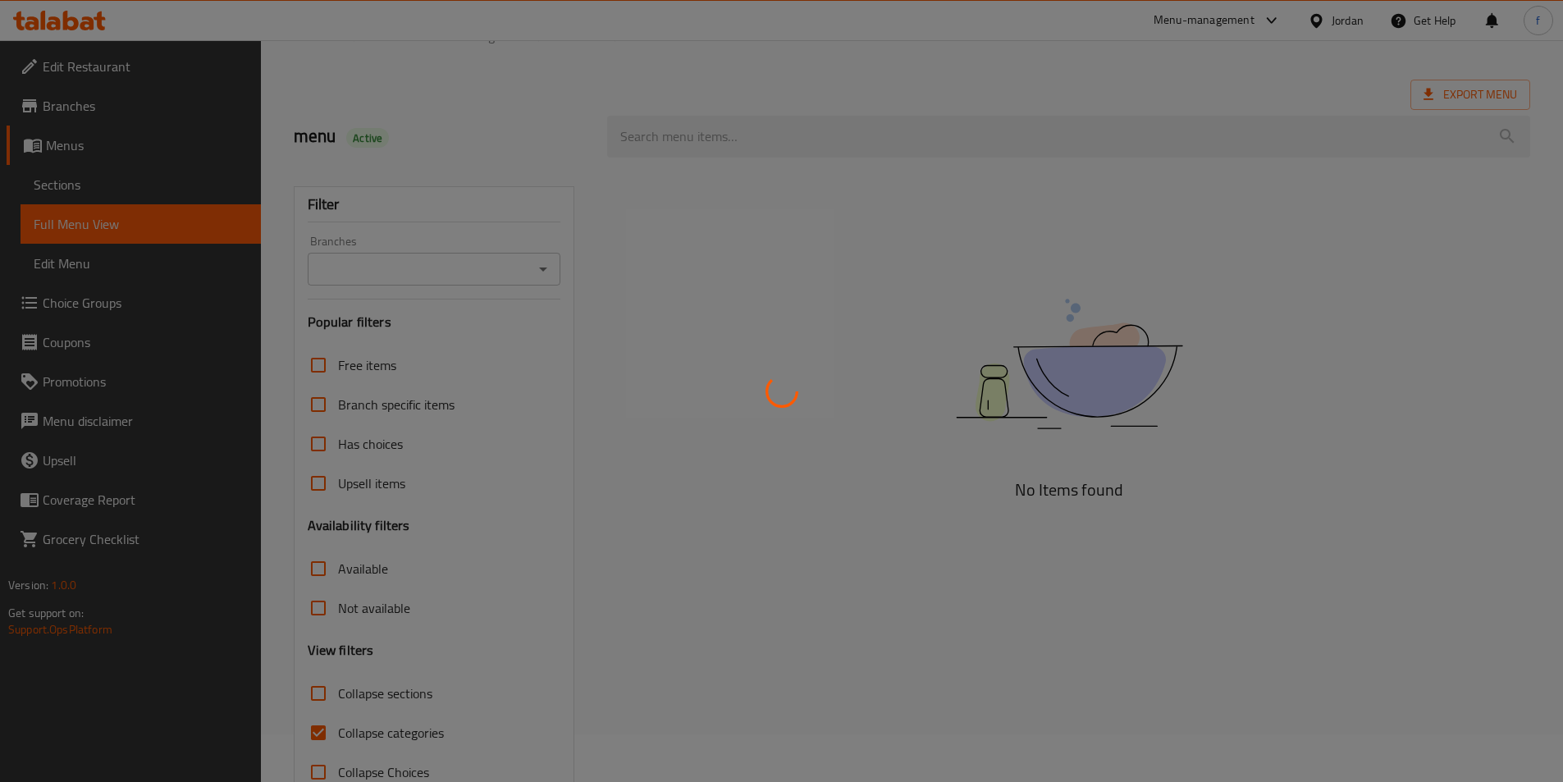
scroll to position [91, 0]
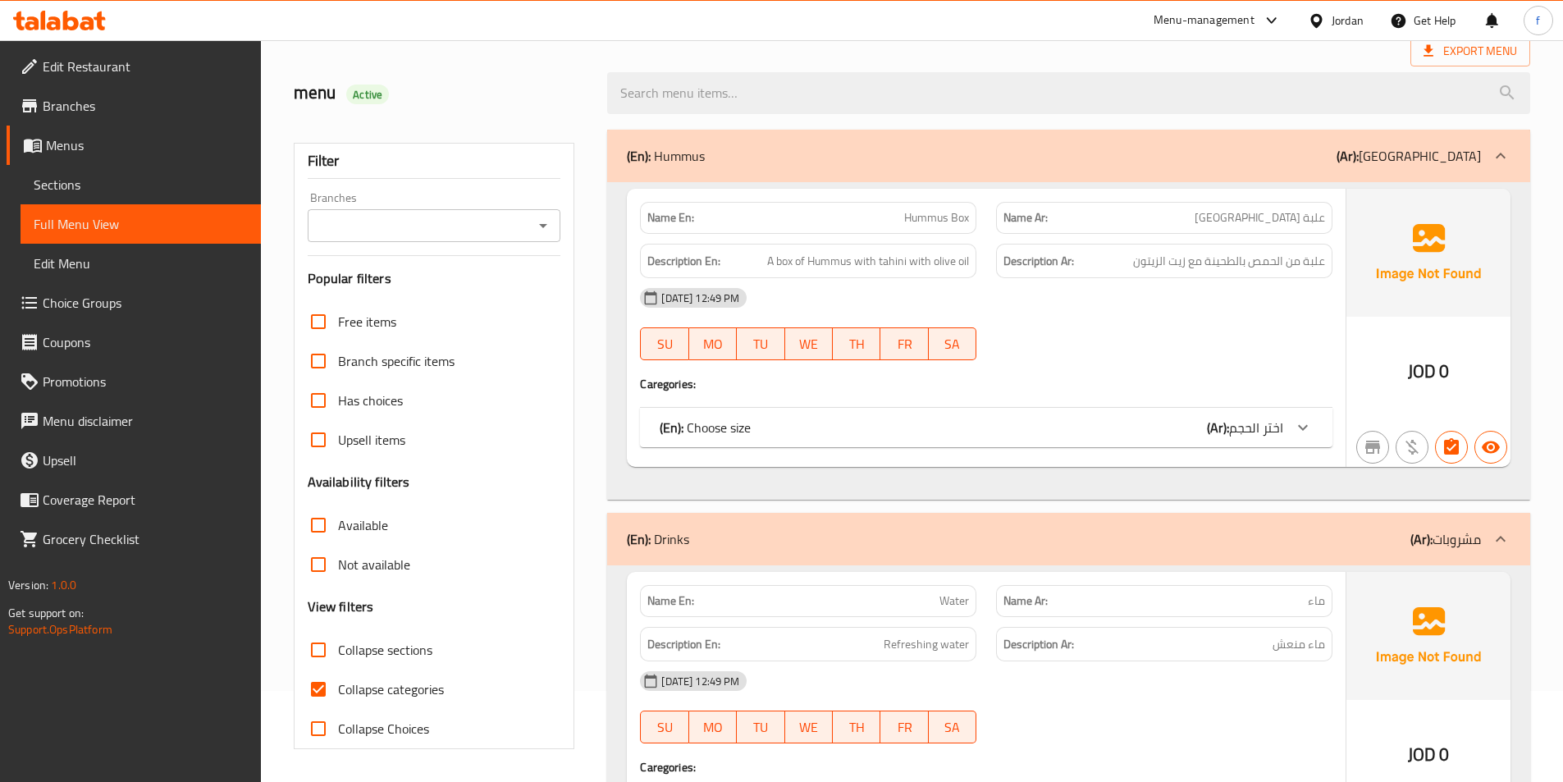
click at [347, 687] on span "Collapse categories" at bounding box center [391, 689] width 106 height 20
click at [338, 687] on input "Collapse categories" at bounding box center [318, 688] width 39 height 39
checkbox input "false"
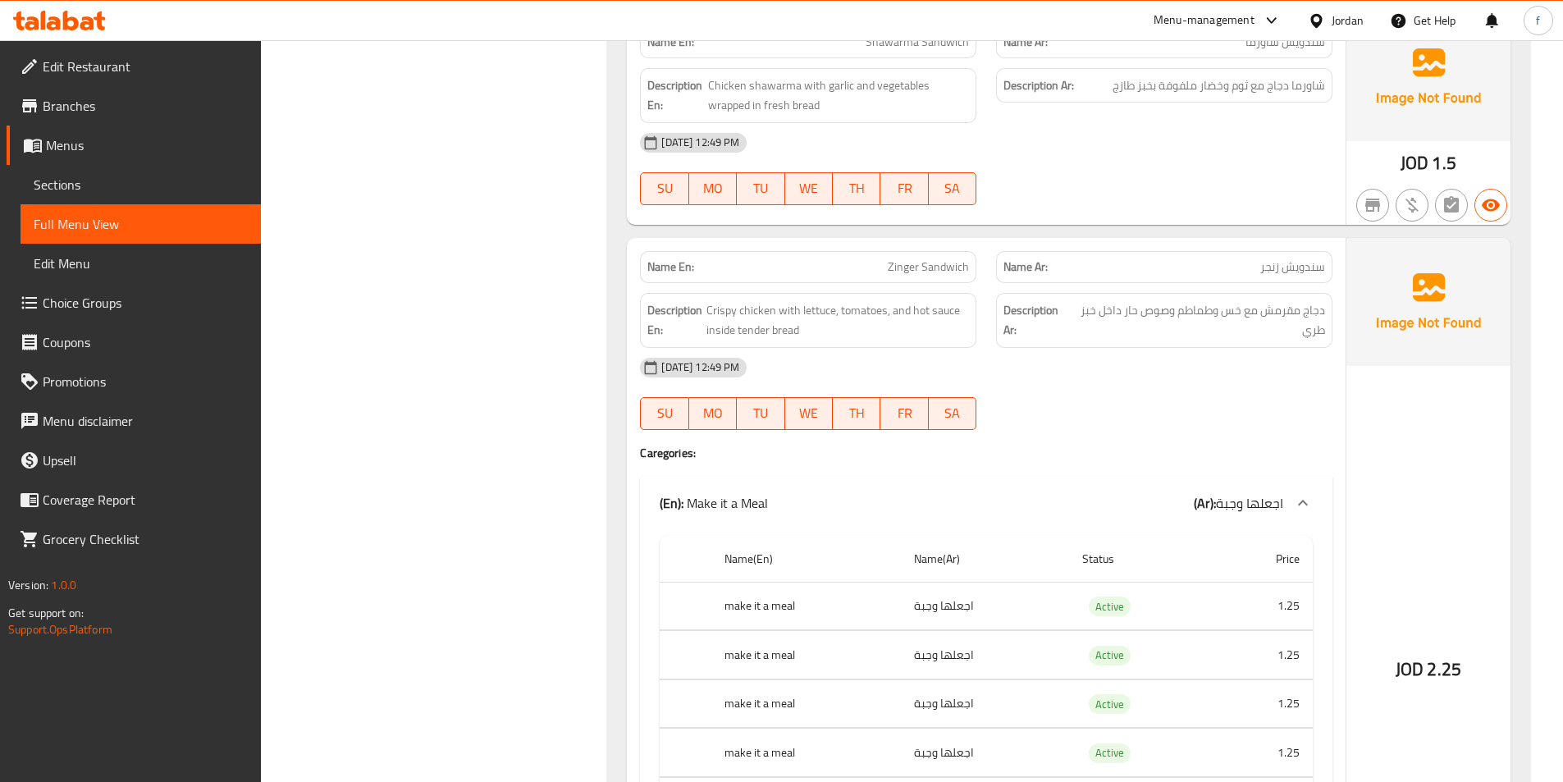
scroll to position [2798, 0]
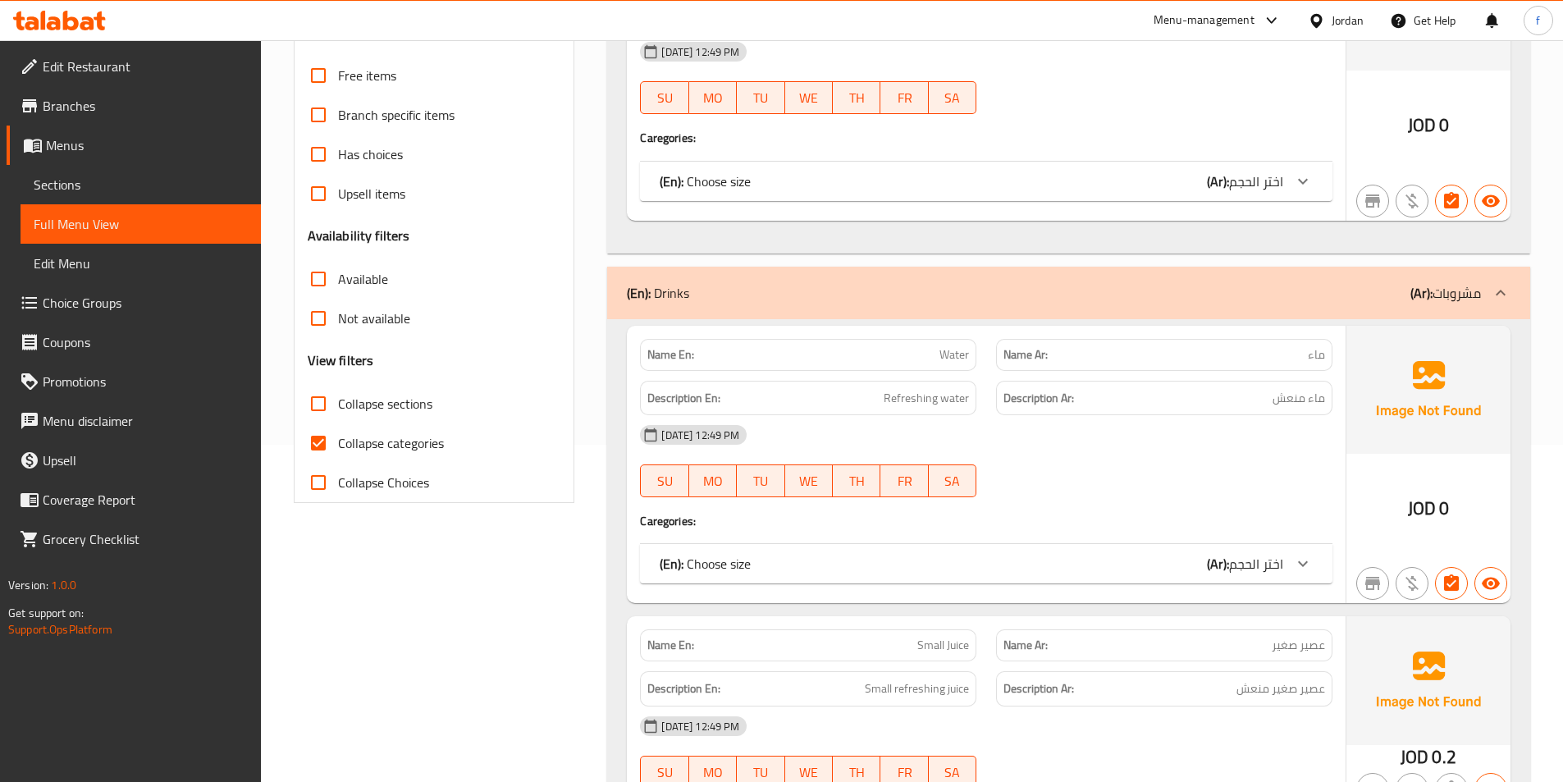
scroll to position [492, 0]
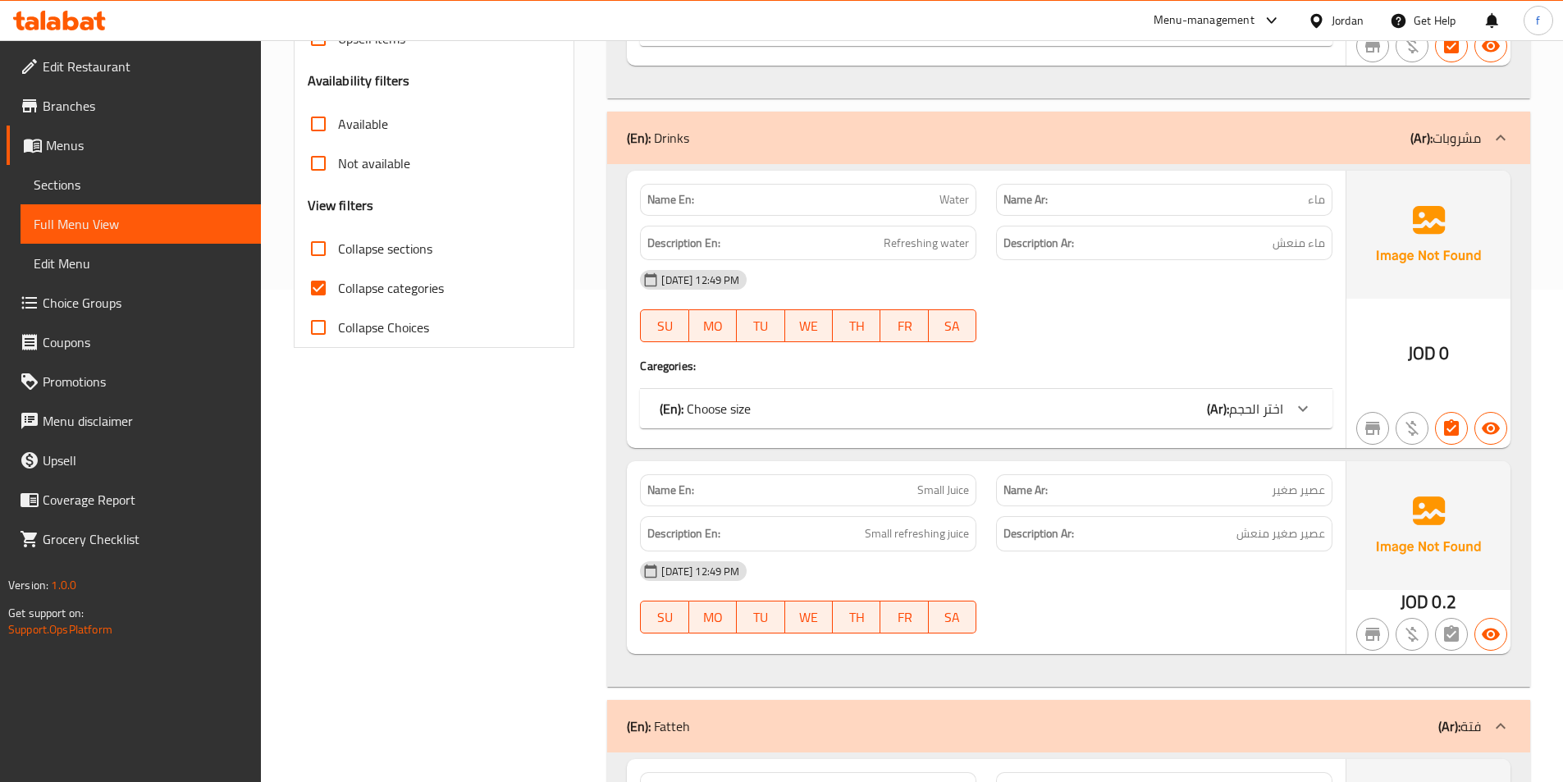
click at [336, 290] on input "Collapse categories" at bounding box center [318, 287] width 39 height 39
checkbox input "false"
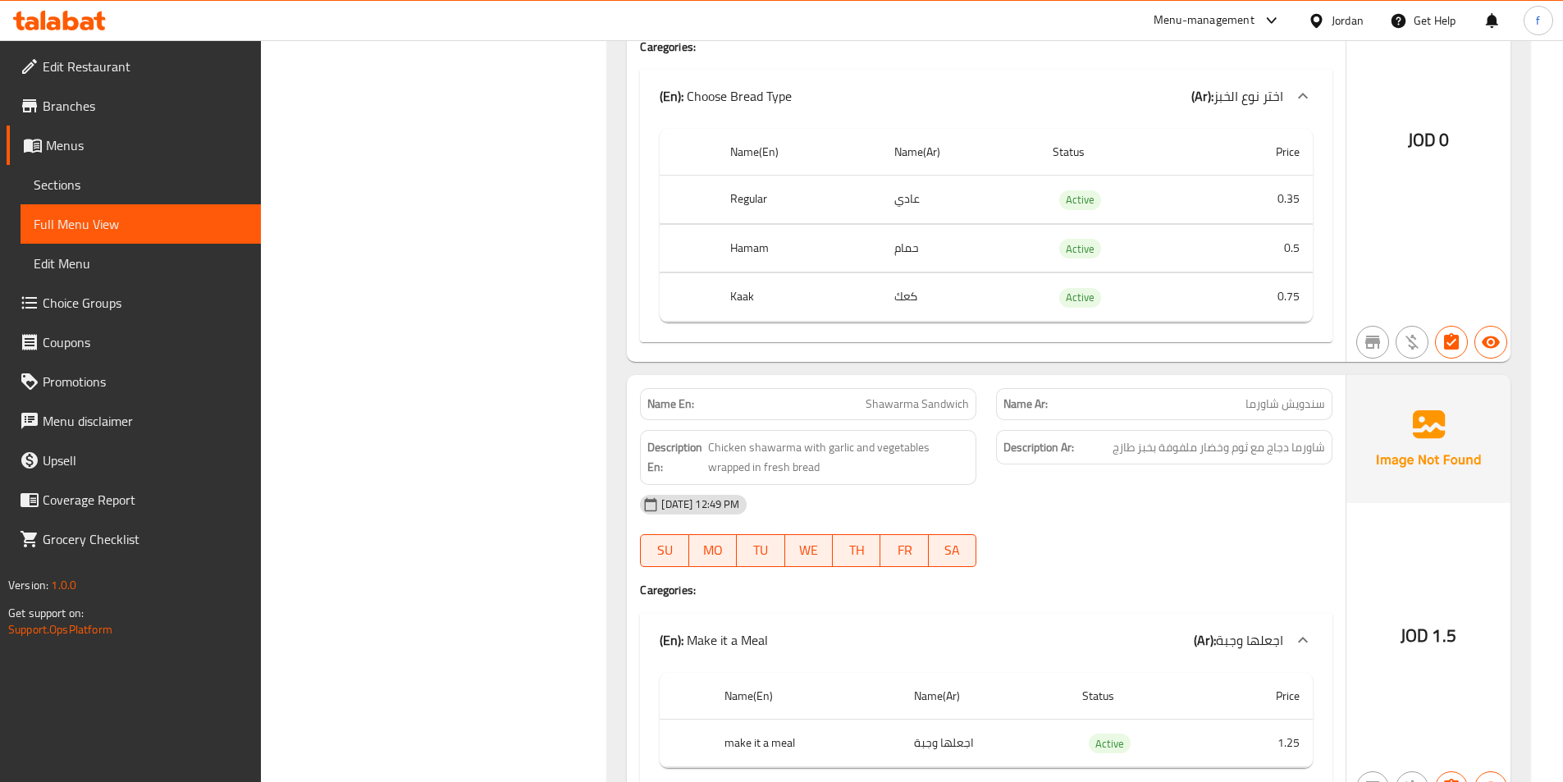
scroll to position [2461, 0]
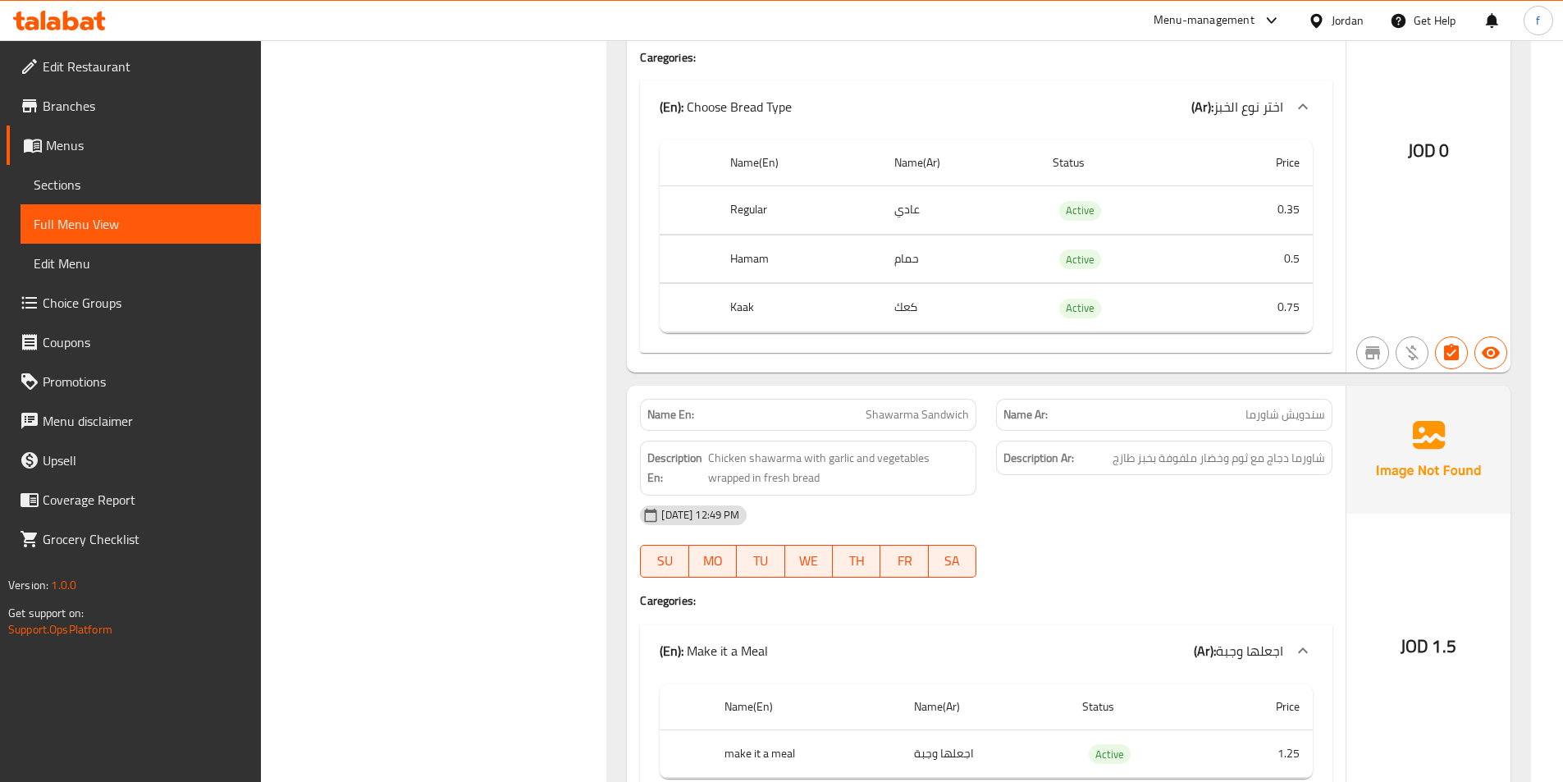
click at [1260, 415] on span "سندويش شاورما" at bounding box center [1285, 414] width 80 height 17
click at [1014, 540] on div "30-09-2025 12:49 PM SU MO TU WE TH FR SA" at bounding box center [986, 541] width 712 height 92
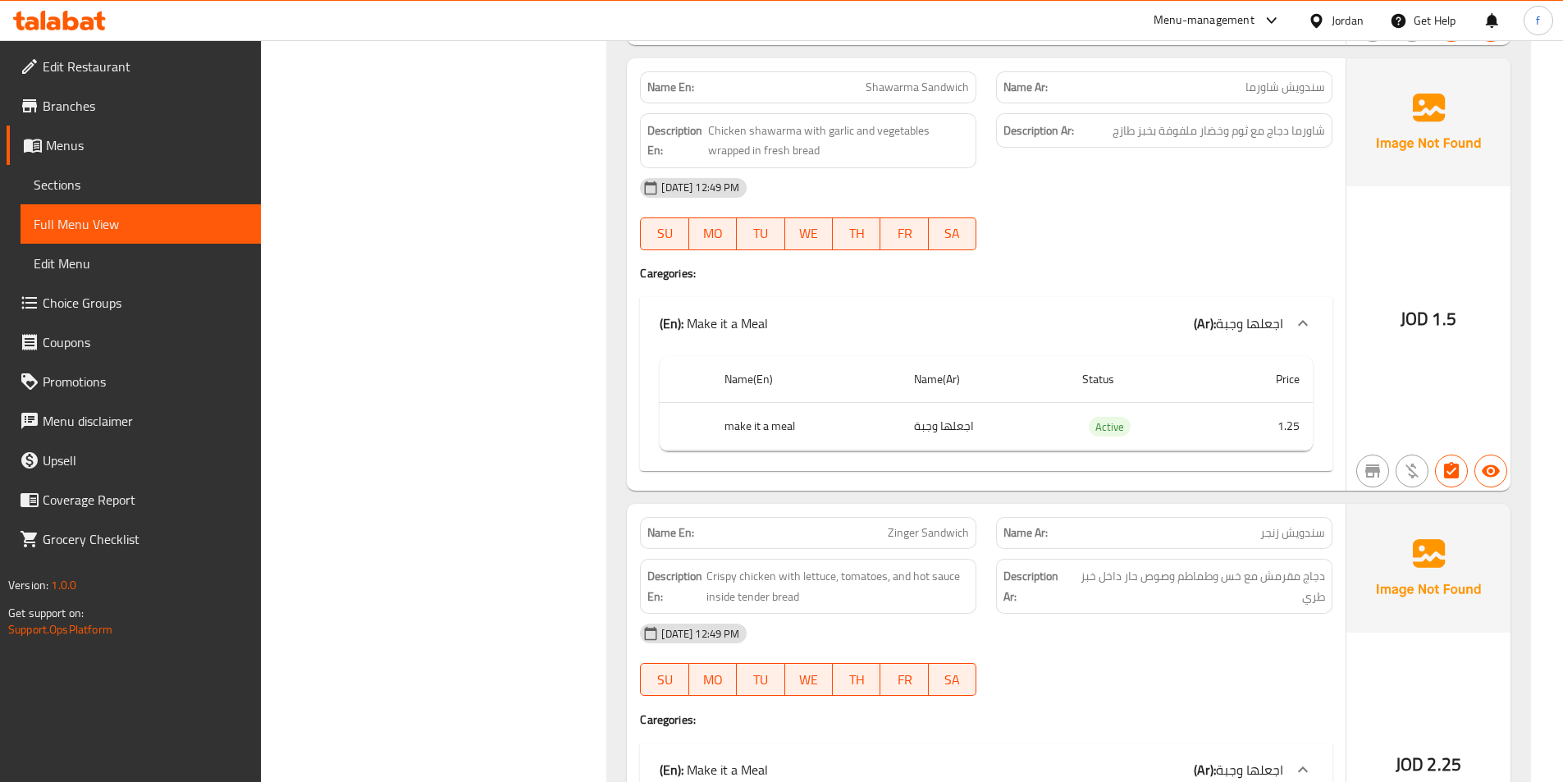
scroll to position [2789, 0]
click at [951, 435] on td "اجعلها وجبة" at bounding box center [985, 425] width 168 height 48
click at [994, 438] on td "اجعلها وجبة" at bounding box center [985, 425] width 168 height 48
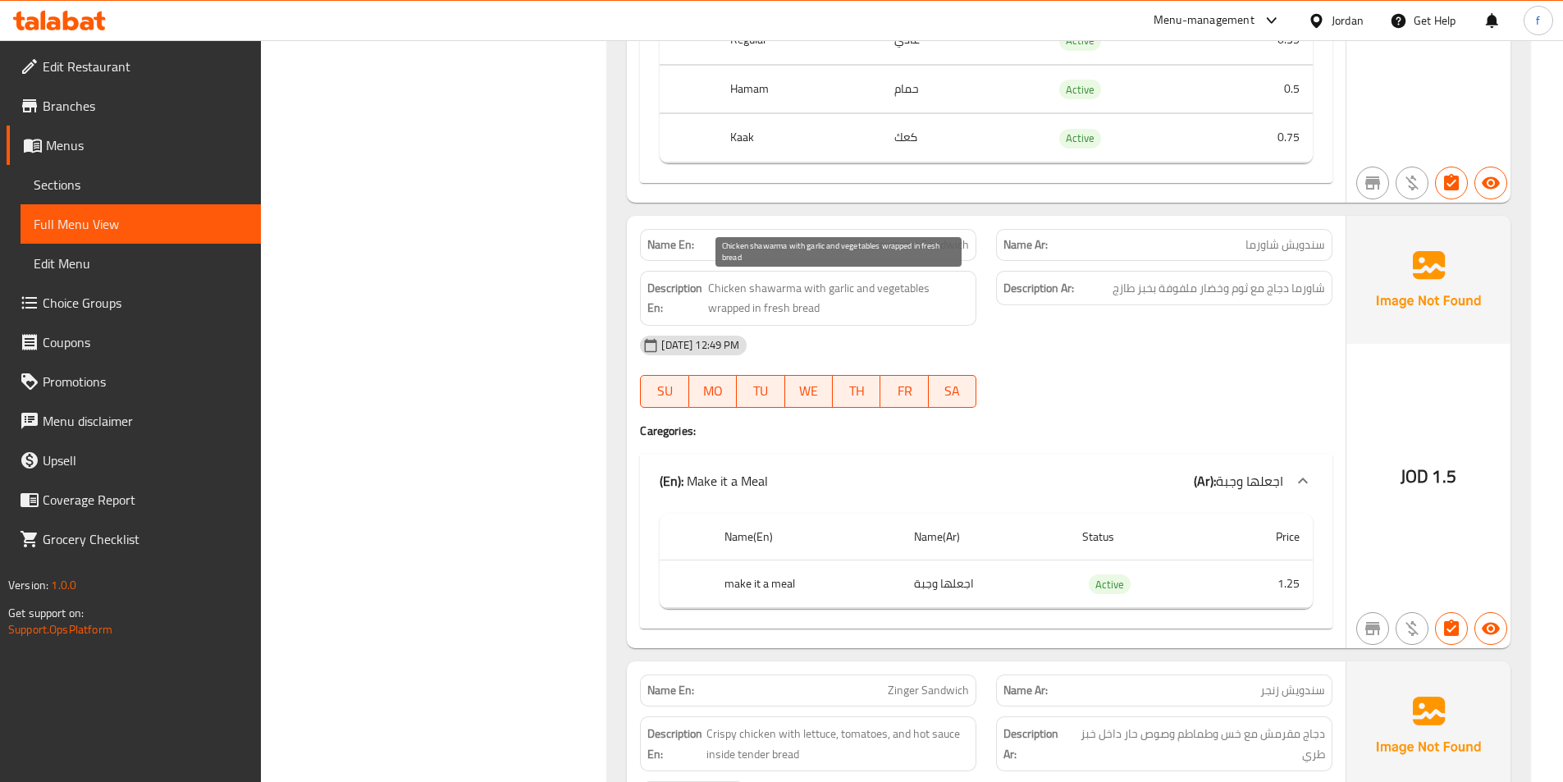
scroll to position [2625, 0]
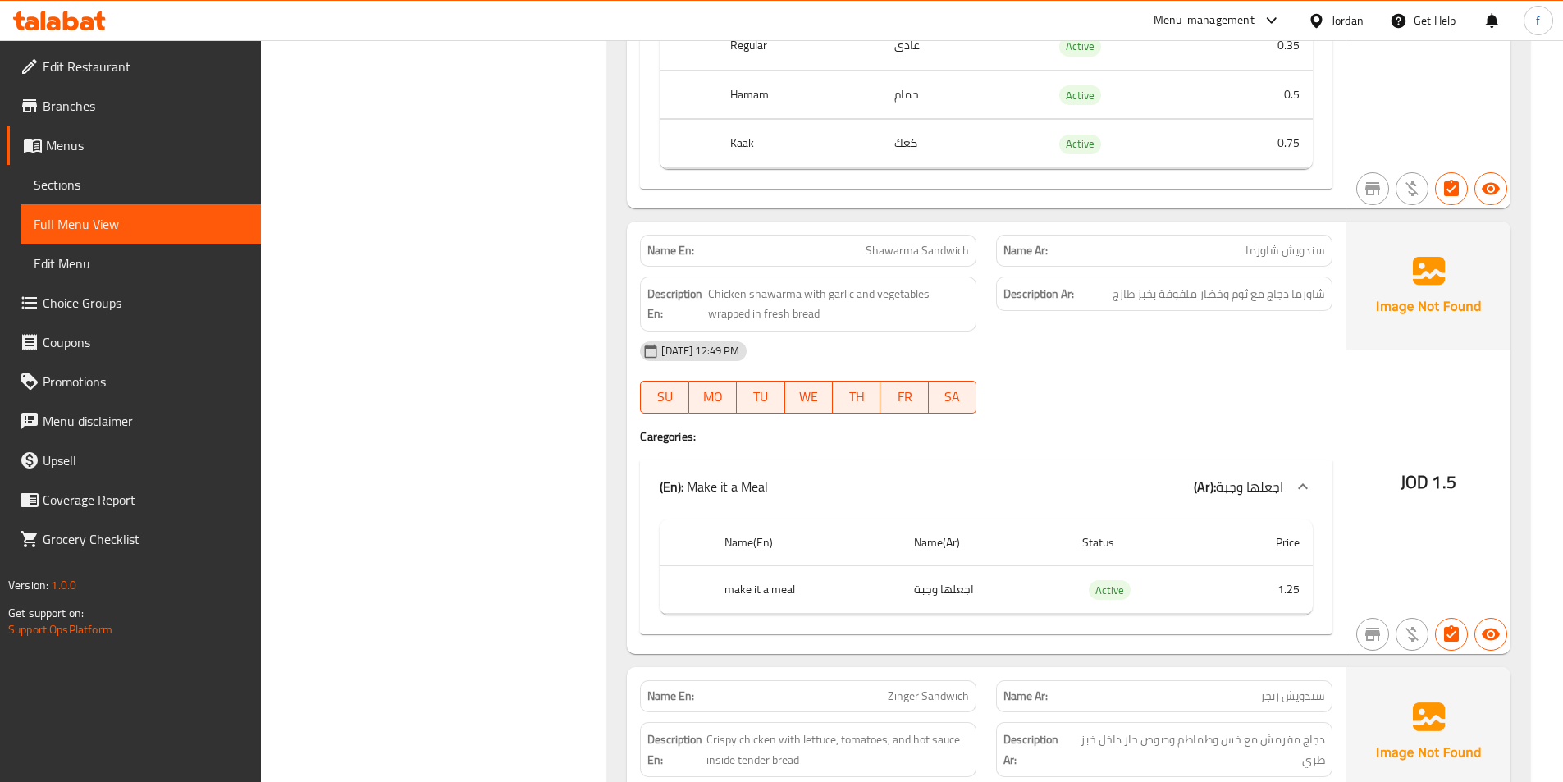
click at [894, 253] on span "Shawarma Sandwich" at bounding box center [916, 250] width 103 height 17
click at [934, 248] on span "Shawarma Sandwich" at bounding box center [916, 250] width 103 height 17
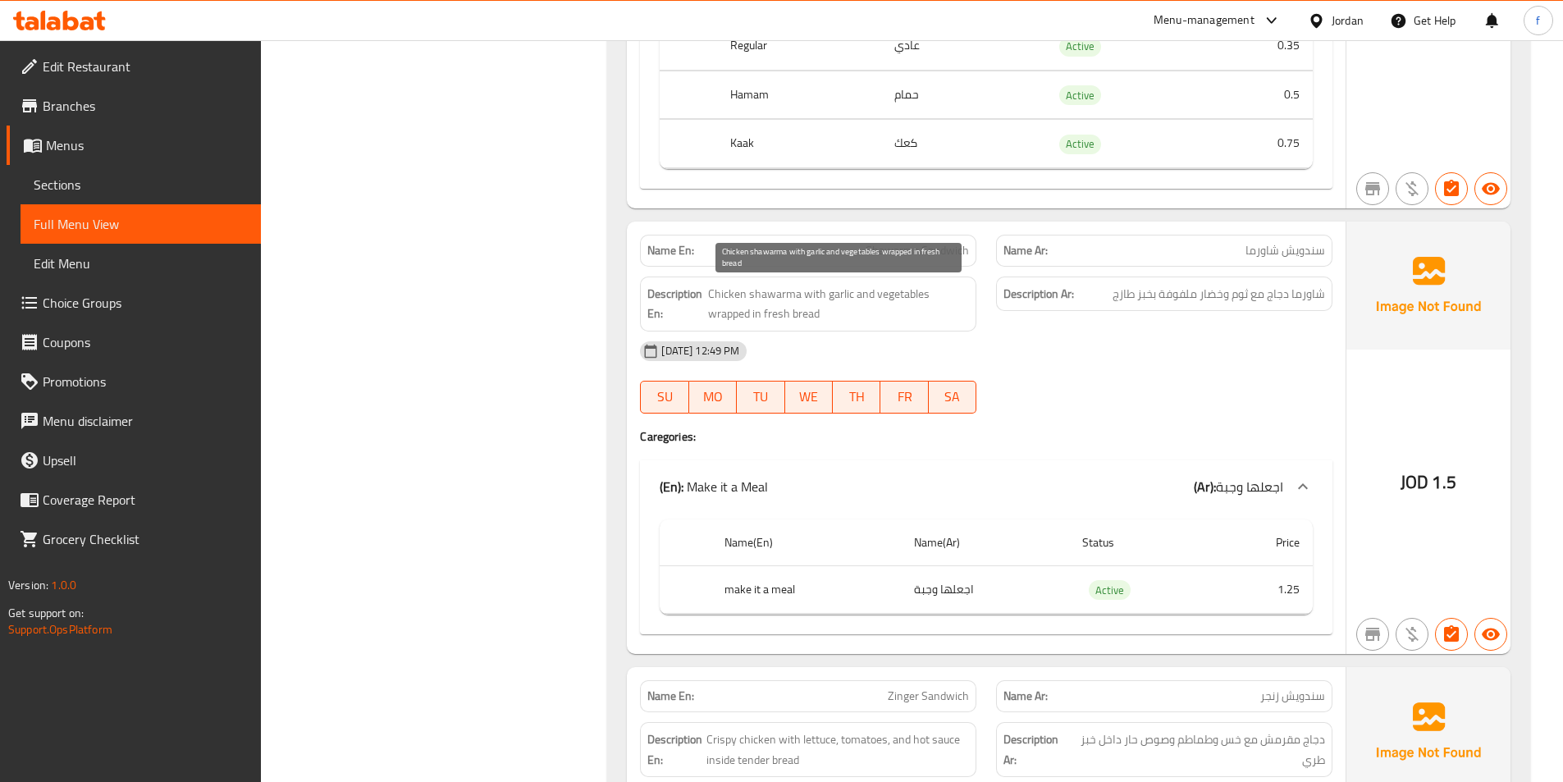
click at [754, 292] on span "Chicken shawarma with garlic and vegetables wrapped in fresh bread" at bounding box center [838, 304] width 261 height 40
click at [727, 293] on span "Chicken shawarma with garlic and vegetables wrapped in fresh bread" at bounding box center [838, 304] width 261 height 40
click at [837, 297] on span "Chicken shawarma with garlic and vegetables wrapped in fresh bread" at bounding box center [838, 304] width 261 height 40
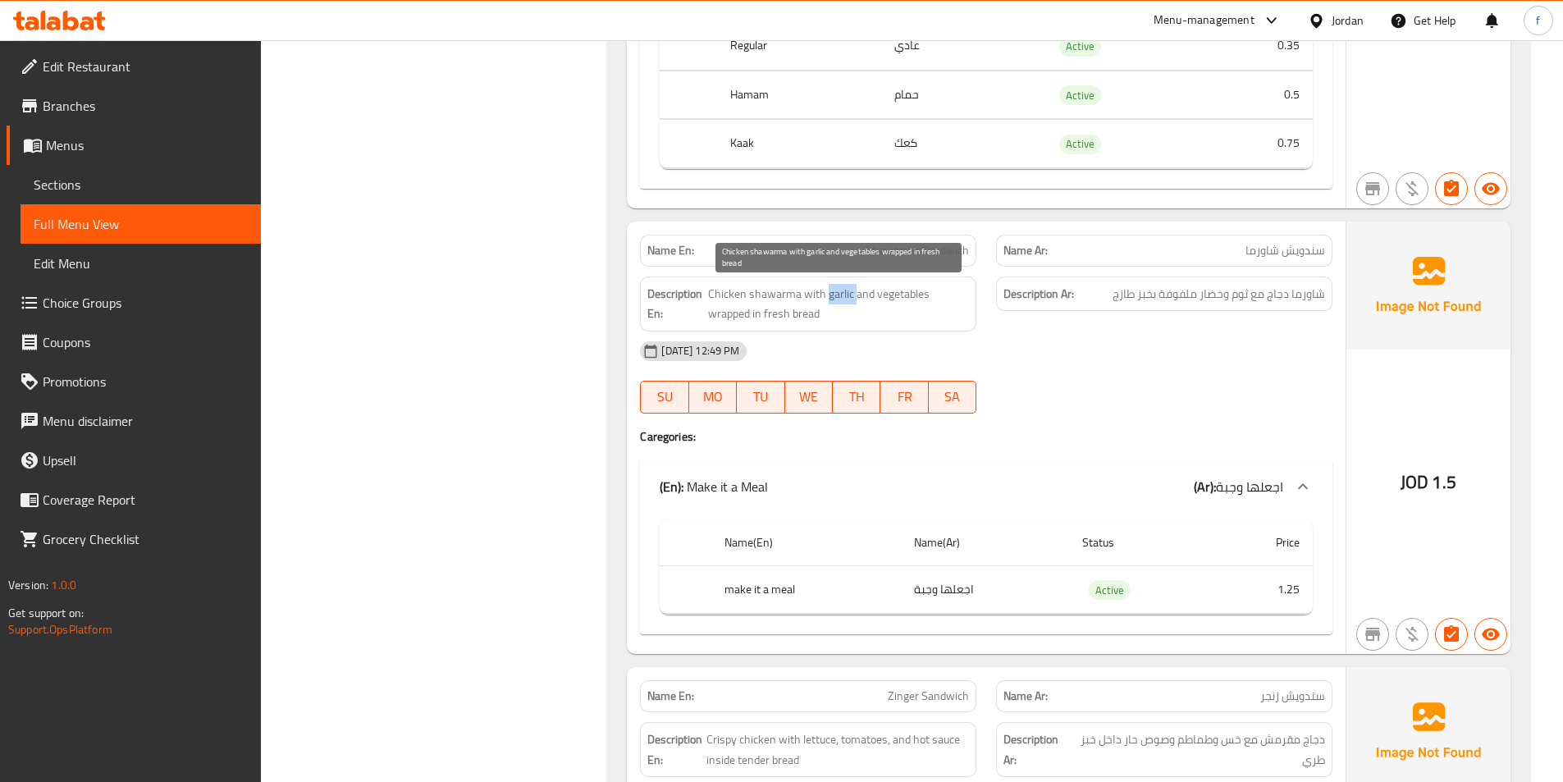
click at [837, 297] on span "Chicken shawarma with garlic and vegetables wrapped in fresh bread" at bounding box center [838, 304] width 261 height 40
click at [879, 296] on span "Chicken shawarma with garlic and vegetables wrapped in fresh bread" at bounding box center [838, 304] width 261 height 40
click at [719, 318] on span "Chicken shawarma with garlic and vegetables wrapped in fresh bread" at bounding box center [838, 304] width 261 height 40
drag, startPoint x: 719, startPoint y: 318, endPoint x: 791, endPoint y: 318, distance: 71.4
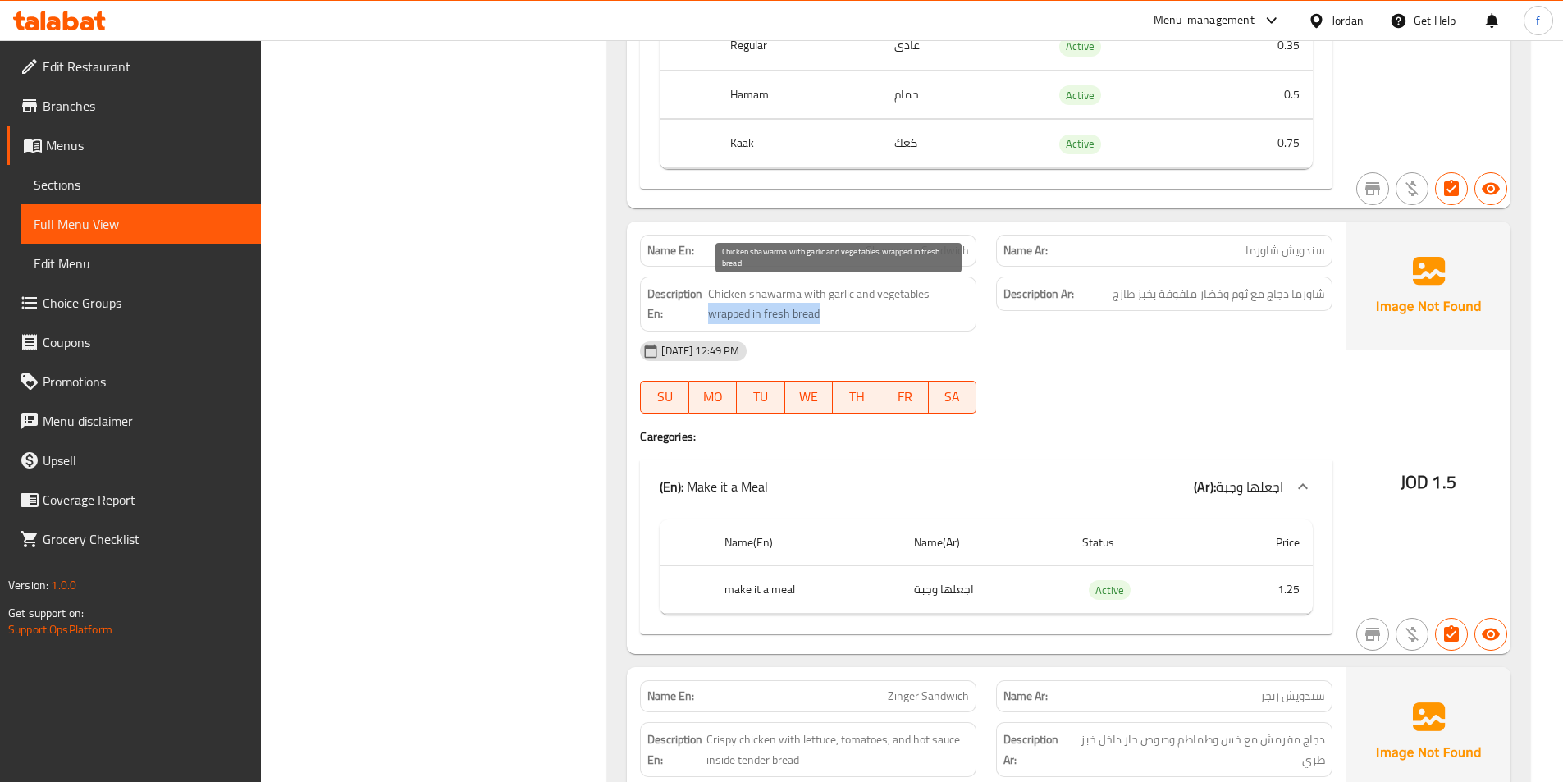
click at [791, 318] on span "Chicken shawarma with garlic and vegetables wrapped in fresh bread" at bounding box center [838, 304] width 261 height 40
click at [906, 298] on span "Chicken shawarma with garlic and vegetables wrapped in fresh bread" at bounding box center [838, 304] width 261 height 40
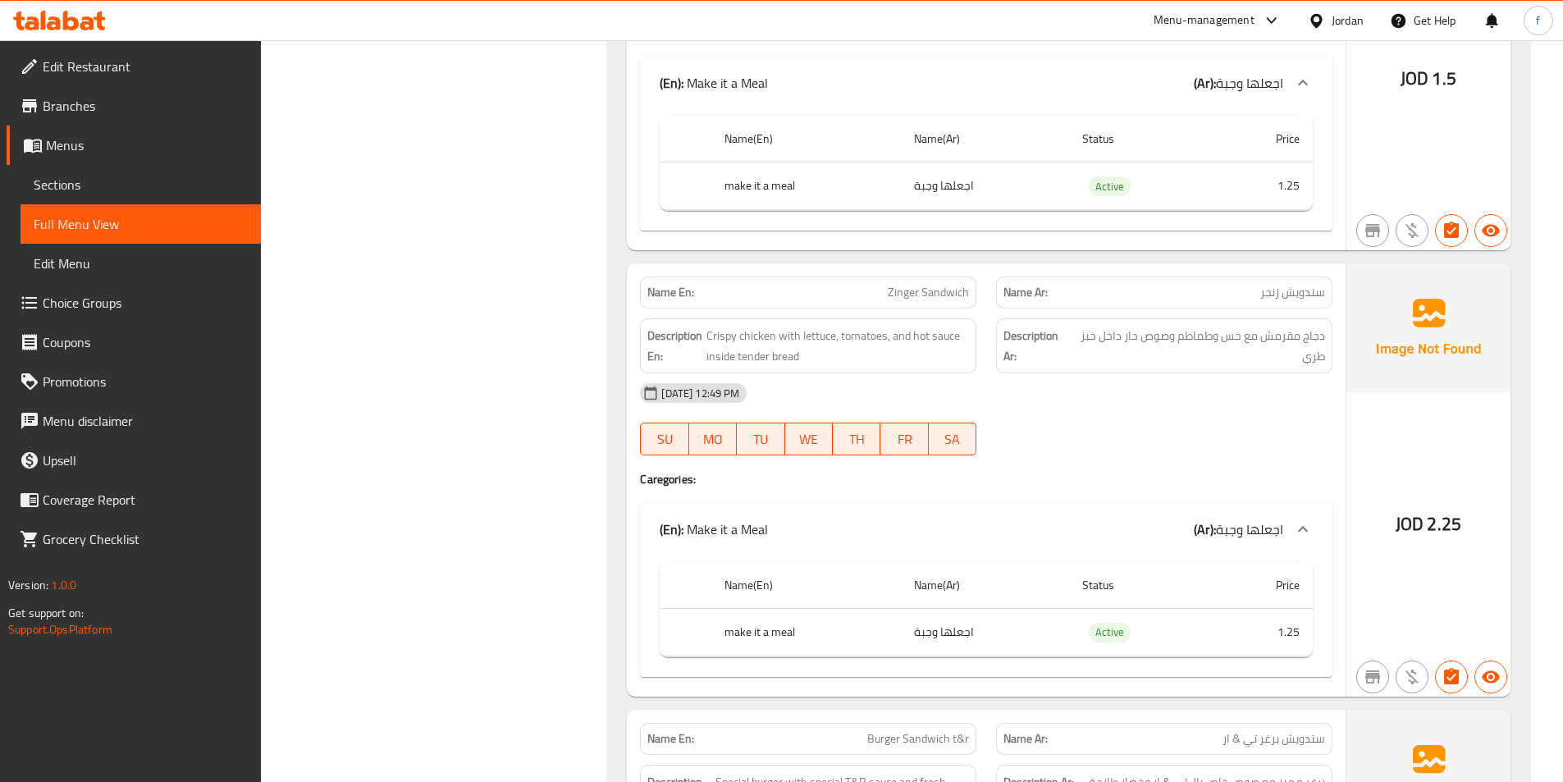
scroll to position [3035, 0]
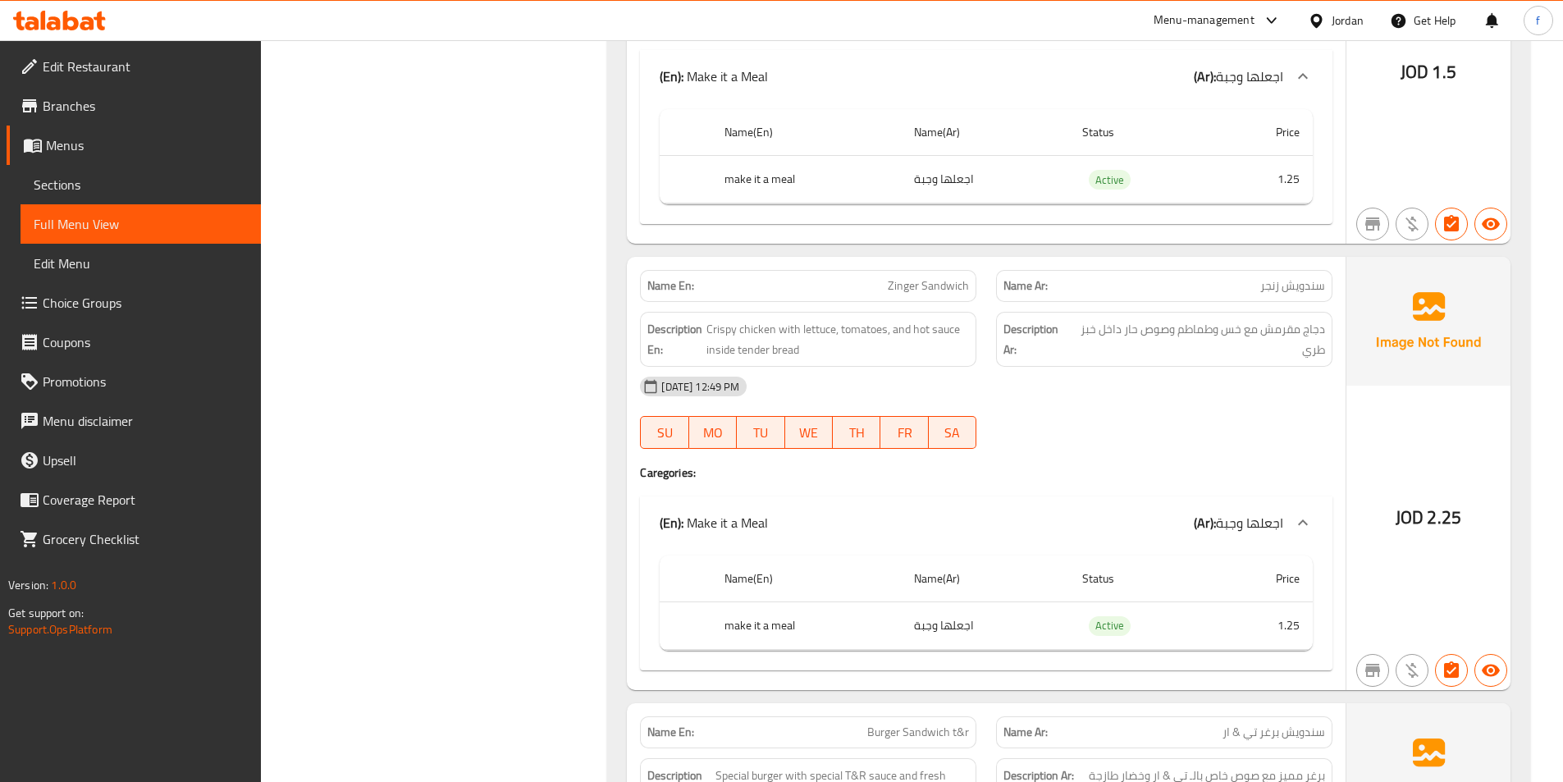
click at [907, 293] on span "Zinger Sandwich" at bounding box center [928, 285] width 81 height 17
drag, startPoint x: 907, startPoint y: 293, endPoint x: 802, endPoint y: 313, distance: 107.0
click at [882, 303] on div "Name En: Zinger Sandwich Name Ar: سندويش زنجر Description En: Crispy chicken wi…" at bounding box center [986, 473] width 719 height 433
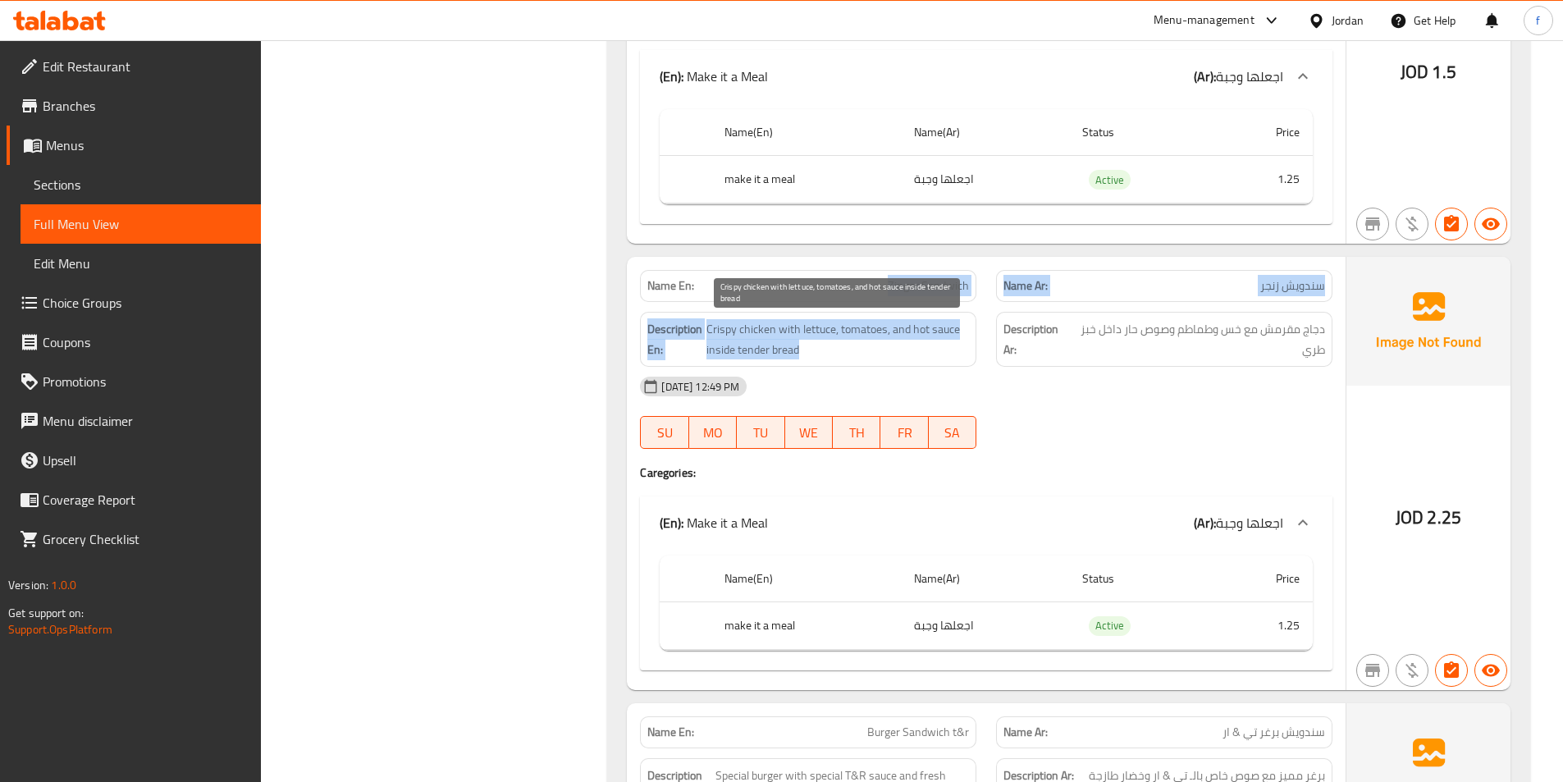
click at [733, 348] on span "Crispy chicken with lettuce, tomatoes, and hot sauce inside tender bread" at bounding box center [837, 339] width 263 height 40
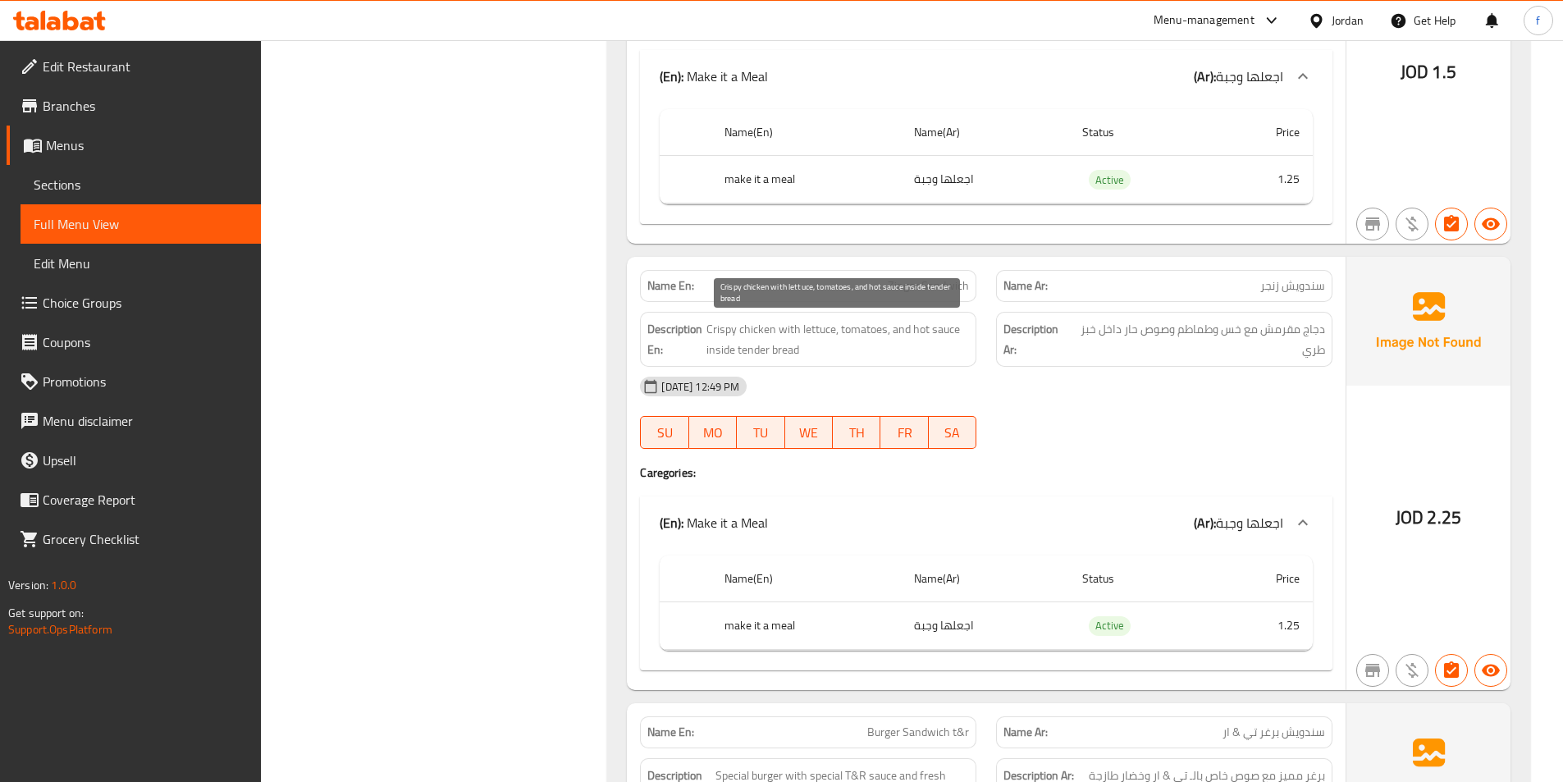
click at [764, 327] on span "Crispy chicken with lettuce, tomatoes, and hot sauce inside tender bread" at bounding box center [837, 339] width 263 height 40
drag, startPoint x: 764, startPoint y: 327, endPoint x: 739, endPoint y: 331, distance: 25.6
click at [764, 329] on span "Crispy chicken with lettuce, tomatoes, and hot sauce inside tender bread" at bounding box center [837, 339] width 263 height 40
click at [723, 329] on span "Crispy chicken with lettuce, tomatoes, and hot sauce inside tender bread" at bounding box center [837, 339] width 263 height 40
drag, startPoint x: 723, startPoint y: 329, endPoint x: 777, endPoint y: 328, distance: 53.3
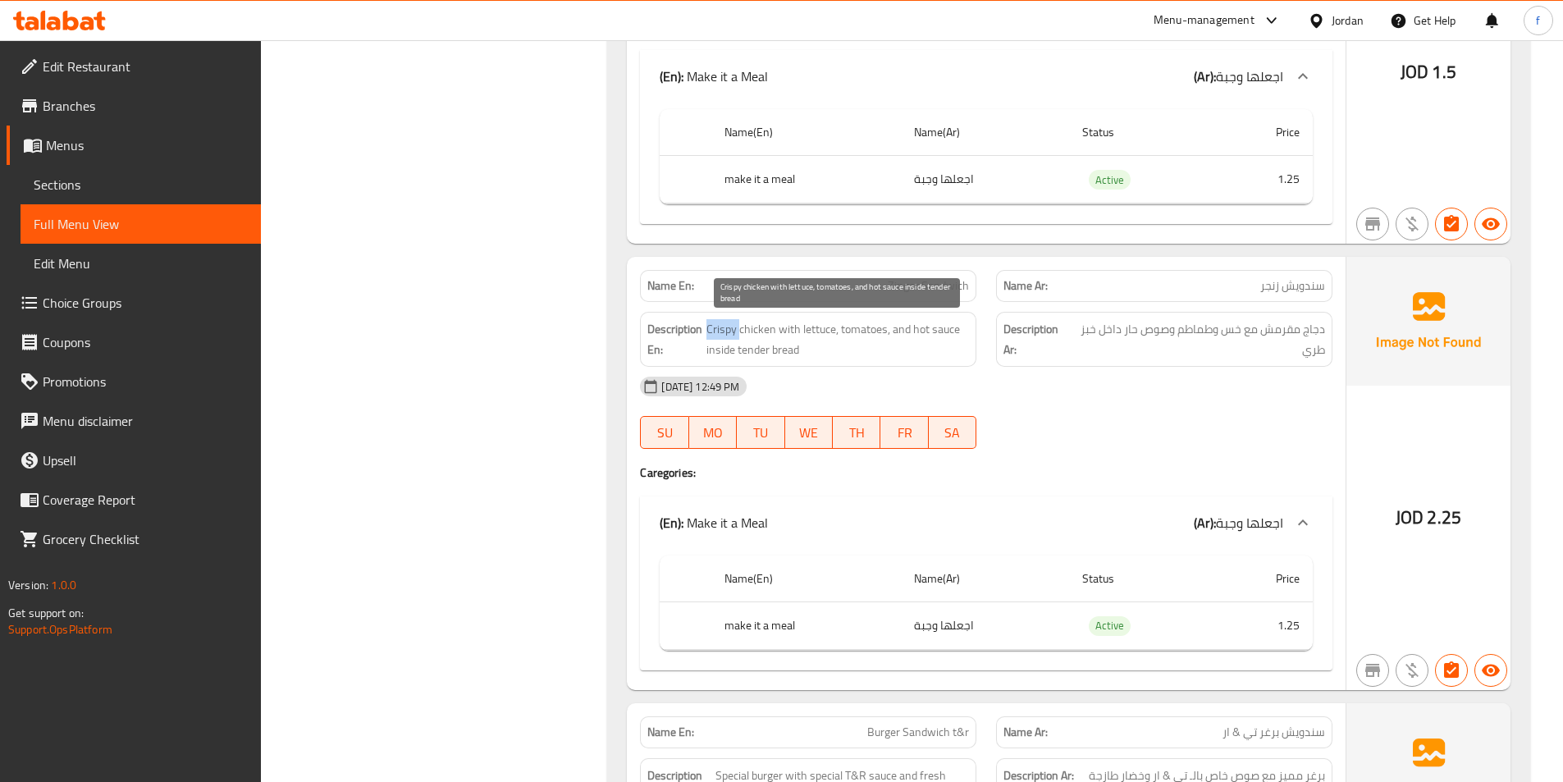
click at [743, 328] on span "Crispy chicken with lettuce, tomatoes, and hot sauce inside tender bread" at bounding box center [837, 339] width 263 height 40
click at [784, 327] on span "Crispy chicken with lettuce, tomatoes, and hot sauce inside tender bread" at bounding box center [837, 339] width 263 height 40
drag, startPoint x: 784, startPoint y: 327, endPoint x: 813, endPoint y: 330, distance: 28.8
click at [787, 327] on span "Crispy chicken with lettuce, tomatoes, and hot sauce inside tender bread" at bounding box center [837, 339] width 263 height 40
click at [813, 330] on span "Crispy chicken with lettuce, tomatoes, and hot sauce inside tender bread" at bounding box center [837, 339] width 263 height 40
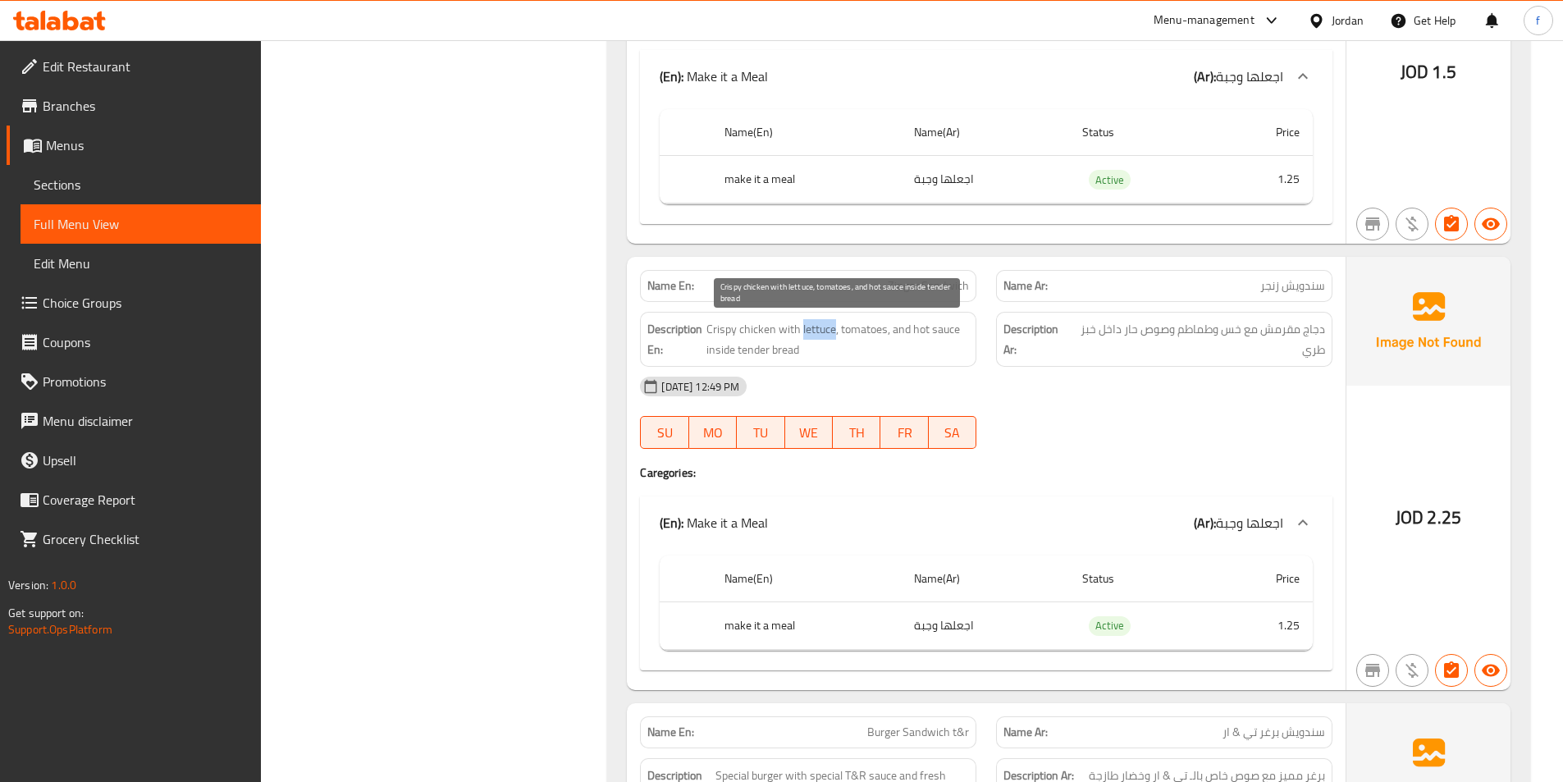
click at [813, 330] on span "Crispy chicken with lettuce, tomatoes, and hot sauce inside tender bread" at bounding box center [837, 339] width 263 height 40
click at [862, 331] on span "Crispy chicken with lettuce, tomatoes, and hot sauce inside tender bread" at bounding box center [837, 339] width 263 height 40
click at [914, 329] on span "Crispy chicken with lettuce, tomatoes, and hot sauce inside tender bread" at bounding box center [837, 339] width 263 height 40
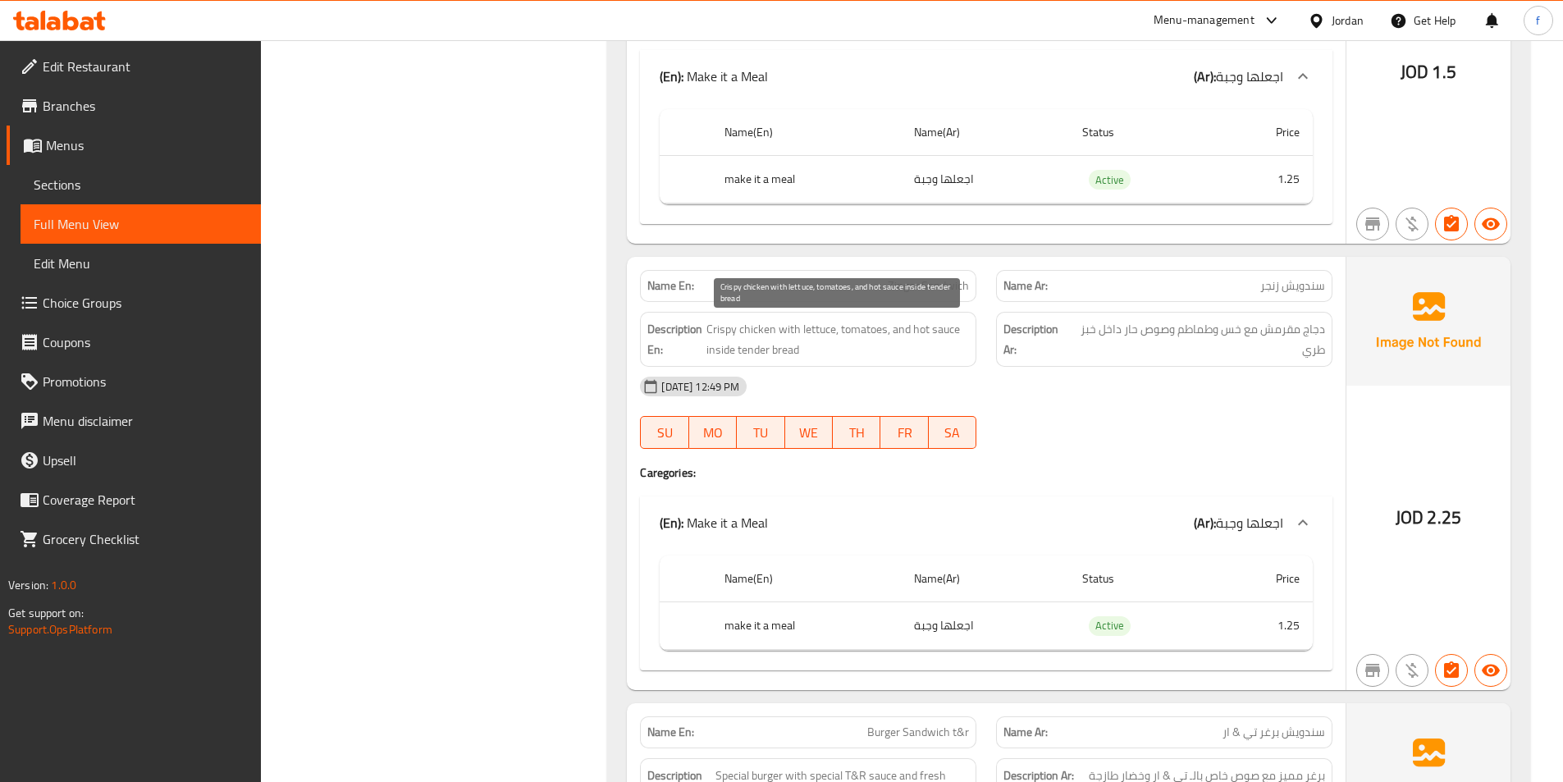
click at [946, 329] on span "Crispy chicken with lettuce, tomatoes, and hot sauce inside tender bread" at bounding box center [837, 339] width 263 height 40
drag, startPoint x: 946, startPoint y: 329, endPoint x: 615, endPoint y: 383, distance: 335.0
click at [936, 333] on span "Crispy chicken with lettuce, tomatoes, and hot sauce inside tender bread" at bounding box center [837, 339] width 263 height 40
click at [713, 351] on span "Crispy chicken with lettuce, tomatoes, and hot sauce inside tender bread" at bounding box center [837, 339] width 263 height 40
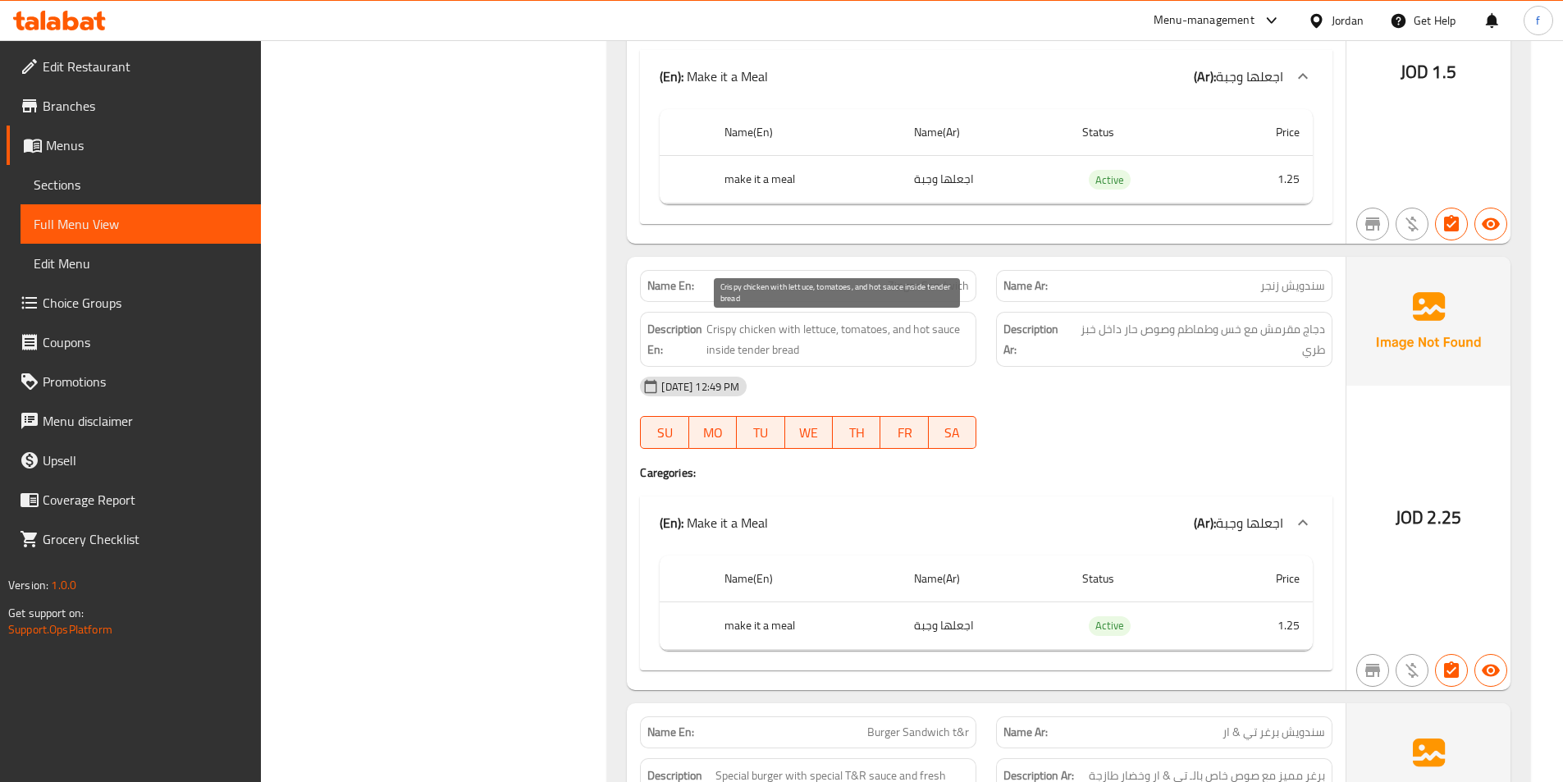
click at [749, 351] on span "Crispy chicken with lettuce, tomatoes, and hot sauce inside tender bread" at bounding box center [837, 339] width 263 height 40
drag, startPoint x: 749, startPoint y: 351, endPoint x: 762, endPoint y: 351, distance: 13.1
click at [750, 351] on span "Crispy chicken with lettuce, tomatoes, and hot sauce inside tender bread" at bounding box center [837, 339] width 263 height 40
click at [771, 351] on span "Crispy chicken with lettuce, tomatoes, and hot sauce inside tender bread" at bounding box center [837, 339] width 263 height 40
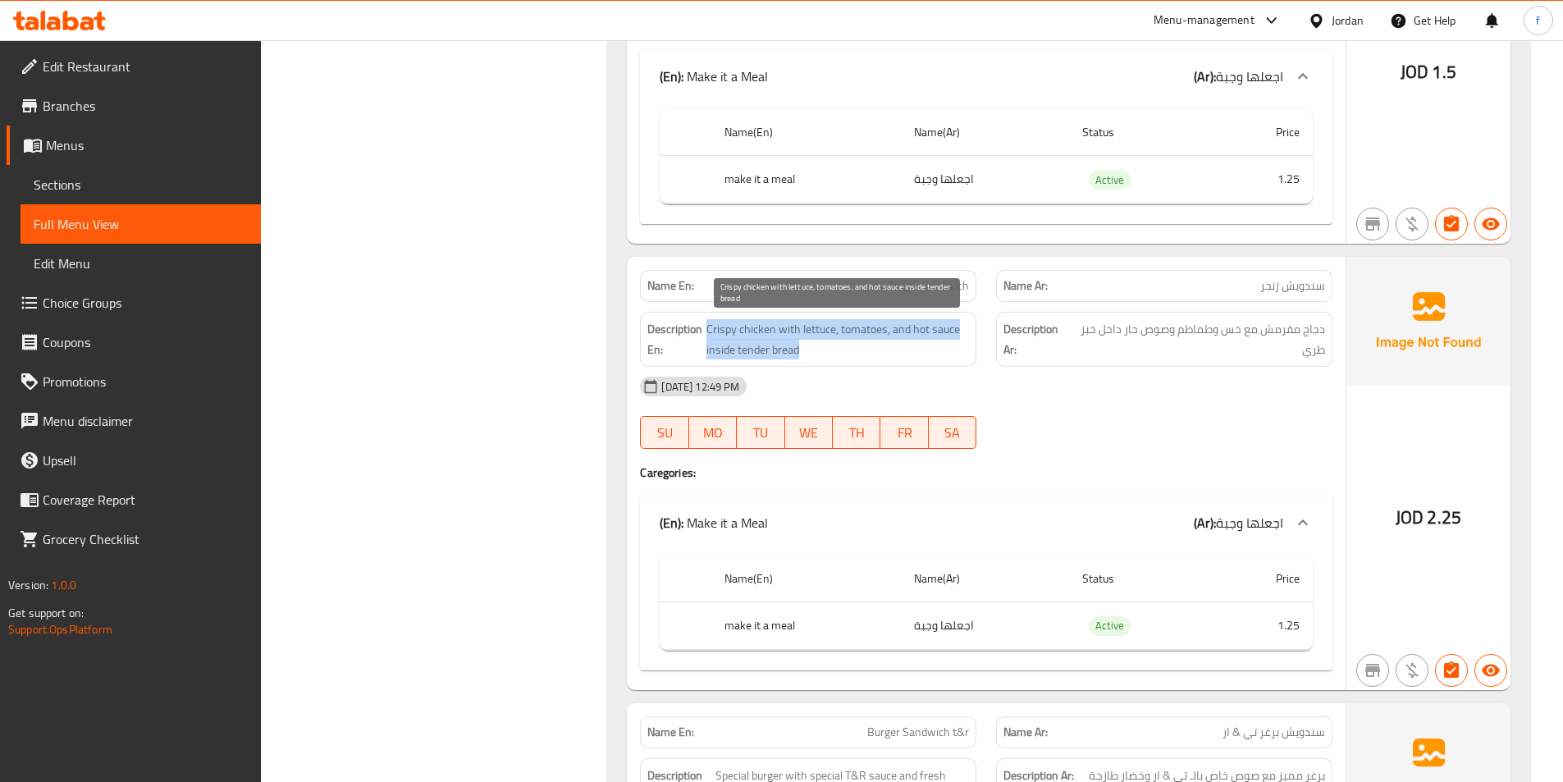
click at [771, 351] on span "Crispy chicken with lettuce, tomatoes, and hot sauce inside tender bread" at bounding box center [837, 339] width 263 height 40
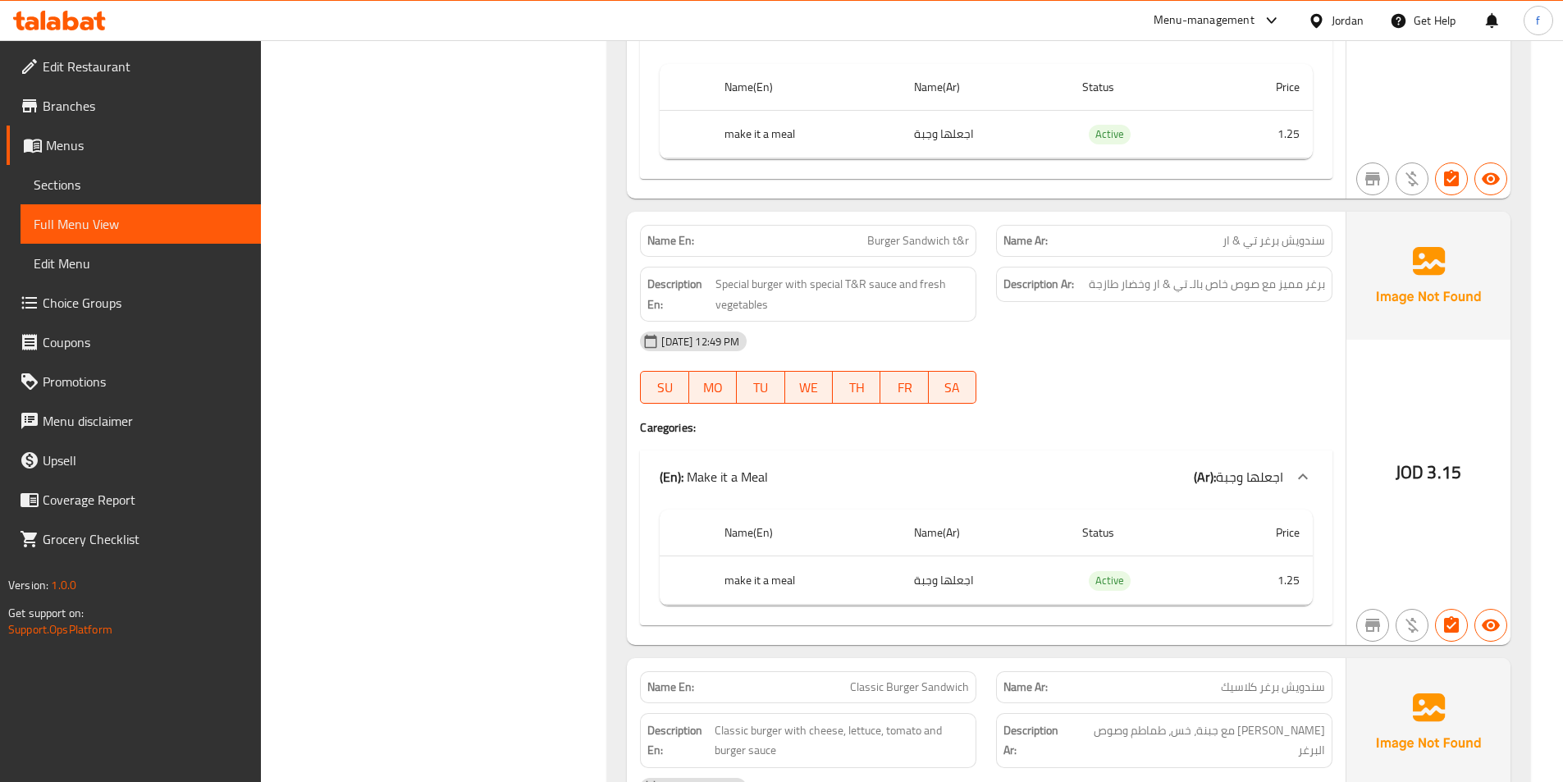
scroll to position [3527, 0]
click at [896, 246] on span "Burger Sandwich t&r" at bounding box center [918, 239] width 102 height 17
drag, startPoint x: 896, startPoint y: 246, endPoint x: 1039, endPoint y: 240, distance: 143.7
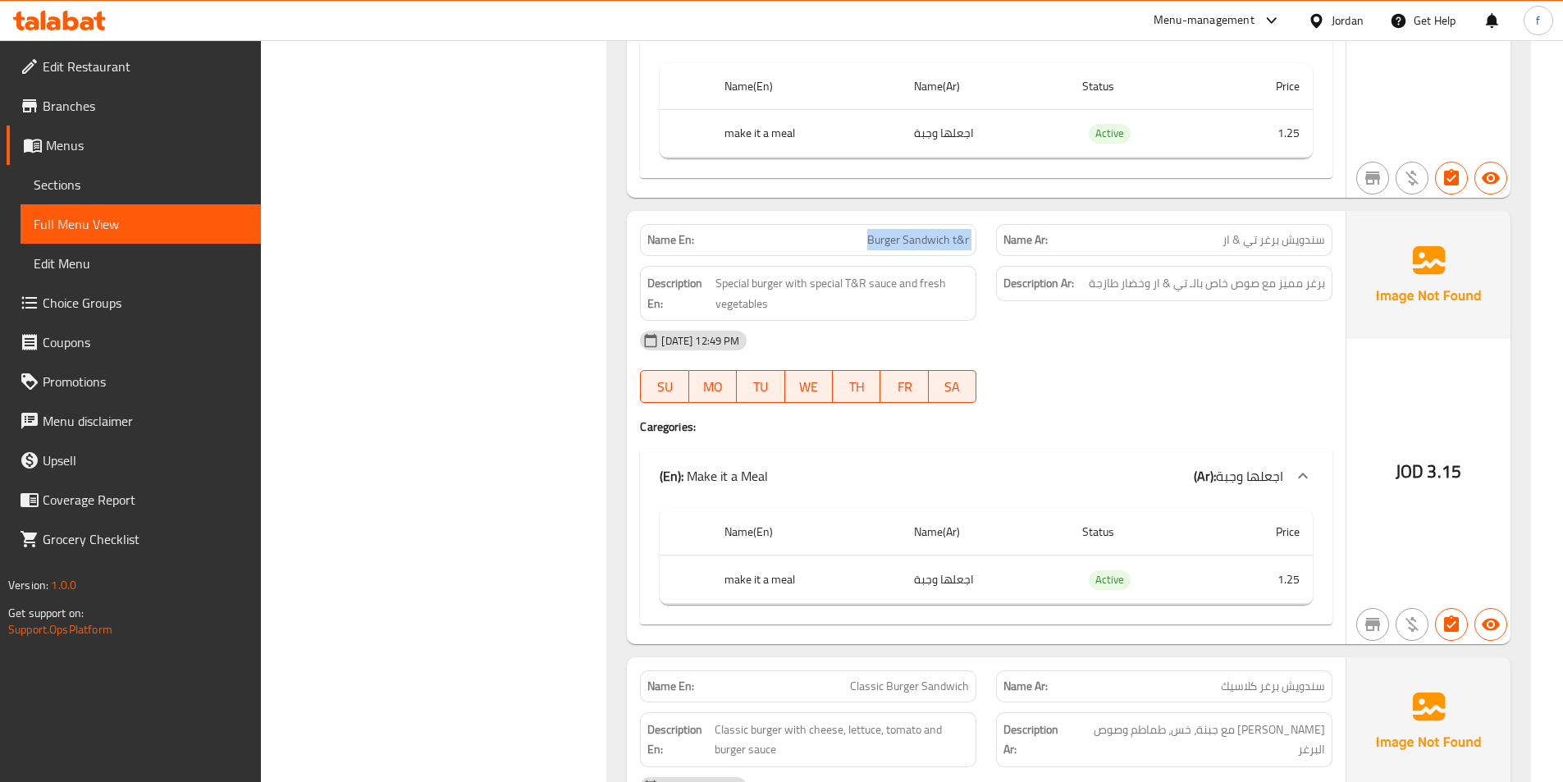
click at [897, 246] on span "Burger Sandwich t&r" at bounding box center [918, 239] width 102 height 17
click at [763, 284] on span "Special burger with special T&R sauce and fresh vegetables" at bounding box center [841, 293] width 253 height 40
click at [761, 284] on span "Special burger with special T&R sauce and fresh vegetables" at bounding box center [841, 293] width 253 height 40
click at [742, 283] on span "Special burger with special T&R sauce and fresh vegetables" at bounding box center [841, 293] width 253 height 40
drag, startPoint x: 742, startPoint y: 283, endPoint x: 755, endPoint y: 283, distance: 13.1
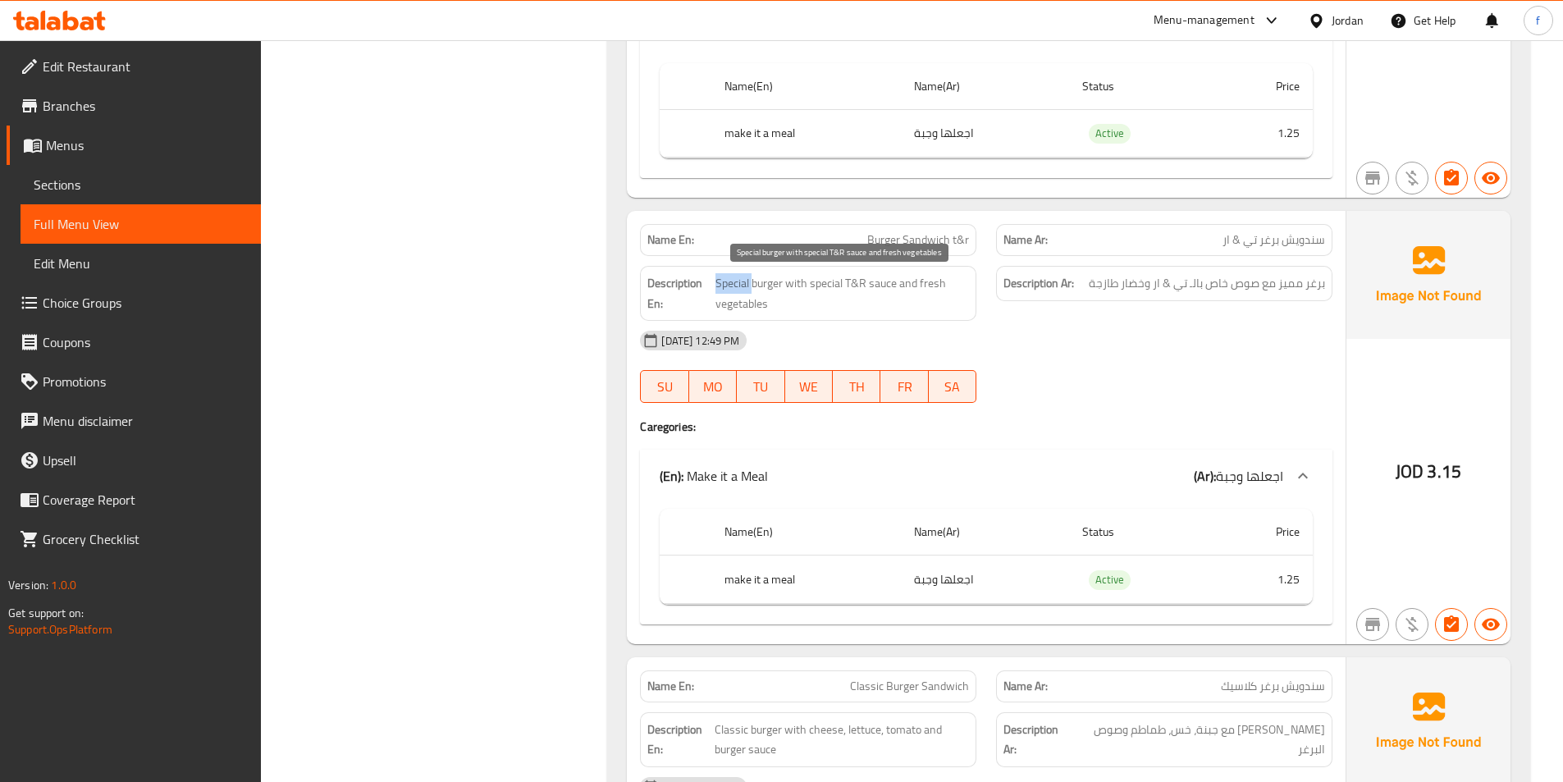
click at [743, 283] on span "Special burger with special T&R sauce and fresh vegetables" at bounding box center [841, 293] width 253 height 40
click at [790, 283] on span "Special burger with special T&R sauce and fresh vegetables" at bounding box center [841, 293] width 253 height 40
click at [792, 283] on span "Special burger with special T&R sauce and fresh vegetables" at bounding box center [841, 293] width 253 height 40
click at [824, 283] on span "Special burger with special T&R sauce and fresh vegetables" at bounding box center [841, 293] width 253 height 40
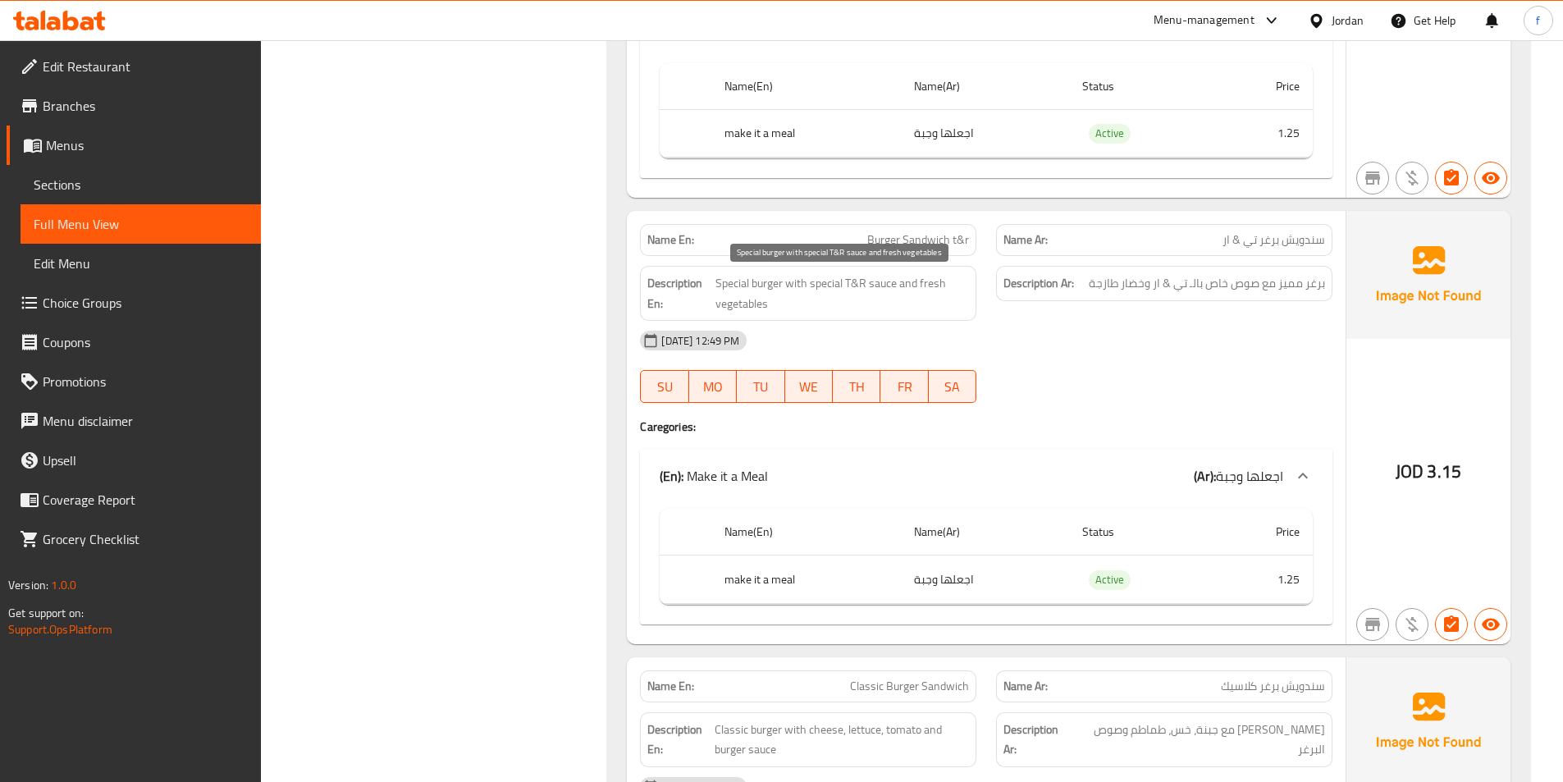
click at [874, 283] on span "Special burger with special T&R sauce and fresh vegetables" at bounding box center [841, 293] width 253 height 40
click at [856, 285] on span "Special burger with special T&R sauce and fresh vegetables" at bounding box center [841, 293] width 253 height 40
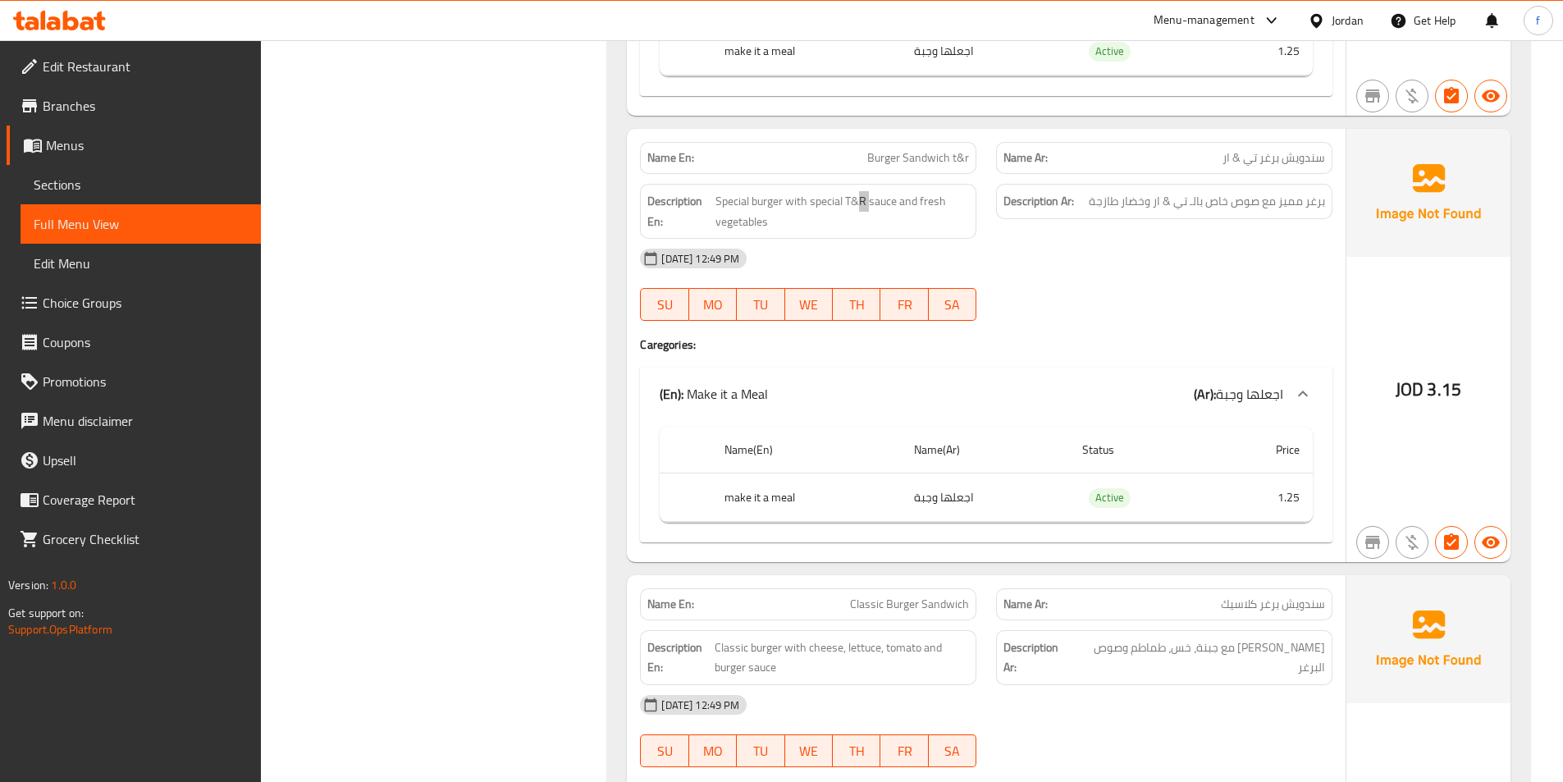
scroll to position [3691, 0]
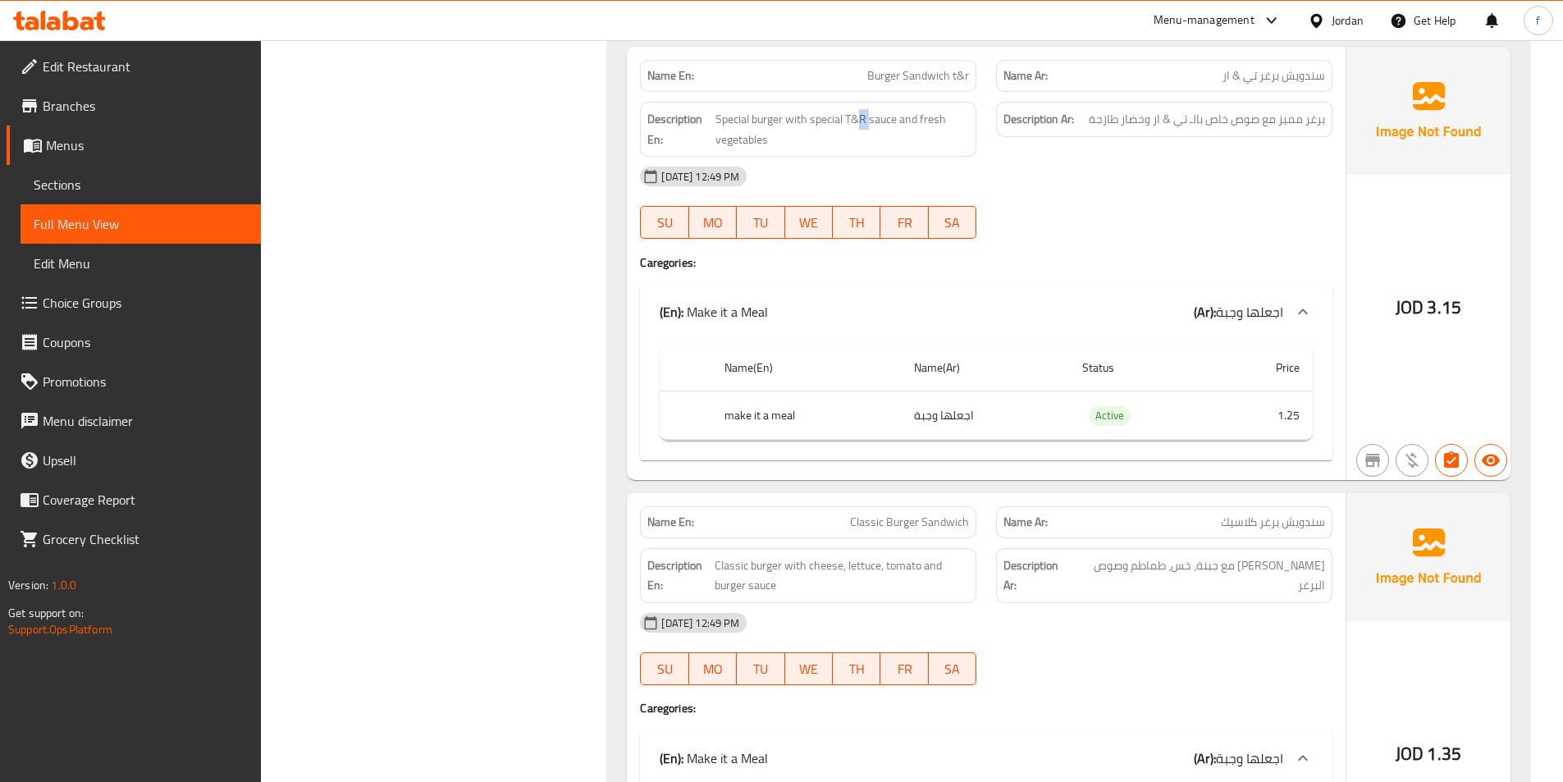
click at [910, 324] on div "(En): Make it a Meal (Ar): اجعلها وجبة" at bounding box center [986, 311] width 692 height 52
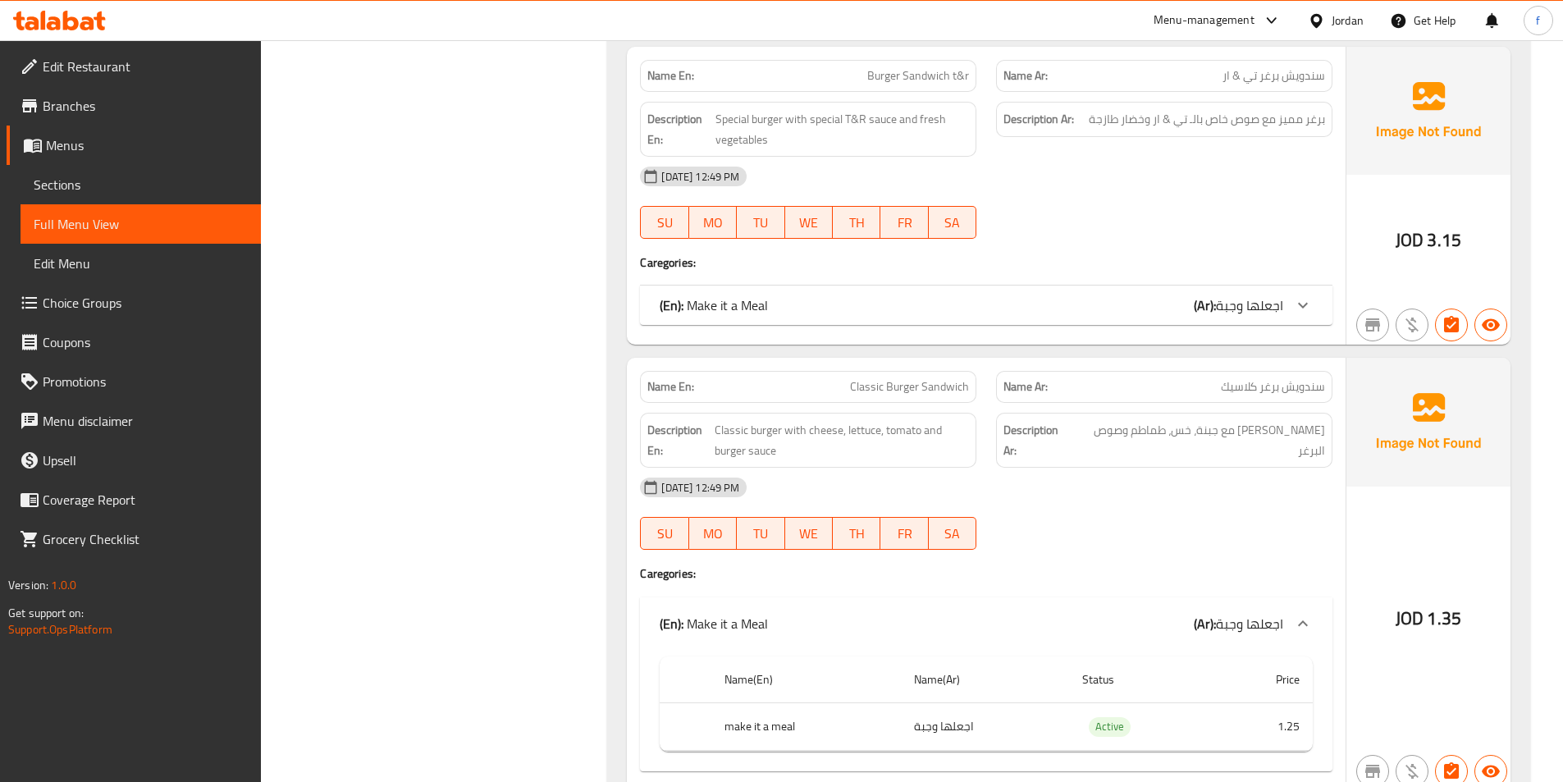
click at [1069, 329] on div "Name En: Burger Sandwich t&r Name Ar: سندويش برغر تي & ار Description En: Speci…" at bounding box center [986, 196] width 719 height 298
click at [1107, 297] on div "(En): Make it a Meal (Ar): اجعلها وجبة" at bounding box center [970, 305] width 623 height 20
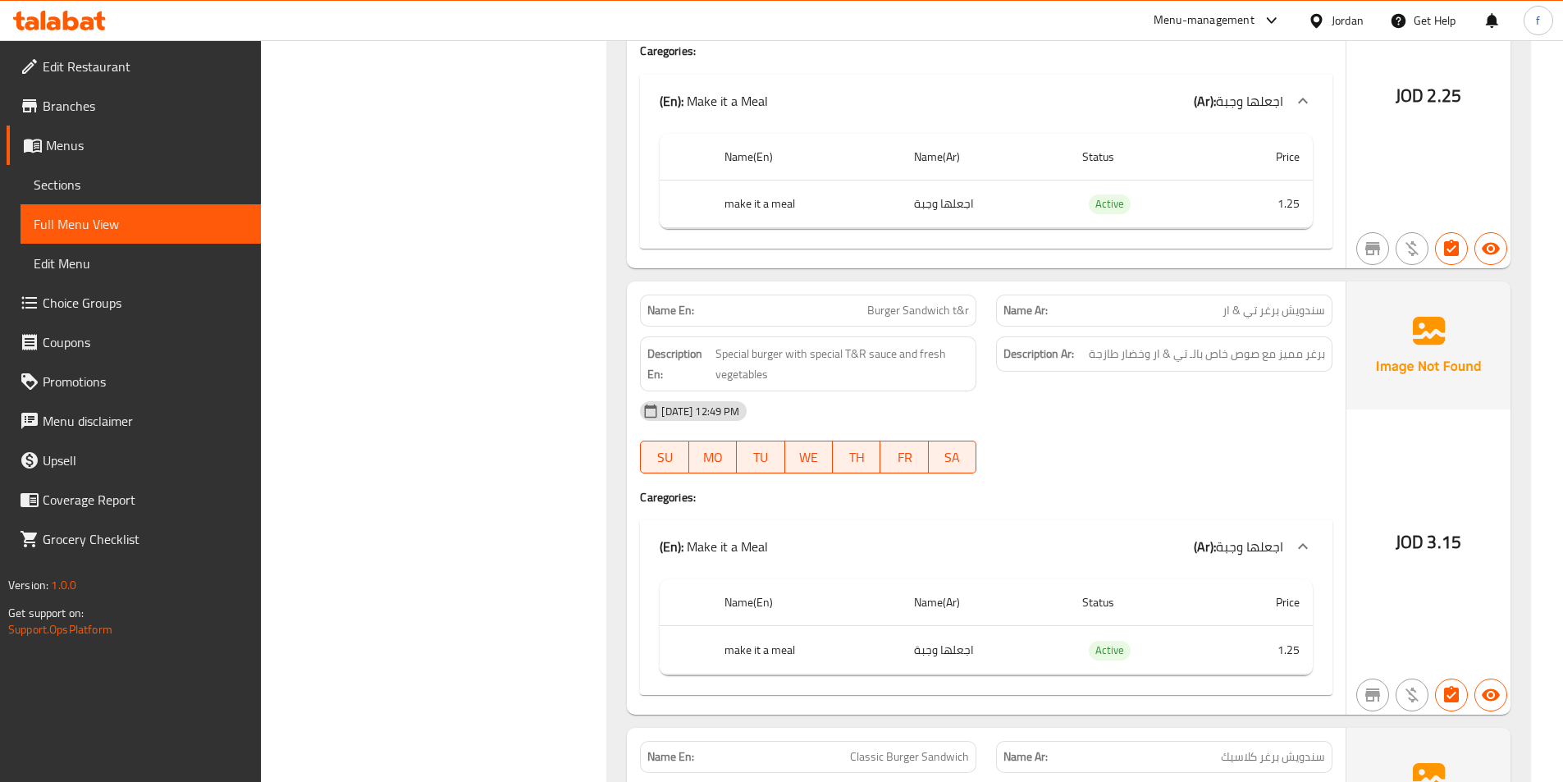
scroll to position [3445, 0]
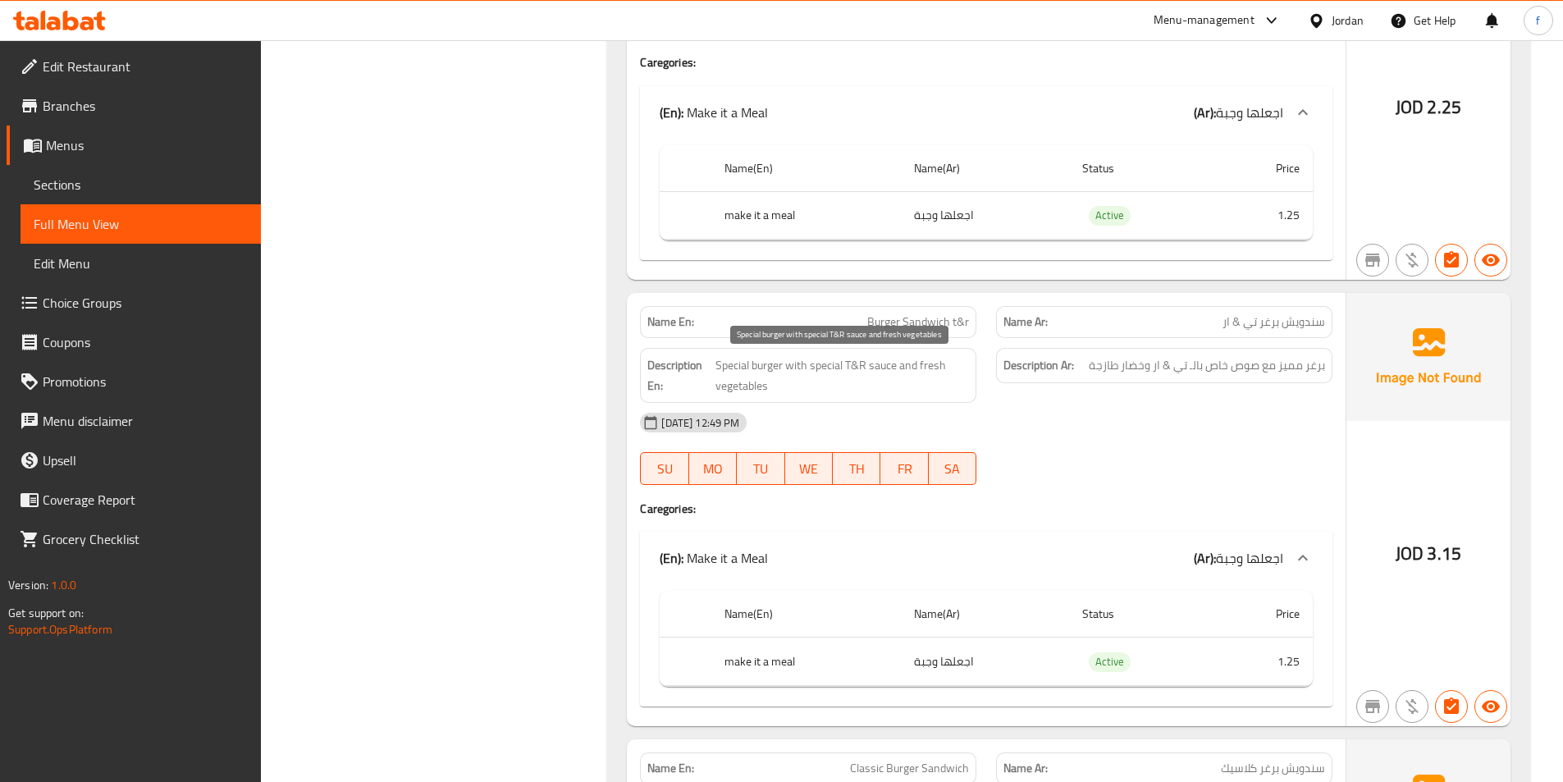
click at [919, 371] on span "Special burger with special T&R sauce and fresh vegetables" at bounding box center [841, 375] width 253 height 40
click at [935, 371] on span "Special burger with special T&R sauce and fresh vegetables" at bounding box center [841, 375] width 253 height 40
click at [693, 395] on strong "Description En:" at bounding box center [679, 375] width 65 height 40
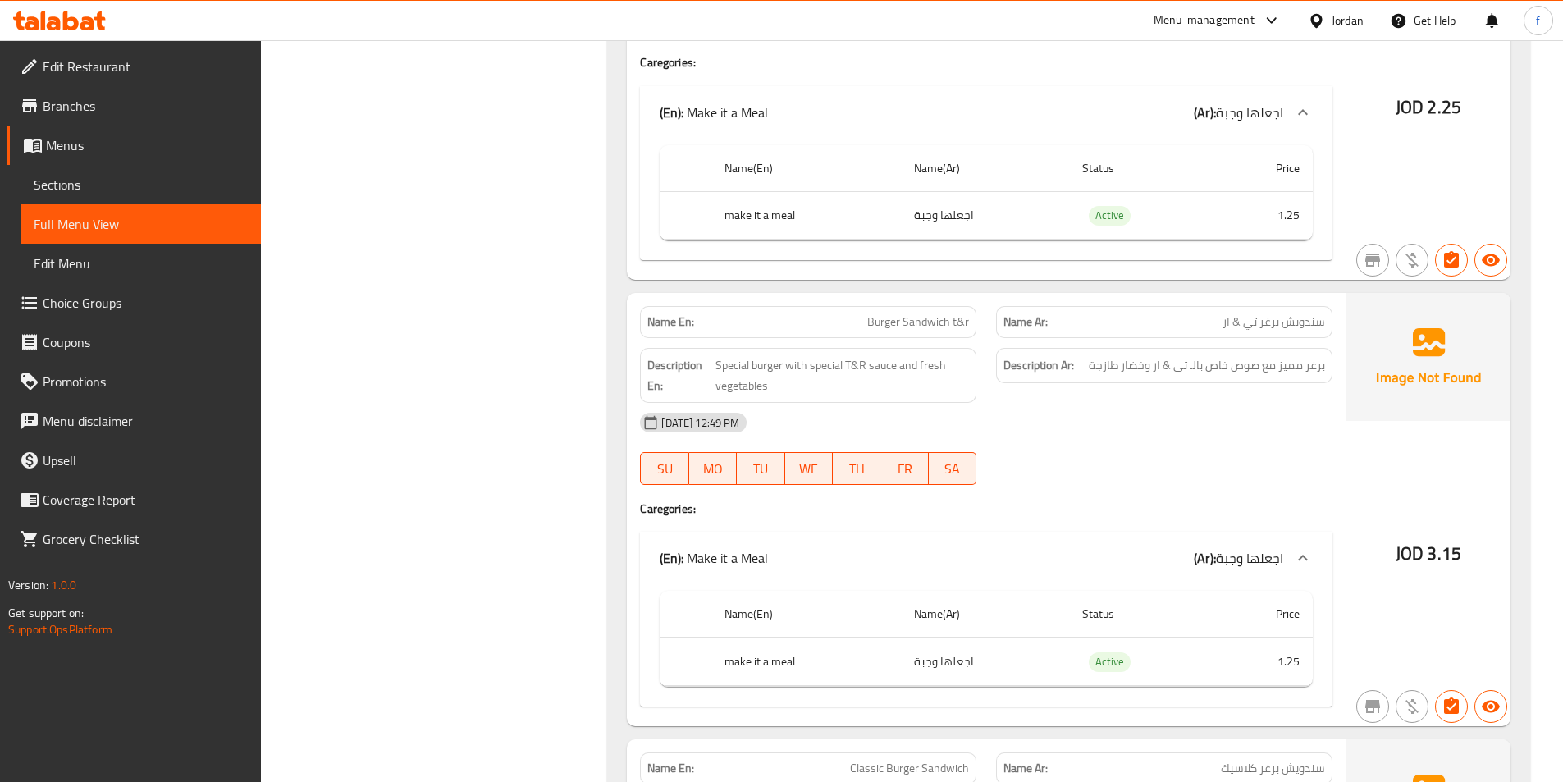
click at [693, 395] on strong "Description En:" at bounding box center [679, 375] width 65 height 40
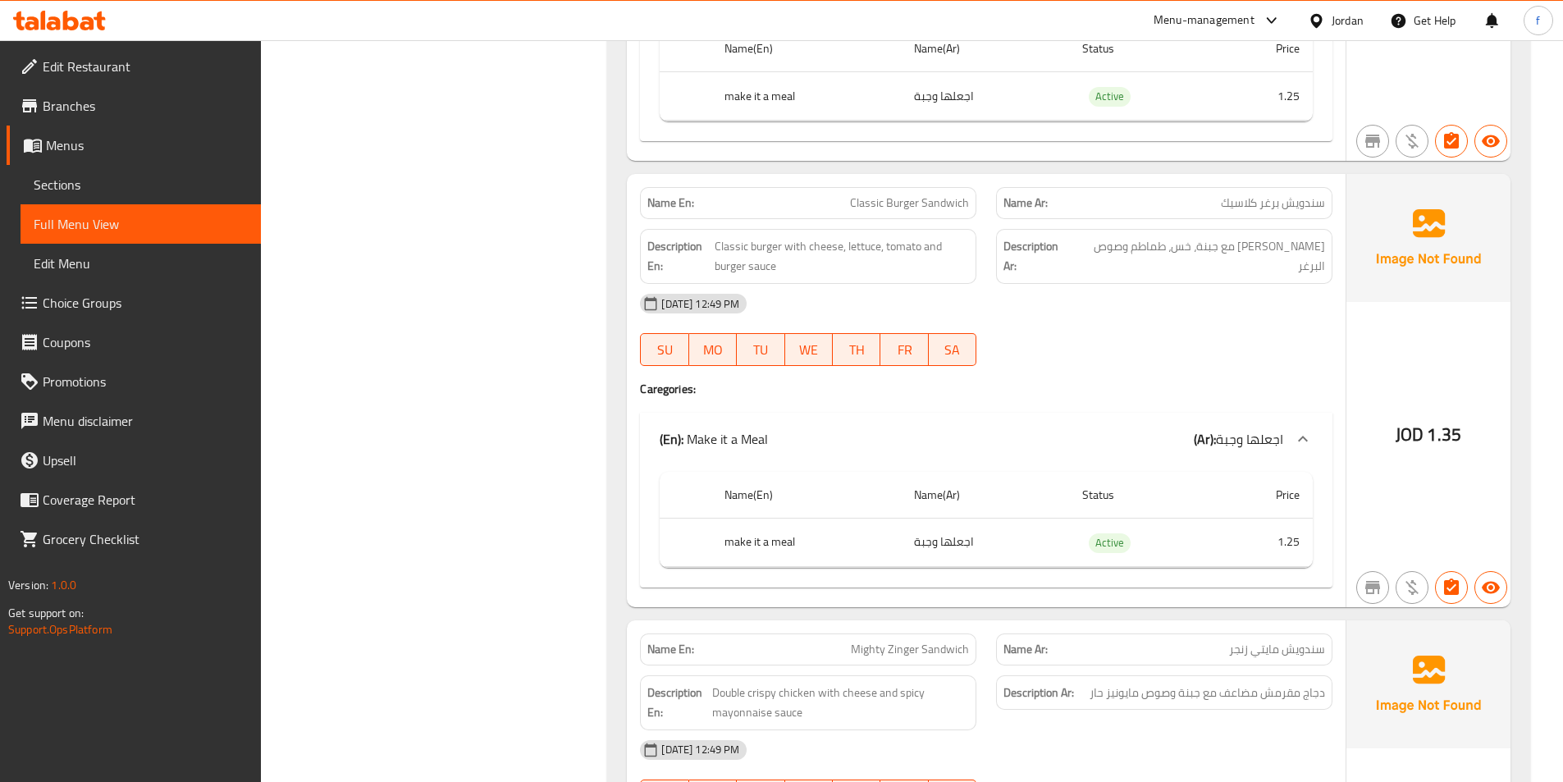
scroll to position [4019, 0]
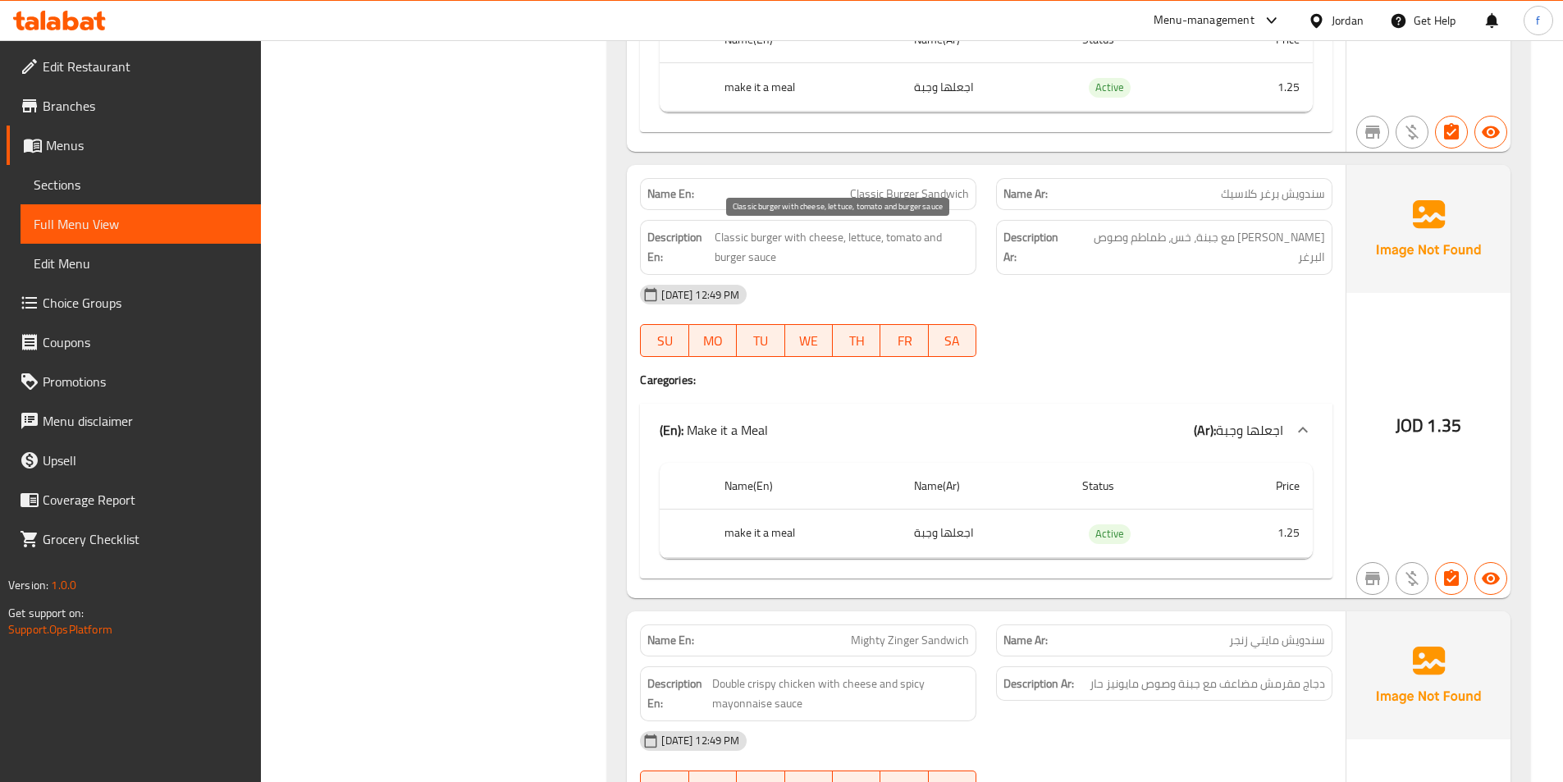
click at [762, 235] on span "Classic burger with cheese, lettuce, tomato and burger sauce" at bounding box center [841, 247] width 254 height 40
drag, startPoint x: 762, startPoint y: 235, endPoint x: 728, endPoint y: 236, distance: 34.5
click at [755, 238] on span "Classic burger with cheese, lettuce, tomato and burger sauce" at bounding box center [841, 247] width 254 height 40
click at [728, 236] on span "Classic burger with cheese, lettuce, tomato and burger sauce" at bounding box center [841, 247] width 254 height 40
drag, startPoint x: 728, startPoint y: 236, endPoint x: 780, endPoint y: 237, distance: 52.5
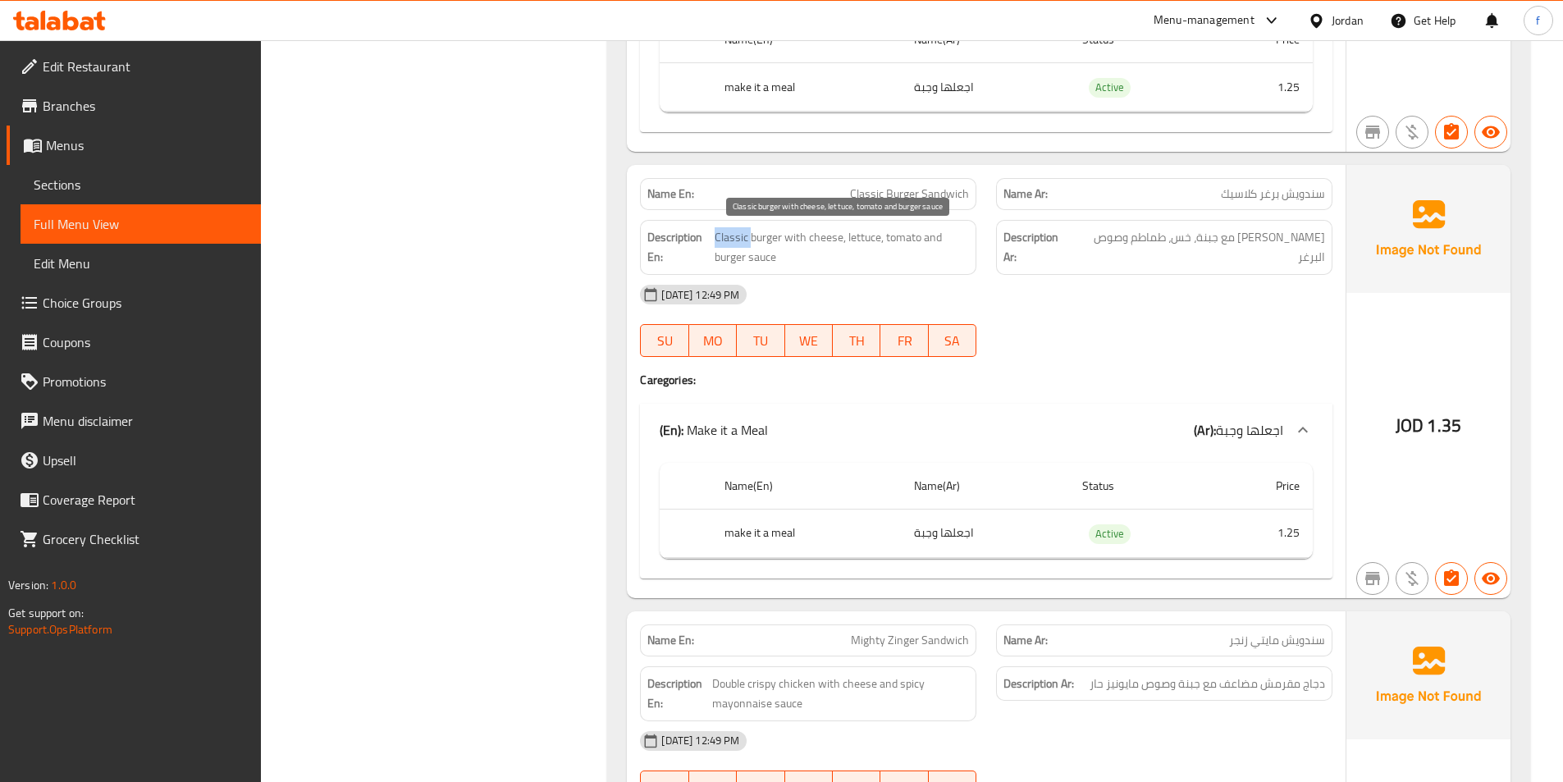
click at [730, 236] on span "Classic burger with cheese, lettuce, tomato and burger sauce" at bounding box center [841, 247] width 254 height 40
click at [780, 237] on span "Classic burger with cheese, lettuce, tomato and burger sauce" at bounding box center [841, 247] width 254 height 40
click at [826, 236] on span "Classic burger with cheese, lettuce, tomato and burger sauce" at bounding box center [841, 247] width 254 height 40
click at [833, 237] on span "Classic burger with cheese, lettuce, tomato and burger sauce" at bounding box center [841, 247] width 254 height 40
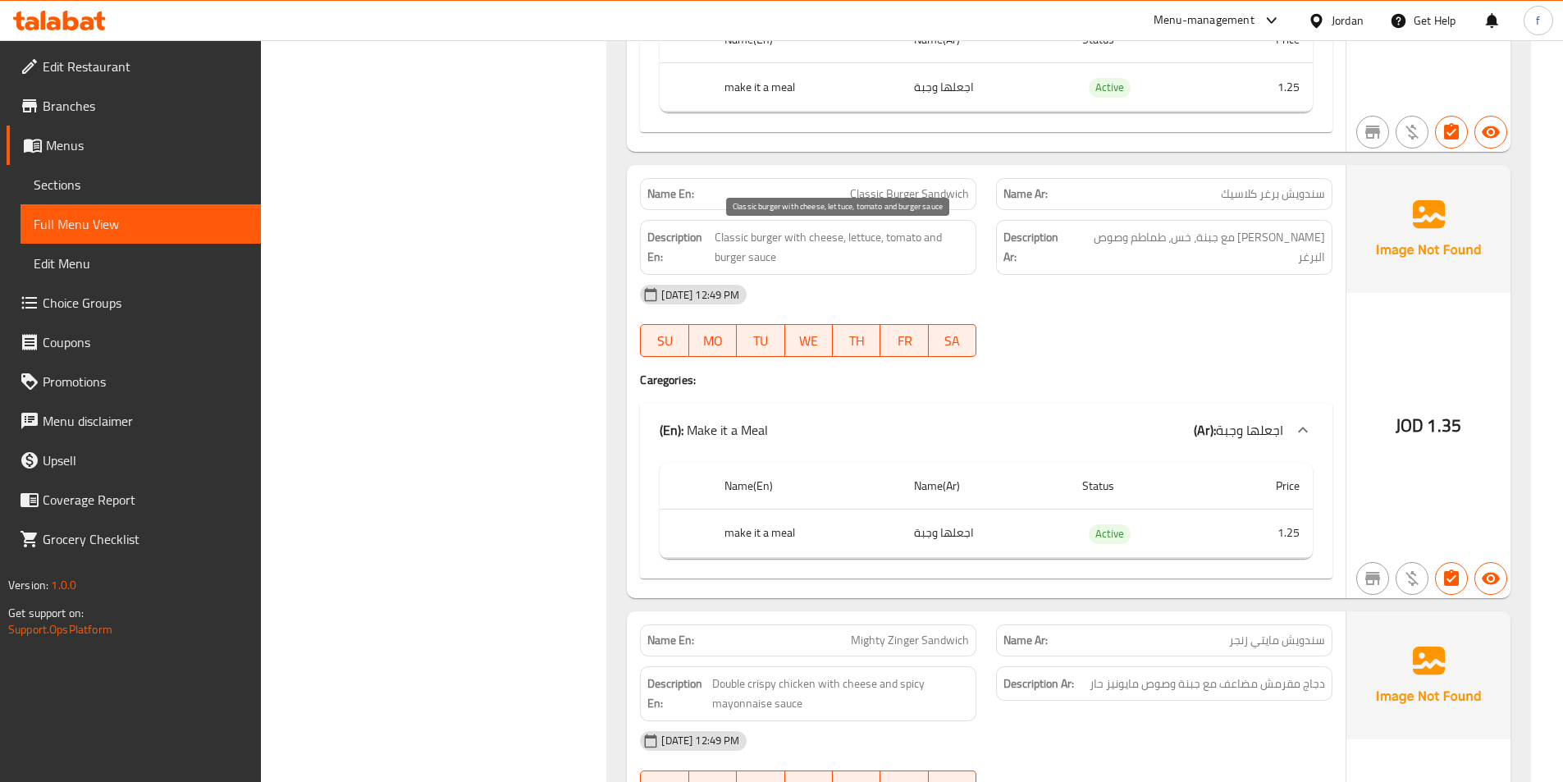
click at [868, 238] on span "Classic burger with cheese, lettuce, tomato and burger sauce" at bounding box center [841, 247] width 254 height 40
click at [895, 236] on span "Classic burger with cheese, lettuce, tomato and burger sauce" at bounding box center [841, 247] width 254 height 40
click at [724, 257] on span "Classic burger with cheese, lettuce, tomato and burger sauce" at bounding box center [841, 247] width 254 height 40
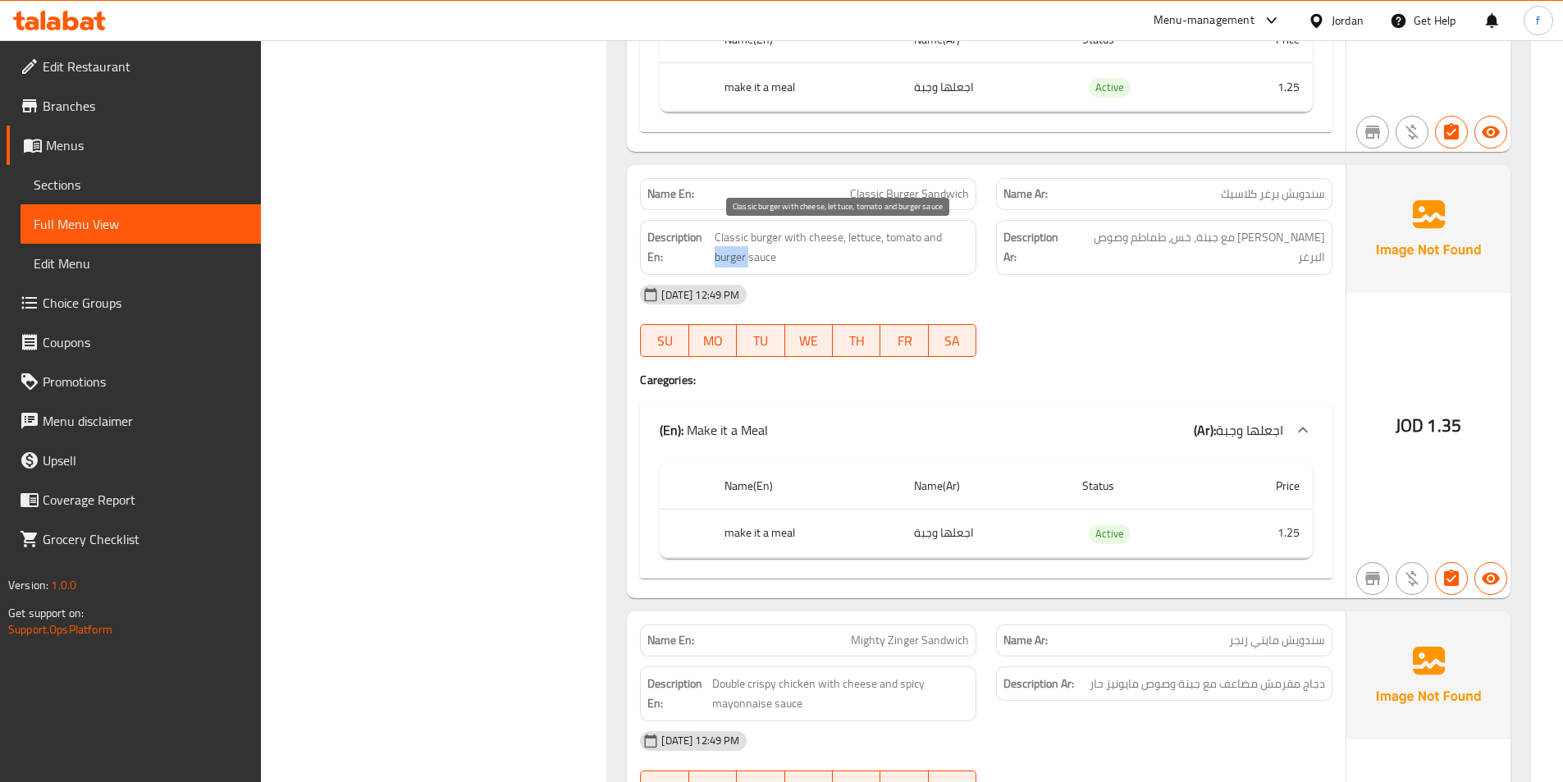
drag, startPoint x: 724, startPoint y: 257, endPoint x: 760, endPoint y: 258, distance: 36.1
click at [726, 257] on span "Classic burger with cheese, lettuce, tomato and burger sauce" at bounding box center [841, 247] width 254 height 40
click at [760, 258] on span "Classic burger with cheese, lettuce, tomato and burger sauce" at bounding box center [841, 247] width 254 height 40
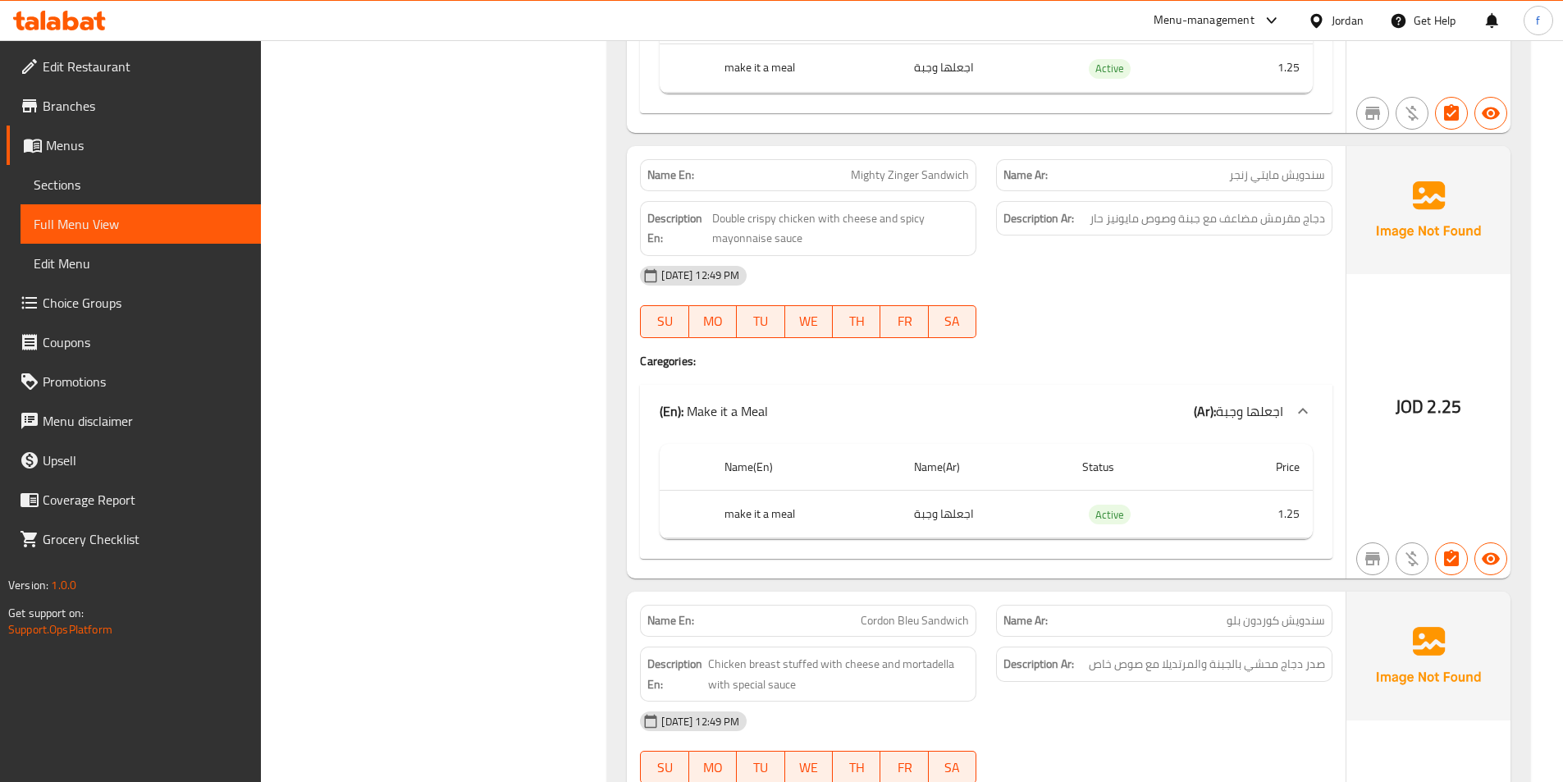
scroll to position [4511, 0]
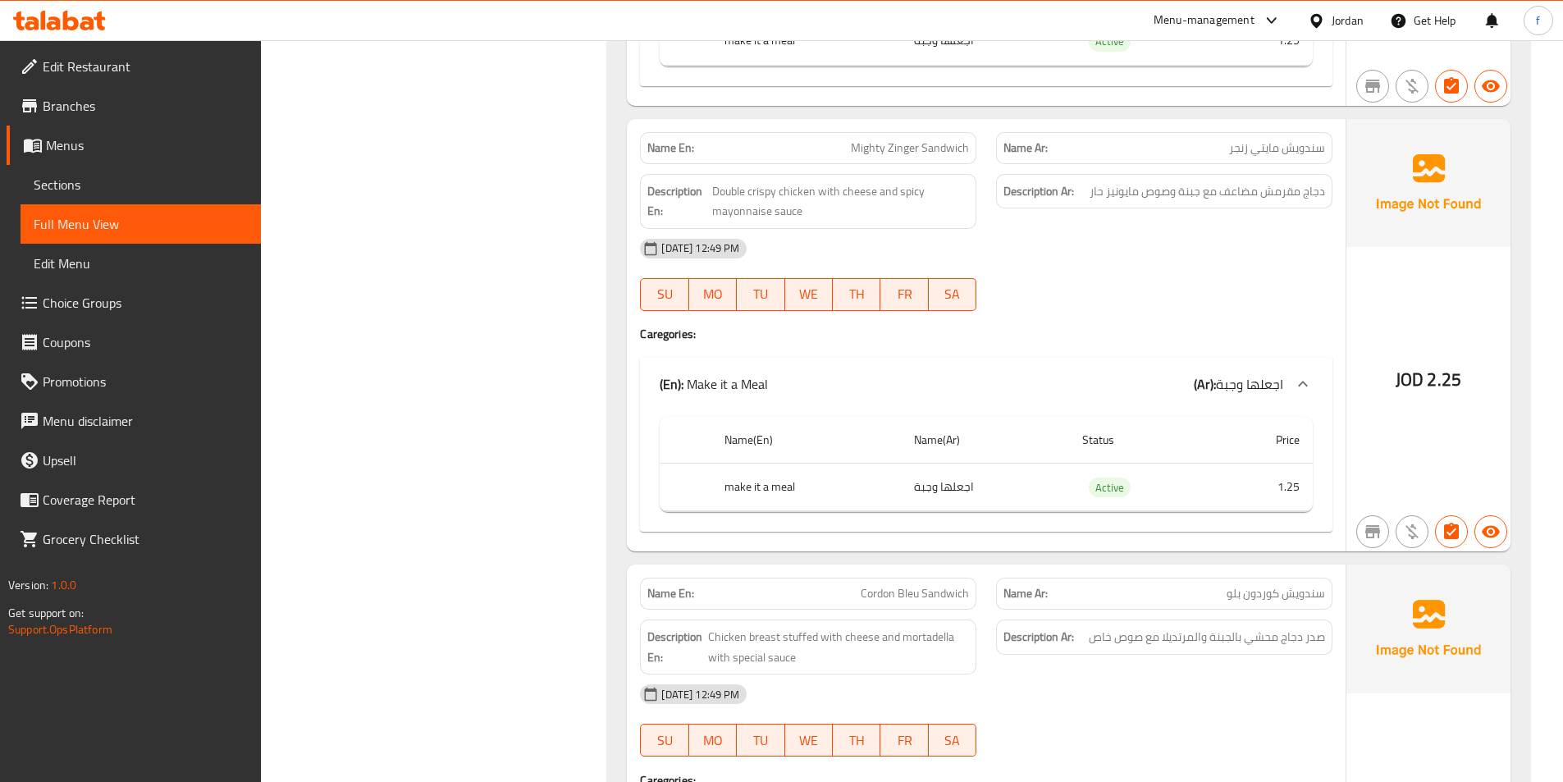
click at [952, 159] on div "Name En: Mighty Zinger Sandwich" at bounding box center [808, 148] width 336 height 32
drag, startPoint x: 952, startPoint y: 159, endPoint x: 883, endPoint y: 150, distance: 70.3
click at [949, 159] on div "Name En: Mighty Zinger Sandwich" at bounding box center [808, 148] width 336 height 32
click at [883, 149] on span "Mighty Zinger Sandwich" at bounding box center [910, 147] width 118 height 17
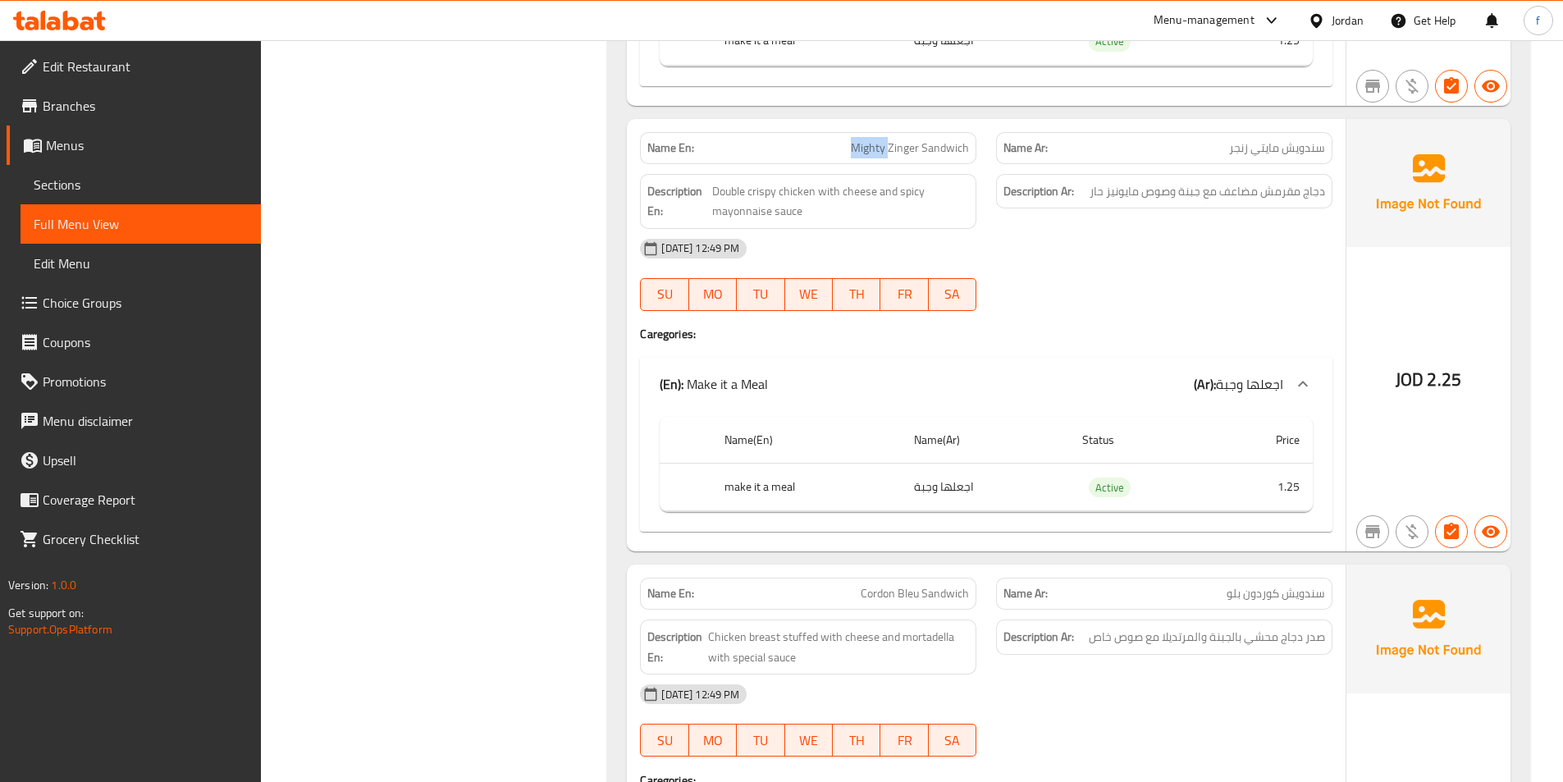
click at [883, 149] on span "Mighty Zinger Sandwich" at bounding box center [910, 147] width 118 height 17
click at [869, 148] on span "Mighty Zinger Sandwich" at bounding box center [910, 147] width 118 height 17
click at [771, 198] on span "Double crispy chicken with cheese and spicy mayonnaise sauce" at bounding box center [840, 201] width 257 height 40
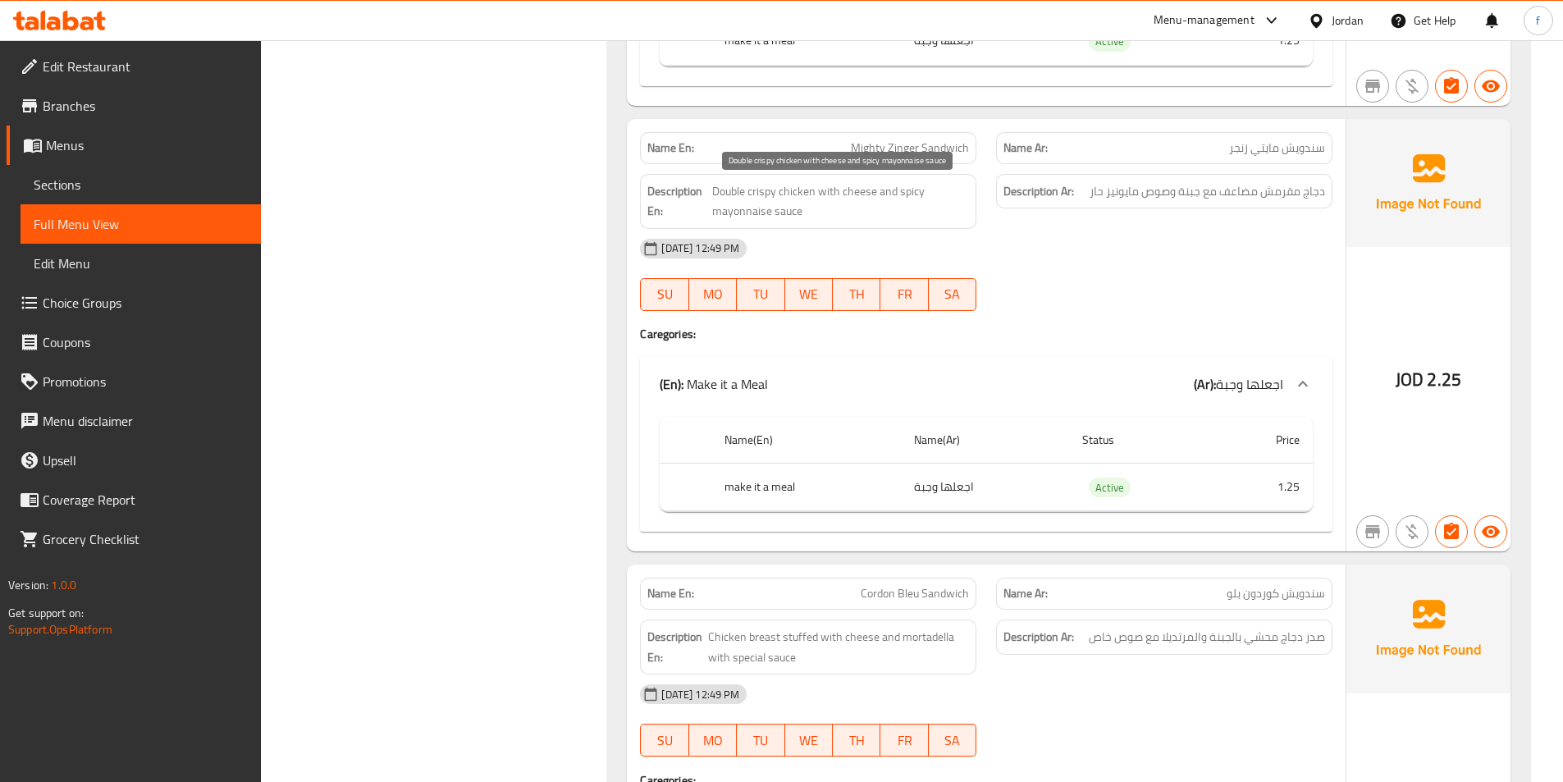
click at [795, 194] on span "Double crispy chicken with cheese and spicy mayonnaise sauce" at bounding box center [840, 201] width 257 height 40
click at [792, 196] on span "Double crispy chicken with cheese and spicy mayonnaise sauce" at bounding box center [840, 201] width 257 height 40
click at [768, 193] on span "Double crispy chicken with cheese and spicy mayonnaise sauce" at bounding box center [840, 201] width 257 height 40
click at [723, 189] on span "Double crispy chicken with cheese and spicy mayonnaise sauce" at bounding box center [840, 201] width 257 height 40
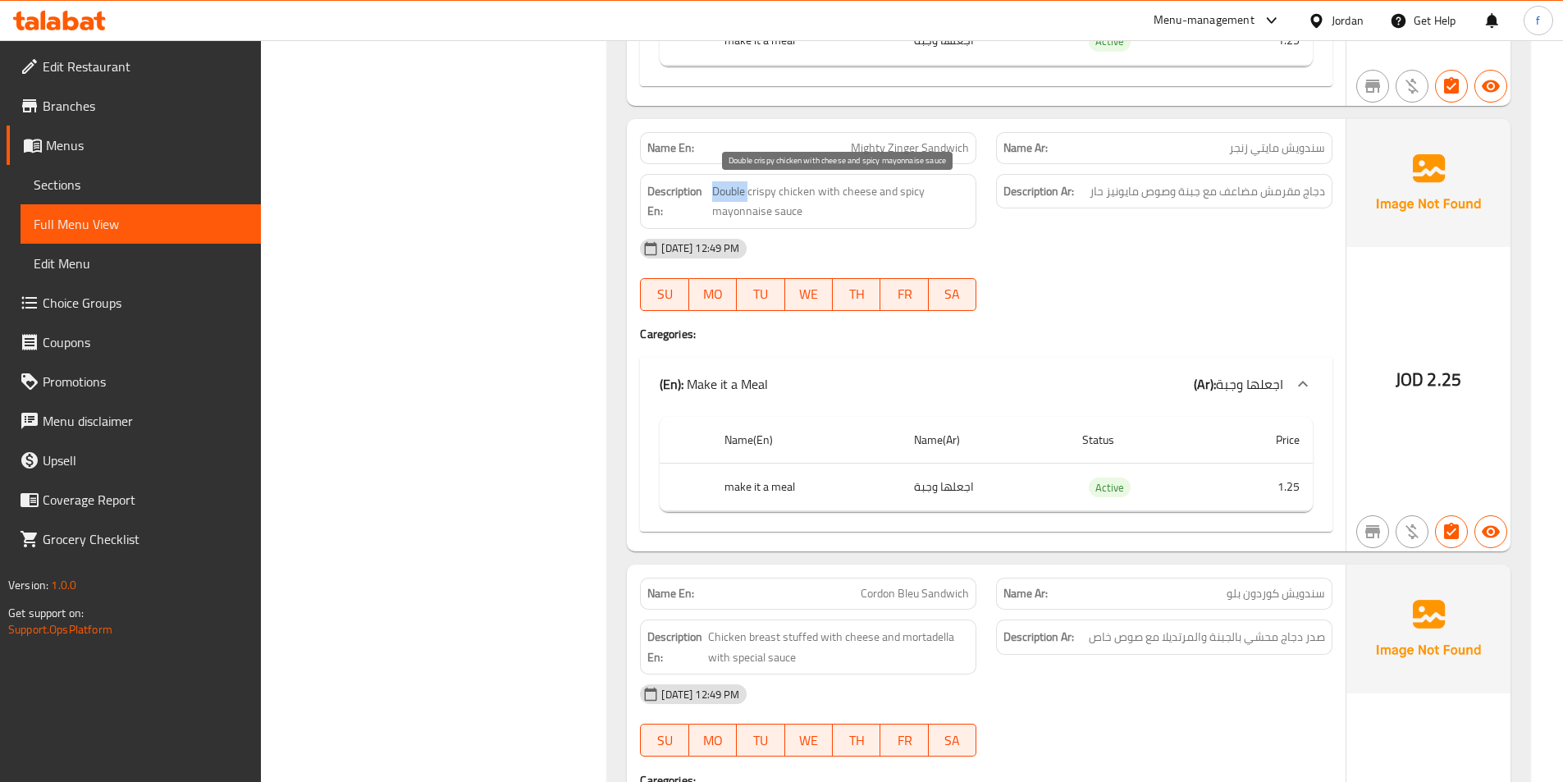
click at [723, 189] on span "Double crispy chicken with cheese and spicy mayonnaise sauce" at bounding box center [840, 201] width 257 height 40
click at [855, 194] on span "Double crispy chicken with cheese and spicy mayonnaise sauce" at bounding box center [840, 201] width 257 height 40
click at [912, 188] on span "Double crispy chicken with cheese and spicy mayonnaise sauce" at bounding box center [840, 201] width 257 height 40
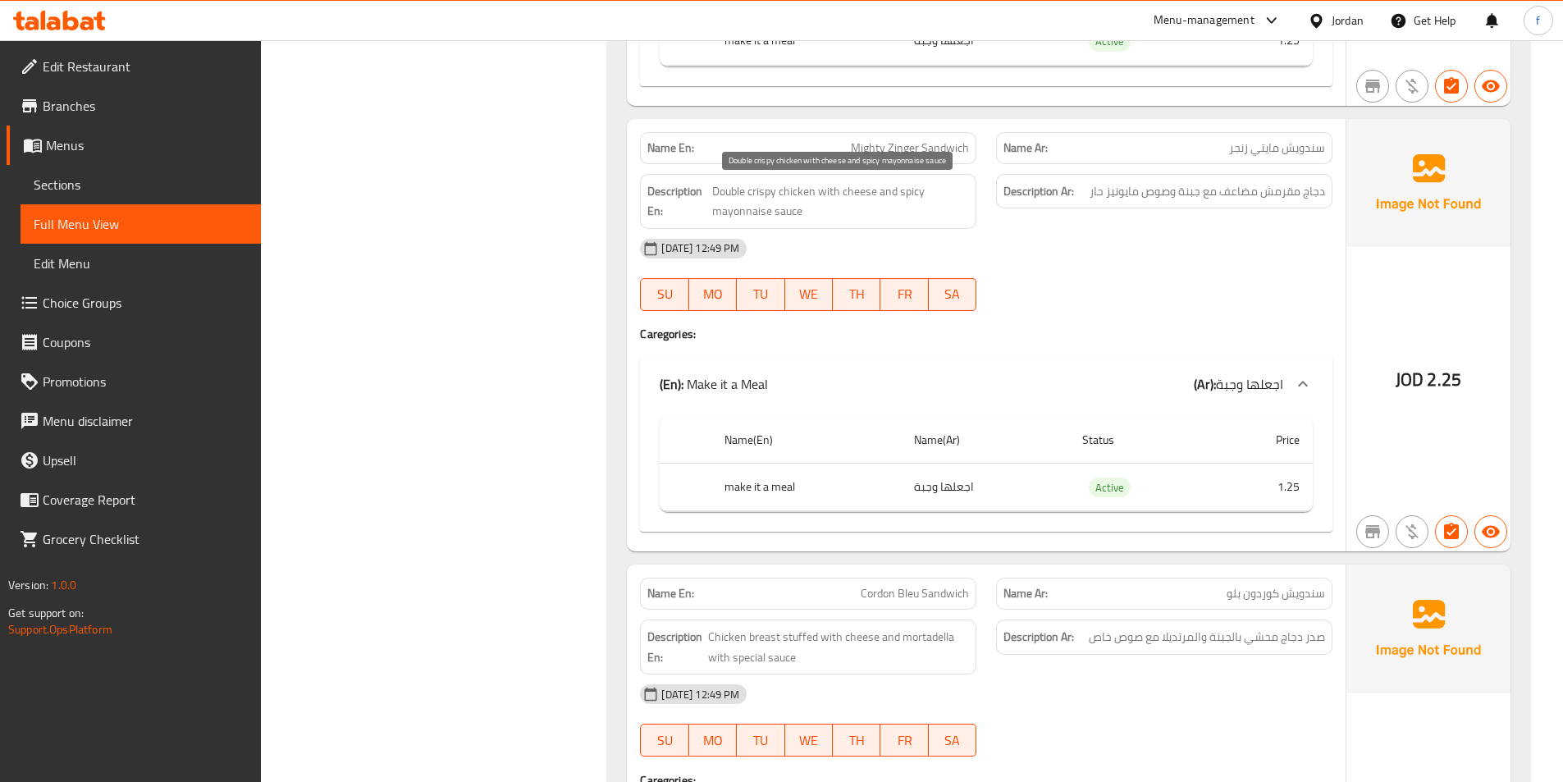
click at [778, 205] on span "Double crispy chicken with cheese and spicy mayonnaise sauce" at bounding box center [840, 201] width 257 height 40
drag, startPoint x: 778, startPoint y: 205, endPoint x: 752, endPoint y: 210, distance: 26.7
click at [776, 207] on span "Double crispy chicken with cheese and spicy mayonnaise sauce" at bounding box center [840, 201] width 257 height 40
click at [752, 210] on span "Double crispy chicken with cheese and spicy mayonnaise sauce" at bounding box center [840, 201] width 257 height 40
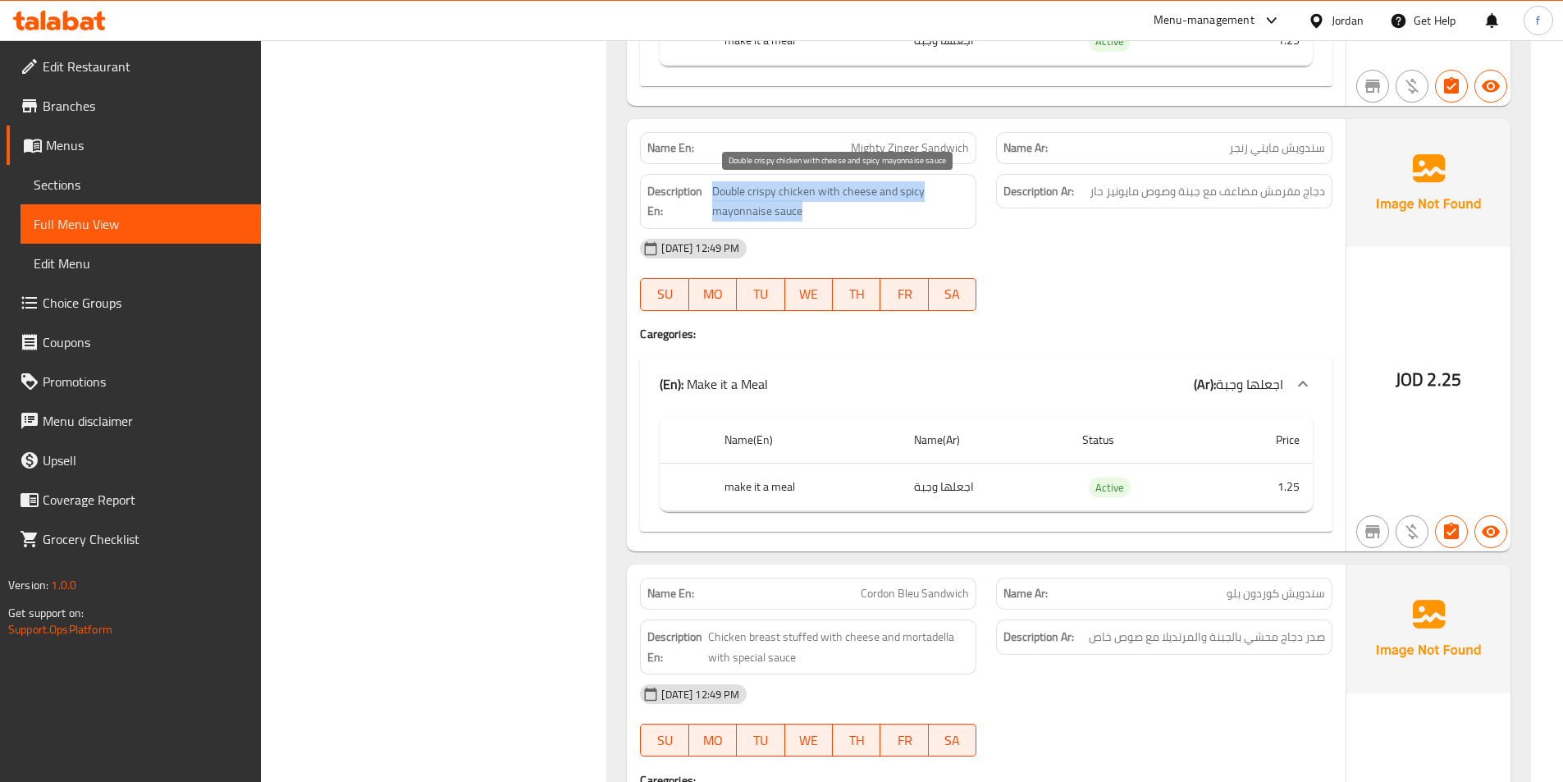
click at [752, 210] on span "Double crispy chicken with cheese and spicy mayonnaise sauce" at bounding box center [840, 201] width 257 height 40
click at [923, 259] on div "[DATE] 12:49 PM" at bounding box center [986, 248] width 712 height 39
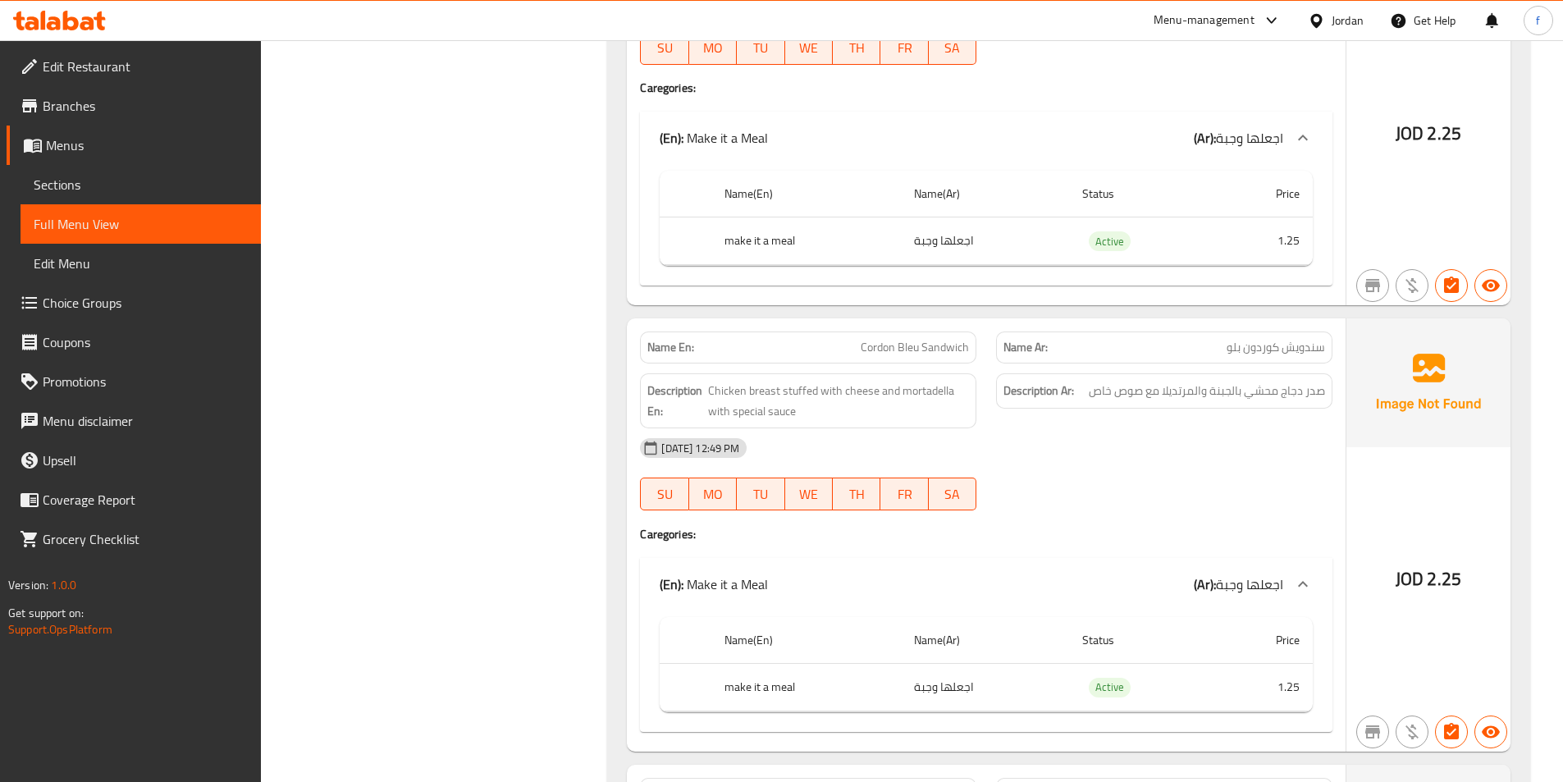
click at [1286, 355] on span "سندويش كوردون بلو" at bounding box center [1275, 347] width 98 height 17
drag, startPoint x: 1286, startPoint y: 355, endPoint x: 900, endPoint y: 343, distance: 386.5
click at [1275, 356] on span "سندويش كوردون بلو" at bounding box center [1275, 347] width 98 height 17
click at [919, 348] on span "Cordon Bleu Sandwich" at bounding box center [914, 347] width 108 height 17
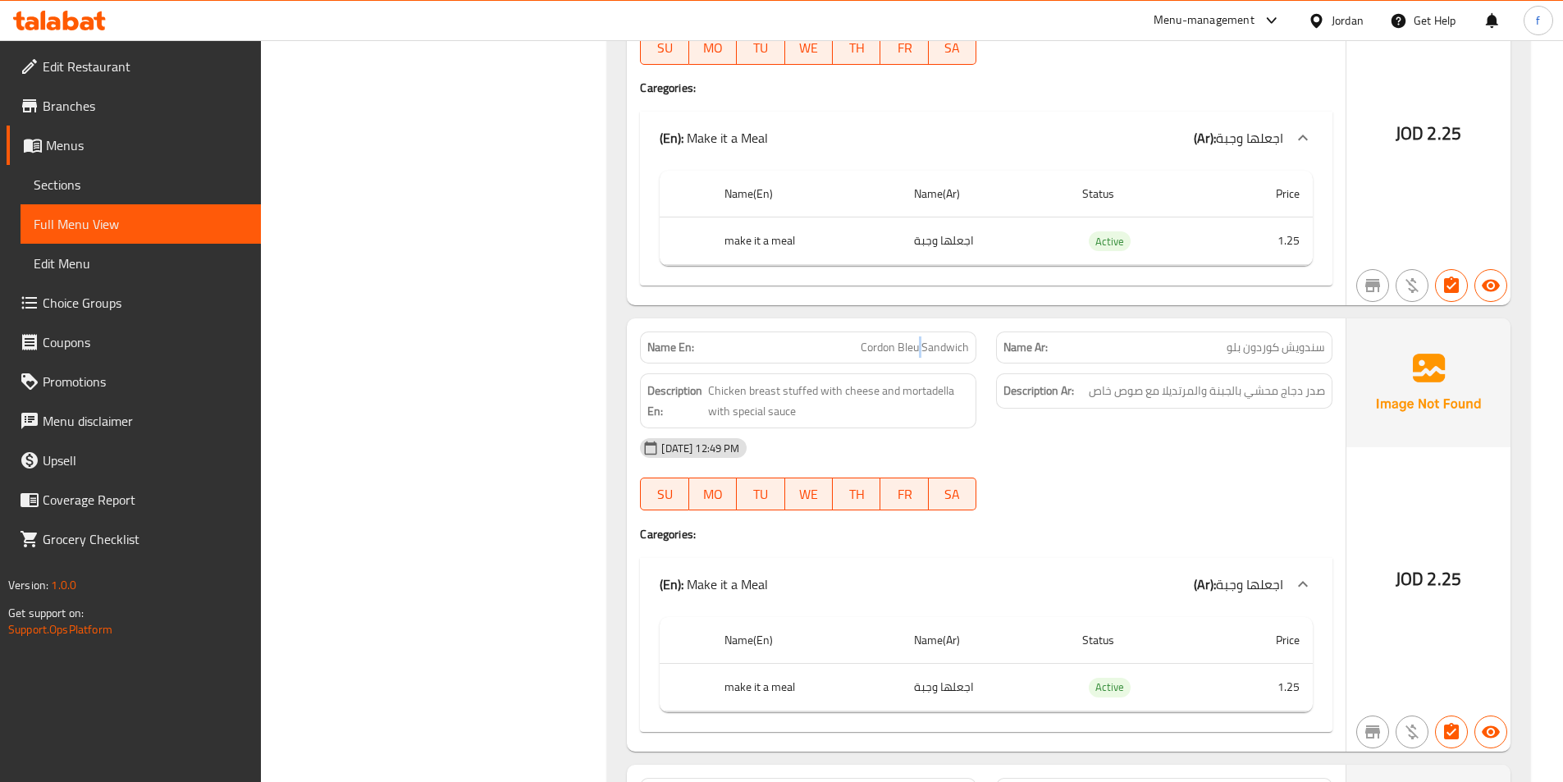
click at [919, 348] on span "Cordon Bleu Sandwich" at bounding box center [914, 347] width 108 height 17
click at [760, 394] on span "Chicken breast stuffed with cheese and mortadella with special sauce" at bounding box center [839, 401] width 262 height 40
drag, startPoint x: 760, startPoint y: 394, endPoint x: 742, endPoint y: 395, distance: 18.1
click at [756, 395] on span "Chicken breast stuffed with cheese and mortadella with special sauce" at bounding box center [839, 401] width 262 height 40
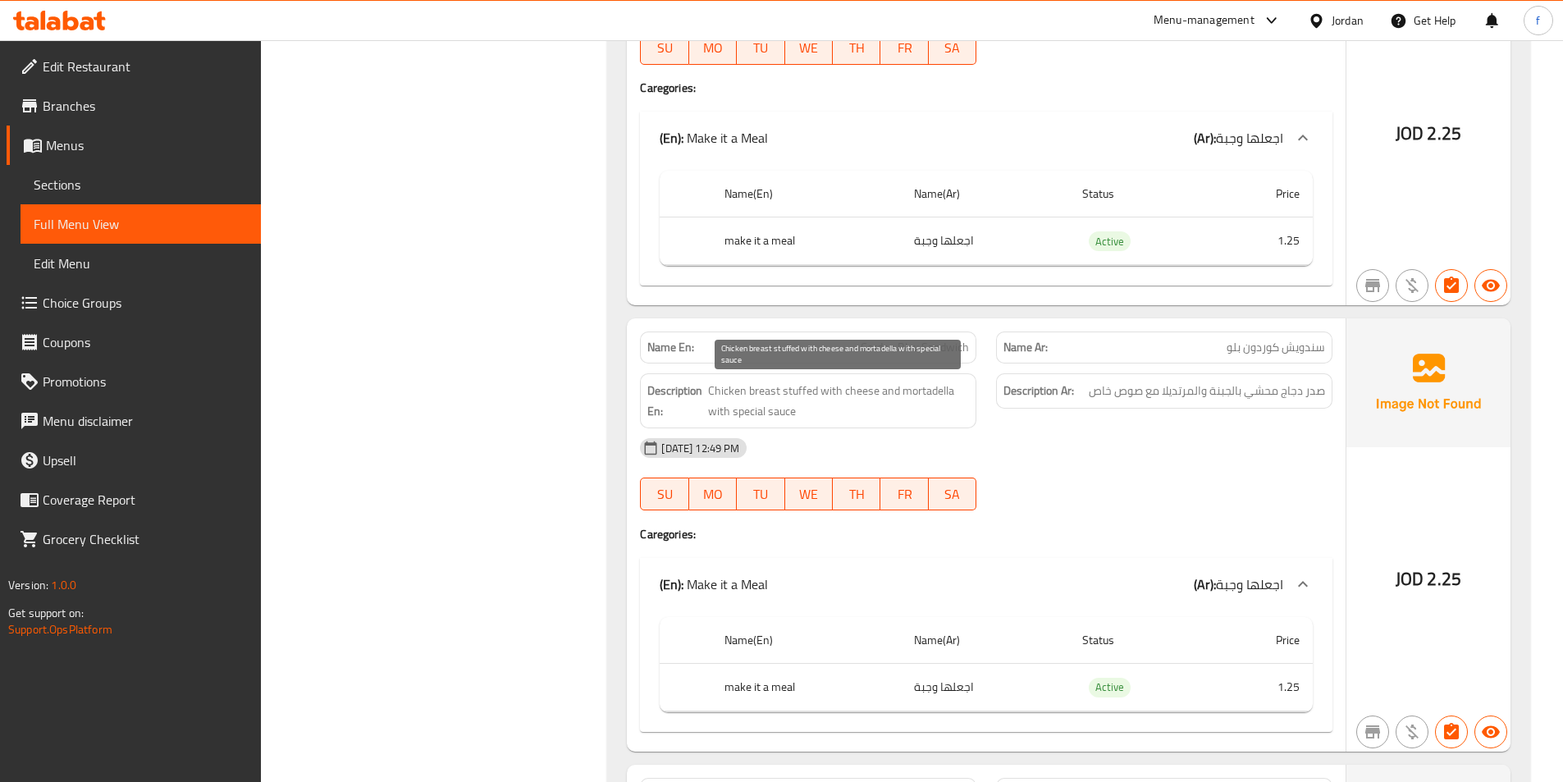
click at [728, 394] on span "Chicken breast stuffed with cheese and mortadella with special sauce" at bounding box center [839, 401] width 262 height 40
drag, startPoint x: 728, startPoint y: 394, endPoint x: 778, endPoint y: 392, distance: 50.1
click at [751, 395] on span "Chicken breast stuffed with cheese and mortadella with special sauce" at bounding box center [839, 401] width 262 height 40
click at [791, 392] on span "Chicken breast stuffed with cheese and mortadella with special sauce" at bounding box center [839, 401] width 262 height 40
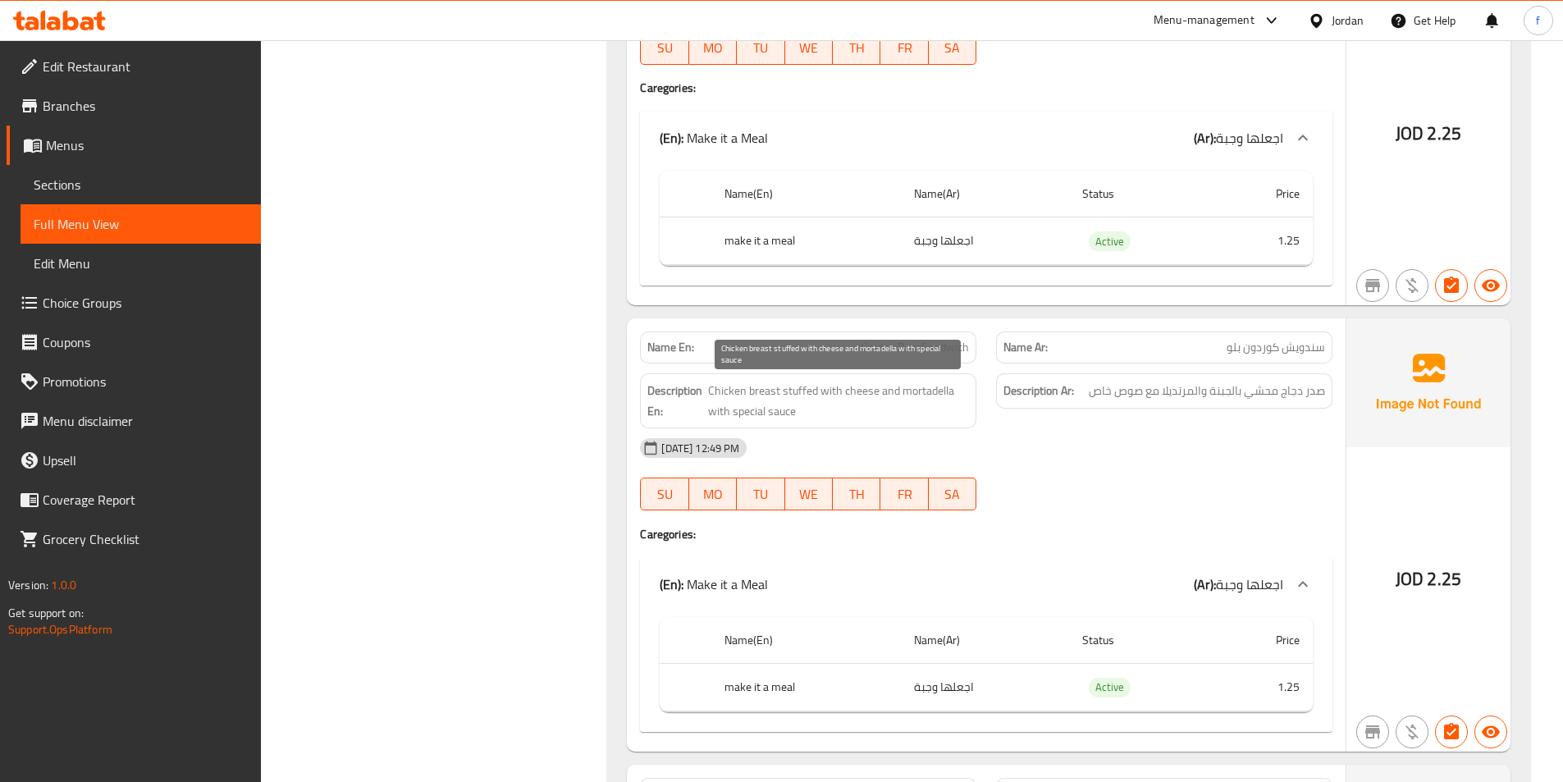
click at [862, 388] on span "Chicken breast stuffed with cheese and mortadella with special sauce" at bounding box center [839, 401] width 262 height 40
click at [932, 391] on span "Chicken breast stuffed with cheese and mortadella with special sauce" at bounding box center [839, 401] width 262 height 40
drag, startPoint x: 712, startPoint y: 413, endPoint x: 830, endPoint y: 411, distance: 118.1
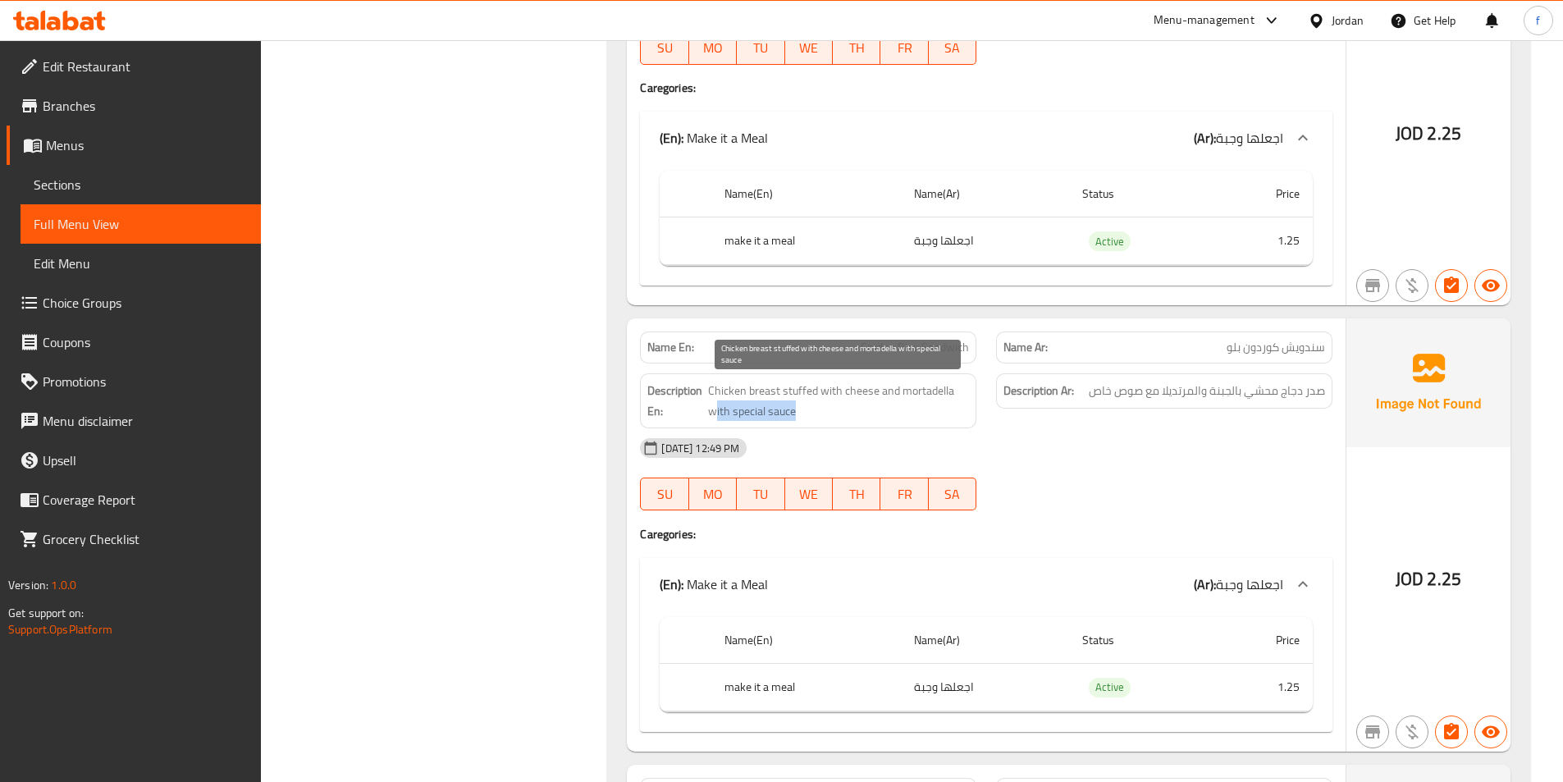
click at [830, 411] on span "Chicken breast stuffed with cheese and mortadella with special sauce" at bounding box center [839, 401] width 262 height 40
click at [841, 415] on span "Chicken breast stuffed with cheese and mortadella with special sauce" at bounding box center [839, 401] width 262 height 40
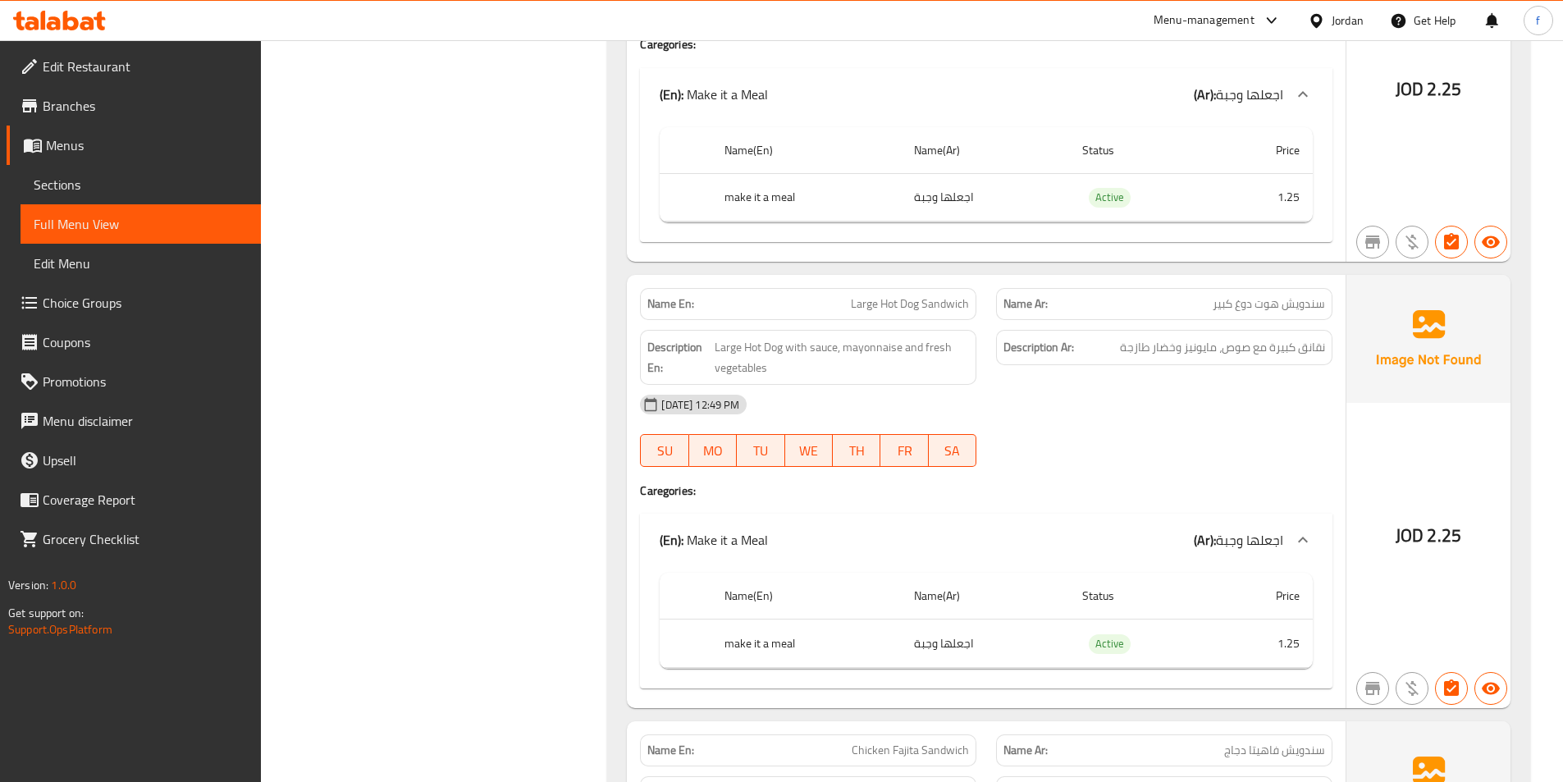
scroll to position [5250, 0]
click at [859, 299] on span "Large Hot Dog Sandwich" at bounding box center [910, 301] width 118 height 17
click at [883, 299] on span "Large Hot Dog Sandwich" at bounding box center [910, 301] width 118 height 17
drag, startPoint x: 883, startPoint y: 299, endPoint x: 913, endPoint y: 301, distance: 29.6
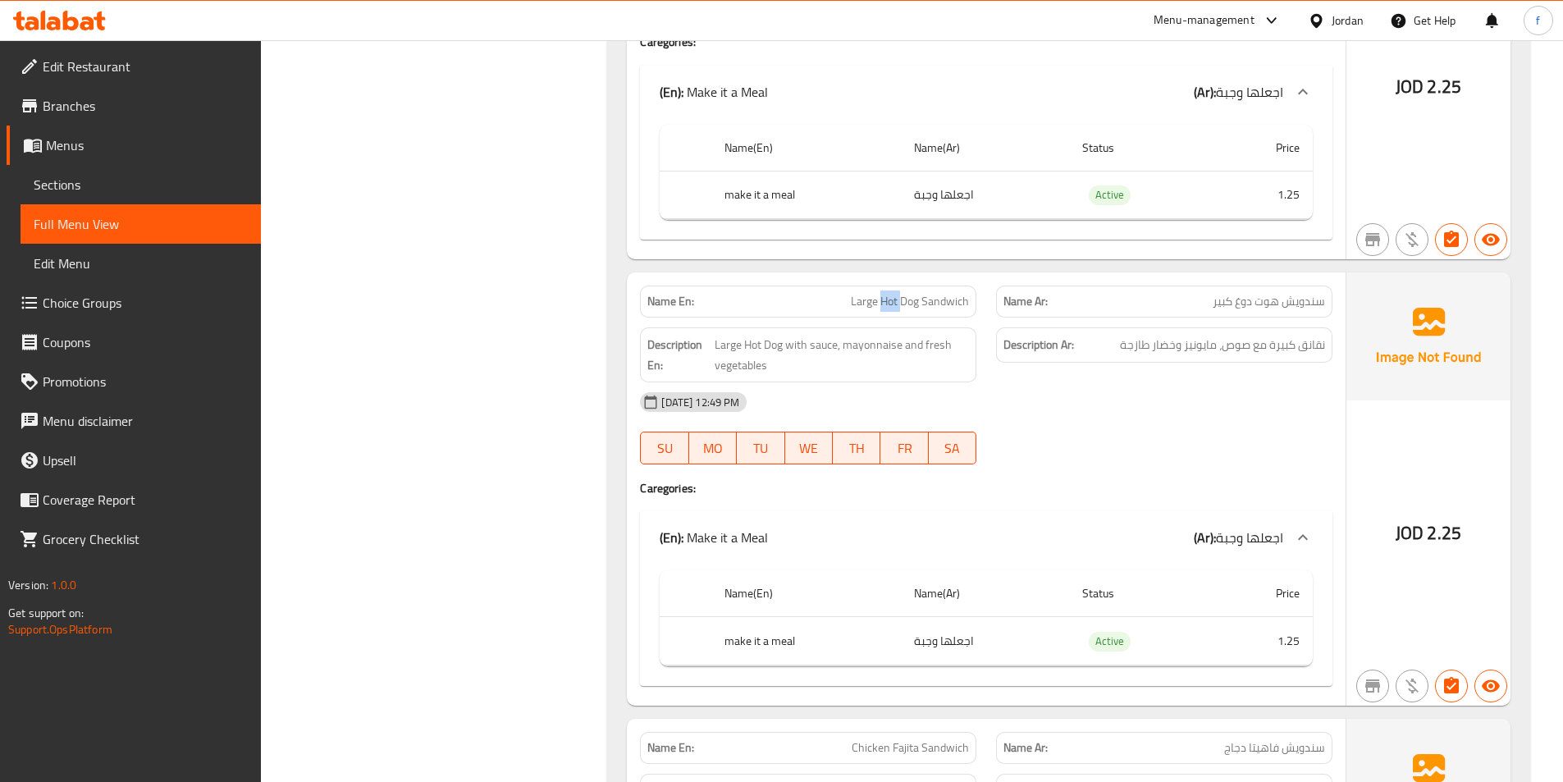
click at [889, 299] on span "Large Hot Dog Sandwich" at bounding box center [910, 301] width 118 height 17
click at [913, 301] on span "Large Hot Dog Sandwich" at bounding box center [910, 301] width 118 height 17
drag, startPoint x: 913, startPoint y: 301, endPoint x: 896, endPoint y: 303, distance: 17.3
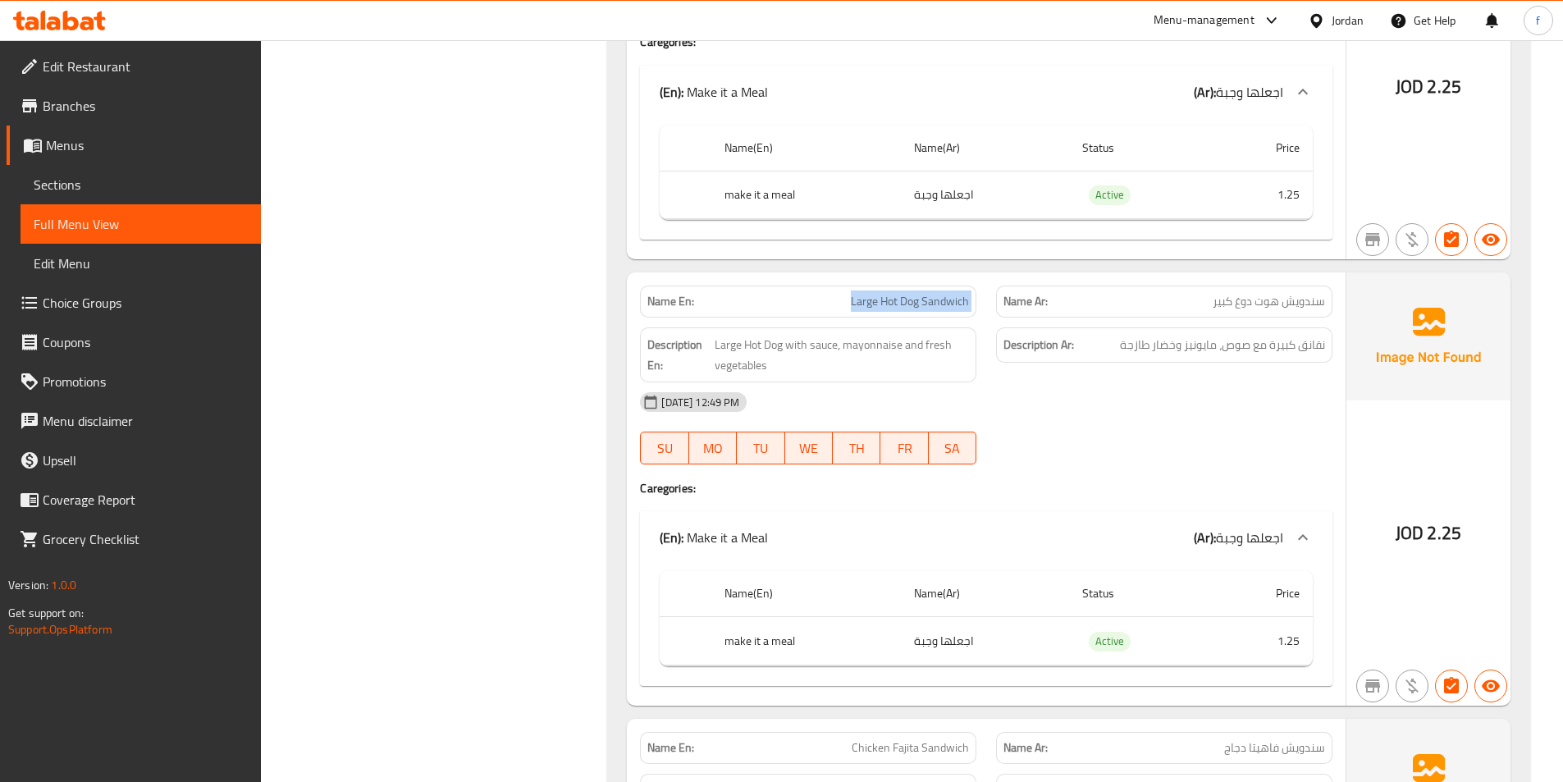
click at [910, 305] on span "Large Hot Dog Sandwich" at bounding box center [910, 301] width 118 height 17
click at [778, 343] on span "Large Hot Dog with sauce, mayonnaise and fresh vegetables" at bounding box center [841, 355] width 254 height 40
drag, startPoint x: 778, startPoint y: 343, endPoint x: 757, endPoint y: 345, distance: 21.5
click at [777, 343] on span "Large Hot Dog with sauce, mayonnaise and fresh vegetables" at bounding box center [841, 355] width 254 height 40
click at [757, 345] on span "Large Hot Dog with sauce, mayonnaise and fresh vegetables" at bounding box center [841, 355] width 254 height 40
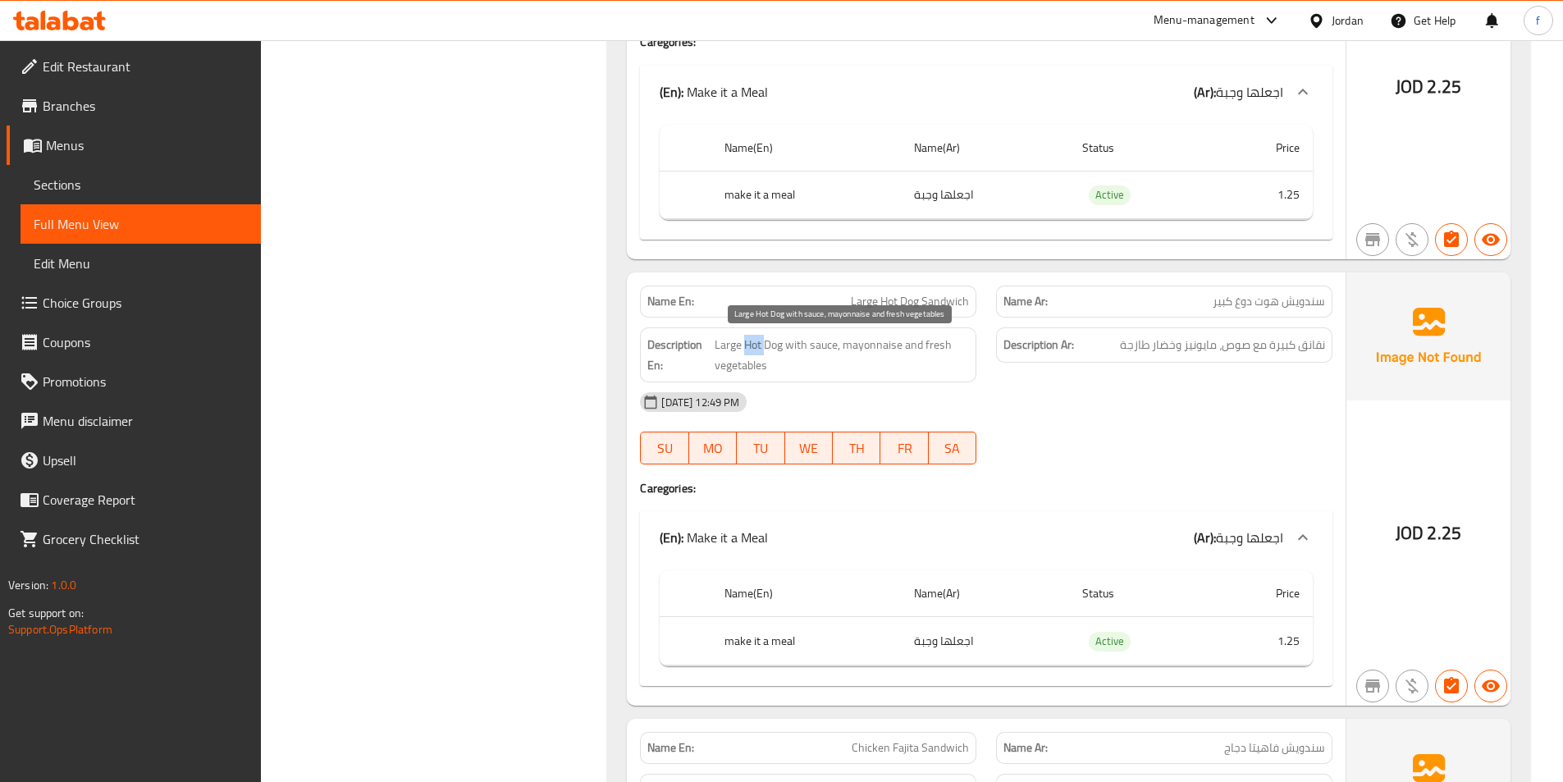
click at [755, 346] on span "Large Hot Dog with sauce, mayonnaise and fresh vegetables" at bounding box center [841, 355] width 254 height 40
click at [737, 346] on span "Large Hot Dog with sauce, mayonnaise and fresh vegetables" at bounding box center [841, 355] width 254 height 40
drag, startPoint x: 737, startPoint y: 346, endPoint x: 783, endPoint y: 346, distance: 45.9
click at [746, 346] on span "Large Hot Dog with sauce, mayonnaise and fresh vegetables" at bounding box center [841, 355] width 254 height 40
click at [819, 345] on span "Large Hot Dog with sauce, mayonnaise and fresh vegetables" at bounding box center [841, 355] width 254 height 40
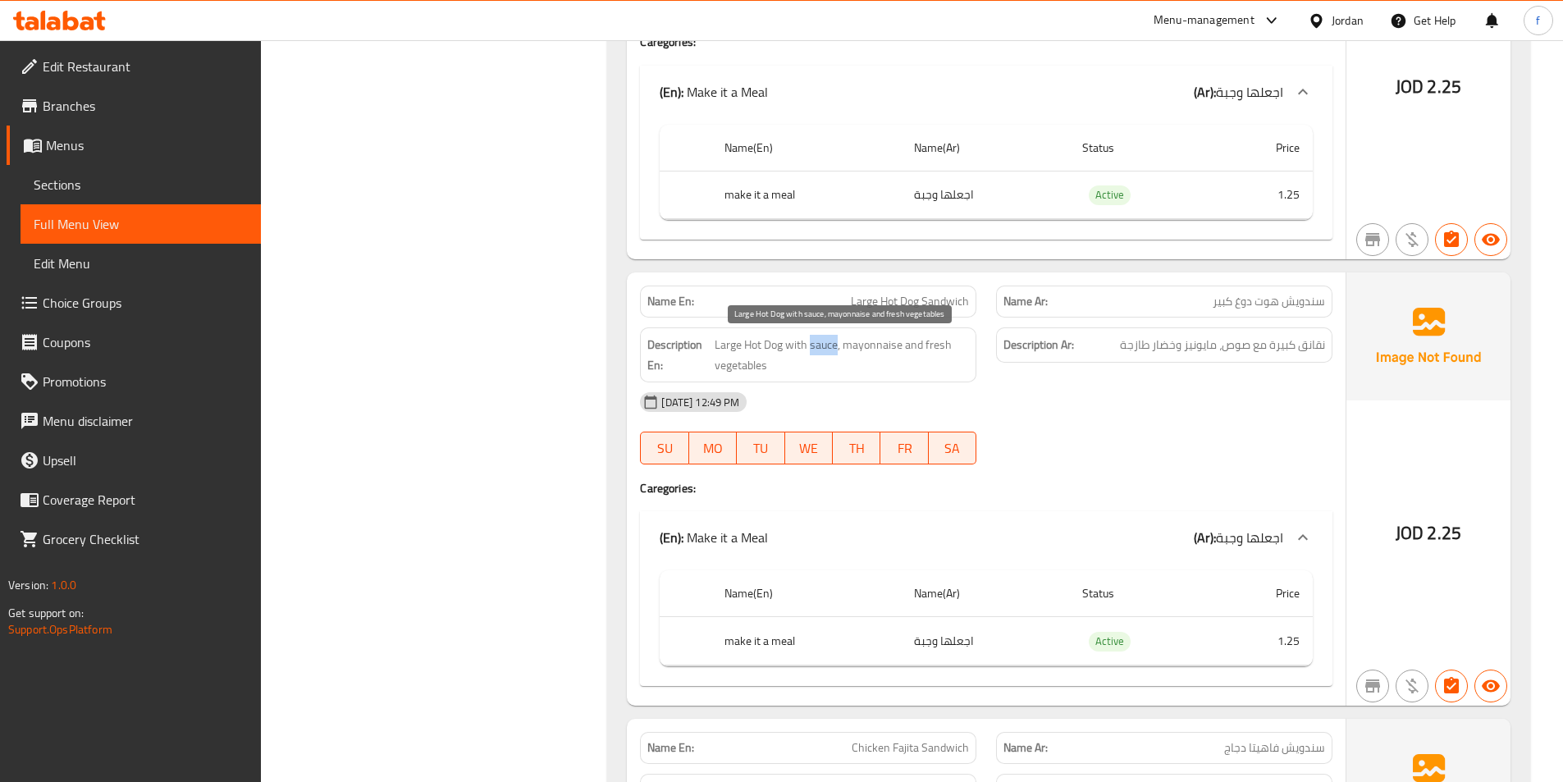
click at [819, 345] on span "Large Hot Dog with sauce, mayonnaise and fresh vegetables" at bounding box center [841, 355] width 254 height 40
click at [867, 345] on span "Large Hot Dog with sauce, mayonnaise and fresh vegetables" at bounding box center [841, 355] width 254 height 40
click at [946, 345] on span "Large Hot Dog with sauce, mayonnaise and fresh vegetables" at bounding box center [841, 355] width 254 height 40
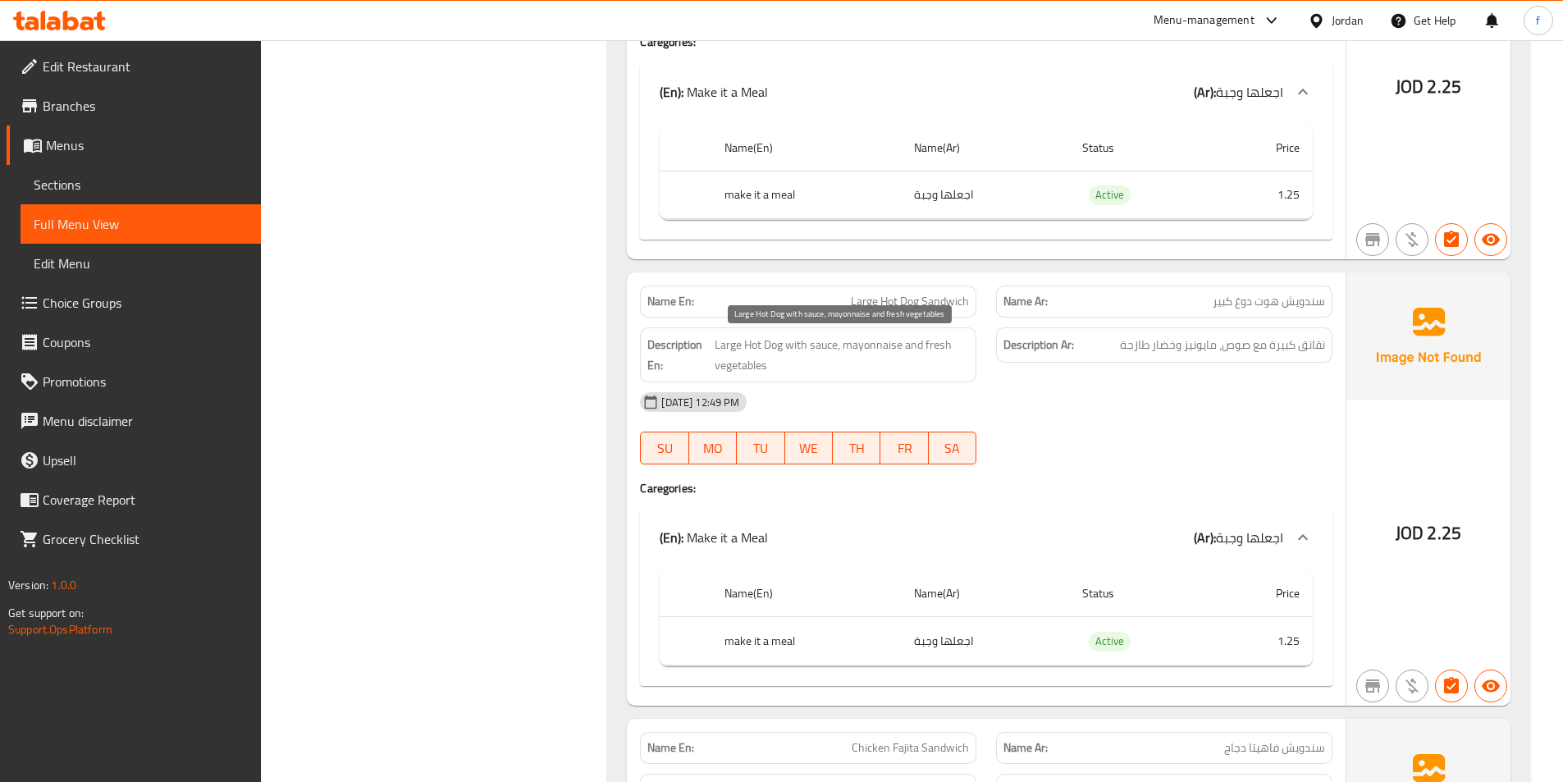
click at [751, 367] on span "Large Hot Dog with sauce, mayonnaise and fresh vegetables" at bounding box center [841, 355] width 254 height 40
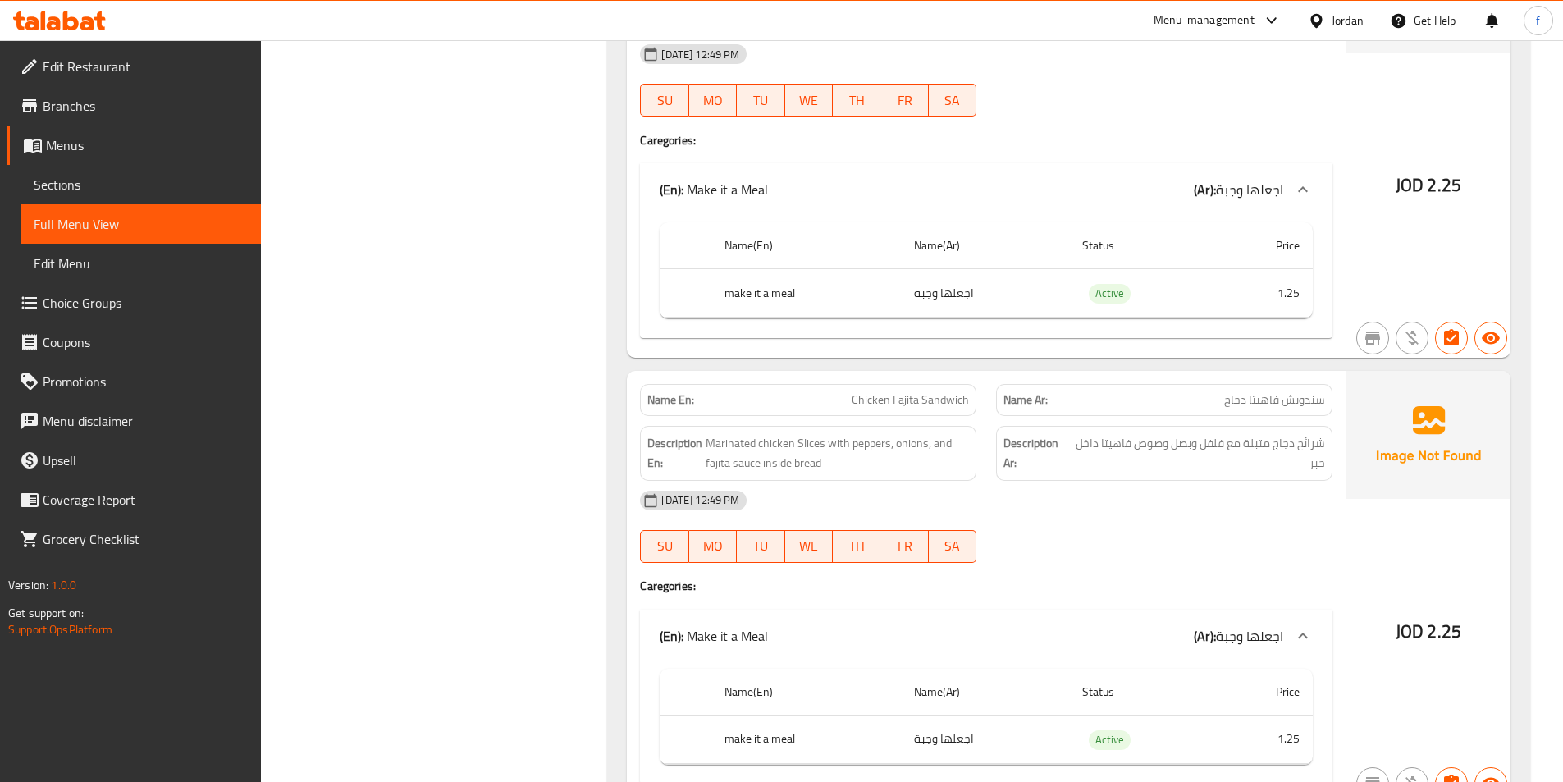
scroll to position [5685, 0]
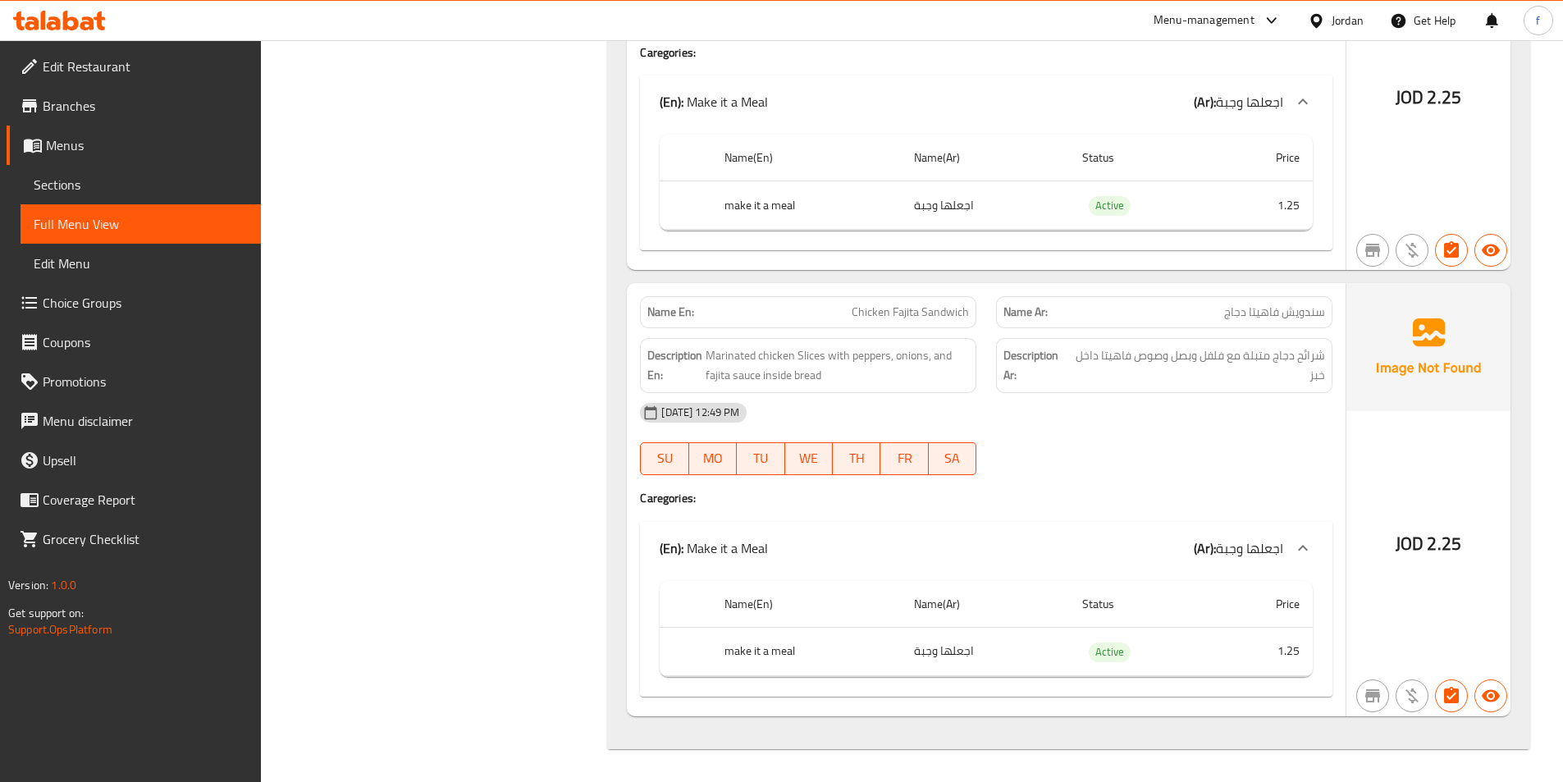
click at [923, 315] on span "Chicken Fajita Sandwich" at bounding box center [909, 311] width 117 height 17
click at [898, 313] on span "Chicken Fajita Sandwich" at bounding box center [909, 311] width 117 height 17
click at [891, 313] on span "Chicken Fajita Sandwich" at bounding box center [909, 311] width 117 height 17
click at [878, 313] on span "Chicken Fajita Sandwich" at bounding box center [909, 311] width 117 height 17
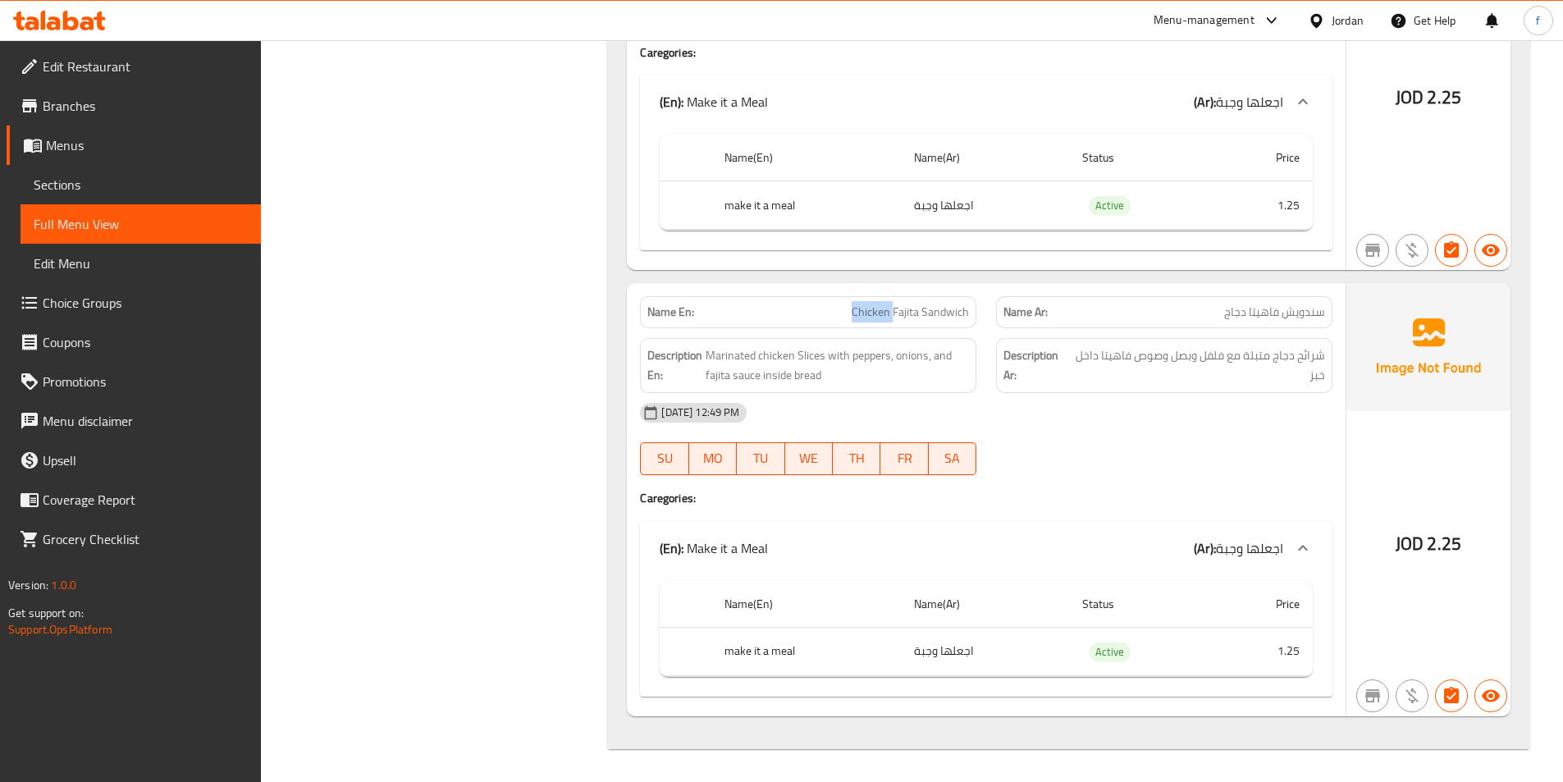
click at [878, 313] on span "Chicken Fajita Sandwich" at bounding box center [909, 311] width 117 height 17
click at [804, 355] on span "Marinated chicken Slices with peppers, onions, and fajita sauce inside bread" at bounding box center [836, 365] width 263 height 40
click at [778, 355] on span "Marinated chicken Slices with peppers, onions, and fajita sauce inside bread" at bounding box center [836, 365] width 263 height 40
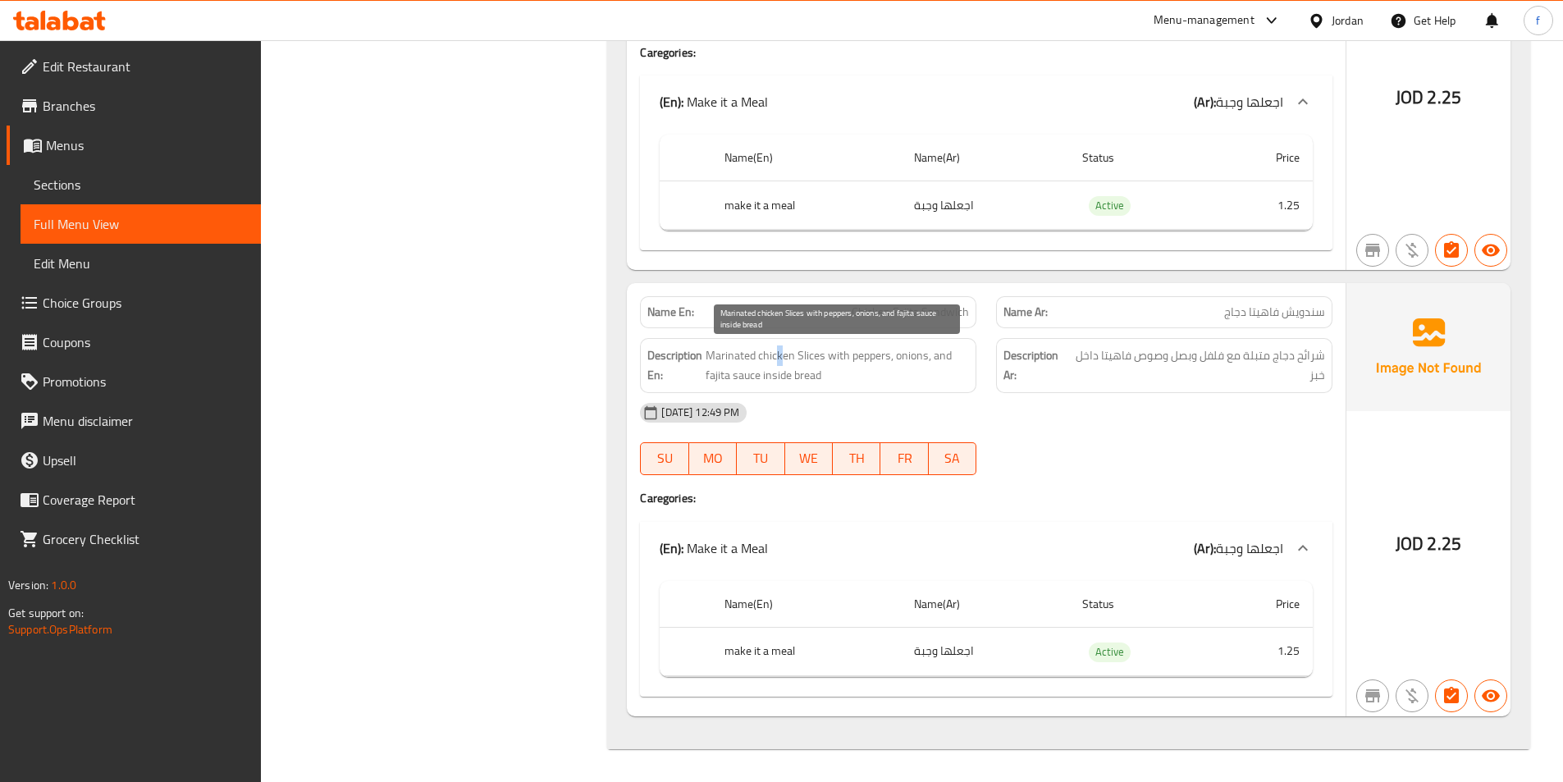
click at [778, 355] on span "Marinated chicken Slices with peppers, onions, and fajita sauce inside bread" at bounding box center [836, 365] width 263 height 40
click at [754, 355] on span "Marinated chicken Slices with peppers, onions, and fajita sauce inside bread" at bounding box center [836, 365] width 263 height 40
click at [851, 354] on span "Marinated chicken Slices with peppers, onions, and fajita sauce inside bread" at bounding box center [836, 365] width 263 height 40
click at [846, 354] on span "Marinated chicken Slices with peppers, onions, and fajita sauce inside bread" at bounding box center [836, 365] width 263 height 40
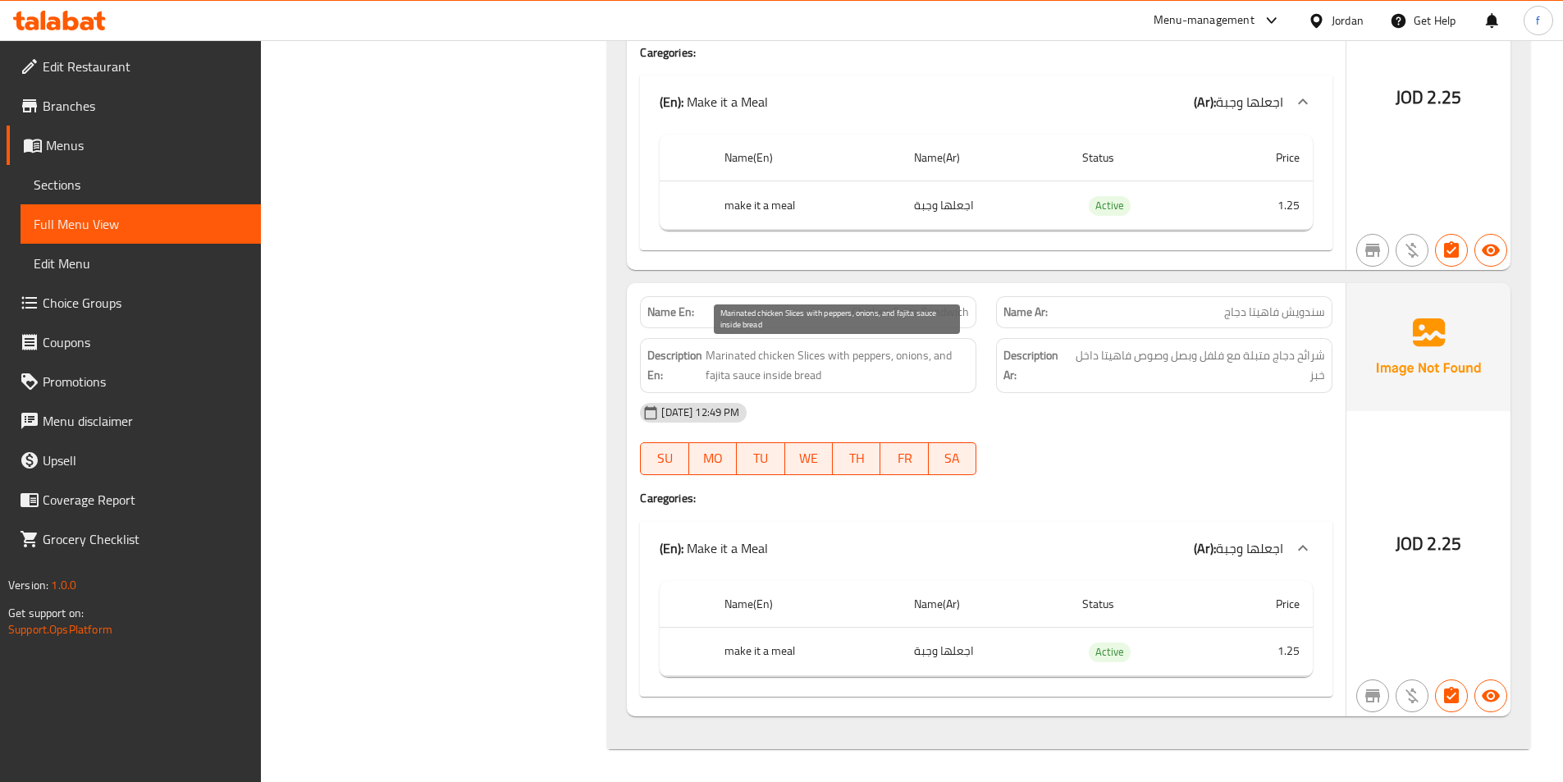
click at [913, 357] on span "Marinated chicken Slices with peppers, onions, and fajita sauce inside bread" at bounding box center [836, 365] width 263 height 40
click at [729, 376] on span "Marinated chicken Slices with peppers, onions, and fajita sauce inside bread" at bounding box center [836, 365] width 263 height 40
drag, startPoint x: 729, startPoint y: 376, endPoint x: 755, endPoint y: 377, distance: 25.4
click at [733, 376] on span "Marinated chicken Slices with peppers, onions, and fajita sauce inside bread" at bounding box center [836, 365] width 263 height 40
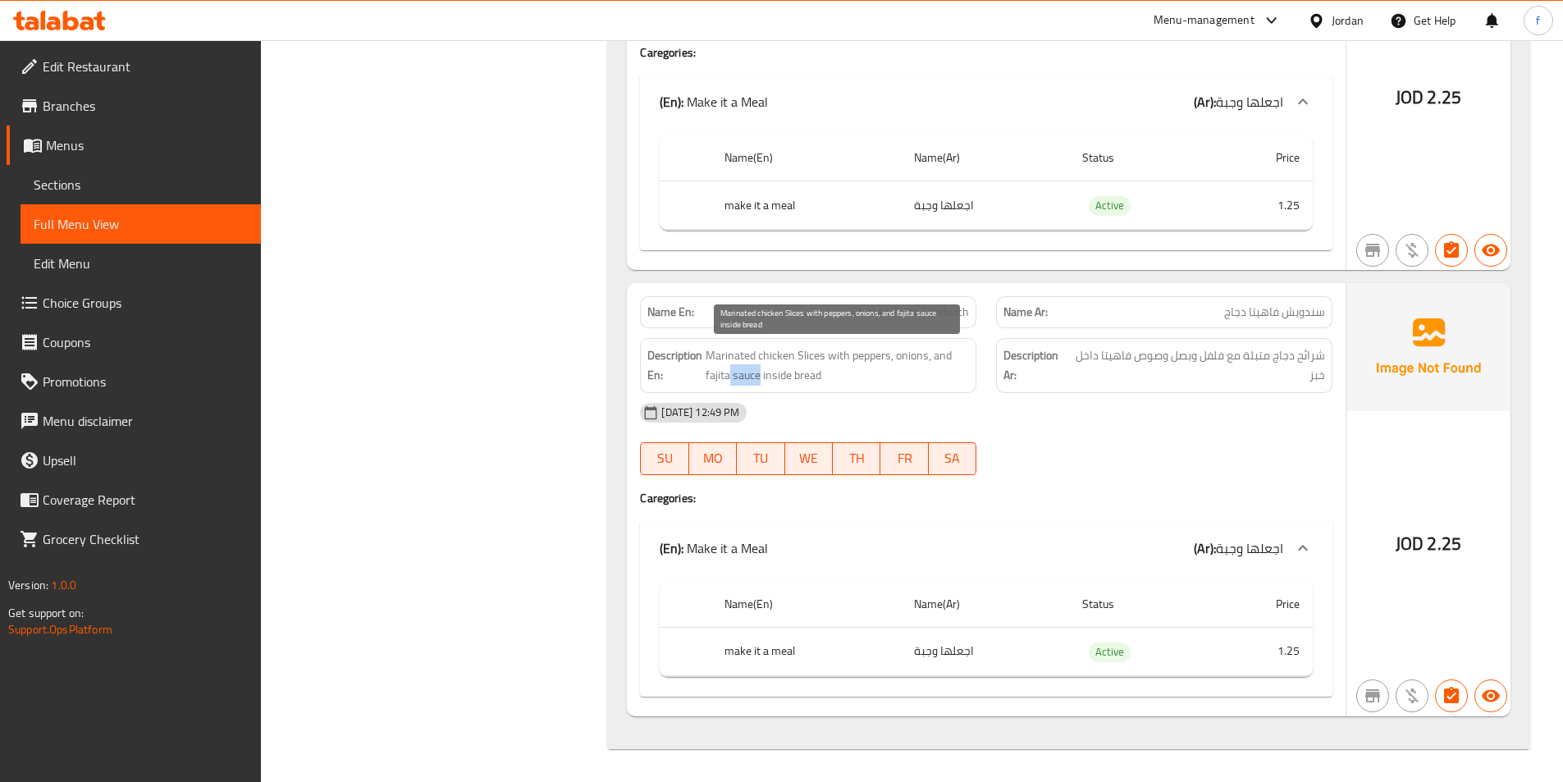
click at [755, 377] on span "Marinated chicken Slices with peppers, onions, and fajita sauce inside bread" at bounding box center [836, 365] width 263 height 40
click at [801, 377] on span "Marinated chicken Slices with peppers, onions, and fajita sauce inside bread" at bounding box center [836, 365] width 263 height 40
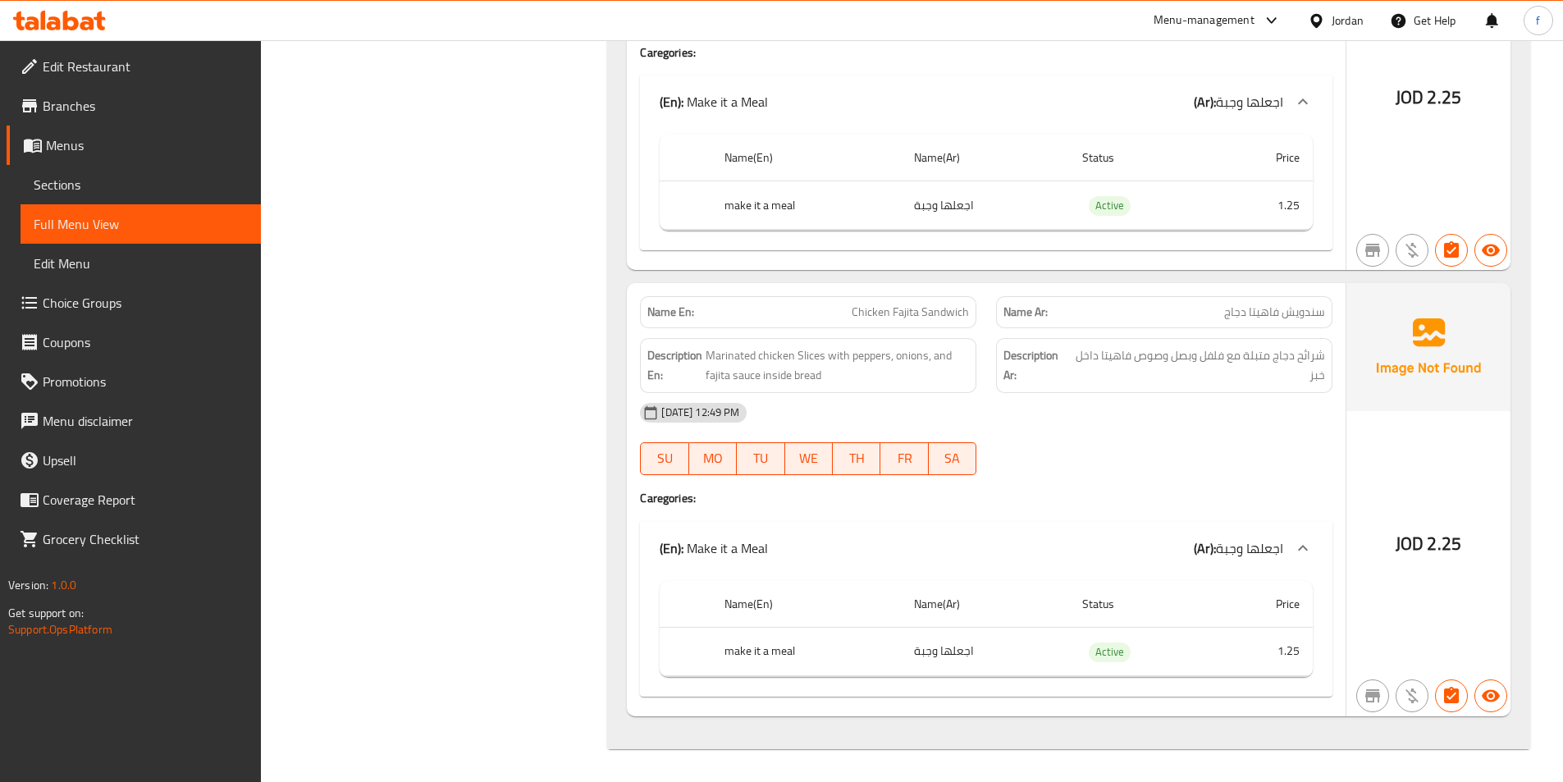
click at [1019, 436] on div "30-09-2025 12:49 PM SU MO TU WE TH FR SA" at bounding box center [986, 439] width 712 height 92
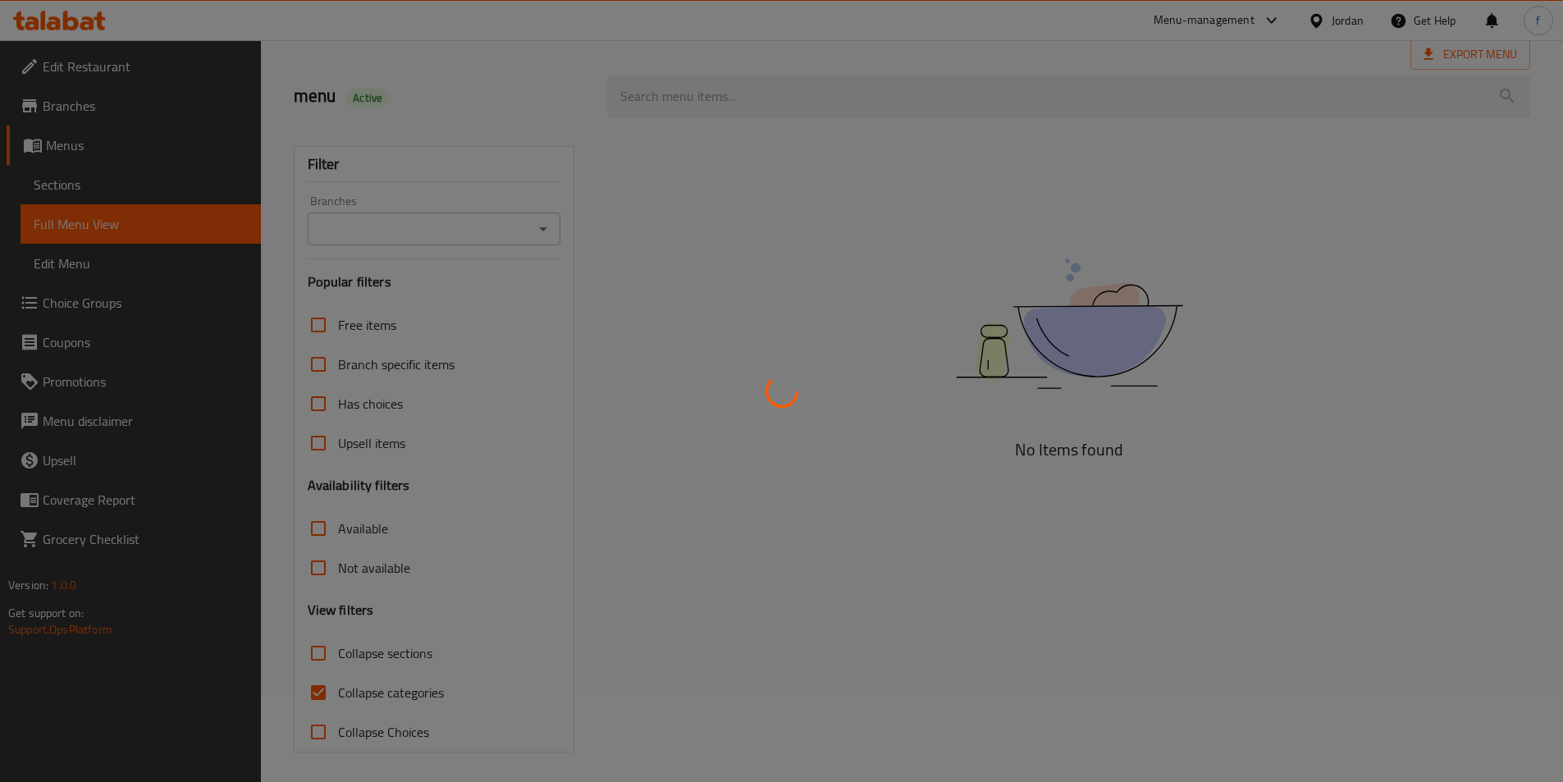
scroll to position [91, 0]
click at [309, 687] on div at bounding box center [781, 391] width 1563 height 782
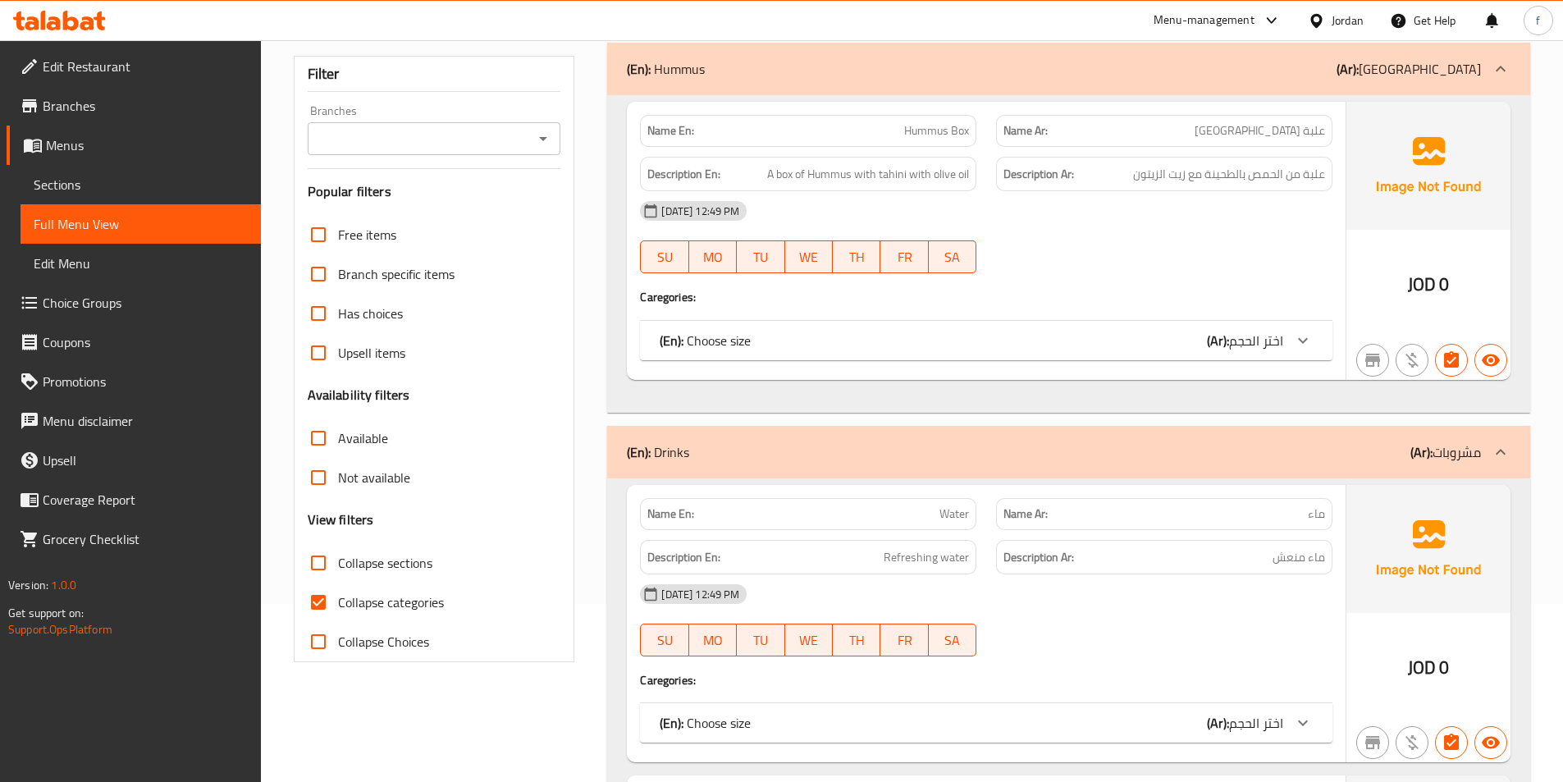
scroll to position [255, 0]
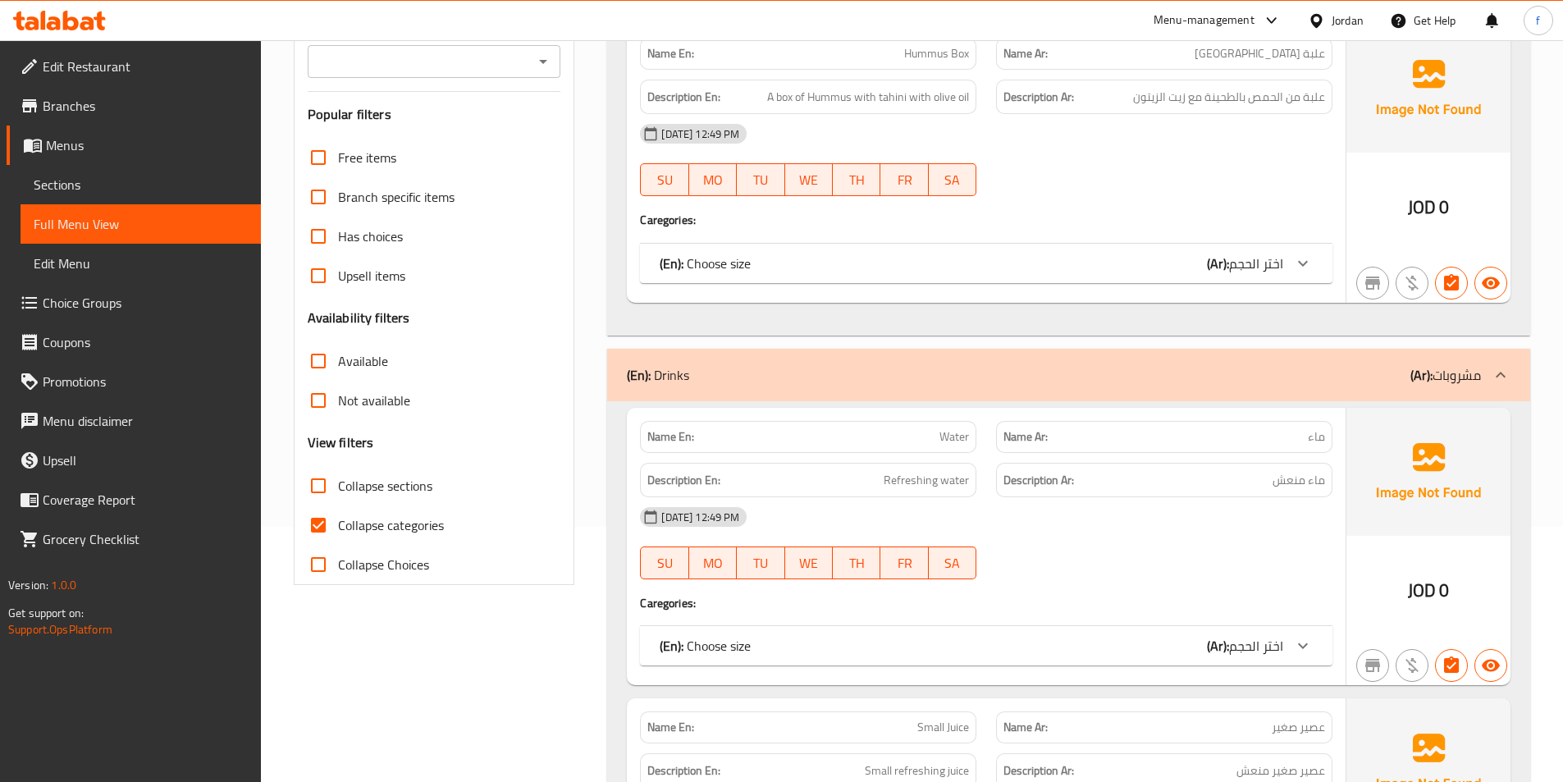
click at [300, 531] on input "Collapse categories" at bounding box center [318, 524] width 39 height 39
checkbox input "false"
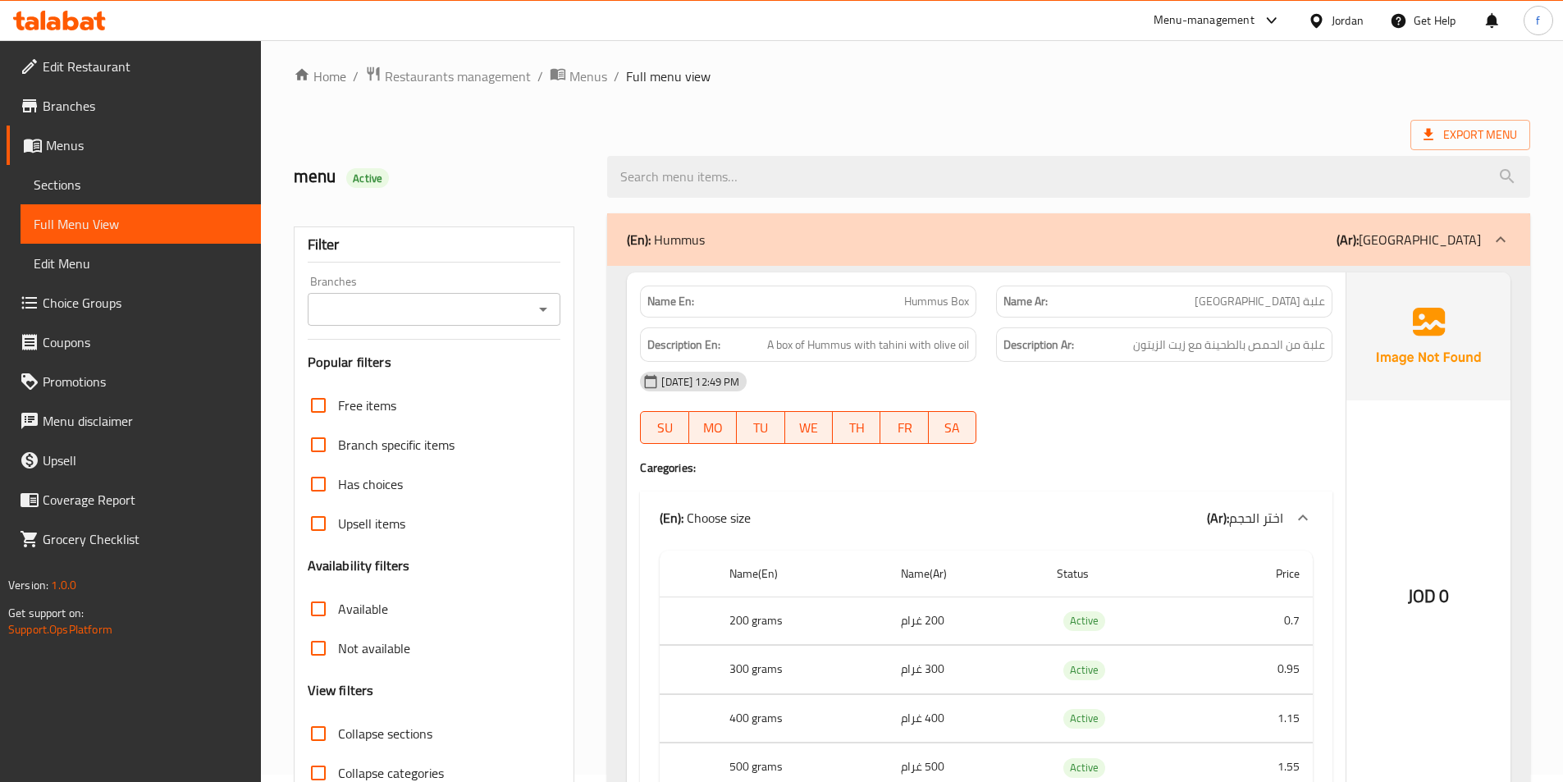
scroll to position [0, 0]
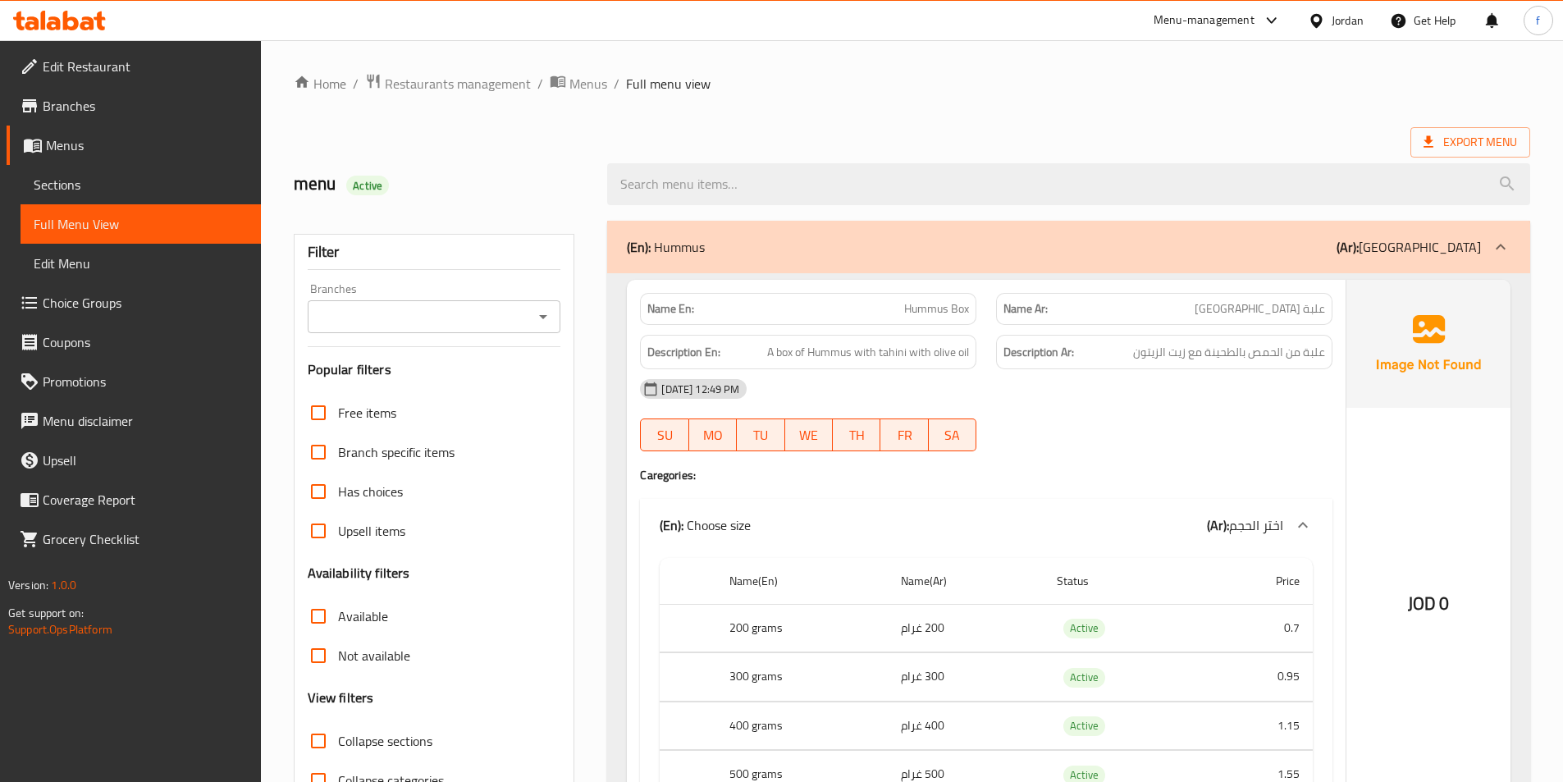
click at [937, 303] on span "Hummus Box" at bounding box center [936, 308] width 65 height 17
click at [781, 351] on span "A box of Hummus with tahini with olive oil" at bounding box center [868, 352] width 202 height 21
drag, startPoint x: 781, startPoint y: 351, endPoint x: 837, endPoint y: 349, distance: 55.8
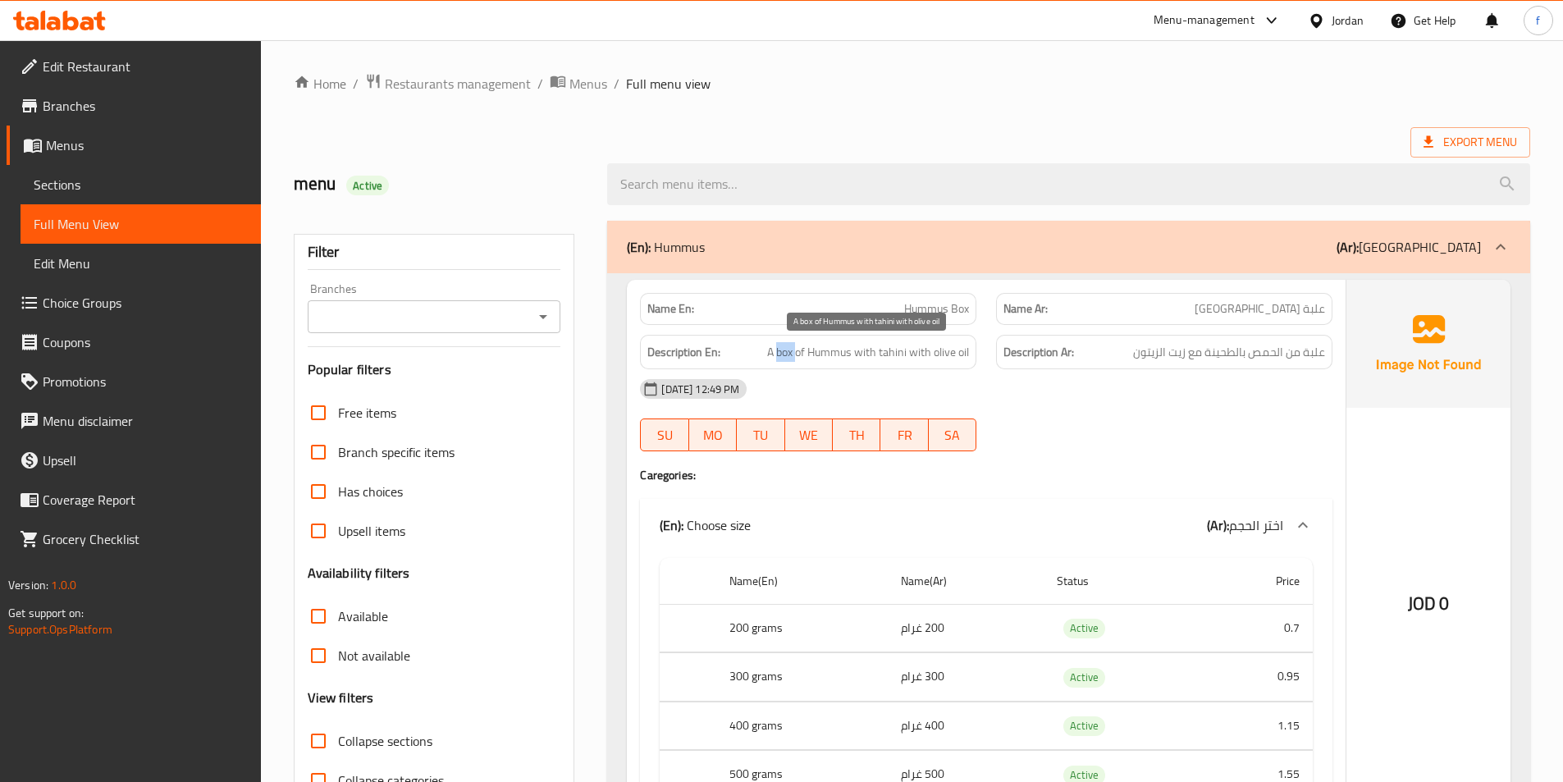
click at [799, 351] on span "A box of Hummus with tahini with olive oil" at bounding box center [868, 352] width 202 height 21
click at [832, 352] on span "A box of Hummus with tahini with olive oil" at bounding box center [868, 352] width 202 height 21
drag, startPoint x: 832, startPoint y: 352, endPoint x: 853, endPoint y: 352, distance: 21.3
click at [837, 352] on span "A box of Hummus with tahini with olive oil" at bounding box center [868, 352] width 202 height 21
click at [897, 352] on span "A box of Hummus with tahini with olive oil" at bounding box center [868, 352] width 202 height 21
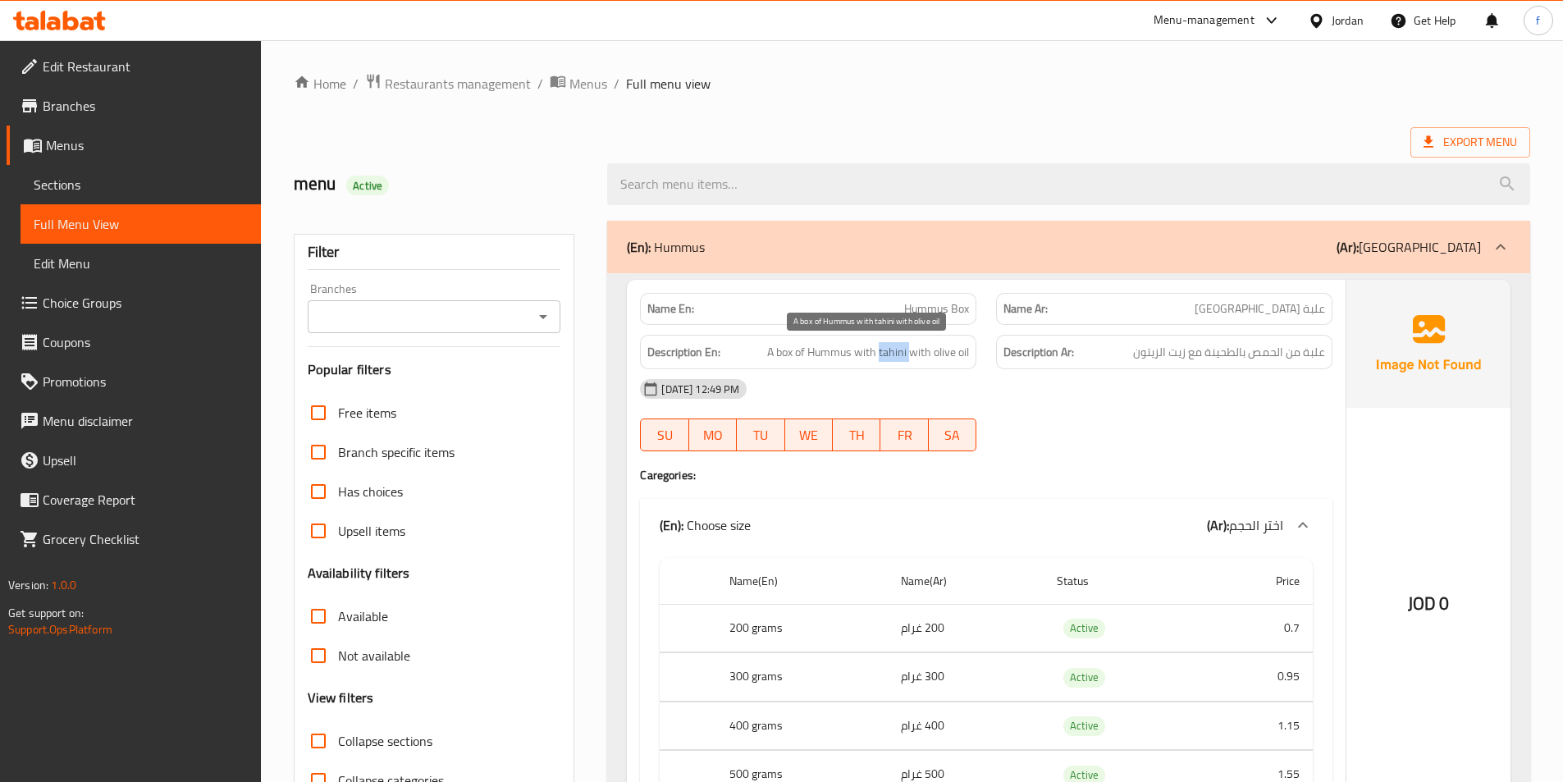
click at [897, 352] on span "A box of Hummus with tahini with olive oil" at bounding box center [868, 352] width 202 height 21
click at [923, 349] on span "A box of Hummus with tahini with olive oil" at bounding box center [868, 352] width 202 height 21
drag, startPoint x: 923, startPoint y: 349, endPoint x: 952, endPoint y: 345, distance: 29.8
click at [928, 349] on span "A box of Hummus with tahini with olive oil" at bounding box center [868, 352] width 202 height 21
click at [952, 345] on span "A box of Hummus with tahini with olive oil" at bounding box center [868, 352] width 202 height 21
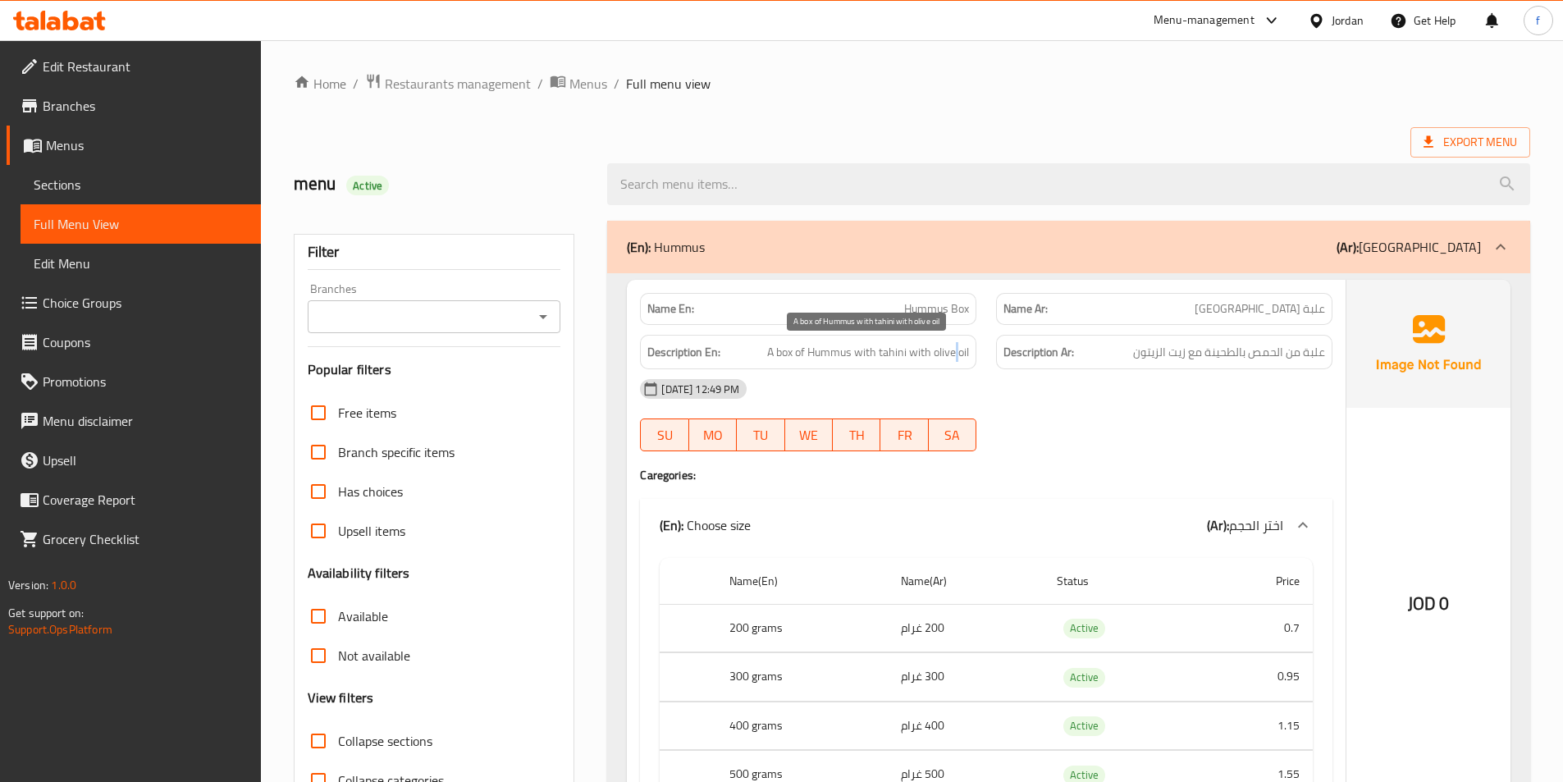
click at [952, 345] on span "A box of Hummus with tahini with olive oil" at bounding box center [868, 352] width 202 height 21
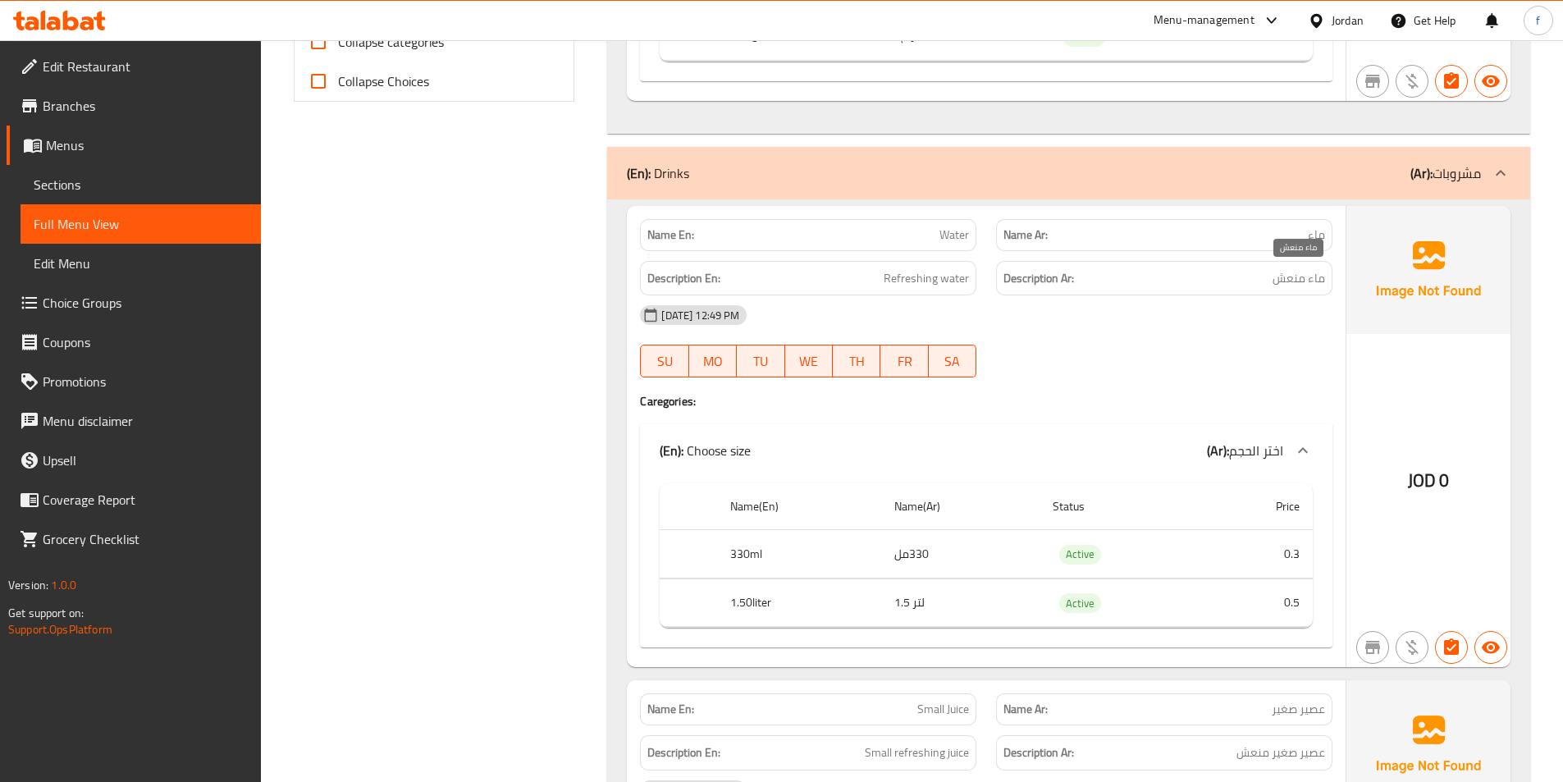
scroll to position [820, 0]
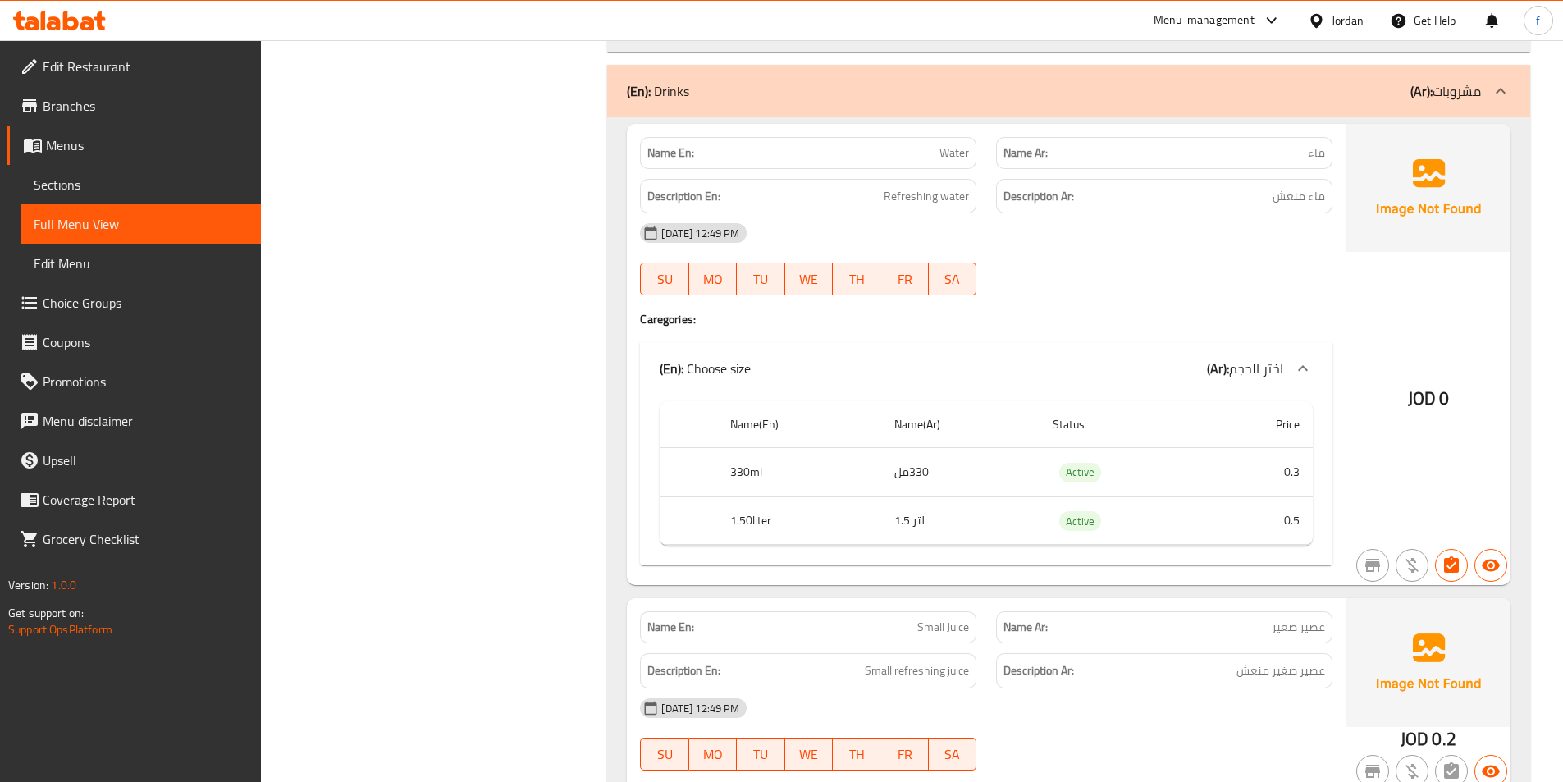
click at [957, 156] on span "Water" at bounding box center [954, 152] width 30 height 17
click at [924, 198] on span "Refreshing water" at bounding box center [925, 196] width 85 height 21
click at [924, 199] on span "Refreshing water" at bounding box center [925, 196] width 85 height 21
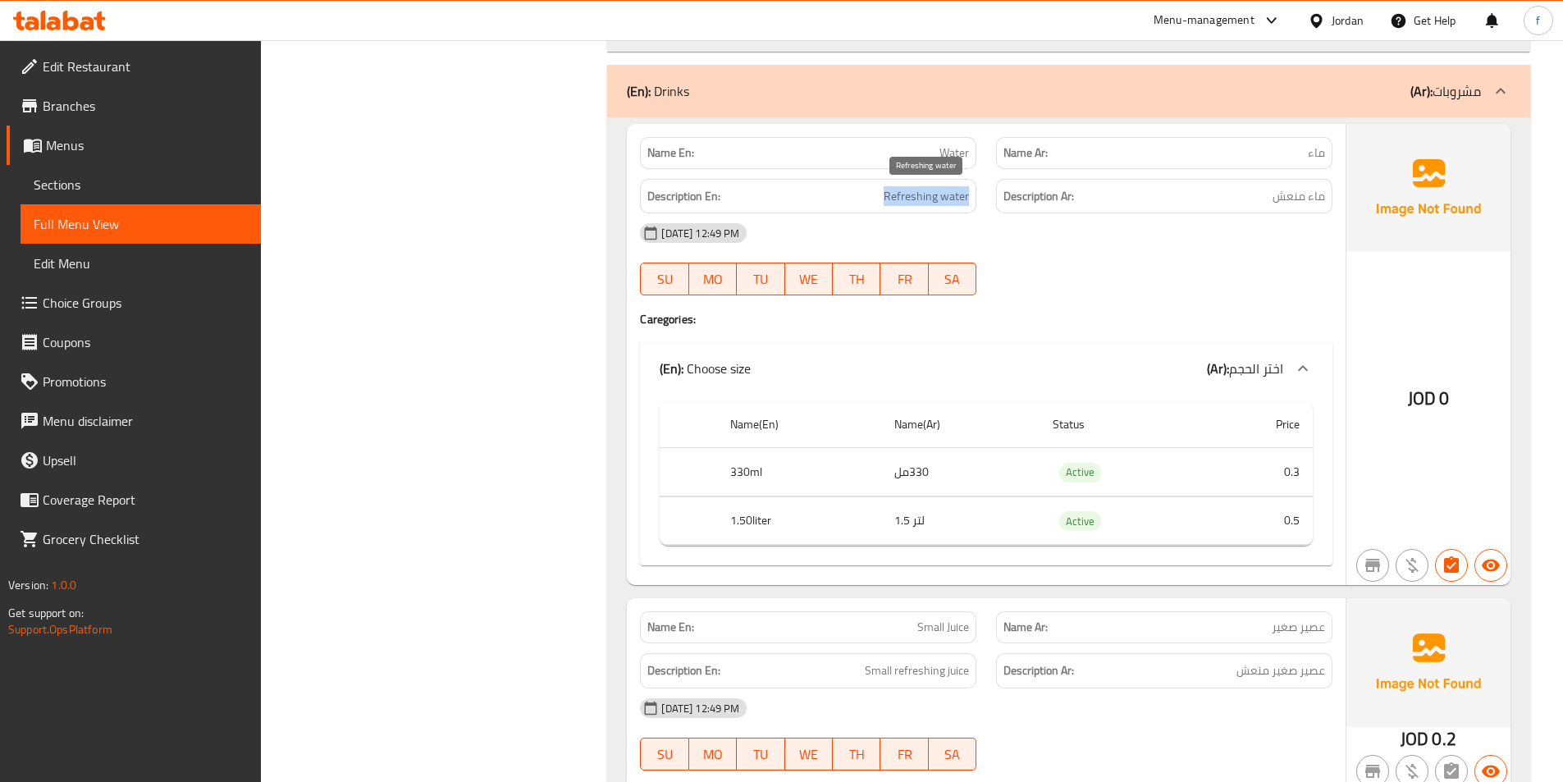
click at [924, 199] on span "Refreshing water" at bounding box center [925, 196] width 85 height 21
drag, startPoint x: 924, startPoint y: 199, endPoint x: 1002, endPoint y: 328, distance: 150.5
click at [924, 200] on span "Refreshing water" at bounding box center [925, 196] width 85 height 21
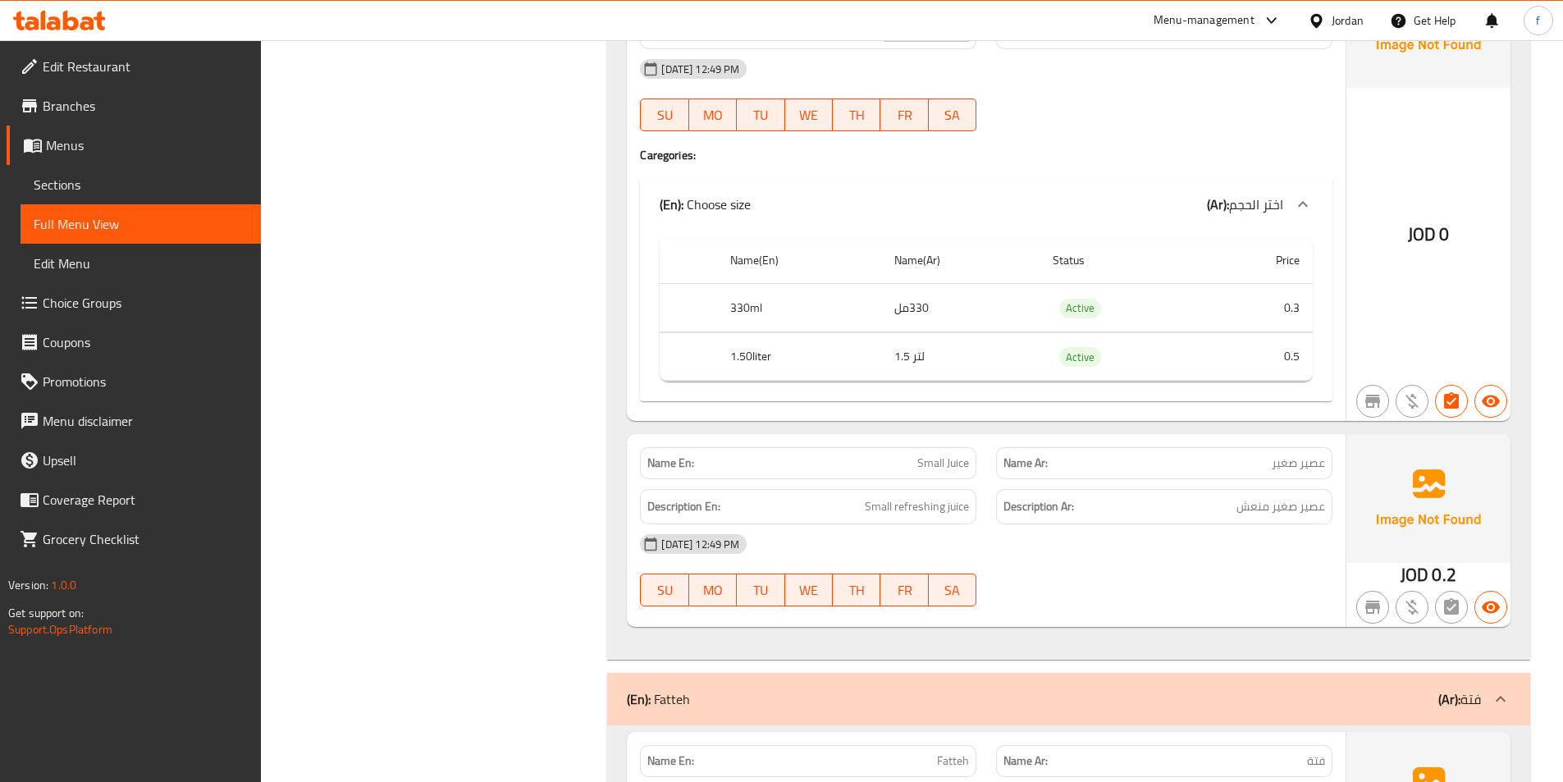
scroll to position [1148, 0]
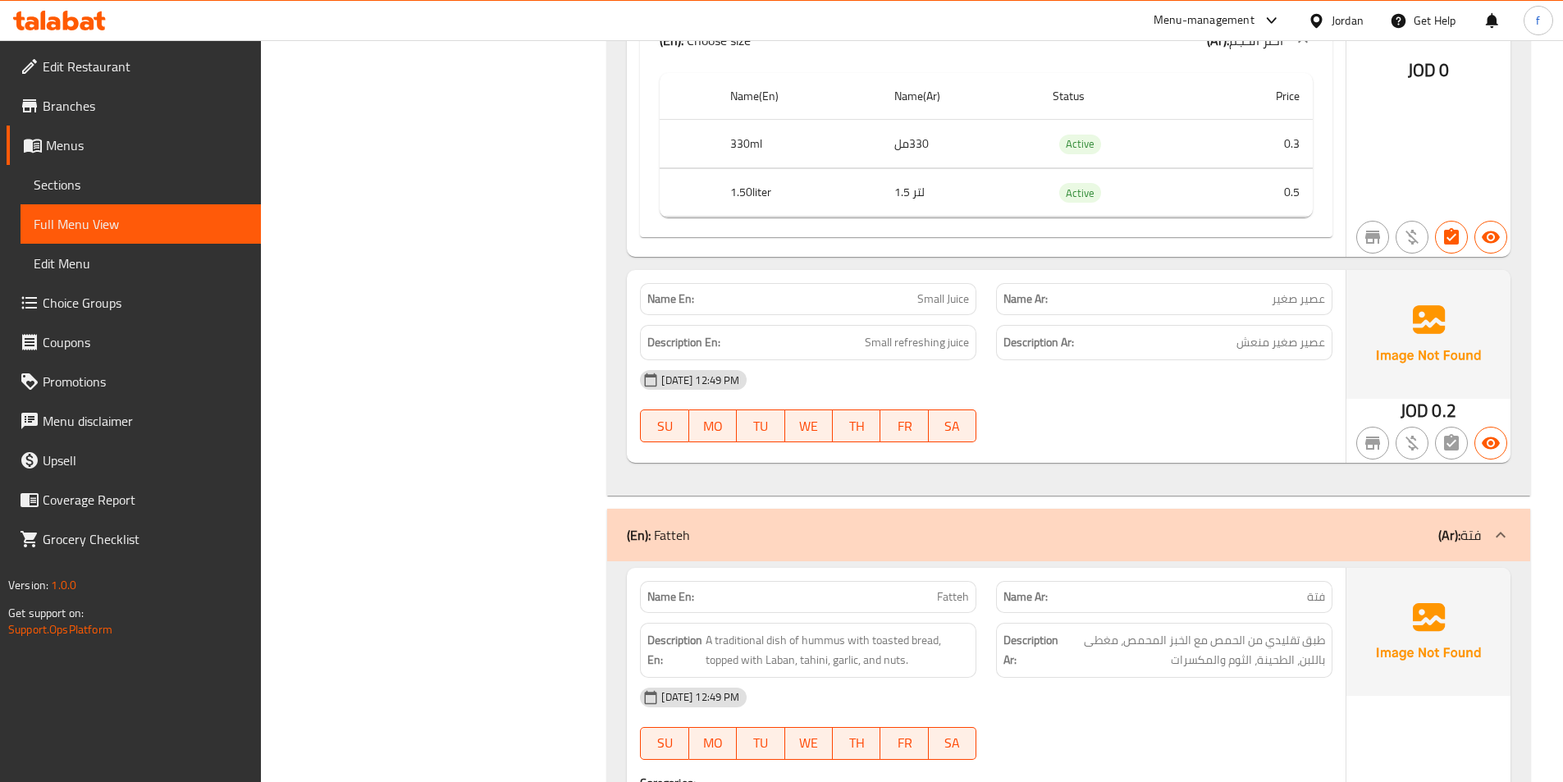
click at [970, 297] on div "Name En: Small Juice" at bounding box center [808, 299] width 336 height 32
click at [897, 334] on span "Small refreshing juice" at bounding box center [917, 342] width 104 height 21
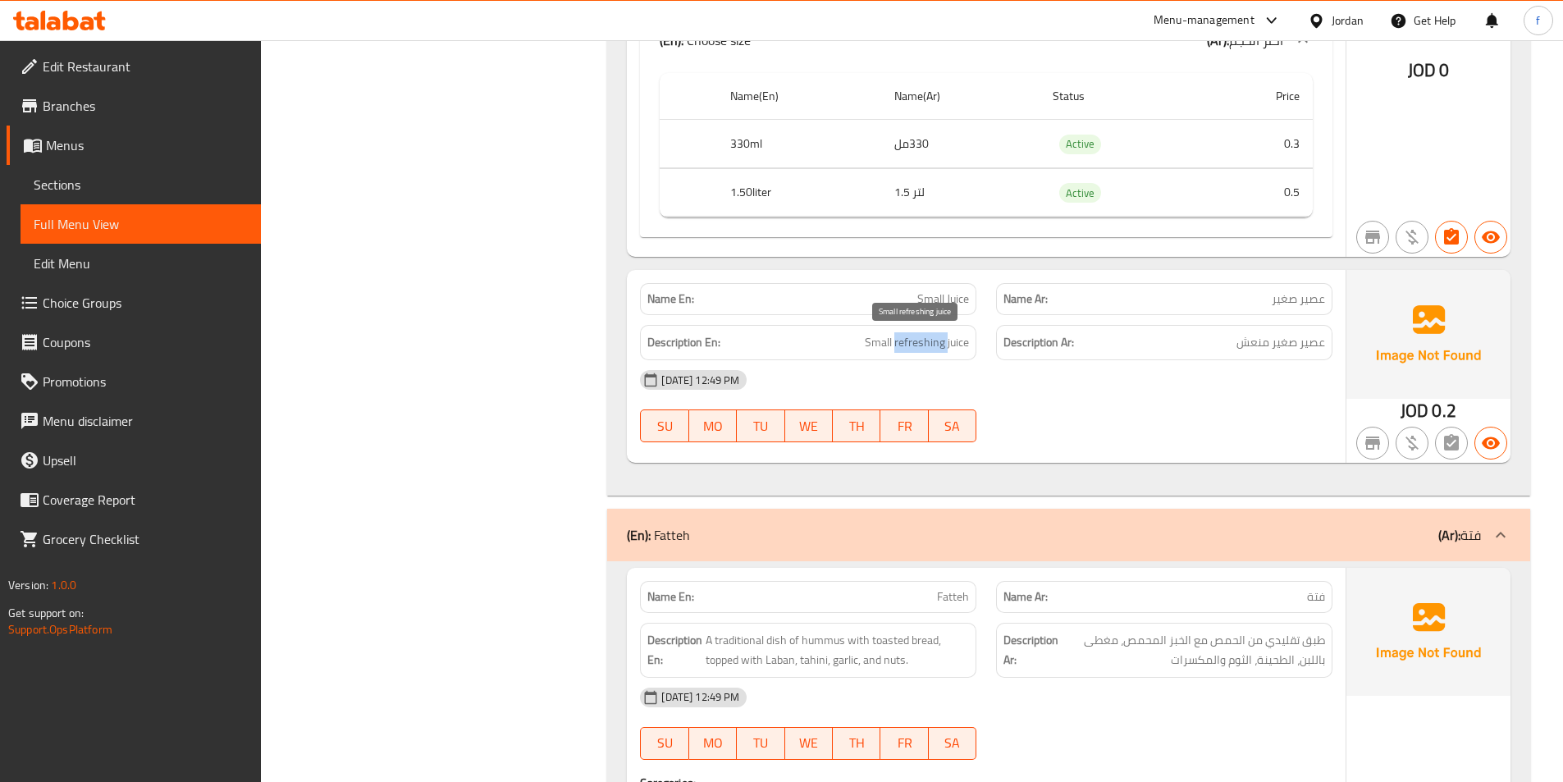
click at [897, 334] on span "Small refreshing juice" at bounding box center [917, 342] width 104 height 21
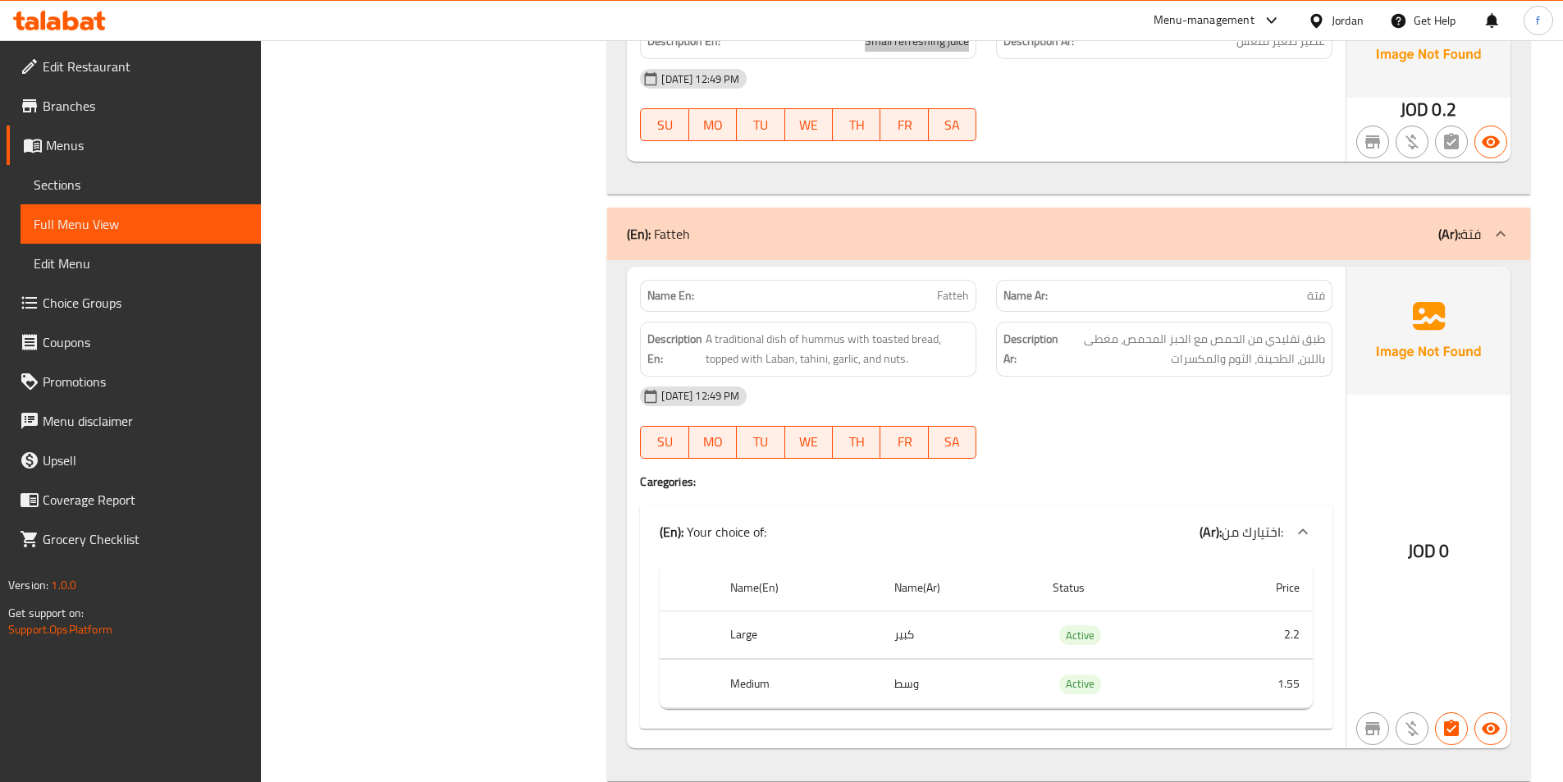
scroll to position [1476, 0]
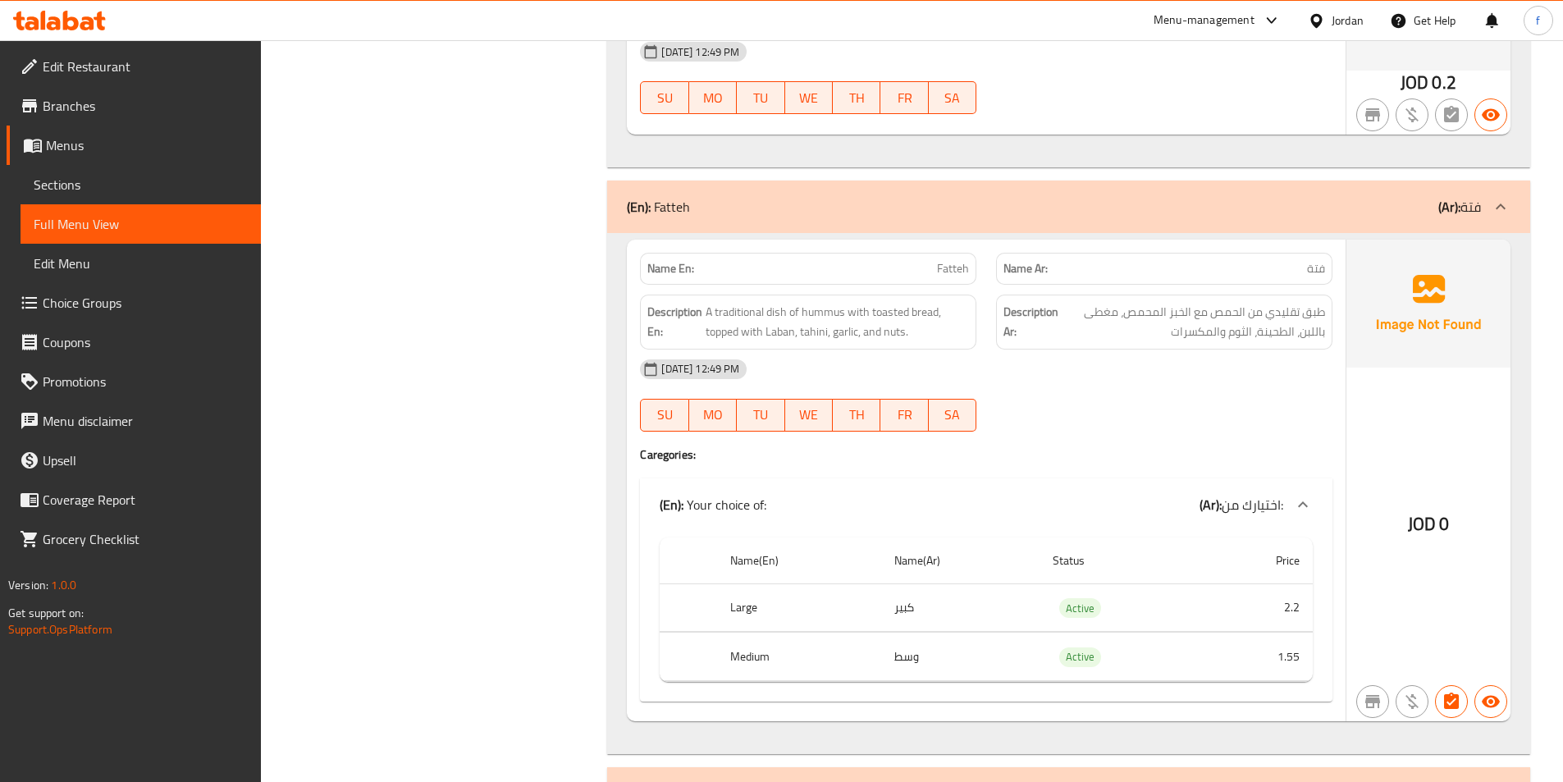
click at [955, 263] on span "Fatteh" at bounding box center [953, 268] width 32 height 17
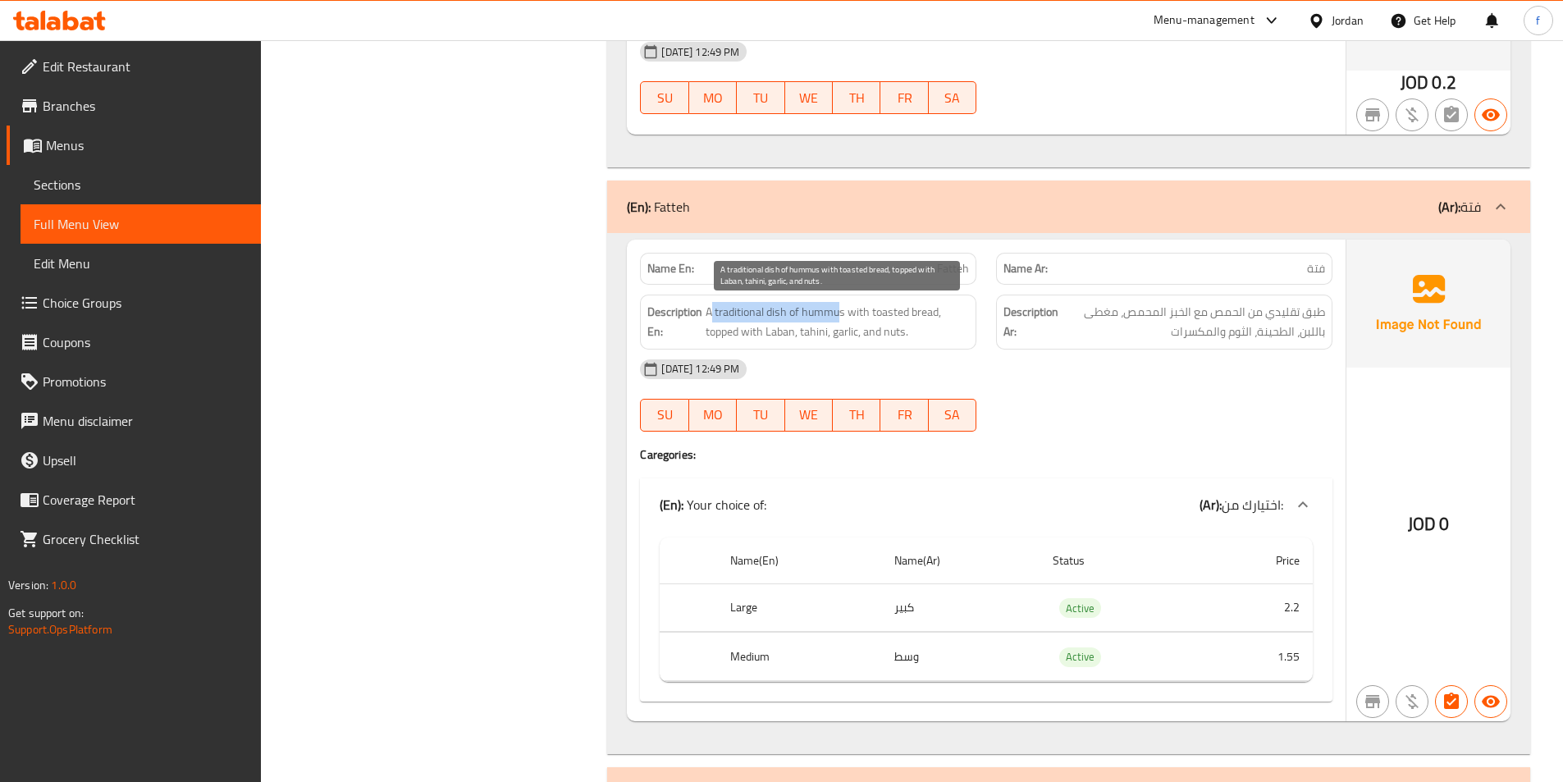
drag, startPoint x: 710, startPoint y: 309, endPoint x: 839, endPoint y: 312, distance: 128.8
click at [839, 312] on span "A traditional dish of hummus with toasted bread, topped with Laban, tahini, gar…" at bounding box center [836, 322] width 263 height 40
click at [890, 312] on span "A traditional dish of hummus with toasted bread, topped with Laban, tahini, gar…" at bounding box center [836, 322] width 263 height 40
click at [923, 312] on span "A traditional dish of hummus with toasted bread, topped with Laban, tahini, gar…" at bounding box center [836, 322] width 263 height 40
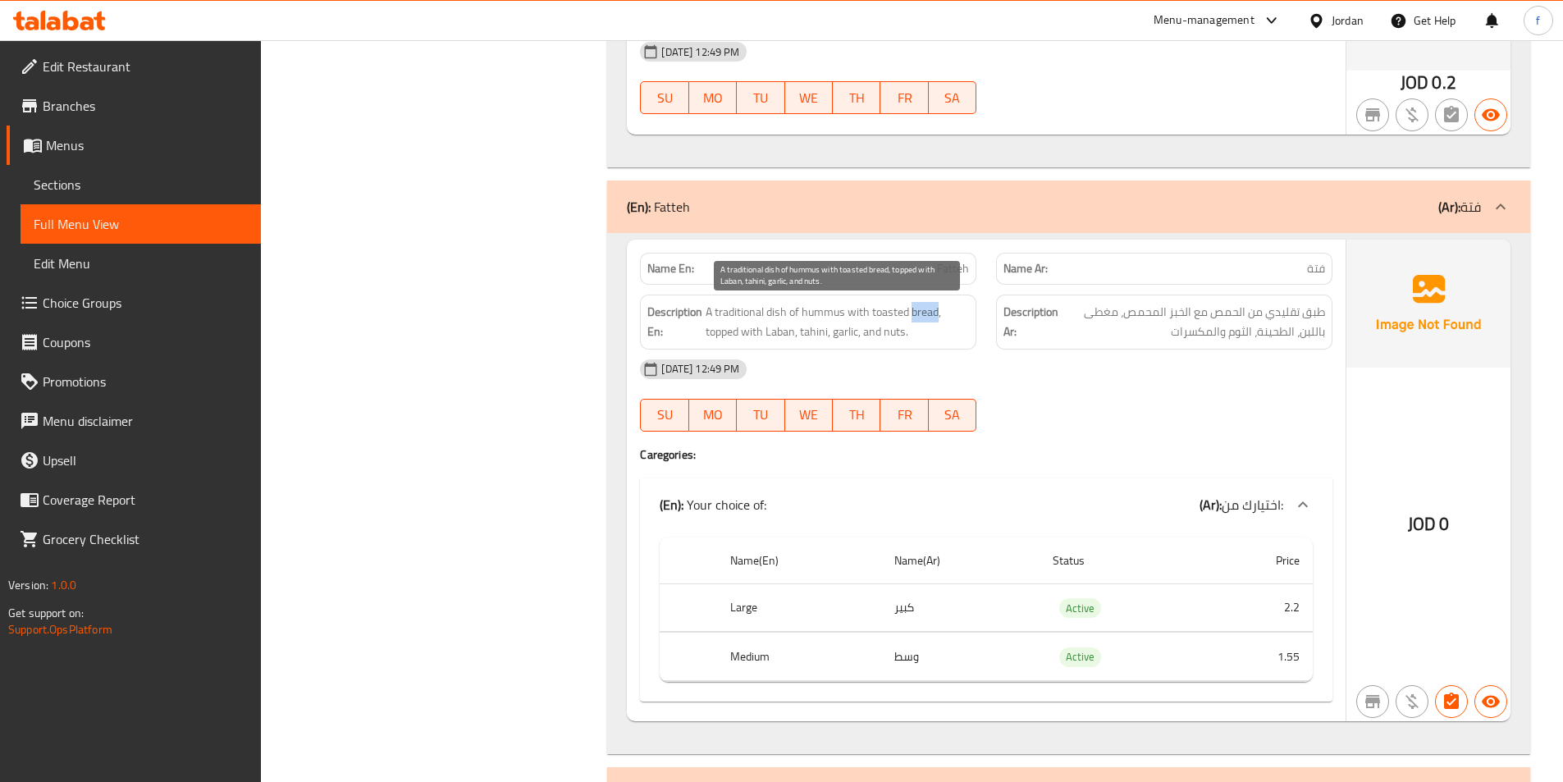
click at [923, 312] on span "A traditional dish of hummus with toasted bread, topped with Laban, tahini, gar…" at bounding box center [836, 322] width 263 height 40
click at [723, 331] on span "A traditional dish of hummus with toasted bread, topped with Laban, tahini, gar…" at bounding box center [836, 322] width 263 height 40
click at [749, 330] on span "A traditional dish of hummus with toasted bread, topped with Laban, tahini, gar…" at bounding box center [836, 322] width 263 height 40
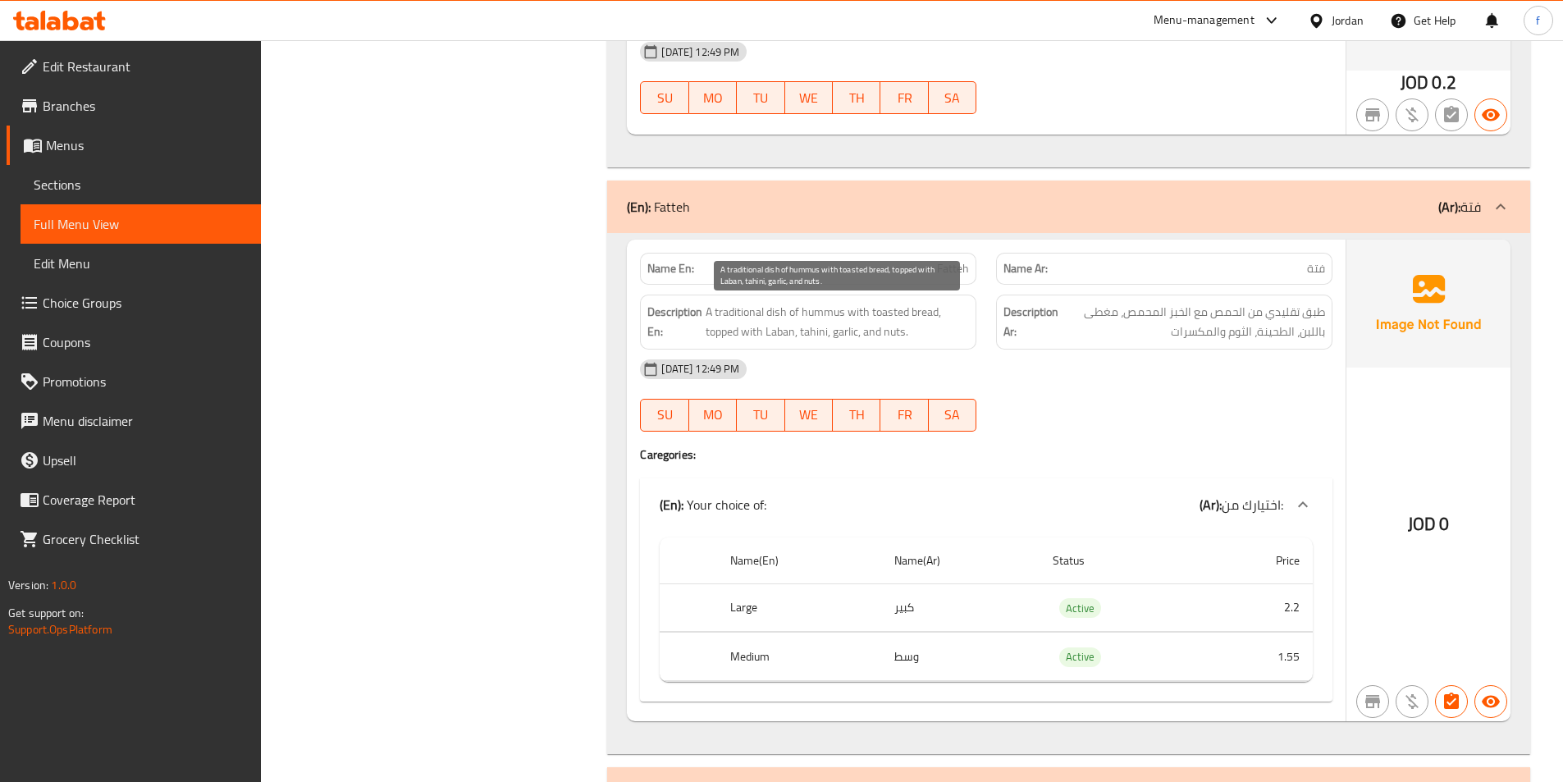
click at [791, 331] on span "A traditional dish of hummus with toasted bread, topped with Laban, tahini, gar…" at bounding box center [836, 322] width 263 height 40
click at [824, 331] on span "A traditional dish of hummus with toasted bread, topped with Laban, tahini, gar…" at bounding box center [836, 322] width 263 height 40
click at [853, 331] on span "A traditional dish of hummus with toasted bread, topped with Laban, tahini, gar…" at bounding box center [836, 322] width 263 height 40
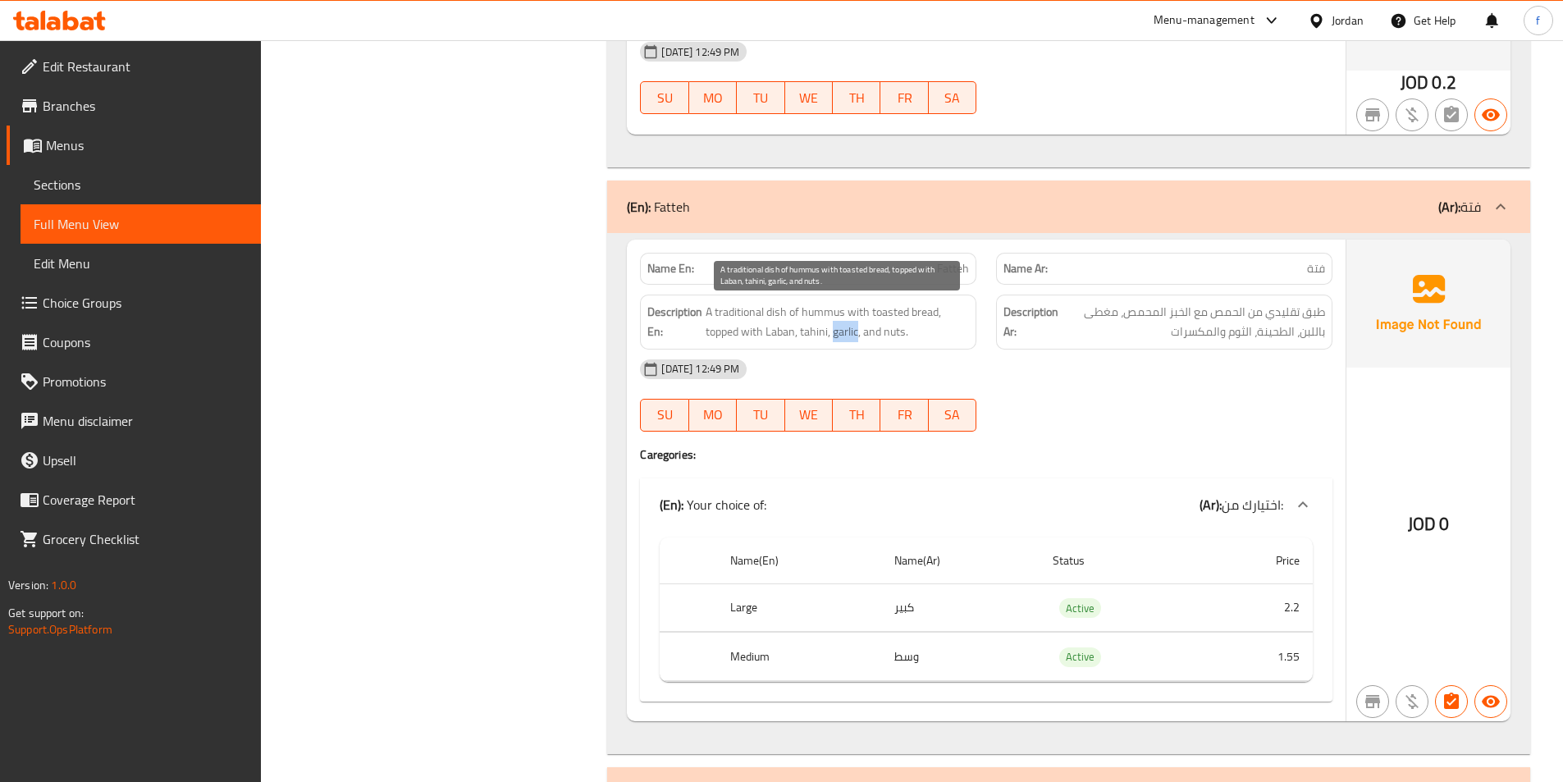
click at [853, 331] on span "A traditional dish of hummus with toasted bread, topped with Laban, tahini, gar…" at bounding box center [836, 322] width 263 height 40
click at [881, 330] on span "A traditional dish of hummus with toasted bread, topped with Laban, tahini, gar…" at bounding box center [836, 322] width 263 height 40
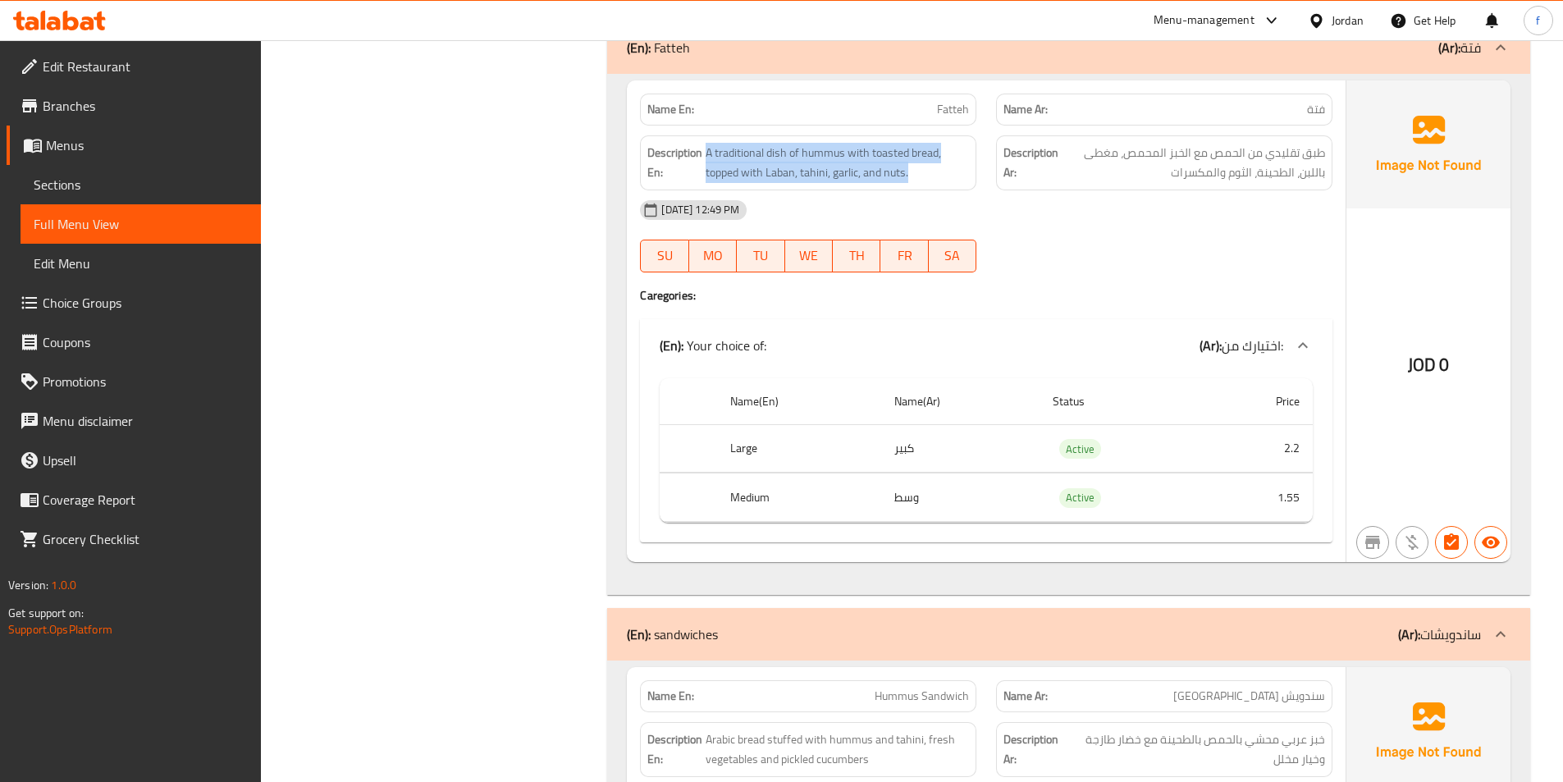
scroll to position [1640, 0]
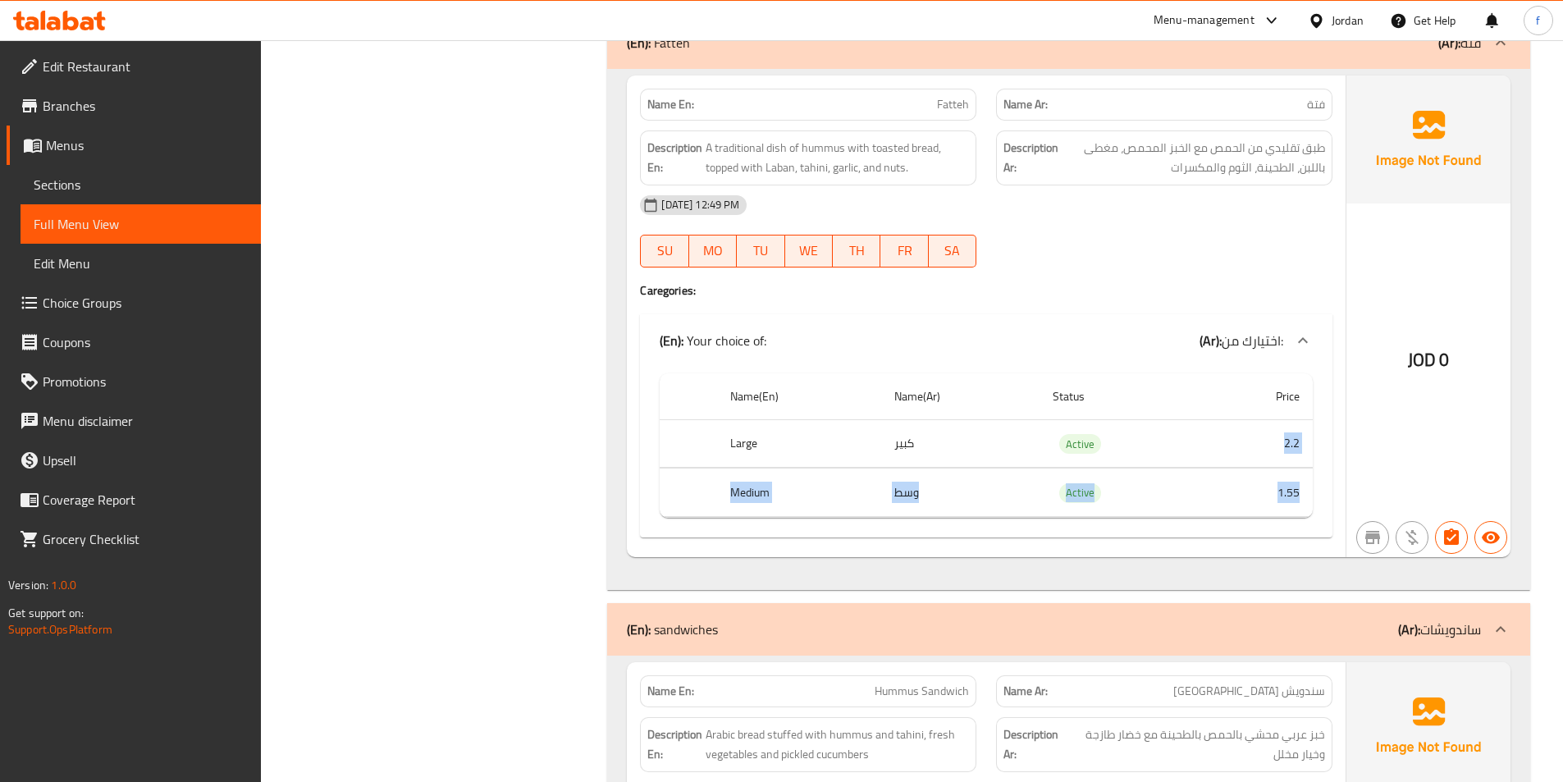
drag, startPoint x: 1285, startPoint y: 438, endPoint x: 1303, endPoint y: 504, distance: 68.6
click at [1303, 504] on tbody "Large كبير Active 2.2 Medium وسط Active 1.55" at bounding box center [985, 468] width 653 height 98
click at [1280, 491] on td "1.55" at bounding box center [1257, 492] width 110 height 48
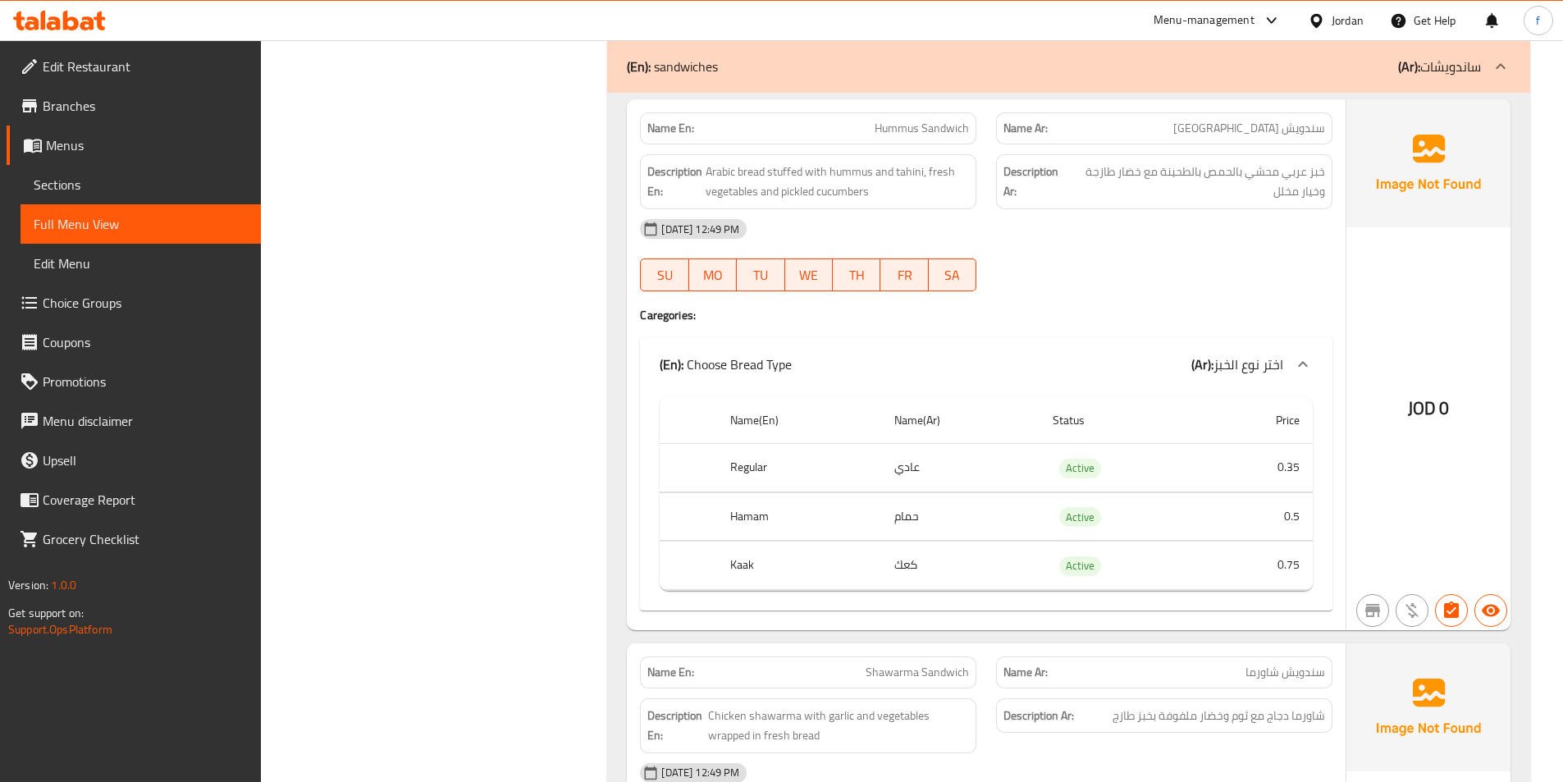
scroll to position [2215, 0]
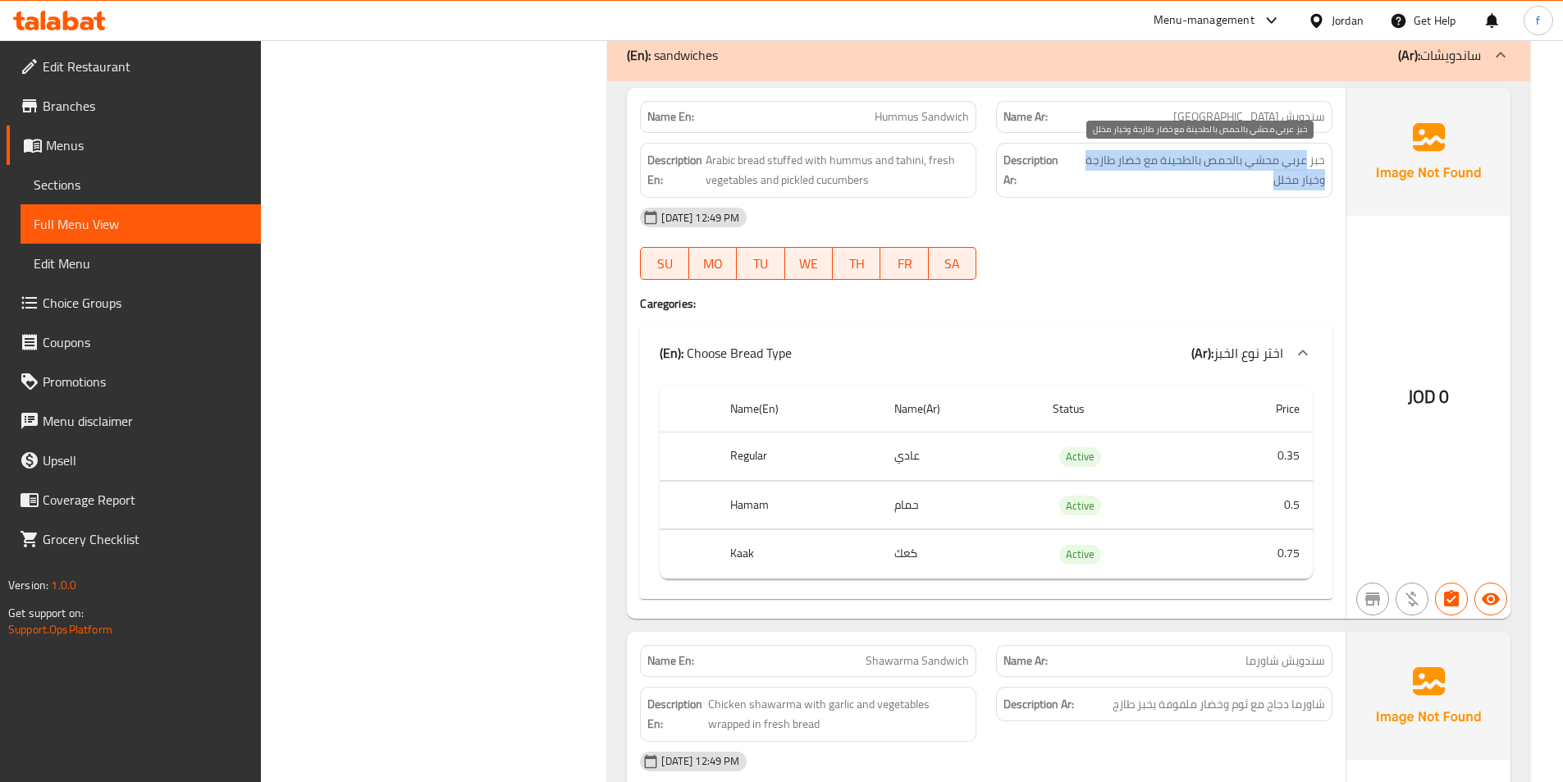
drag, startPoint x: 1306, startPoint y: 163, endPoint x: 1092, endPoint y: 186, distance: 215.3
click at [1092, 186] on span "خبز عربي محشي بالحمص بالطحينة مع خضار طازجة وخيار مخلل" at bounding box center [1196, 170] width 257 height 40
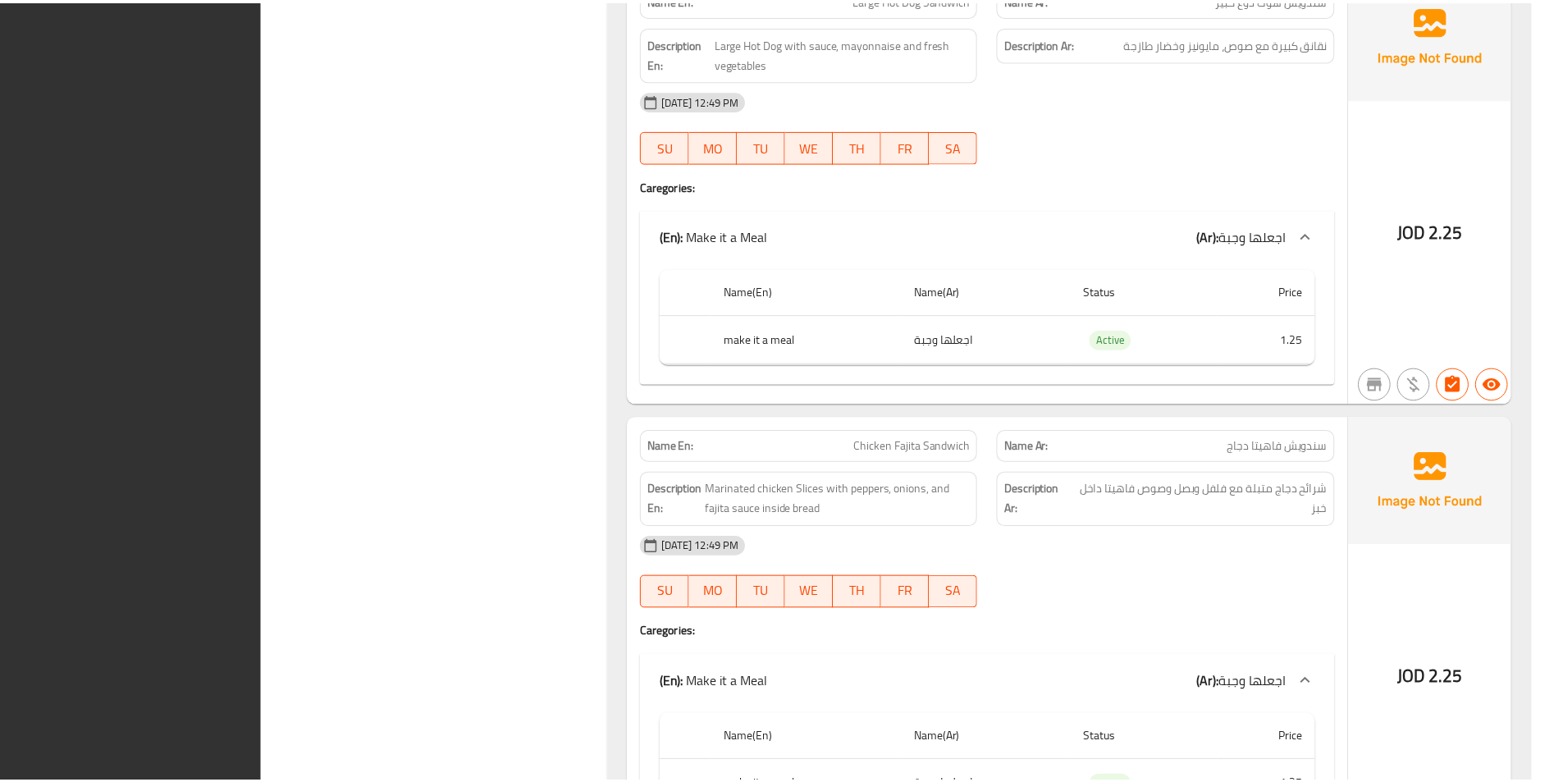
scroll to position [5685, 0]
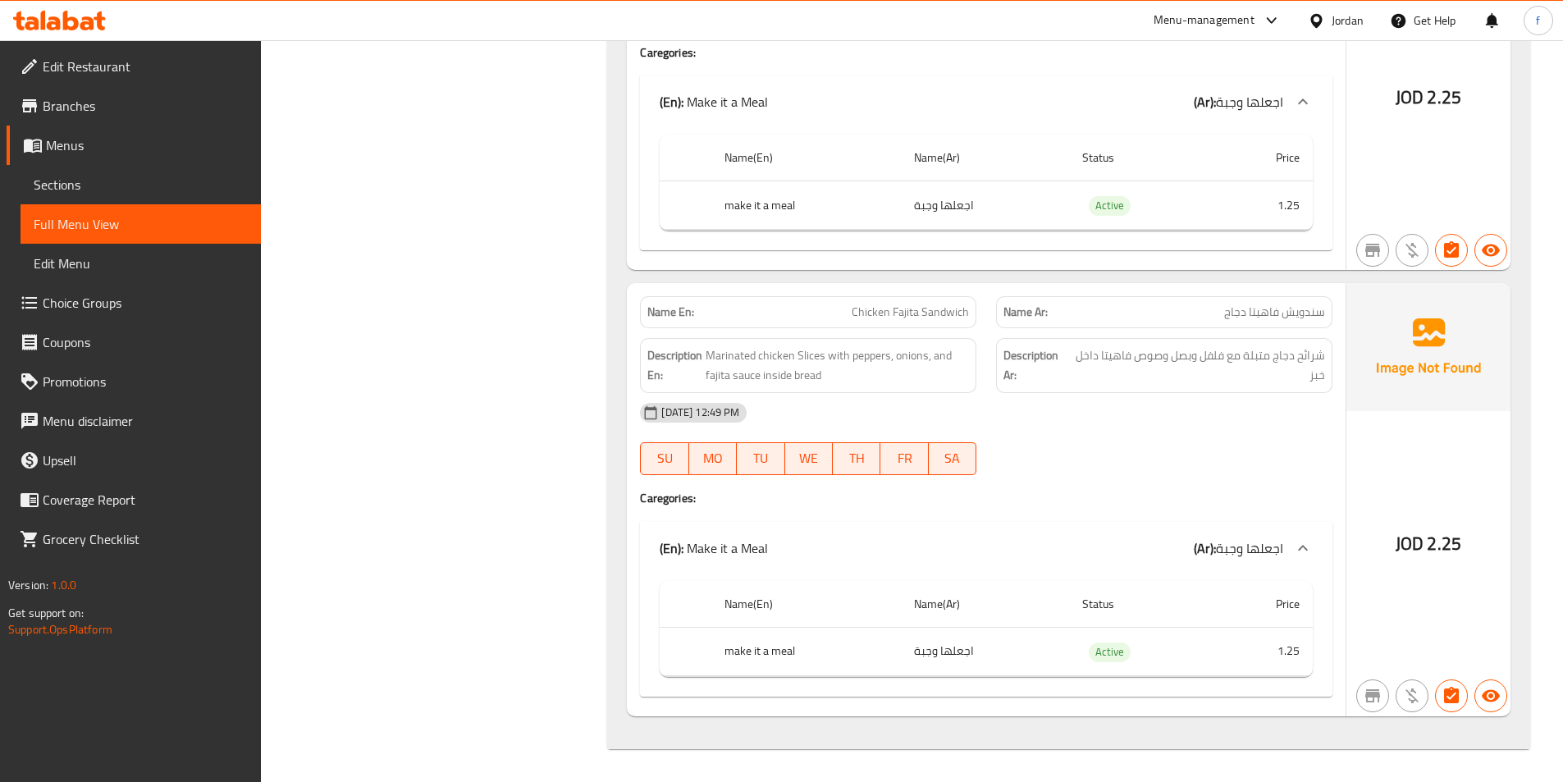
click at [131, 67] on span "Edit Restaurant" at bounding box center [145, 67] width 205 height 20
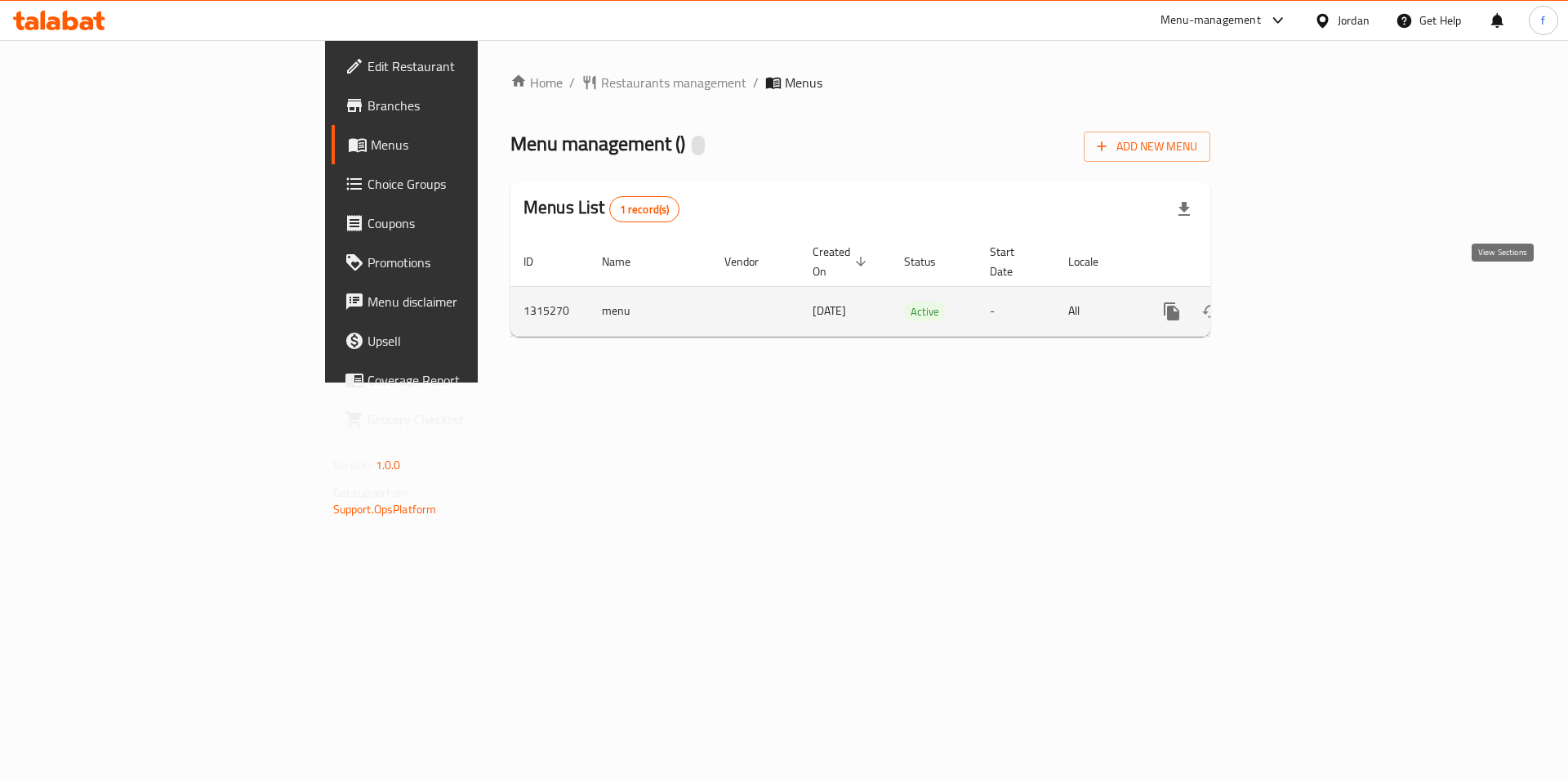
click at [1309, 292] on link "enhanced table" at bounding box center [1288, 311] width 39 height 39
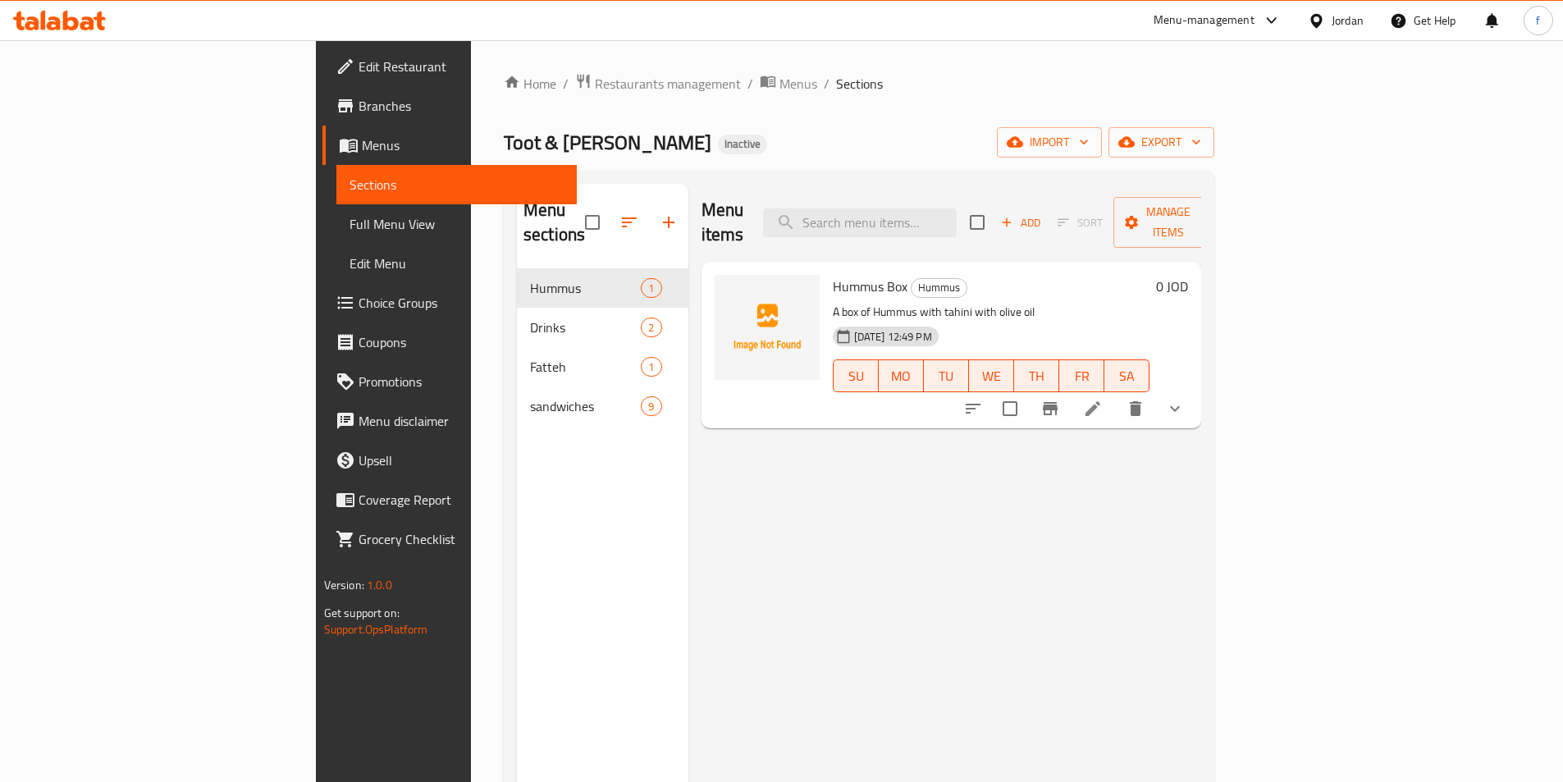
click at [336, 212] on link "Full Menu View" at bounding box center [456, 223] width 240 height 39
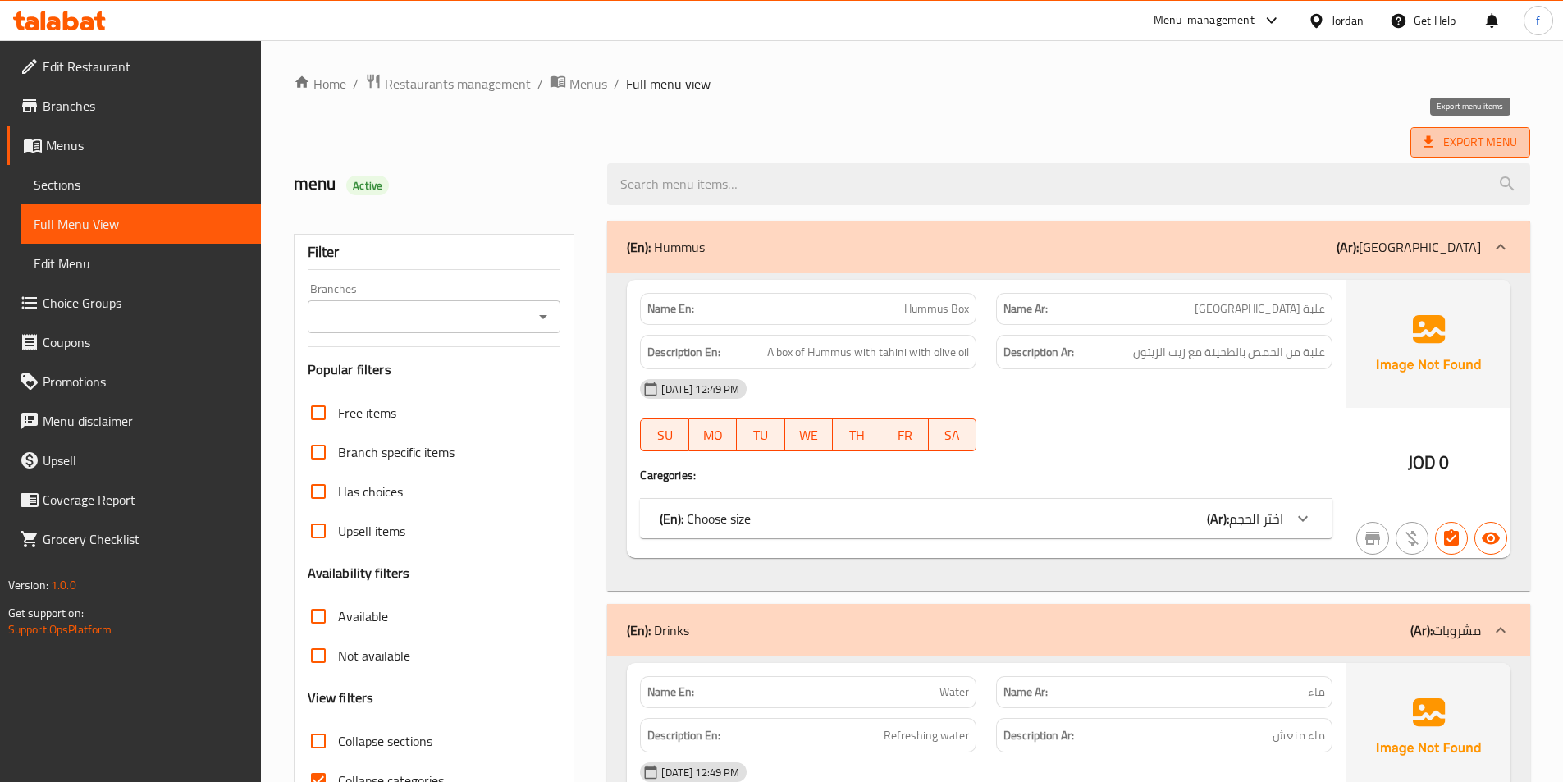
click at [1478, 140] on span "Export Menu" at bounding box center [1470, 142] width 94 height 21
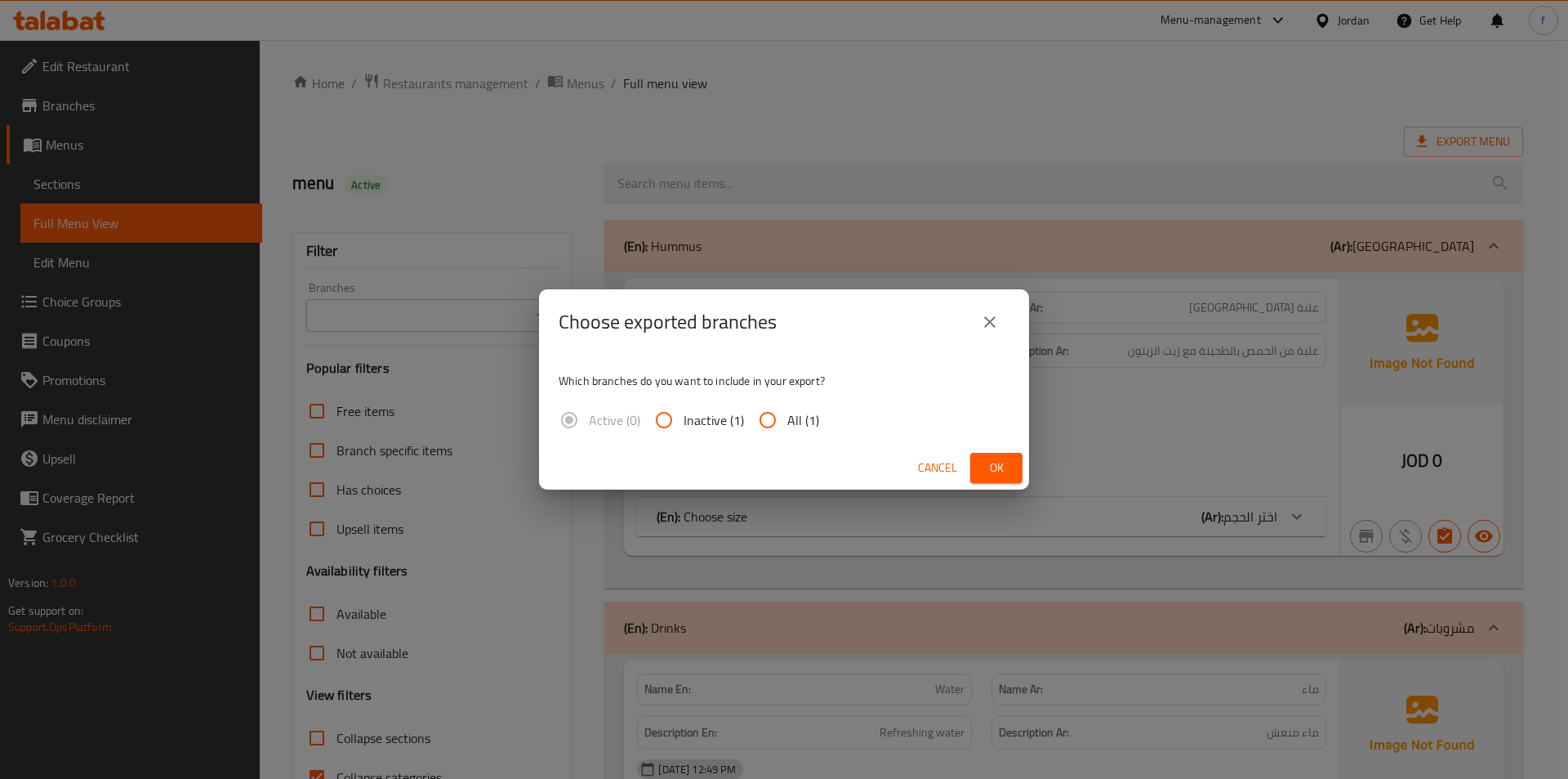
click at [764, 427] on input "All (1)" at bounding box center [767, 419] width 39 height 39
radio input "true"
click at [1007, 472] on span "Ok" at bounding box center [997, 467] width 26 height 21
